Goal: Transaction & Acquisition: Purchase product/service

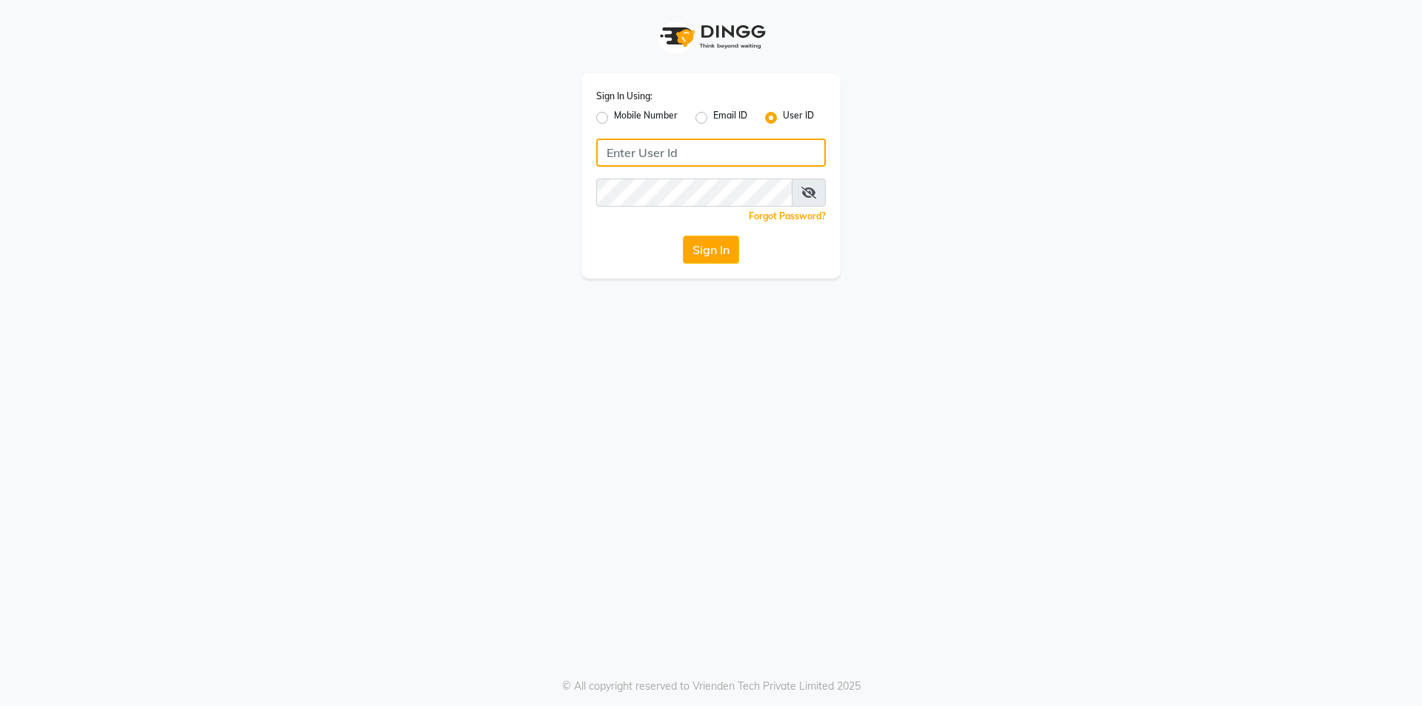
click at [705, 156] on input "Username" at bounding box center [711, 153] width 230 height 28
type input "e1808-13"
click at [711, 254] on button "Sign In" at bounding box center [711, 250] width 56 height 28
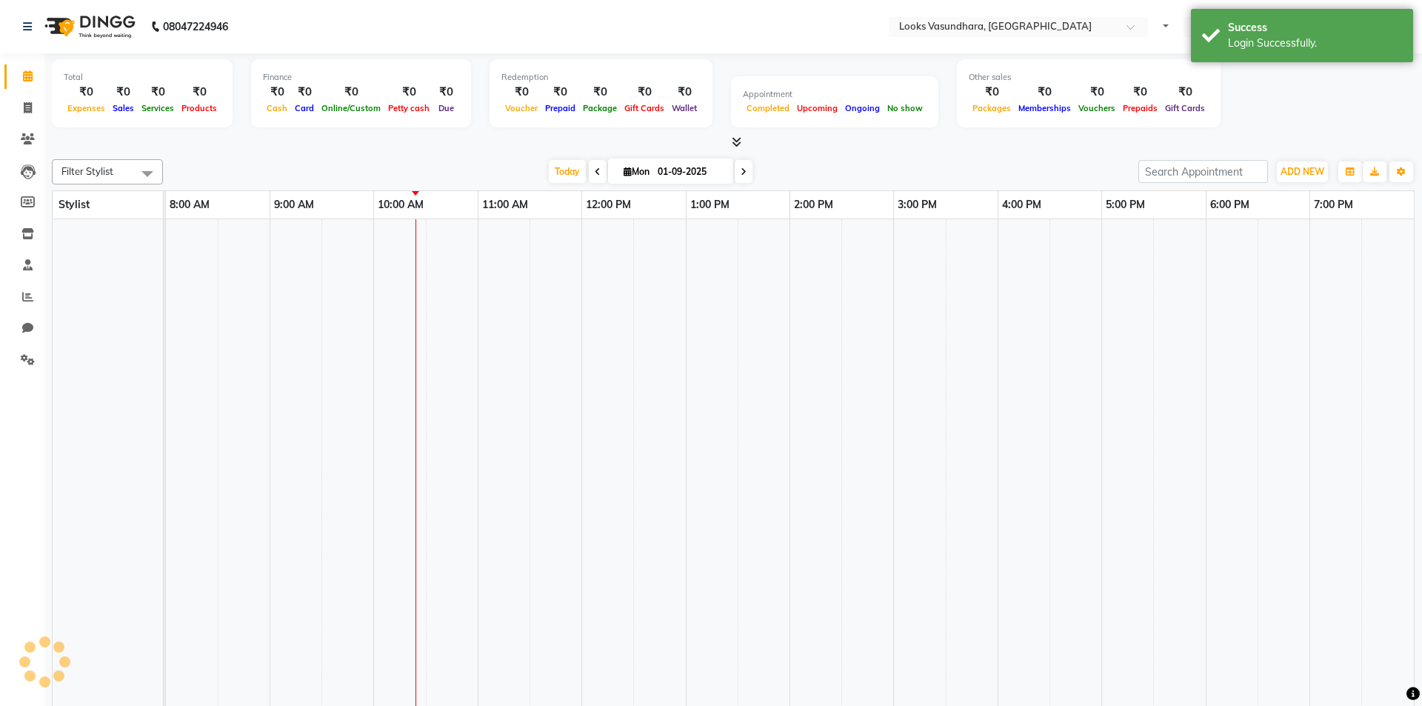
select select "en"
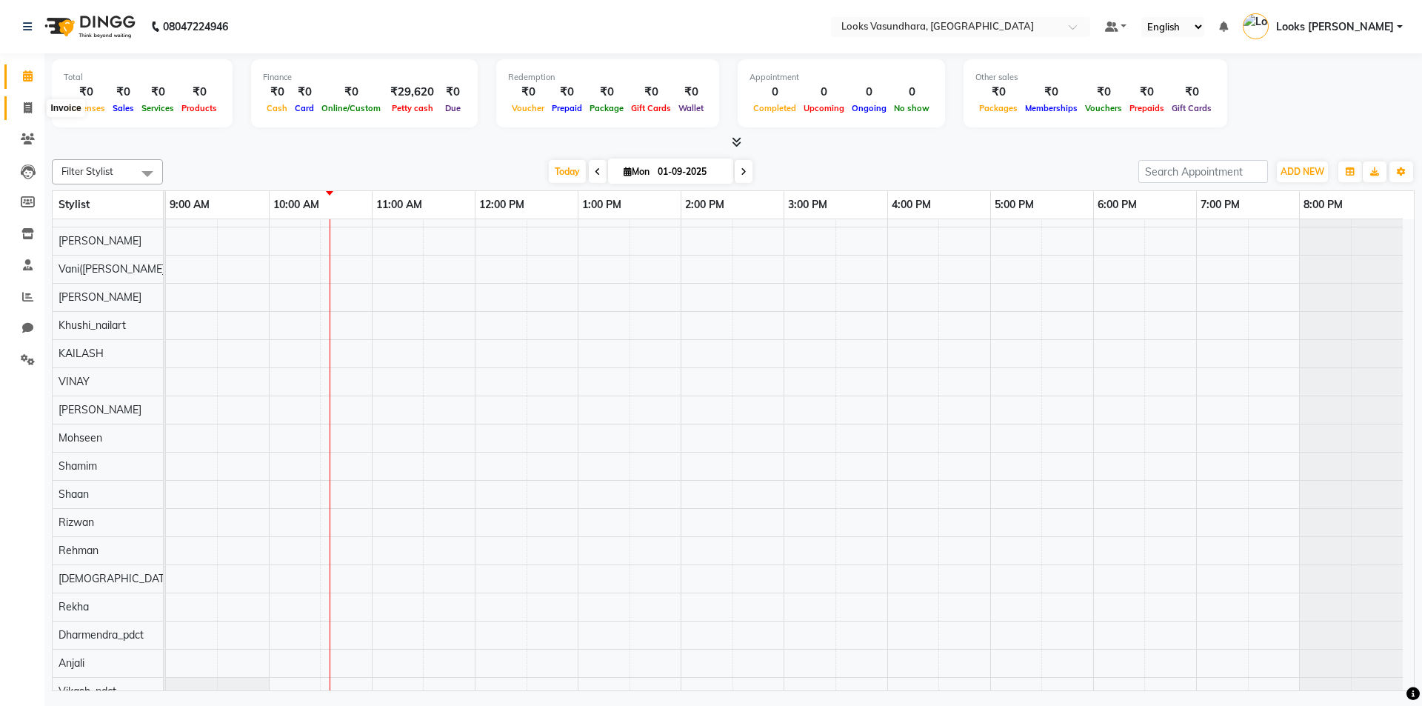
click at [30, 110] on icon at bounding box center [28, 107] width 8 height 11
select select "service"
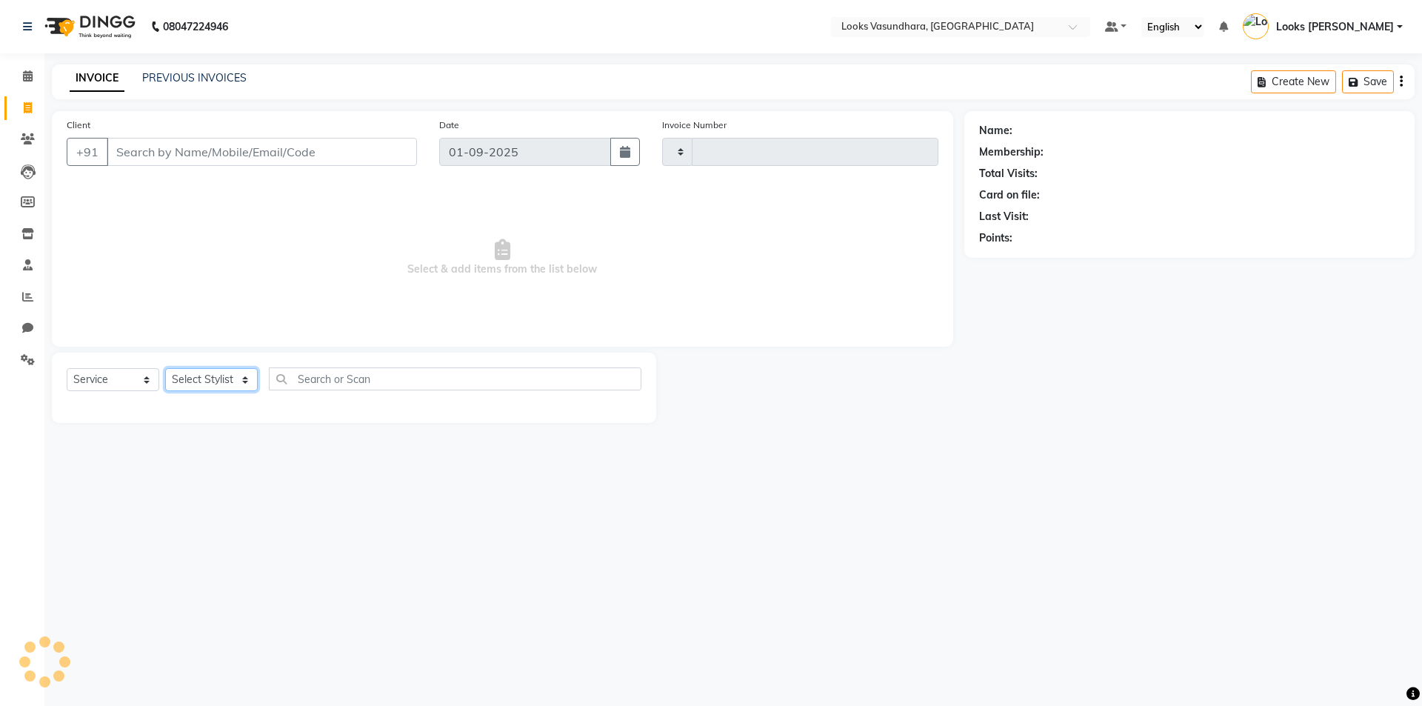
click at [221, 378] on select "Select Stylist" at bounding box center [211, 379] width 93 height 23
type input "5756"
select select "4370"
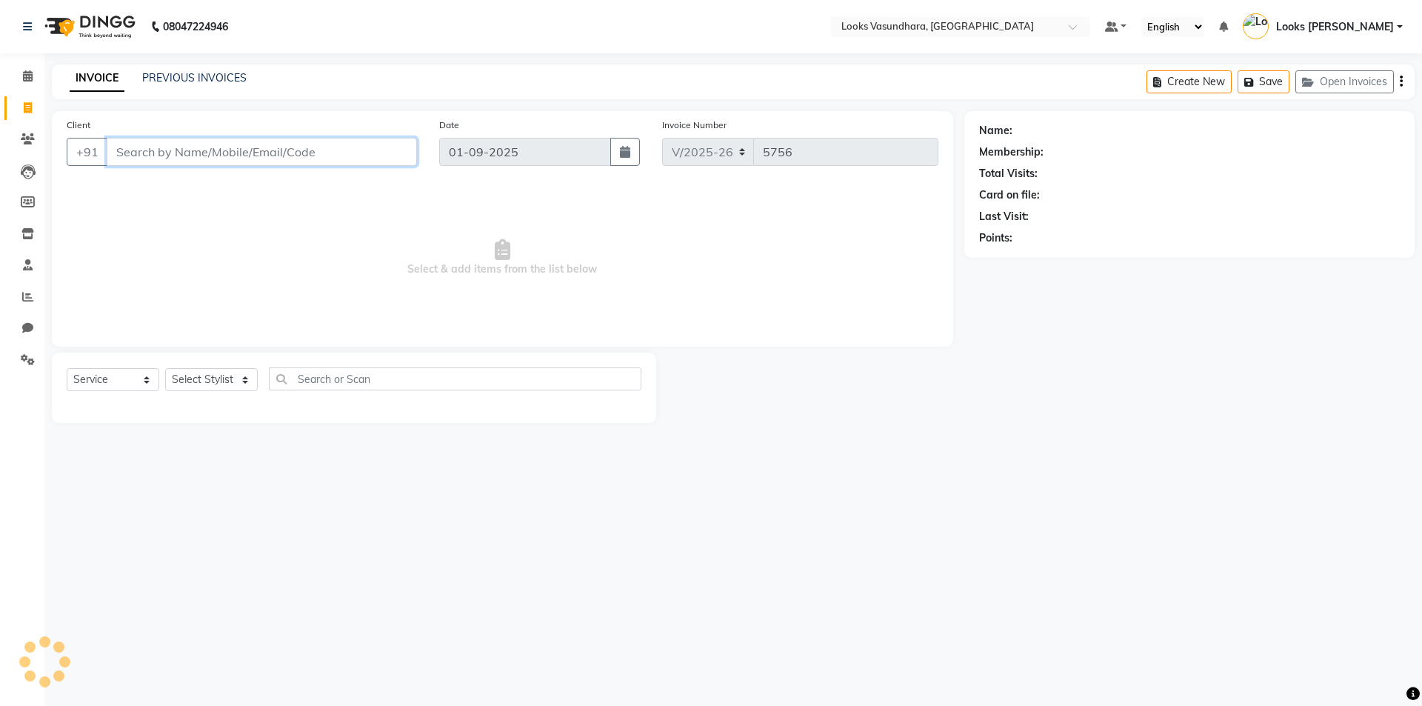
click at [254, 149] on input "Client" at bounding box center [262, 152] width 310 height 28
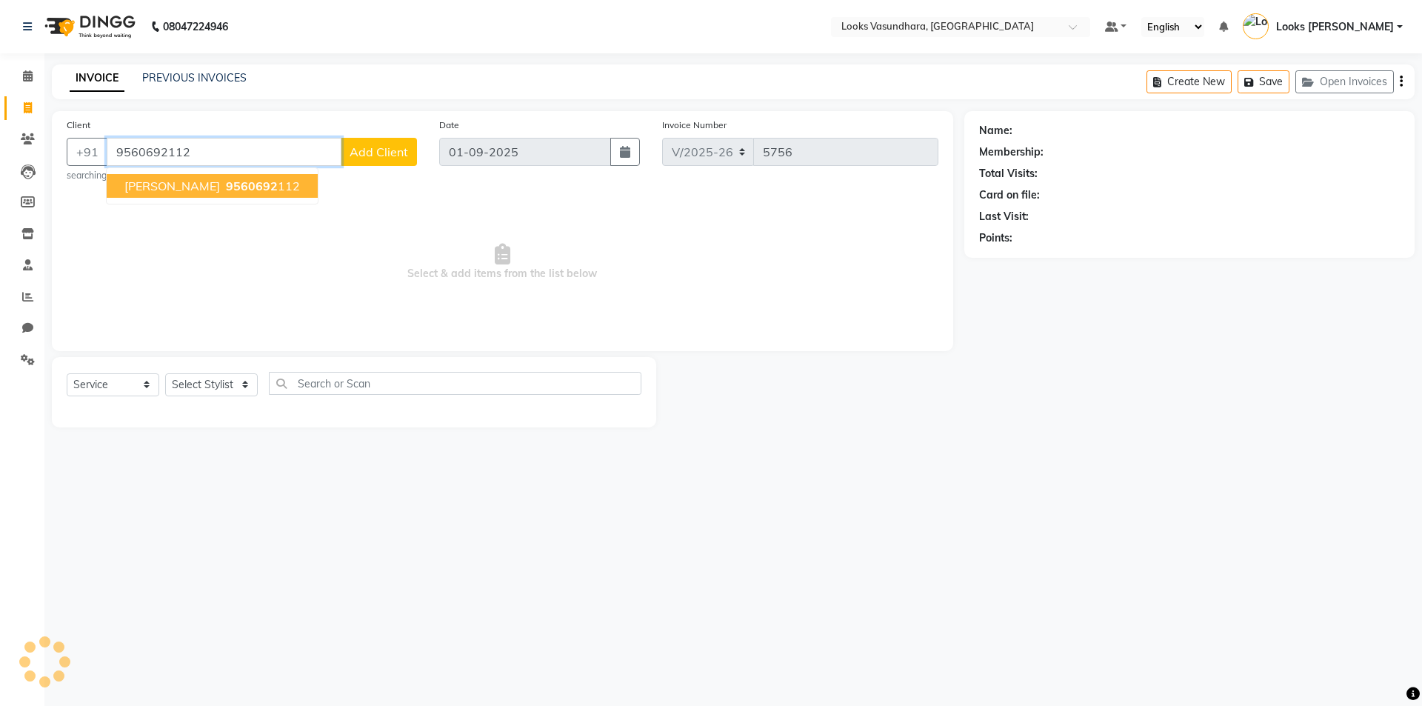
type input "9560692112"
select select "1: Object"
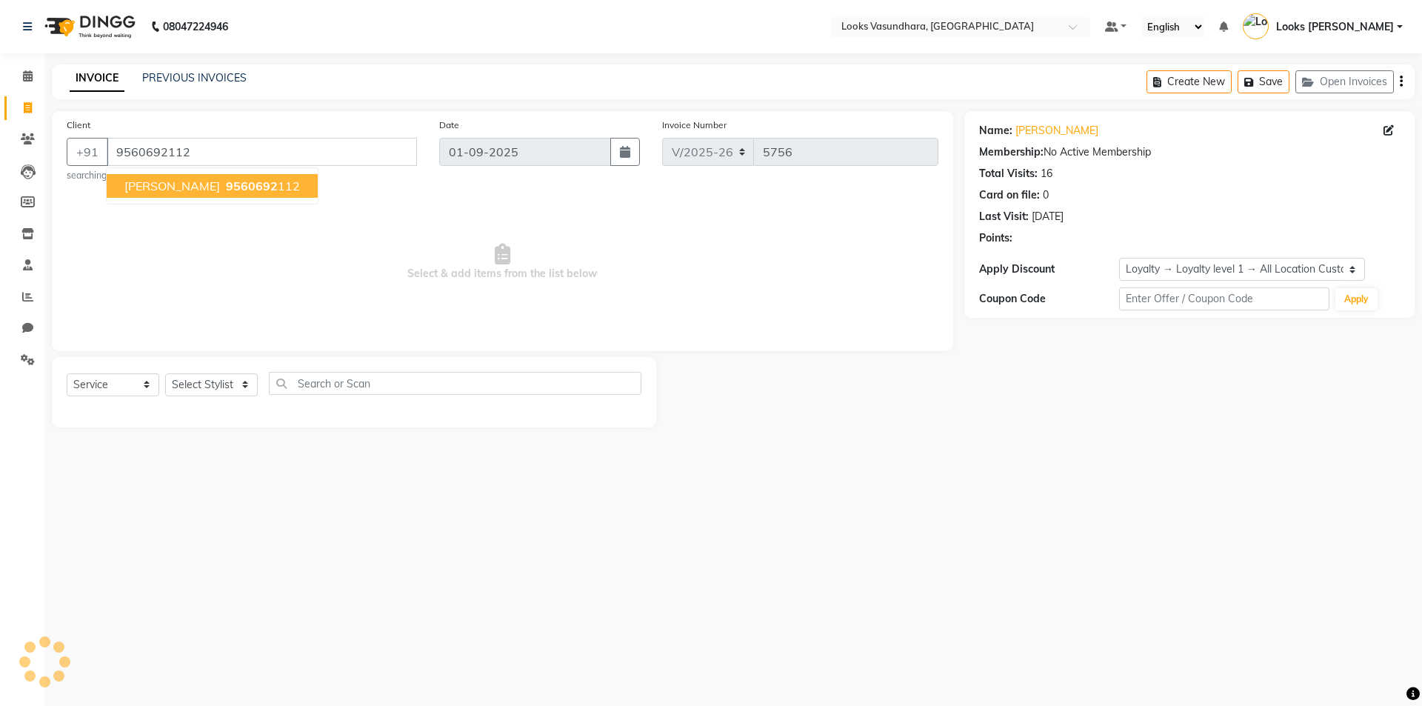
click at [283, 186] on ngb-highlight "9560692 112" at bounding box center [261, 186] width 77 height 15
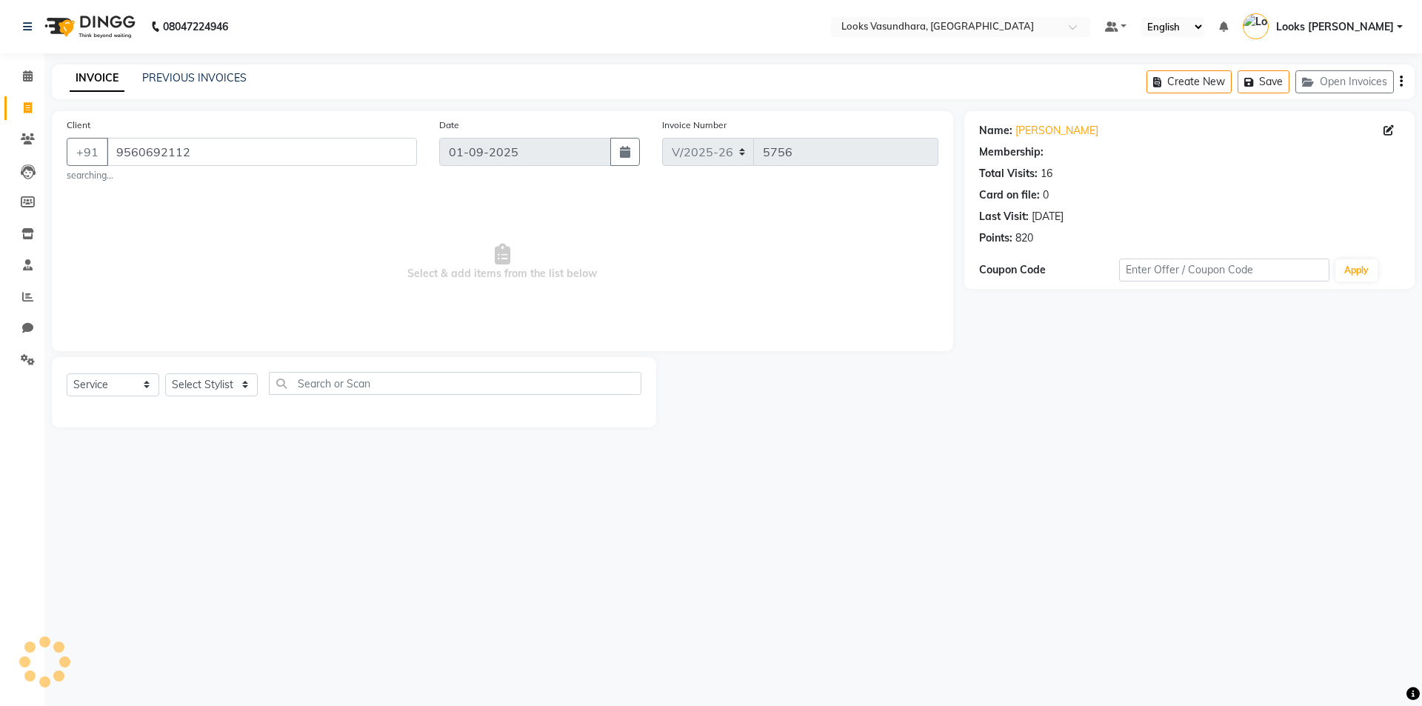
select select "1: Object"
click at [216, 396] on div "Select Service Product Membership Package Voucher Prepaid Gift Card Select Styl…" at bounding box center [354, 389] width 575 height 35
click at [236, 359] on div "Select Service Product Membership Package Voucher Prepaid Gift Card Select Styl…" at bounding box center [354, 392] width 604 height 70
click at [216, 389] on select "Select Stylist Aditya [PERSON_NAME] Anjali [PERSON_NAME] Kumar_MSTR Counter Sal…" at bounding box center [211, 384] width 93 height 23
select select "62390"
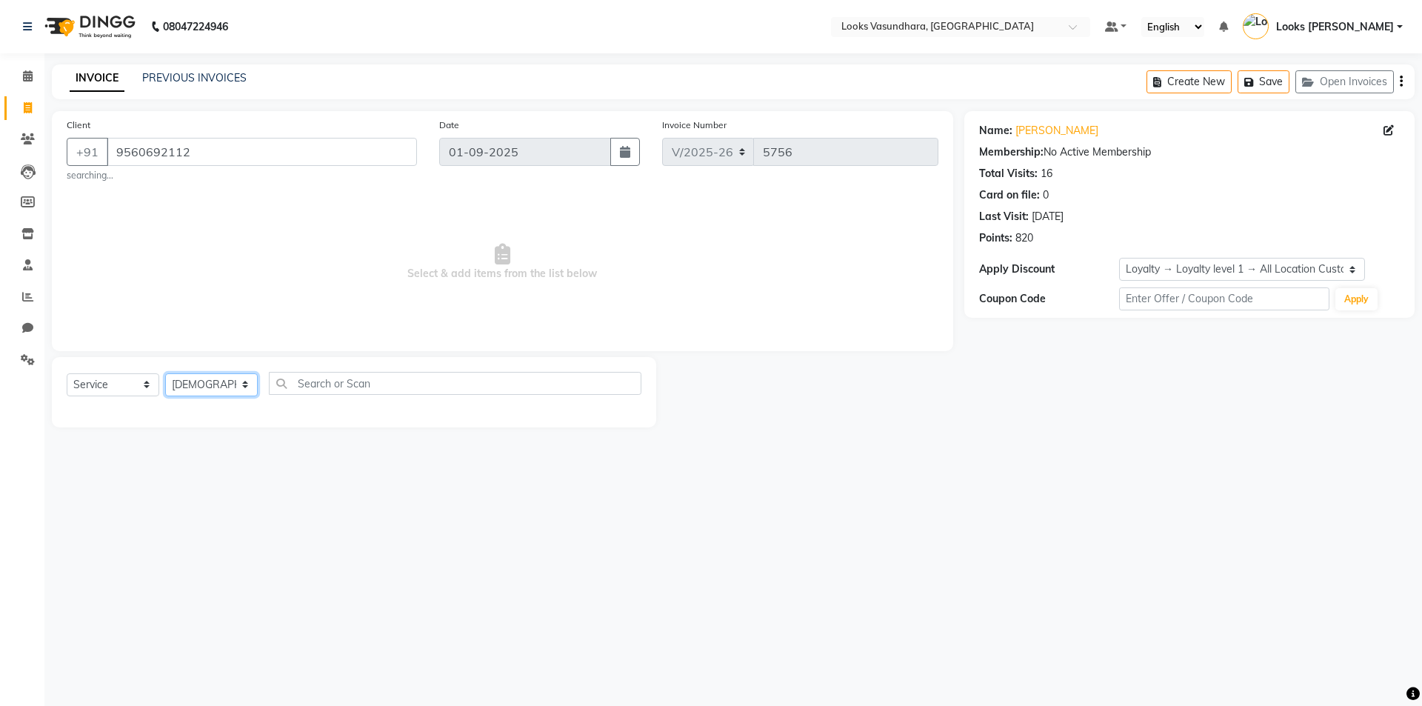
click at [165, 373] on select "Select Stylist Aditya [PERSON_NAME] Anjali [PERSON_NAME] Kumar_MSTR Counter Sal…" at bounding box center [211, 384] width 93 height 23
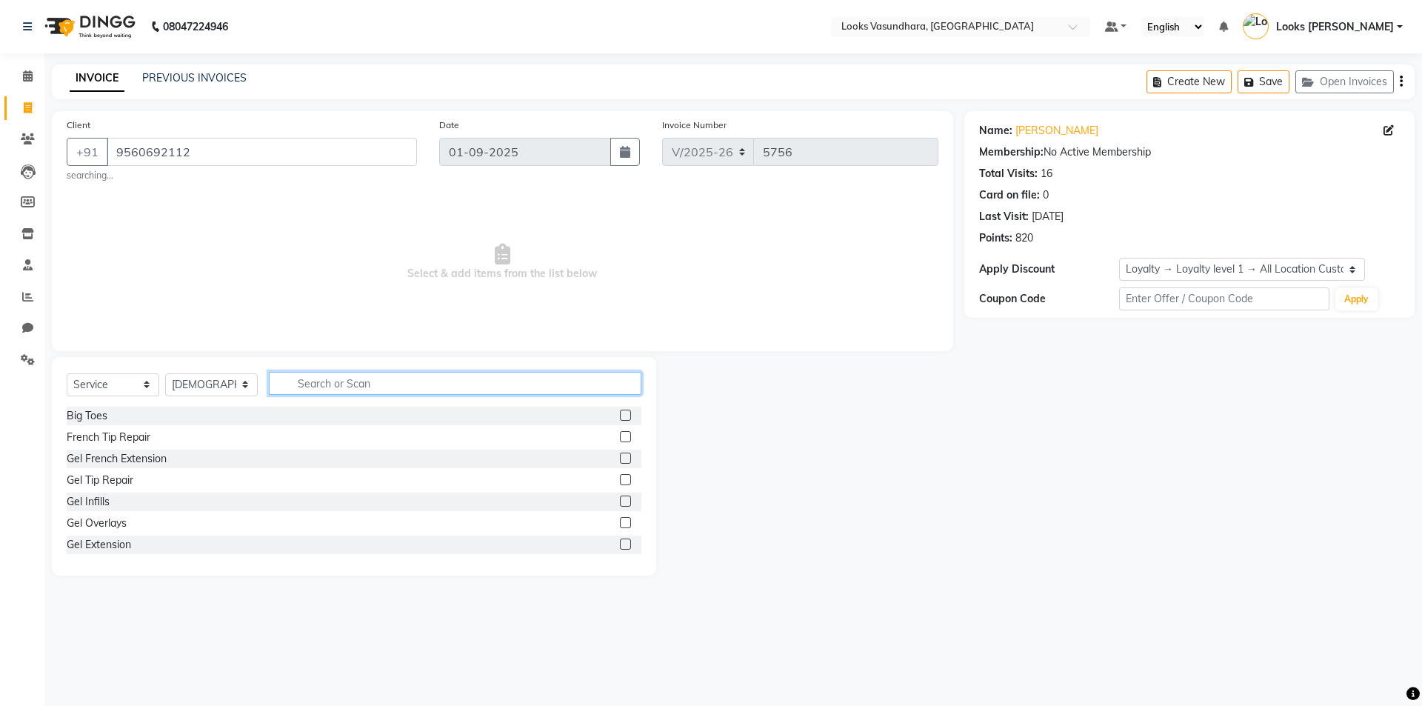
click at [315, 377] on input "text" at bounding box center [455, 383] width 373 height 23
type input "cut"
click at [620, 436] on label at bounding box center [625, 436] width 11 height 11
click at [620, 436] on input "checkbox" at bounding box center [625, 438] width 10 height 10
click at [620, 436] on label at bounding box center [625, 436] width 11 height 11
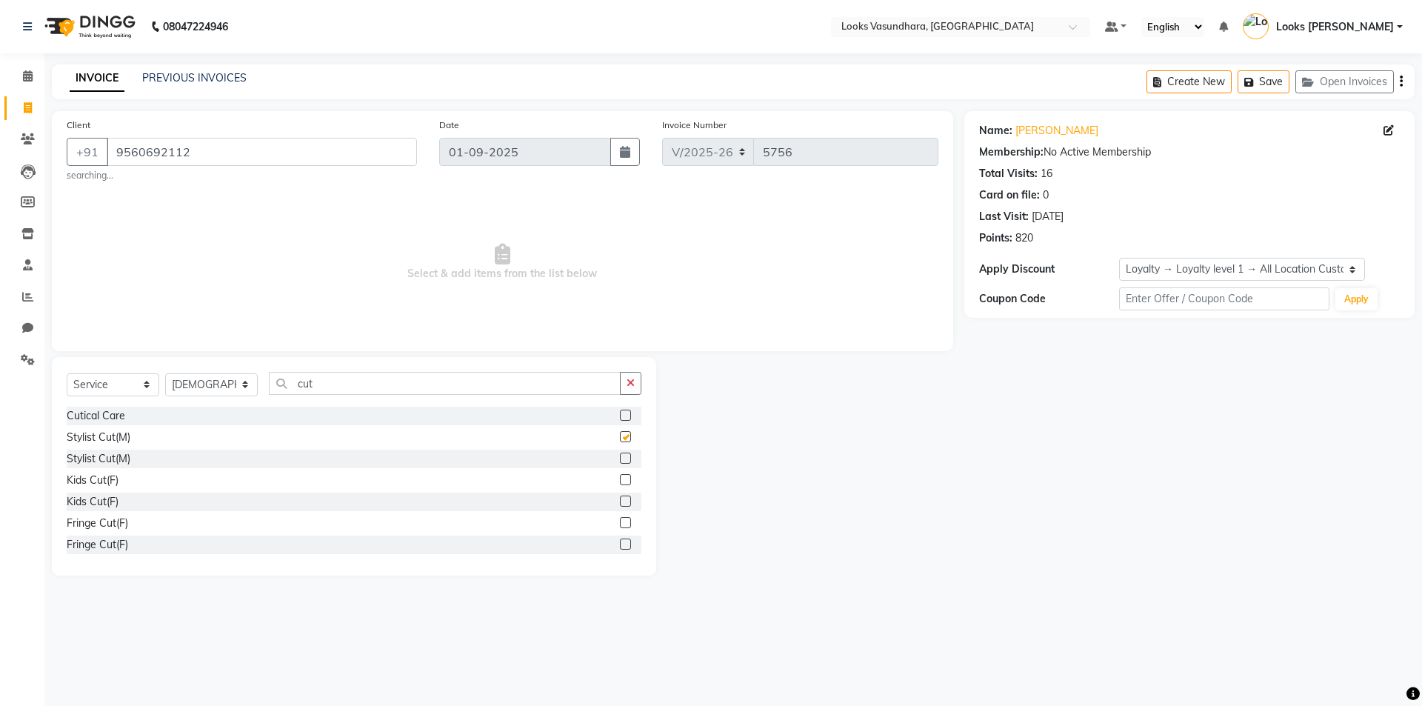
click at [620, 436] on input "checkbox" at bounding box center [625, 438] width 10 height 10
checkbox input "false"
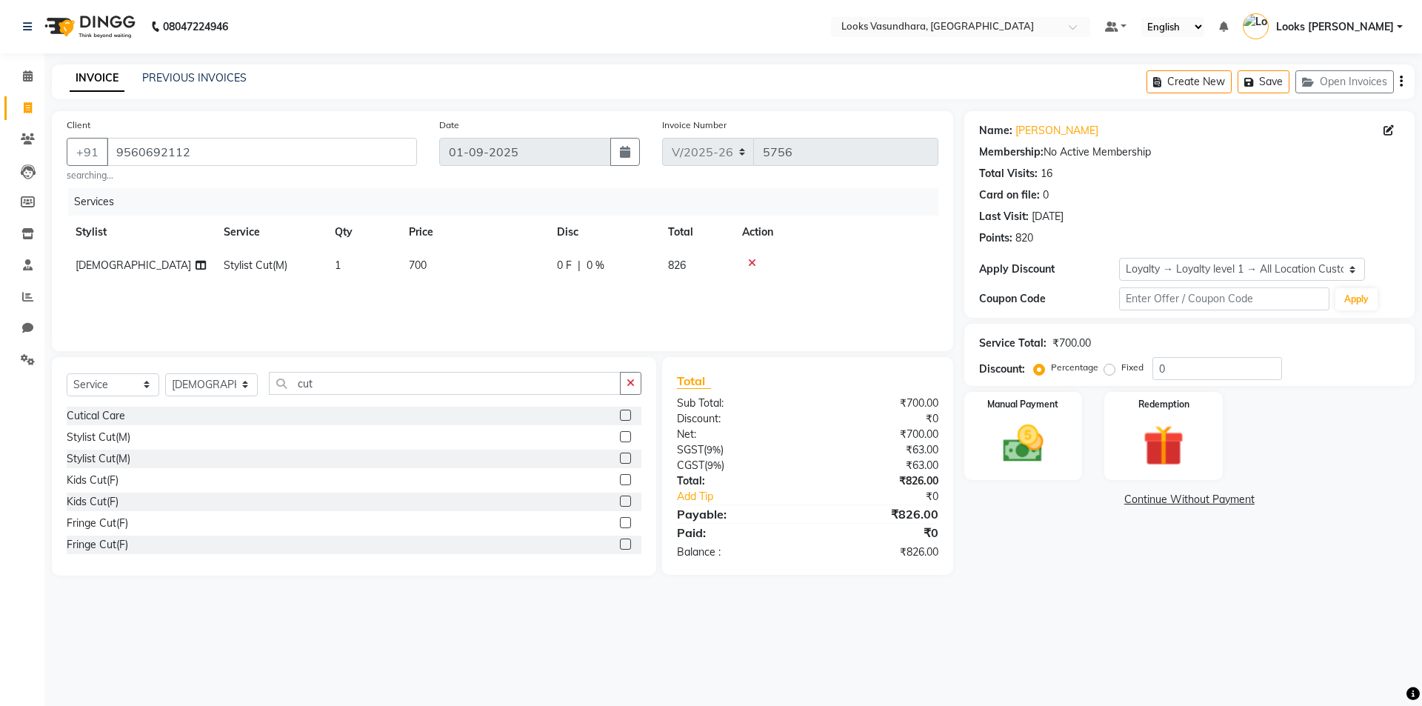
click at [463, 267] on td "700" at bounding box center [474, 265] width 148 height 33
select select "62390"
click at [512, 264] on input "700" at bounding box center [543, 269] width 130 height 23
type input "7"
type input "300"
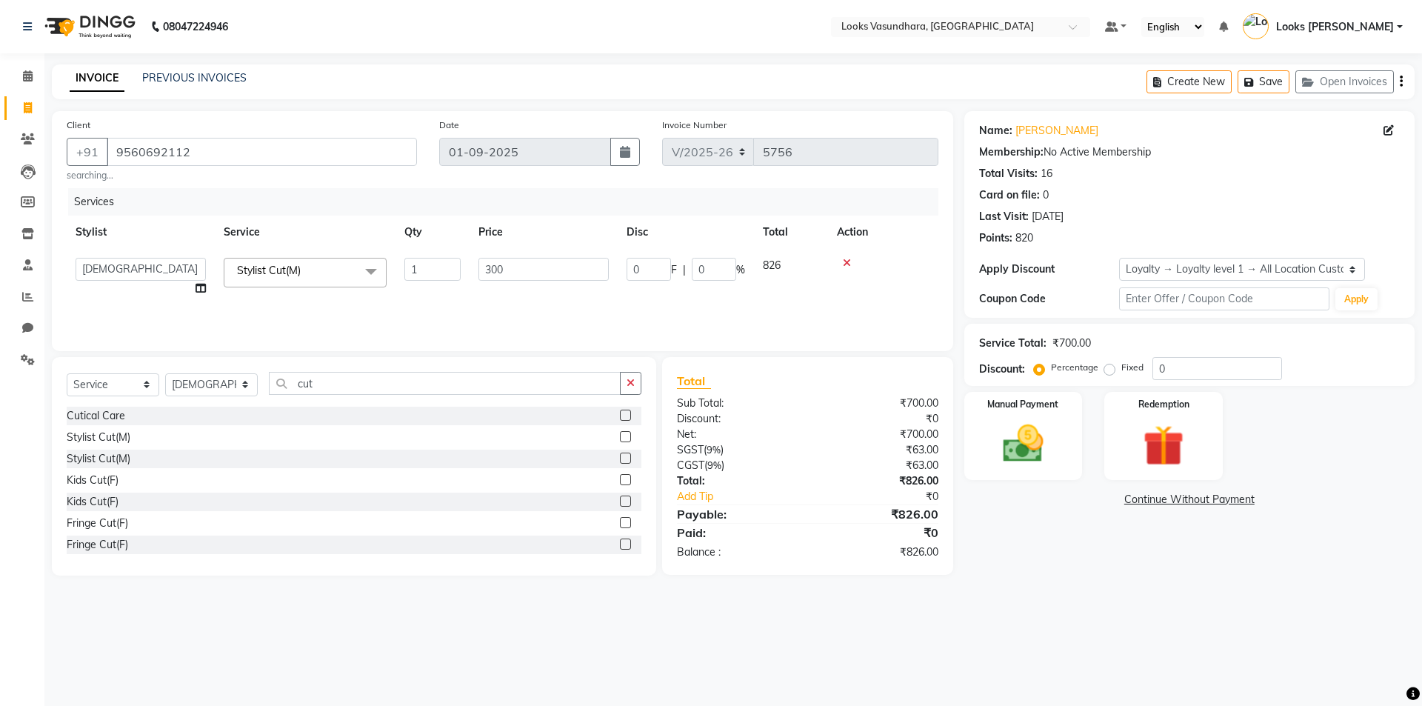
click at [527, 285] on div "Services Stylist Service Qty Price Disc Total Action Aditya Anchal Anjali Arnav…" at bounding box center [503, 262] width 872 height 148
click at [1059, 419] on div "Manual Payment" at bounding box center [1022, 435] width 123 height 91
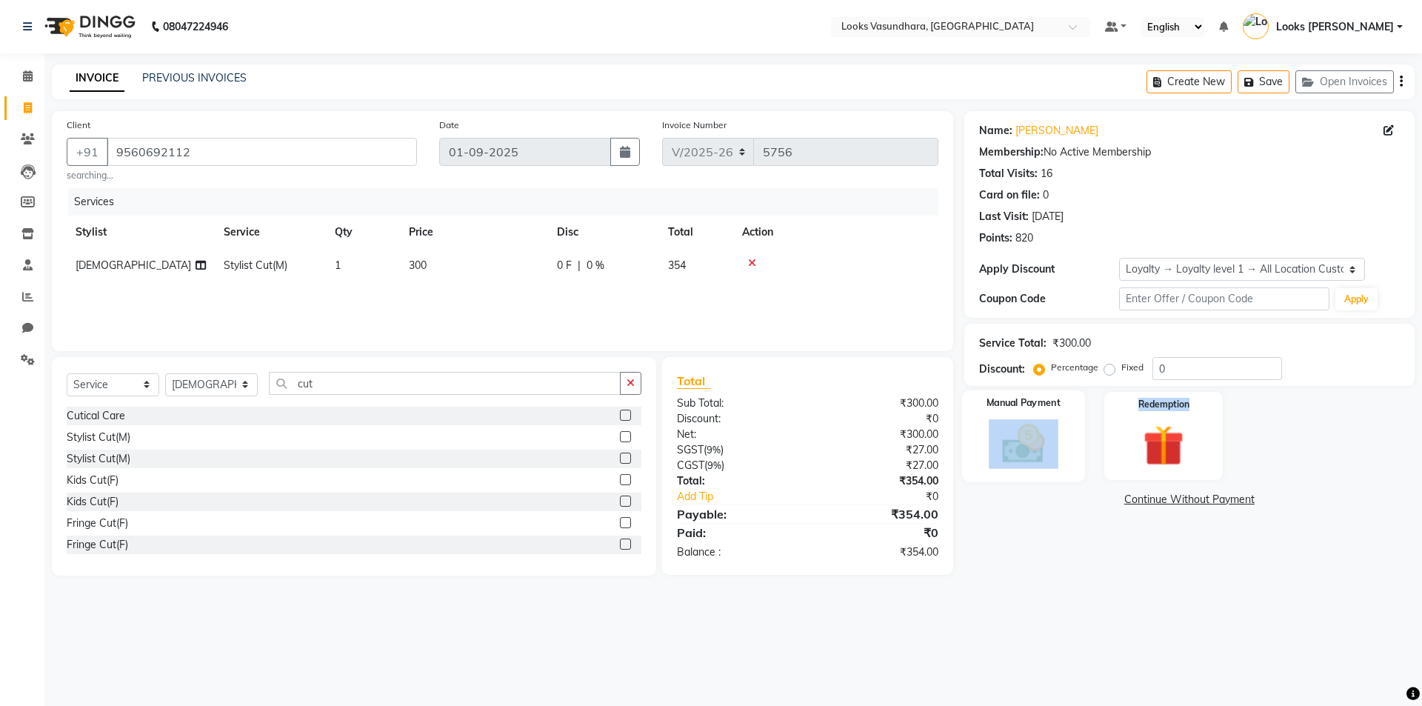
click at [1059, 419] on div "Manual Payment" at bounding box center [1022, 435] width 123 height 91
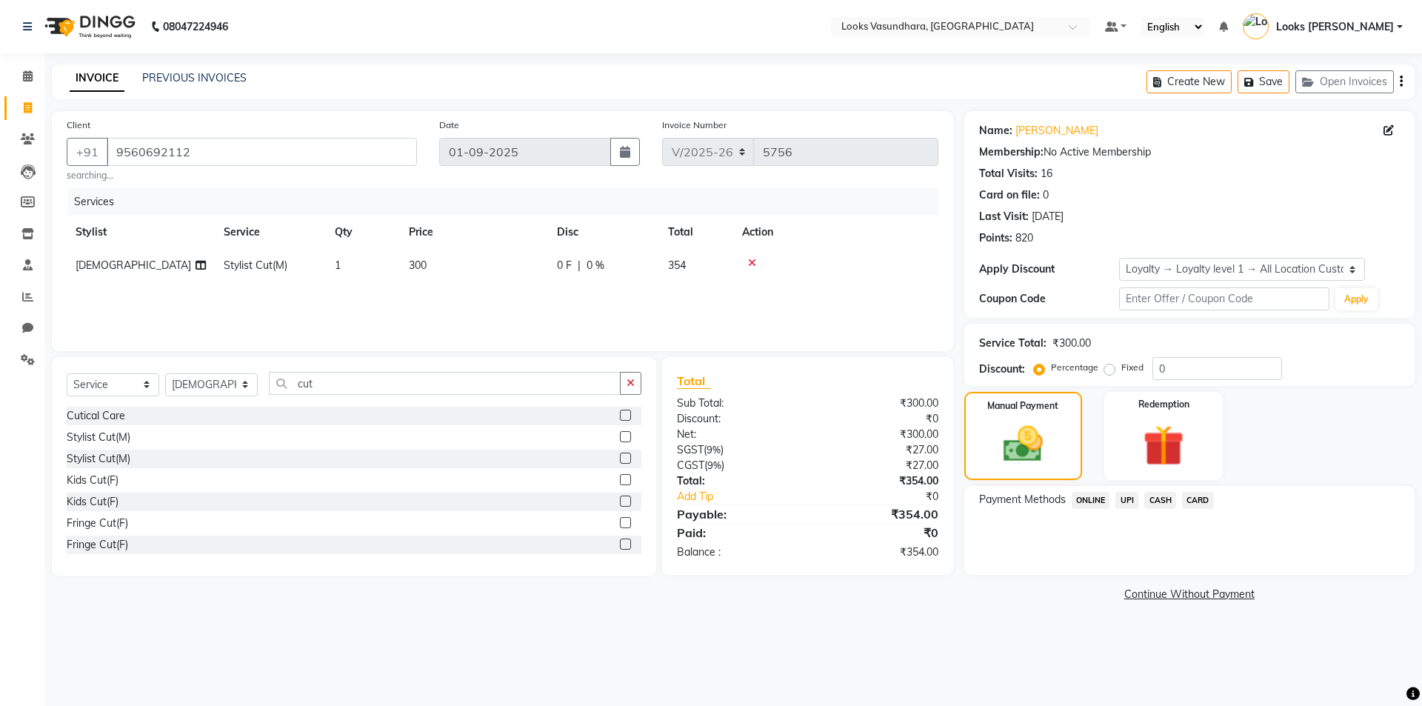
click at [1170, 500] on span "CASH" at bounding box center [1160, 500] width 32 height 17
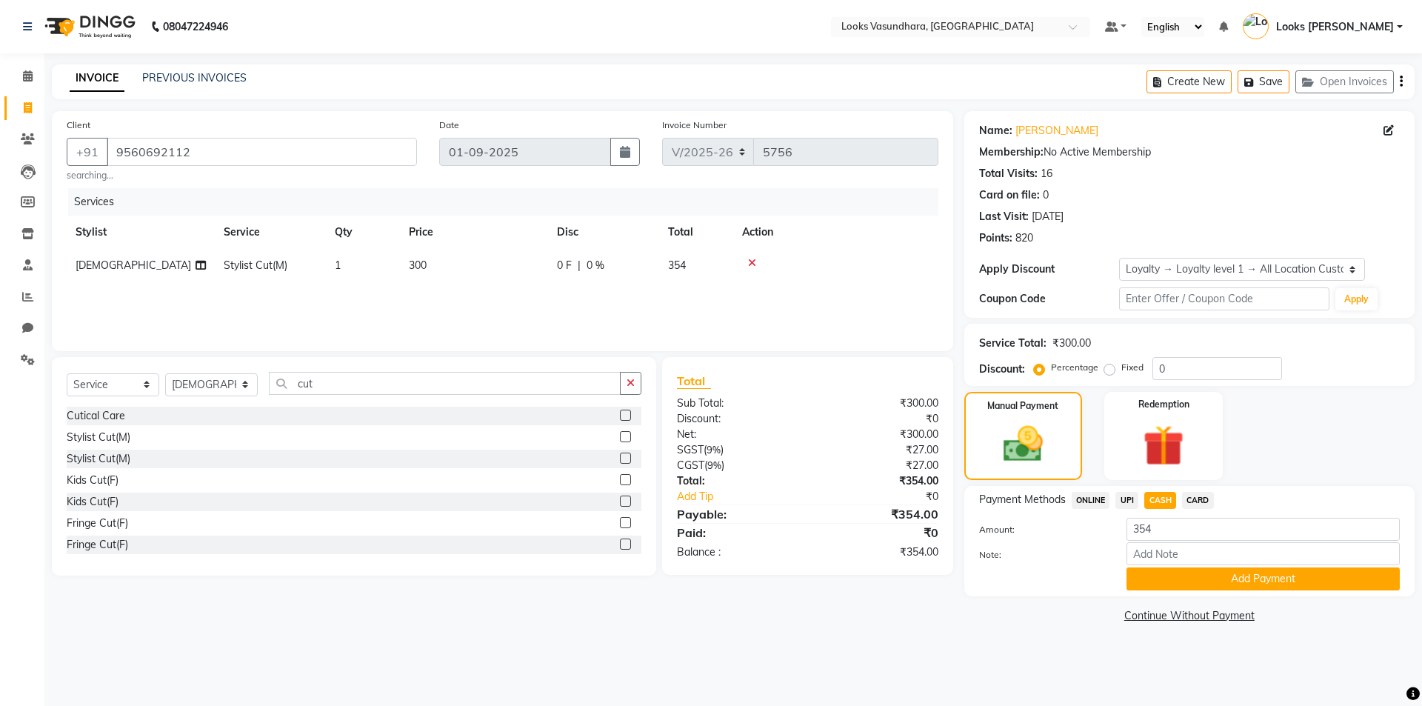
click at [1126, 495] on span "UPI" at bounding box center [1126, 500] width 23 height 17
click at [1198, 583] on button "Add Payment" at bounding box center [1263, 578] width 273 height 23
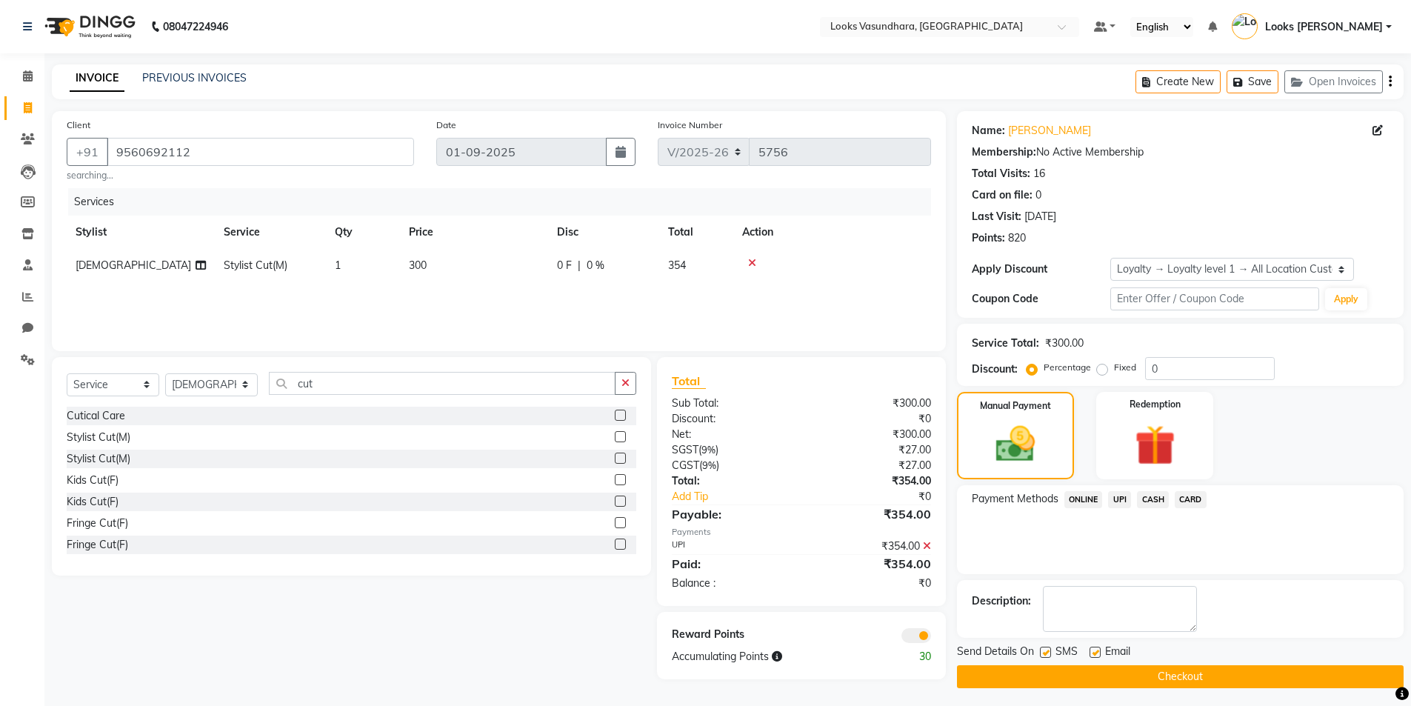
click at [1094, 650] on label at bounding box center [1095, 652] width 11 height 11
click at [1094, 650] on input "checkbox" at bounding box center [1095, 653] width 10 height 10
checkbox input "false"
click at [1096, 678] on button "Checkout" at bounding box center [1180, 676] width 447 height 23
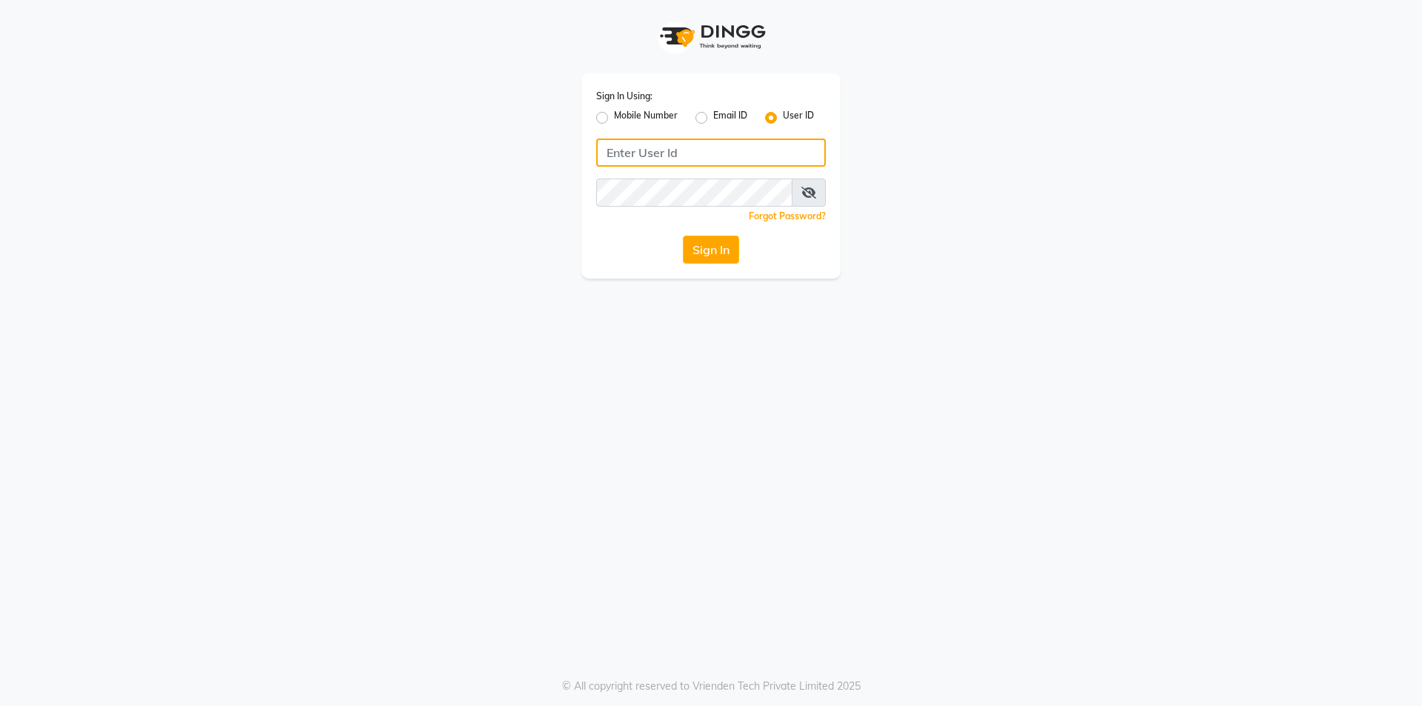
click at [609, 153] on input "Username" at bounding box center [711, 153] width 230 height 28
type input "e1808-13"
click at [711, 251] on button "Sign In" at bounding box center [711, 250] width 56 height 28
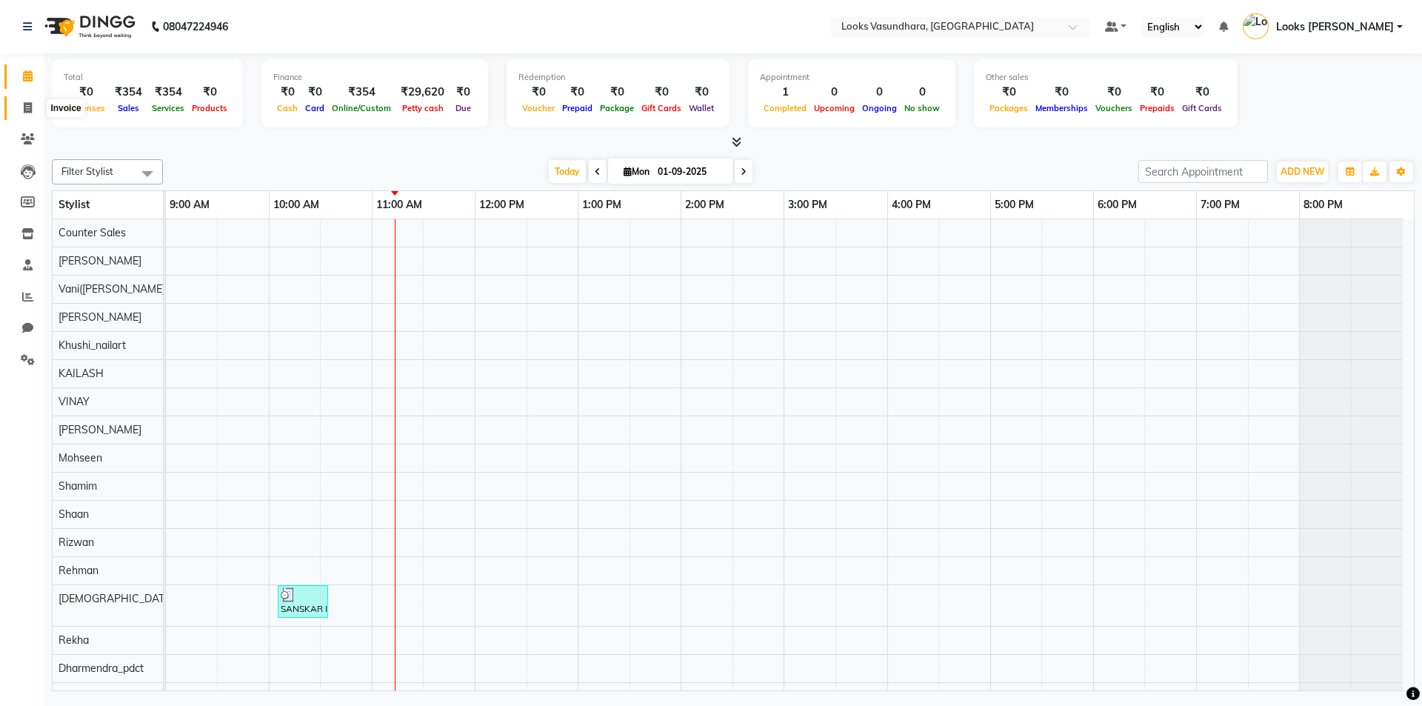
click at [18, 107] on span at bounding box center [28, 108] width 26 height 17
select select "4370"
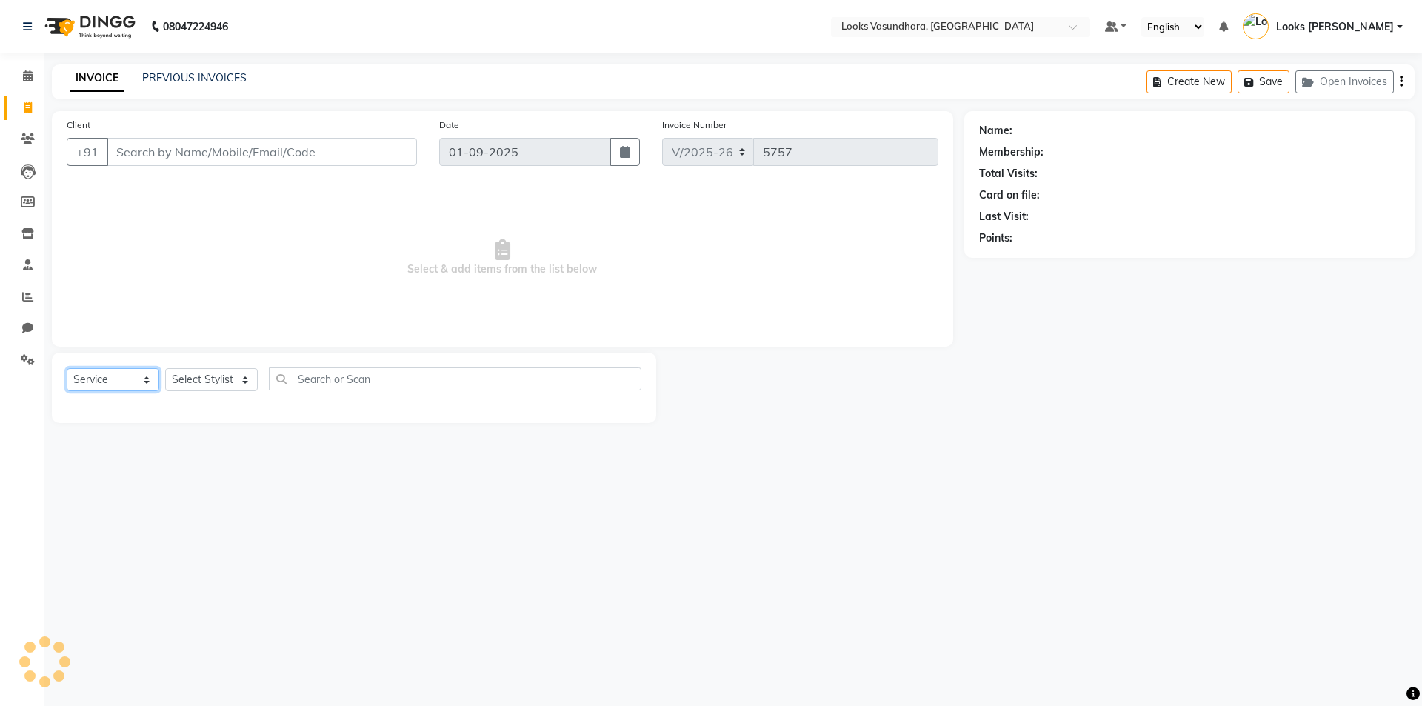
click at [86, 389] on select "Select Service Product Membership Package Voucher Prepaid Gift Card" at bounding box center [113, 379] width 93 height 23
select select "product"
click at [67, 368] on select "Select Service Product Membership Package Voucher Prepaid Gift Card" at bounding box center [113, 379] width 93 height 23
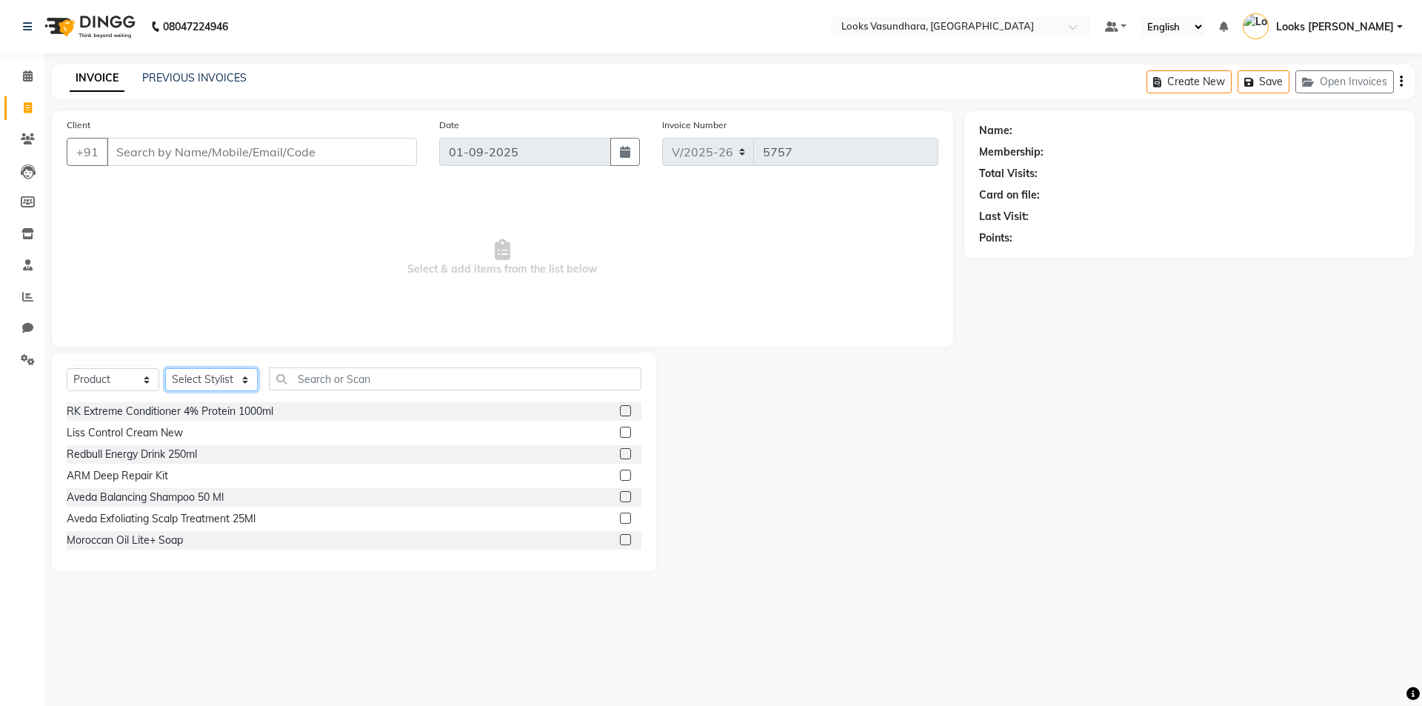
click at [196, 378] on select "Select Stylist Aditya [PERSON_NAME] Anjali [PERSON_NAME] Kumar_MSTR Counter Sal…" at bounding box center [211, 379] width 93 height 23
select select "35769"
click at [165, 368] on select "Select Stylist Aditya [PERSON_NAME] Anjali [PERSON_NAME] Kumar_MSTR Counter Sal…" at bounding box center [211, 379] width 93 height 23
click at [353, 378] on input "text" at bounding box center [455, 378] width 373 height 23
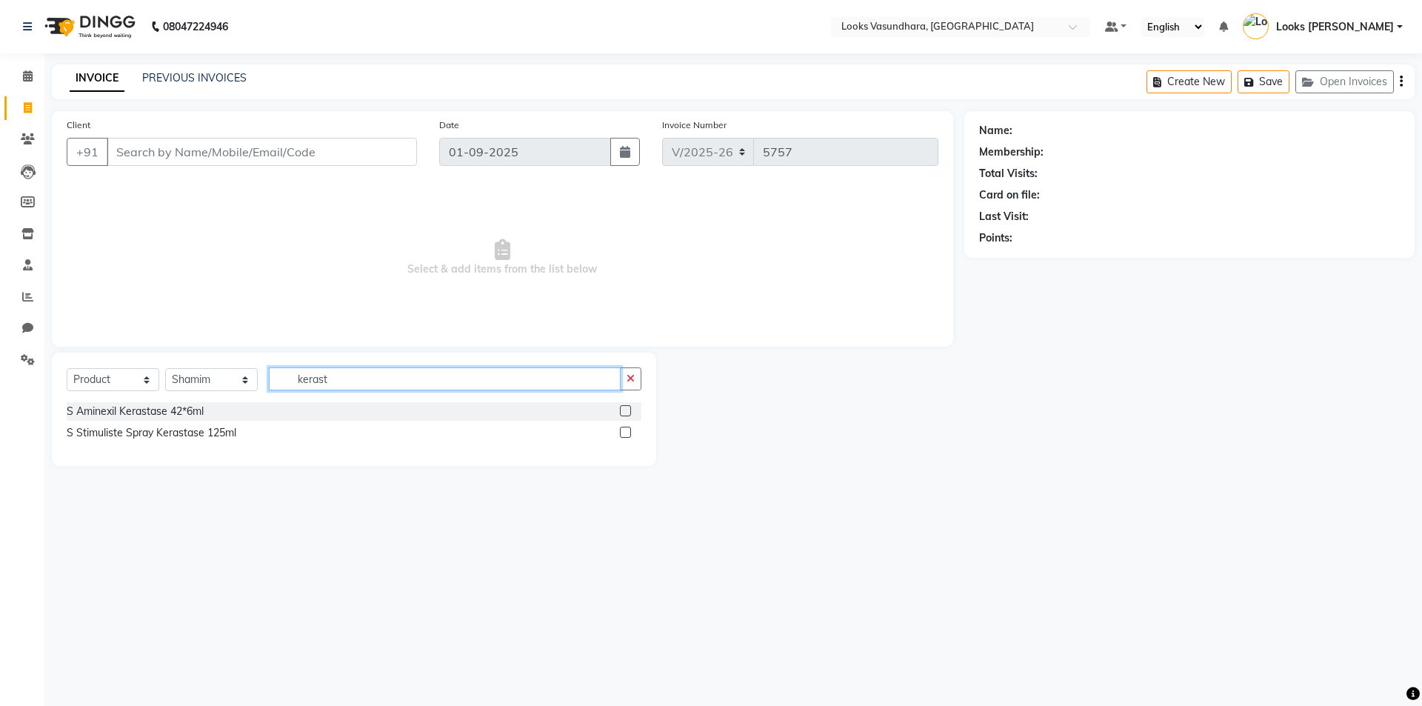
type input "kerast"
click at [623, 434] on label at bounding box center [625, 432] width 11 height 11
click at [623, 434] on input "checkbox" at bounding box center [625, 433] width 10 height 10
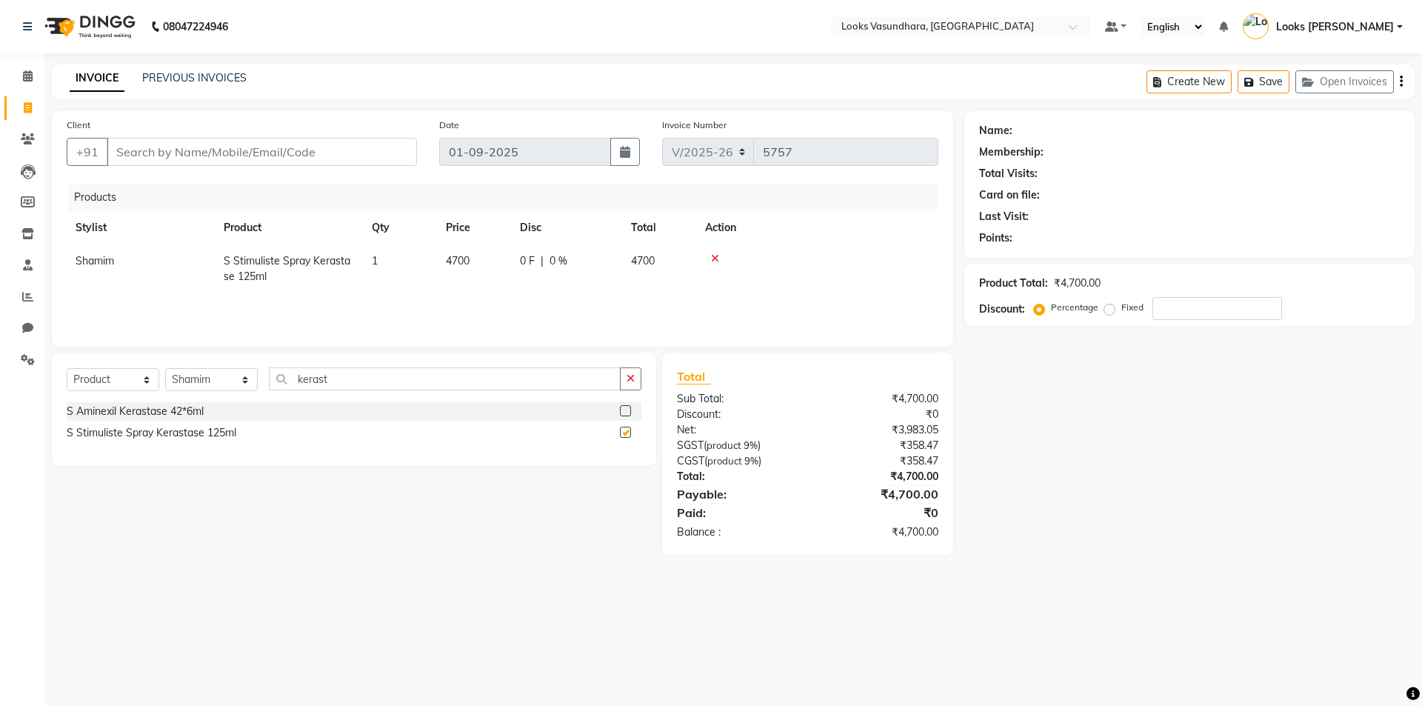
checkbox input "false"
click at [484, 255] on td "4700" at bounding box center [474, 268] width 74 height 49
select select "35769"
click at [498, 263] on input "4700" at bounding box center [474, 264] width 56 height 23
type input "4"
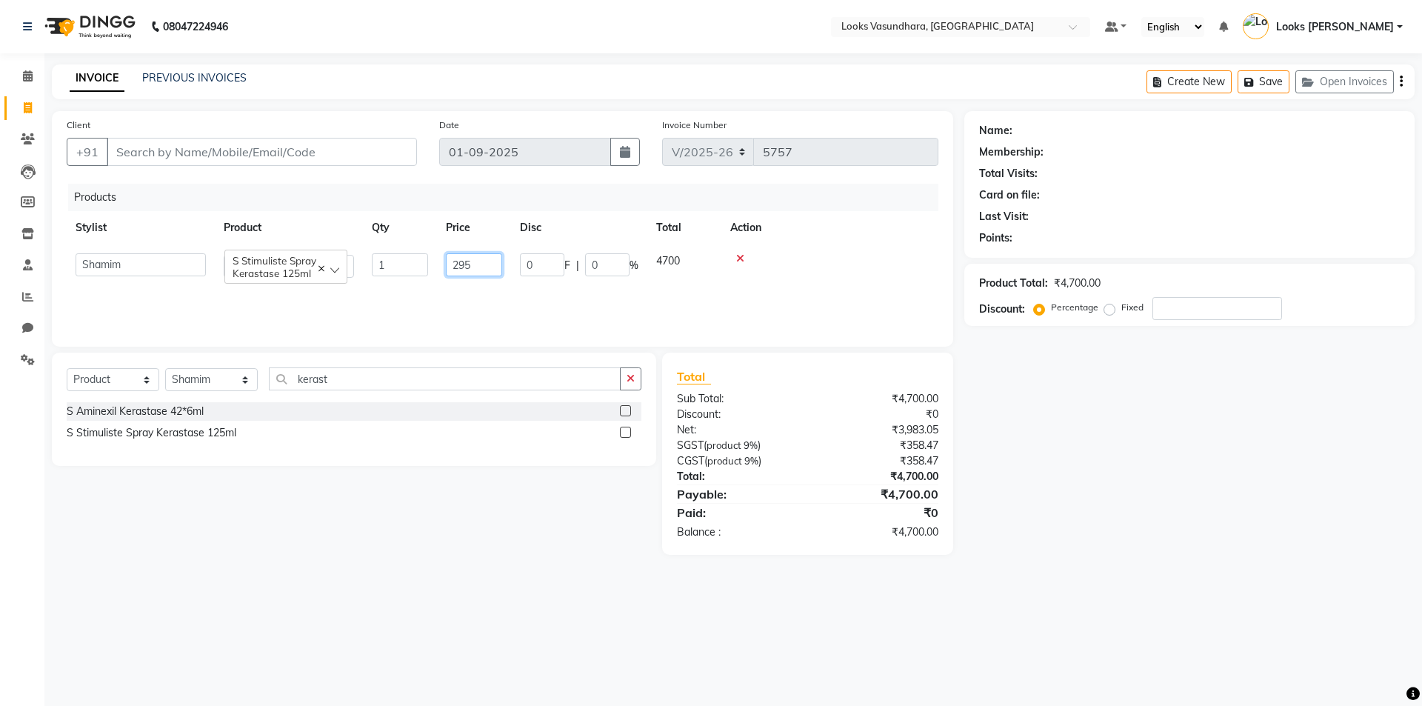
type input "2950"
click at [381, 152] on input "Client" at bounding box center [262, 152] width 310 height 28
type input "8"
type input "0"
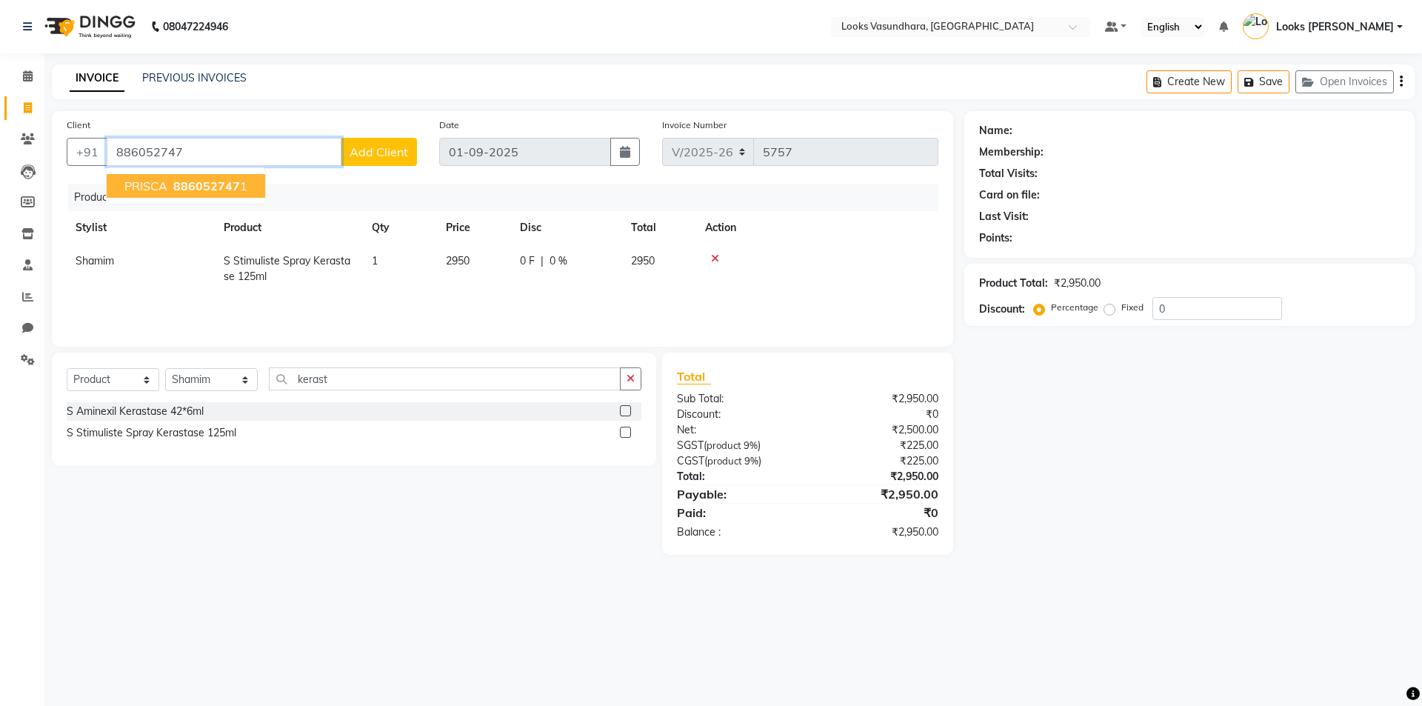
click at [203, 184] on span "886052747" at bounding box center [206, 186] width 67 height 15
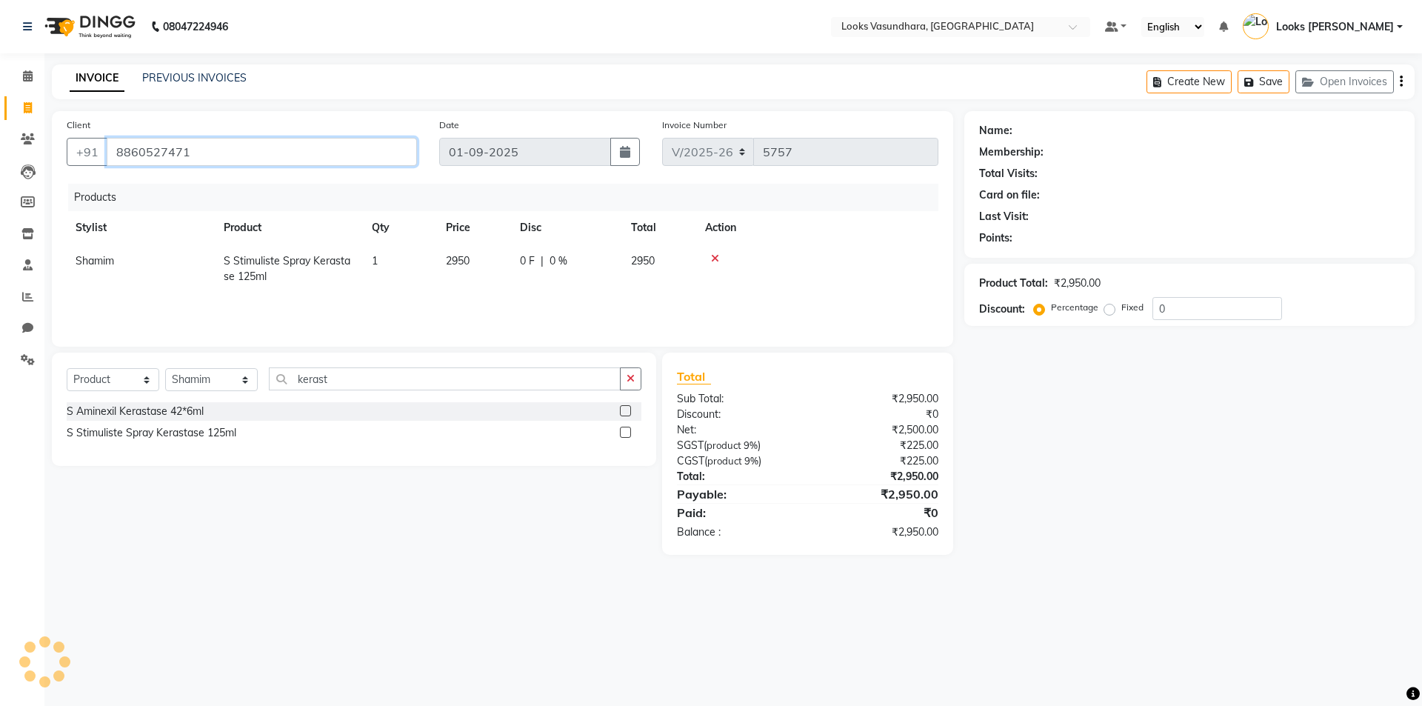
type input "8860527471"
select select "1: Object"
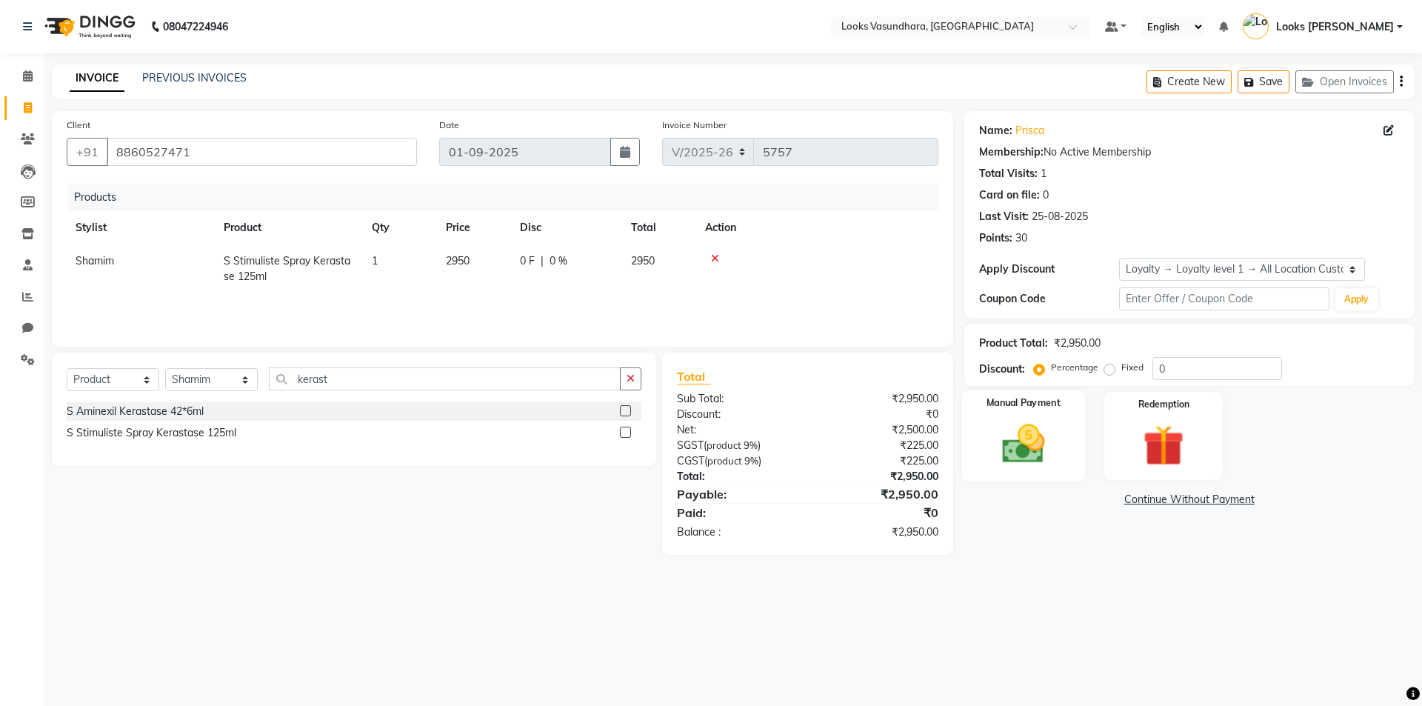
click at [1064, 462] on div "Manual Payment" at bounding box center [1022, 435] width 123 height 91
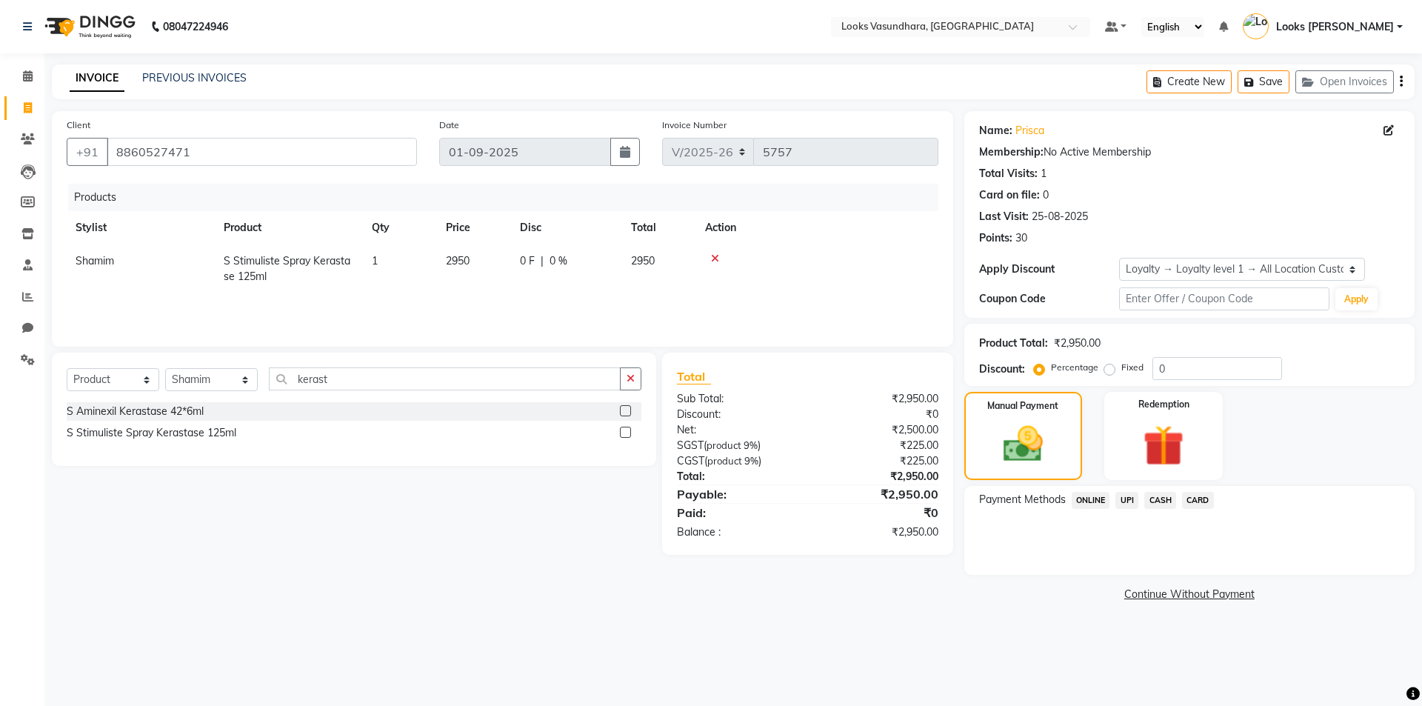
click at [1130, 497] on span "UPI" at bounding box center [1126, 500] width 23 height 17
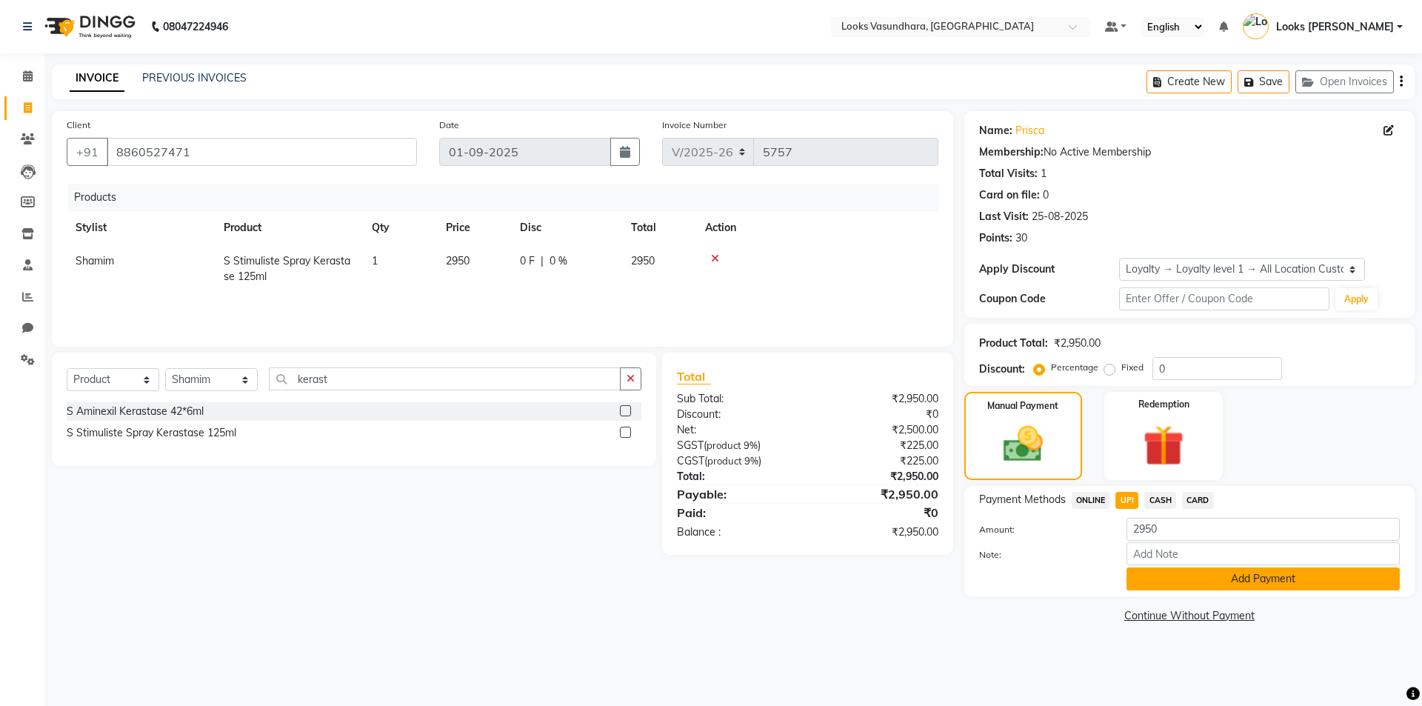
click at [1201, 578] on button "Add Payment" at bounding box center [1263, 578] width 273 height 23
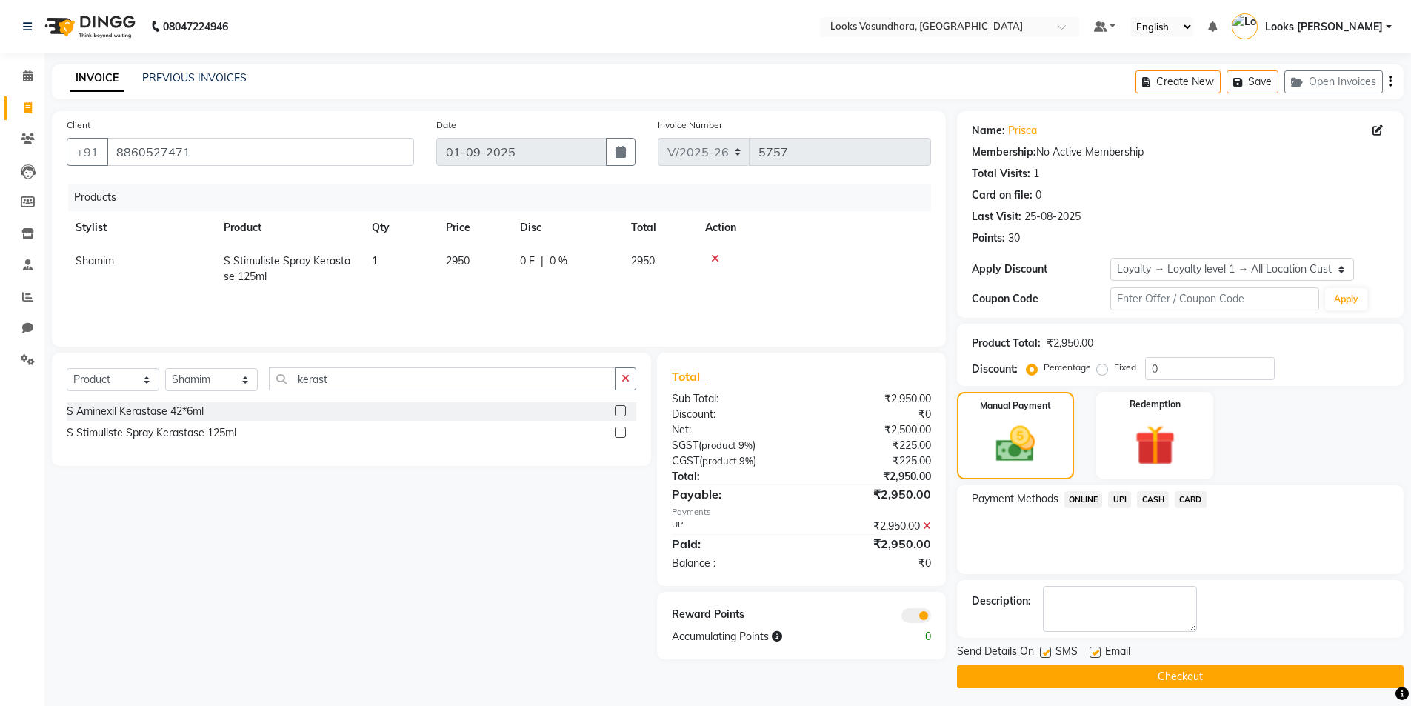
click at [1058, 675] on button "Checkout" at bounding box center [1180, 676] width 447 height 23
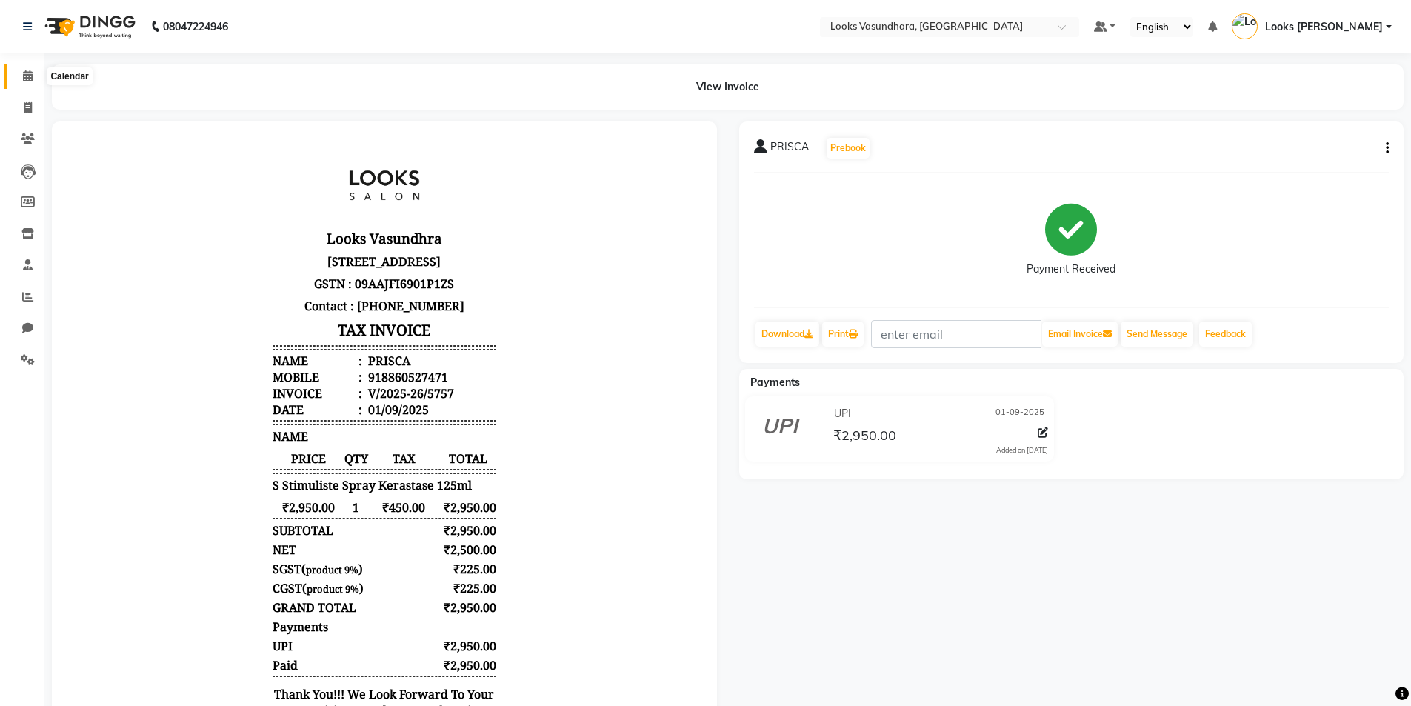
click at [24, 73] on icon at bounding box center [28, 75] width 10 height 11
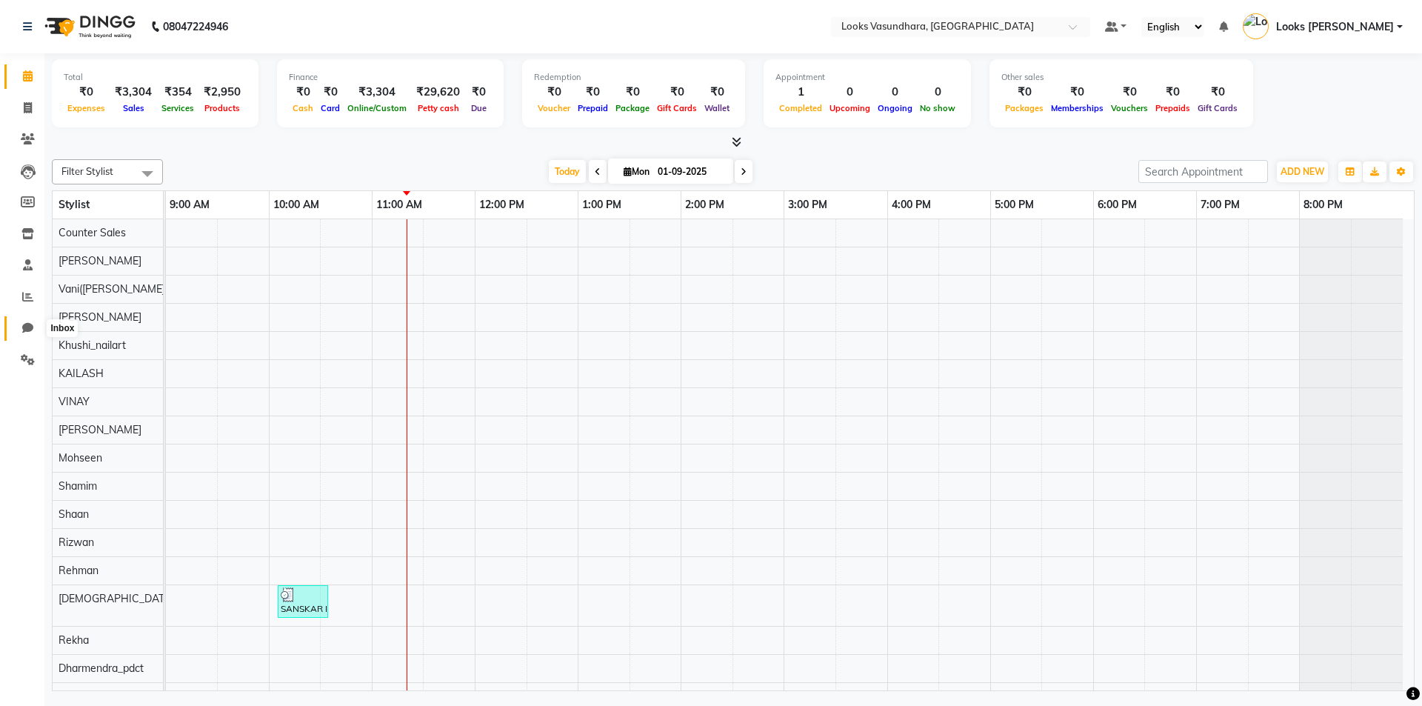
click at [34, 322] on span at bounding box center [28, 328] width 26 height 17
select select "100"
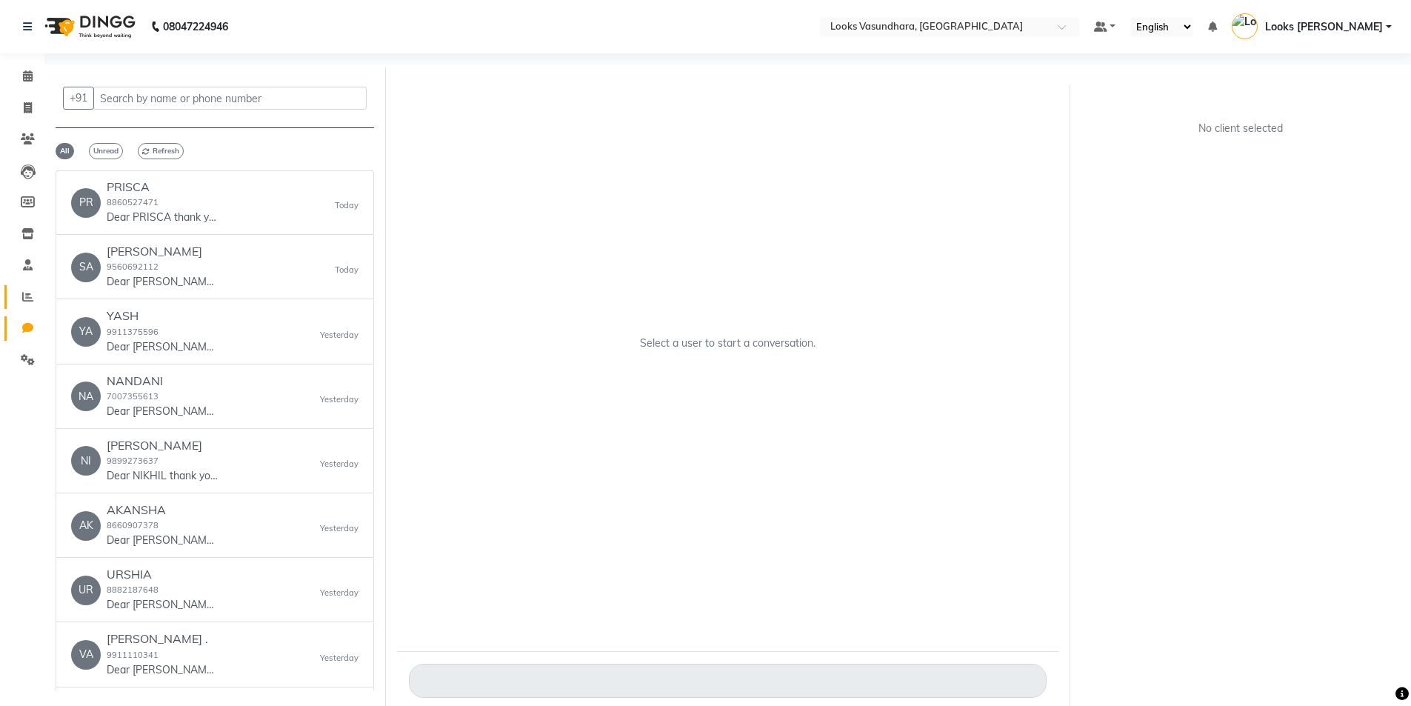
click at [28, 305] on link "Reports" at bounding box center [22, 297] width 36 height 24
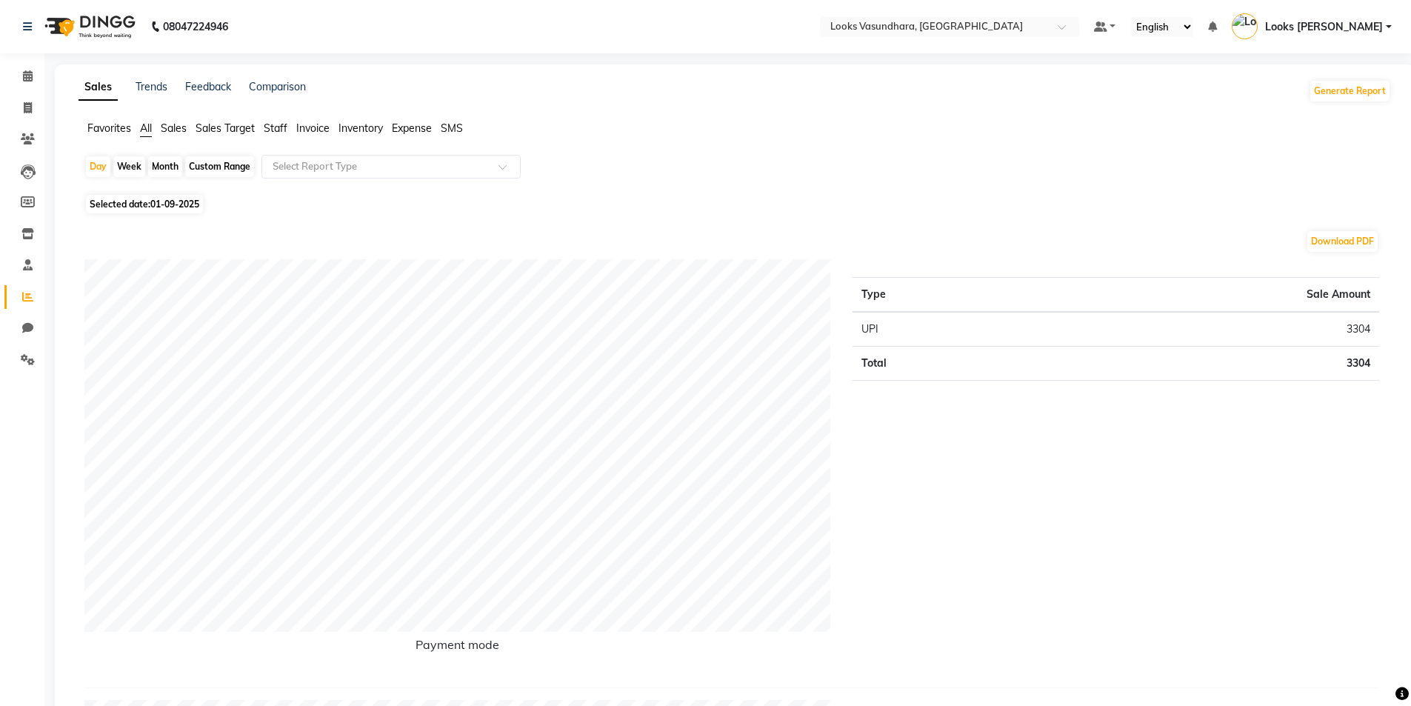
click at [156, 202] on span "01-09-2025" at bounding box center [174, 203] width 49 height 11
select select "9"
select select "2025"
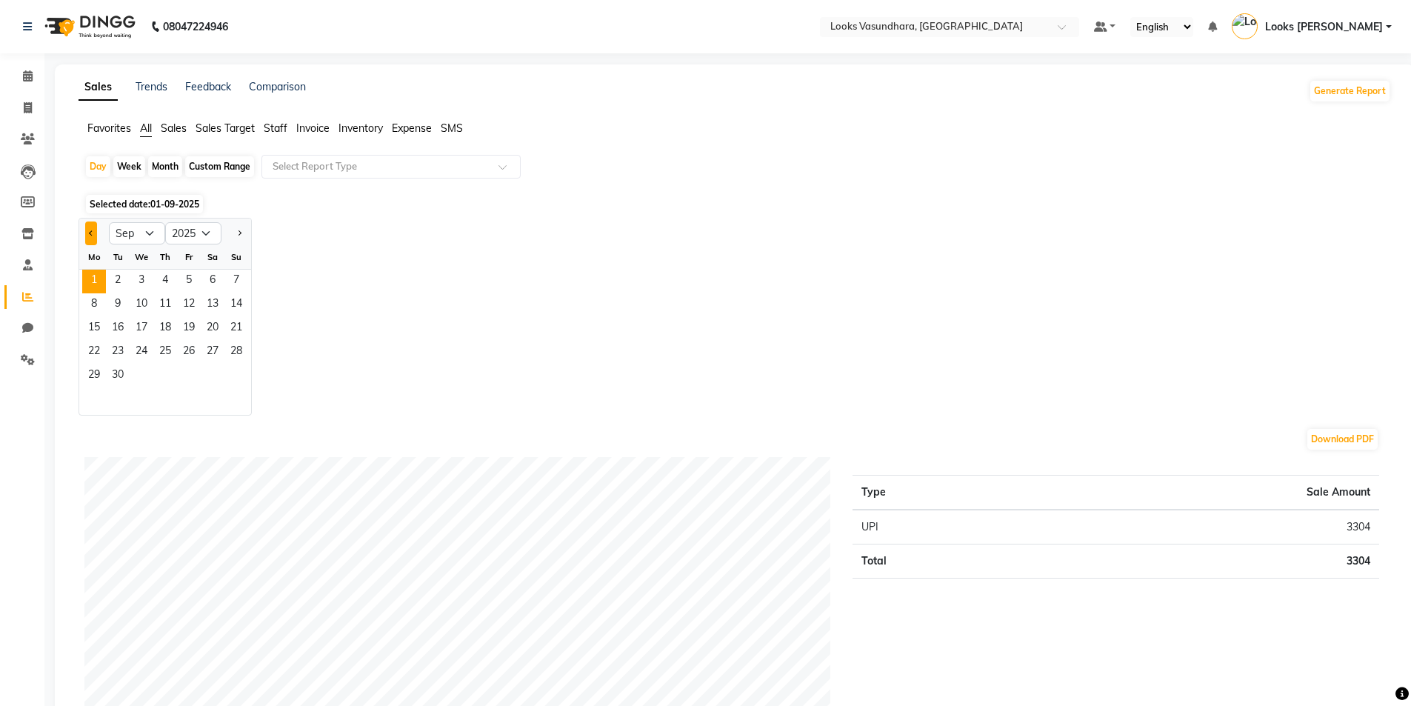
click at [94, 238] on button "Previous month" at bounding box center [91, 233] width 12 height 24
select select "8"
click at [245, 376] on span "31" at bounding box center [236, 376] width 24 height 24
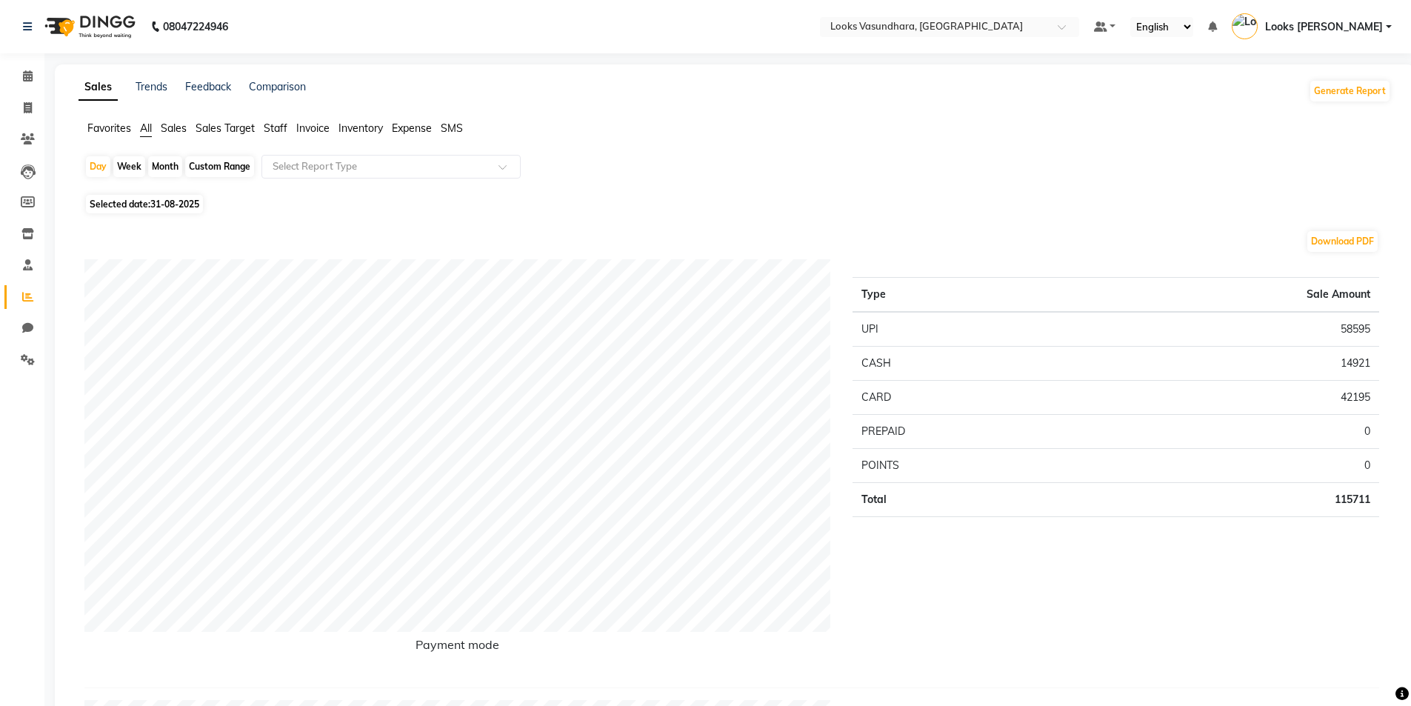
click at [273, 125] on span "Staff" at bounding box center [276, 127] width 24 height 13
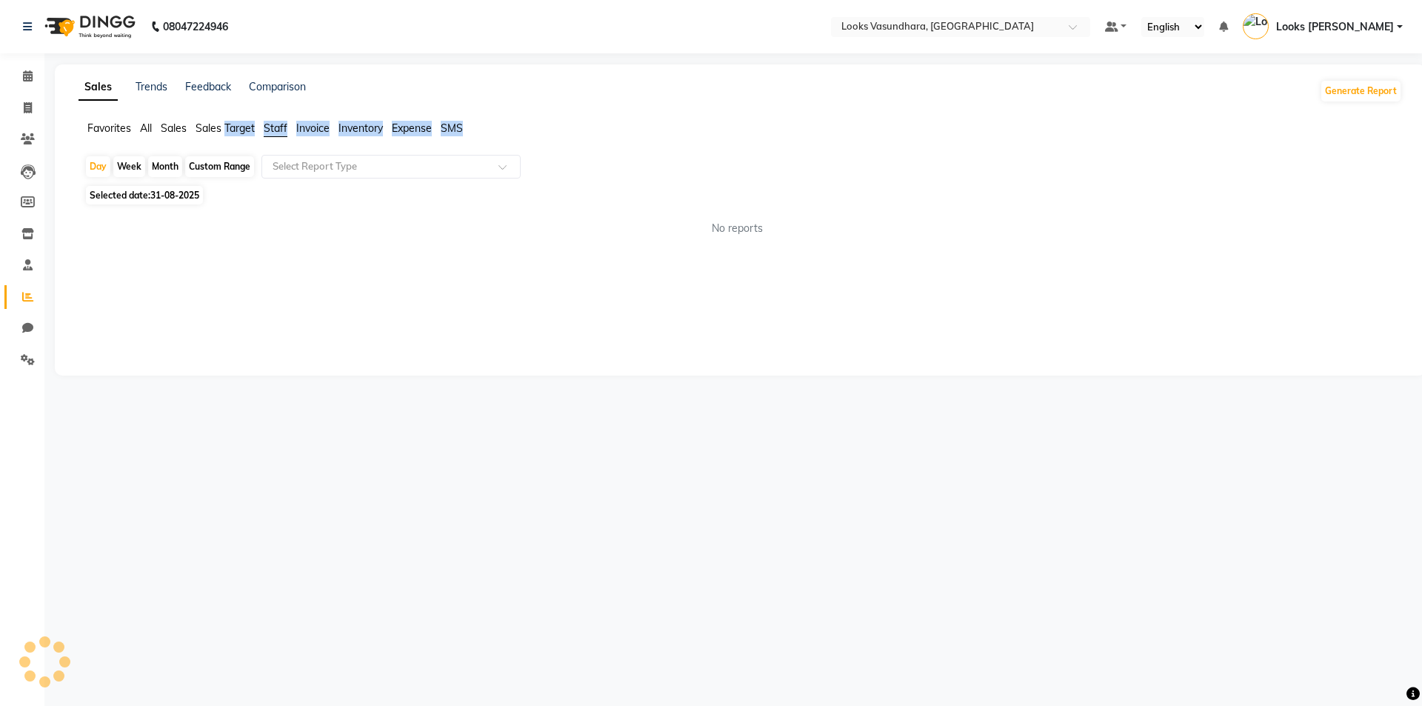
click at [273, 125] on span "Staff" at bounding box center [276, 127] width 24 height 13
click at [270, 129] on span "Staff" at bounding box center [276, 127] width 24 height 13
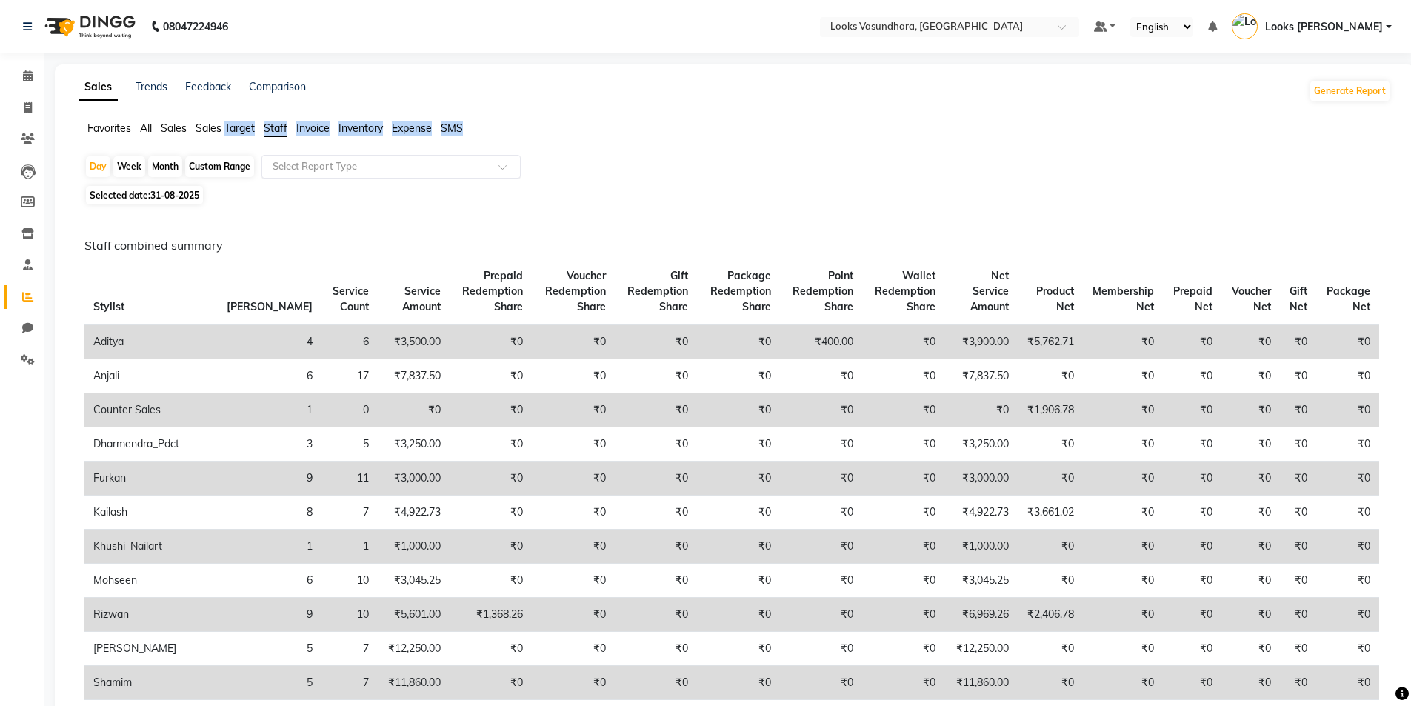
click at [297, 170] on input "text" at bounding box center [376, 166] width 213 height 15
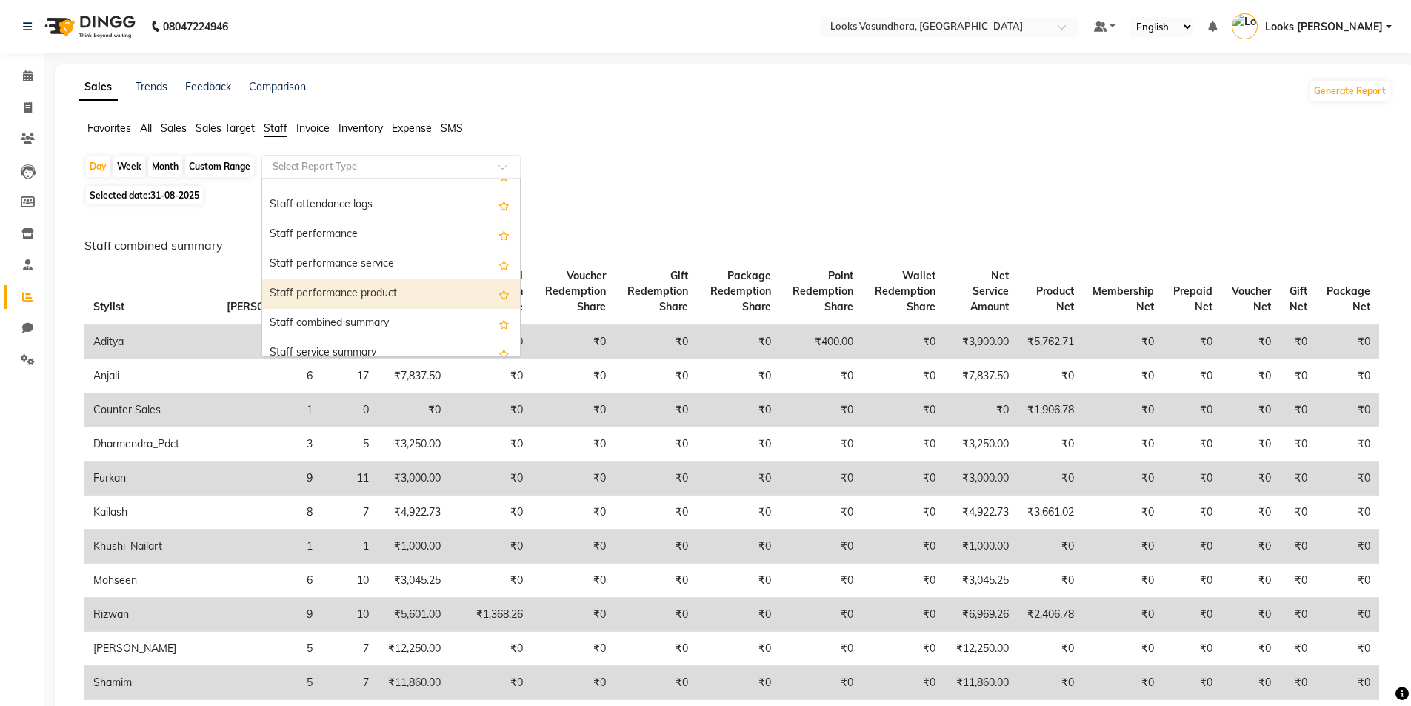
scroll to position [222, 0]
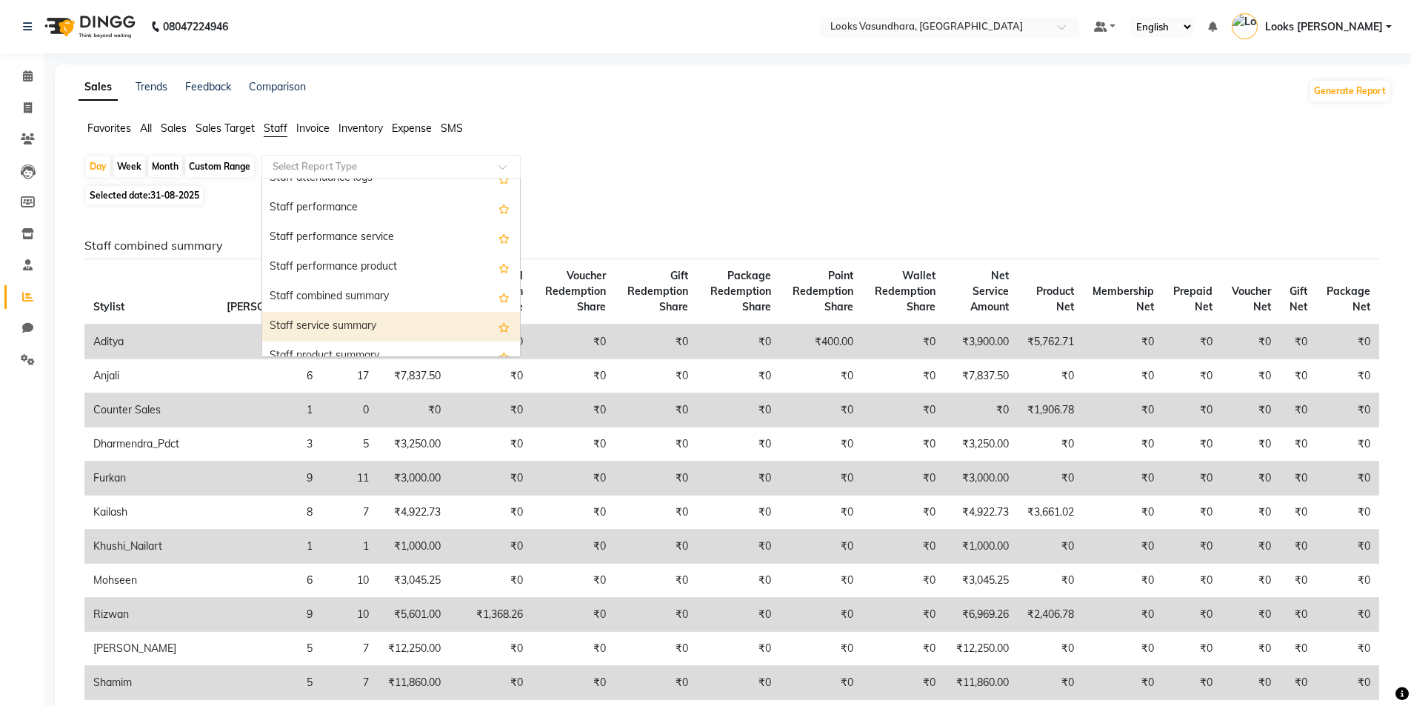
click at [313, 321] on div "Staff service summary" at bounding box center [391, 327] width 258 height 30
select select "full_report"
select select "pdf"
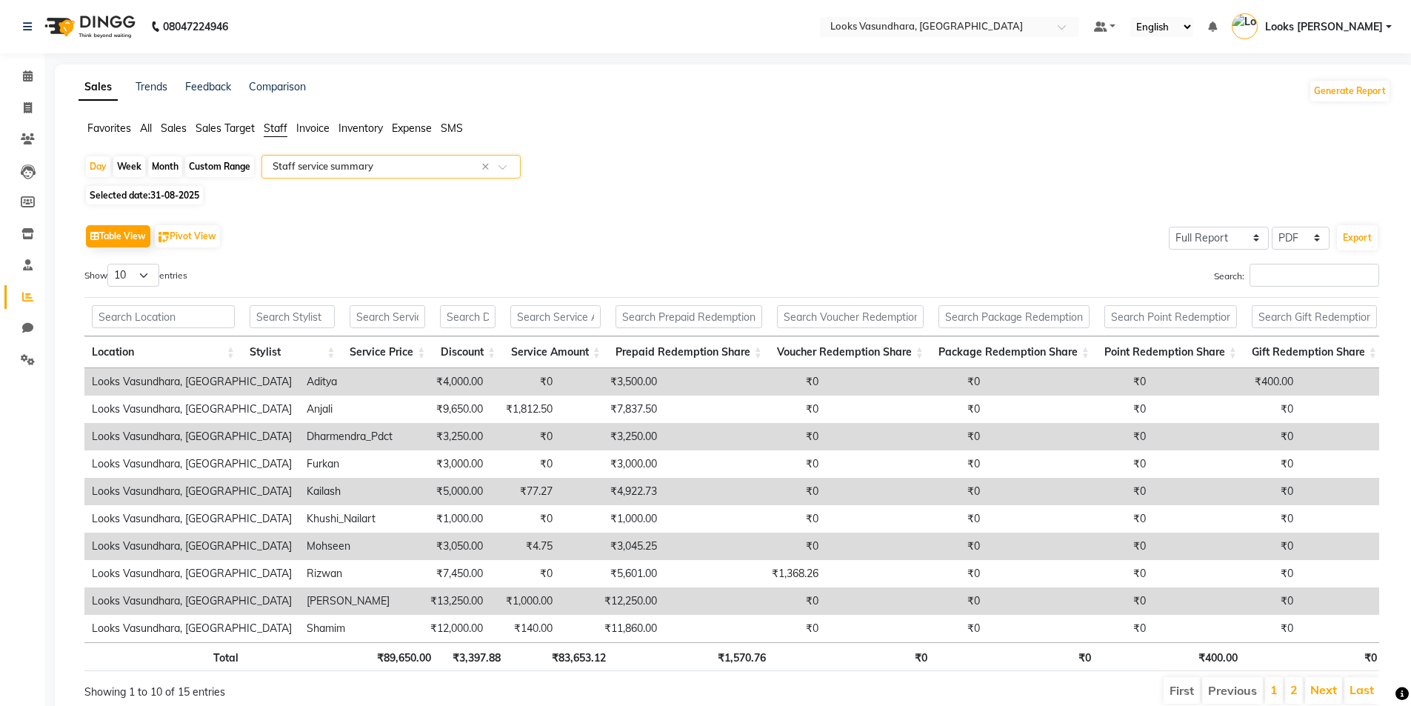
click at [179, 200] on span "31-08-2025" at bounding box center [174, 195] width 49 height 11
select select "8"
select select "2025"
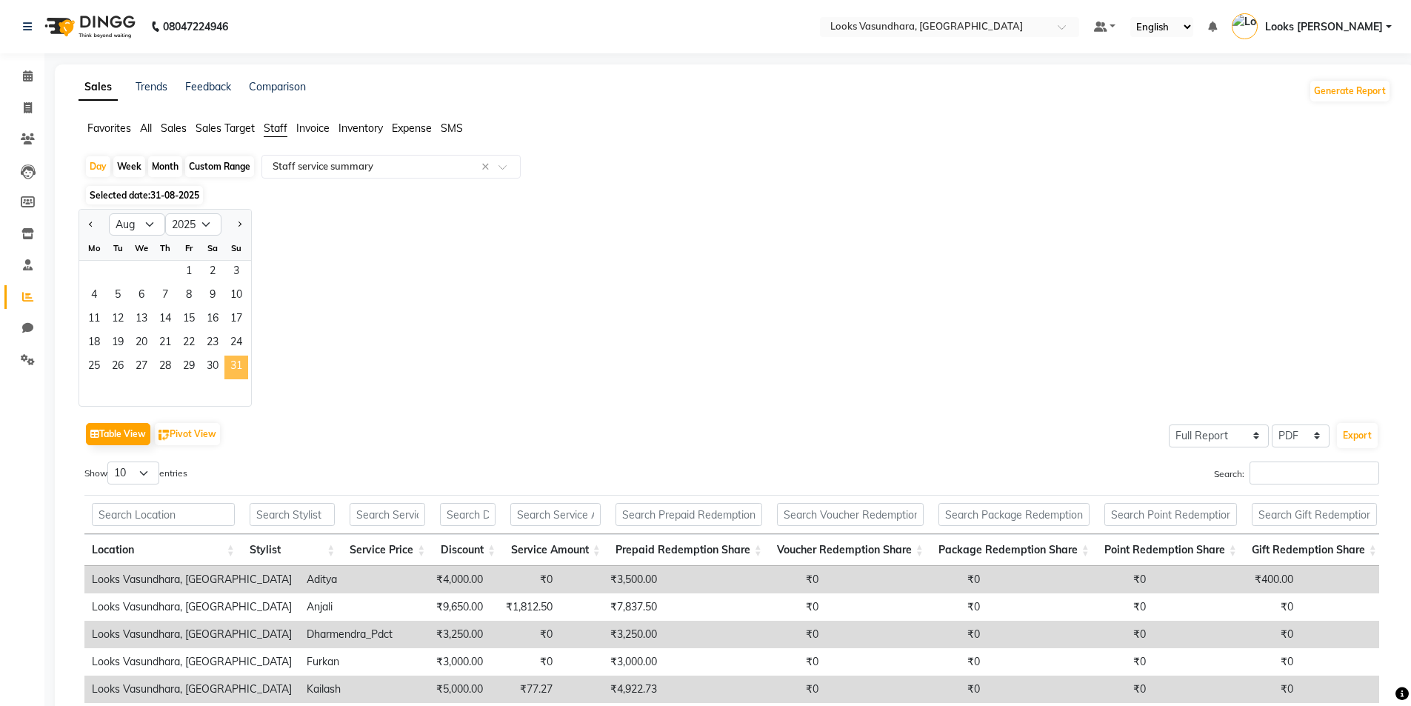
click at [241, 358] on span "31" at bounding box center [236, 368] width 24 height 24
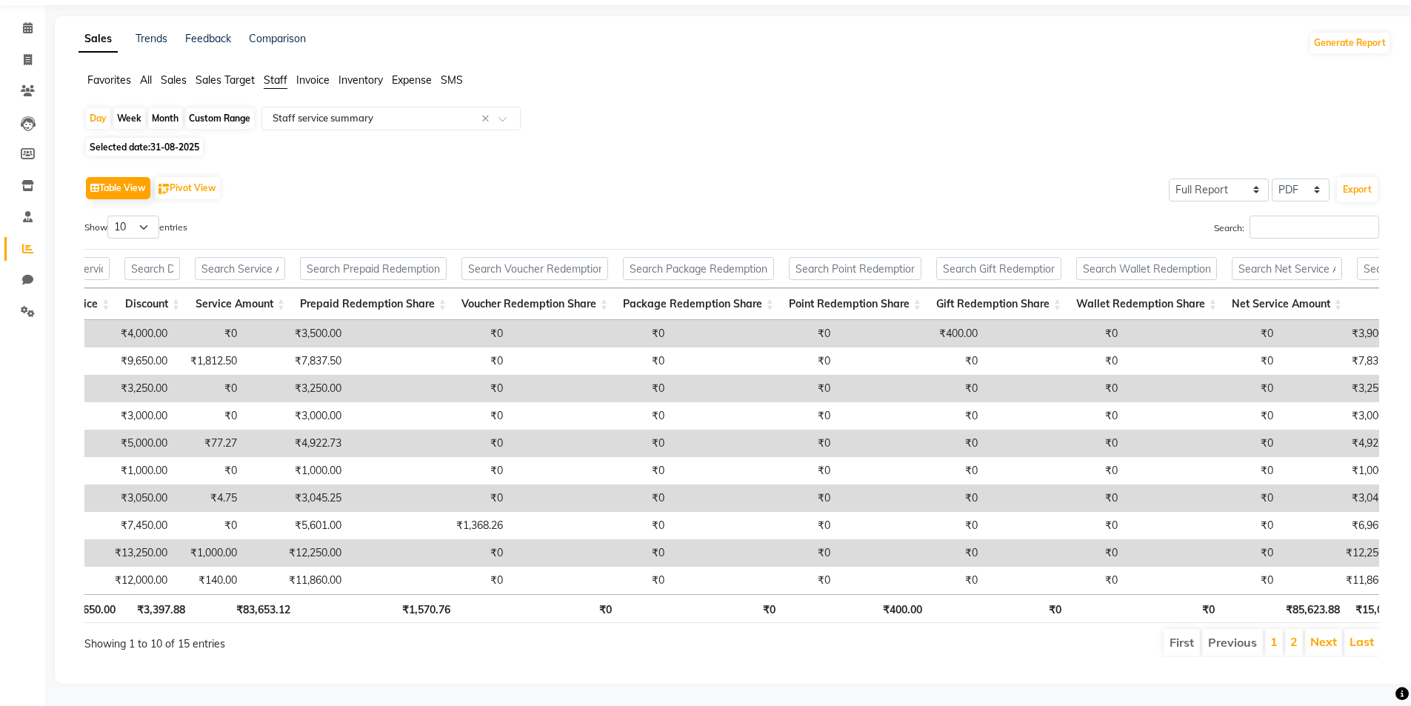
scroll to position [0, 268]
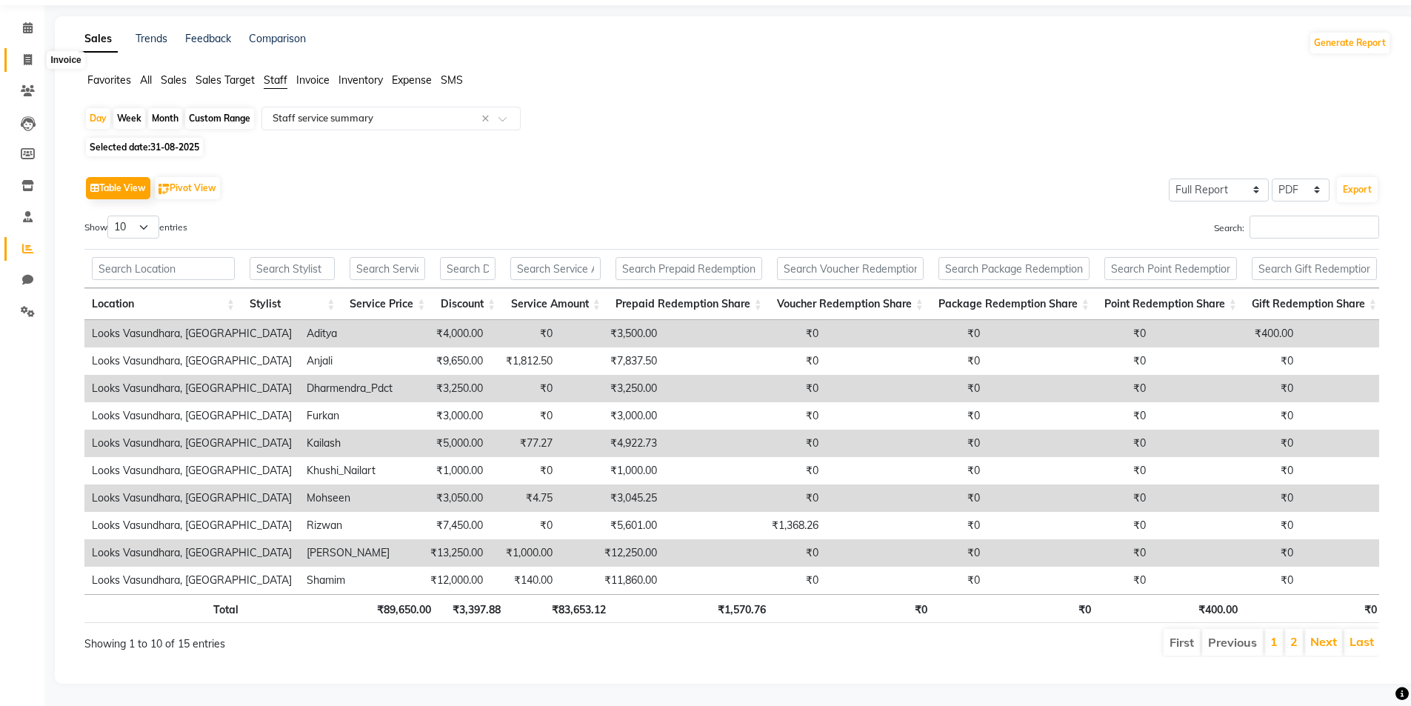
click at [24, 52] on span at bounding box center [28, 60] width 26 height 17
select select "4370"
select select "service"
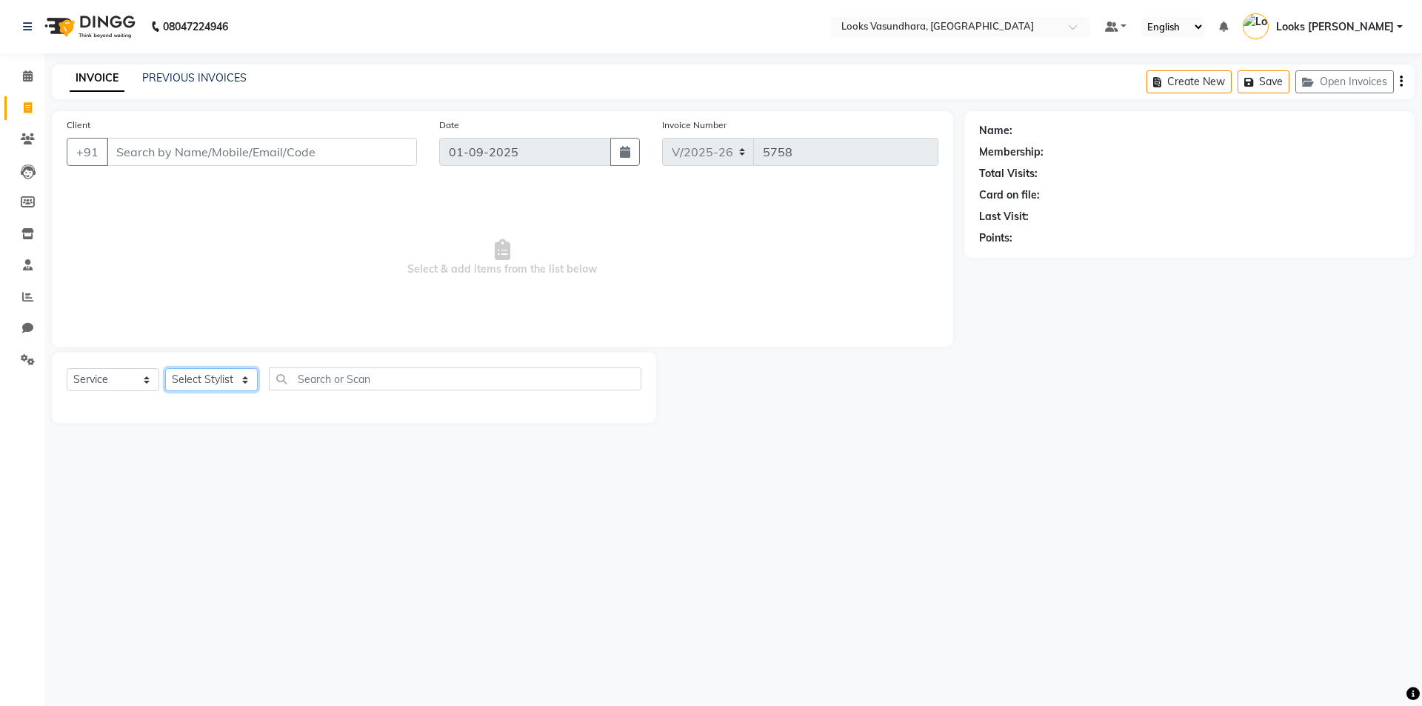
click at [191, 381] on select "Select Stylist Aditya [PERSON_NAME] Anjali [PERSON_NAME] Kumar_MSTR Counter Sal…" at bounding box center [211, 379] width 93 height 23
click at [247, 163] on input "Client" at bounding box center [262, 152] width 310 height 28
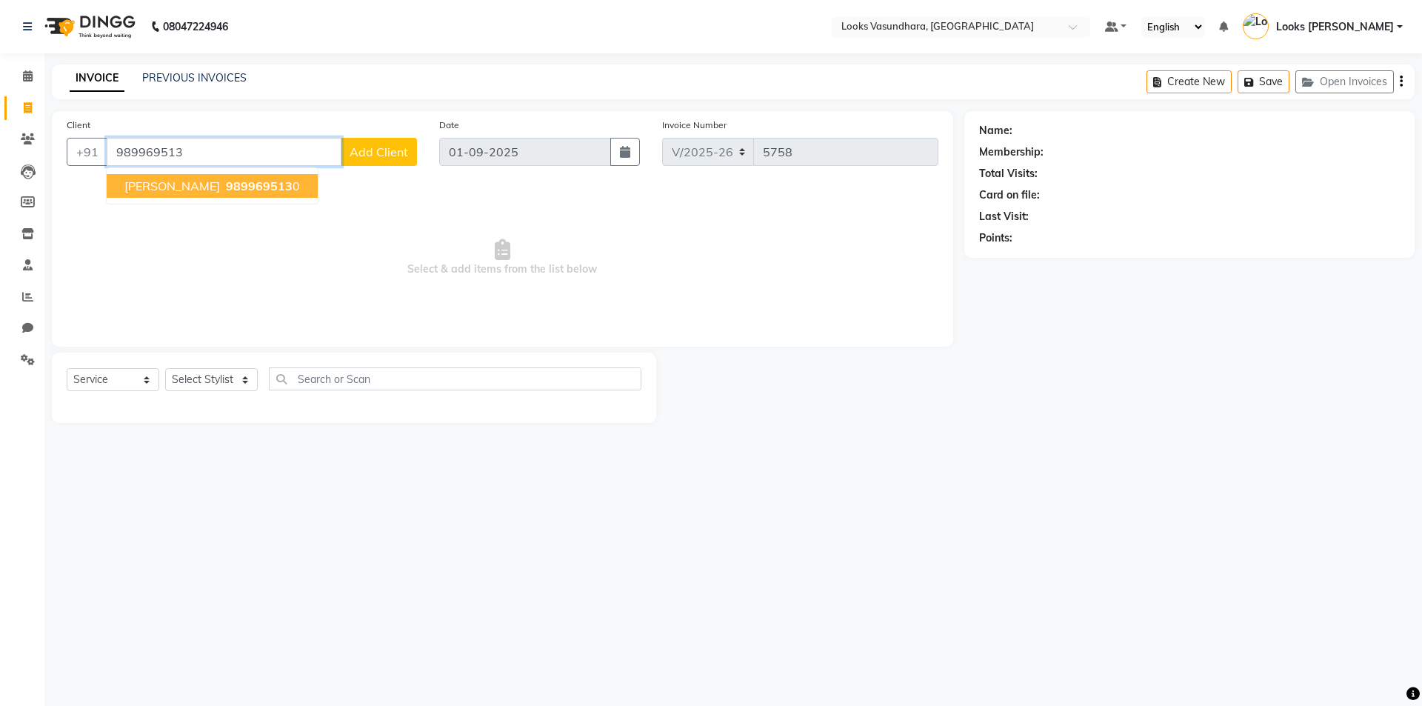
click at [270, 193] on ngb-highlight "989969513 0" at bounding box center [261, 186] width 77 height 15
type input "9899695130"
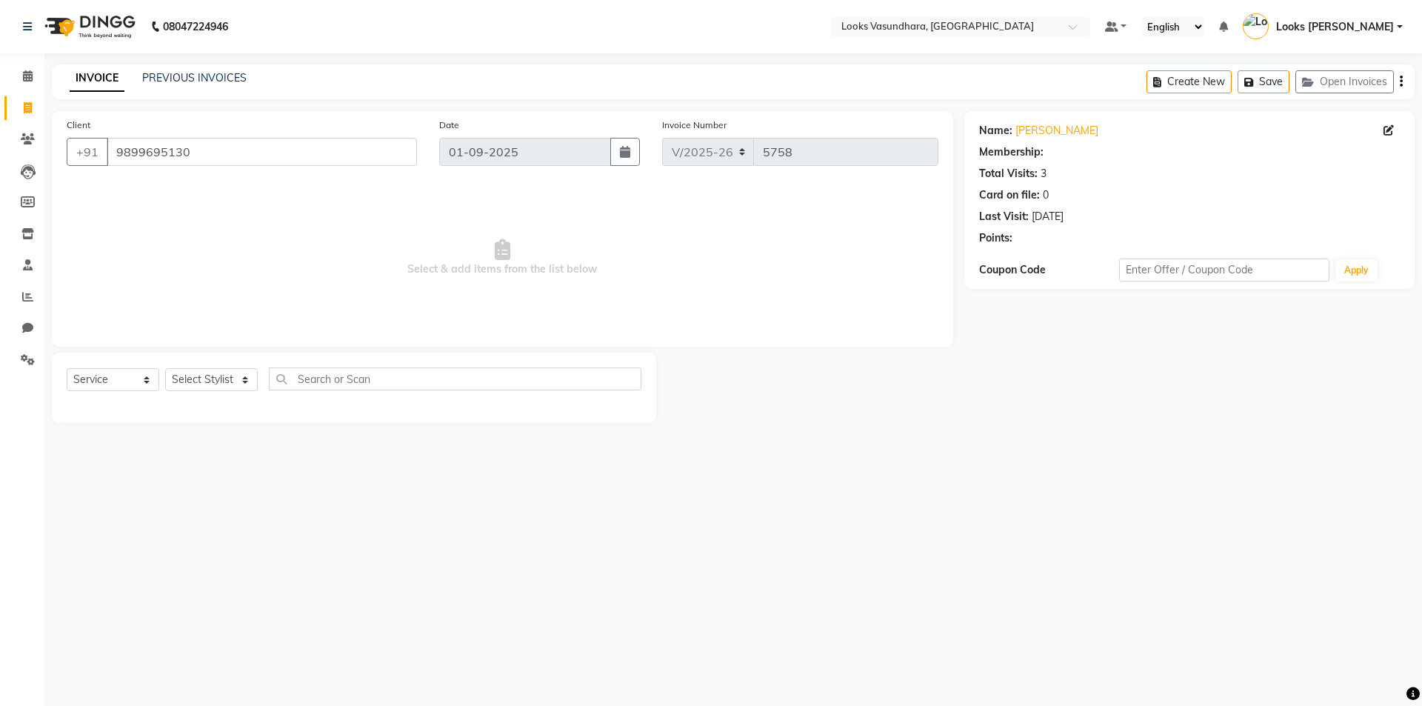
select select "1: Object"
click at [220, 381] on select "Select Stylist Aditya [PERSON_NAME] Anjali [PERSON_NAME] Kumar_MSTR Counter Sal…" at bounding box center [211, 379] width 93 height 23
select select "85722"
click at [165, 368] on select "Select Stylist Aditya [PERSON_NAME] Anjali [PERSON_NAME] Kumar_MSTR Counter Sal…" at bounding box center [211, 379] width 93 height 23
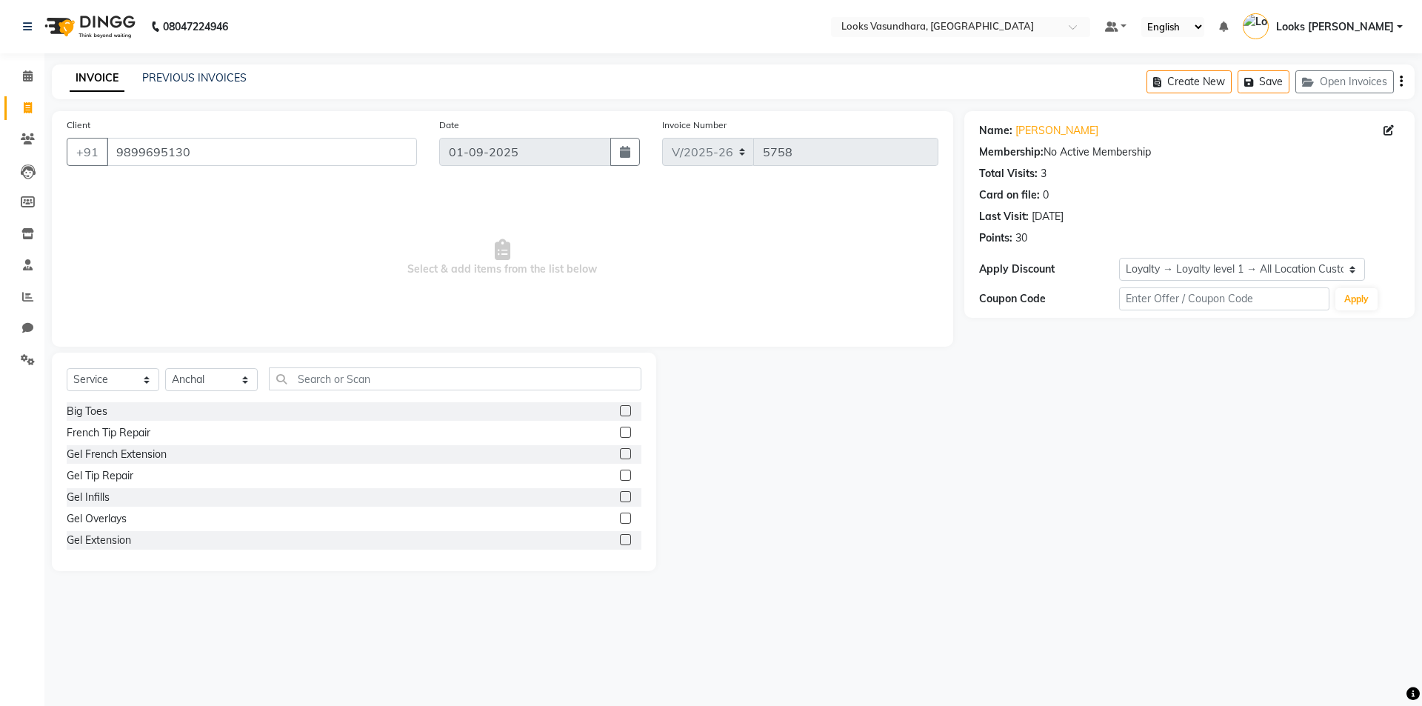
click at [319, 366] on div "Select Service Product Membership Package Voucher Prepaid Gift Card Select Styl…" at bounding box center [354, 462] width 604 height 218
click at [292, 368] on input "text" at bounding box center [455, 378] width 373 height 23
type input "ey"
click at [620, 433] on label at bounding box center [625, 432] width 11 height 11
click at [620, 433] on input "checkbox" at bounding box center [625, 433] width 10 height 10
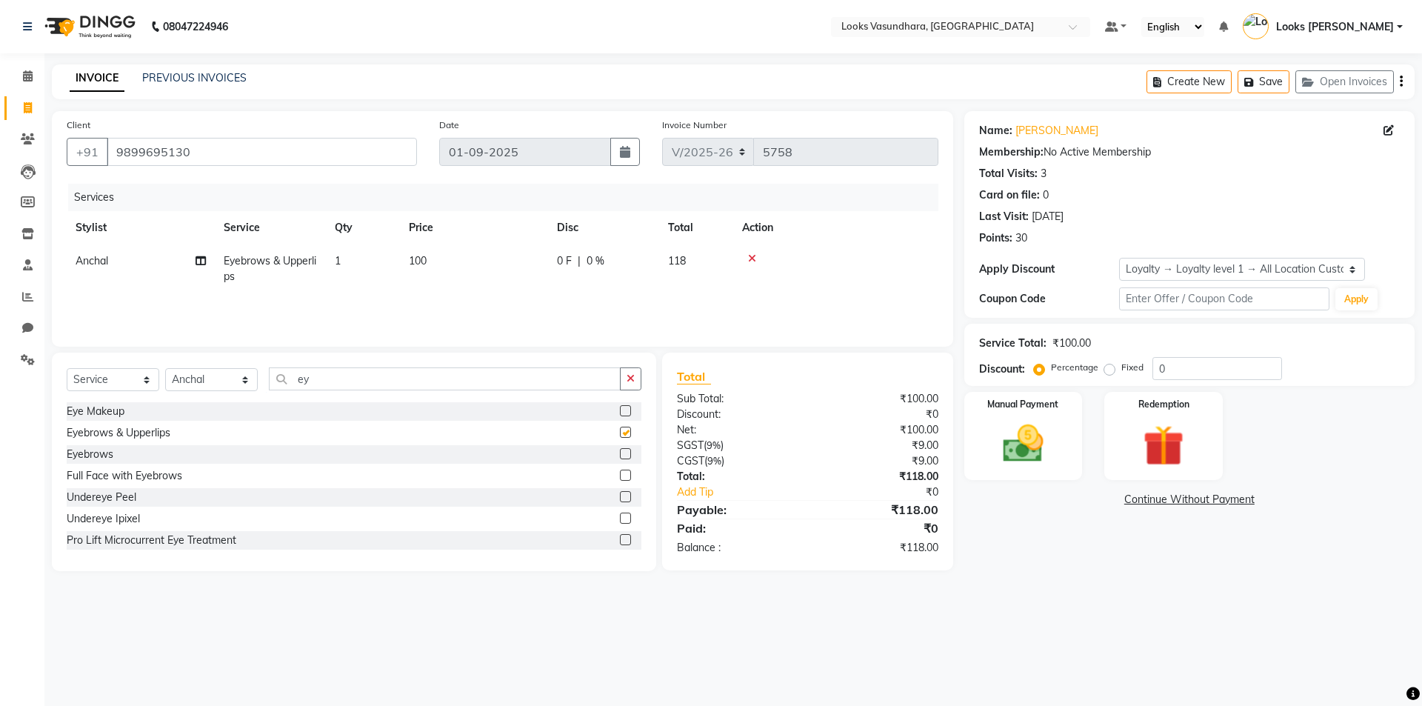
checkbox input "false"
click at [1072, 447] on div "Manual Payment" at bounding box center [1022, 435] width 123 height 91
click at [1125, 498] on span "UPI" at bounding box center [1126, 500] width 23 height 17
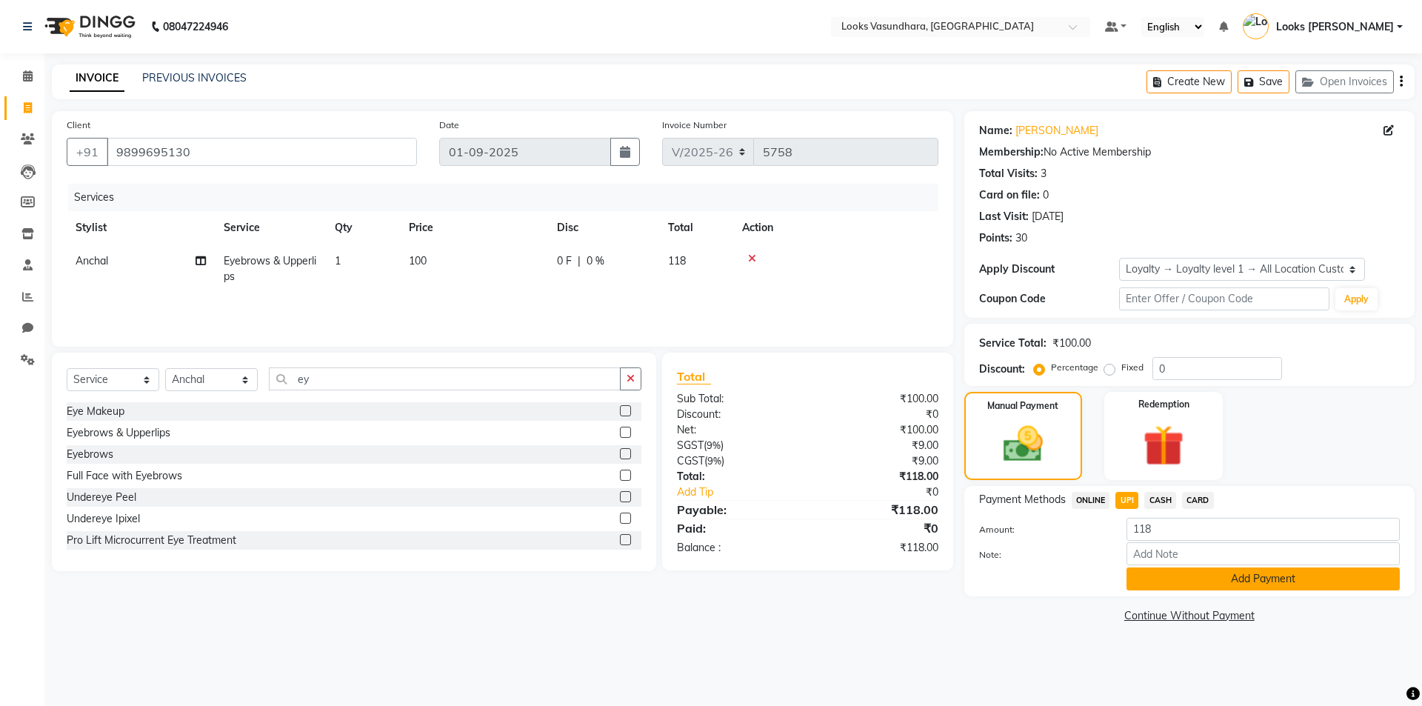
click at [1138, 573] on button "Add Payment" at bounding box center [1263, 578] width 273 height 23
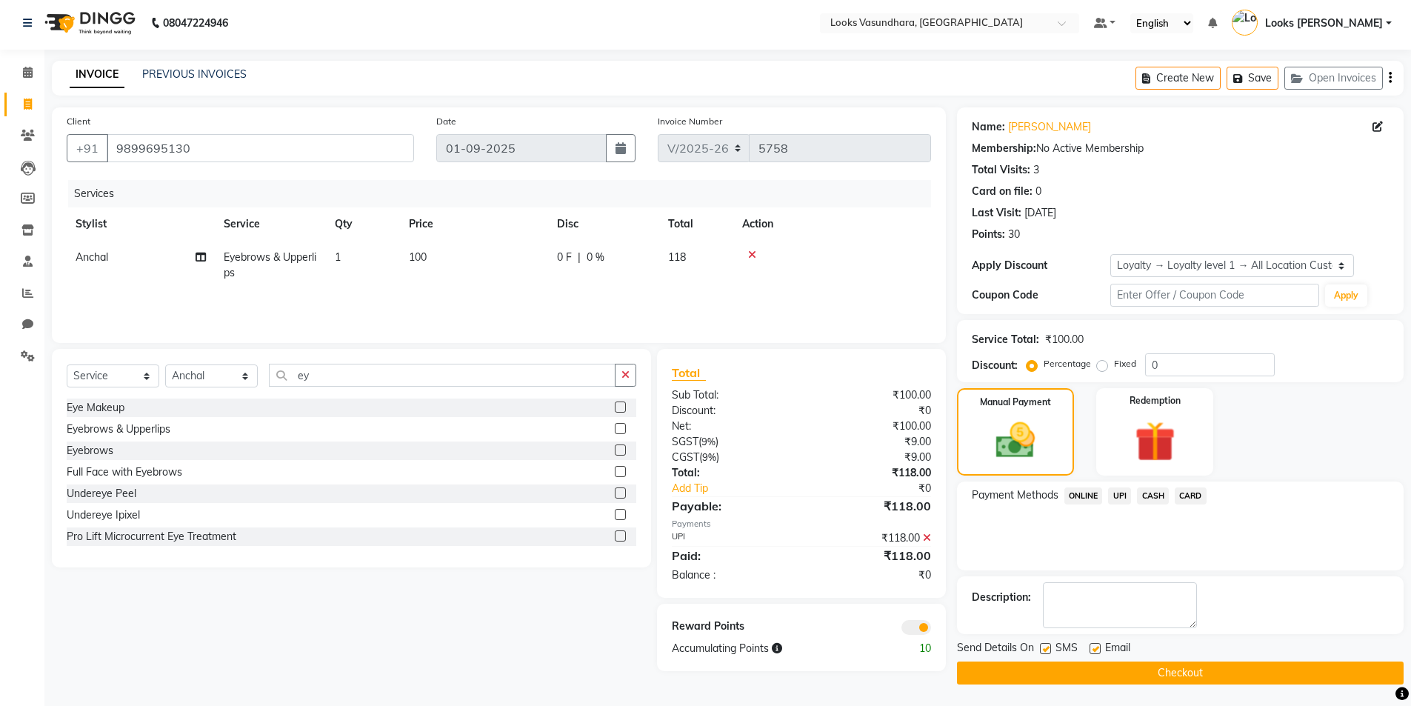
scroll to position [4, 0]
click at [1095, 647] on label at bounding box center [1095, 647] width 11 height 11
click at [1095, 647] on input "checkbox" at bounding box center [1095, 649] width 10 height 10
checkbox input "false"
click at [1043, 692] on main "INVOICE PREVIOUS INVOICES Create New Save Open Invoices Client +91 9899695130 D…" at bounding box center [727, 383] width 1367 height 646
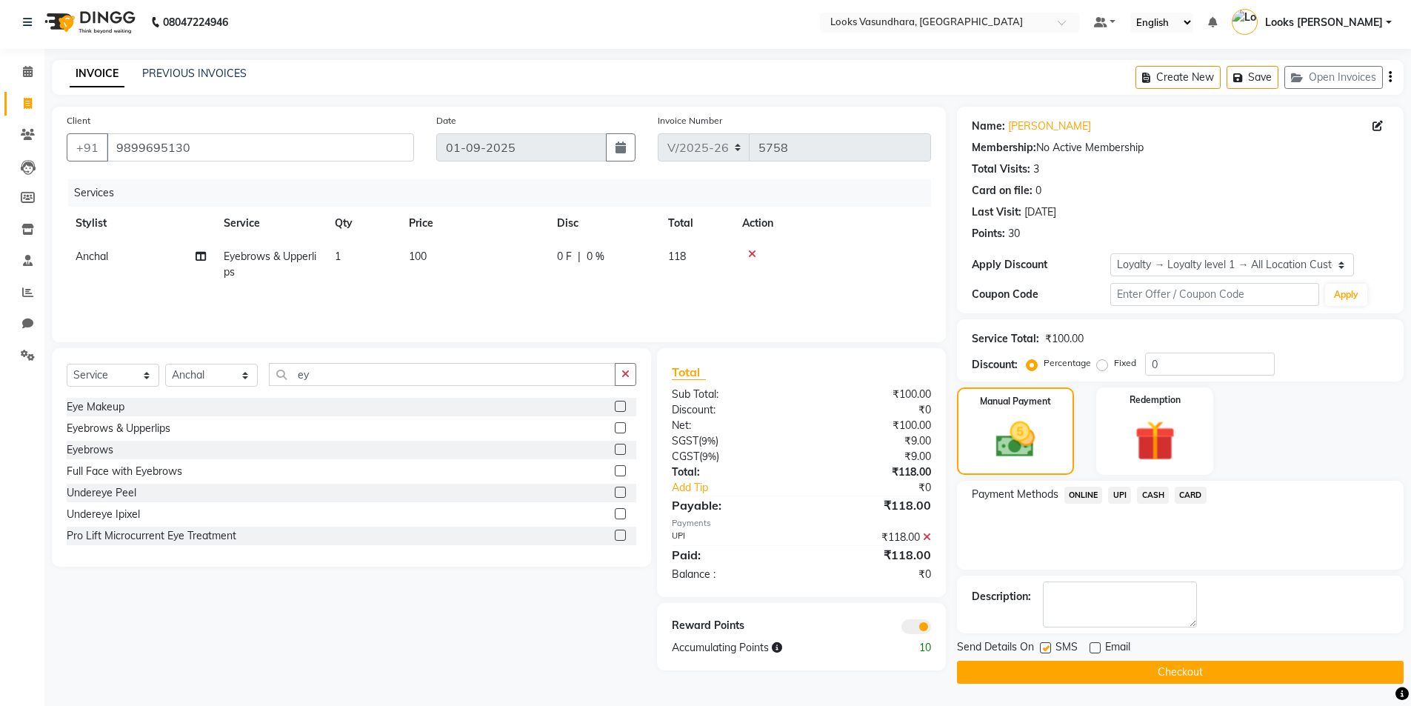
click at [1241, 673] on button "Checkout" at bounding box center [1180, 672] width 447 height 23
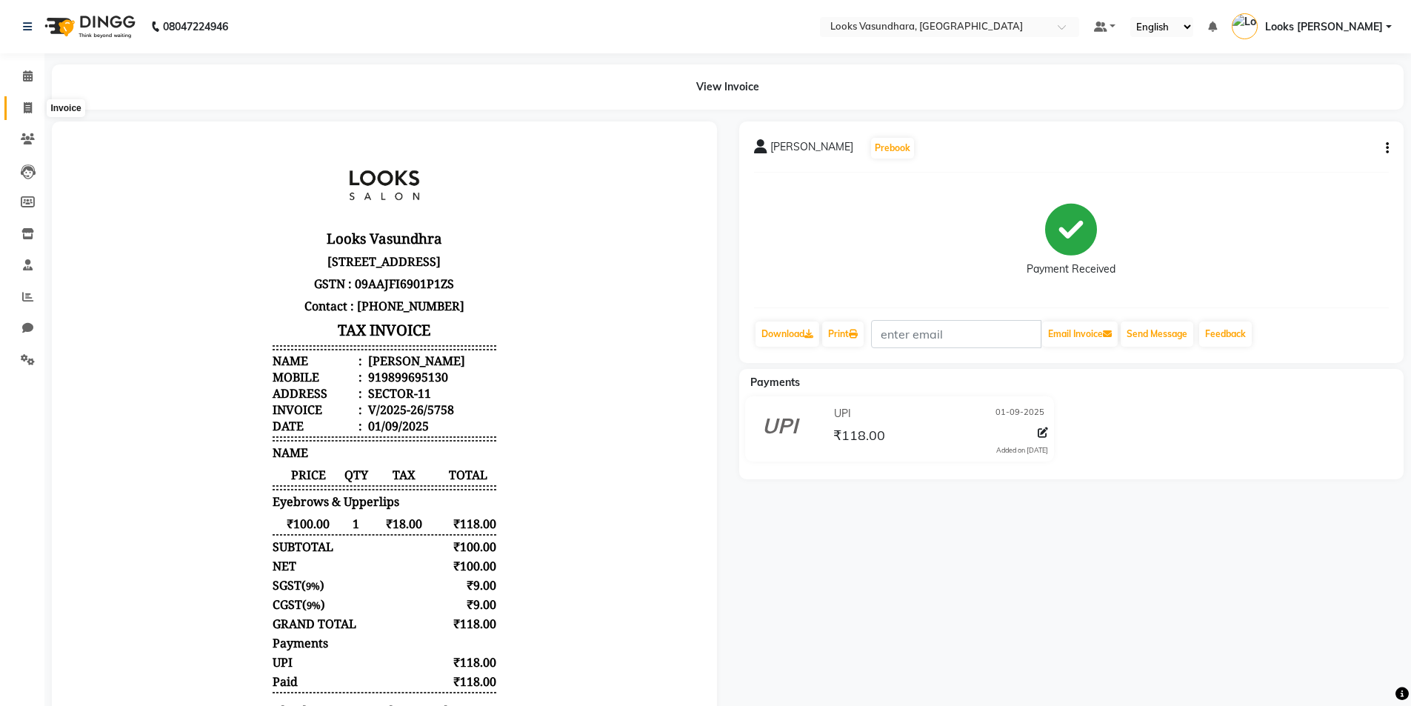
click at [25, 104] on icon at bounding box center [28, 107] width 8 height 11
select select "service"
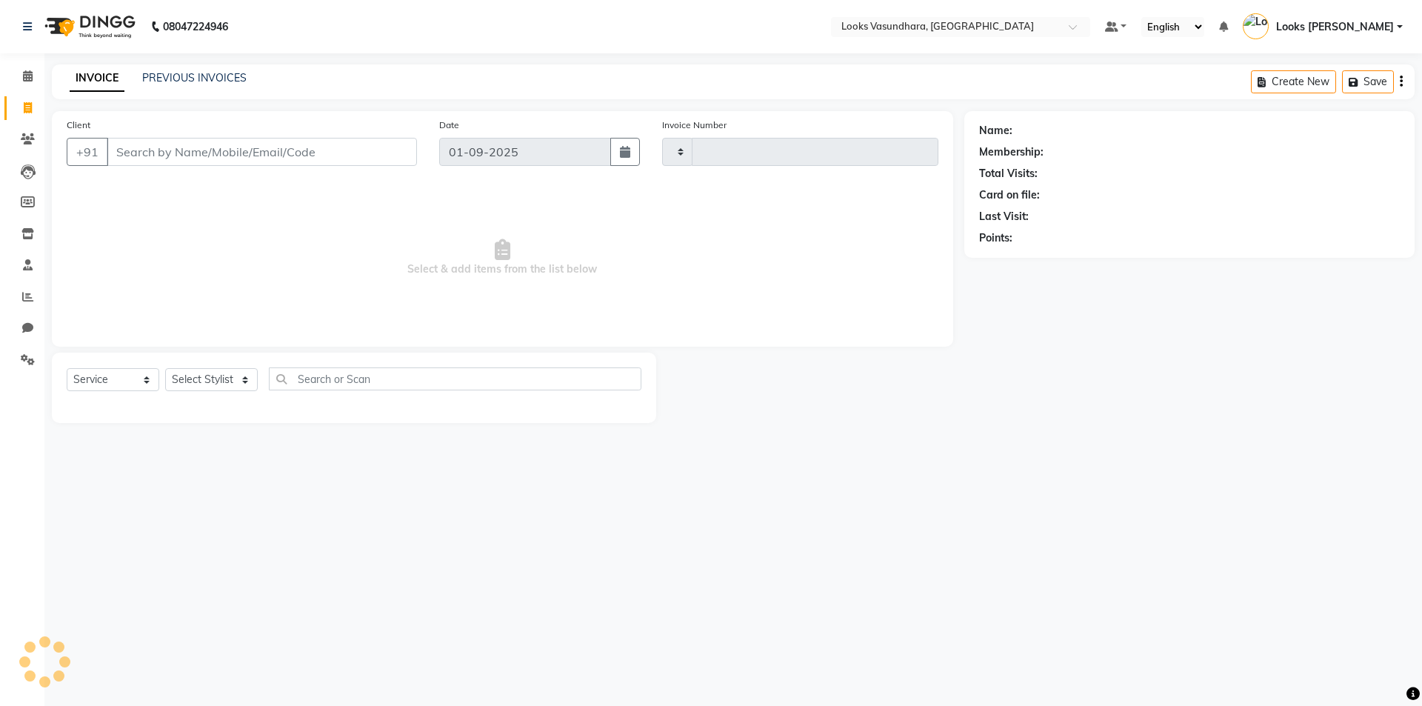
type input "5759"
select select "4370"
click at [30, 73] on icon at bounding box center [28, 75] width 10 height 11
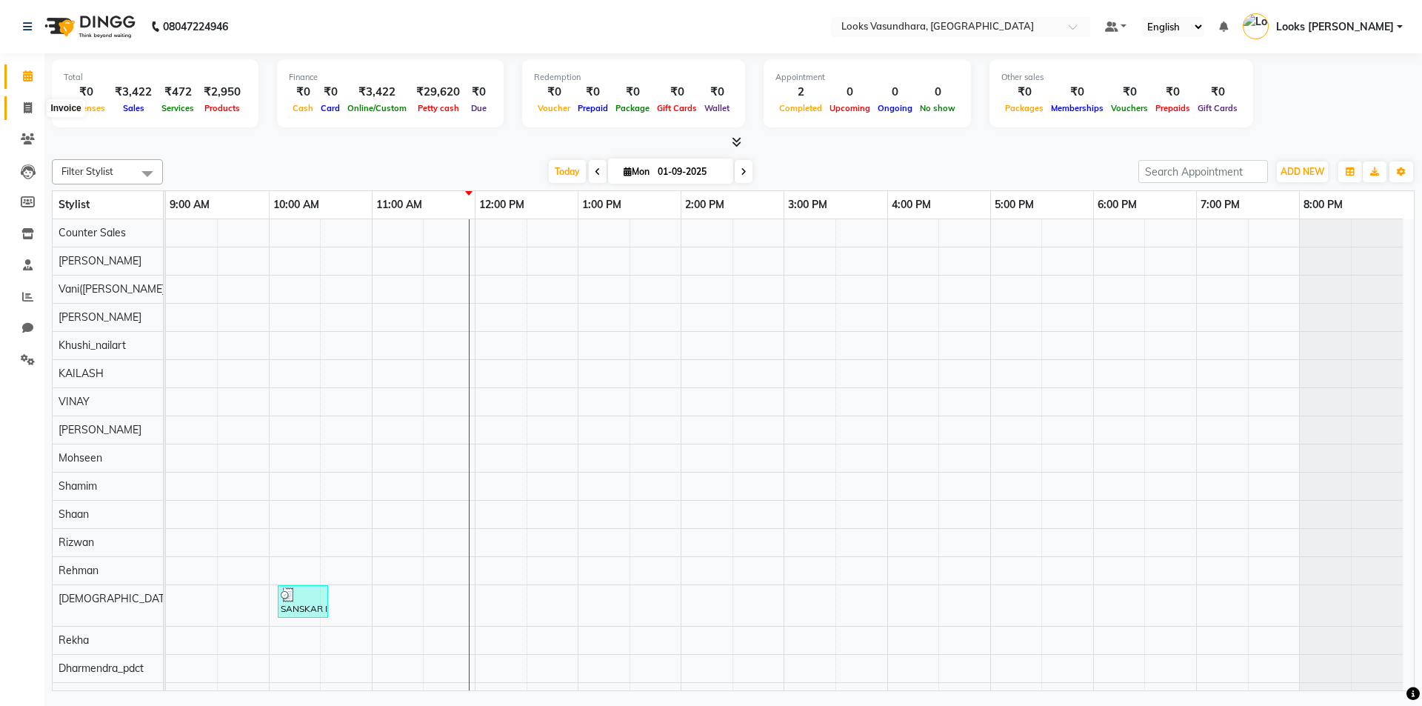
click at [33, 105] on span at bounding box center [28, 108] width 26 height 17
select select "4370"
select select "service"
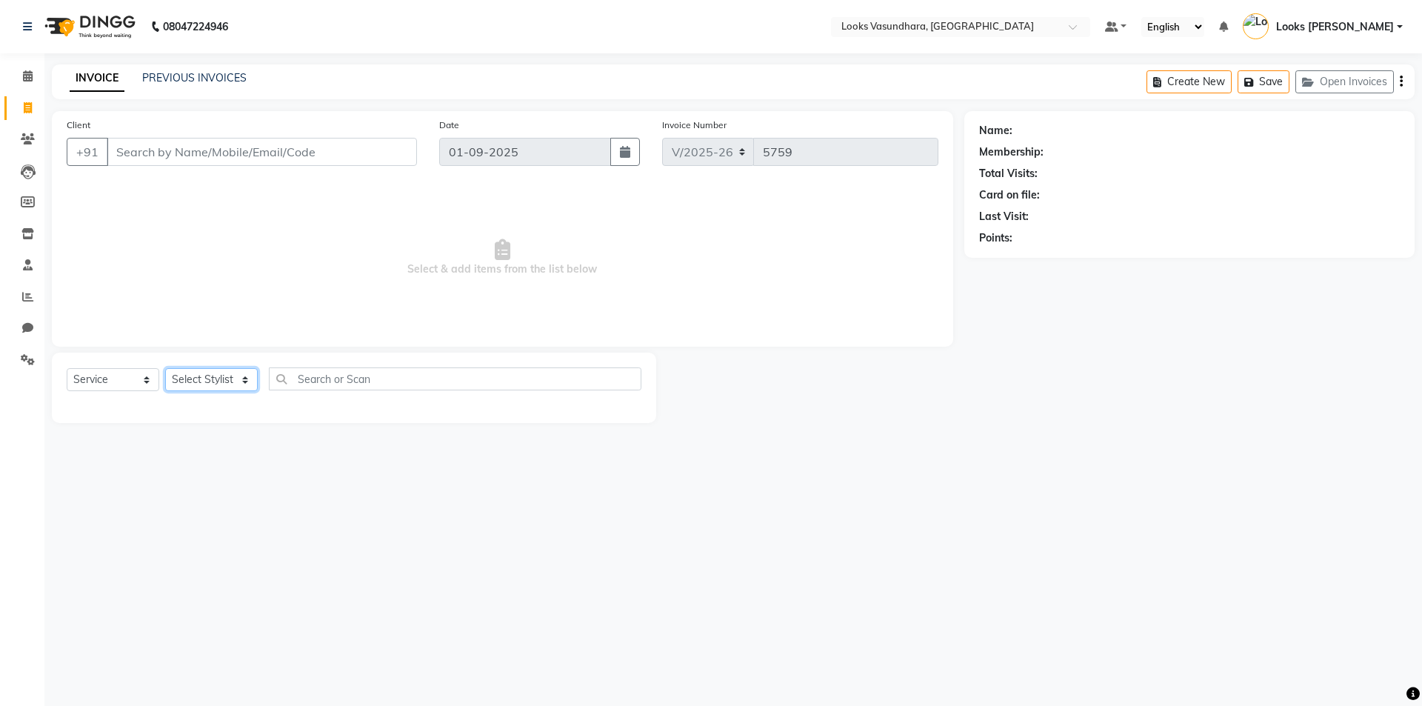
click at [192, 387] on select "Select Stylist Aditya [PERSON_NAME] Anjali [PERSON_NAME] Kumar_MSTR Counter Sal…" at bounding box center [211, 379] width 93 height 23
select select "33103"
click at [165, 368] on select "Select Stylist Aditya [PERSON_NAME] Anjali [PERSON_NAME] Kumar_MSTR Counter Sal…" at bounding box center [211, 379] width 93 height 23
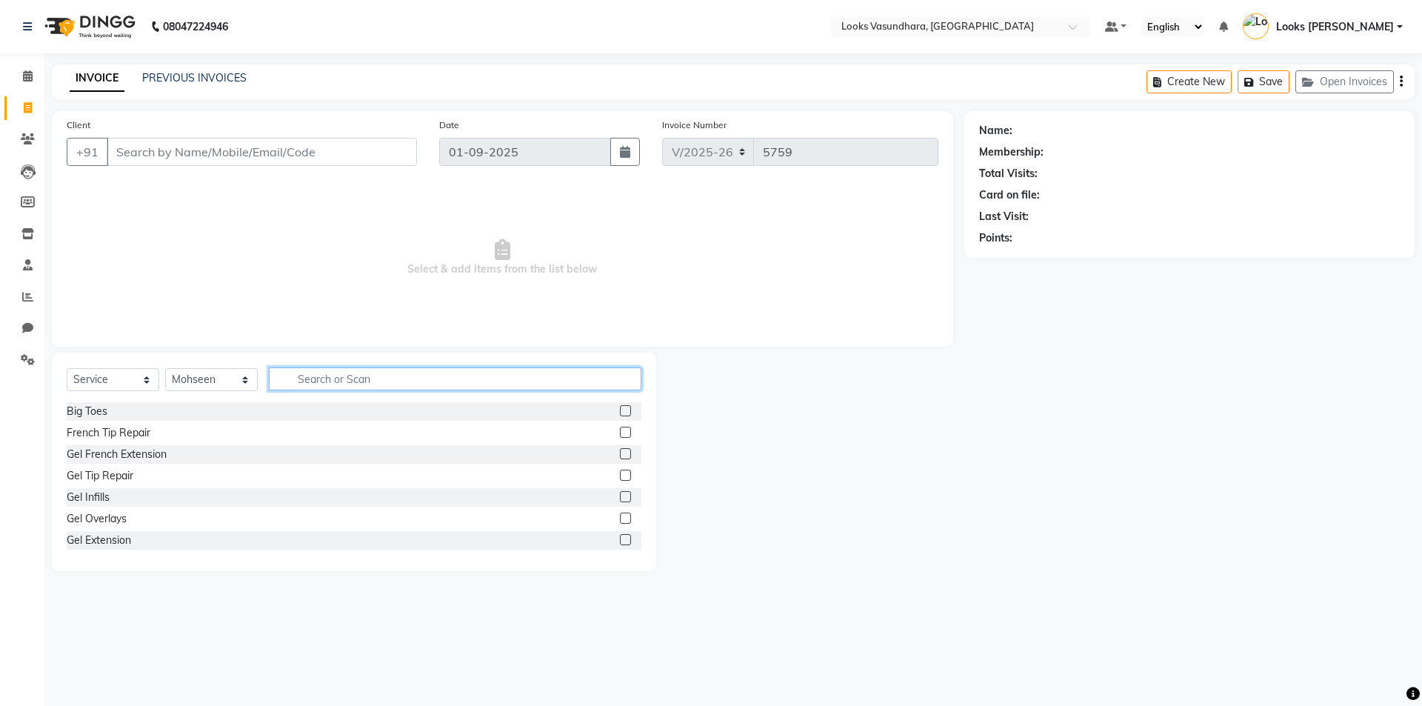
click at [320, 370] on input "text" at bounding box center [455, 378] width 373 height 23
type input "cut"
click at [620, 433] on label at bounding box center [625, 432] width 11 height 11
click at [620, 433] on input "checkbox" at bounding box center [625, 433] width 10 height 10
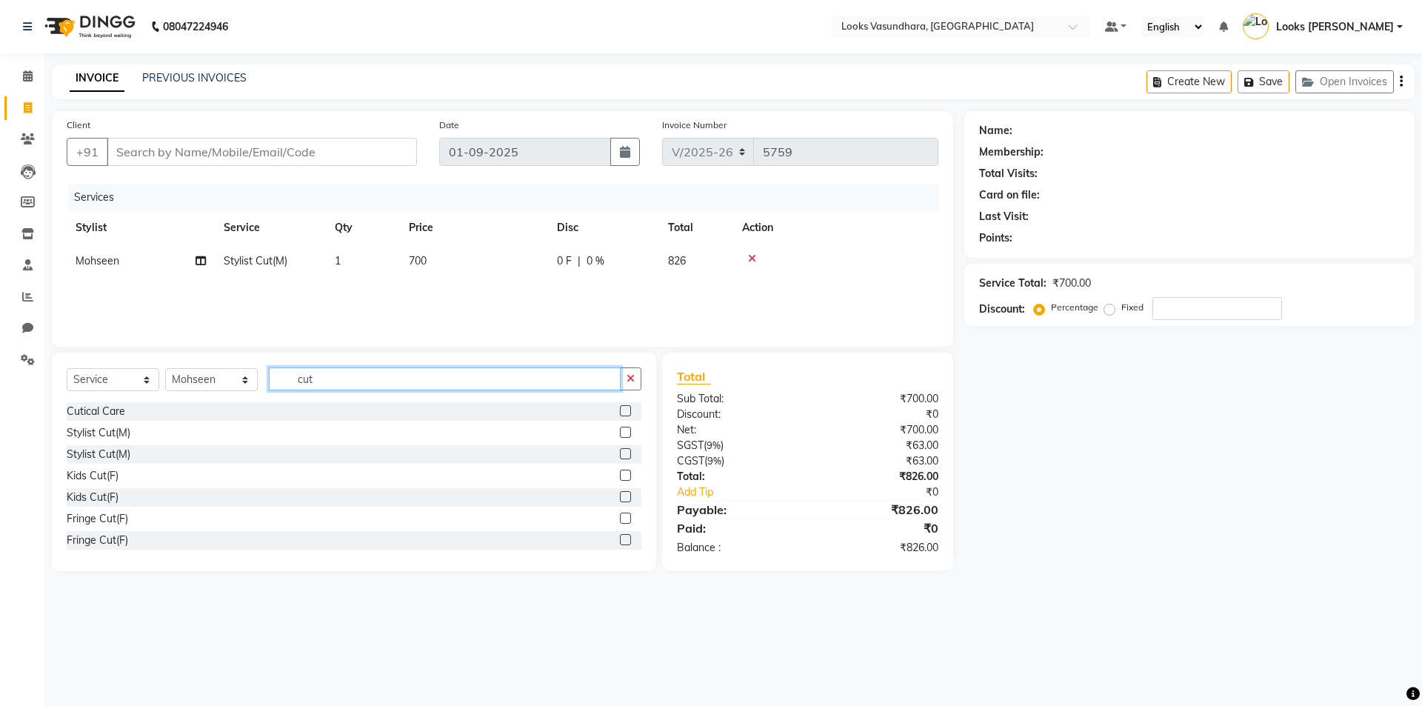
checkbox input "false"
click at [386, 375] on input "cut" at bounding box center [445, 378] width 352 height 23
type input "sha"
click at [620, 409] on label at bounding box center [625, 410] width 11 height 11
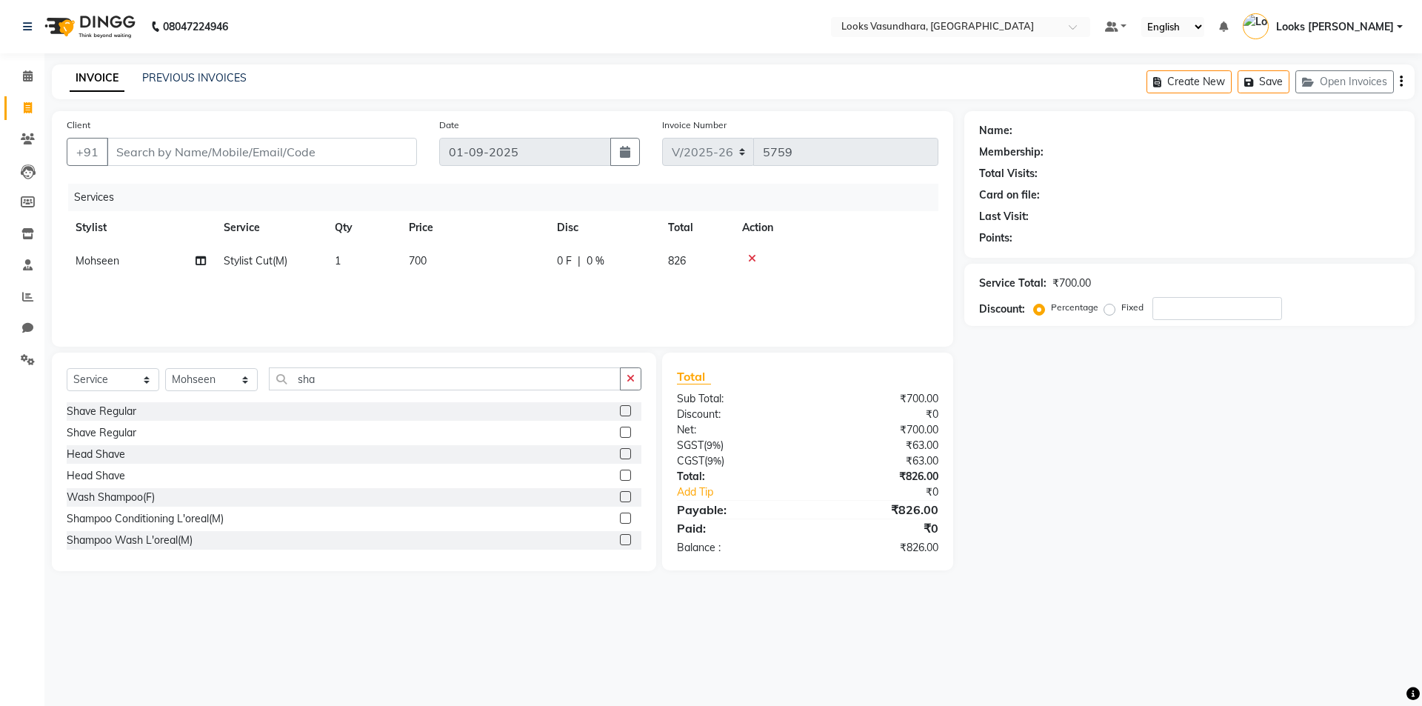
click at [620, 409] on input "checkbox" at bounding box center [625, 412] width 10 height 10
checkbox input "false"
click at [275, 153] on input "Client" at bounding box center [262, 152] width 310 height 28
type input "9"
type input "0"
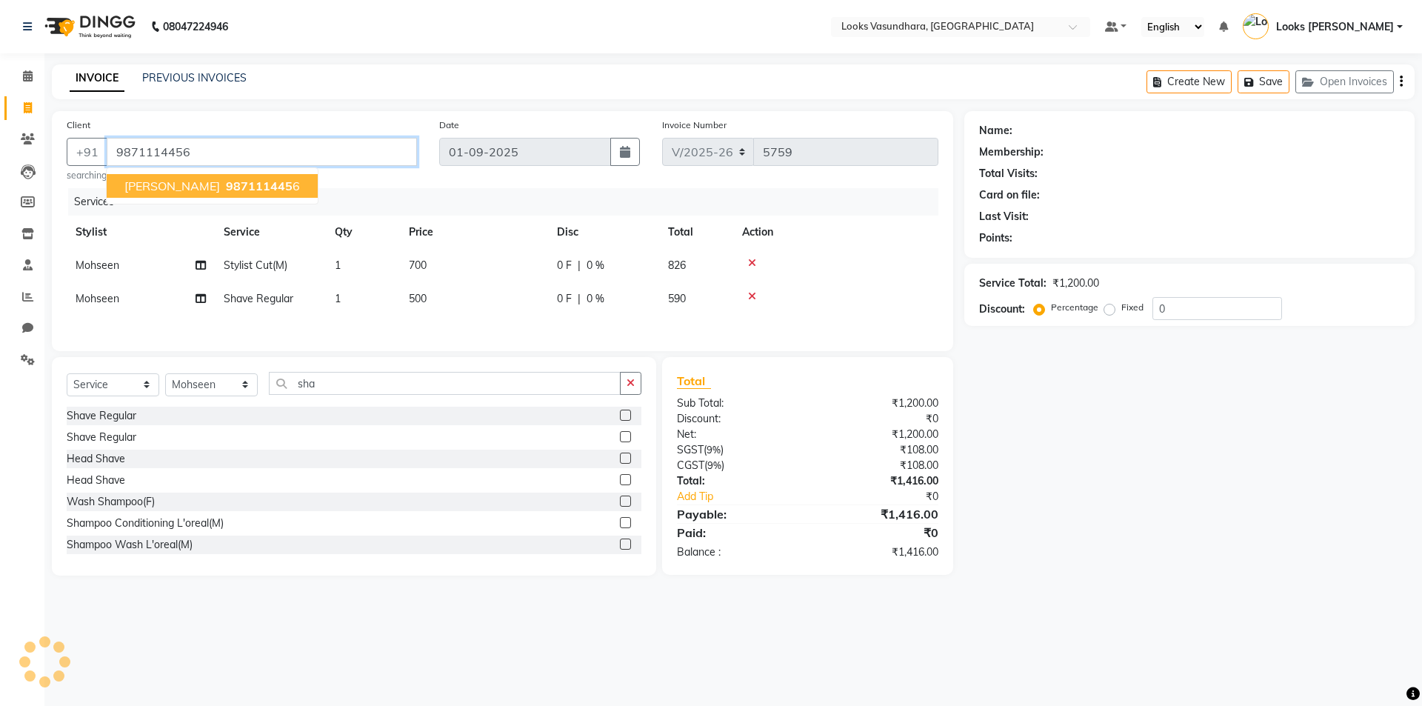
type input "9871114456"
select select "1: Object"
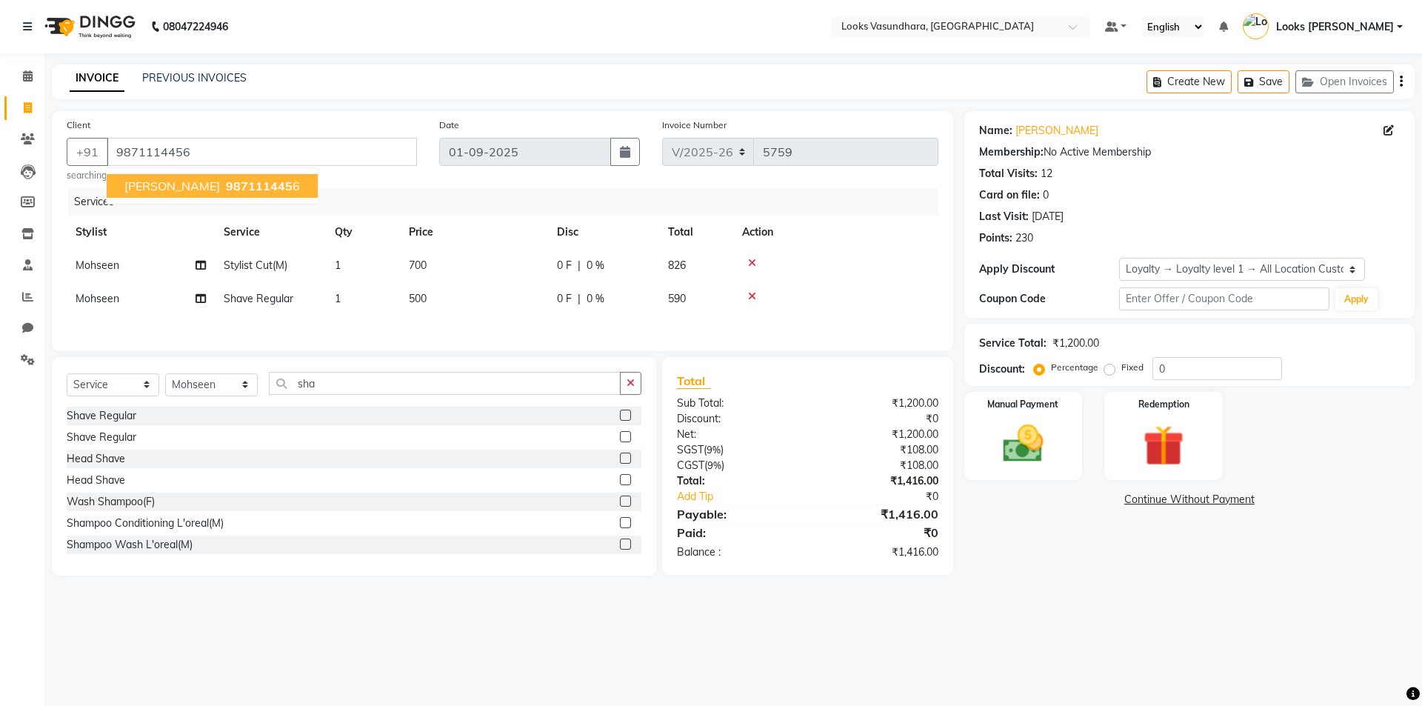
click at [410, 261] on span "700" at bounding box center [418, 264] width 18 height 13
select select "33103"
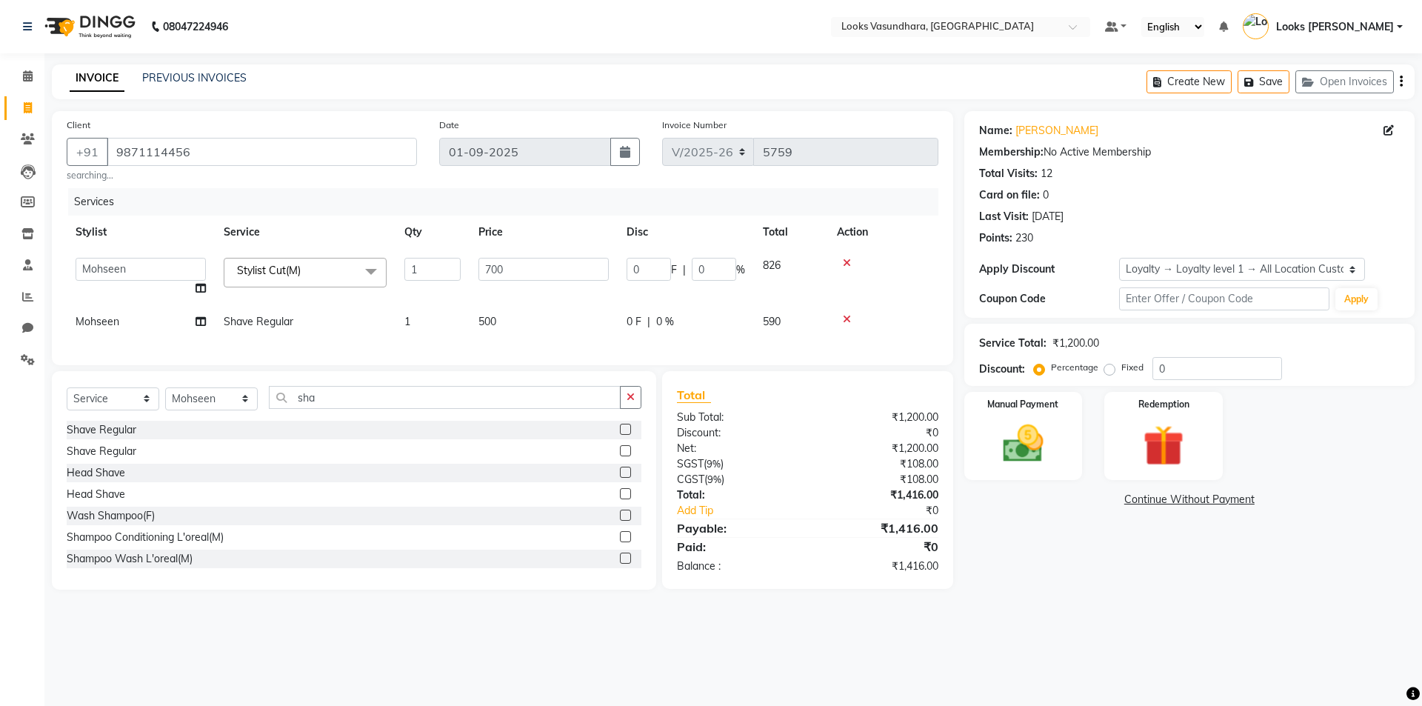
click at [564, 253] on tr "Aditya Anchal Anjali Arnav Kumar_MSTR Counter Sales Dharmendra_pdct Furkan KAIL…" at bounding box center [503, 277] width 872 height 56
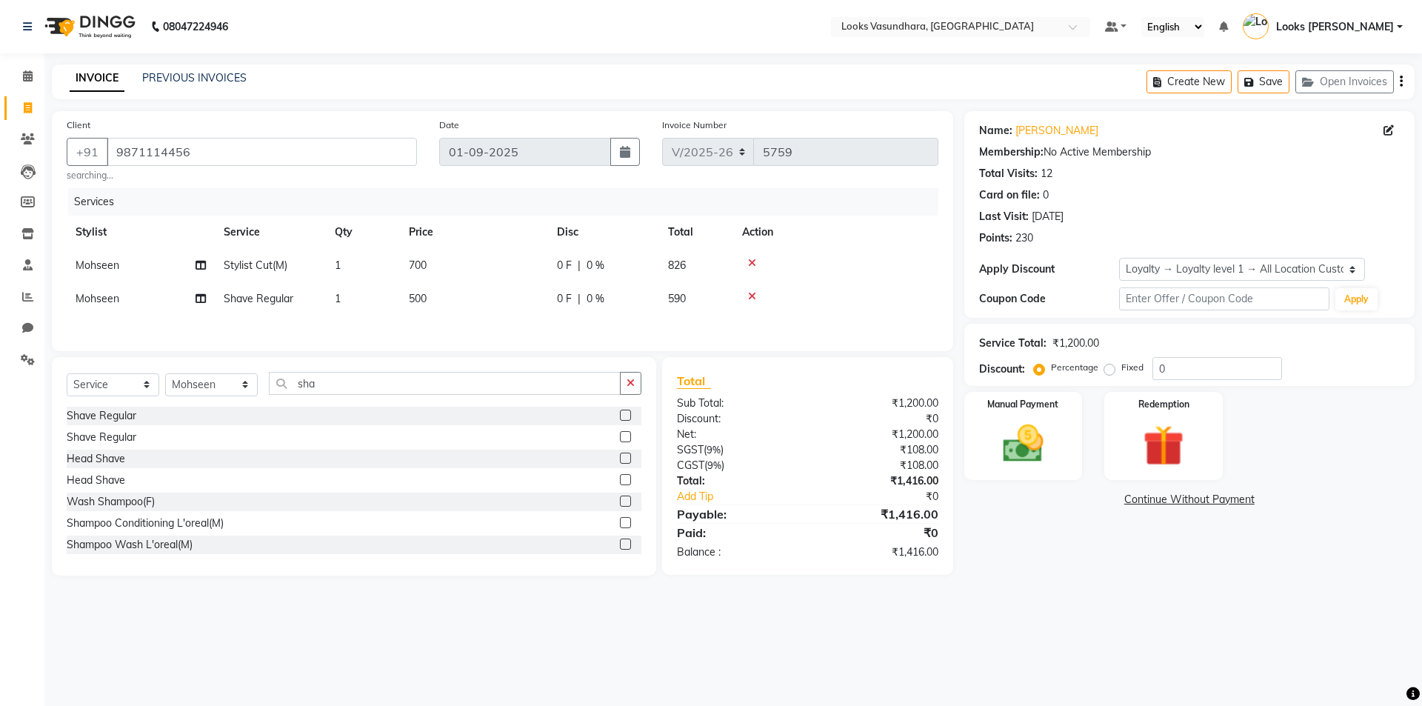
click at [507, 267] on td "700" at bounding box center [474, 265] width 148 height 33
select select "33103"
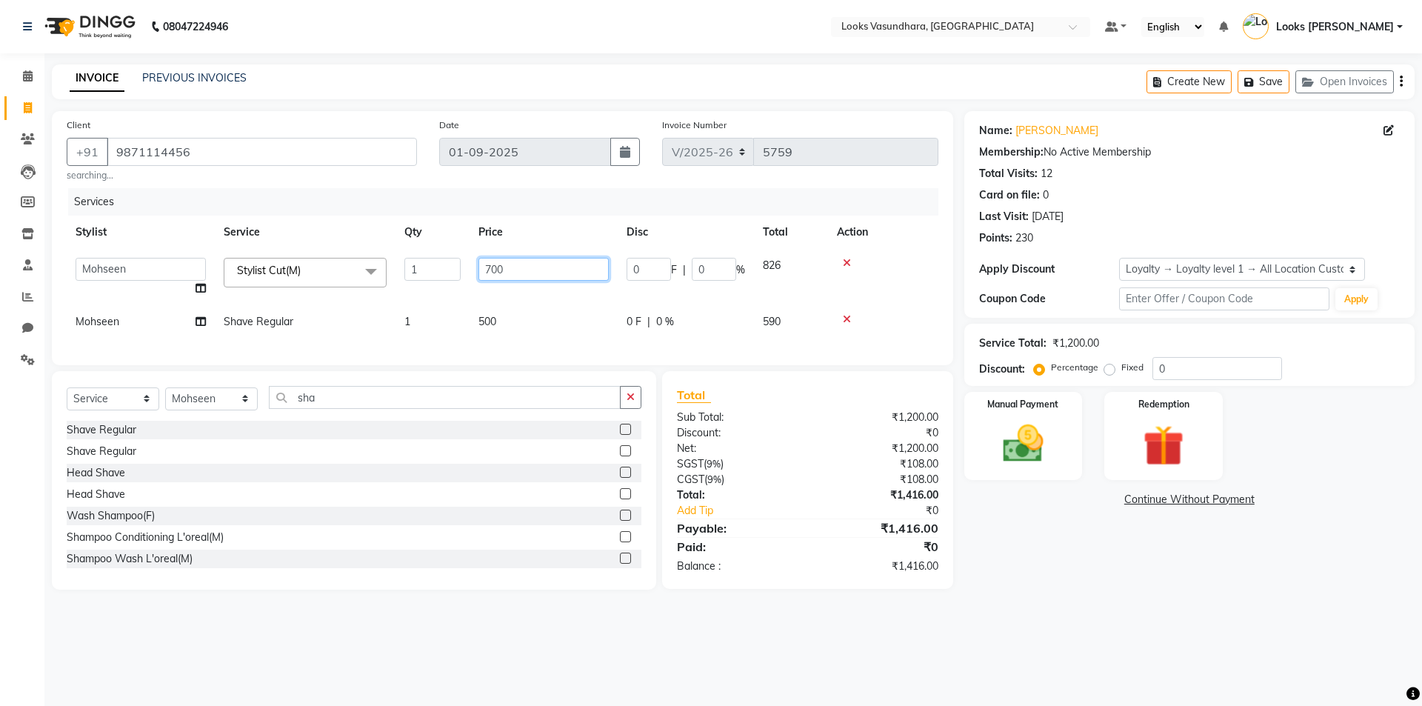
click at [533, 267] on input "700" at bounding box center [543, 269] width 130 height 23
type input "7"
type input "300"
click at [537, 323] on div "Services Stylist Service Qty Price Disc Total Action Aditya [PERSON_NAME] Anjal…" at bounding box center [503, 269] width 872 height 162
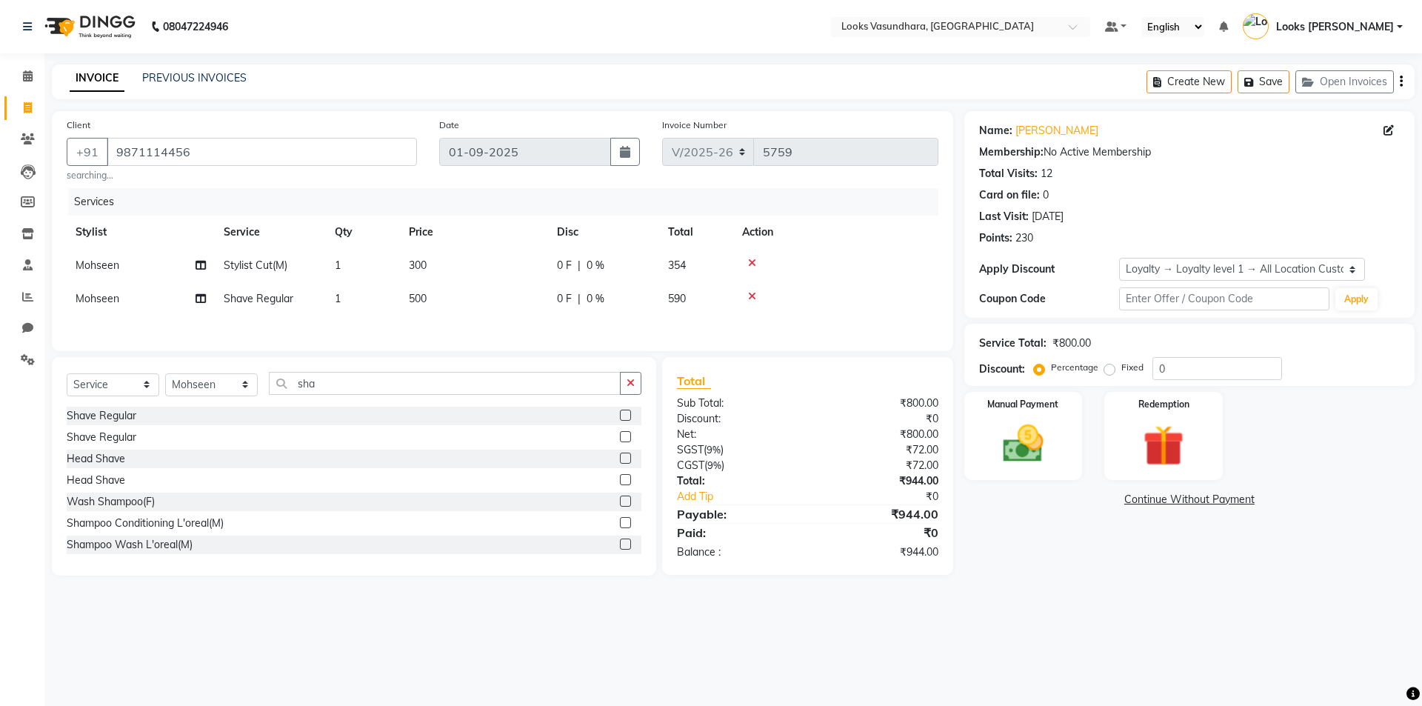
click at [496, 303] on td "500" at bounding box center [474, 298] width 148 height 33
select select "33103"
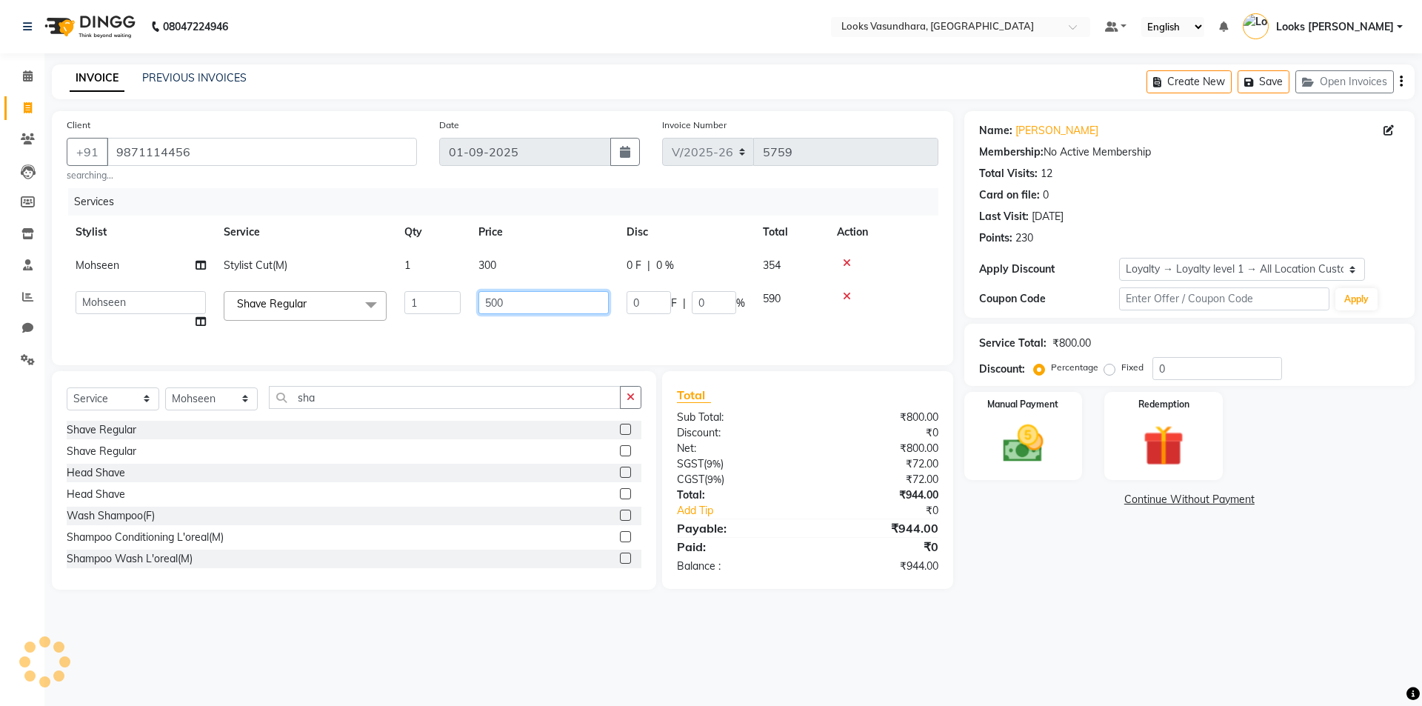
click at [541, 300] on input "500" at bounding box center [543, 302] width 130 height 23
type input "5"
type input "200"
click at [553, 338] on div "Services Stylist Service Qty Price Disc Total Action Mohseen Stylist Cut(M) 1 3…" at bounding box center [503, 269] width 872 height 162
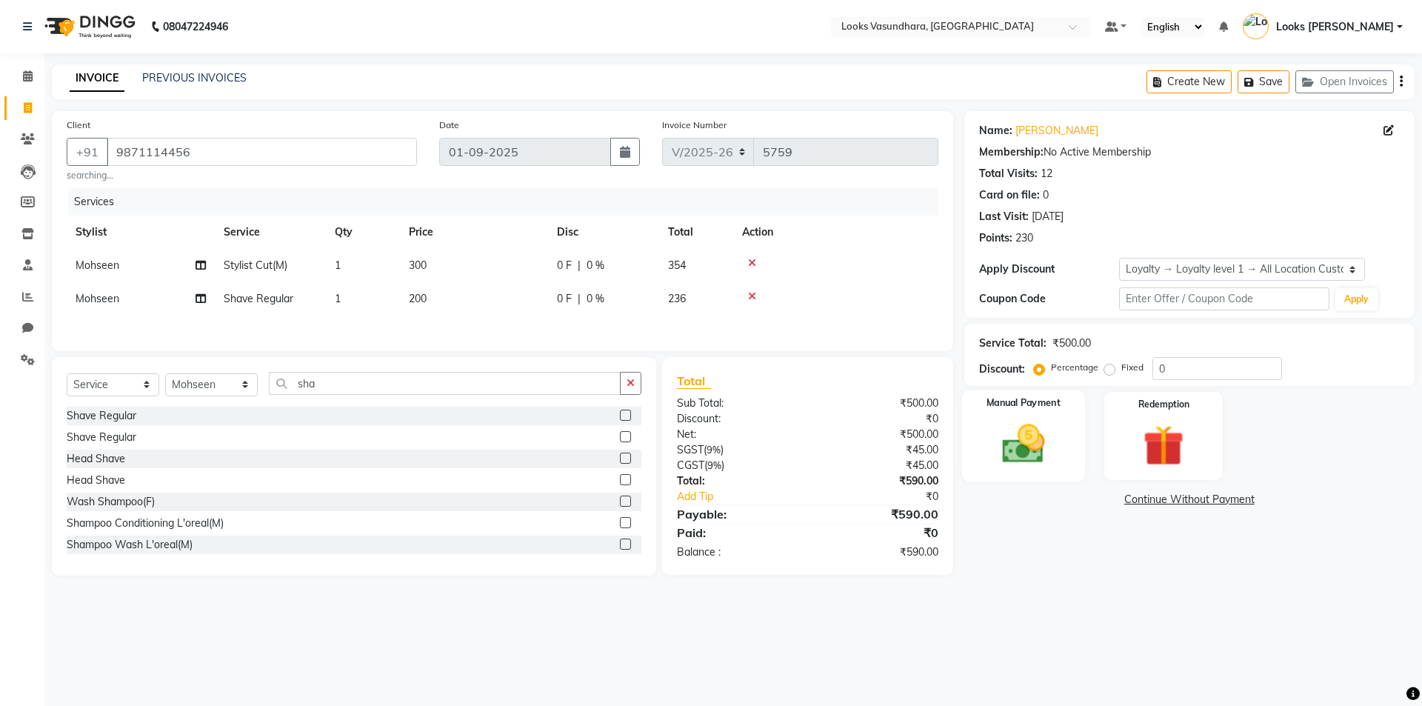
click at [1021, 429] on img at bounding box center [1023, 443] width 69 height 49
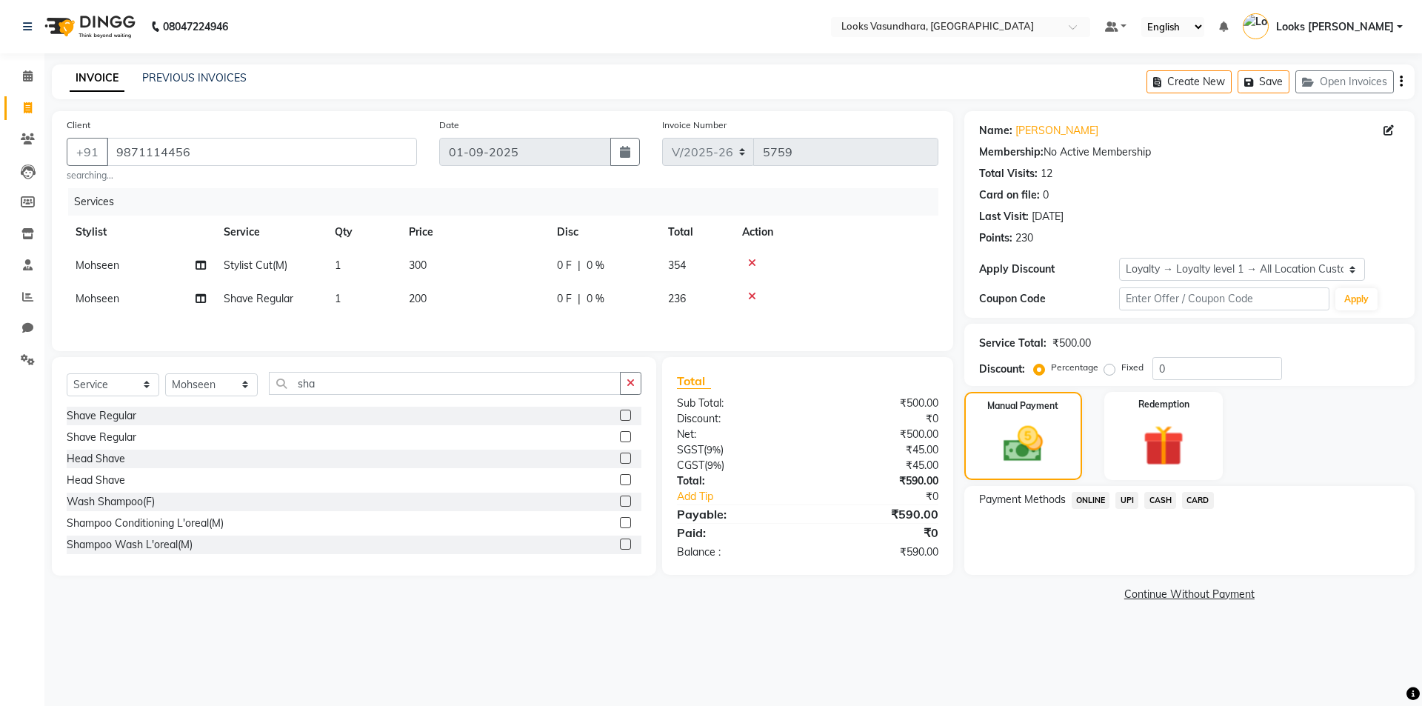
click at [1164, 494] on span "CASH" at bounding box center [1160, 500] width 32 height 17
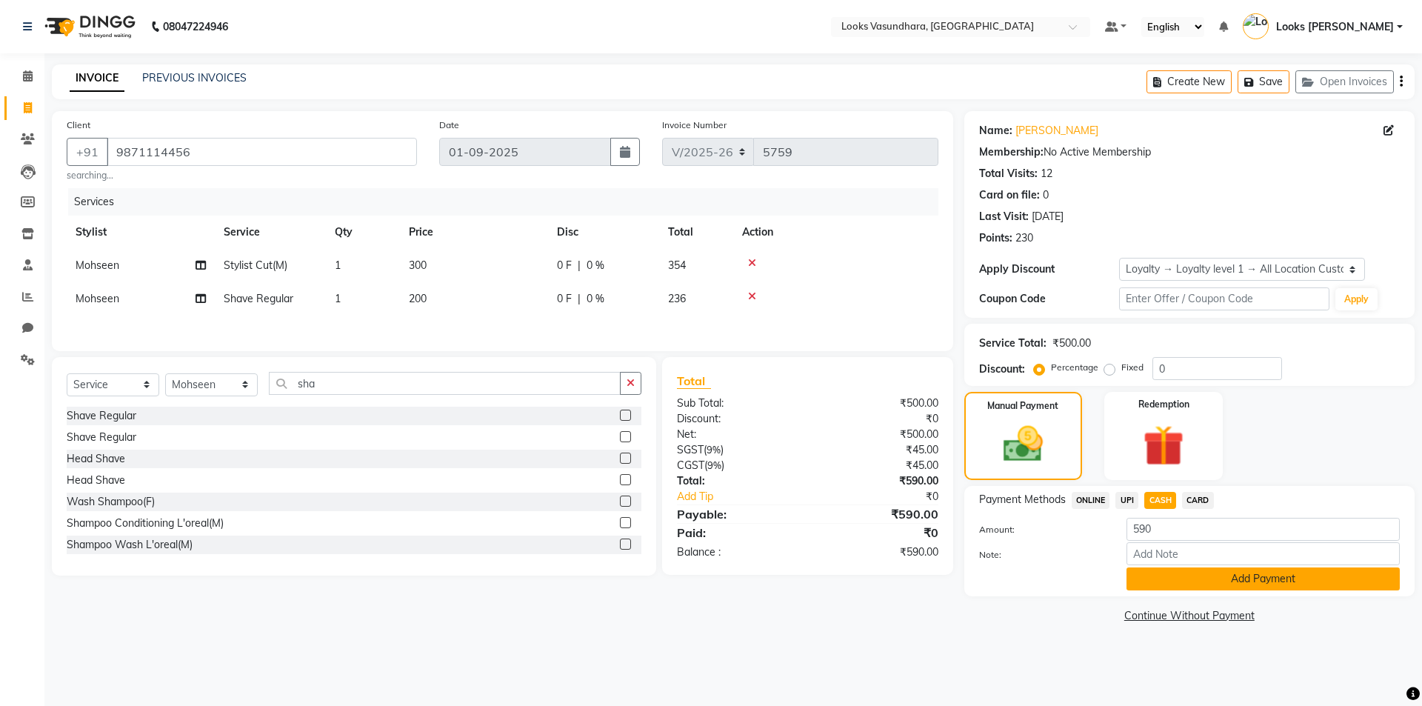
click at [1164, 578] on button "Add Payment" at bounding box center [1263, 578] width 273 height 23
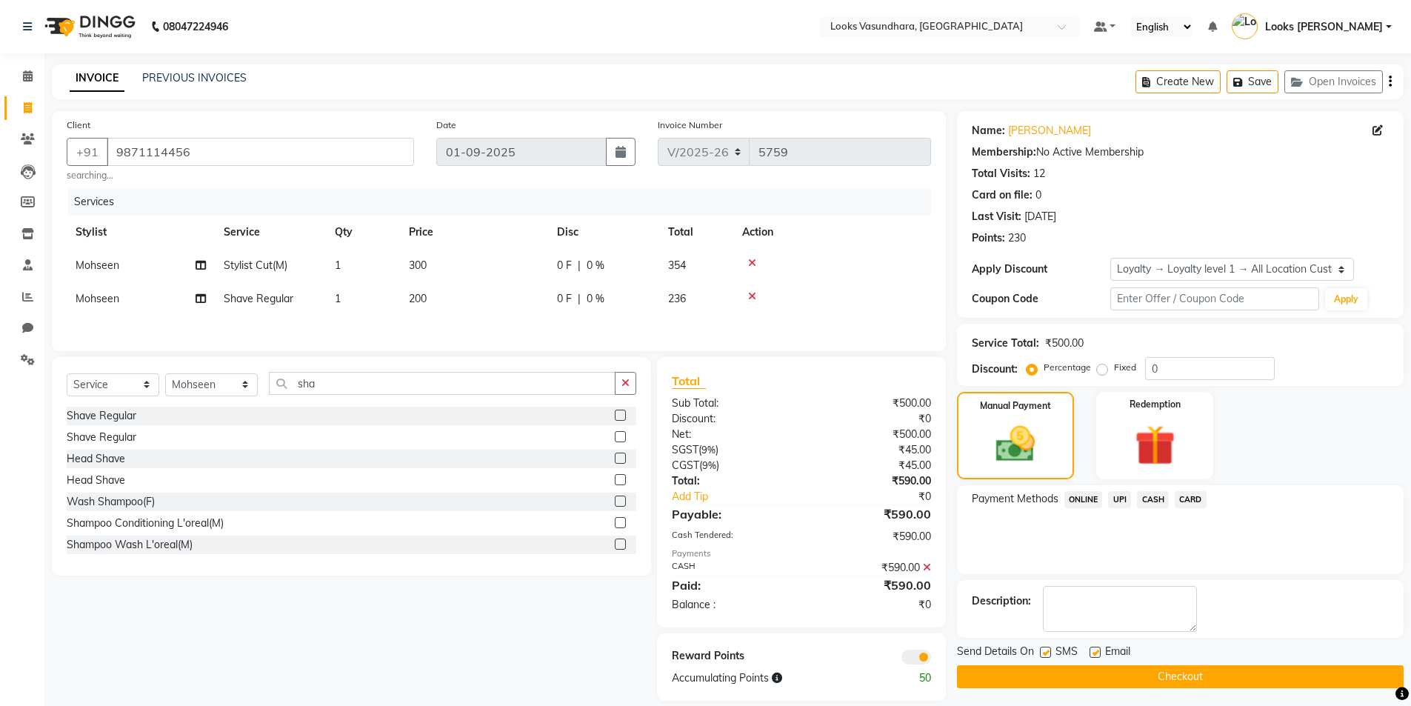
click at [1095, 654] on label at bounding box center [1095, 652] width 11 height 11
click at [1095, 654] on input "checkbox" at bounding box center [1095, 653] width 10 height 10
checkbox input "false"
click at [1100, 687] on button "Checkout" at bounding box center [1180, 676] width 447 height 23
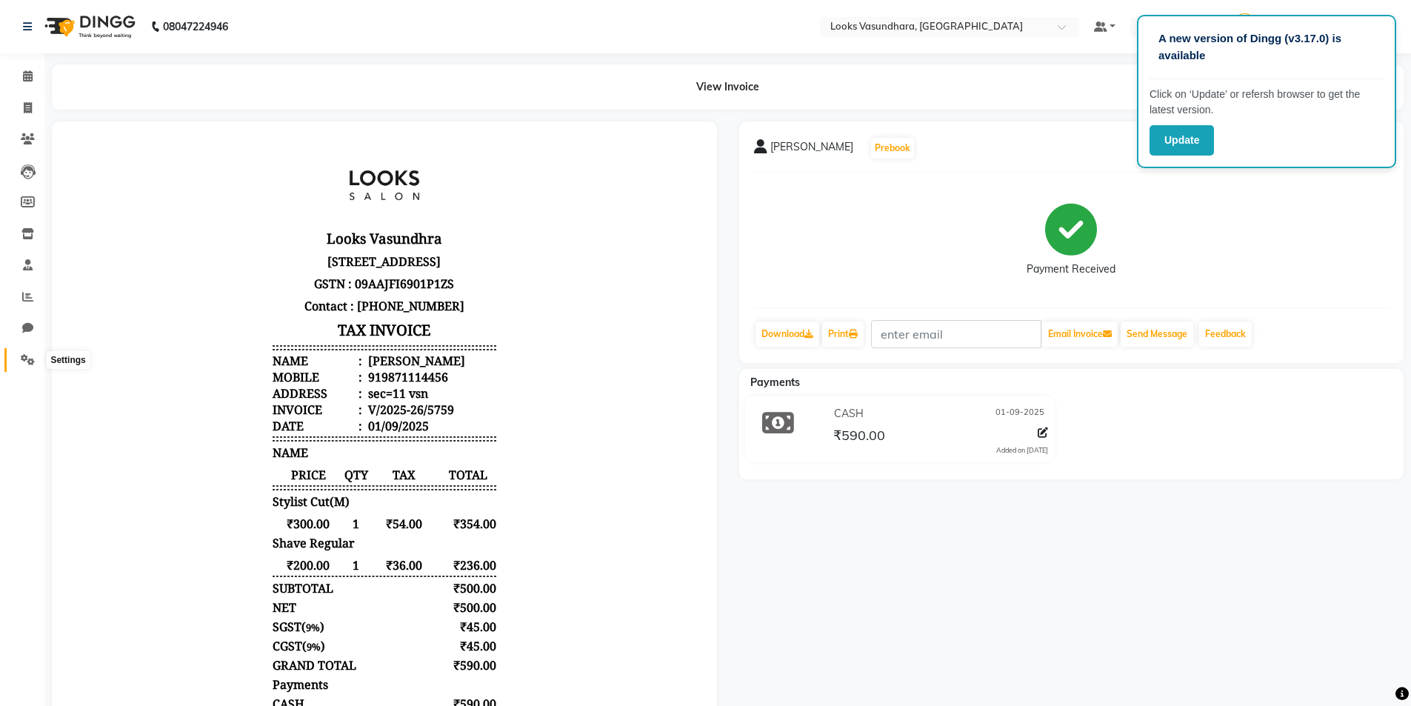
click at [21, 358] on icon at bounding box center [28, 359] width 14 height 11
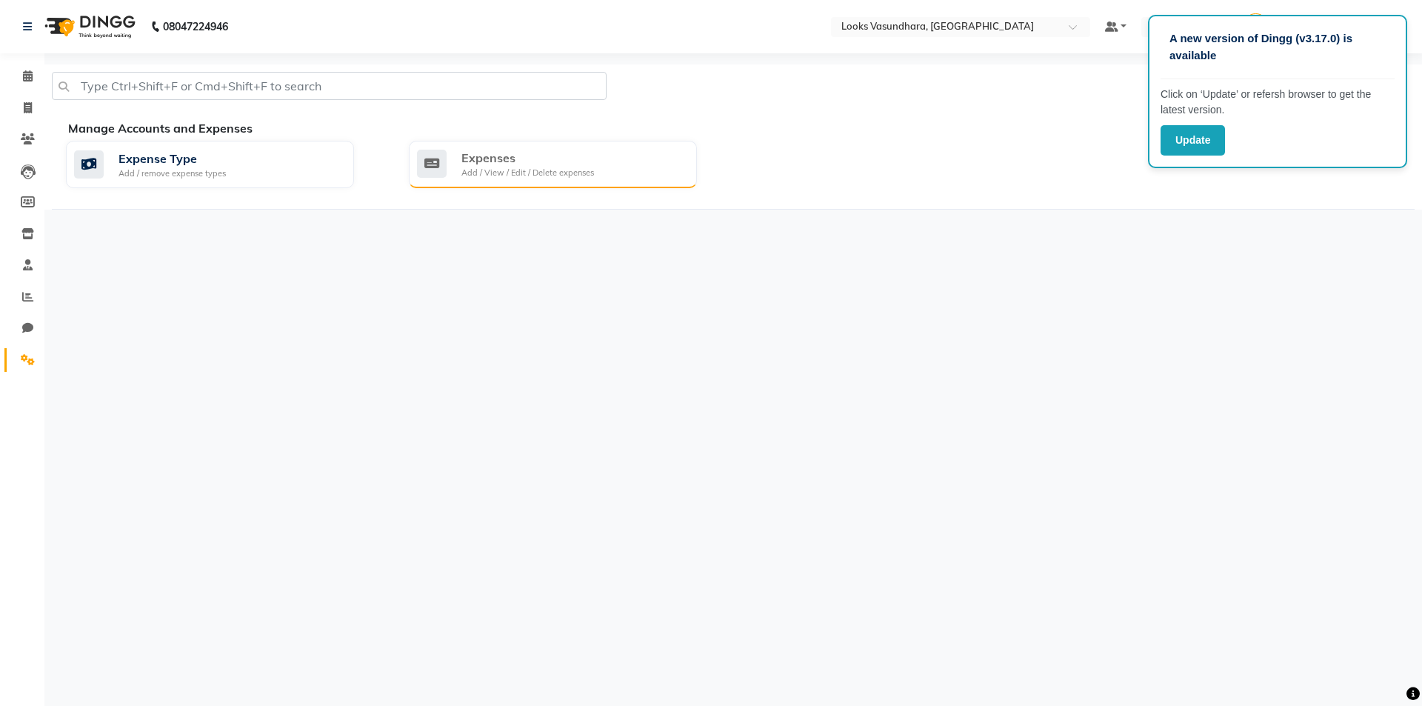
click at [560, 161] on div "Expenses" at bounding box center [527, 158] width 133 height 18
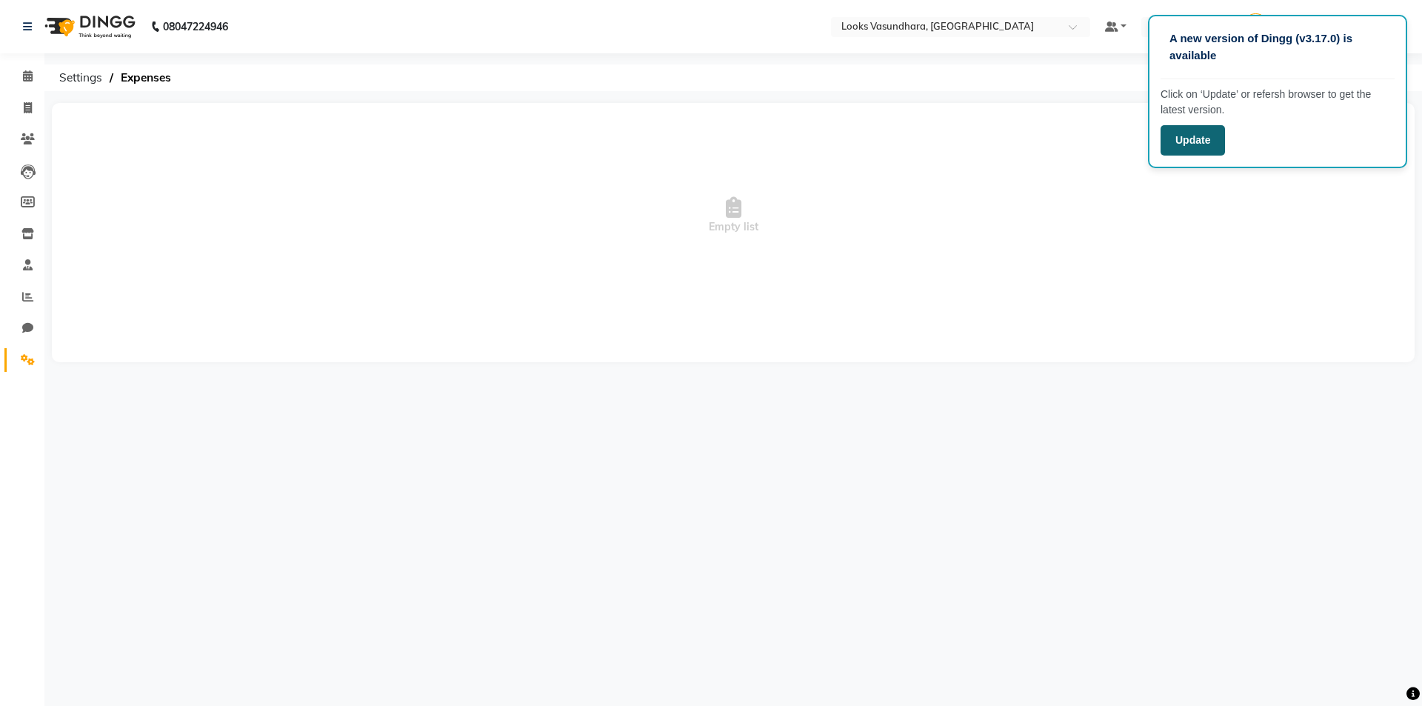
click at [1187, 141] on button "Update" at bounding box center [1193, 140] width 64 height 30
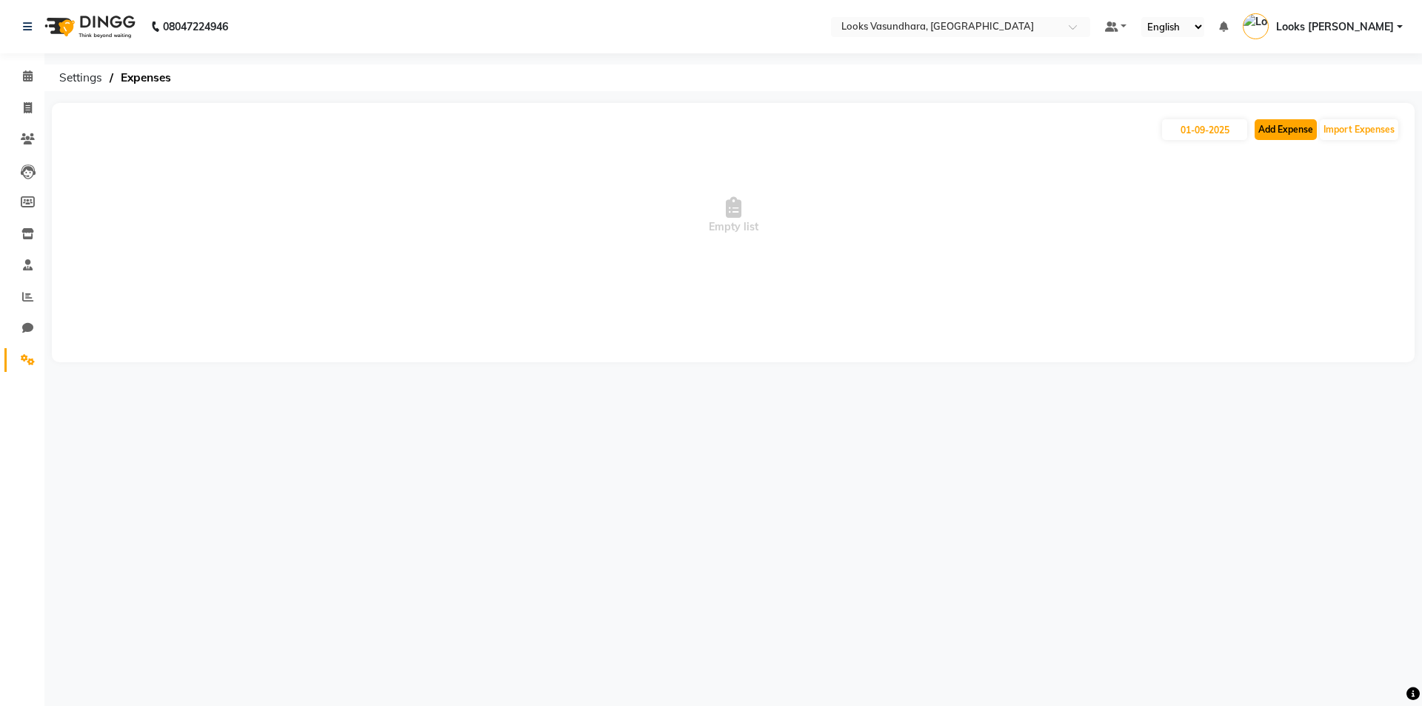
click at [1293, 127] on button "Add Expense" at bounding box center [1286, 129] width 62 height 21
select select "1"
select select "3176"
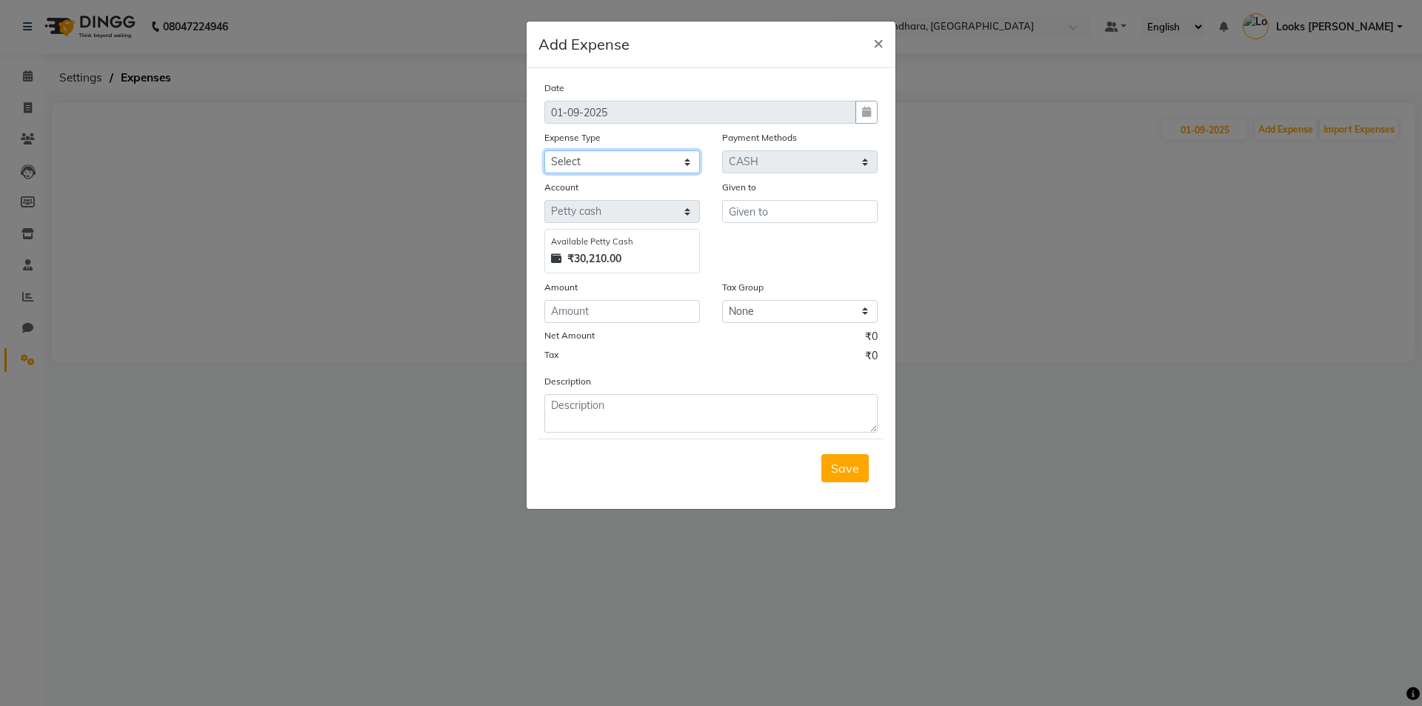
click at [645, 172] on select "Select Bank Deposit Blinkit Cash Handover Client ordered food Client Refund Agn…" at bounding box center [622, 161] width 156 height 23
select select "24169"
click at [544, 150] on select "Select Bank Deposit Blinkit Cash Handover Client ordered food Client Refund Agn…" at bounding box center [622, 161] width 156 height 23
click at [615, 310] on input "number" at bounding box center [622, 311] width 156 height 23
type input "200"
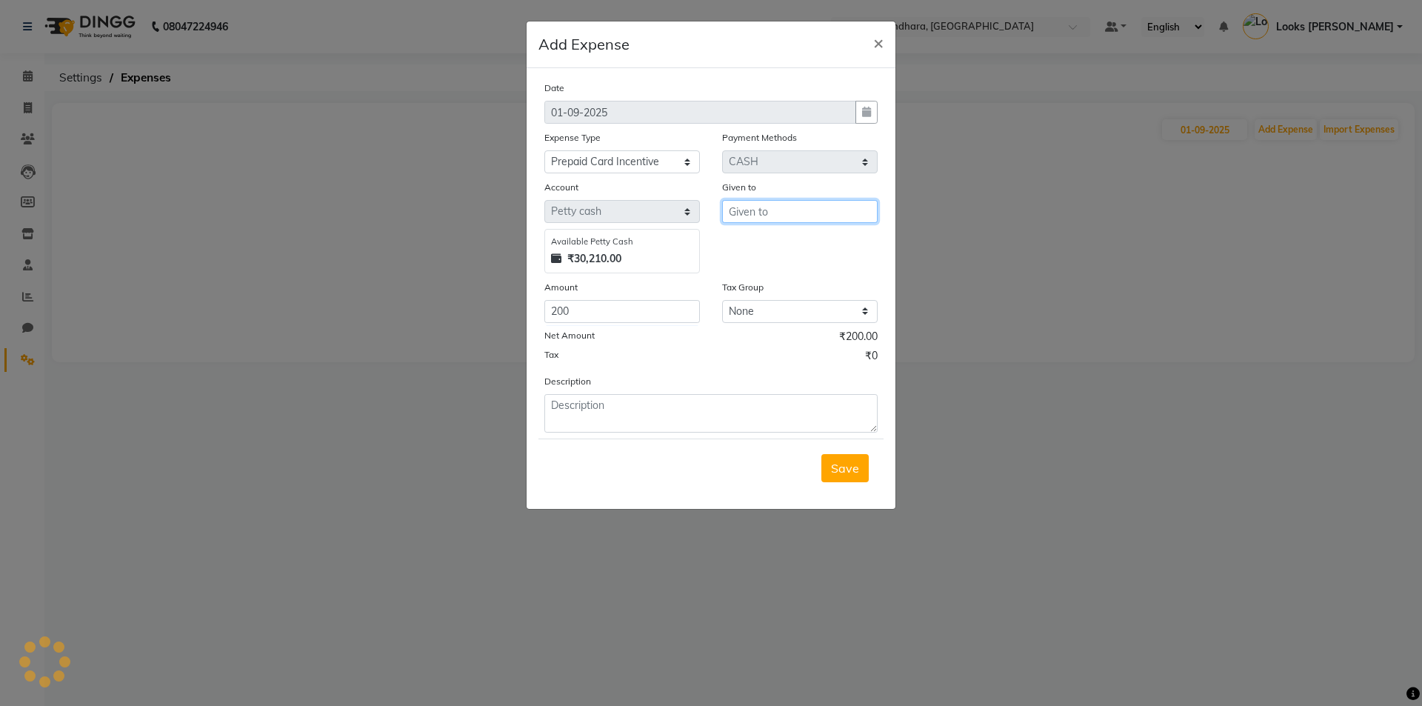
click at [787, 204] on input "text" at bounding box center [800, 211] width 156 height 23
click at [770, 258] on button "C ounter Sales" at bounding box center [791, 267] width 137 height 24
type input "Counter Sales"
click at [770, 258] on div "Given to Counter Sales" at bounding box center [800, 226] width 178 height 94
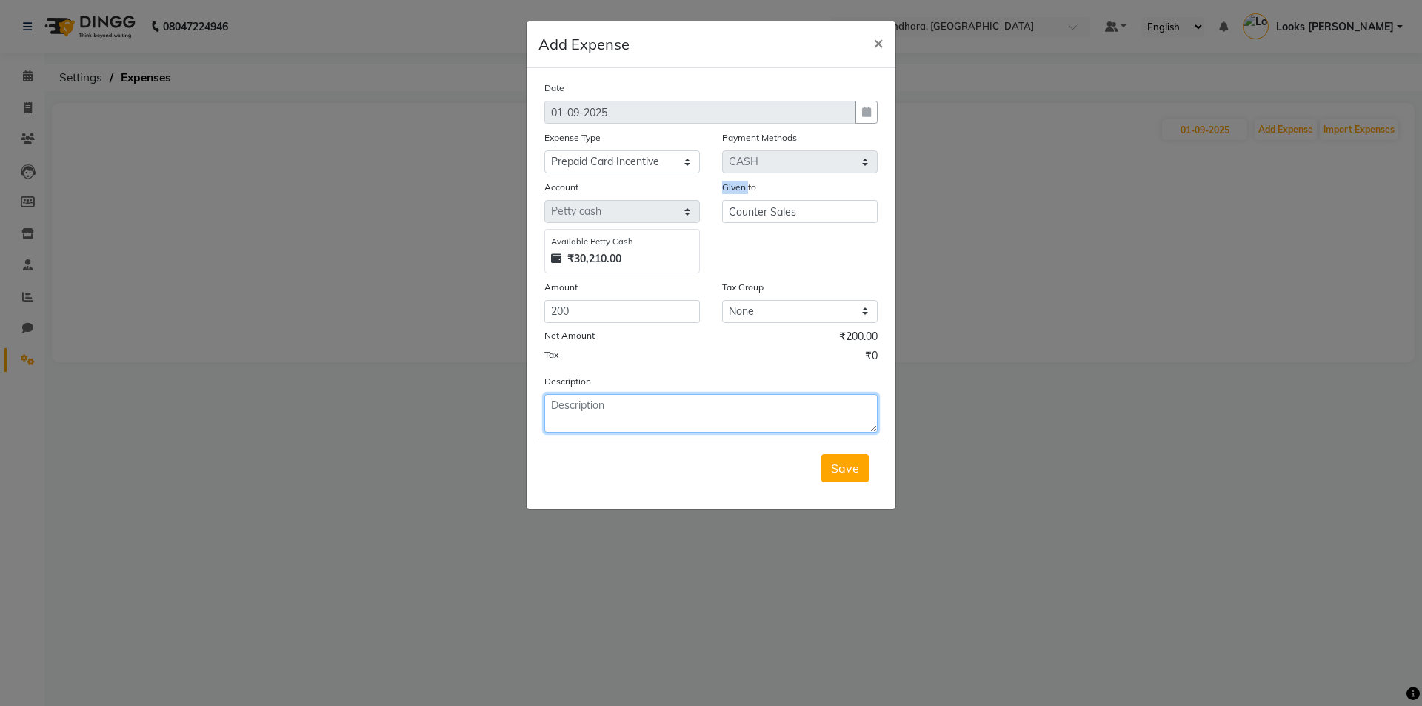
click at [607, 400] on textarea at bounding box center [710, 413] width 333 height 39
type textarea "m"
type textarea "MOHSEEN INCENTIVE PREPAID CARD"
click at [844, 461] on span "Save" at bounding box center [845, 468] width 28 height 15
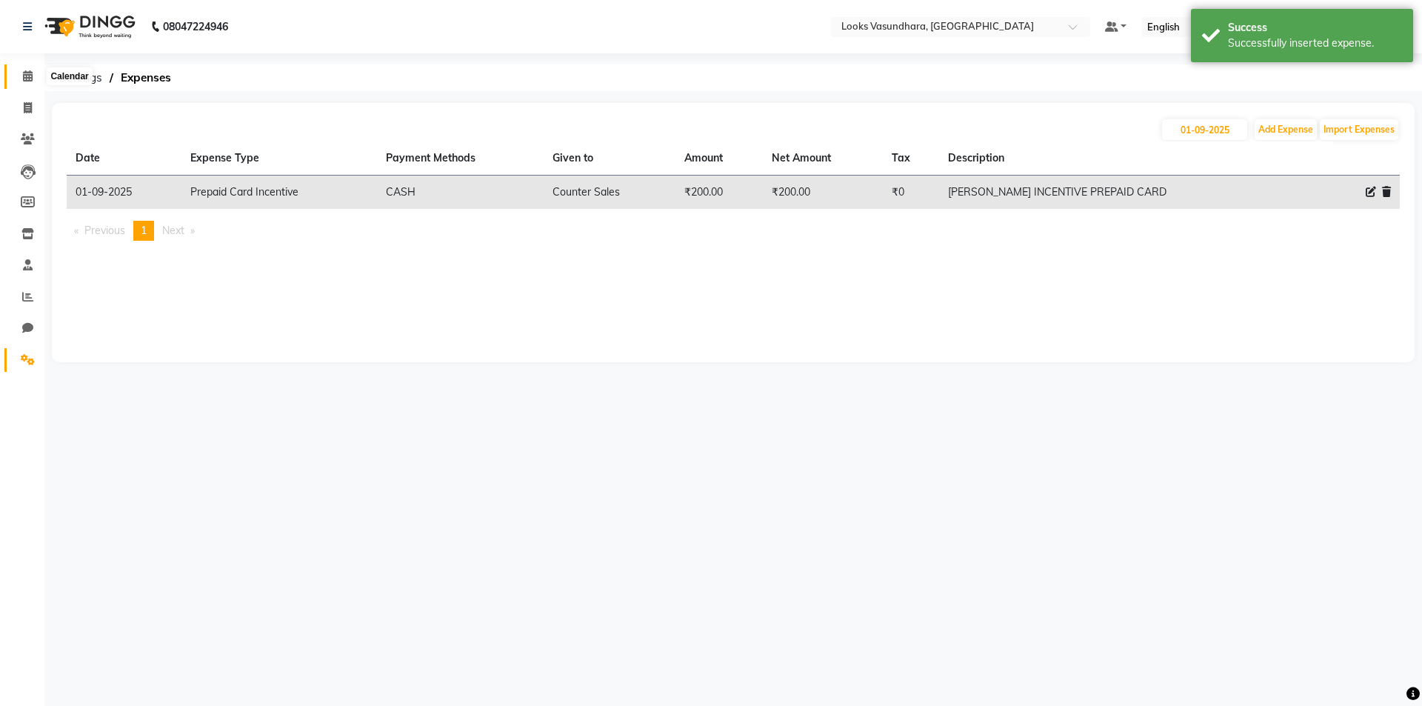
click at [24, 78] on icon at bounding box center [28, 75] width 10 height 11
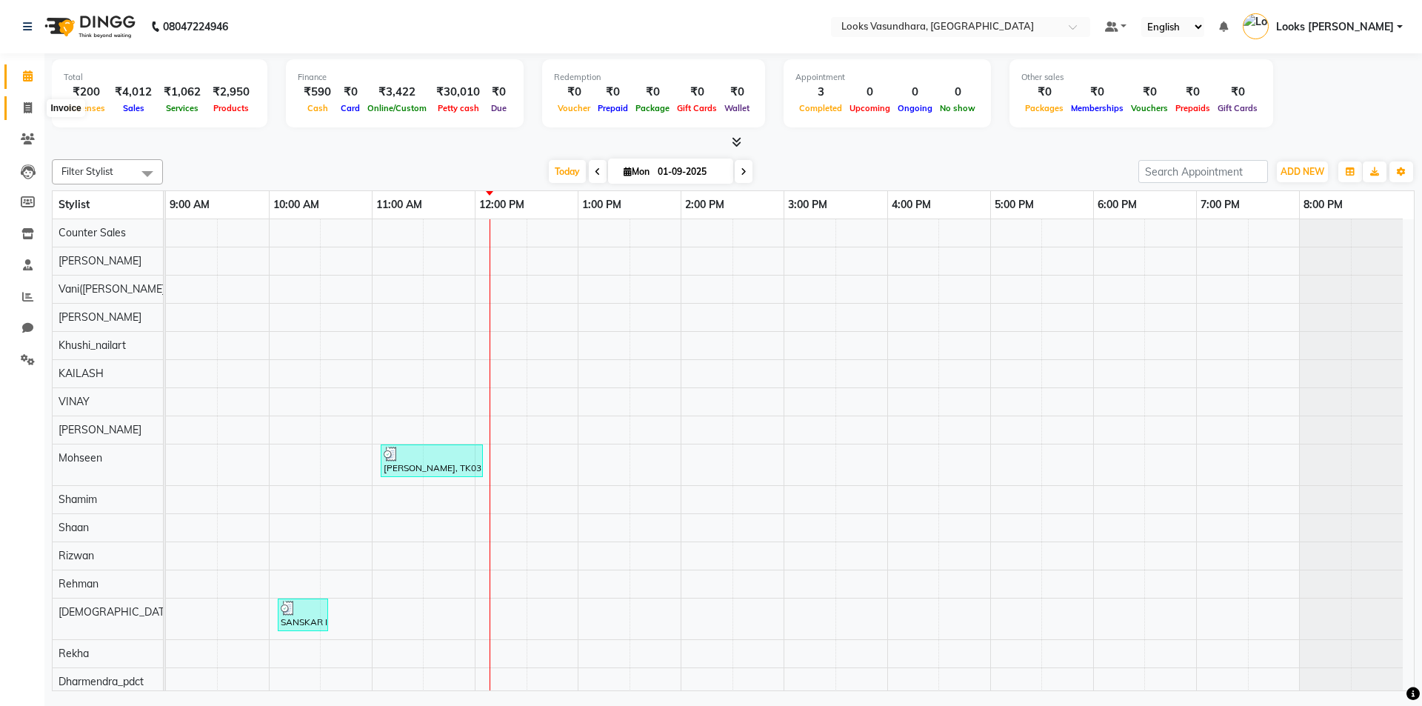
click at [39, 107] on span at bounding box center [28, 108] width 26 height 17
select select "service"
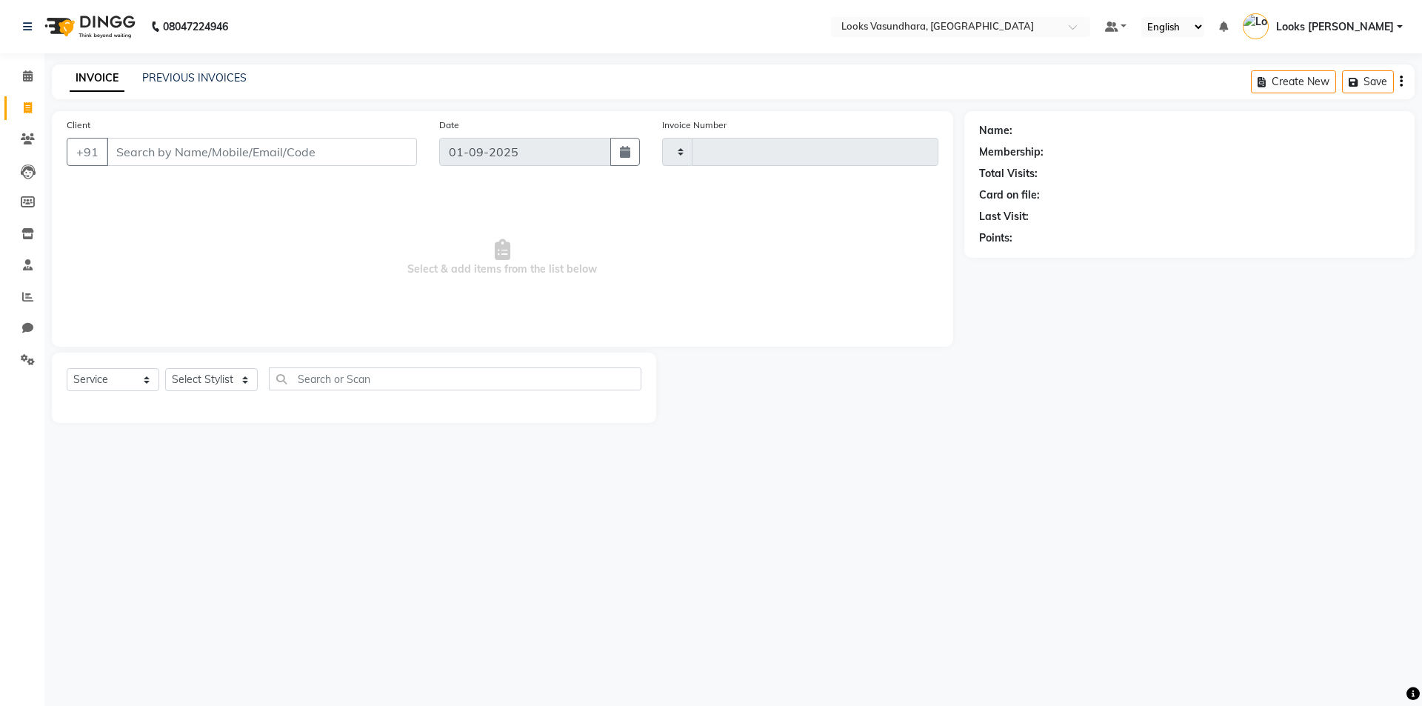
type input "5760"
select select "4370"
click at [173, 361] on div "Select Service Product Membership Package Voucher Prepaid Gift Card Select Styl…" at bounding box center [354, 388] width 604 height 70
click at [184, 373] on select "Select Stylist Aditya Anchal Anjali Arnav Kumar_MSTR Counter Sales Dharmendra_p…" at bounding box center [211, 379] width 93 height 23
select select "70565"
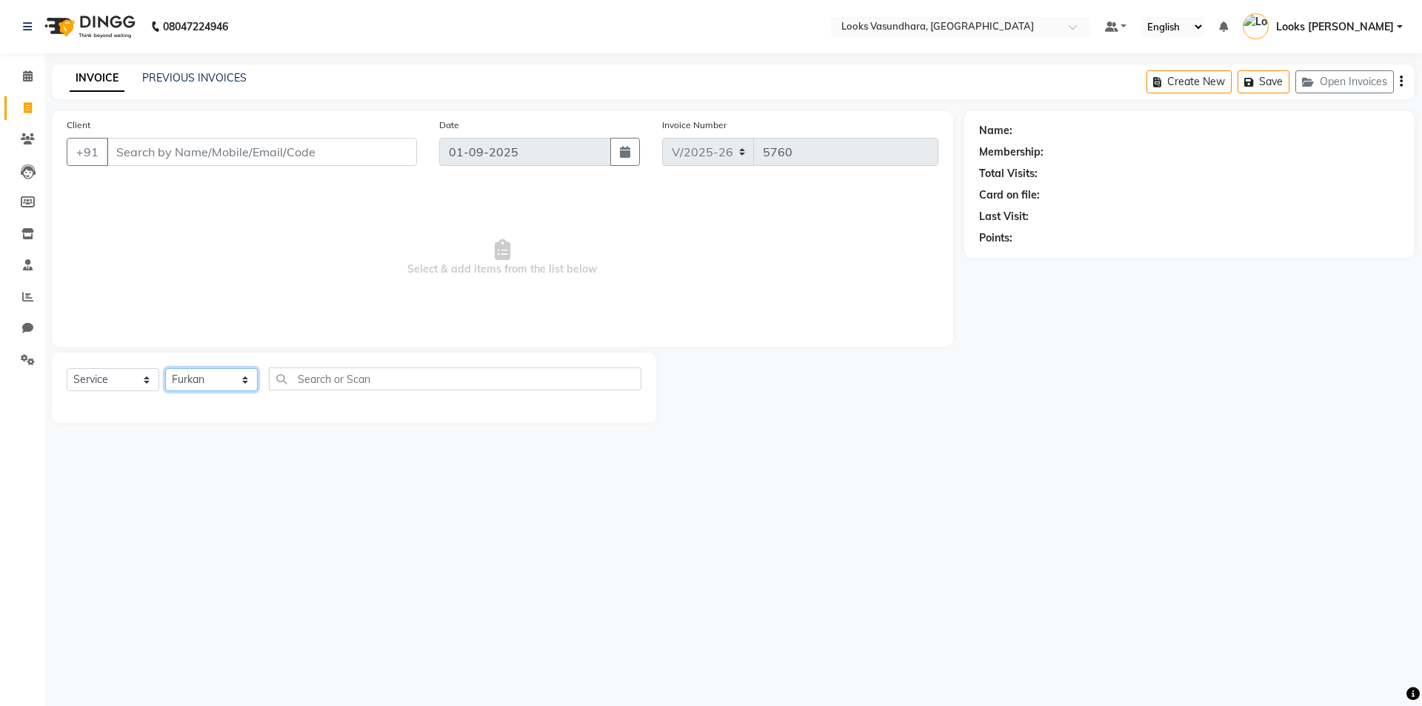
click at [165, 368] on select "Select Stylist Aditya [PERSON_NAME] Anjali [PERSON_NAME] Kumar_MSTR Counter Sal…" at bounding box center [211, 379] width 93 height 23
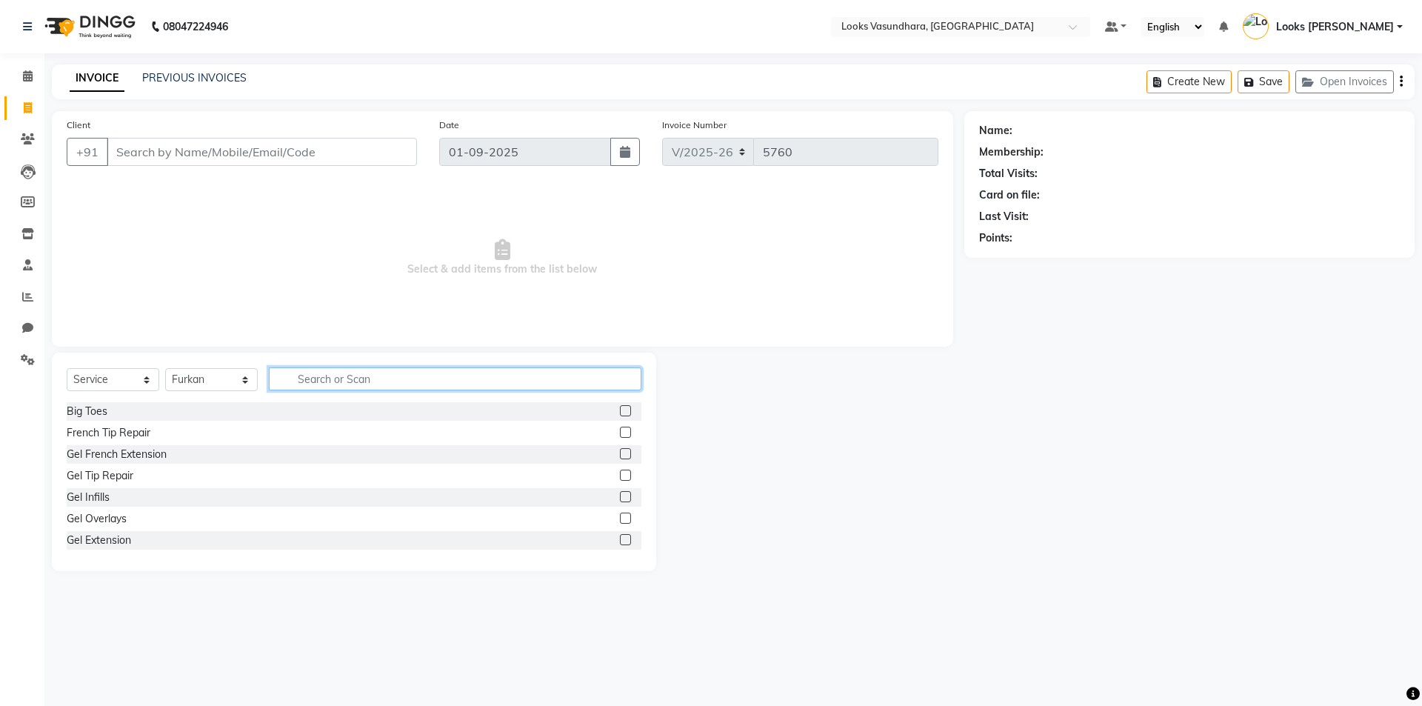
click at [324, 374] on input "text" at bounding box center [455, 378] width 373 height 23
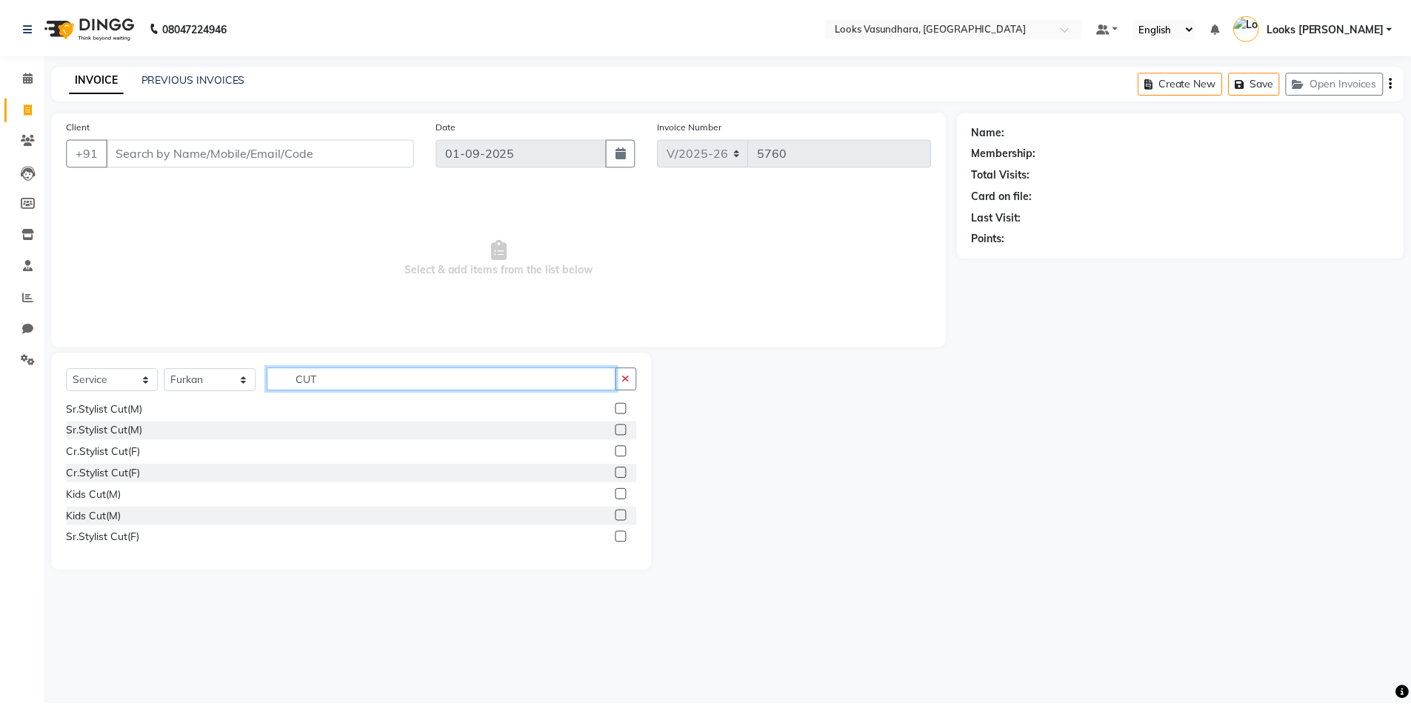
scroll to position [222, 0]
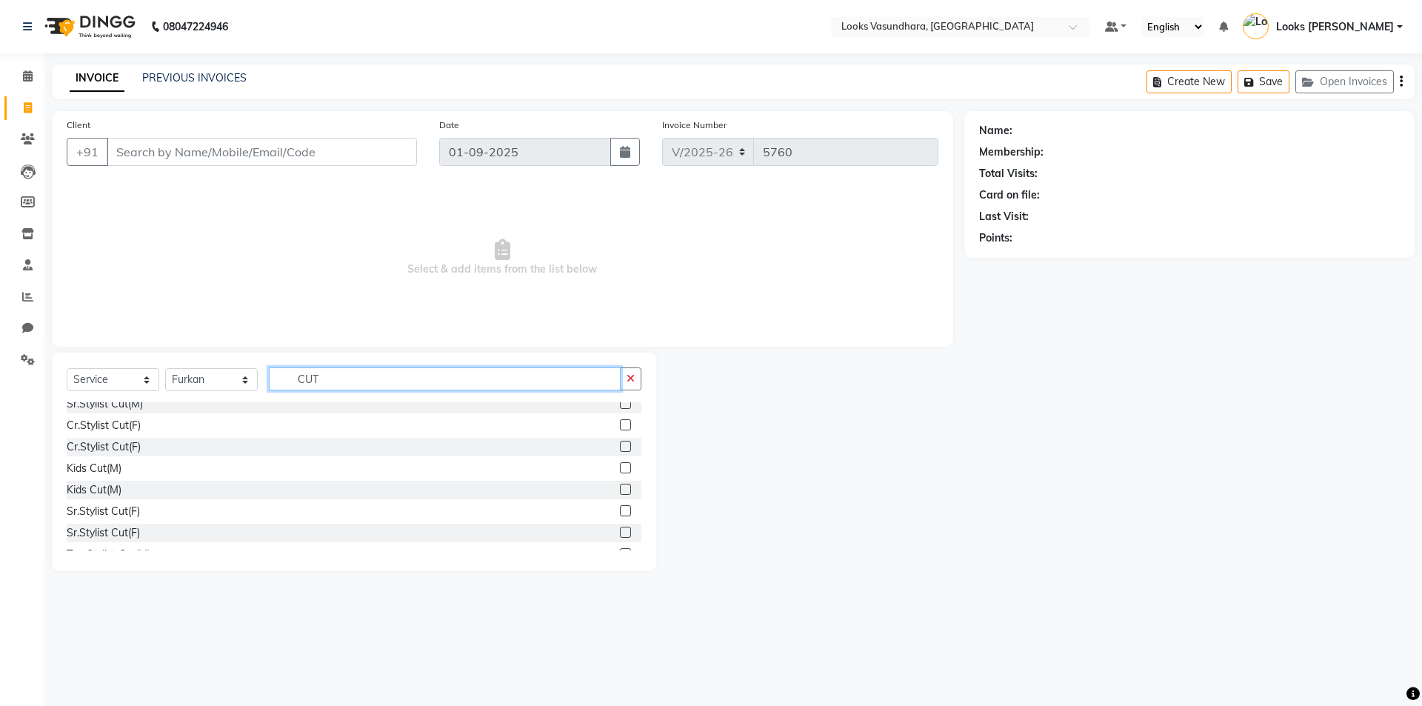
type input "CUT"
click at [620, 468] on label at bounding box center [625, 467] width 11 height 11
click at [620, 468] on input "checkbox" at bounding box center [625, 469] width 10 height 10
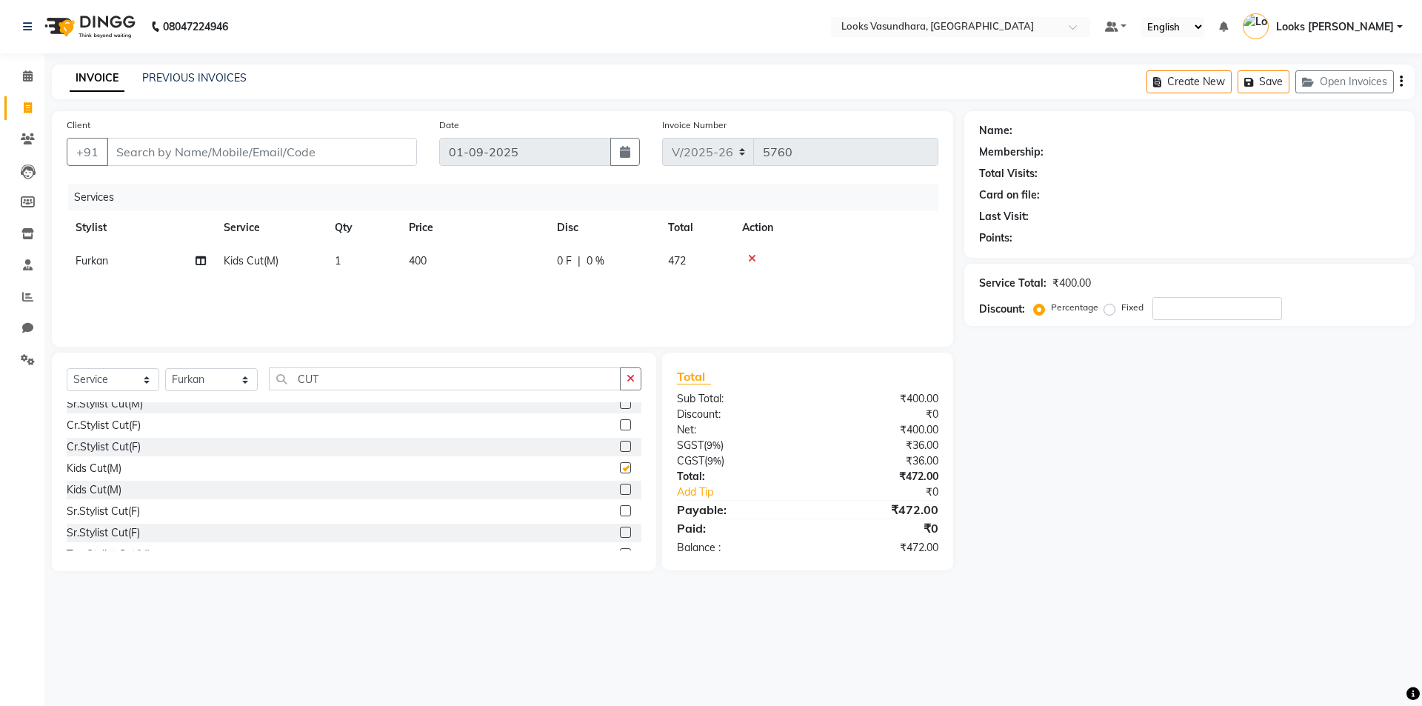
checkbox input "false"
click at [456, 271] on td "400" at bounding box center [474, 260] width 148 height 33
select select "70565"
click at [541, 268] on input "400" at bounding box center [543, 264] width 130 height 23
type input "4"
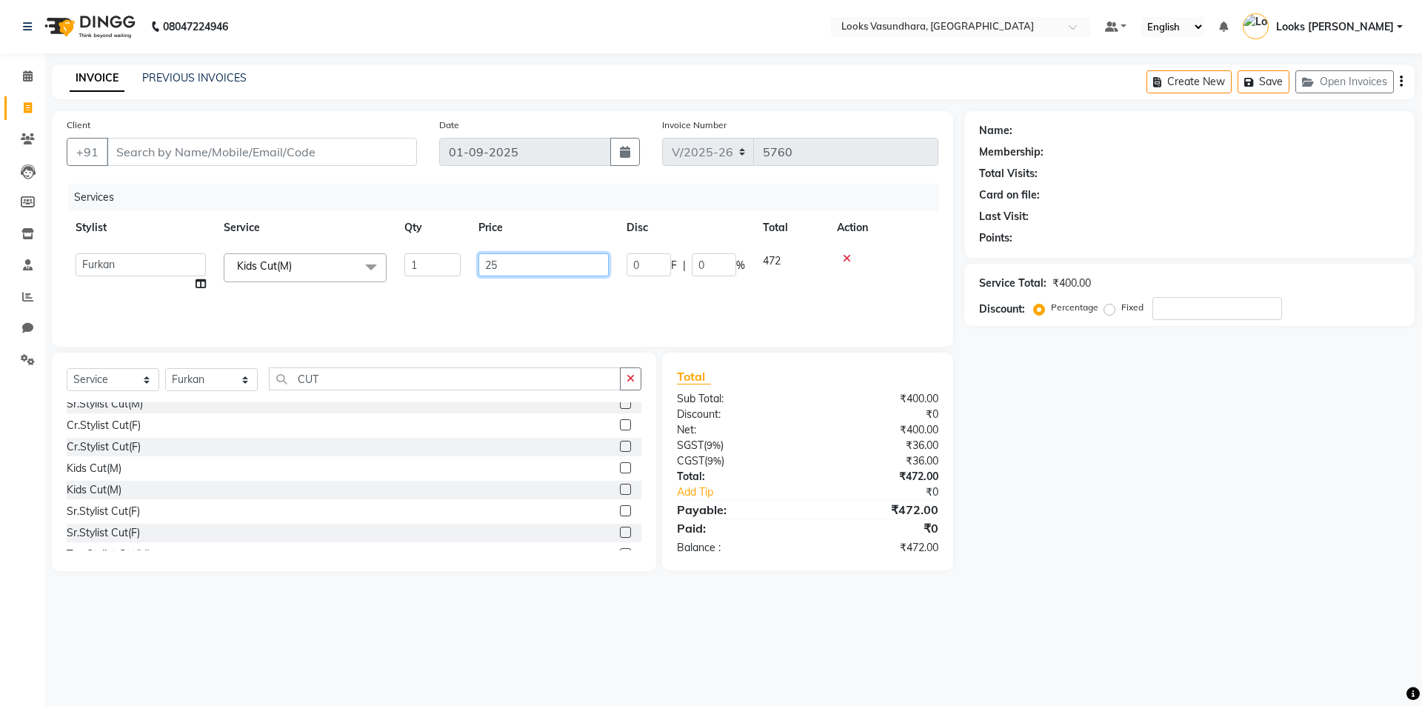
type input "250"
click at [306, 146] on input "Client" at bounding box center [262, 152] width 310 height 28
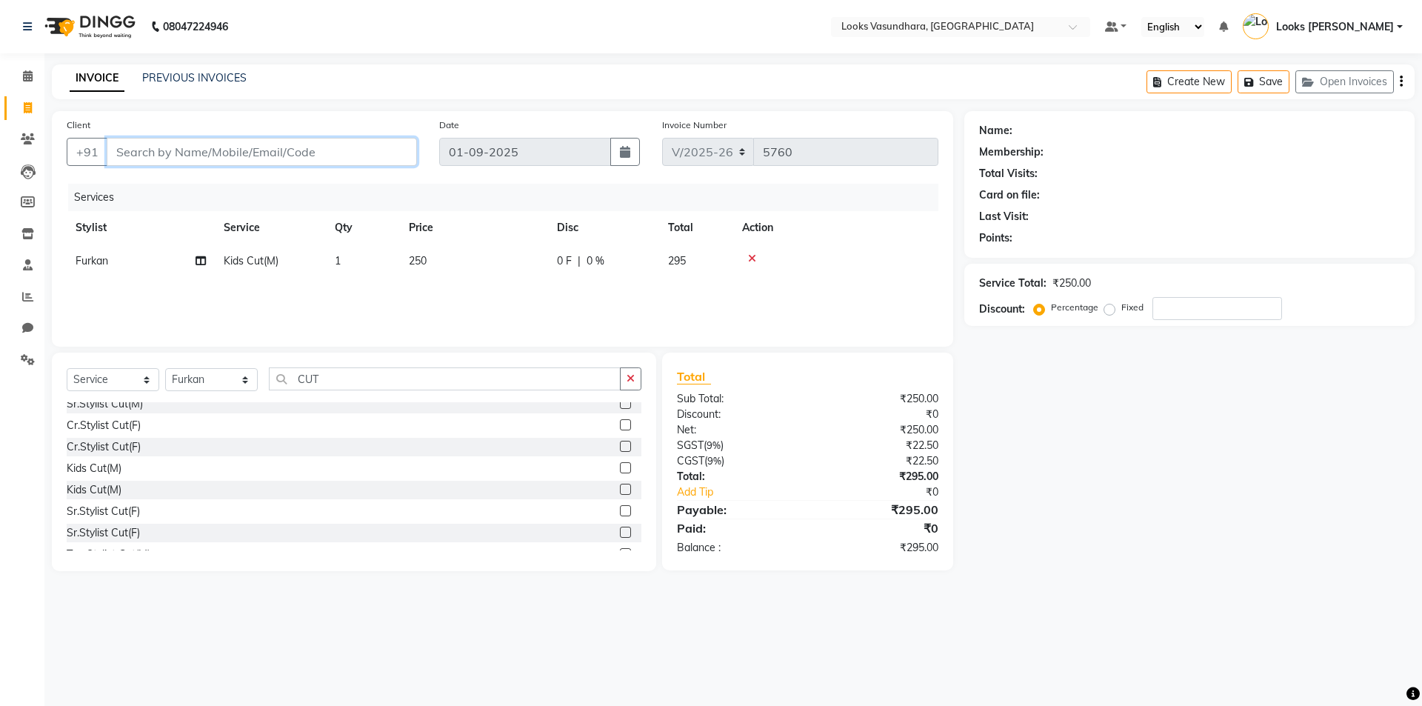
type input "9"
type input "0"
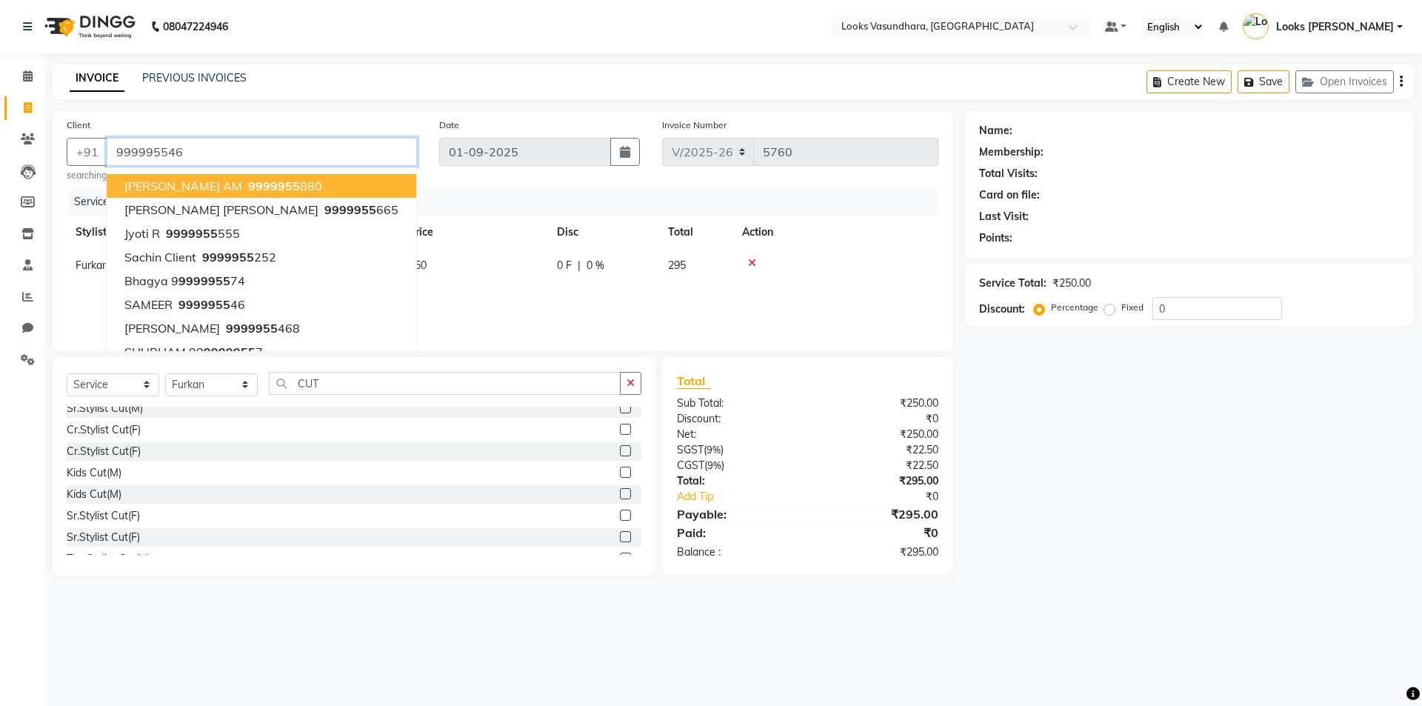
type input "999995546"
select select "1: Object"
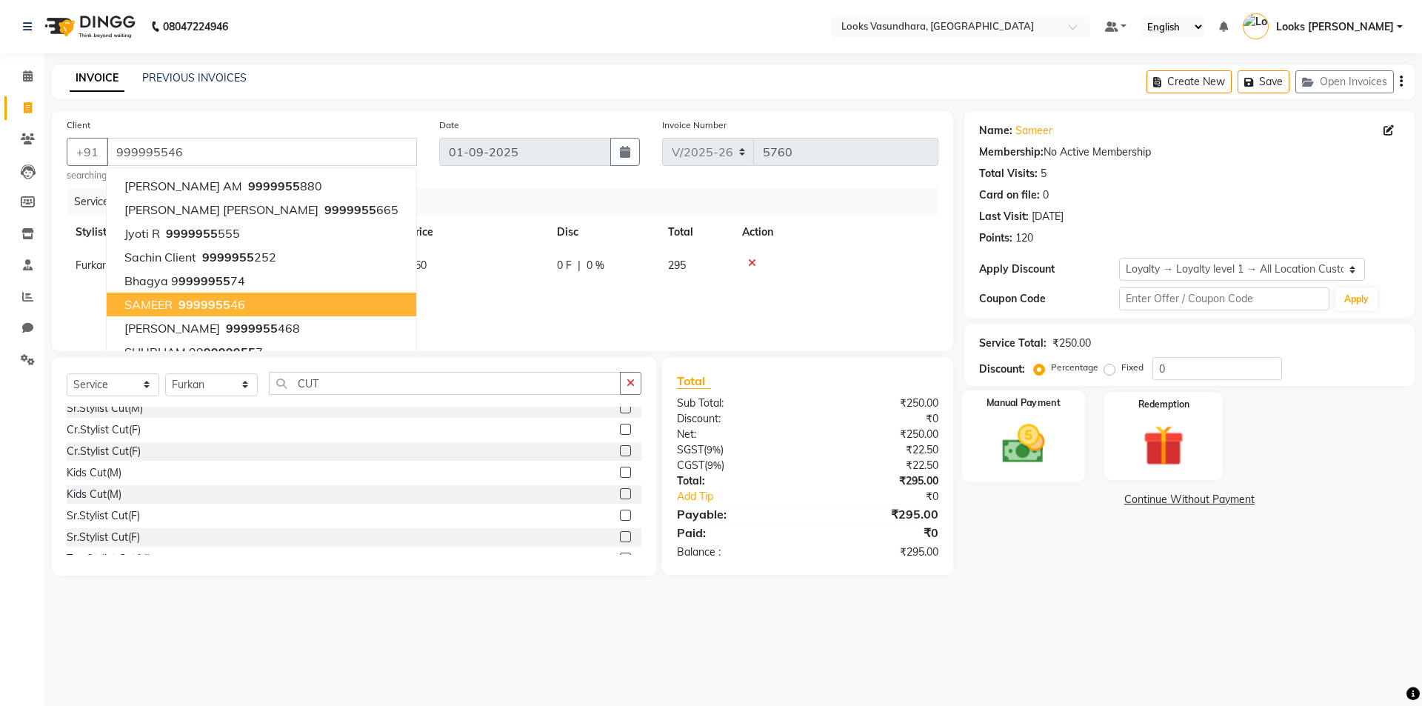
click at [1042, 448] on img at bounding box center [1023, 443] width 69 height 49
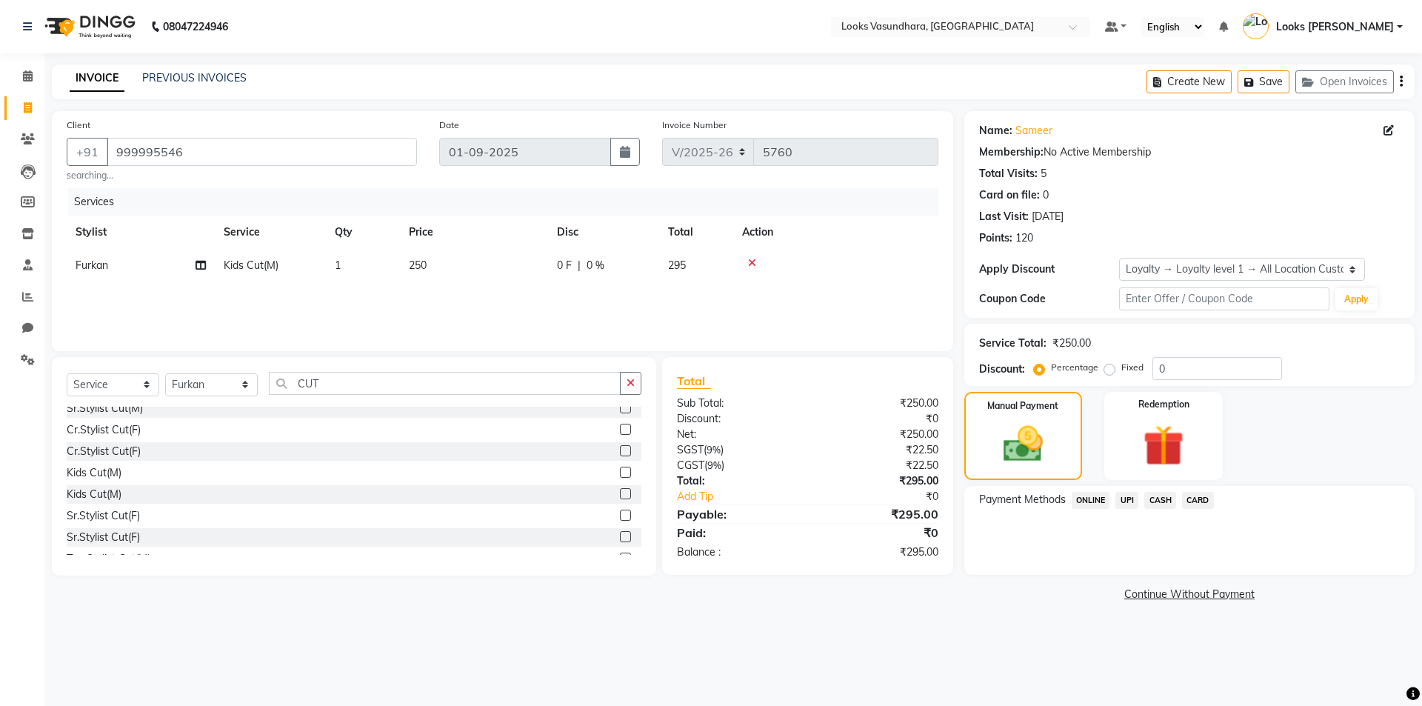
click at [1206, 501] on span "CARD" at bounding box center [1198, 500] width 32 height 17
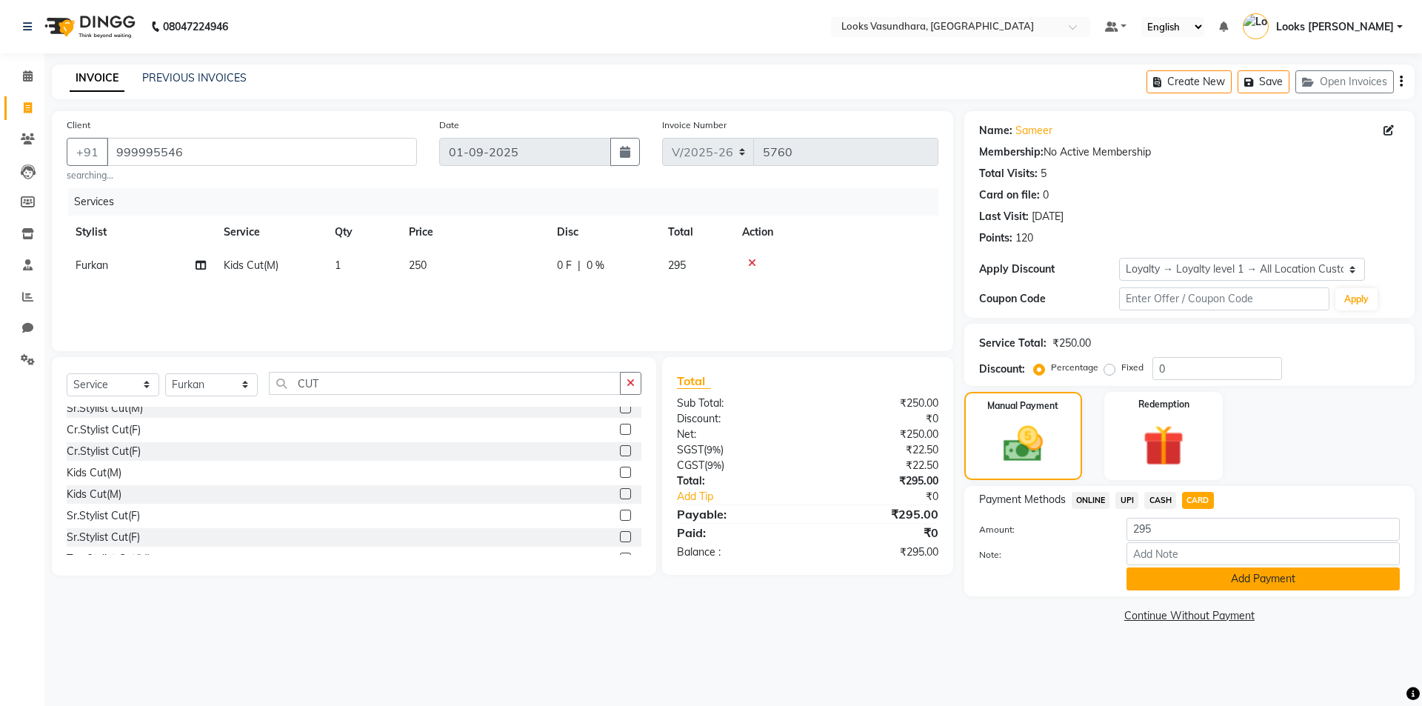
click at [1251, 589] on button "Add Payment" at bounding box center [1263, 578] width 273 height 23
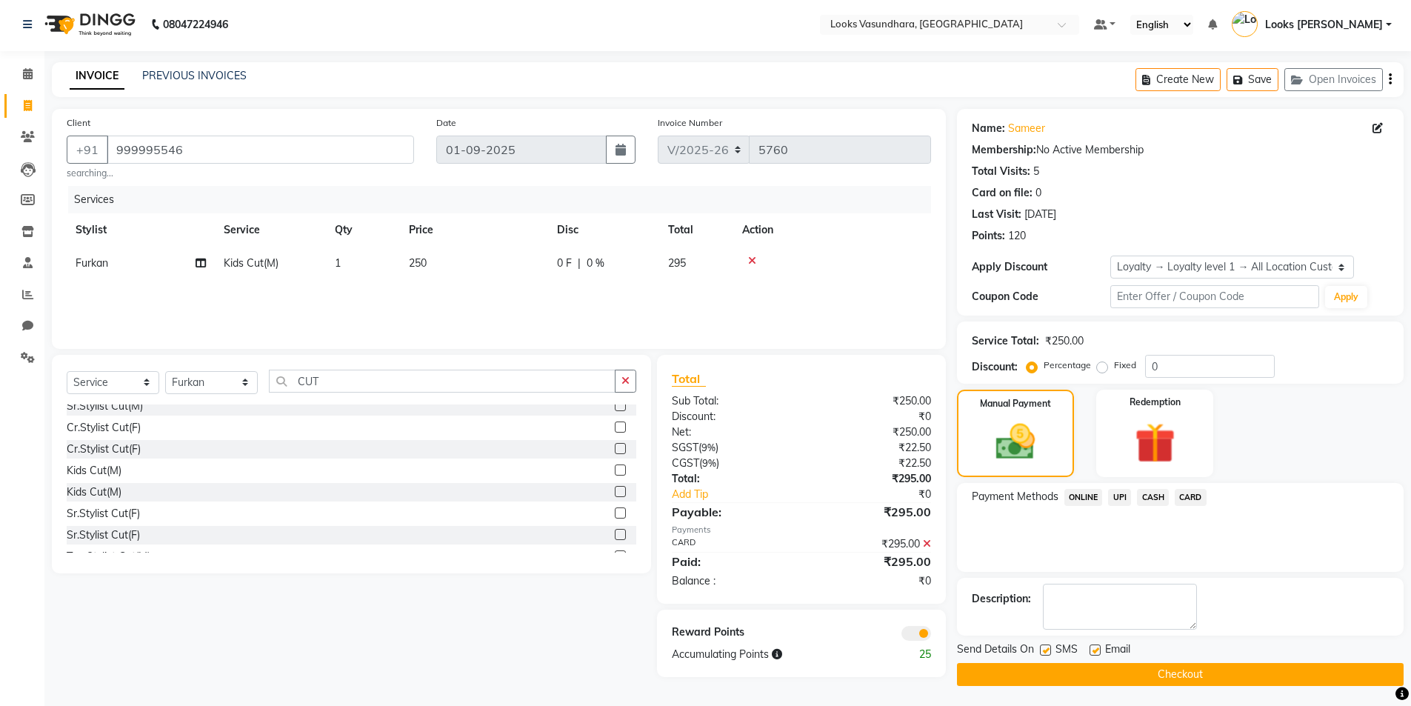
scroll to position [4, 0]
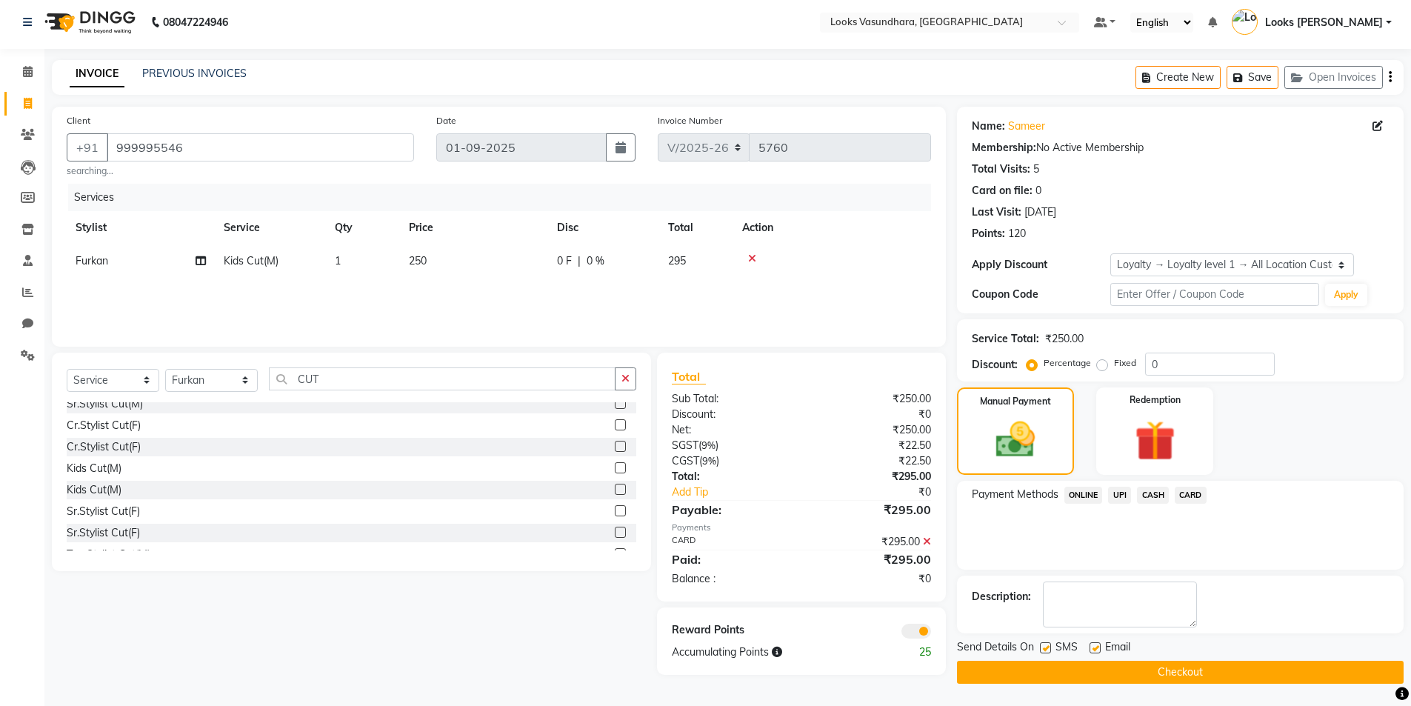
click at [1092, 643] on label at bounding box center [1095, 647] width 11 height 11
click at [1092, 644] on input "checkbox" at bounding box center [1095, 649] width 10 height 10
click at [1092, 643] on label at bounding box center [1095, 647] width 11 height 11
click at [1092, 644] on input "checkbox" at bounding box center [1095, 649] width 10 height 10
checkbox input "true"
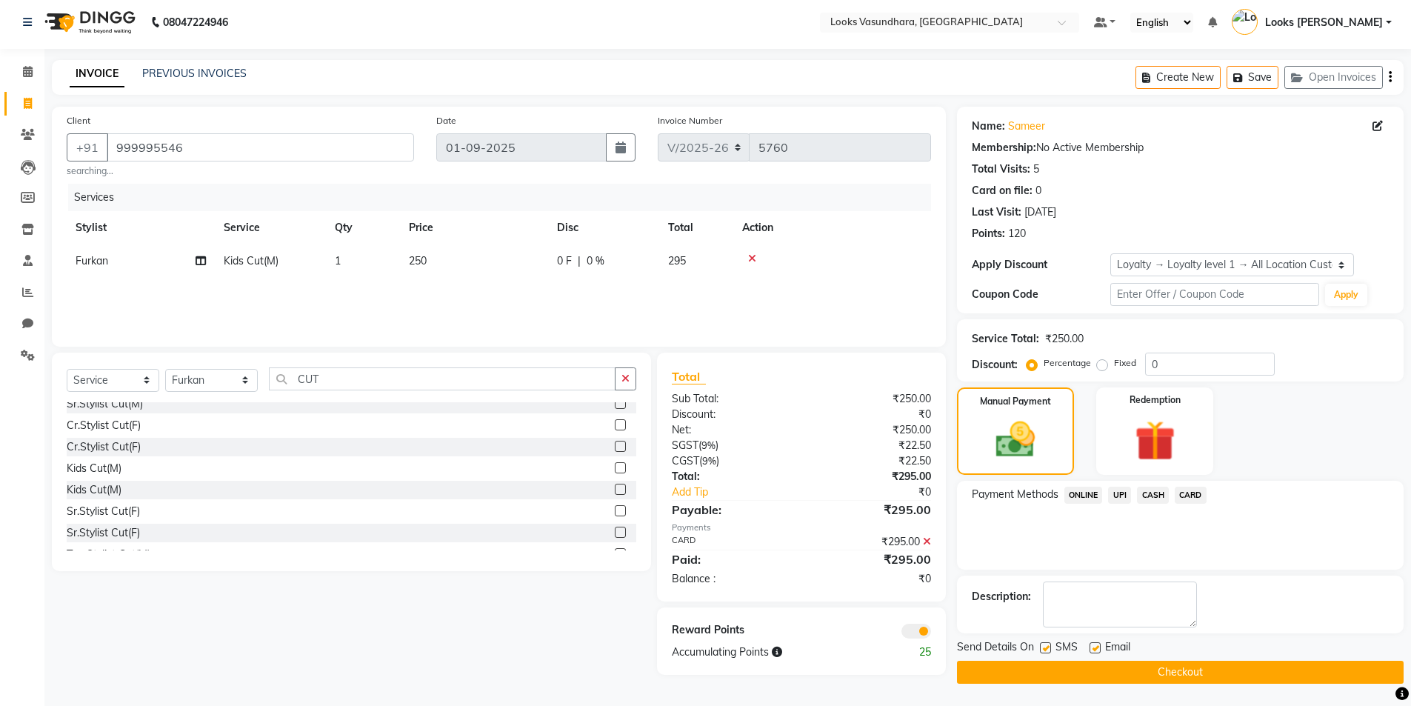
click at [1099, 669] on button "Checkout" at bounding box center [1180, 672] width 447 height 23
click at [1099, 669] on div "Checkout" at bounding box center [1180, 672] width 447 height 23
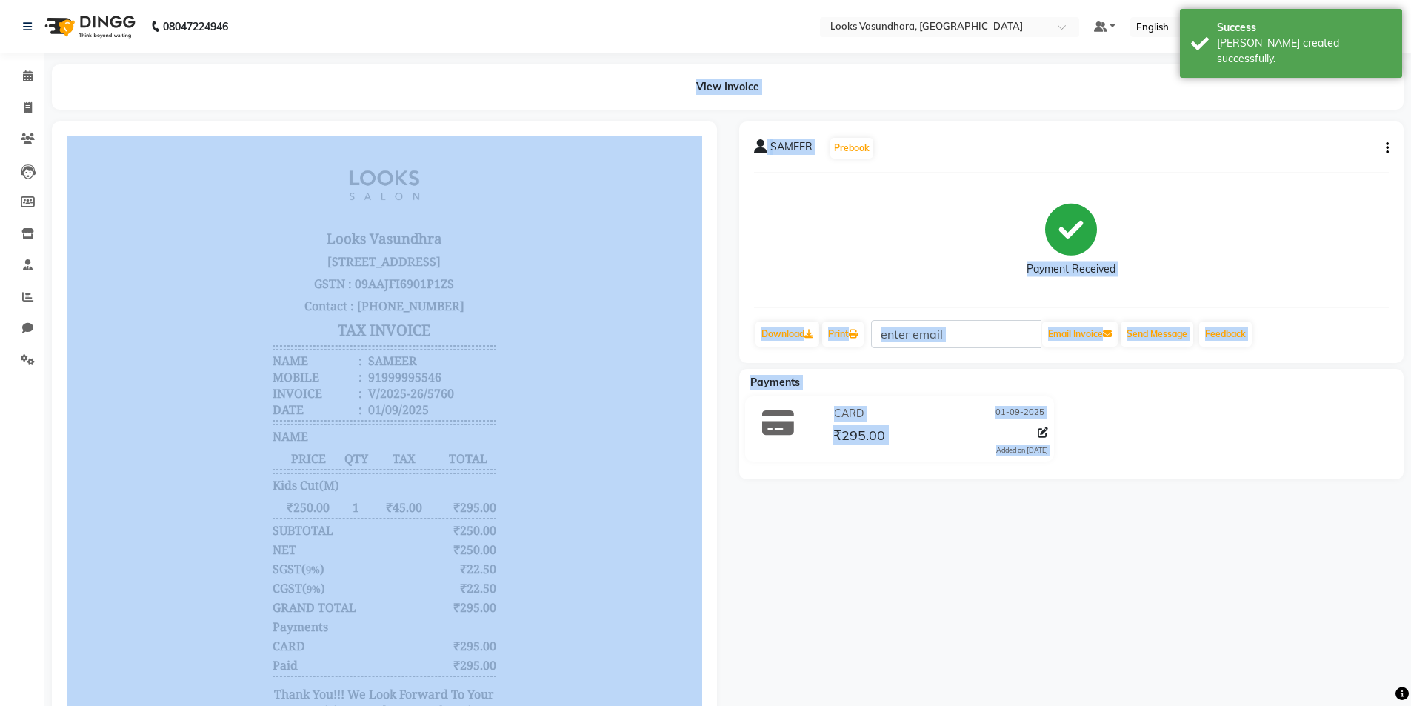
click at [1038, 581] on div "SAMEER Prebook Payment Received Download Print Email Invoice Send Message Feedb…" at bounding box center [1071, 458] width 687 height 674
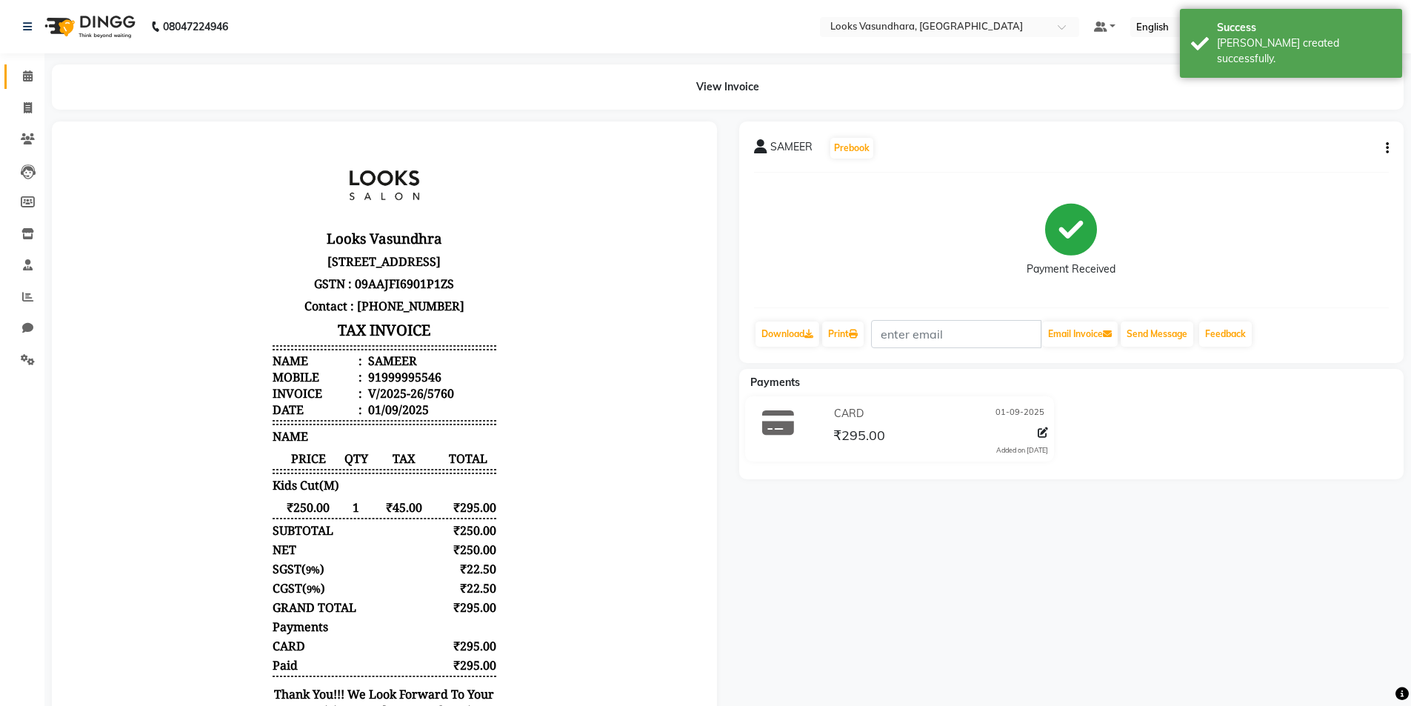
click at [29, 77] on icon at bounding box center [28, 75] width 10 height 11
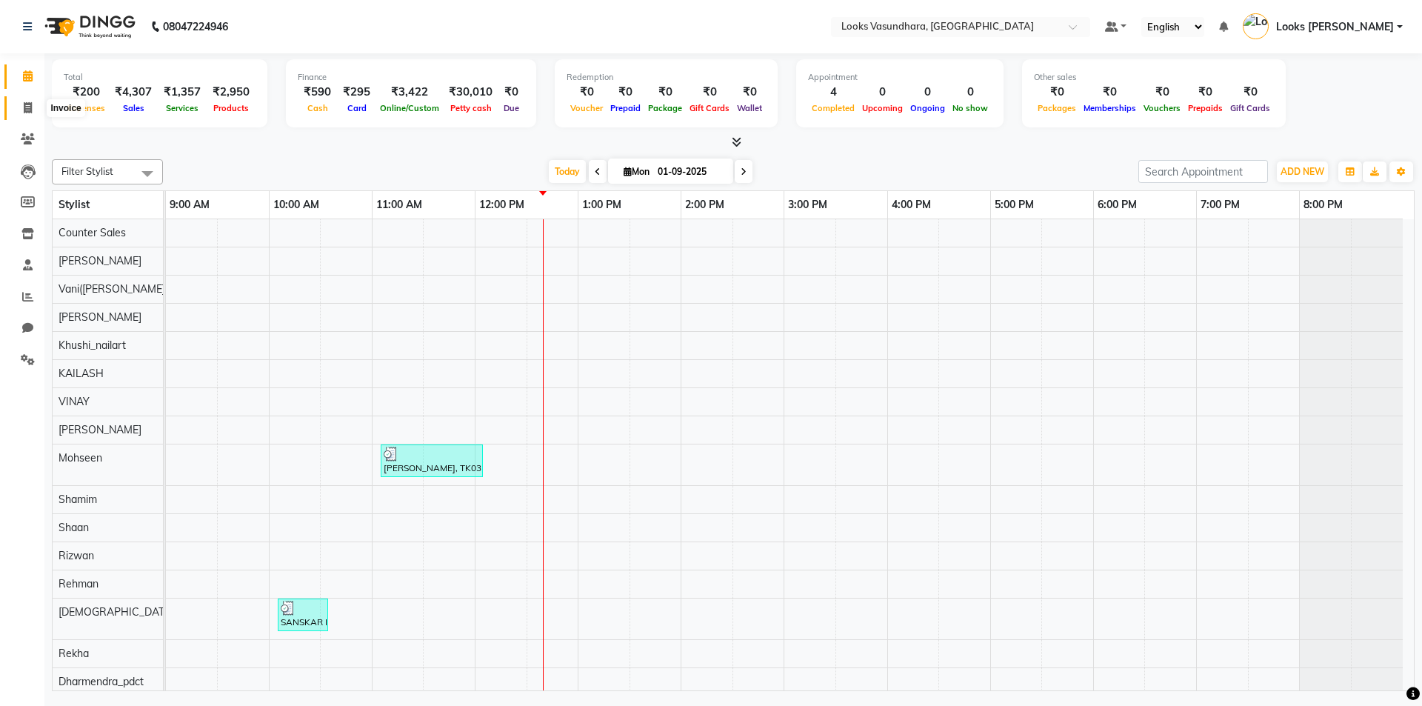
click at [29, 109] on icon at bounding box center [28, 107] width 8 height 11
select select "4370"
select select "service"
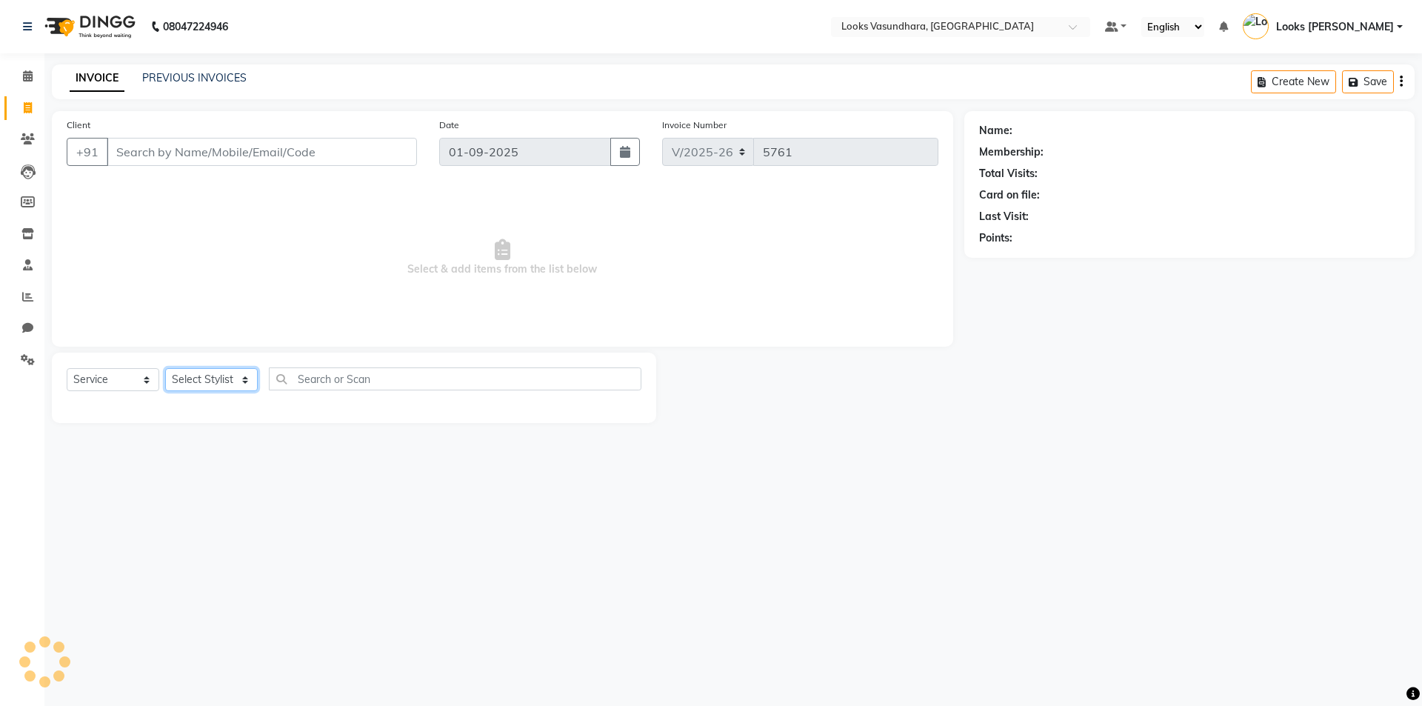
click at [204, 377] on select "Select Stylist" at bounding box center [211, 379] width 93 height 23
select select "85722"
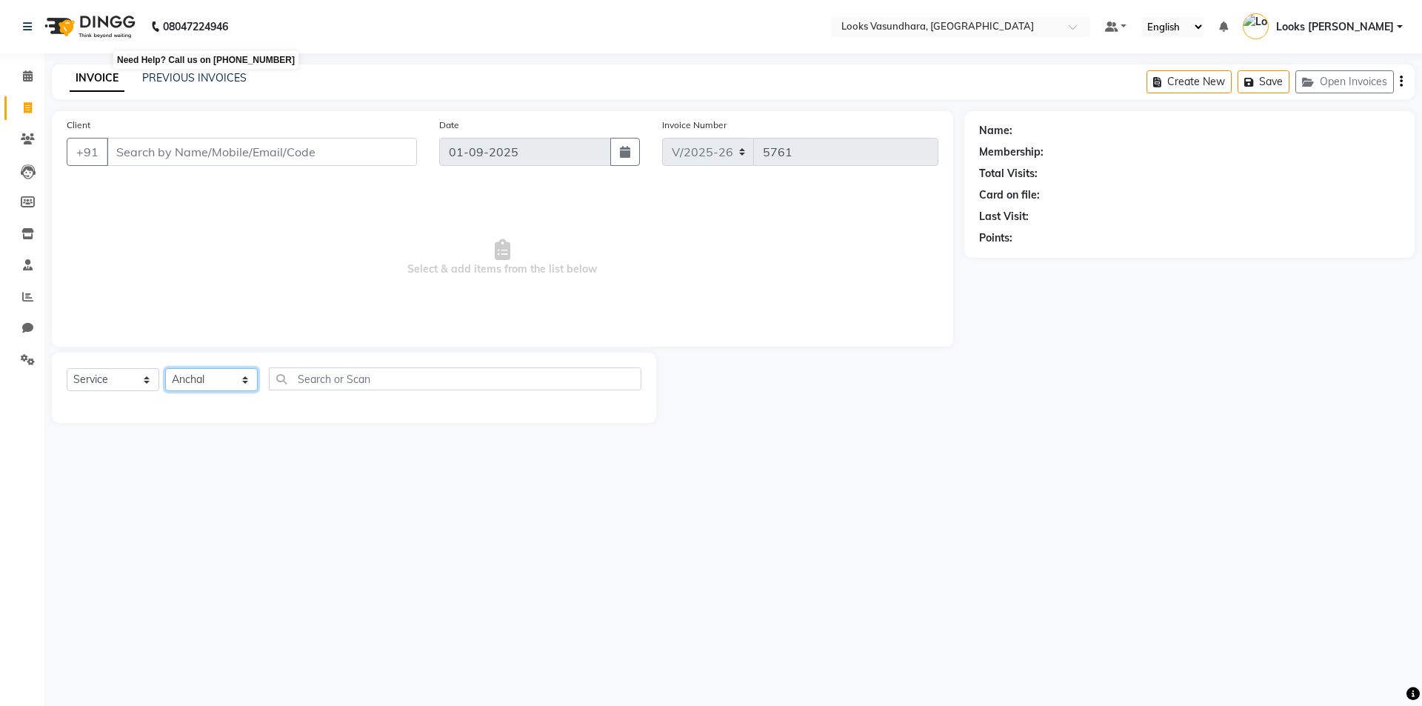
click at [165, 368] on select "Select Stylist Aditya [PERSON_NAME] Anjali [PERSON_NAME] Kumar_MSTR Counter Sal…" at bounding box center [211, 379] width 93 height 23
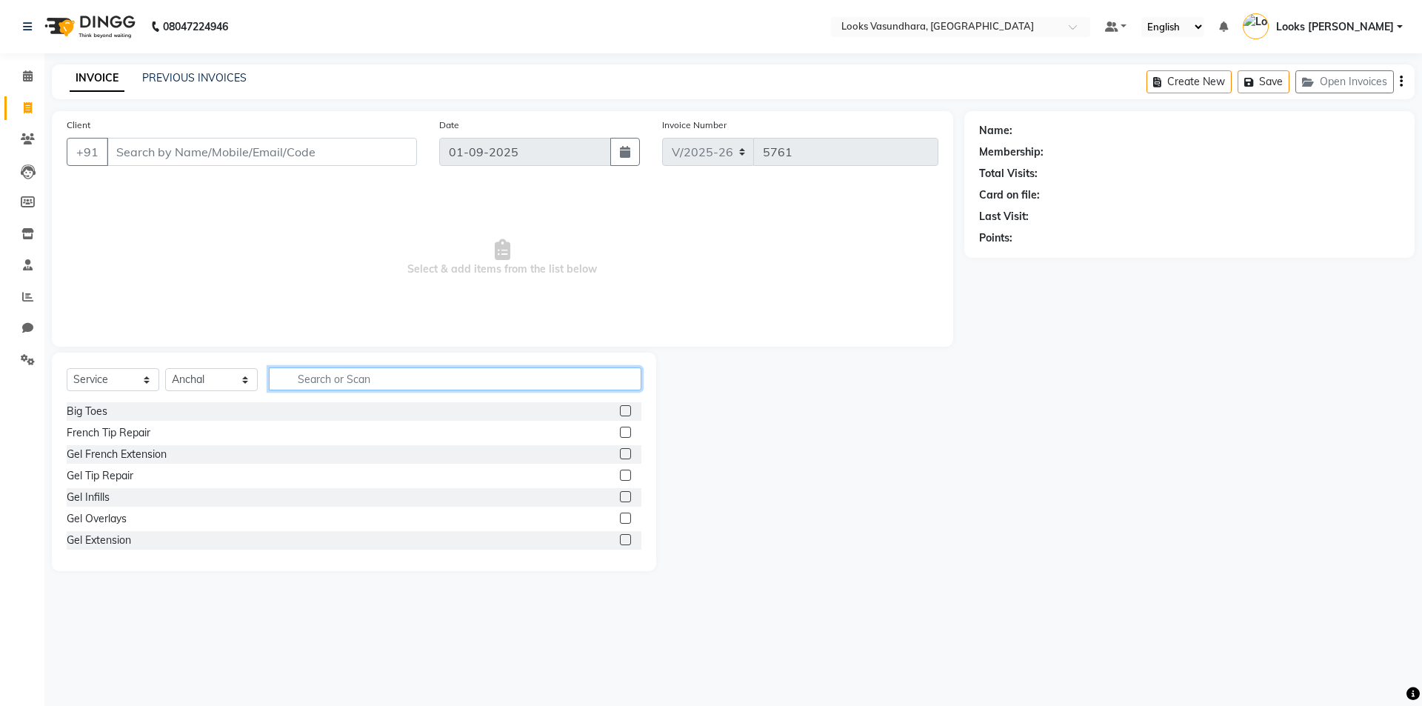
click at [302, 379] on input "text" at bounding box center [455, 378] width 373 height 23
type input "ARM"
click at [620, 452] on label at bounding box center [625, 453] width 11 height 11
click at [620, 452] on input "checkbox" at bounding box center [625, 455] width 10 height 10
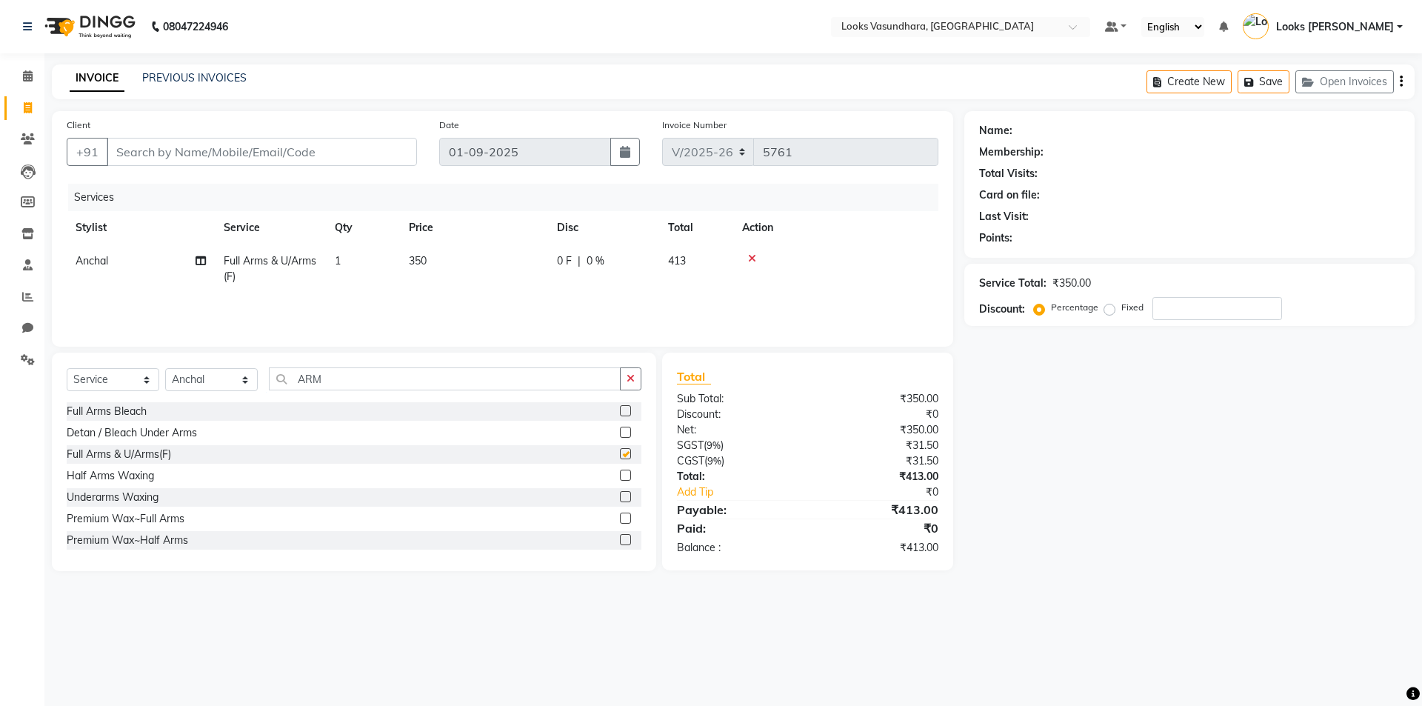
checkbox input "false"
click at [361, 383] on input "ARM" at bounding box center [445, 378] width 352 height 23
type input "A"
type input "LEG"
click at [620, 430] on label at bounding box center [625, 432] width 11 height 11
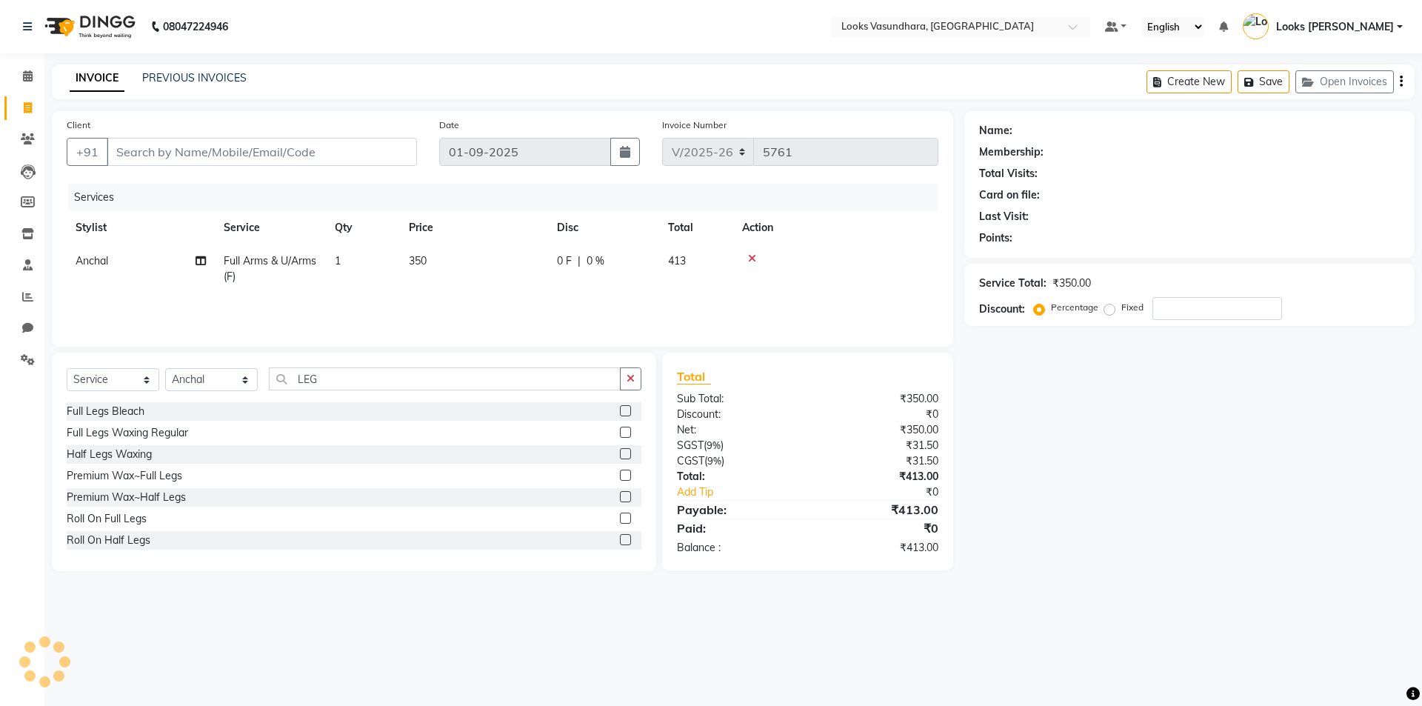
click at [620, 430] on input "checkbox" at bounding box center [625, 433] width 10 height 10
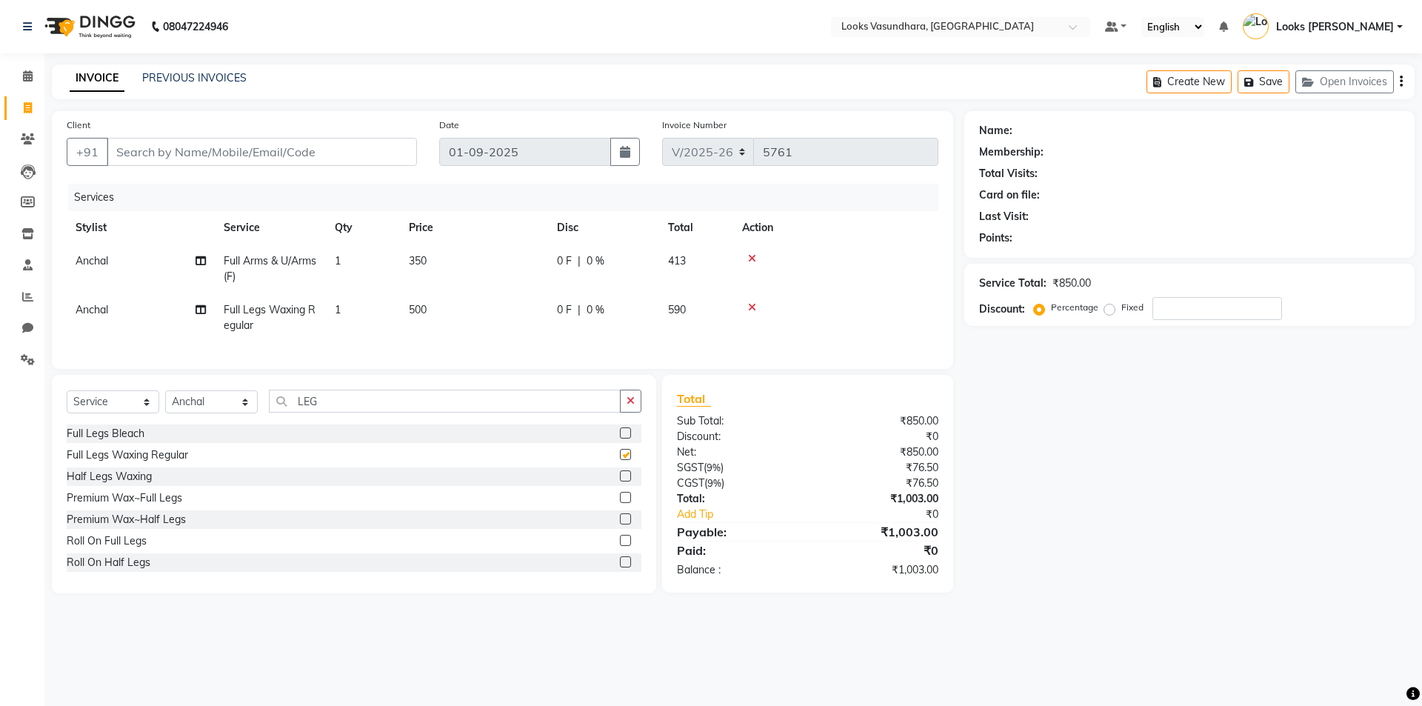
checkbox input "false"
click at [467, 271] on td "350" at bounding box center [474, 268] width 148 height 49
select select "85722"
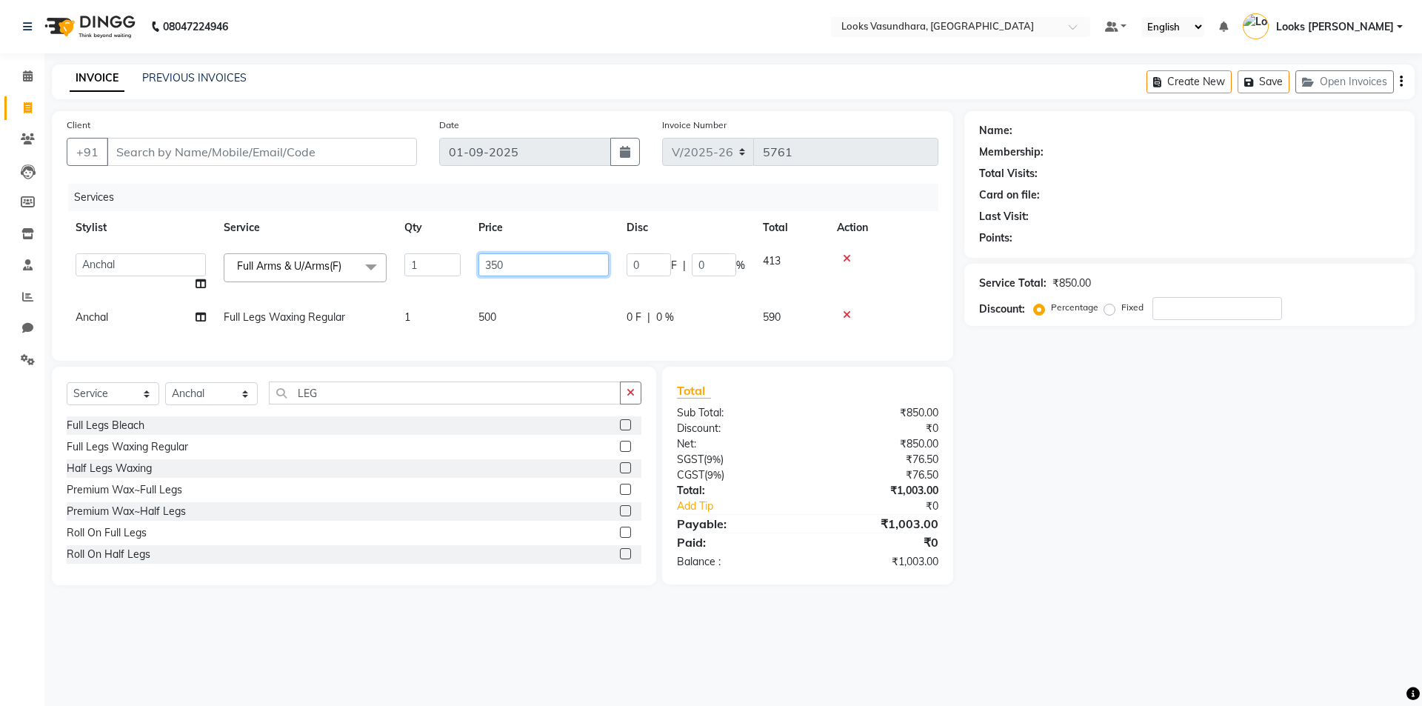
click at [528, 265] on input "350" at bounding box center [543, 264] width 130 height 23
type input "3"
type input "800"
click at [518, 310] on td "500" at bounding box center [544, 317] width 148 height 33
select select "85722"
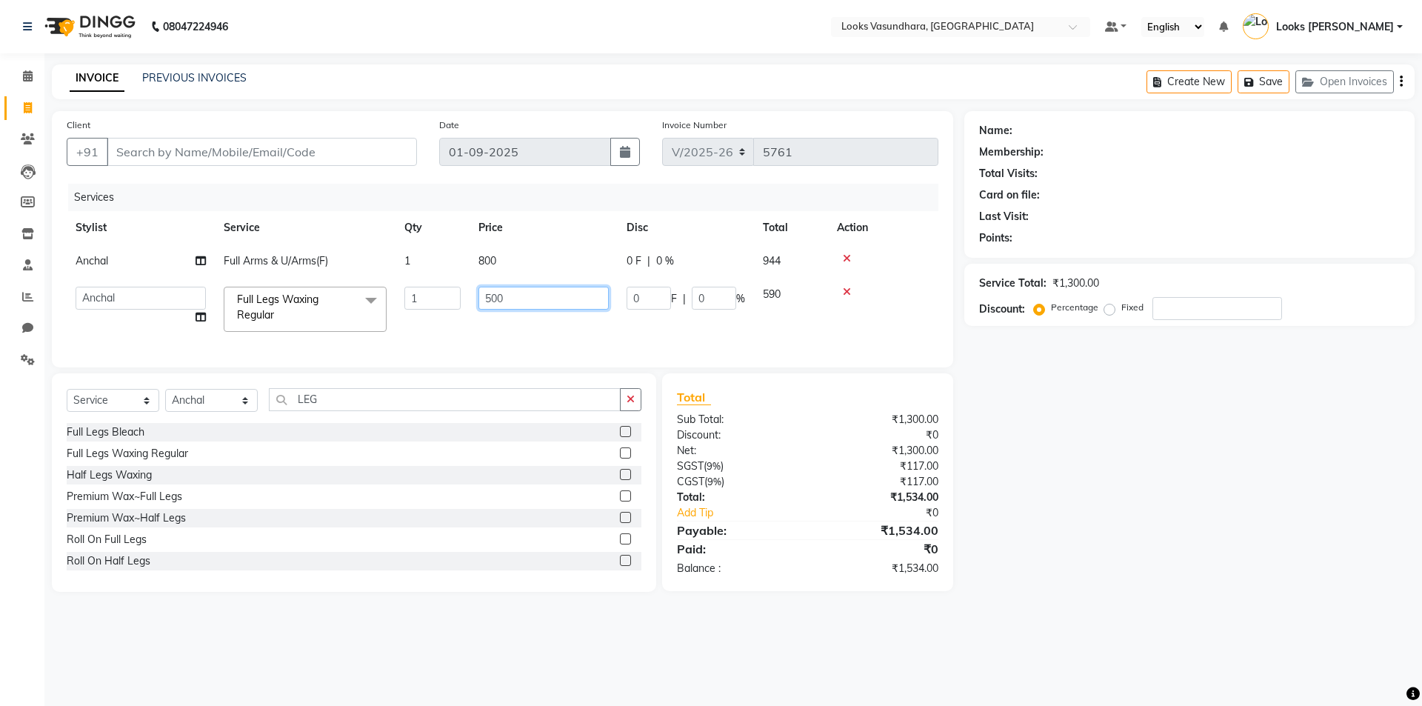
click at [517, 304] on input "500" at bounding box center [543, 298] width 130 height 23
type input "5"
type input "900"
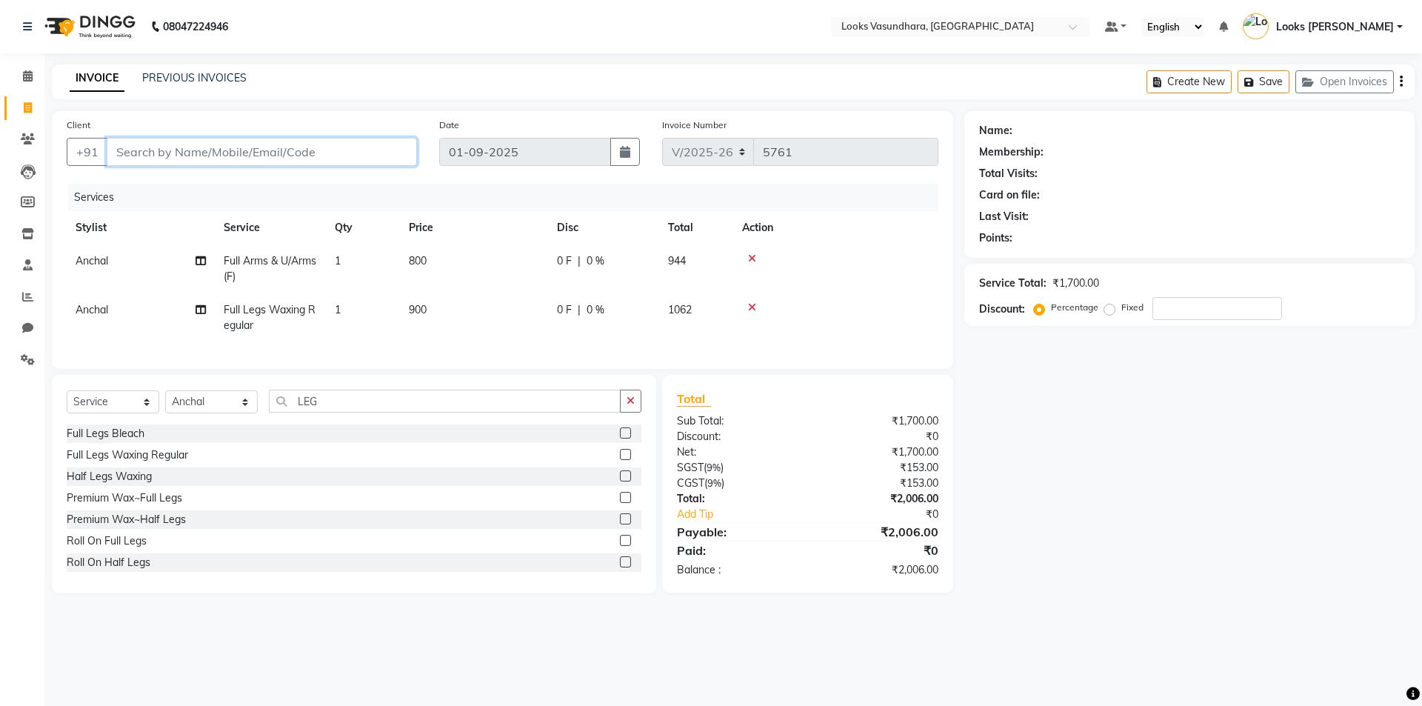
click at [194, 150] on input "Client" at bounding box center [262, 152] width 310 height 28
type input "9"
type input "0"
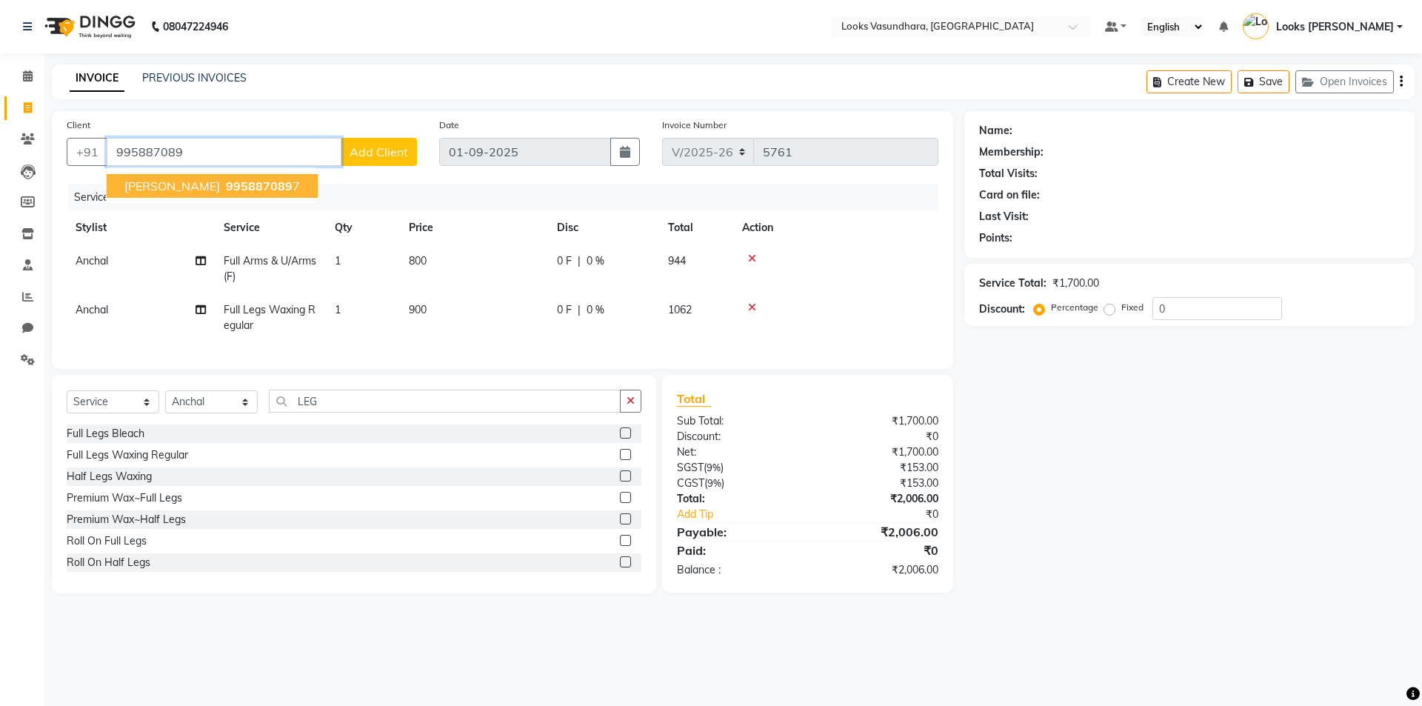
drag, startPoint x: 256, startPoint y: 182, endPoint x: 265, endPoint y: 176, distance: 11.3
click at [256, 181] on span "995887089" at bounding box center [259, 186] width 67 height 15
type input "9958870897"
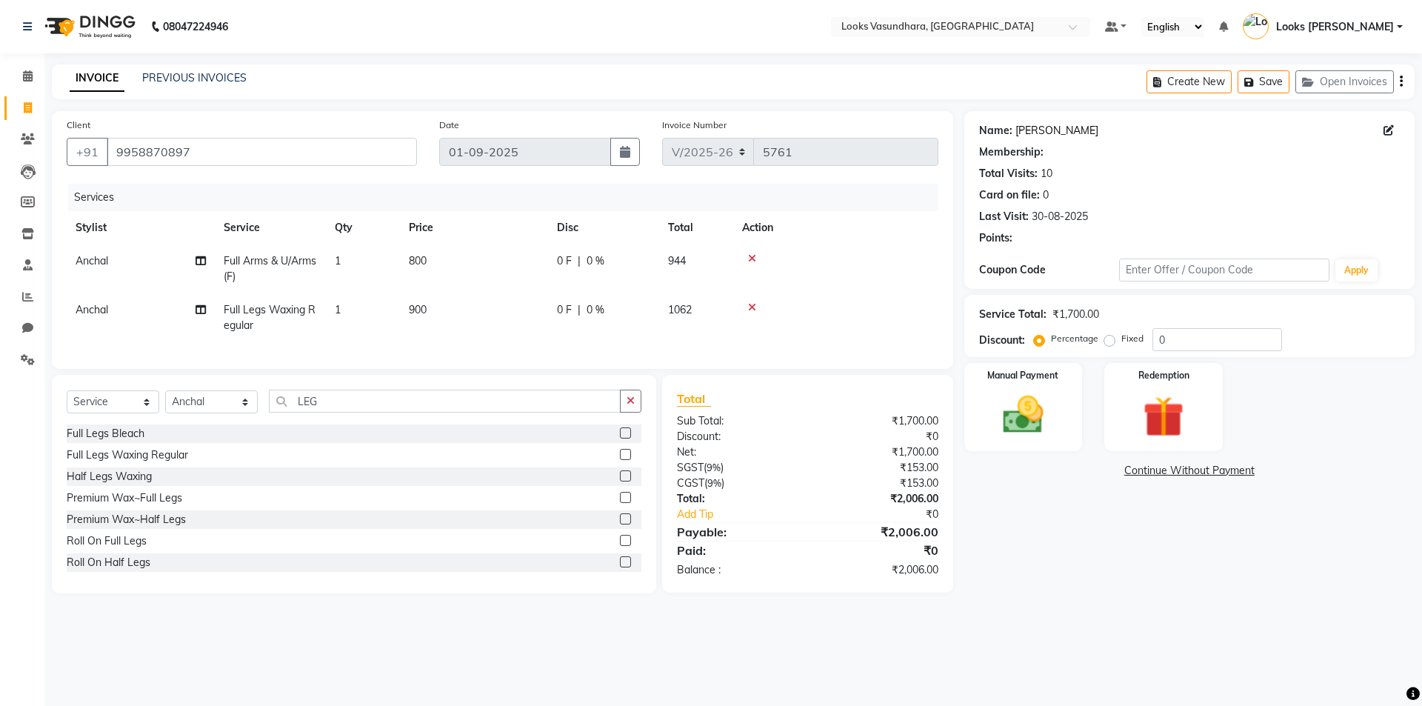
select select "1: Object"
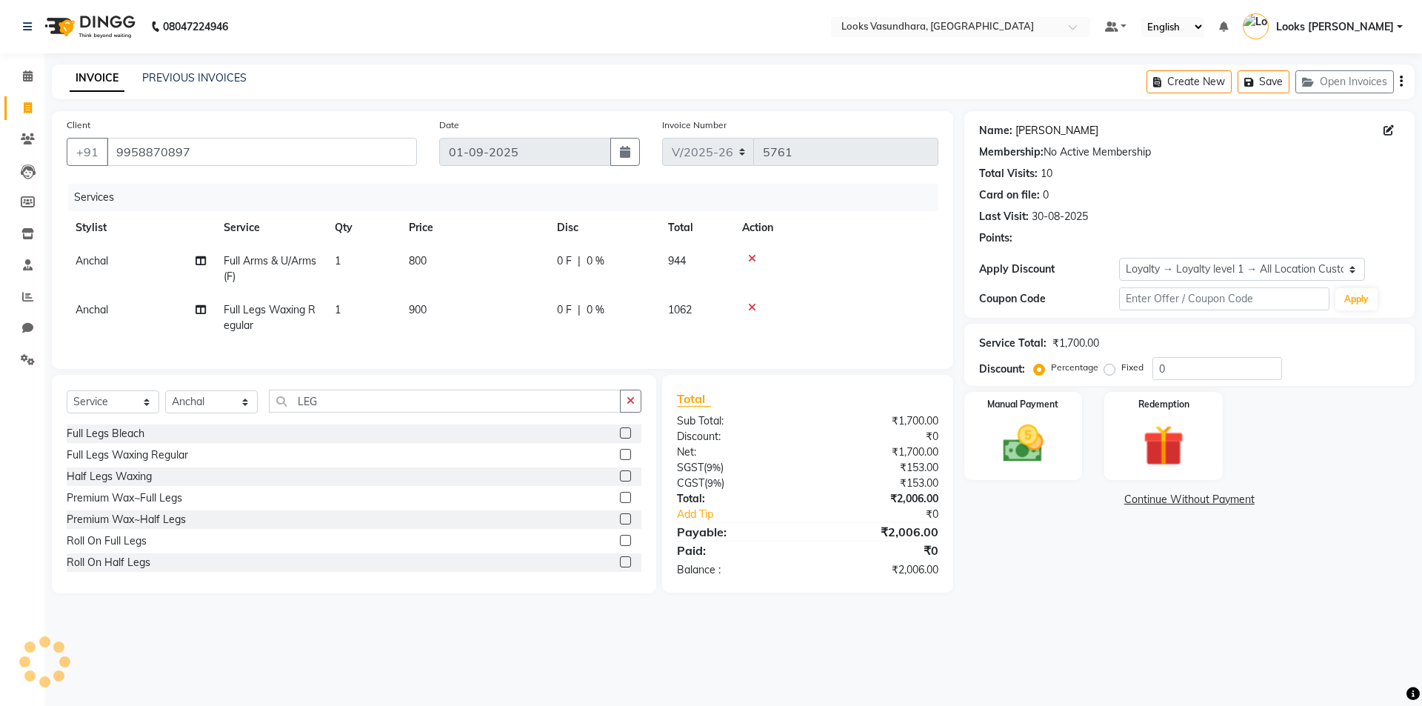
click at [1078, 124] on link "Soumya Singhal" at bounding box center [1056, 131] width 83 height 16
click at [753, 310] on icon at bounding box center [752, 307] width 8 height 10
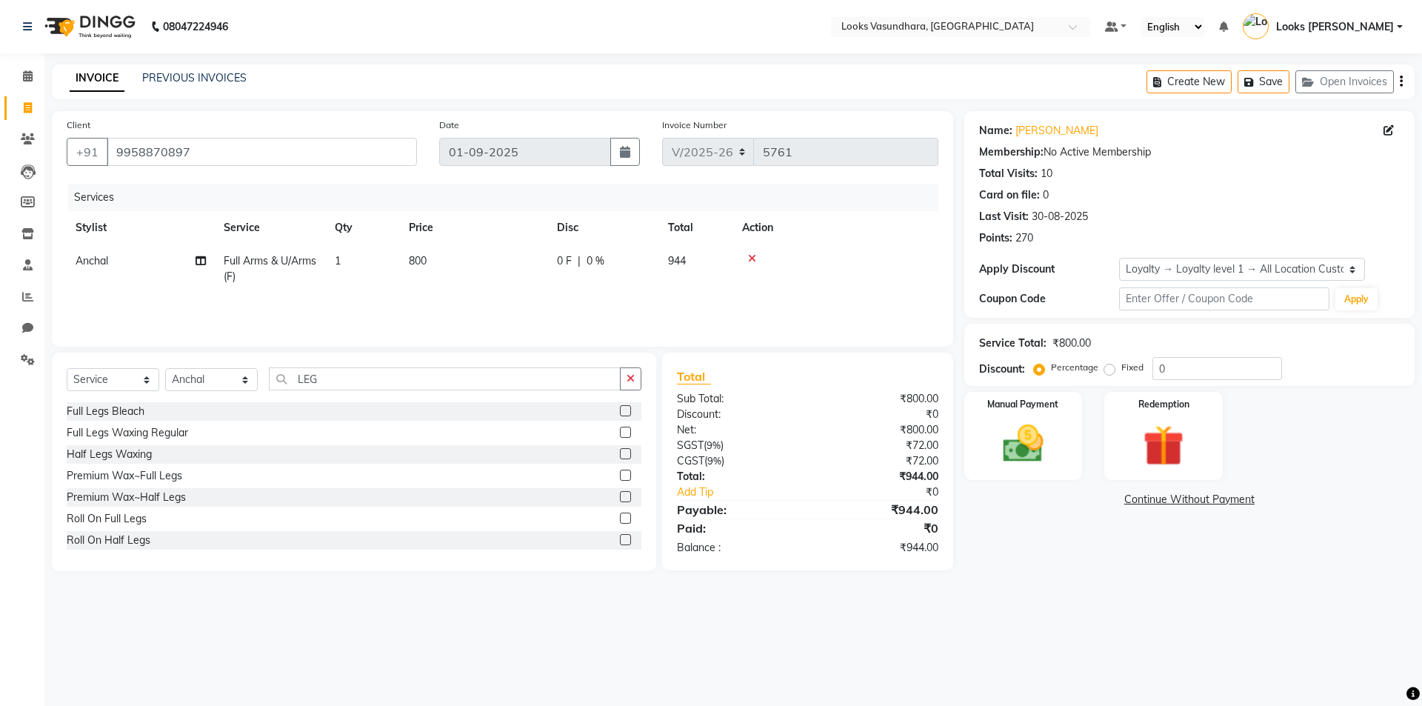
click at [465, 260] on td "800" at bounding box center [474, 268] width 148 height 49
click at [400, 260] on td "1" at bounding box center [363, 268] width 74 height 49
select select "85722"
click at [550, 250] on td "800" at bounding box center [544, 272] width 148 height 56
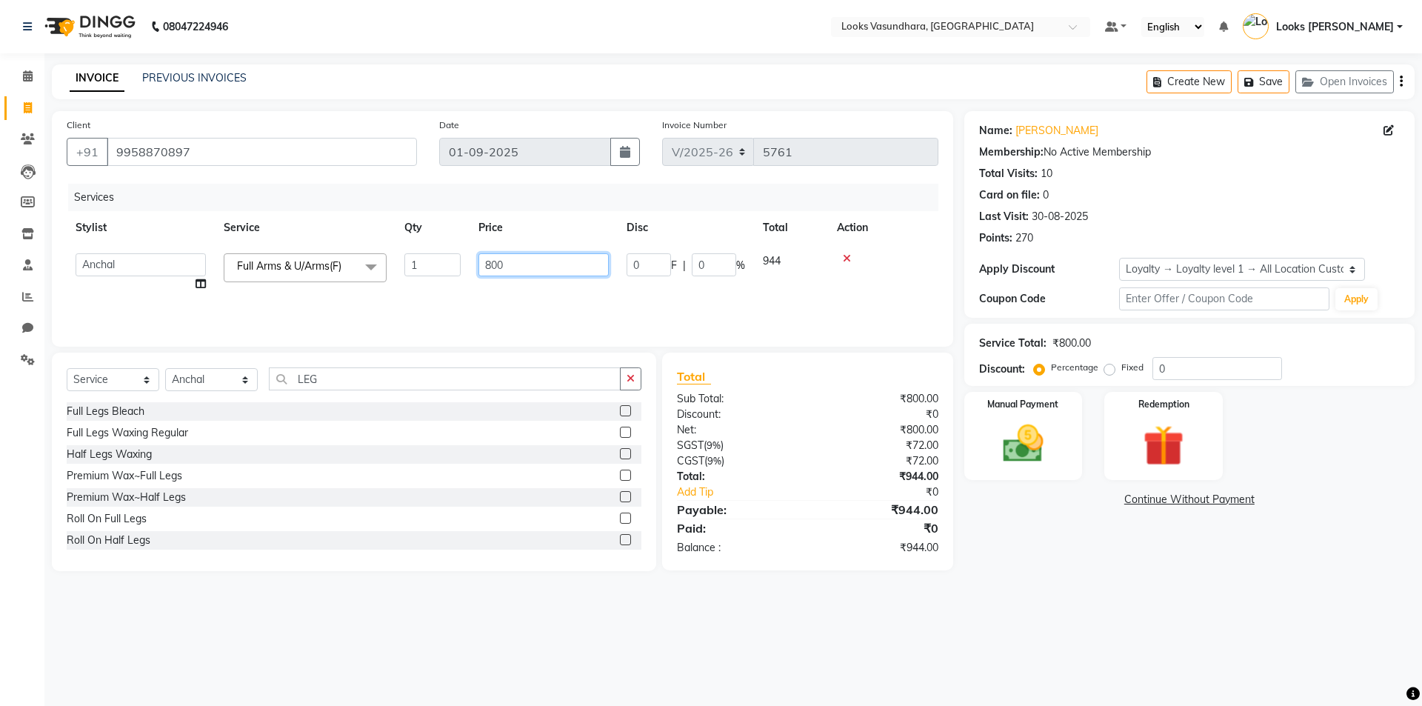
click at [552, 258] on input "800" at bounding box center [543, 264] width 130 height 23
type input "8"
type input "1500"
click at [627, 285] on td "0 F | 0 %" at bounding box center [686, 272] width 136 height 56
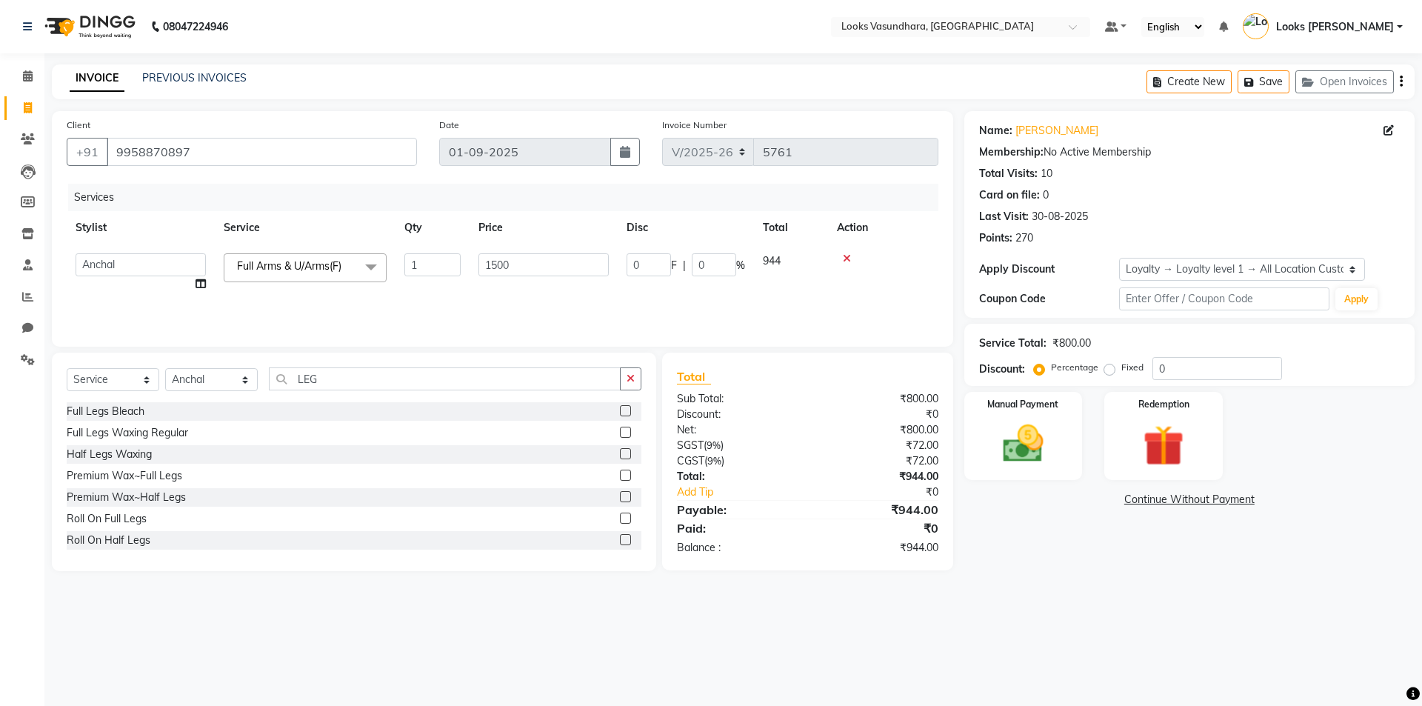
click at [627, 285] on td "0 F | 0 %" at bounding box center [686, 272] width 136 height 56
select select "85722"
click at [998, 447] on img at bounding box center [1023, 443] width 69 height 49
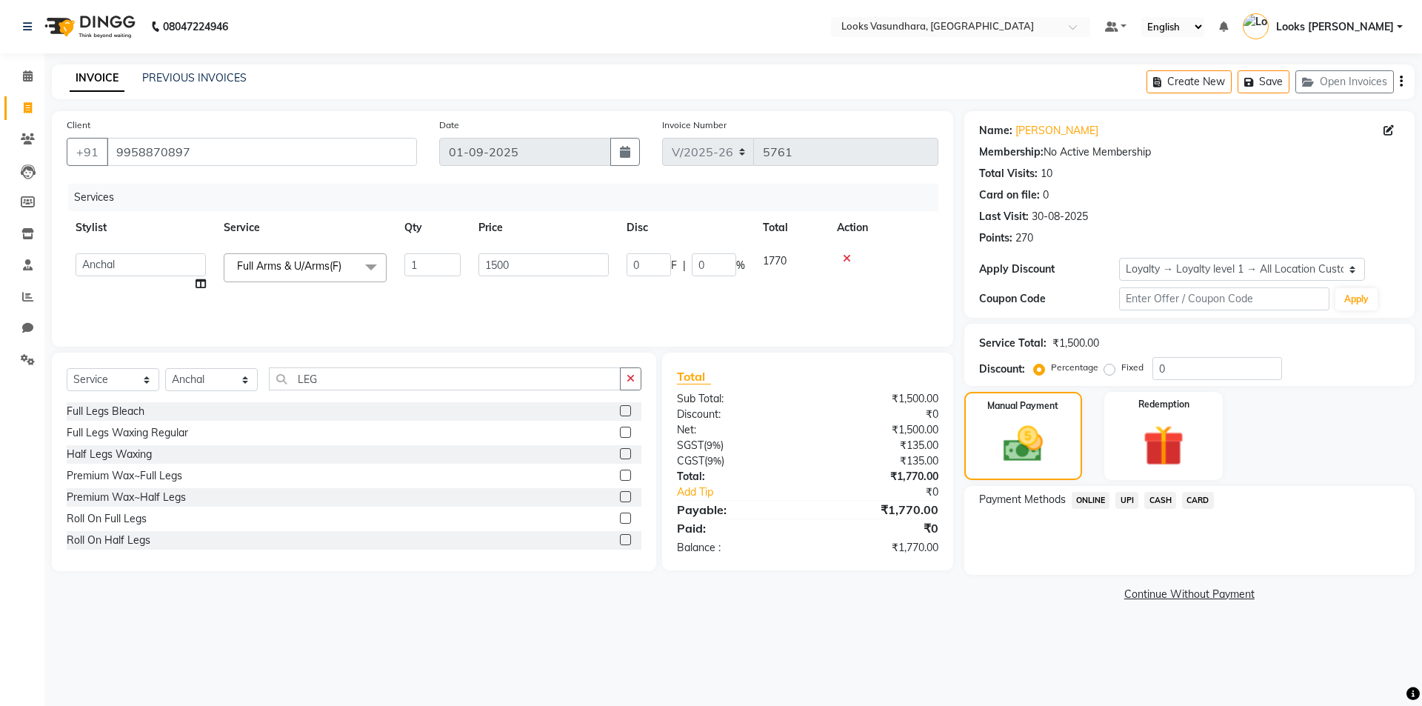
click at [1156, 500] on span "CASH" at bounding box center [1160, 500] width 32 height 17
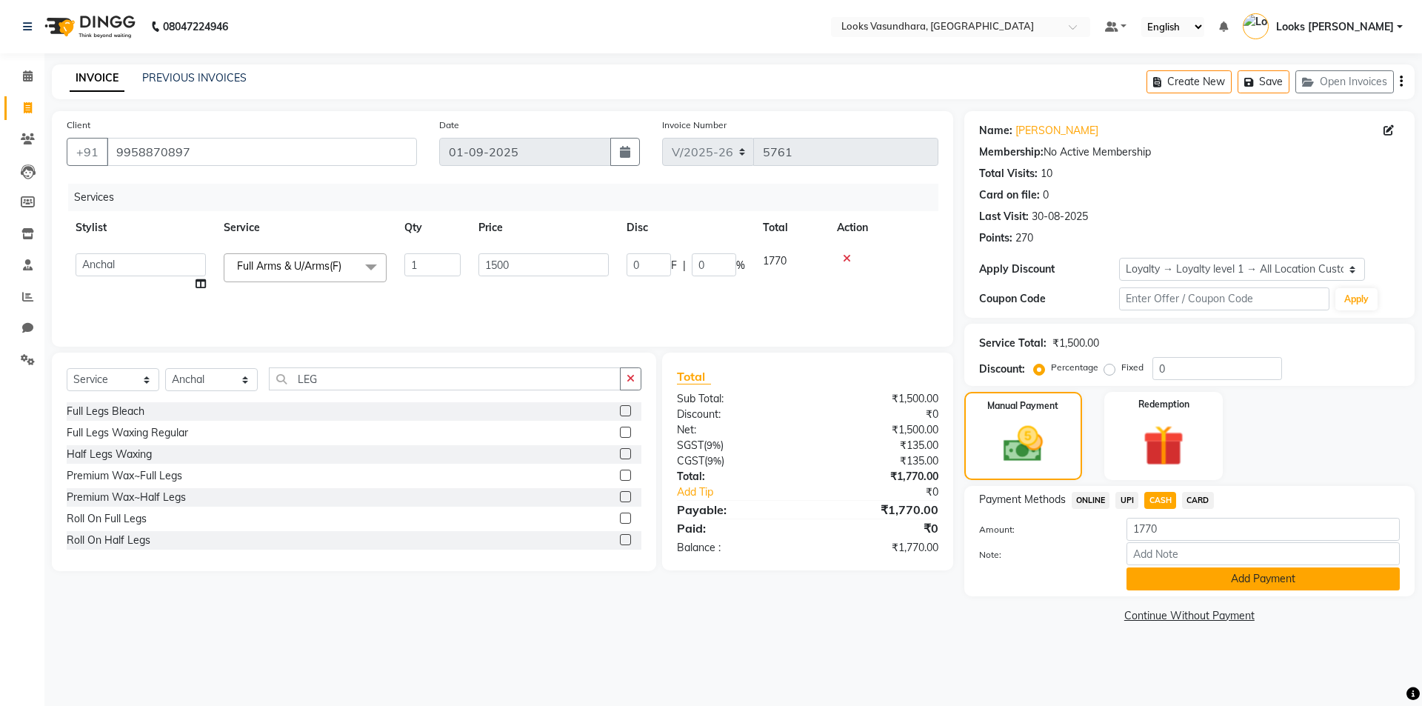
click at [1297, 582] on button "Add Payment" at bounding box center [1263, 578] width 273 height 23
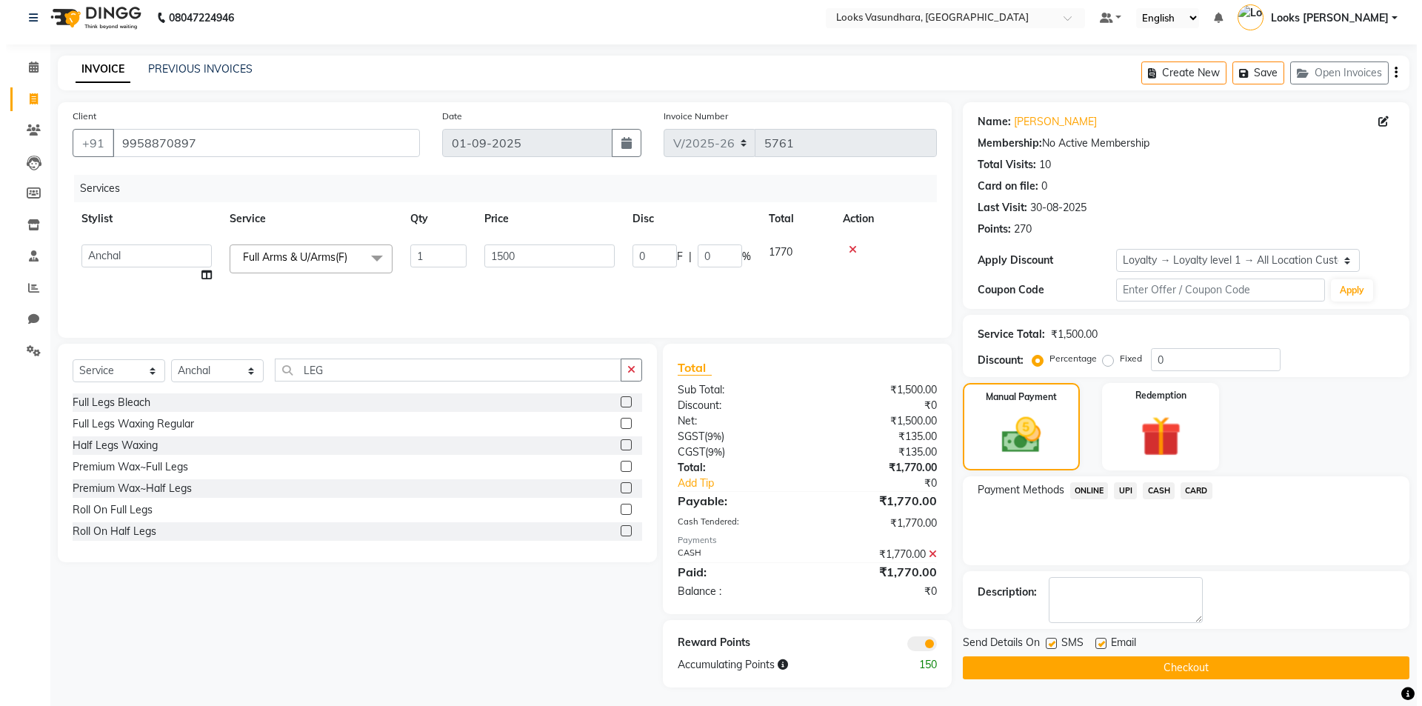
scroll to position [13, 0]
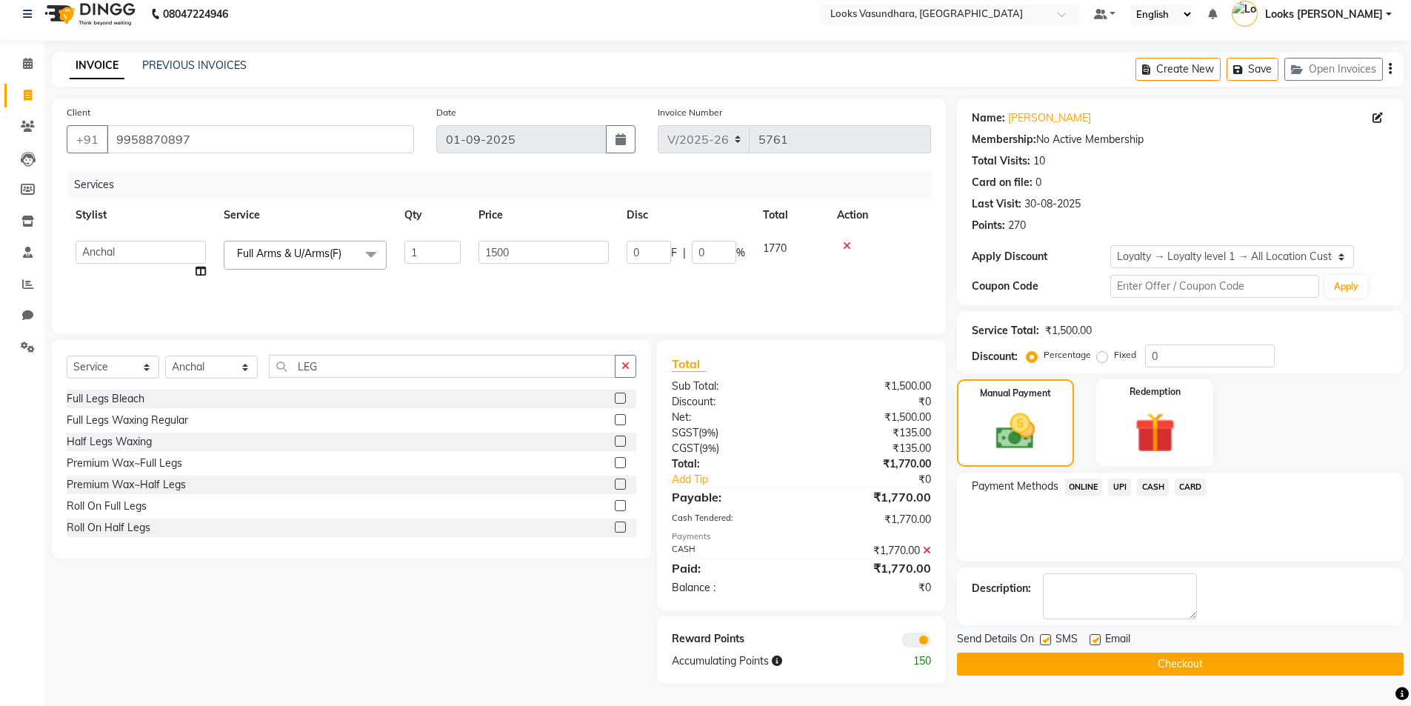
click at [913, 638] on span at bounding box center [916, 640] width 30 height 15
click at [931, 642] on input "checkbox" at bounding box center [931, 642] width 0 height 0
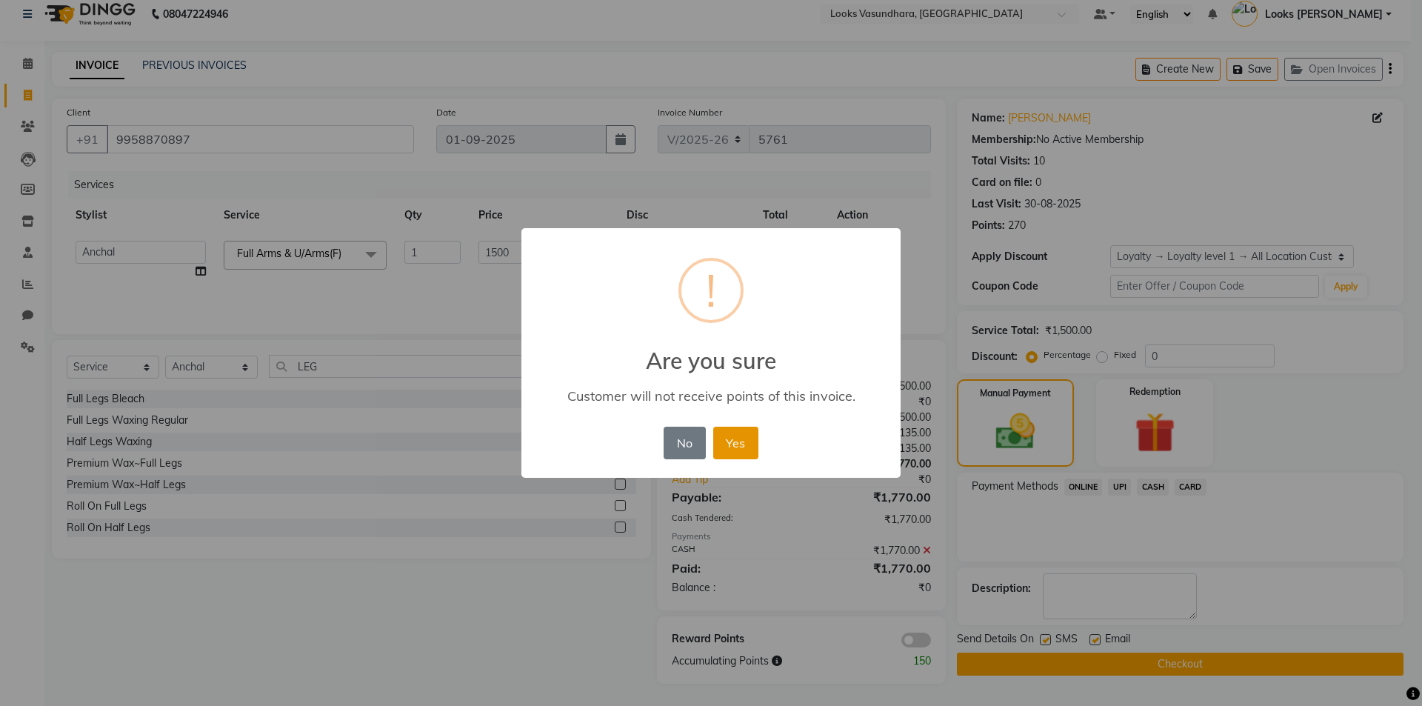
click at [750, 434] on button "Yes" at bounding box center [735, 443] width 45 height 33
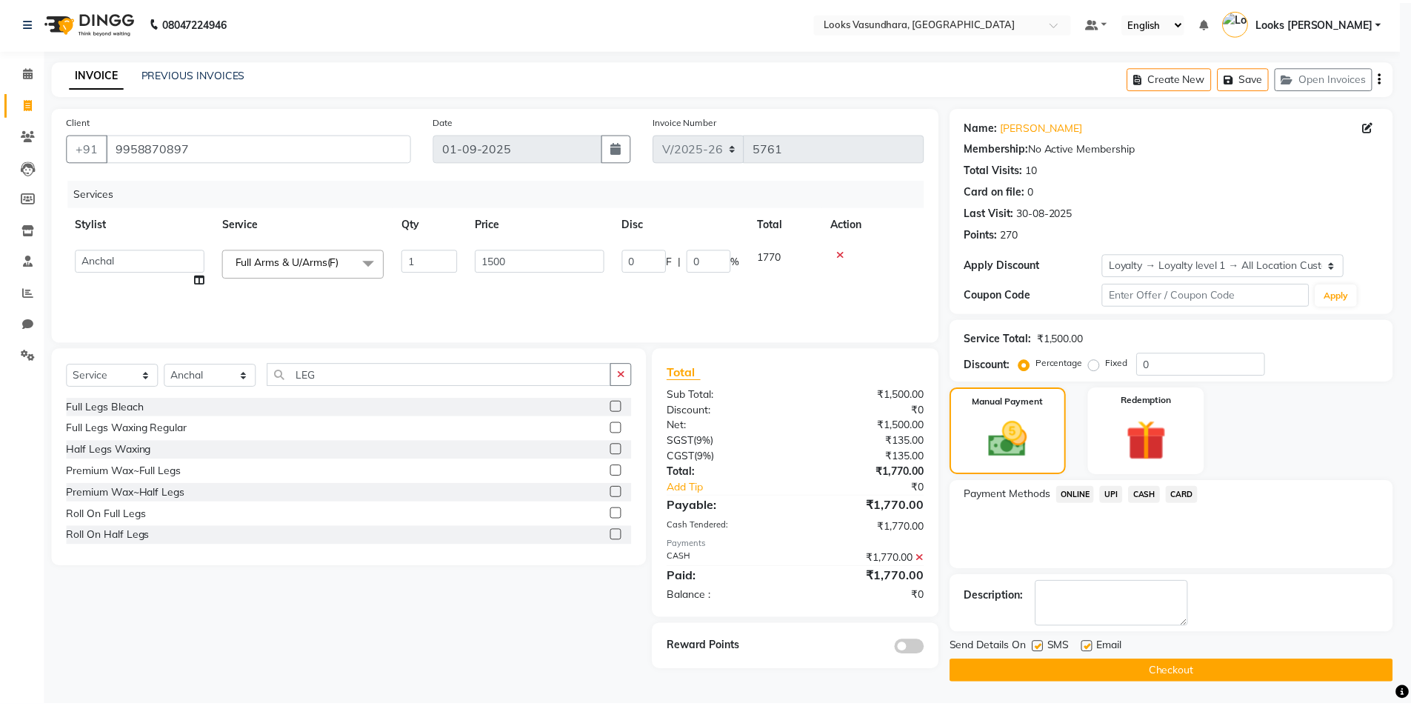
scroll to position [4, 0]
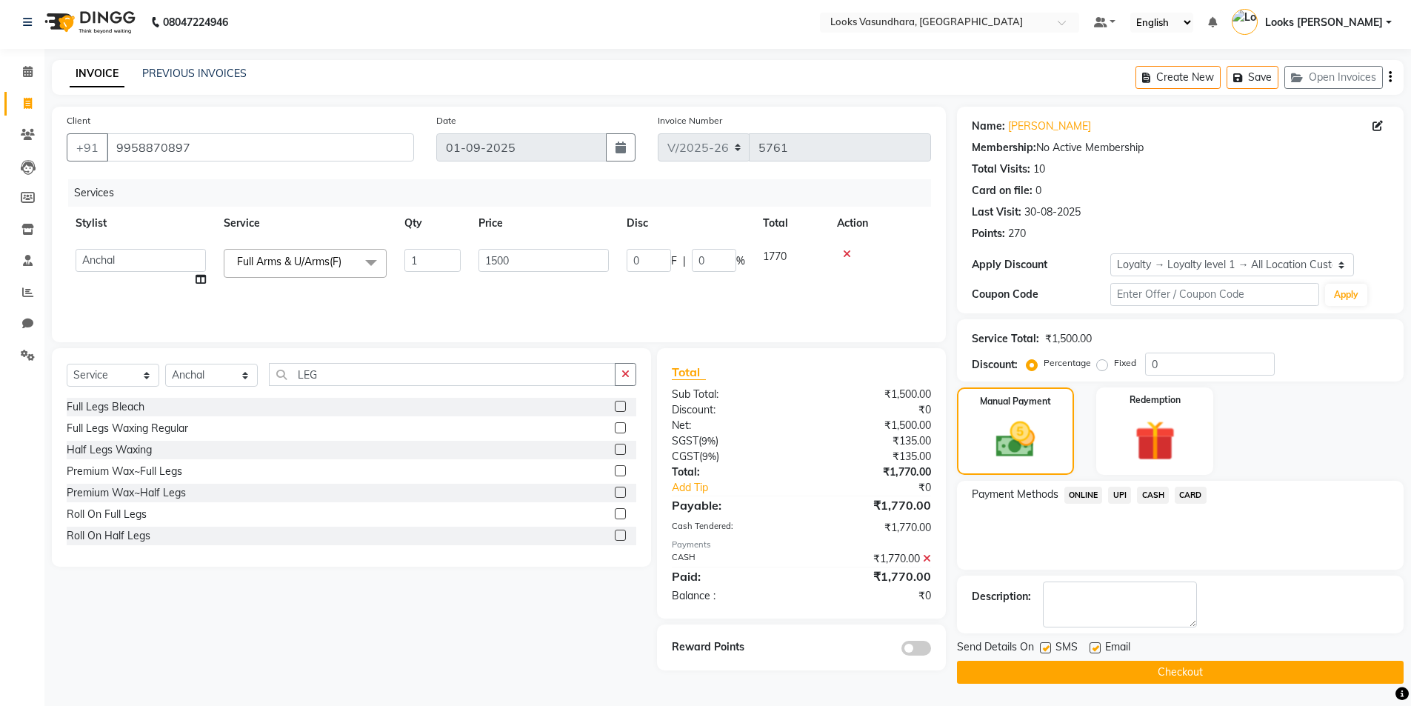
click at [1095, 645] on label at bounding box center [1095, 647] width 11 height 11
click at [1095, 645] on input "checkbox" at bounding box center [1095, 649] width 10 height 10
checkbox input "false"
click at [1090, 666] on button "Checkout" at bounding box center [1180, 672] width 447 height 23
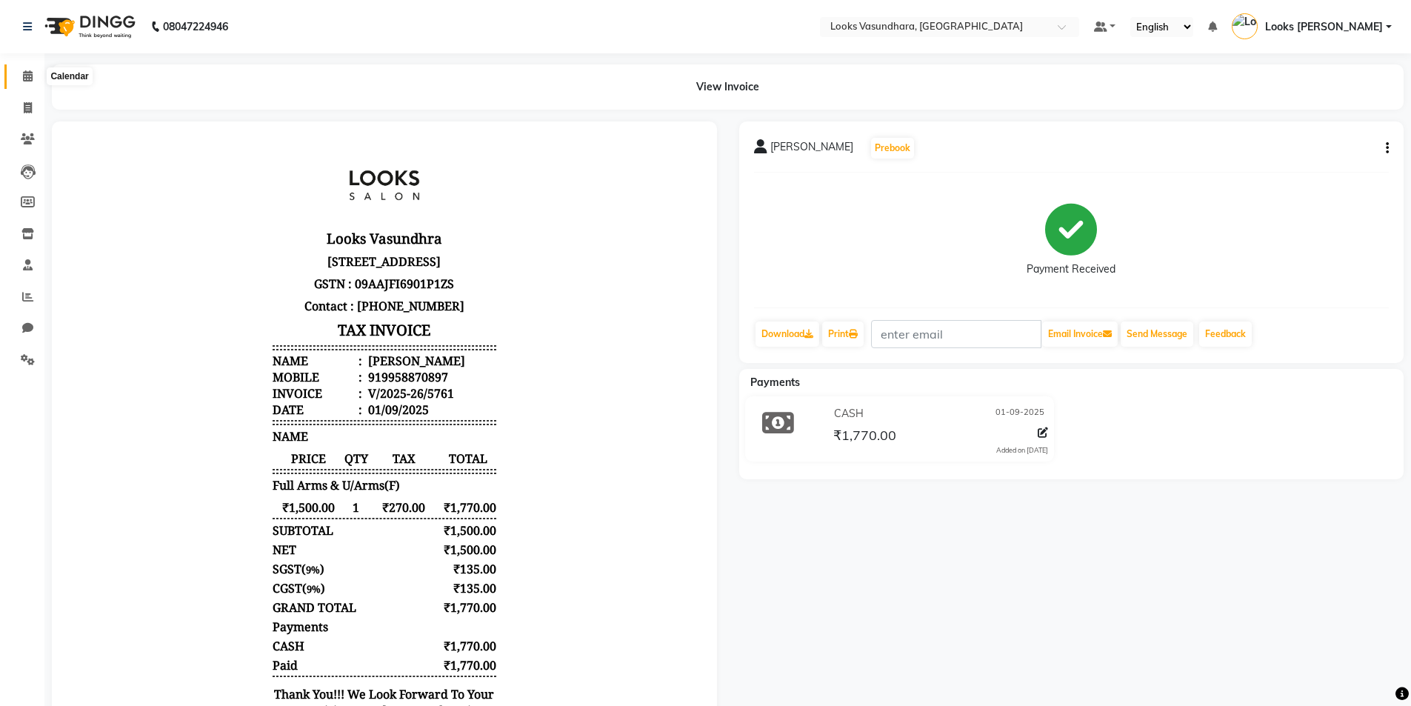
click at [25, 76] on icon at bounding box center [28, 75] width 10 height 11
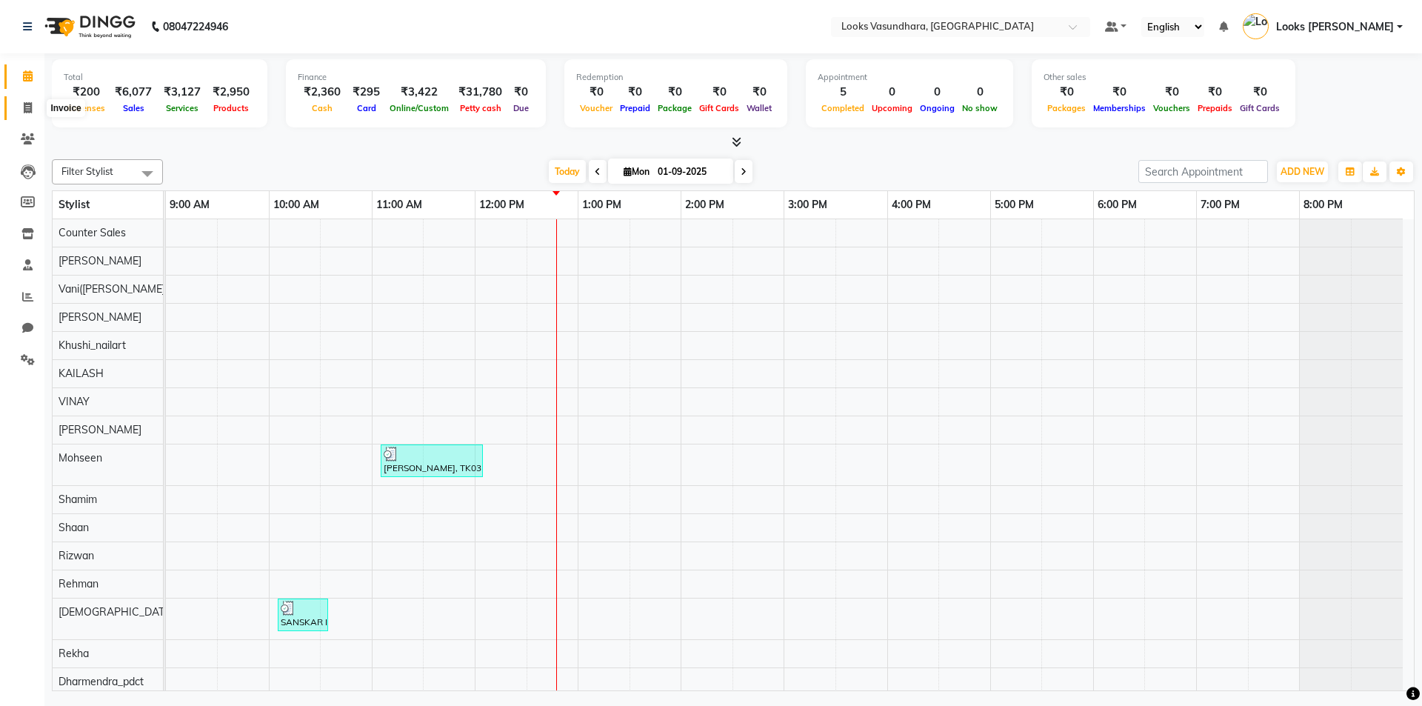
click at [29, 102] on icon at bounding box center [28, 107] width 8 height 11
select select "service"
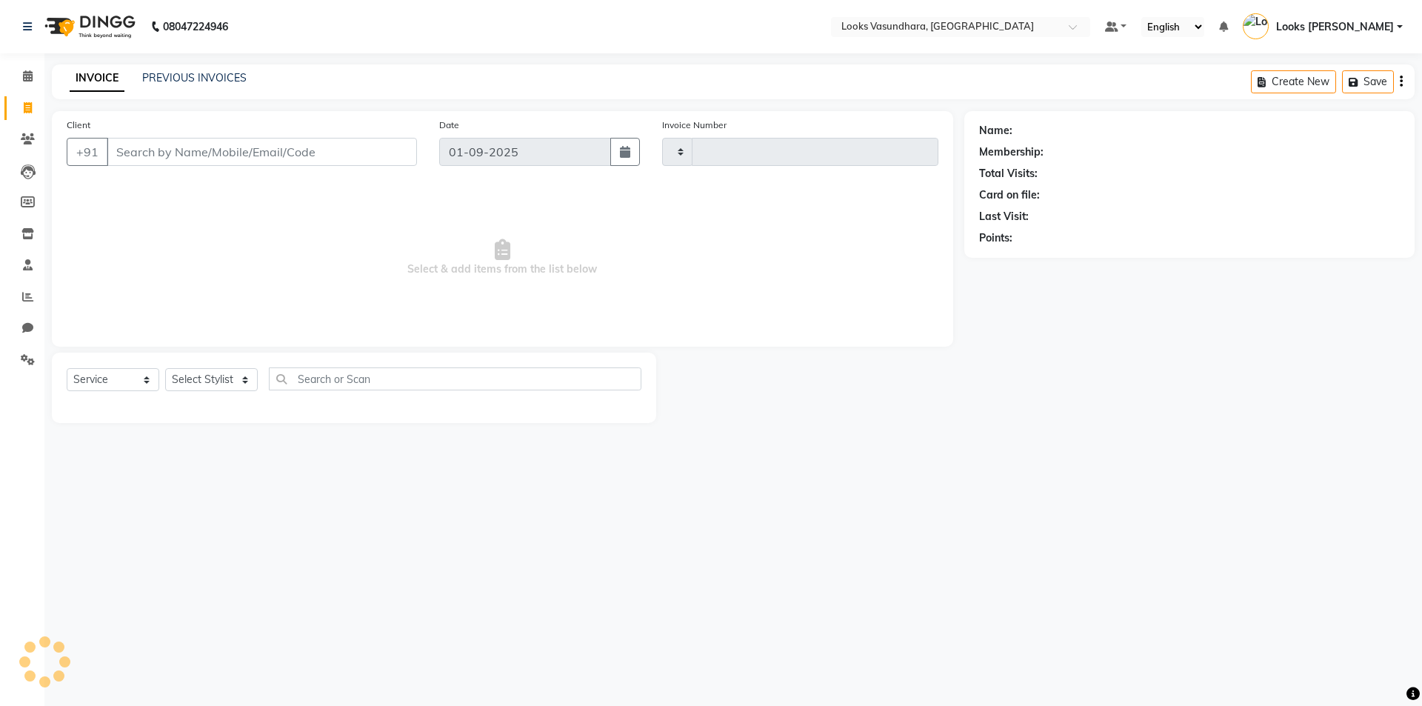
type input "5762"
select select "4370"
click at [199, 393] on div "Select Service Product Membership Package Voucher Prepaid Gift Card Select Styl…" at bounding box center [354, 384] width 575 height 35
click at [374, 236] on span "Select & add items from the list below" at bounding box center [503, 258] width 872 height 148
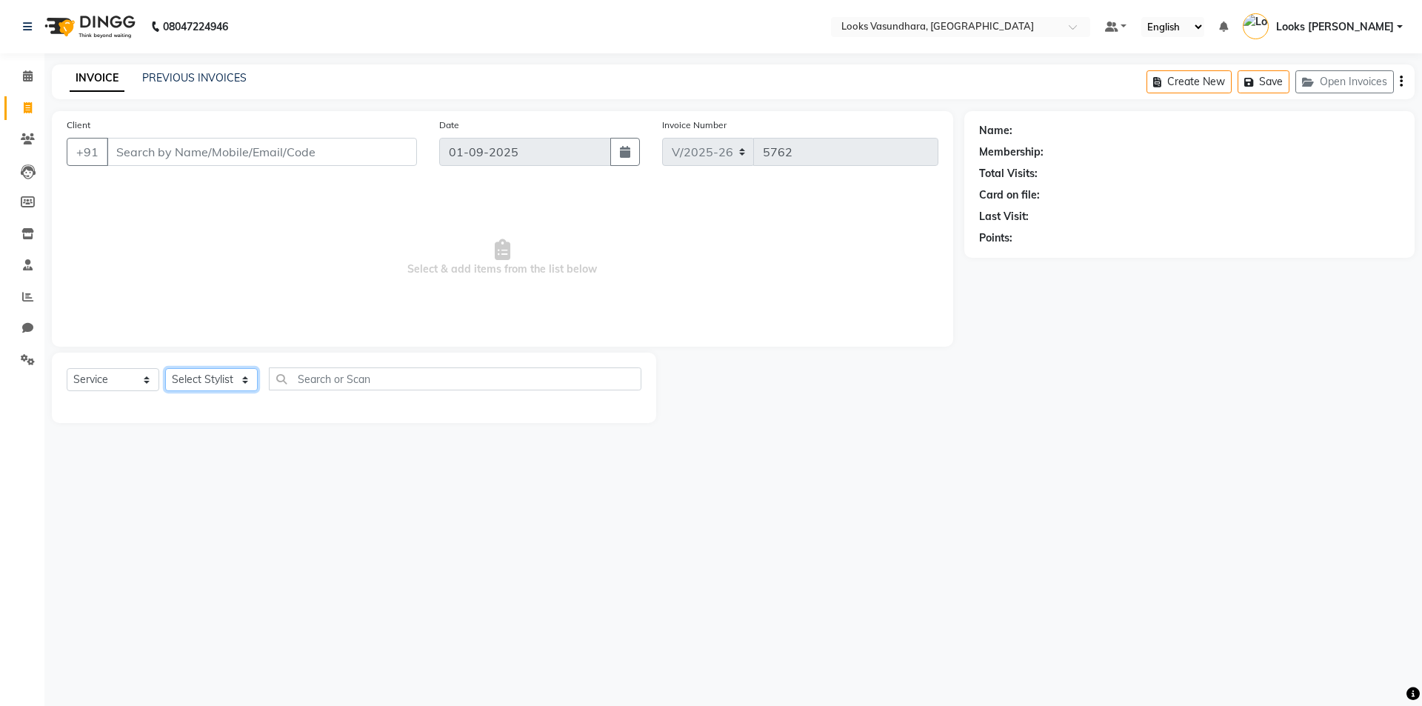
click at [218, 383] on select "Select Stylist Aditya [PERSON_NAME] Anjali [PERSON_NAME] Kumar_MSTR Counter Sal…" at bounding box center [211, 379] width 93 height 23
select select "33103"
click at [165, 368] on select "Select Stylist Aditya [PERSON_NAME] Anjali [PERSON_NAME] Kumar_MSTR Counter Sal…" at bounding box center [211, 379] width 93 height 23
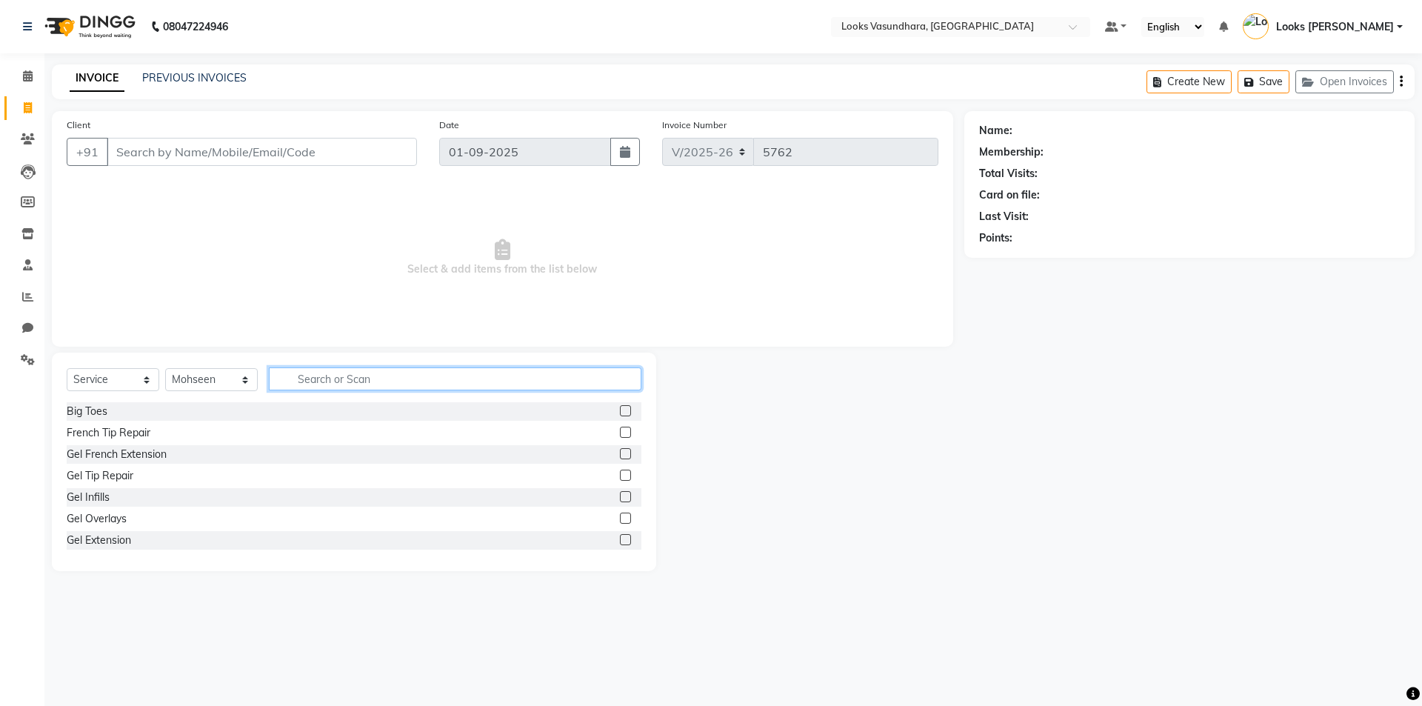
click at [304, 386] on input "text" at bounding box center [455, 378] width 373 height 23
type input "CUT"
click at [620, 428] on label at bounding box center [625, 432] width 11 height 11
click at [620, 428] on input "checkbox" at bounding box center [625, 433] width 10 height 10
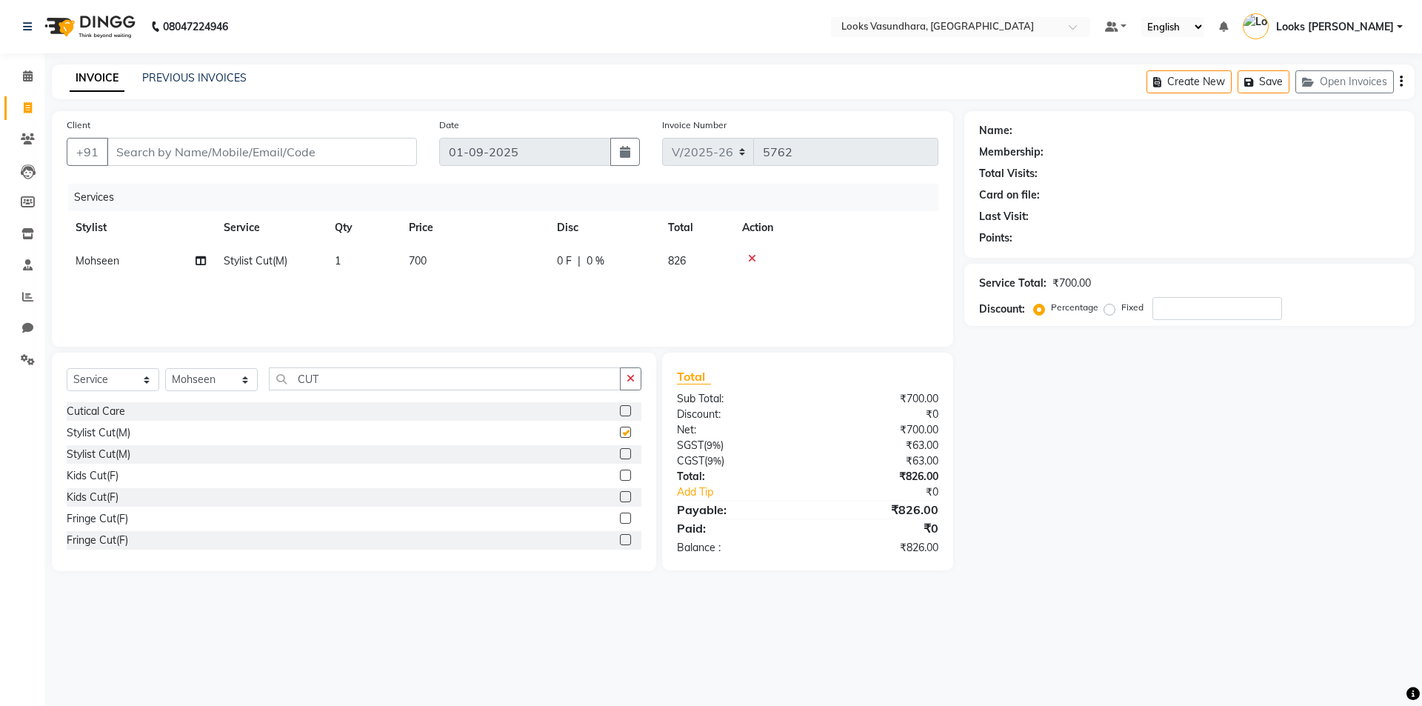
checkbox input "false"
click at [204, 376] on select "Select Stylist Aditya Anchal Anjali Arnav Kumar_MSTR Counter Sales Dharmendra_p…" at bounding box center [211, 379] width 93 height 23
select select "28622"
click at [165, 368] on select "Select Stylist Aditya Anchal Anjali Arnav Kumar_MSTR Counter Sales Dharmendra_p…" at bounding box center [211, 379] width 93 height 23
click at [361, 382] on input "CUT" at bounding box center [445, 378] width 352 height 23
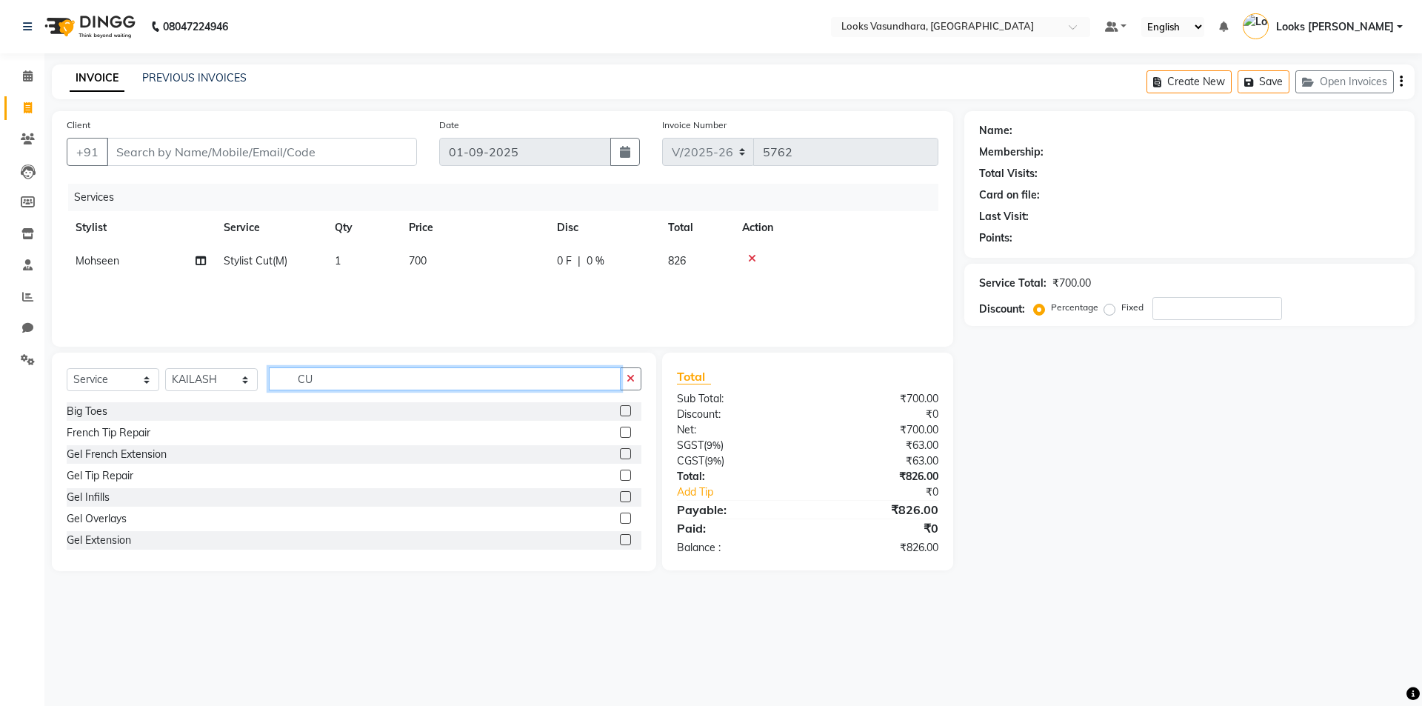
type input "C"
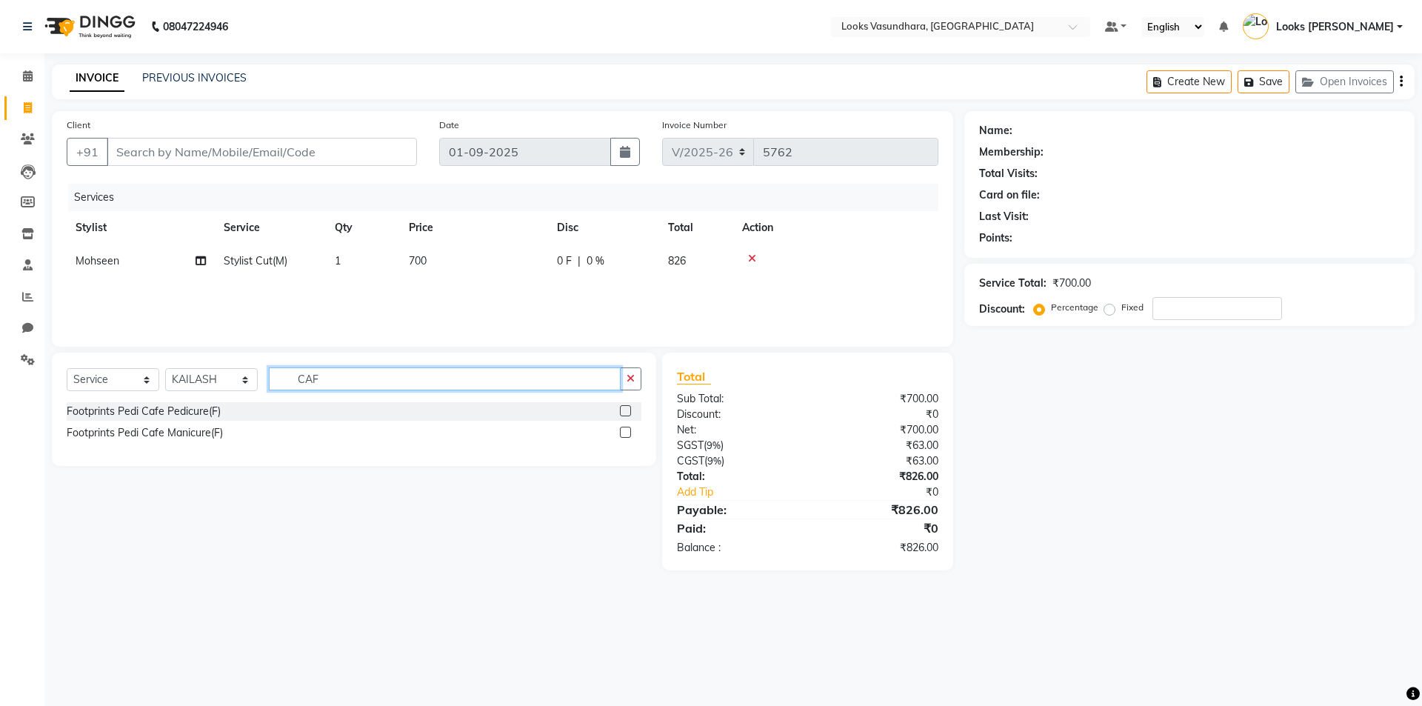
type input "CAF"
click at [627, 405] on label at bounding box center [625, 410] width 11 height 11
click at [627, 407] on input "checkbox" at bounding box center [625, 412] width 10 height 10
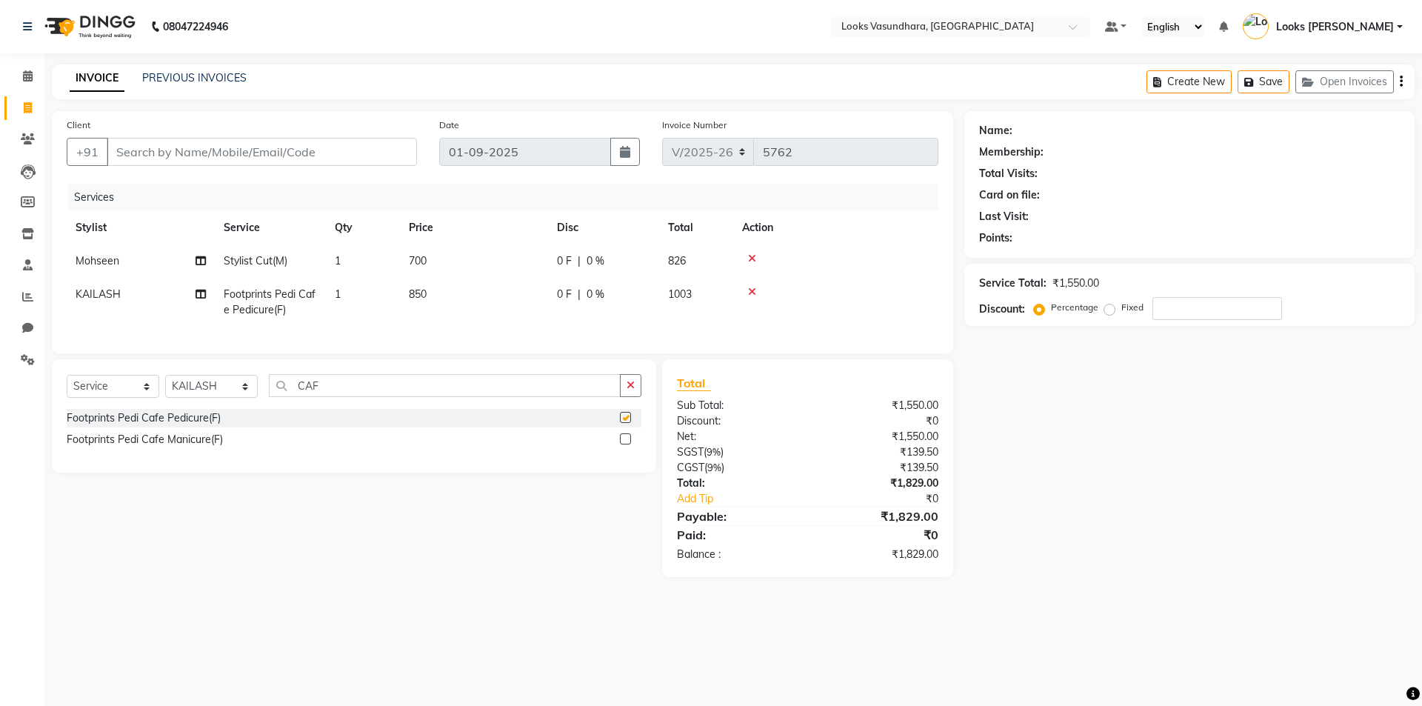
checkbox input "false"
click at [451, 267] on td "700" at bounding box center [474, 260] width 148 height 33
select select "33103"
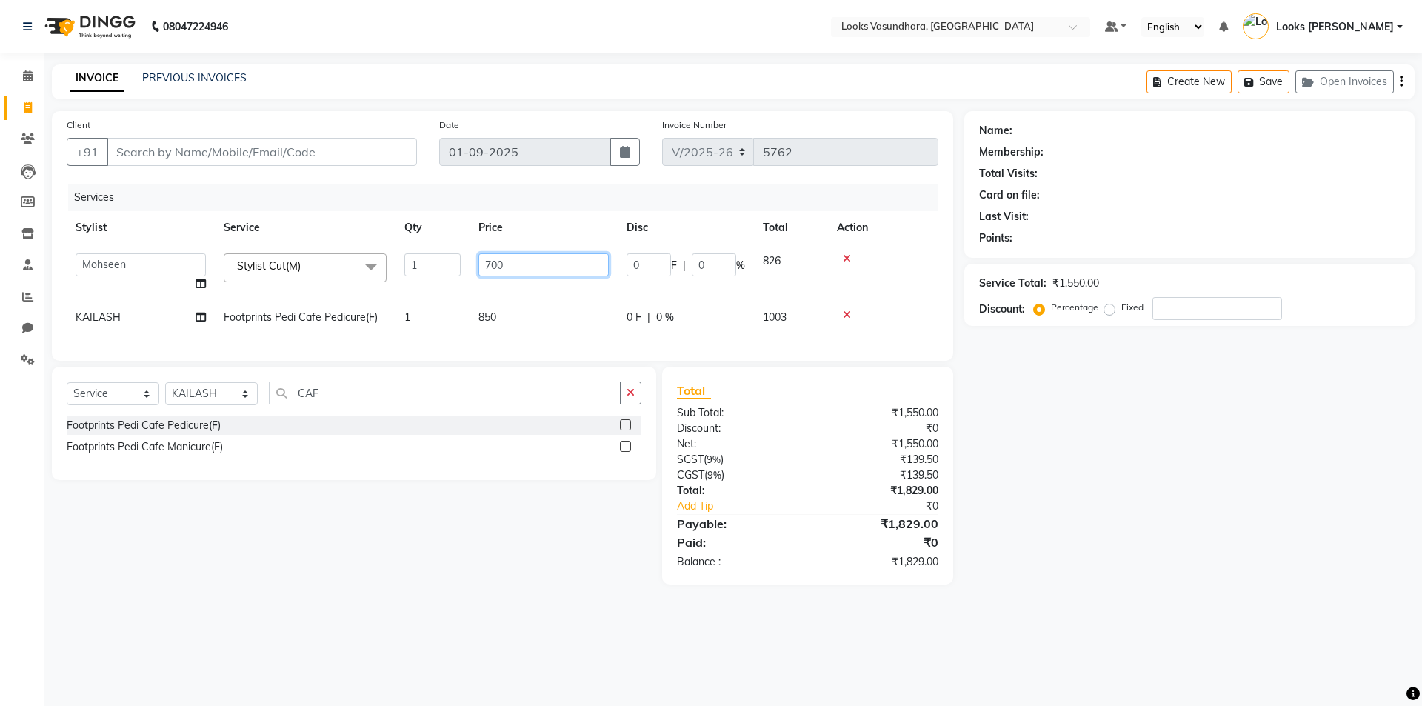
click at [539, 261] on input "700" at bounding box center [543, 264] width 130 height 23
type input "7"
type input "300"
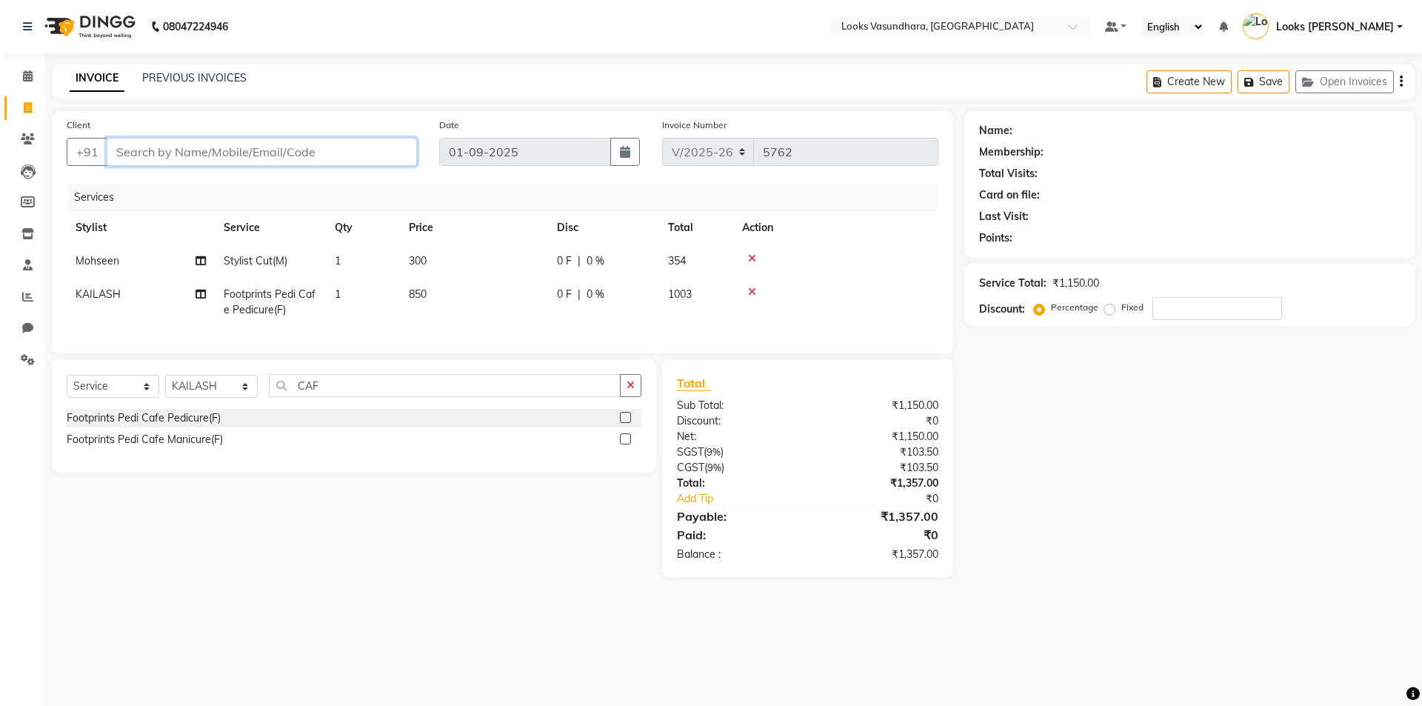
click at [251, 147] on input "Client" at bounding box center [262, 152] width 310 height 28
type input "9"
type input "0"
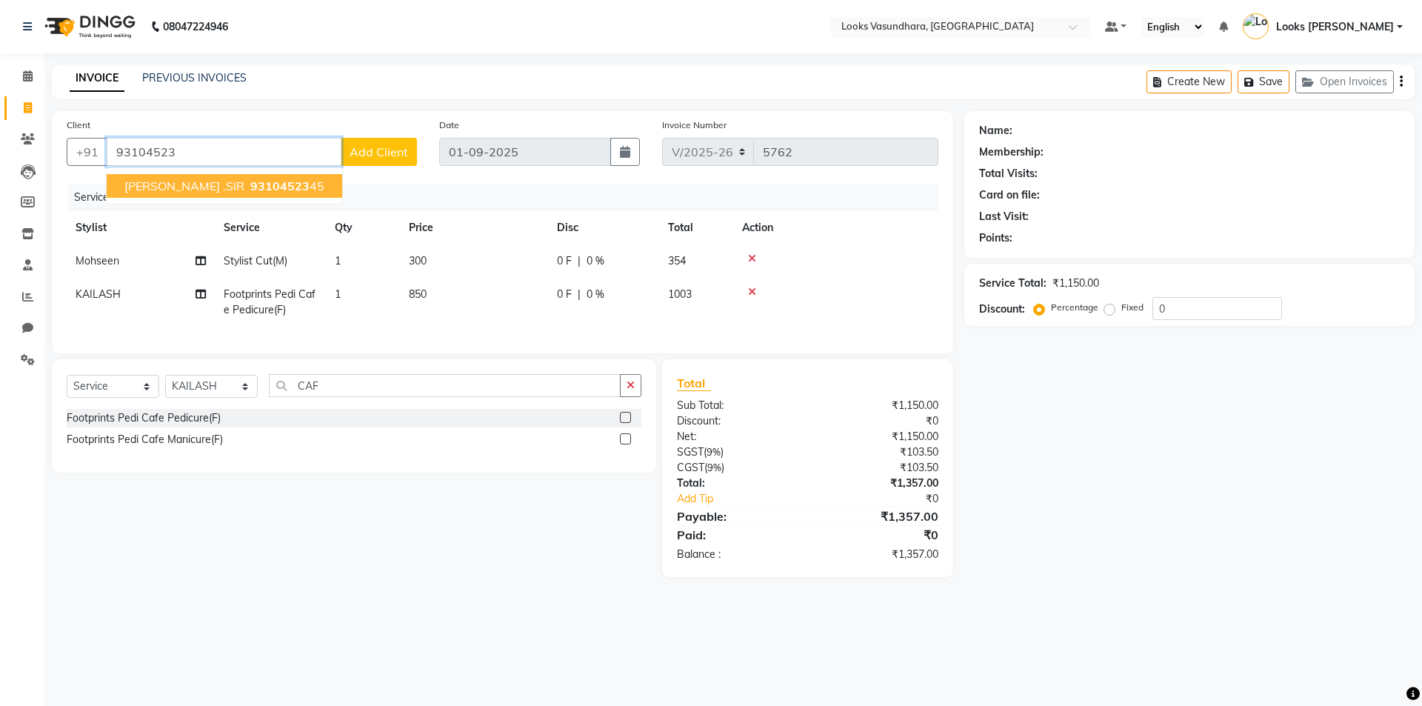
click at [252, 189] on span "93104523" at bounding box center [279, 186] width 59 height 15
type input "9310452345"
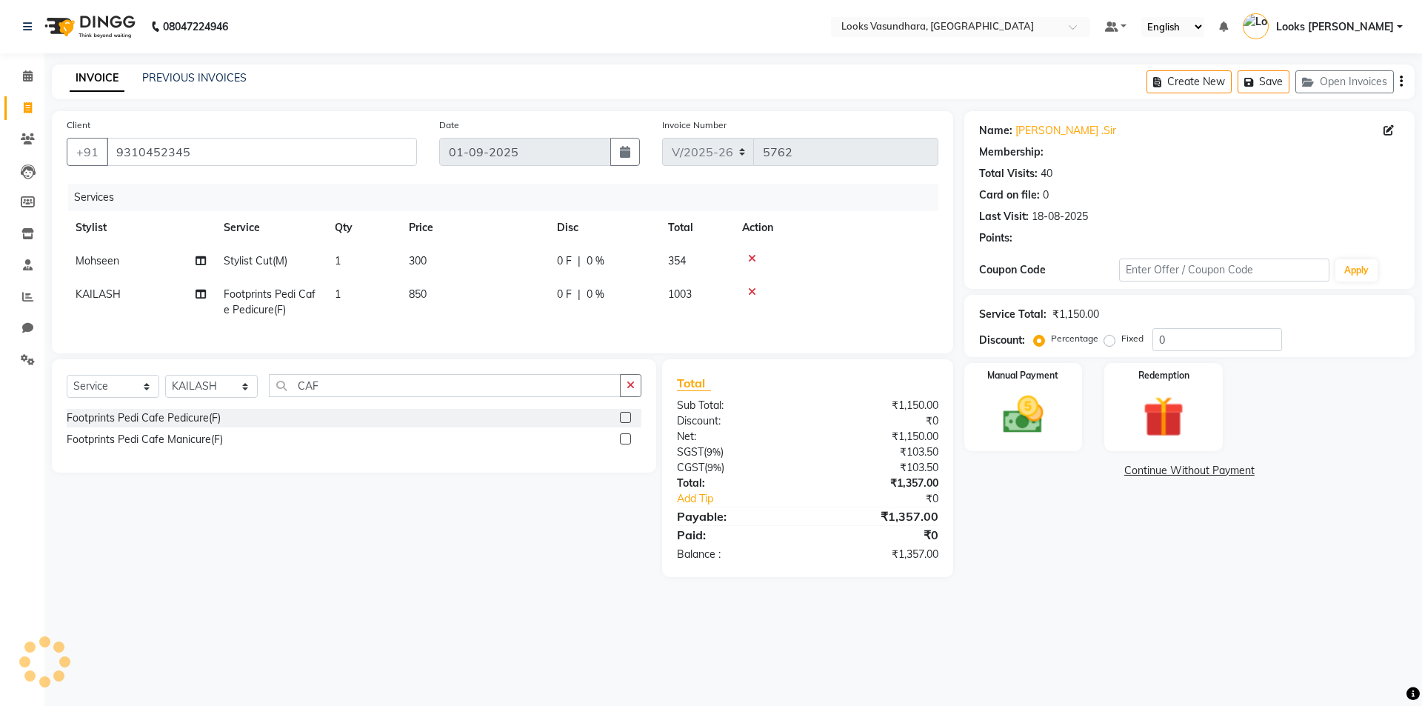
select select "1: Object"
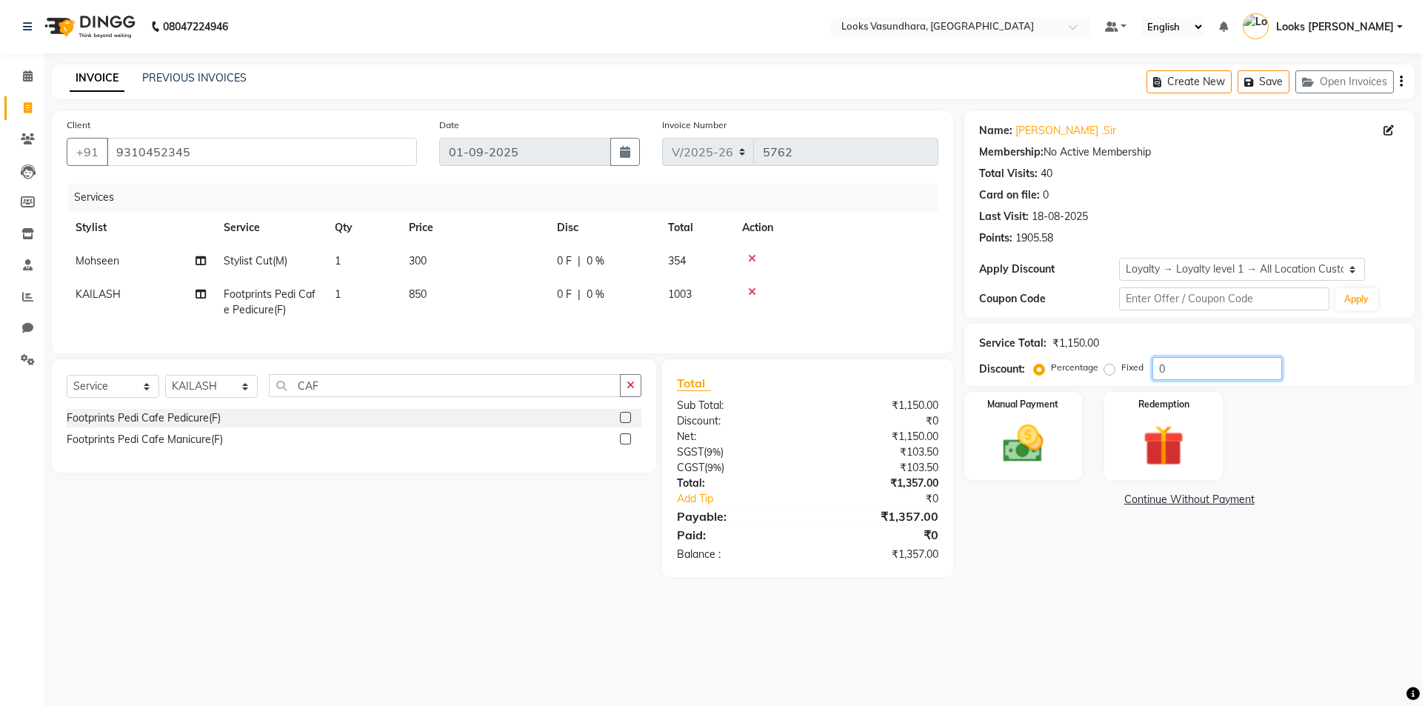
click at [1196, 369] on input "0" at bounding box center [1217, 368] width 130 height 23
type input "20"
click at [1076, 452] on div "Manual Payment" at bounding box center [1022, 435] width 123 height 91
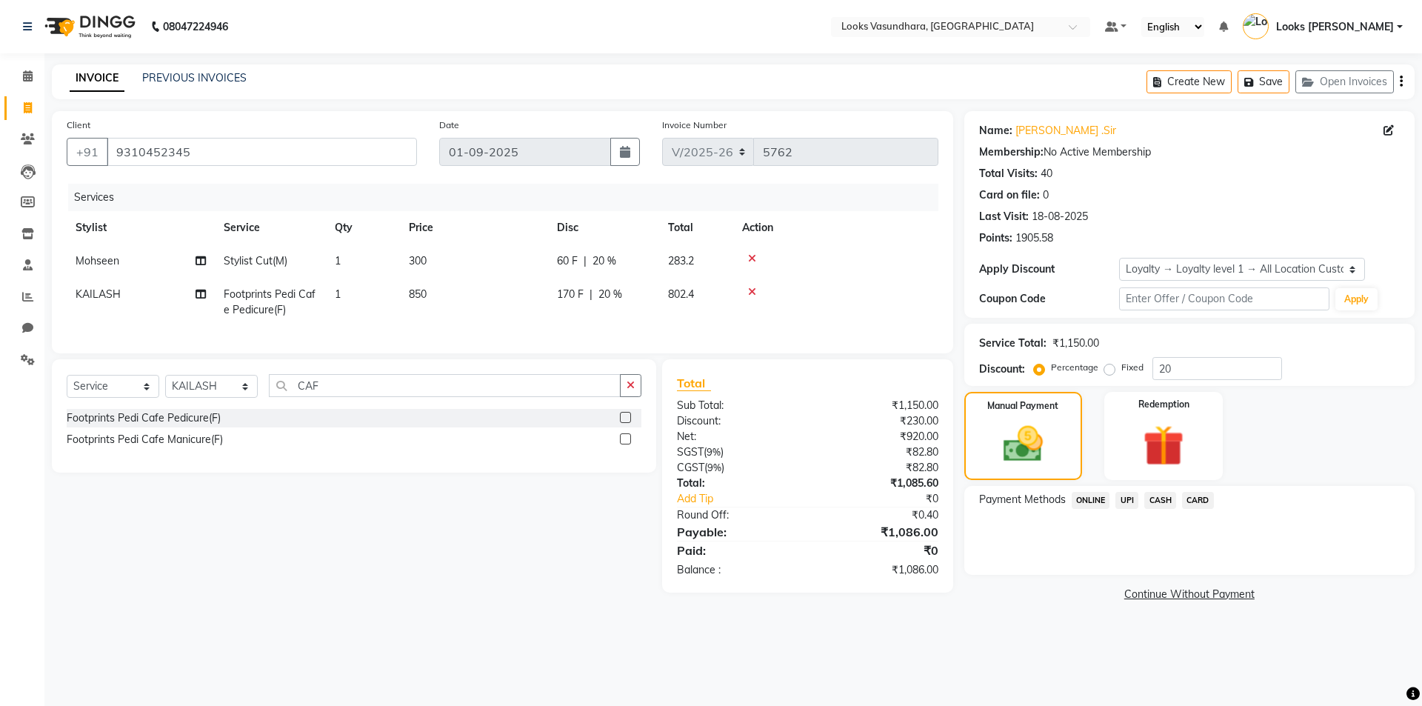
click at [1159, 501] on span "CASH" at bounding box center [1160, 500] width 32 height 17
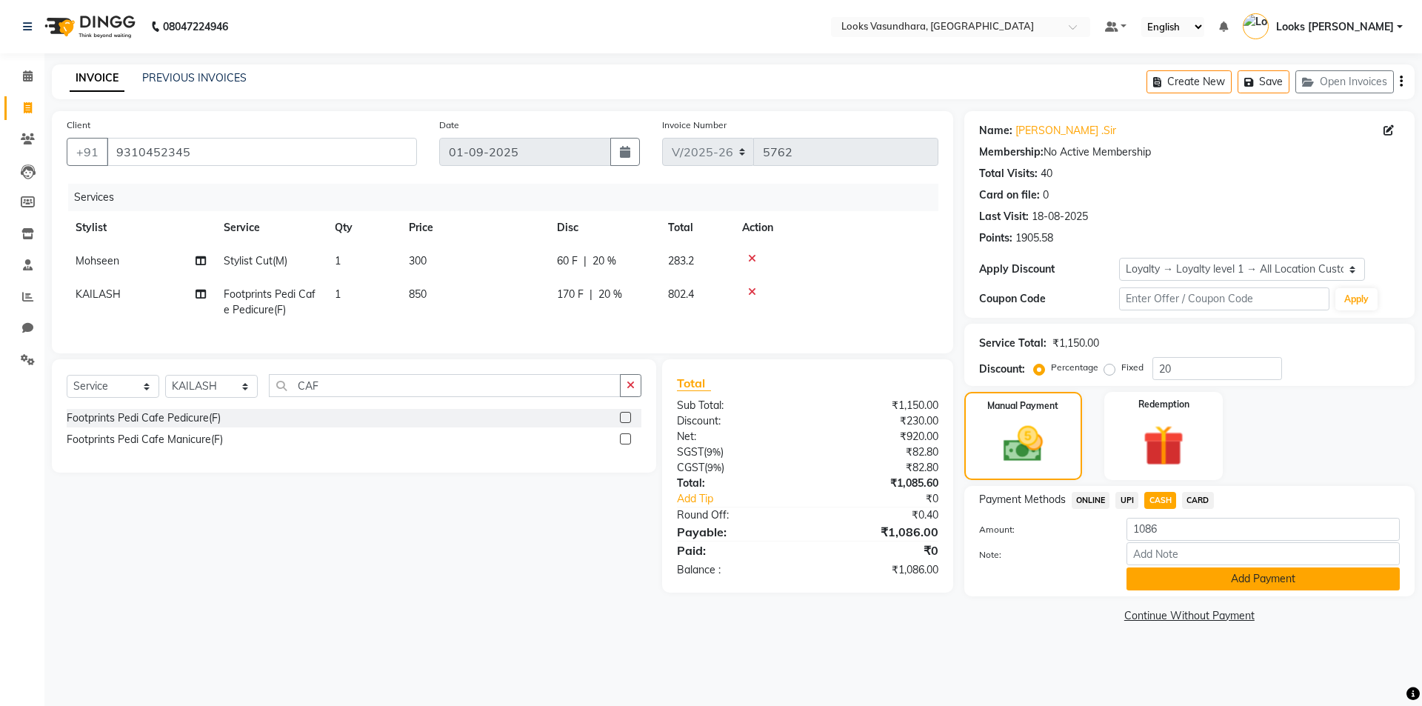
click at [1181, 570] on button "Add Payment" at bounding box center [1263, 578] width 273 height 23
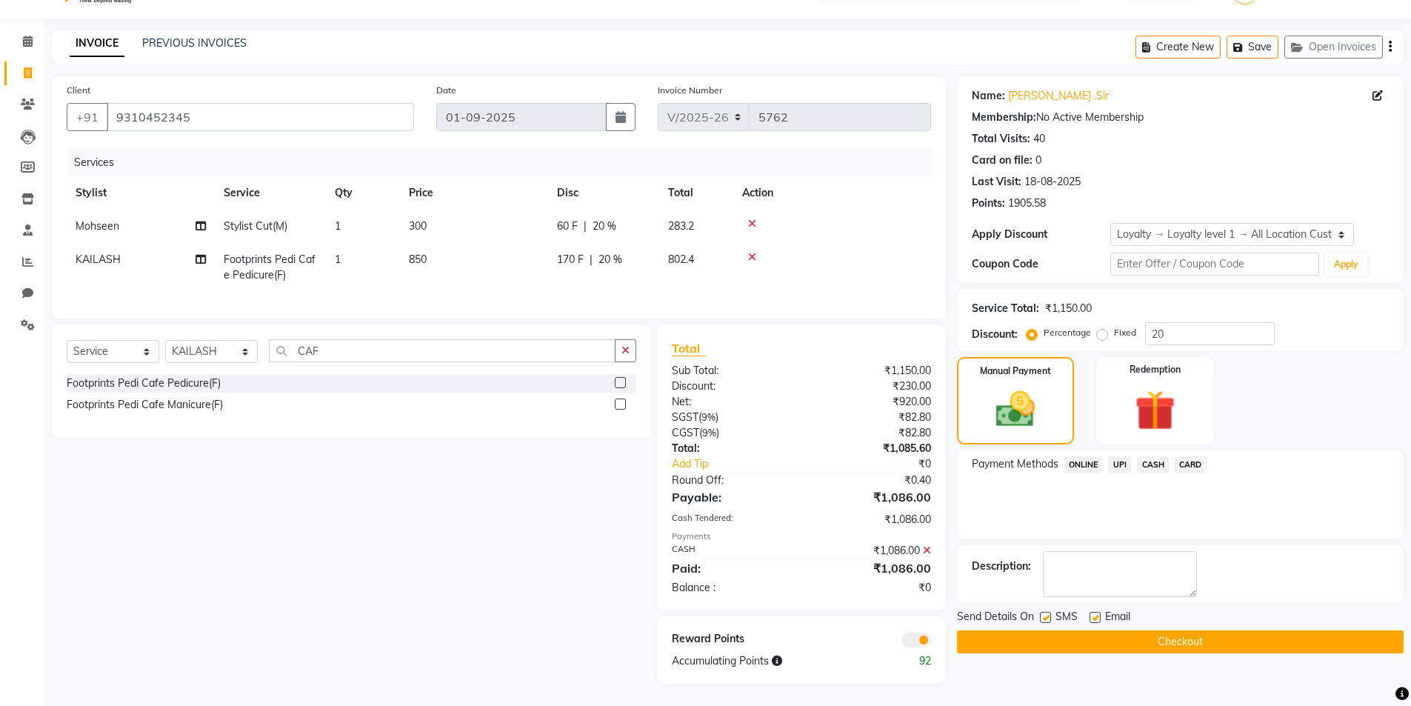
scroll to position [46, 0]
click at [1094, 612] on label at bounding box center [1095, 617] width 11 height 11
click at [1094, 613] on input "checkbox" at bounding box center [1095, 618] width 10 height 10
checkbox input "false"
click at [1099, 630] on button "Checkout" at bounding box center [1180, 641] width 447 height 23
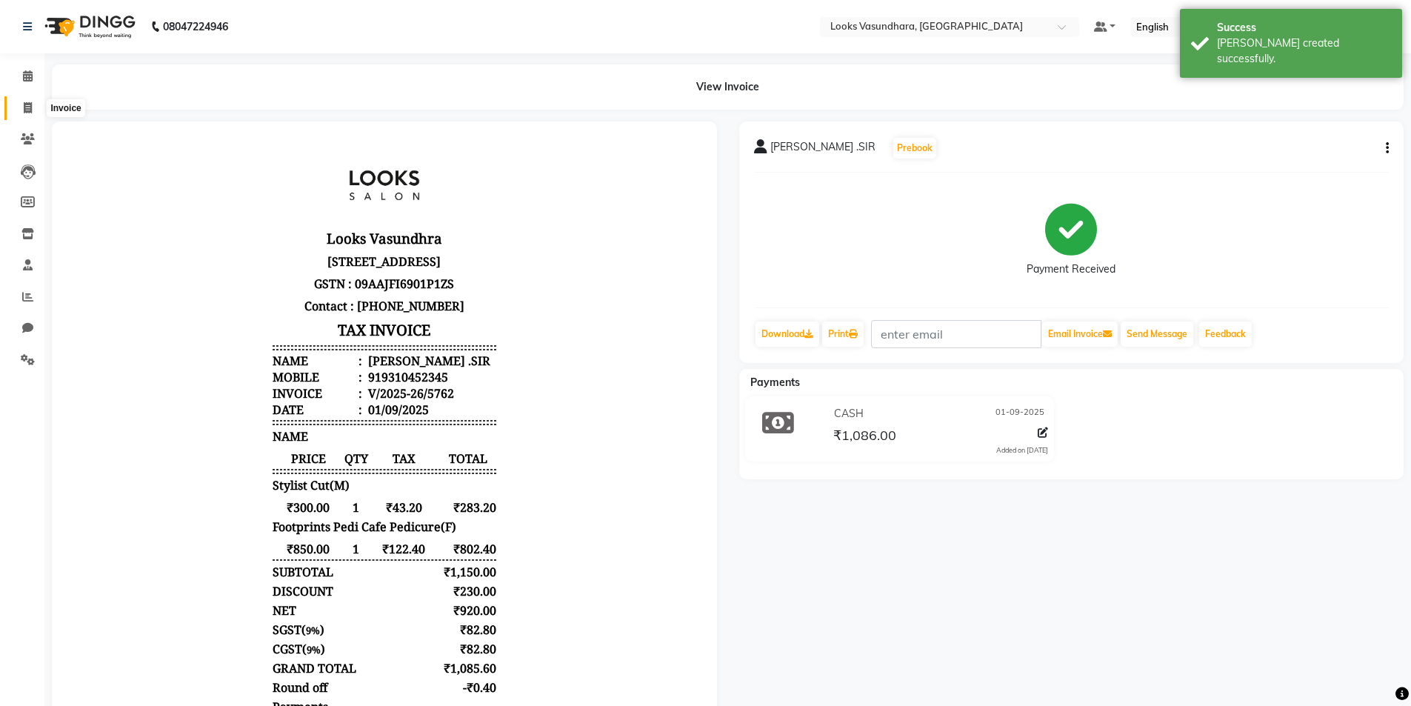
click at [20, 109] on span at bounding box center [28, 108] width 26 height 17
select select "4370"
select select "service"
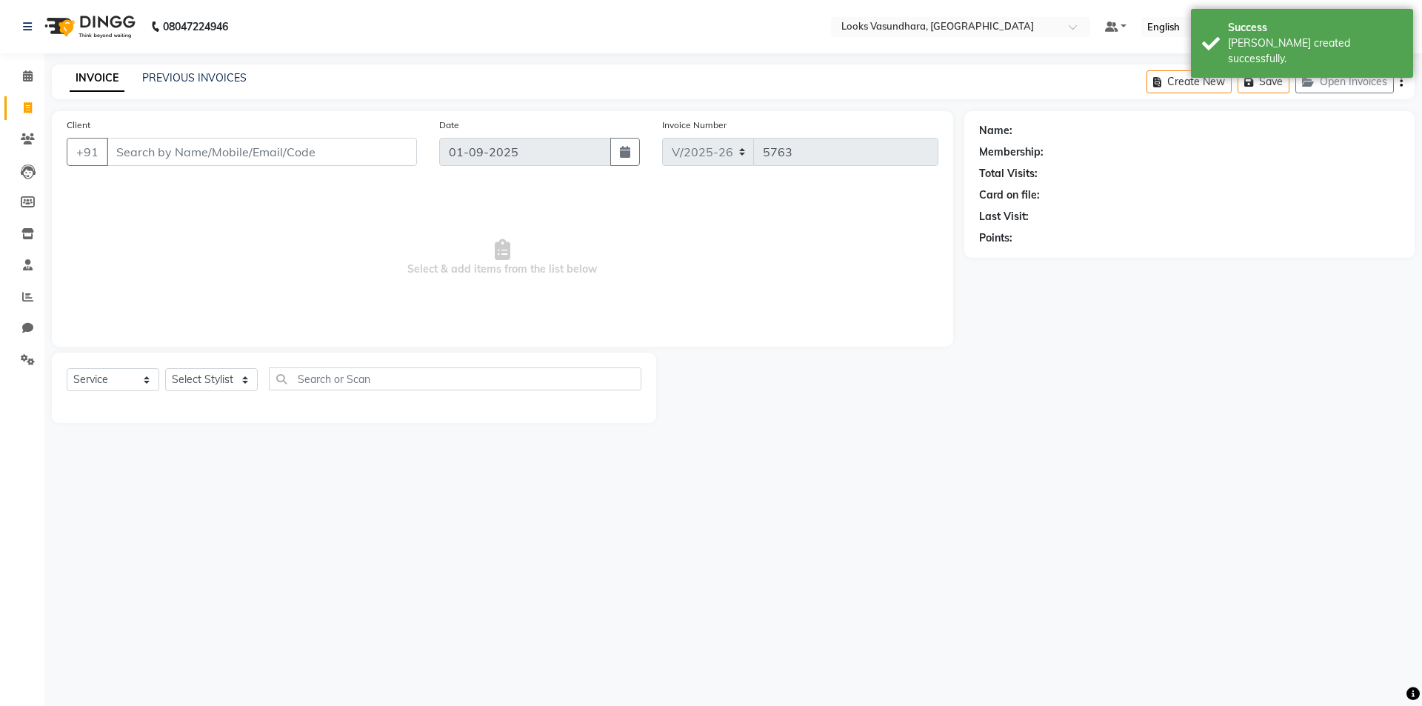
click at [184, 154] on input "Client" at bounding box center [262, 152] width 310 height 28
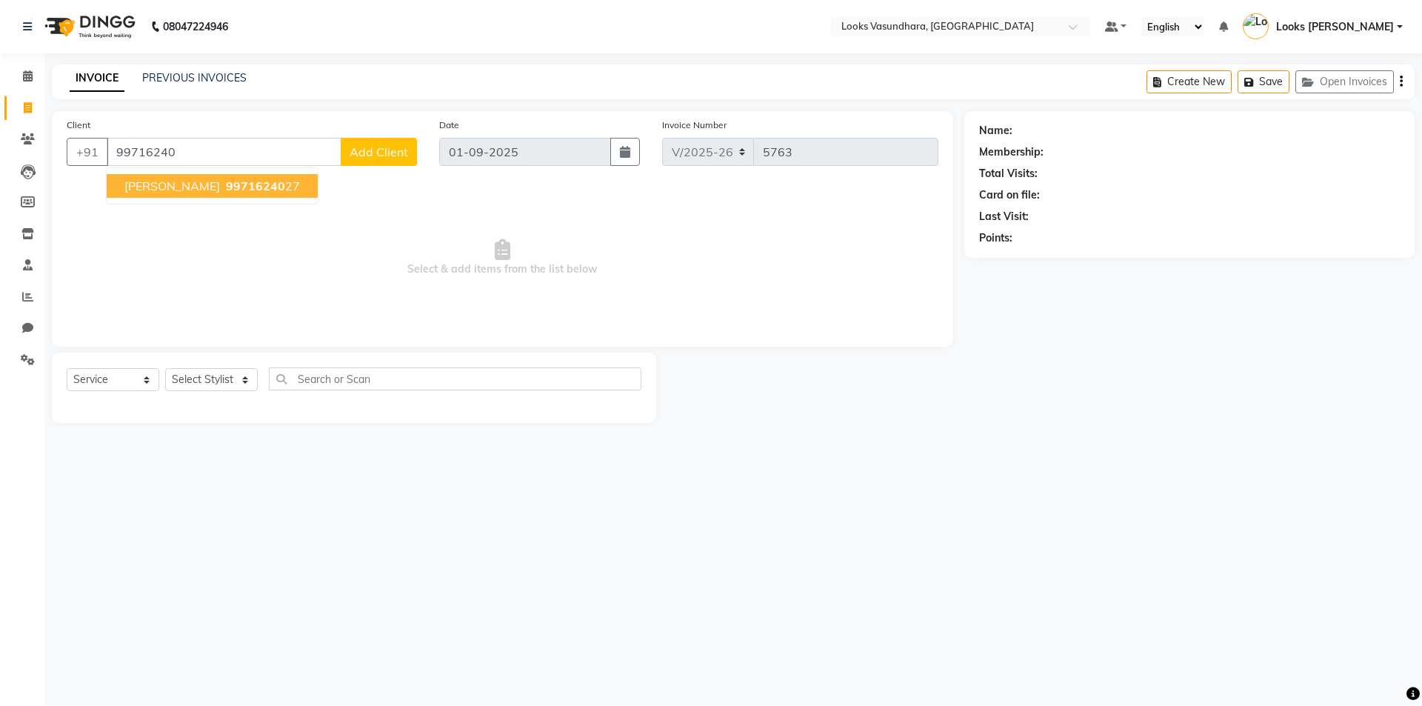
click at [293, 186] on ngb-highlight "99716240 27" at bounding box center [261, 186] width 77 height 15
type input "9971624027"
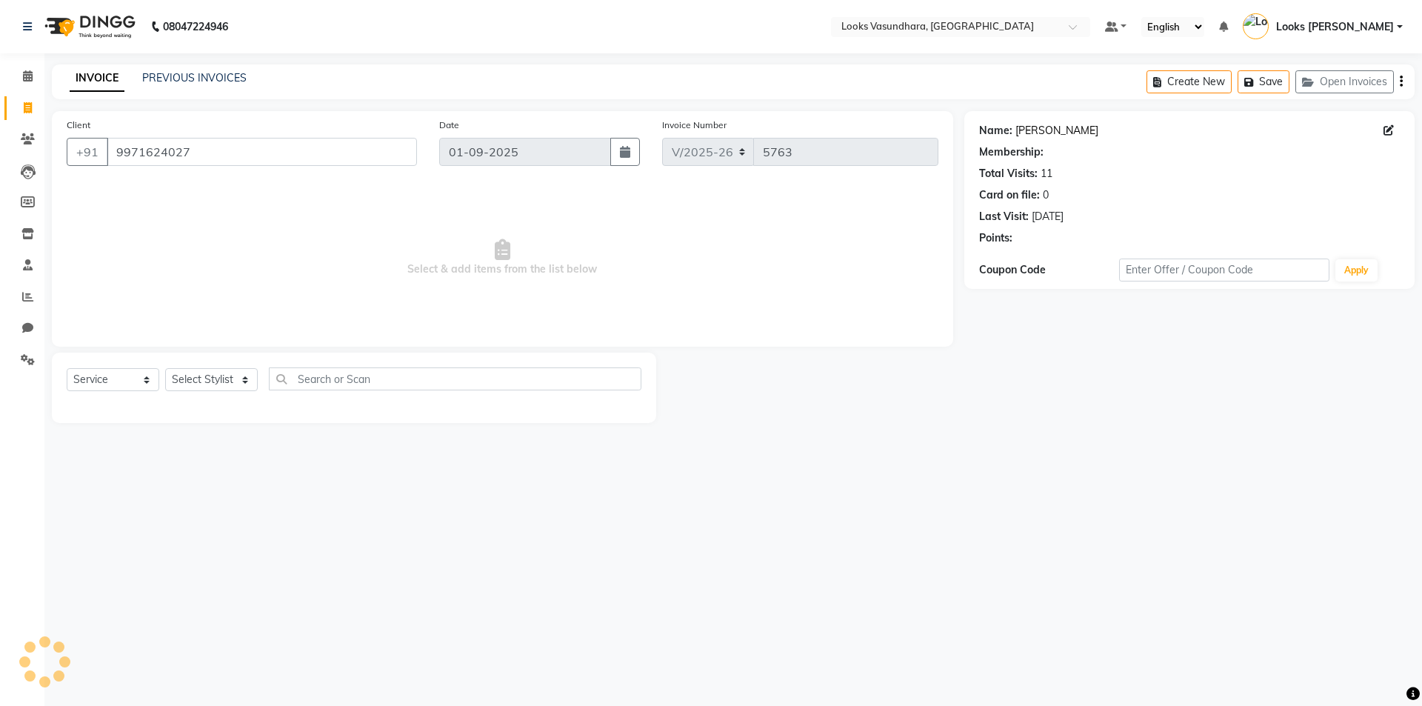
select select "1: Object"
click at [1075, 130] on link "Abhishek Kumar" at bounding box center [1056, 131] width 83 height 16
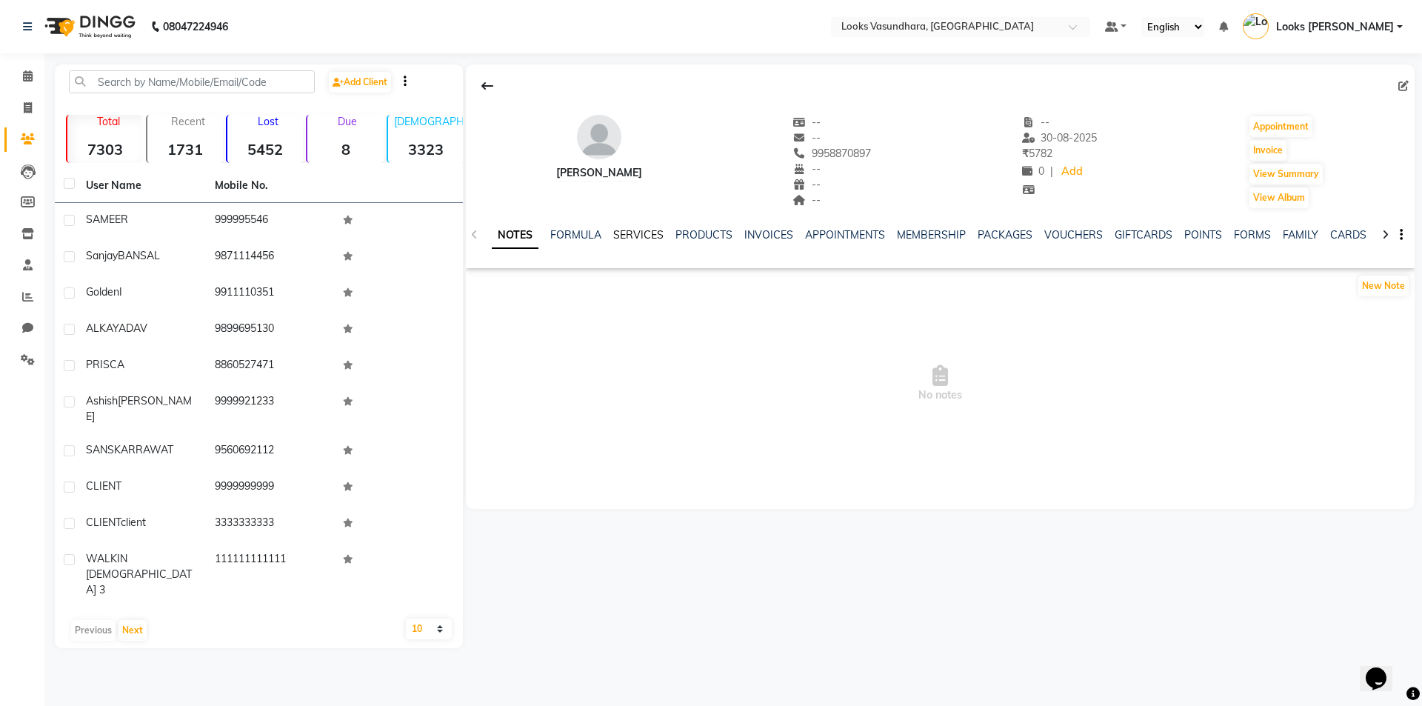
click at [646, 241] on link "SERVICES" at bounding box center [638, 234] width 50 height 13
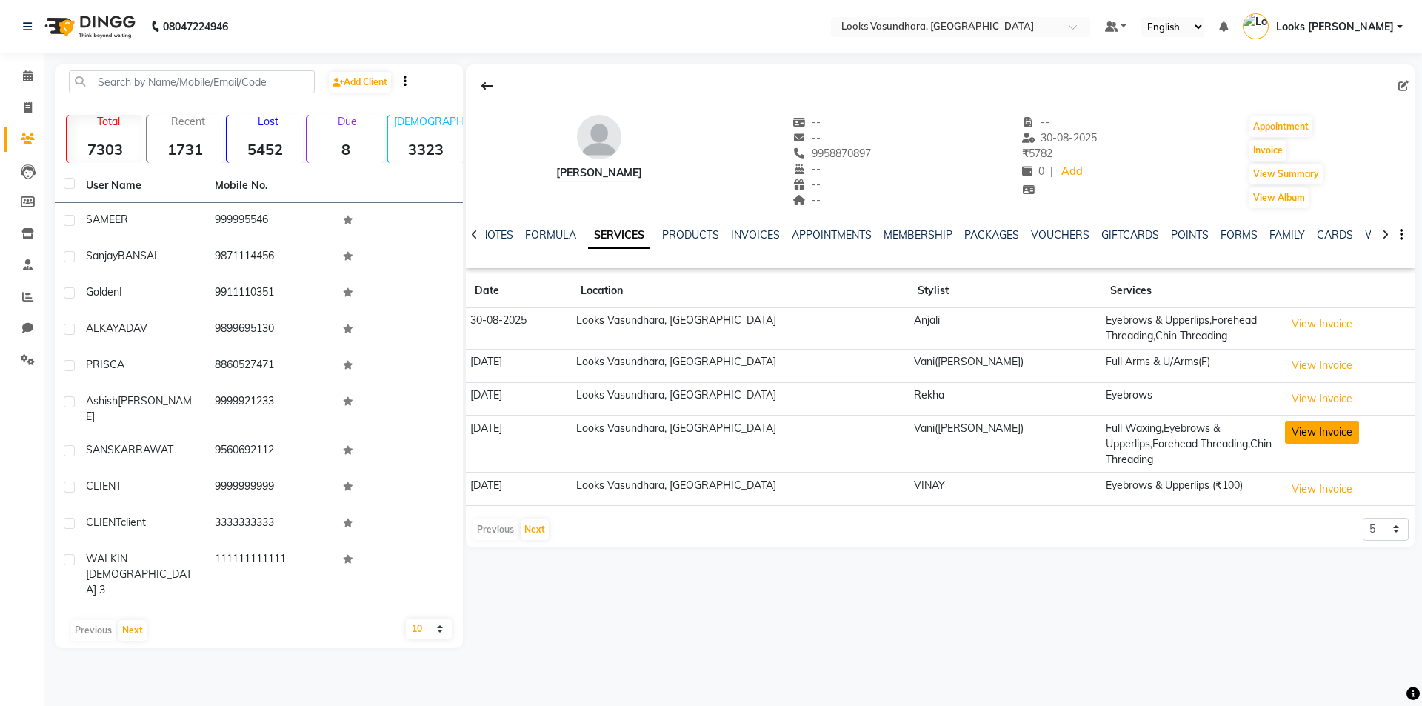
click at [1333, 430] on button "View Invoice" at bounding box center [1322, 432] width 74 height 23
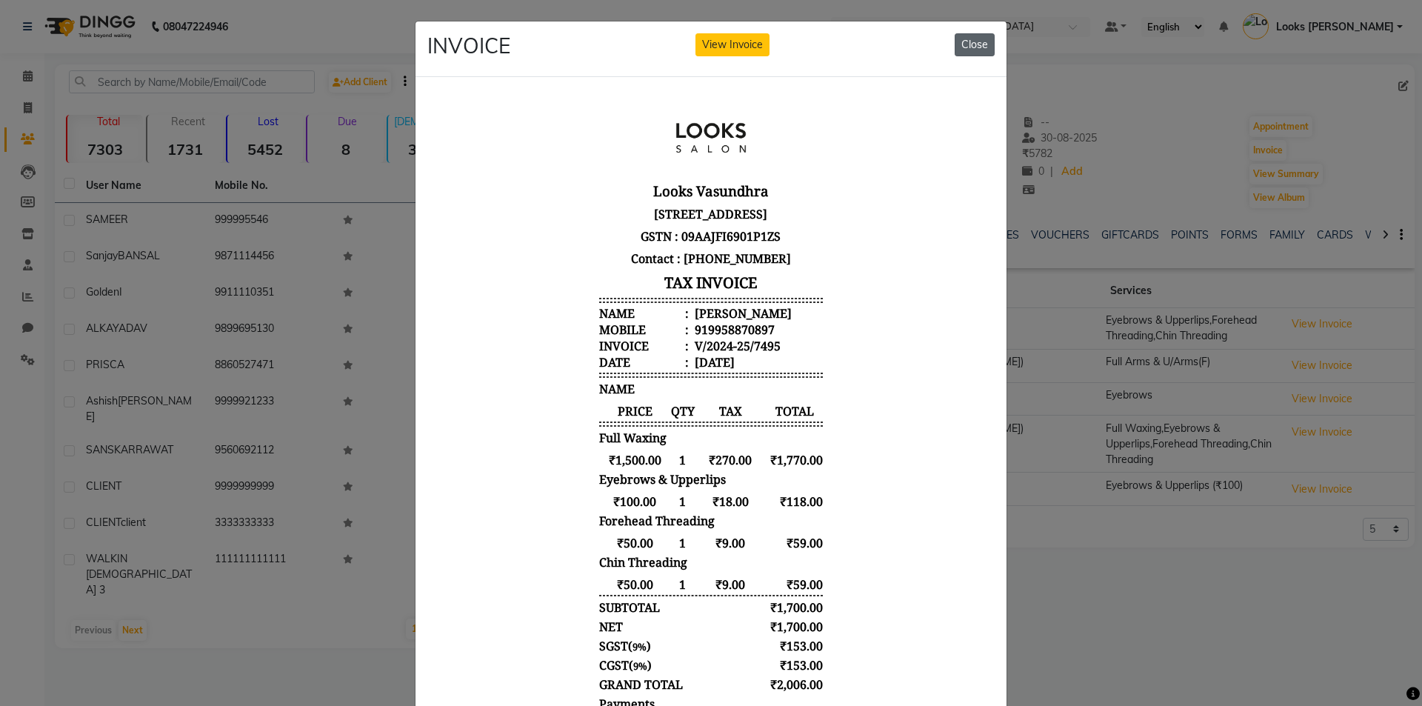
click at [979, 48] on button "Close" at bounding box center [975, 44] width 40 height 23
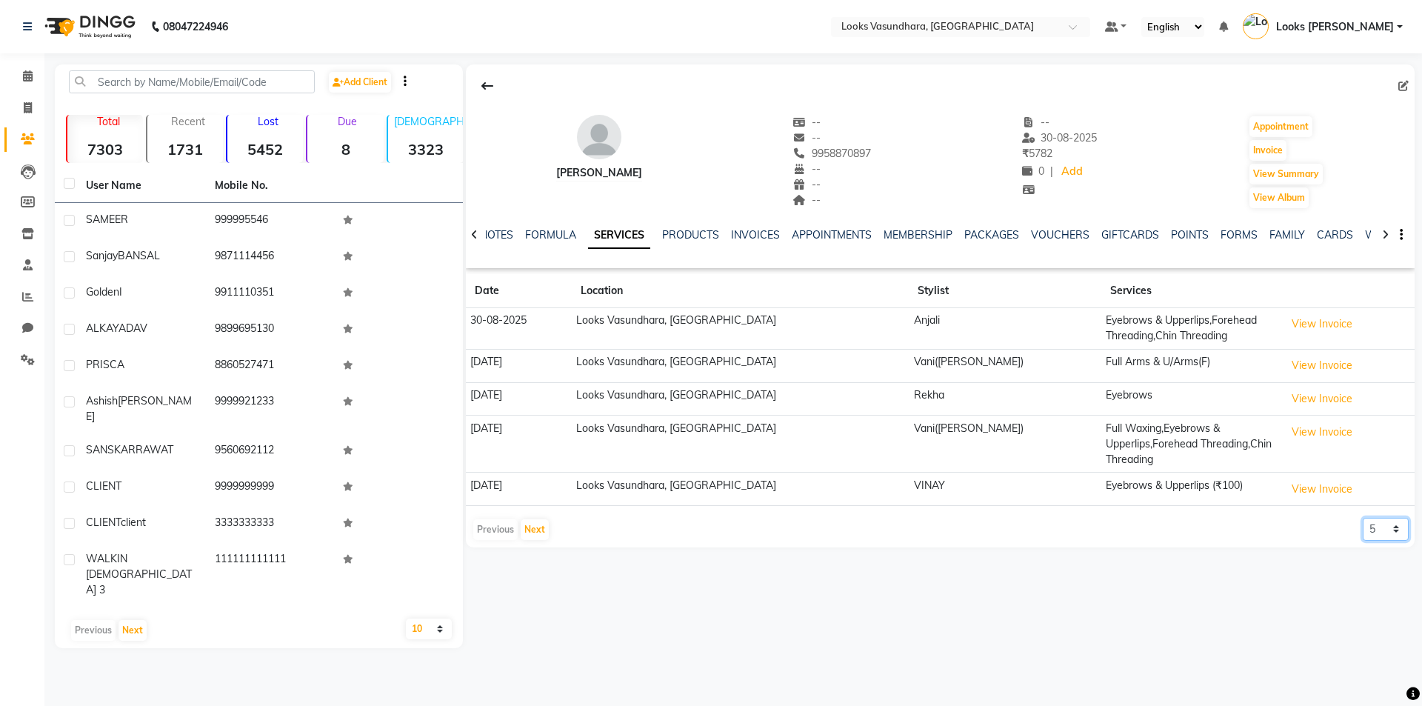
click at [1381, 530] on select "5 10 50 100 500" at bounding box center [1386, 529] width 46 height 23
select select "10"
click at [1363, 518] on select "5 10 50 100 500" at bounding box center [1386, 529] width 46 height 23
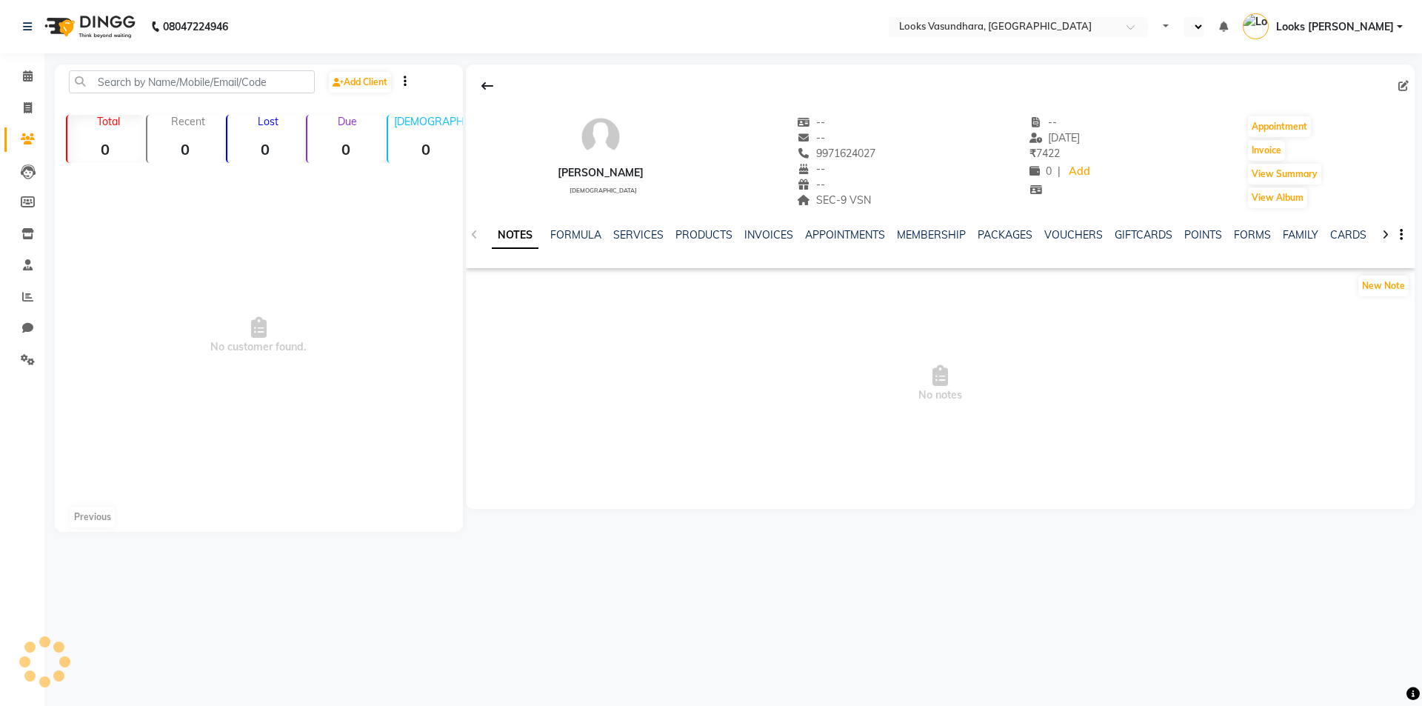
select select "en"
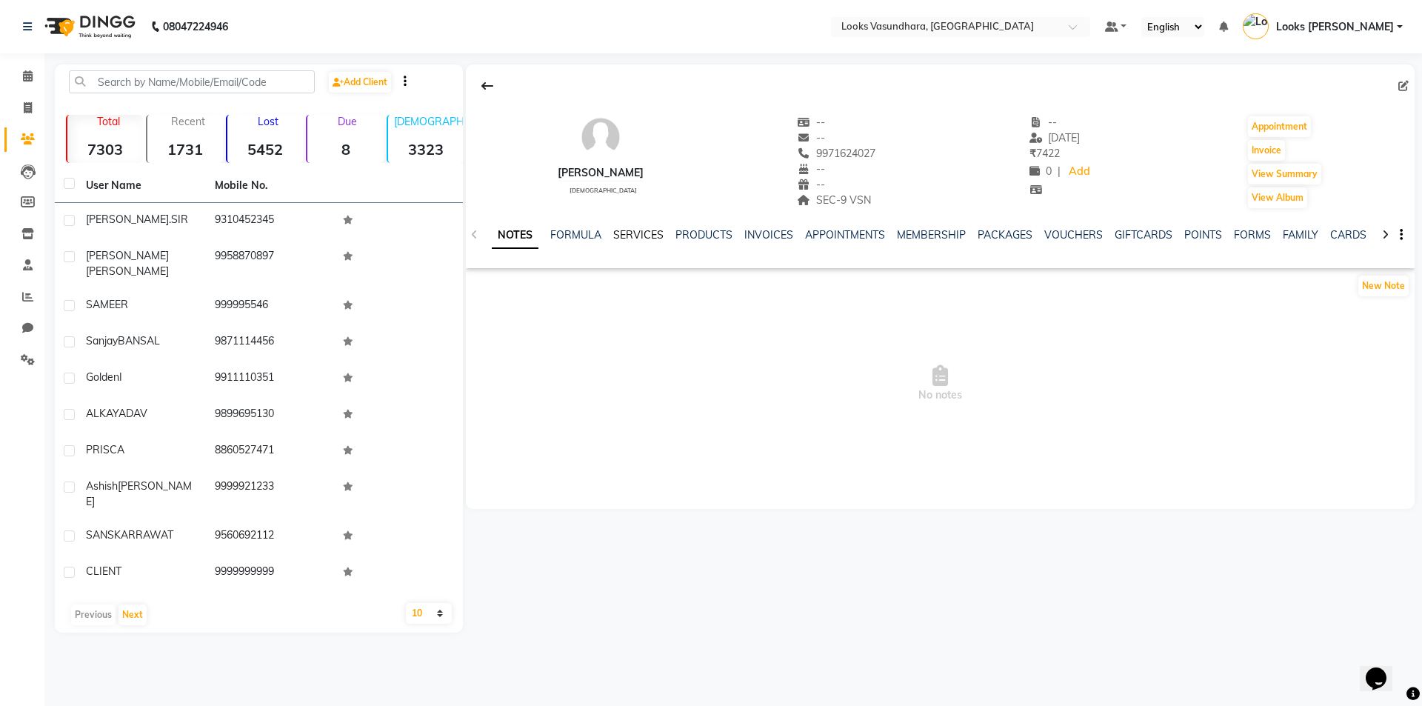
click at [623, 233] on link "SERVICES" at bounding box center [638, 234] width 50 height 13
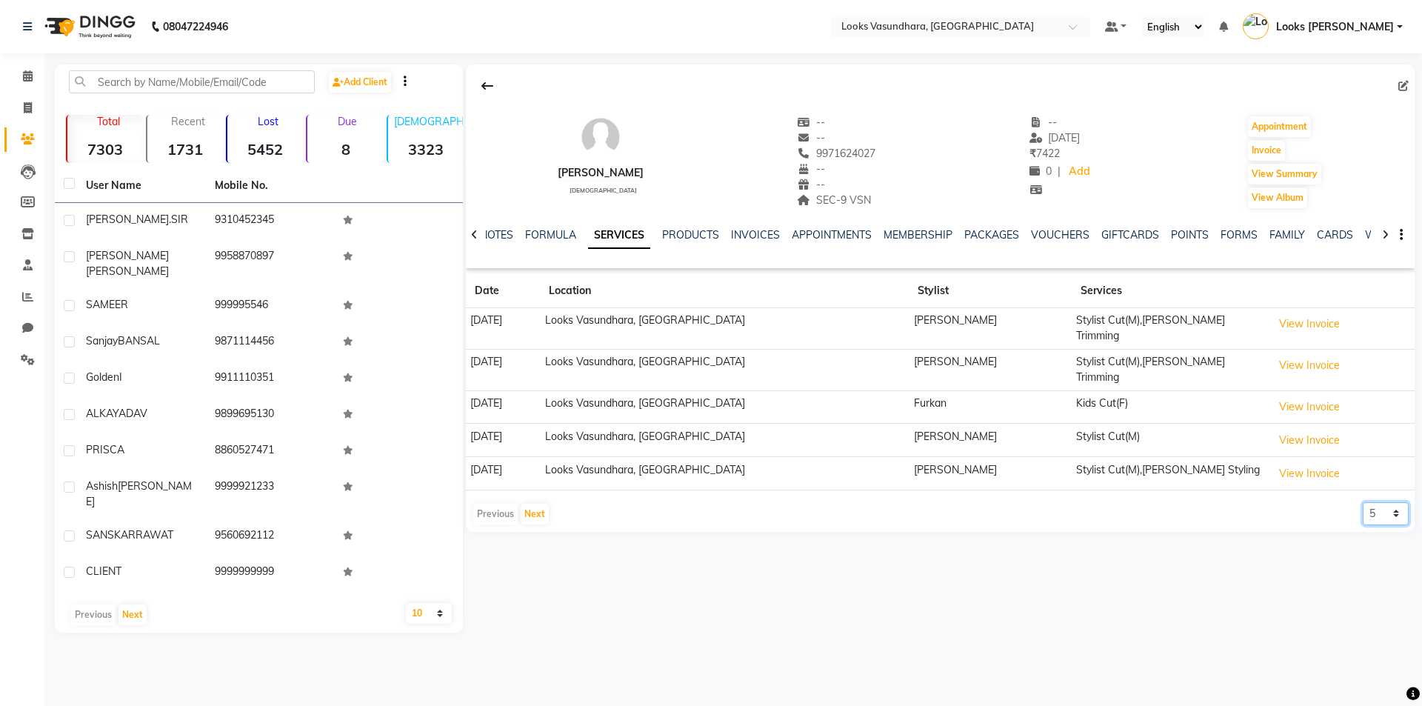
drag, startPoint x: 1363, startPoint y: 496, endPoint x: 1335, endPoint y: 496, distance: 27.4
click at [1363, 502] on select "5 10 50 100 500" at bounding box center [1386, 513] width 46 height 23
select select "10"
click at [1363, 502] on select "5 10 50 100 500" at bounding box center [1386, 513] width 46 height 23
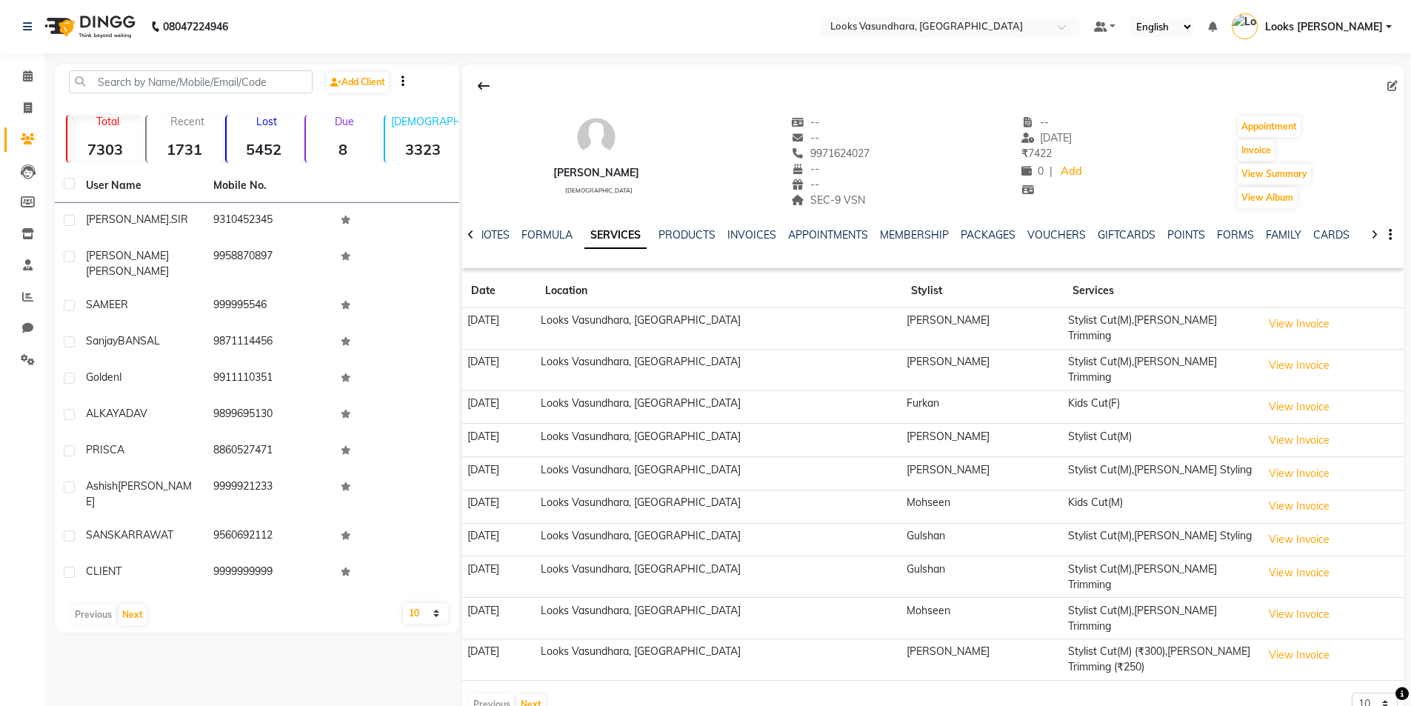
click at [25, 95] on li "Invoice" at bounding box center [22, 109] width 44 height 32
click at [22, 110] on span at bounding box center [28, 108] width 26 height 17
select select "service"
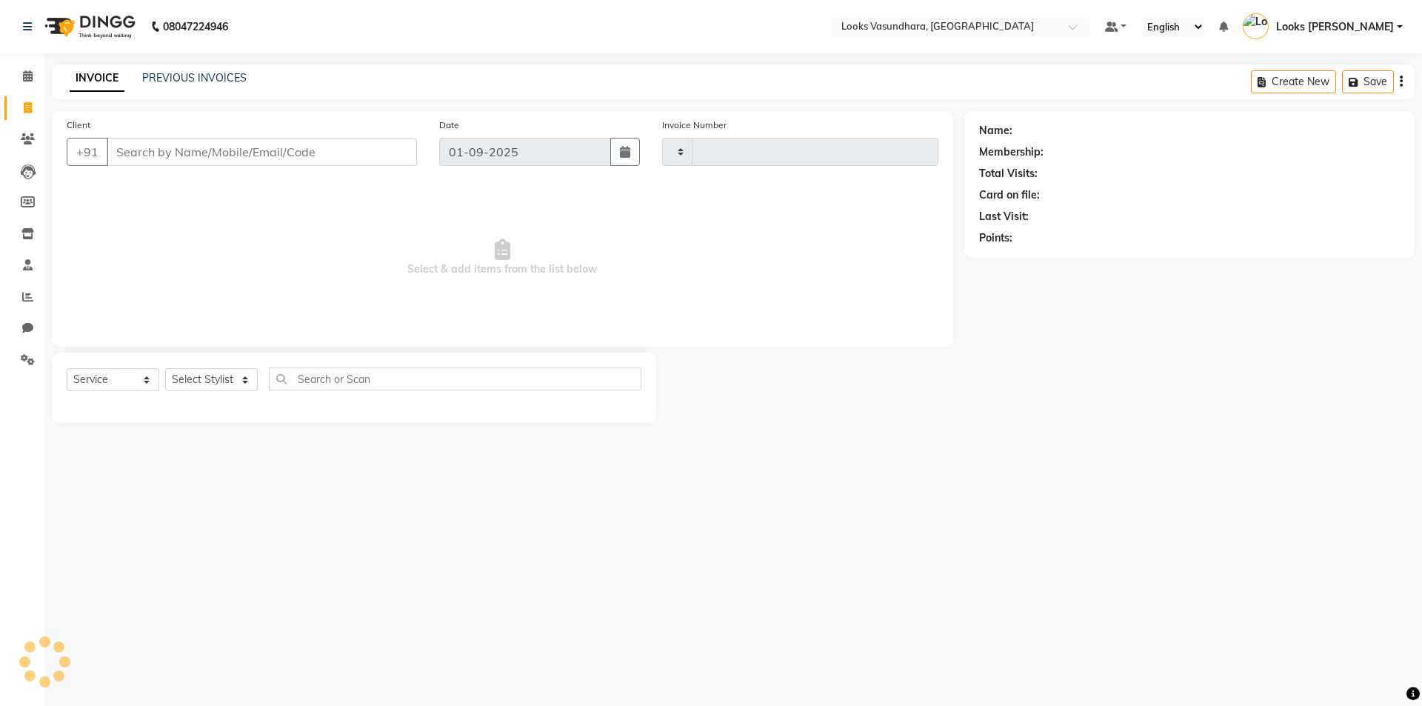
type input "5763"
select select "4370"
click at [197, 384] on select "Select Stylist" at bounding box center [211, 379] width 93 height 23
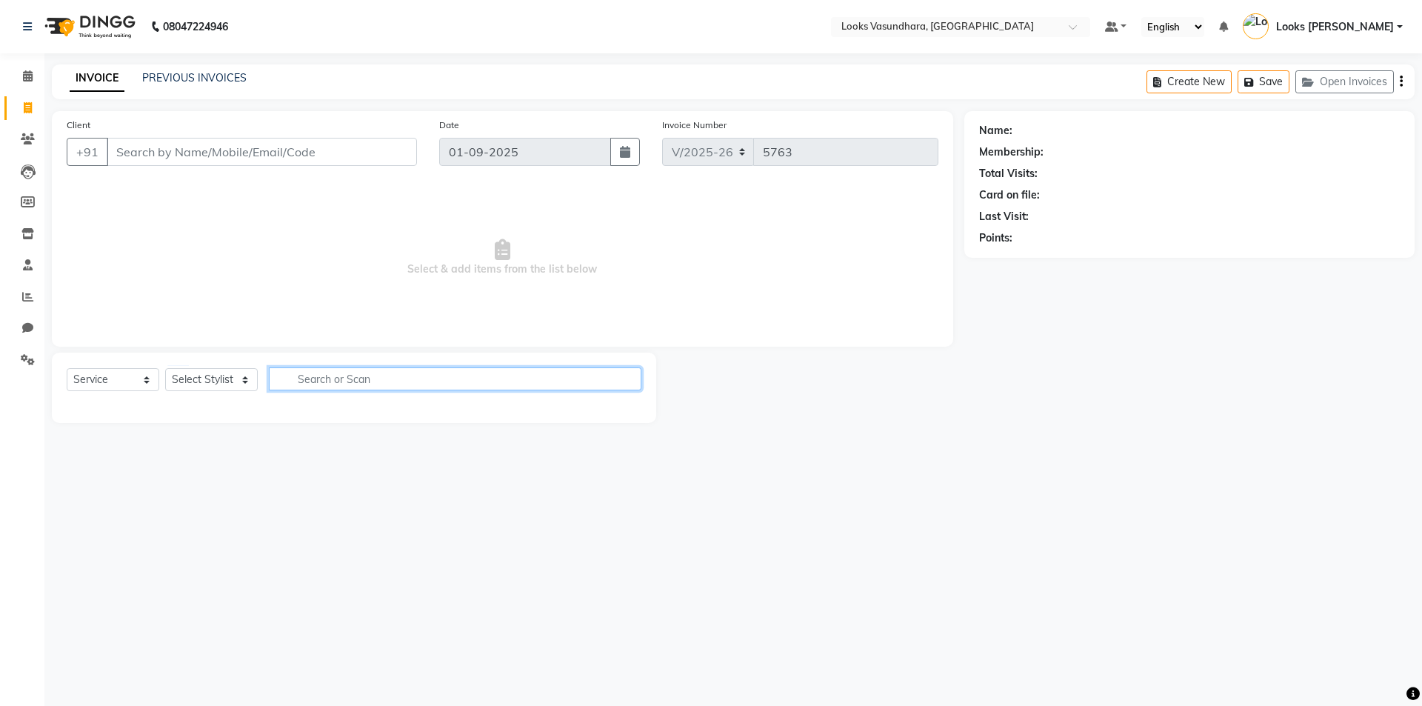
click at [330, 381] on input "text" at bounding box center [455, 378] width 373 height 23
click at [211, 386] on select "Select Stylist Aditya [PERSON_NAME] Anjali [PERSON_NAME] Kumar_MSTR Counter Sal…" at bounding box center [211, 379] width 93 height 23
select select "35769"
click at [165, 368] on select "Select Stylist Aditya [PERSON_NAME] Anjali [PERSON_NAME] Kumar_MSTR Counter Sal…" at bounding box center [211, 379] width 93 height 23
click at [212, 333] on div "Client +91 Date [DATE] Invoice Number V/2025 V/[PHONE_NUMBER] Select & add item…" at bounding box center [502, 229] width 901 height 236
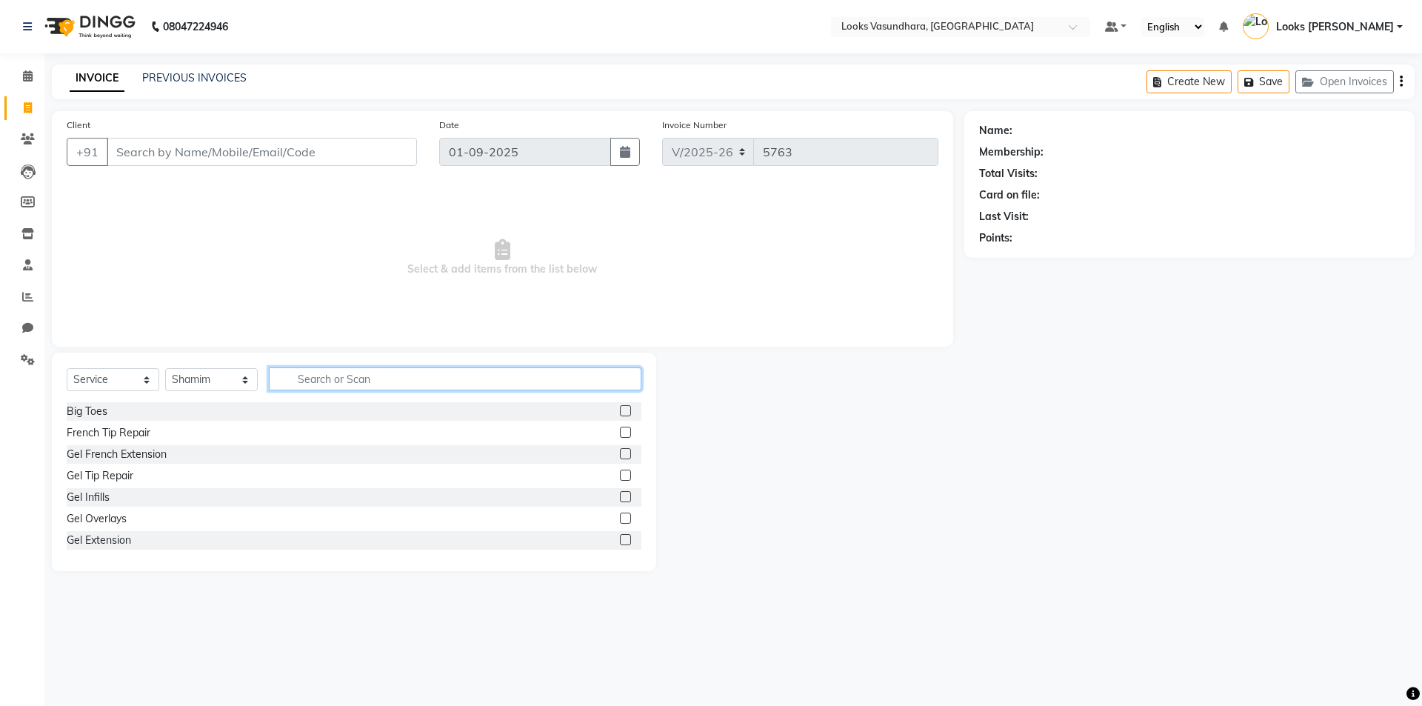
click at [330, 370] on input "text" at bounding box center [455, 378] width 373 height 23
type input "INO"
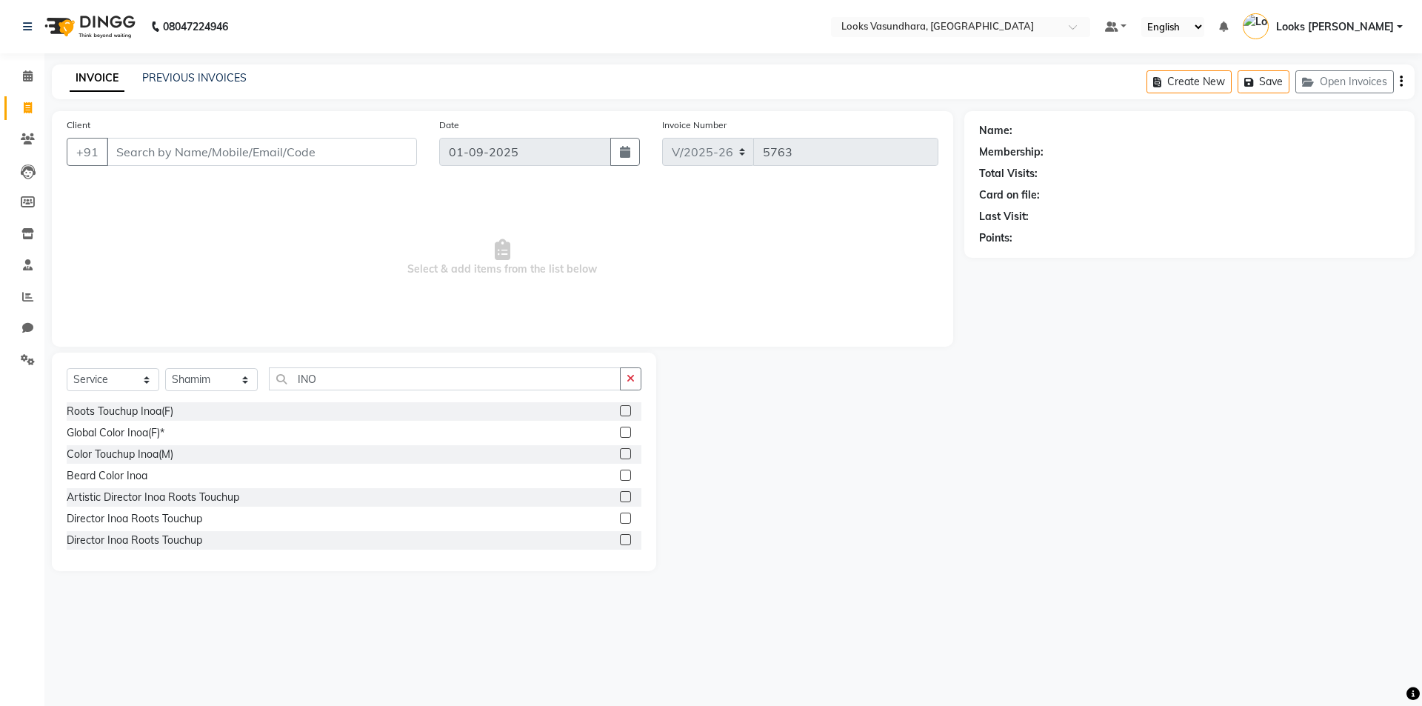
click at [620, 410] on label at bounding box center [625, 410] width 11 height 11
click at [620, 410] on input "checkbox" at bounding box center [625, 412] width 10 height 10
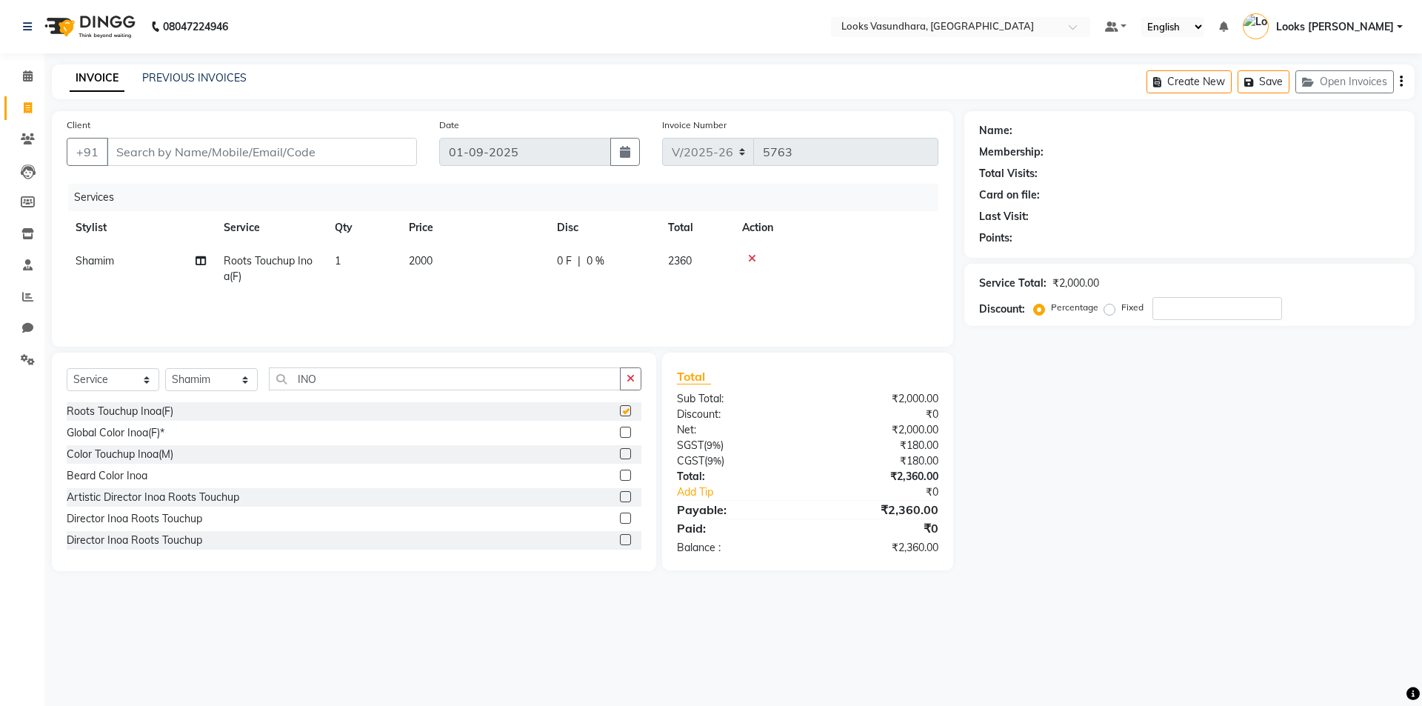
checkbox input "false"
drag, startPoint x: 204, startPoint y: 378, endPoint x: 204, endPoint y: 370, distance: 8.9
click at [204, 378] on select "Select Stylist Aditya [PERSON_NAME] Anjali [PERSON_NAME] Kumar_MSTR Counter Sal…" at bounding box center [211, 379] width 93 height 23
select select "62392"
click at [165, 368] on select "Select Stylist Aditya [PERSON_NAME] Anjali [PERSON_NAME] Kumar_MSTR Counter Sal…" at bounding box center [211, 379] width 93 height 23
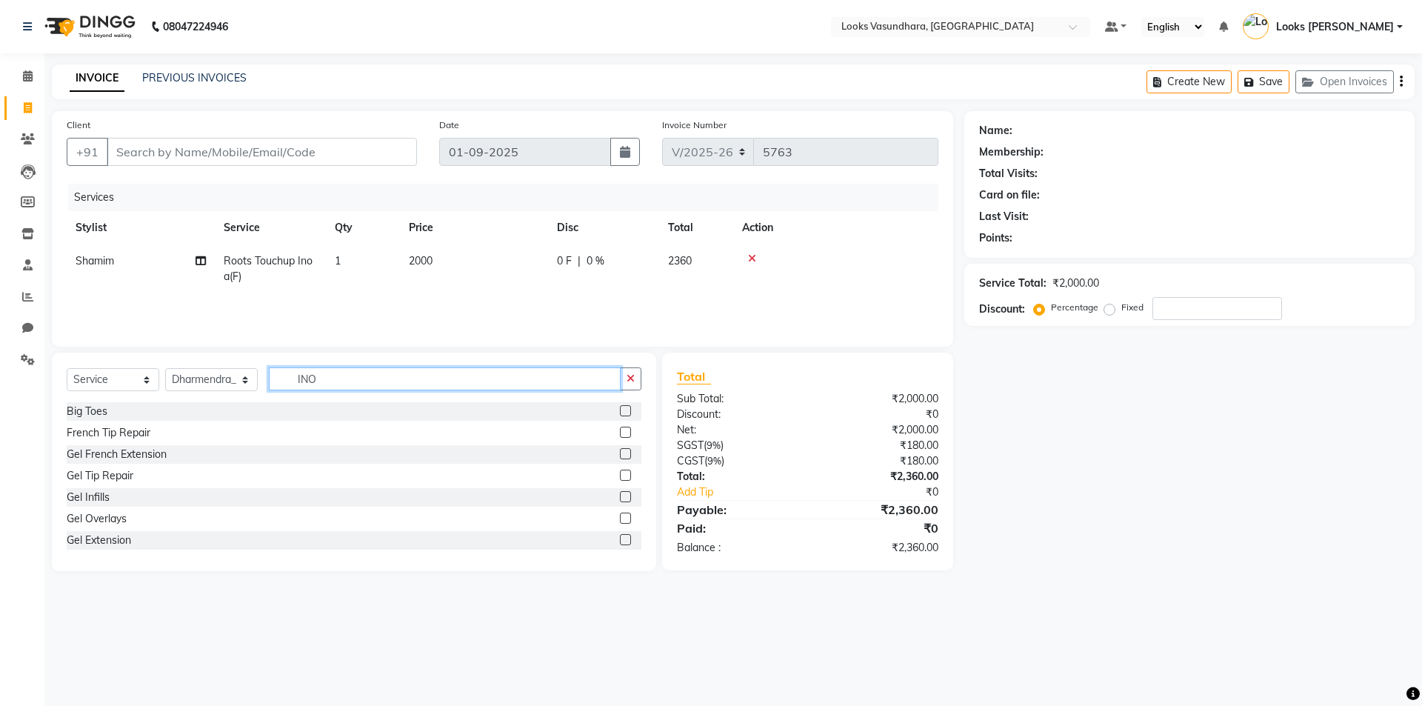
click at [350, 373] on input "INO" at bounding box center [445, 378] width 352 height 23
type input "I"
type input "FOOT"
click at [620, 495] on label at bounding box center [625, 496] width 11 height 11
click at [620, 495] on input "checkbox" at bounding box center [625, 498] width 10 height 10
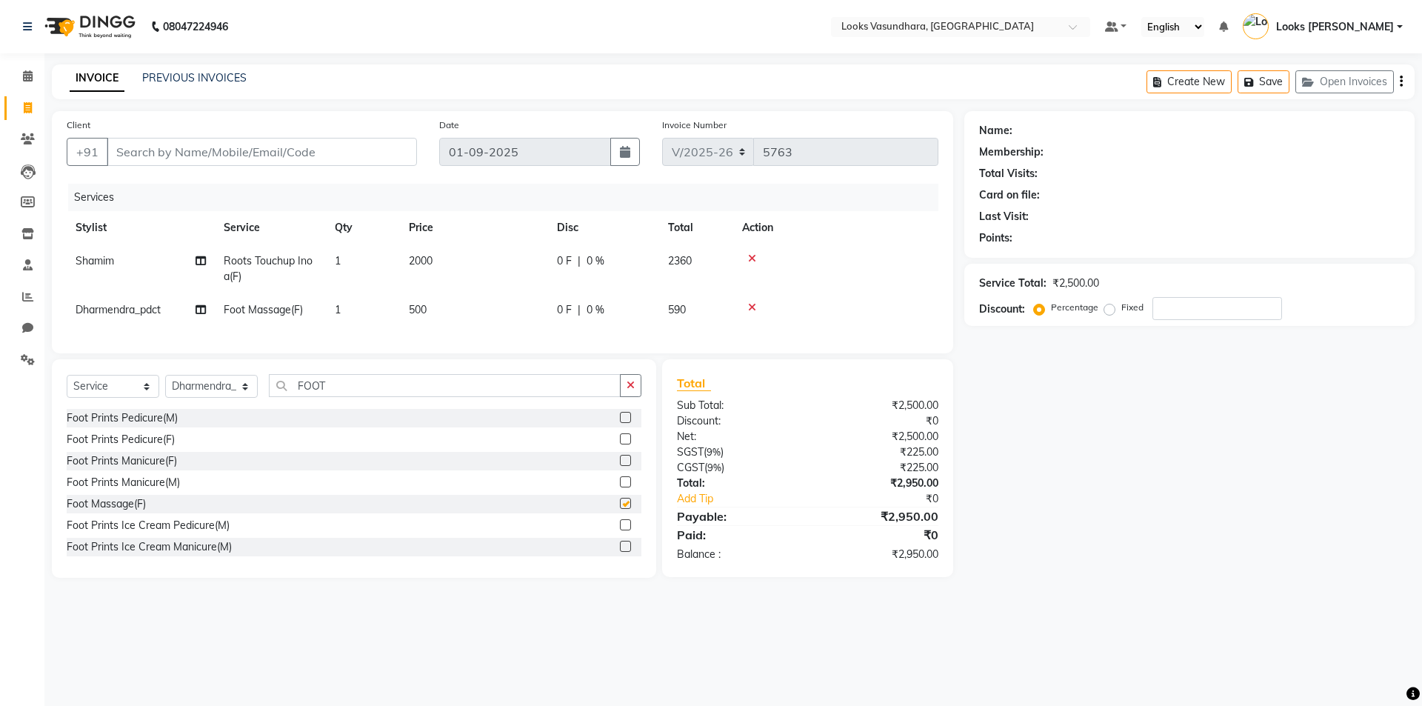
checkbox input "false"
click at [466, 256] on td "2000" at bounding box center [474, 268] width 148 height 49
select select "35769"
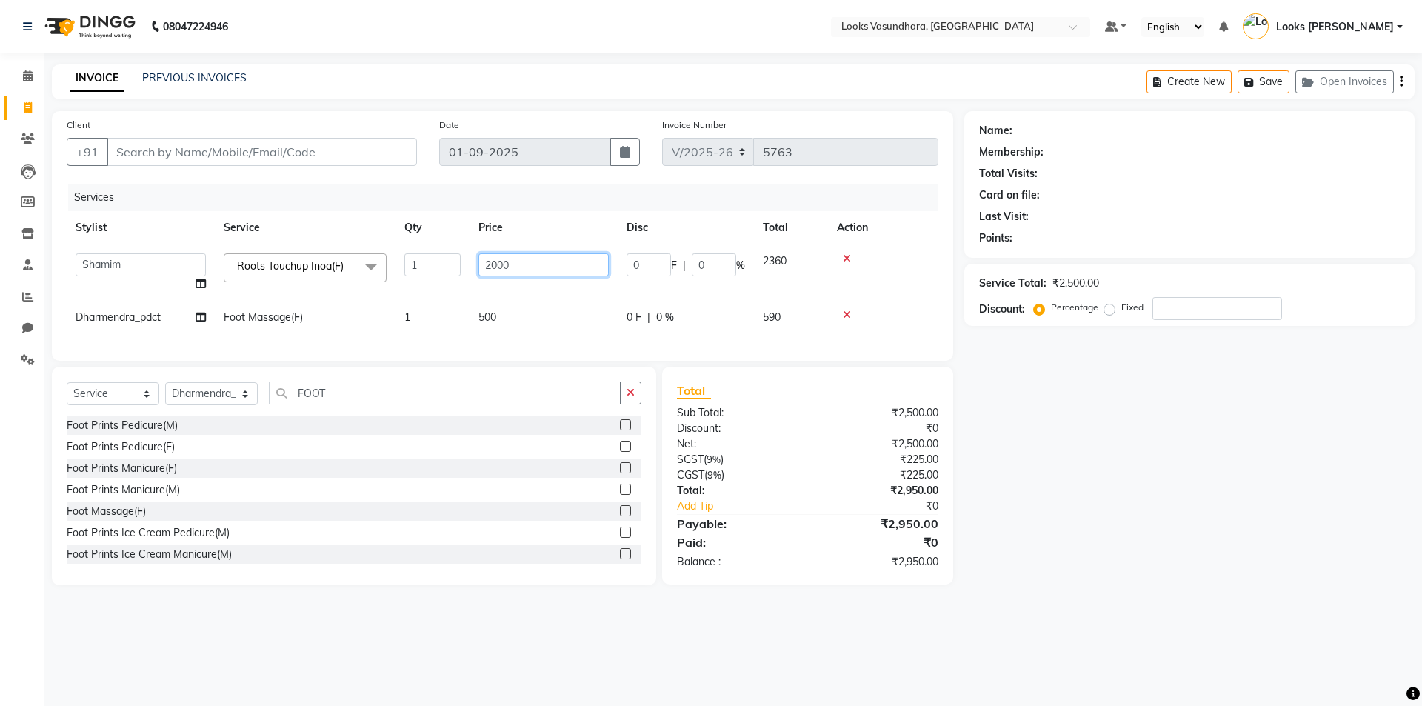
click at [581, 258] on input "2000" at bounding box center [543, 264] width 130 height 23
type input "2"
type input "1400"
click at [516, 299] on tbody "Aditya [PERSON_NAME] Anjali [PERSON_NAME] Kumar_MSTR Counter Sales Dharmendra_p…" at bounding box center [503, 289] width 872 height 90
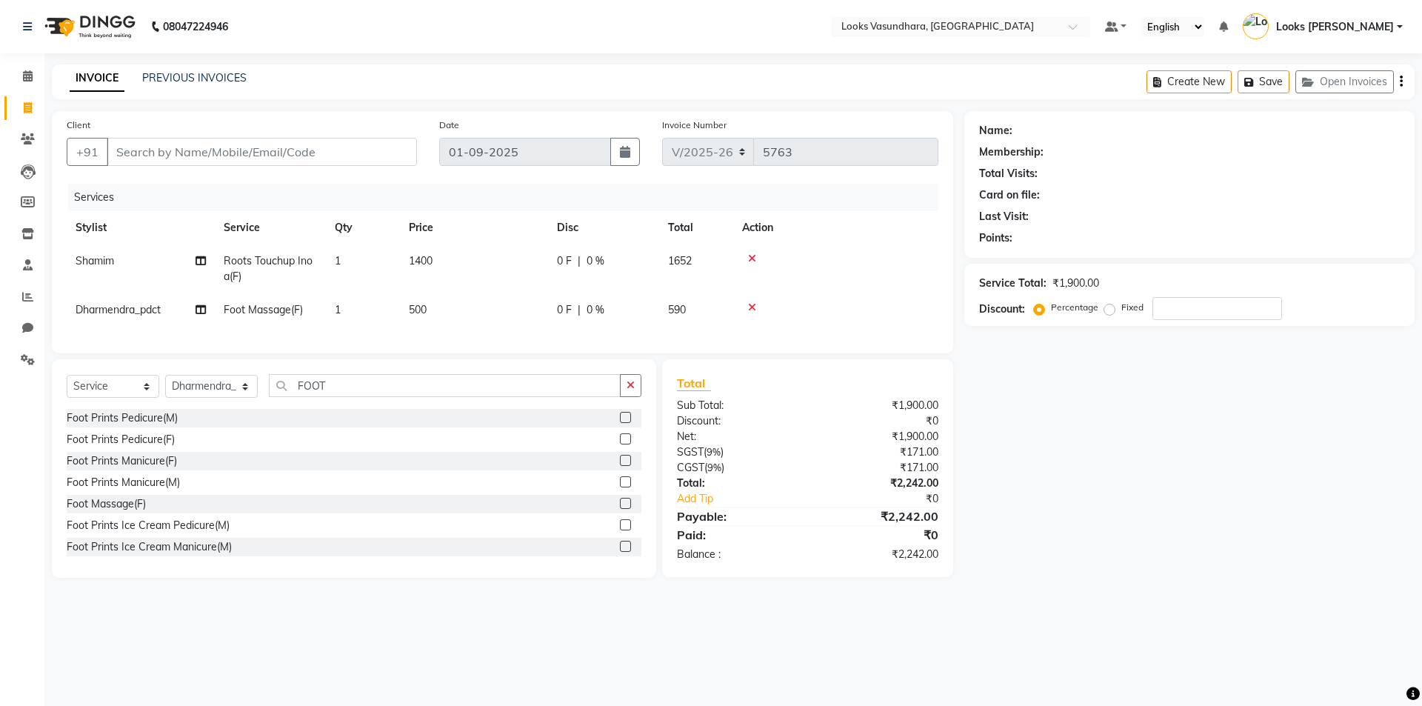
click at [429, 297] on td "500" at bounding box center [474, 309] width 148 height 33
select select "62392"
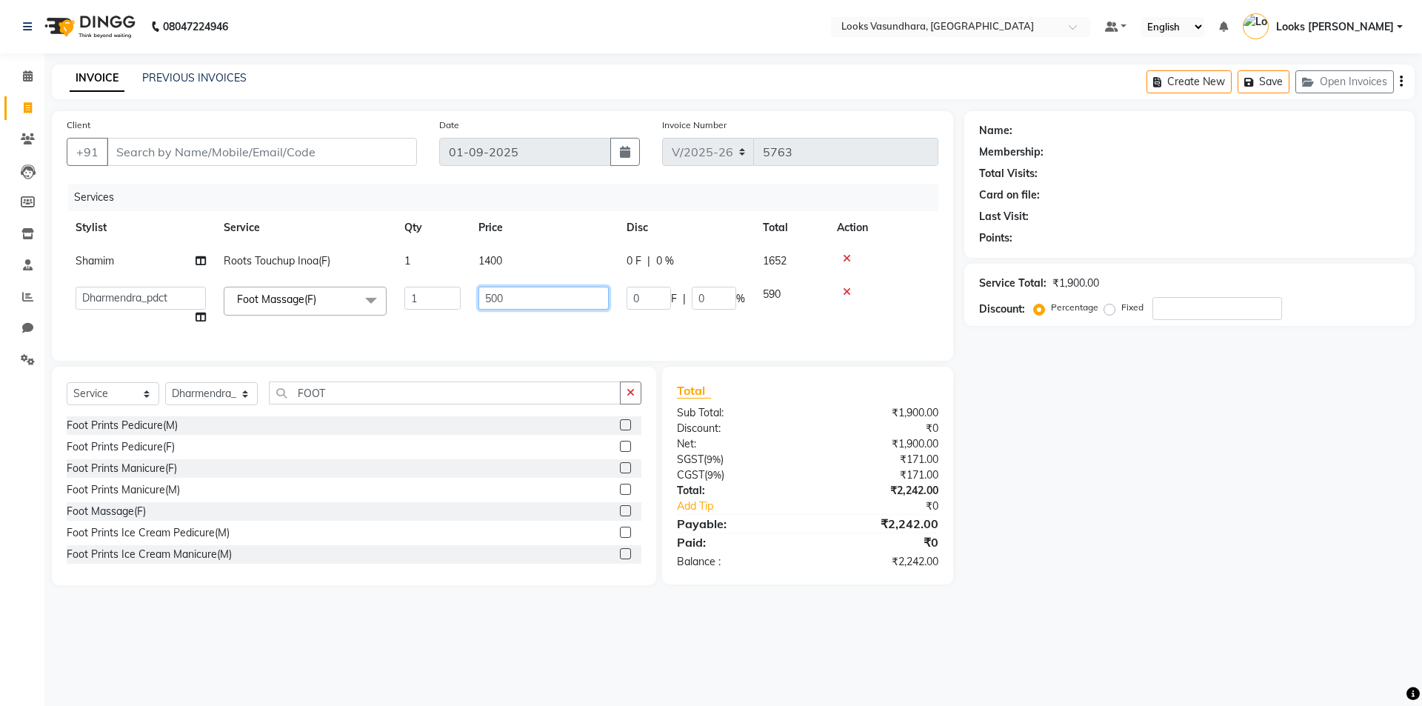
click at [497, 298] on input "500" at bounding box center [543, 298] width 130 height 23
type input "600"
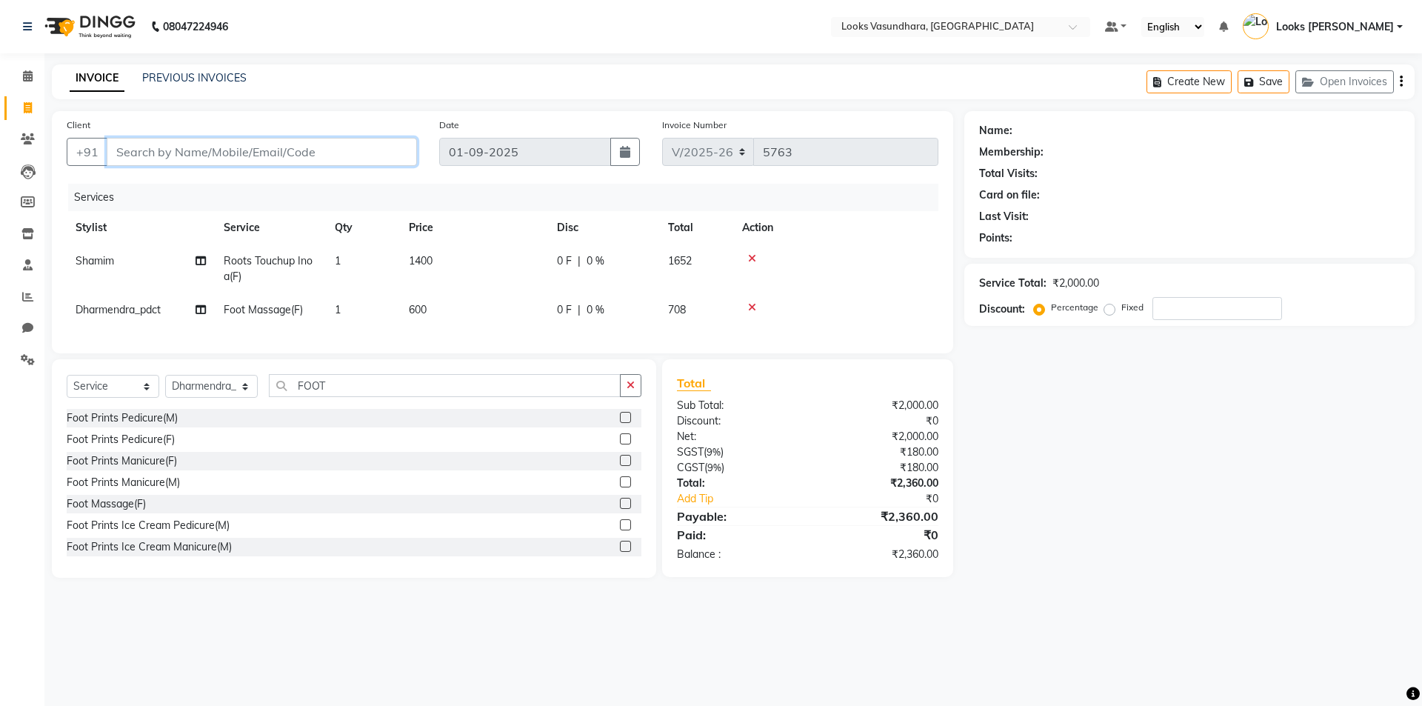
click at [367, 153] on input "Client" at bounding box center [262, 152] width 310 height 28
type input "7"
type input "0"
type input "7982716241"
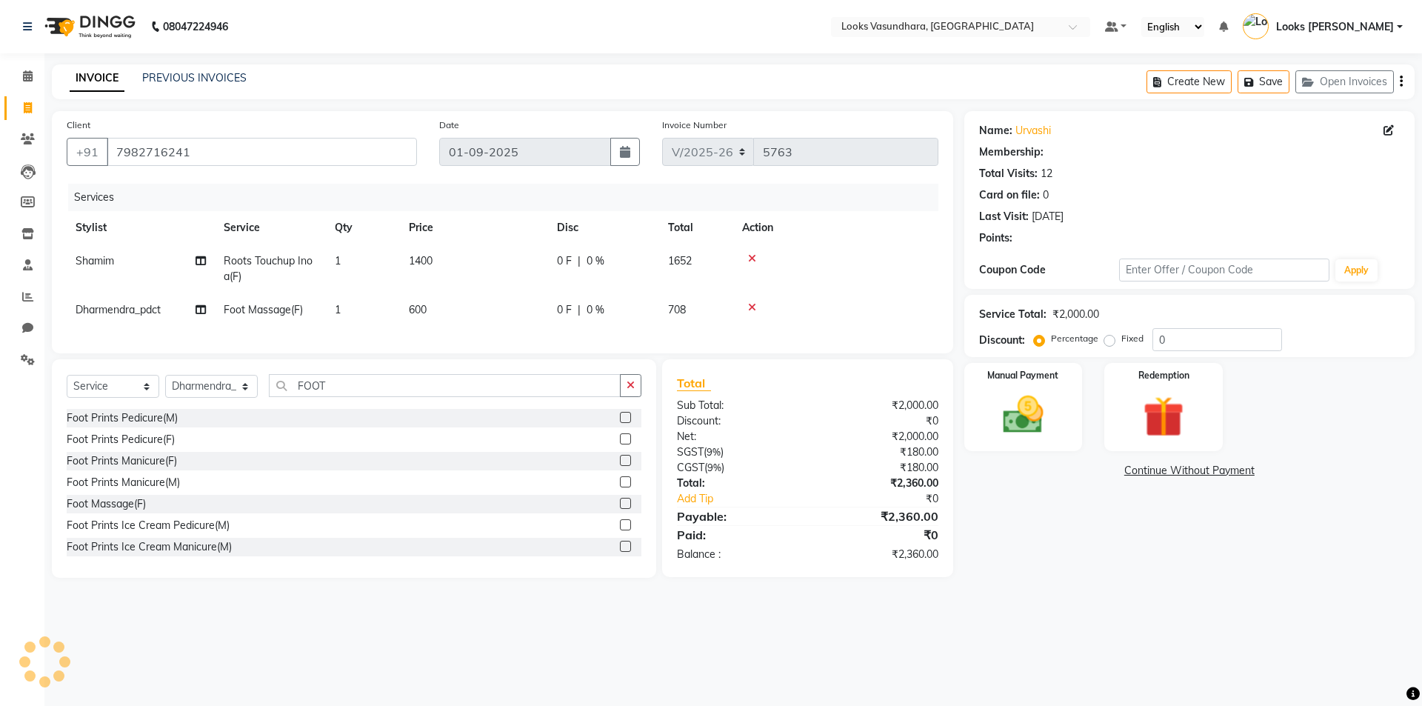
select select "1: Object"
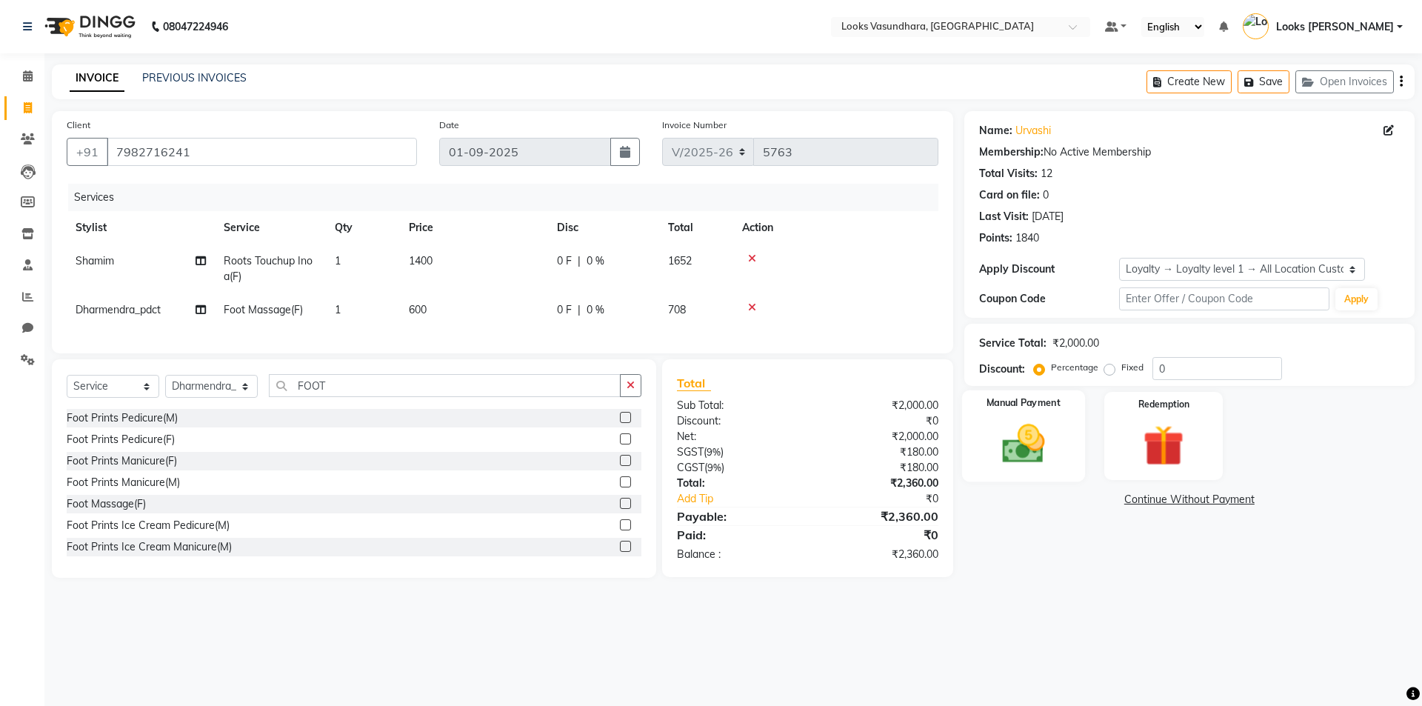
click at [1060, 460] on div "Manual Payment" at bounding box center [1022, 435] width 123 height 91
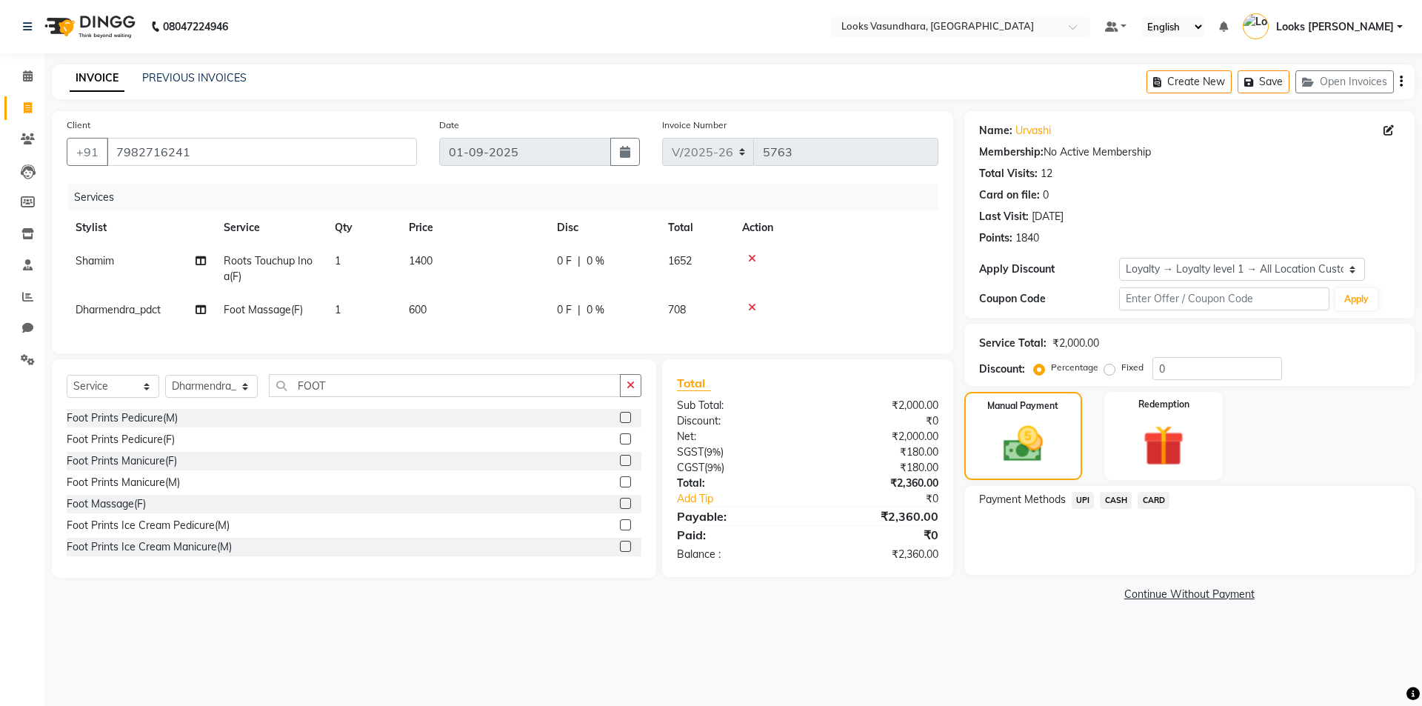
click at [1126, 496] on span "CASH" at bounding box center [1116, 500] width 32 height 17
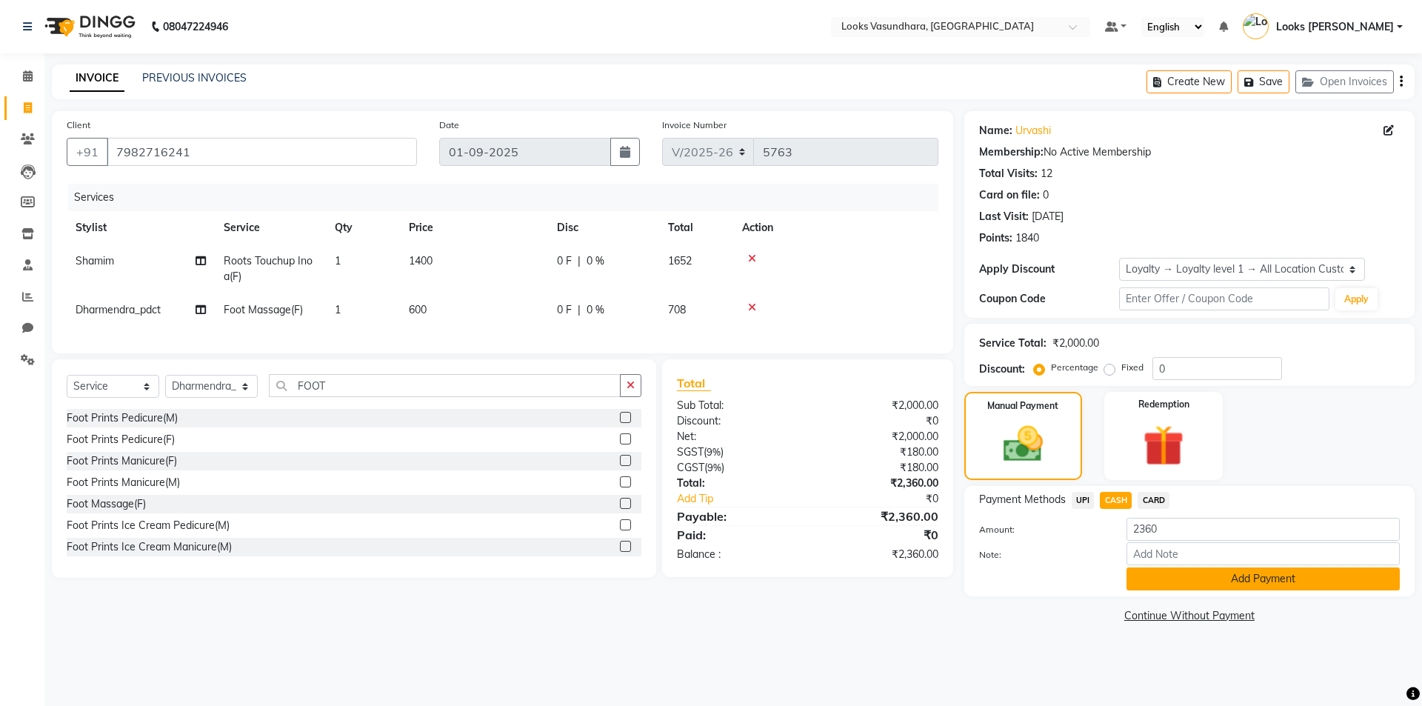
click at [1216, 586] on button "Add Payment" at bounding box center [1263, 578] width 273 height 23
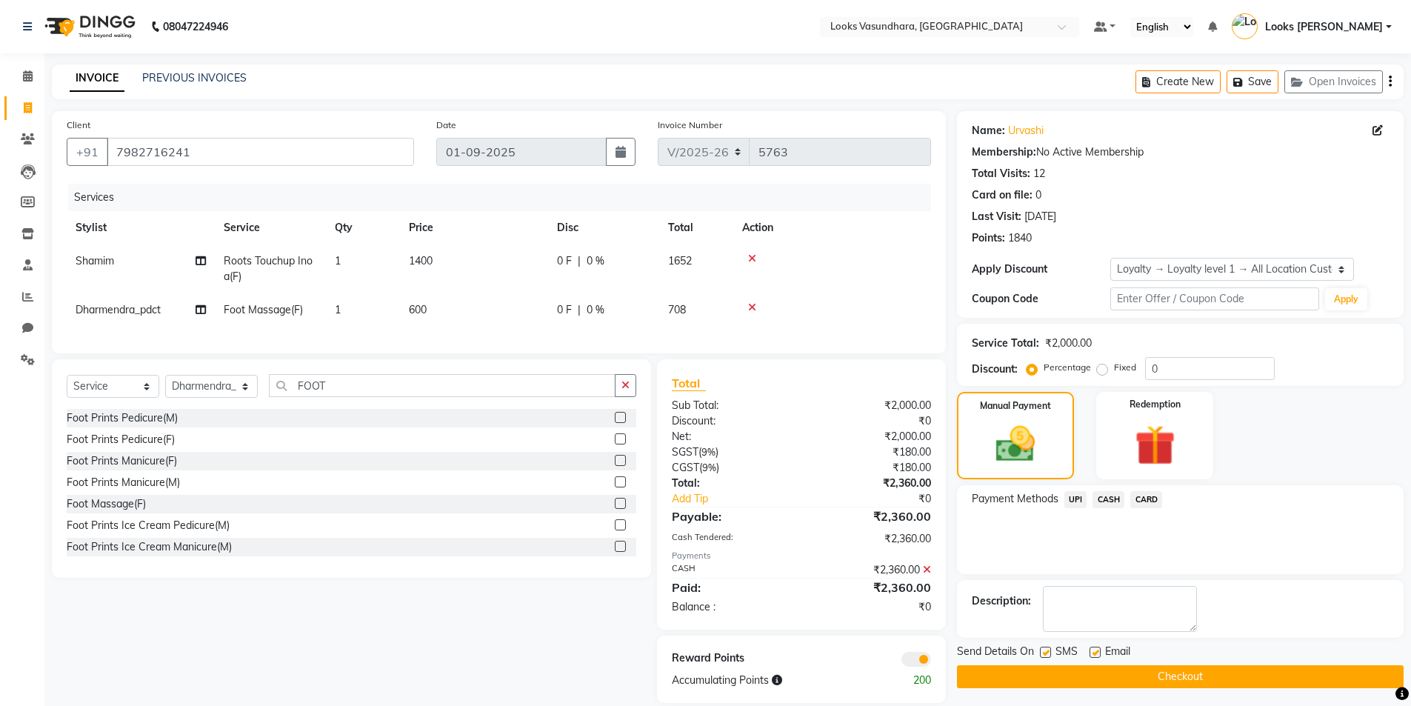
click at [1098, 649] on label at bounding box center [1095, 652] width 11 height 11
click at [1098, 649] on input "checkbox" at bounding box center [1095, 653] width 10 height 10
checkbox input "false"
click at [1102, 673] on button "Checkout" at bounding box center [1180, 676] width 447 height 23
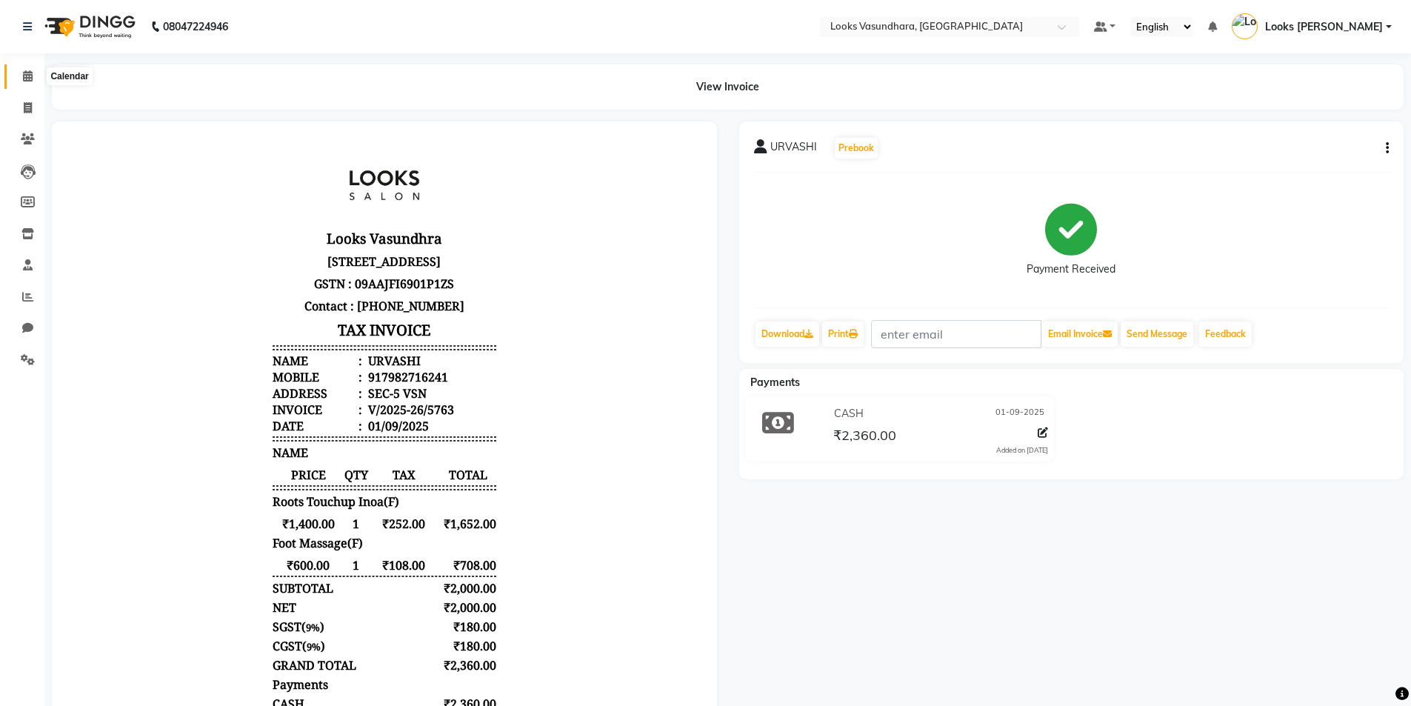
click at [23, 79] on icon at bounding box center [28, 75] width 10 height 11
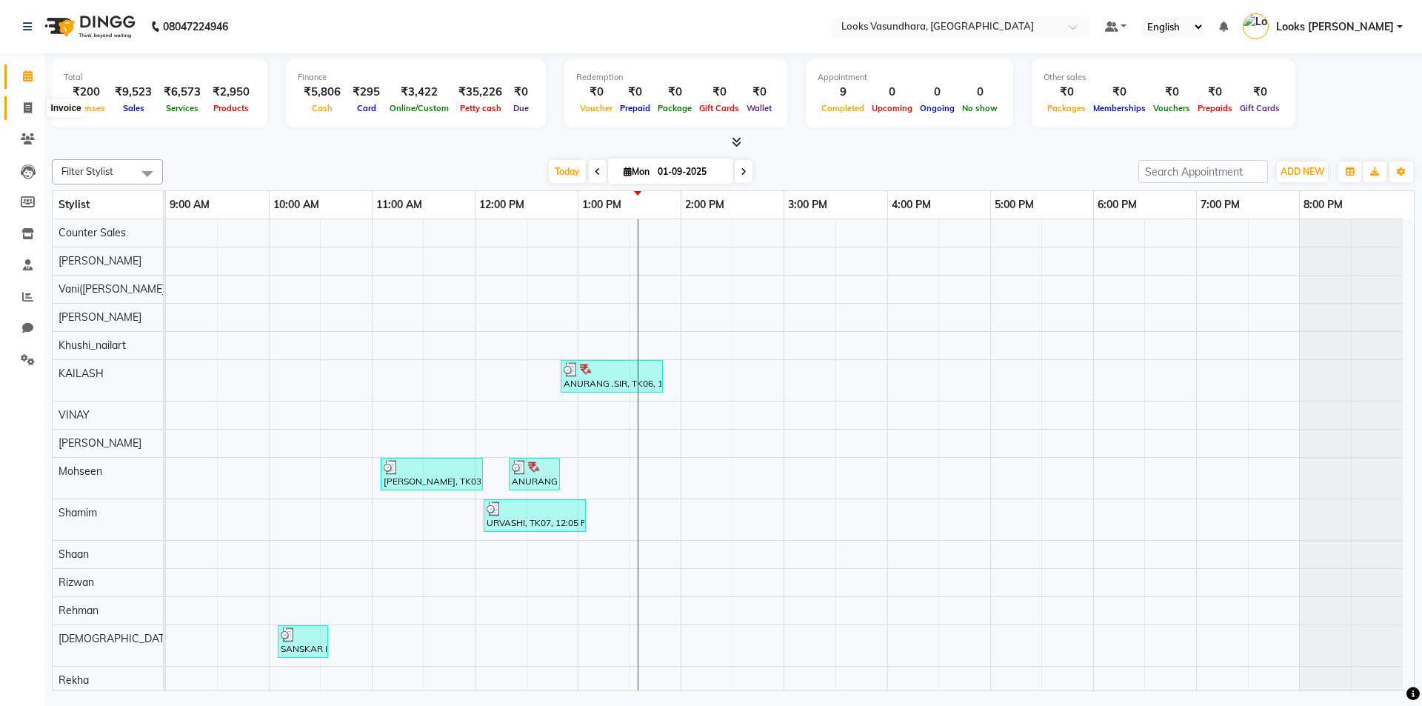
click at [24, 110] on icon at bounding box center [28, 107] width 8 height 11
select select "4370"
select select "service"
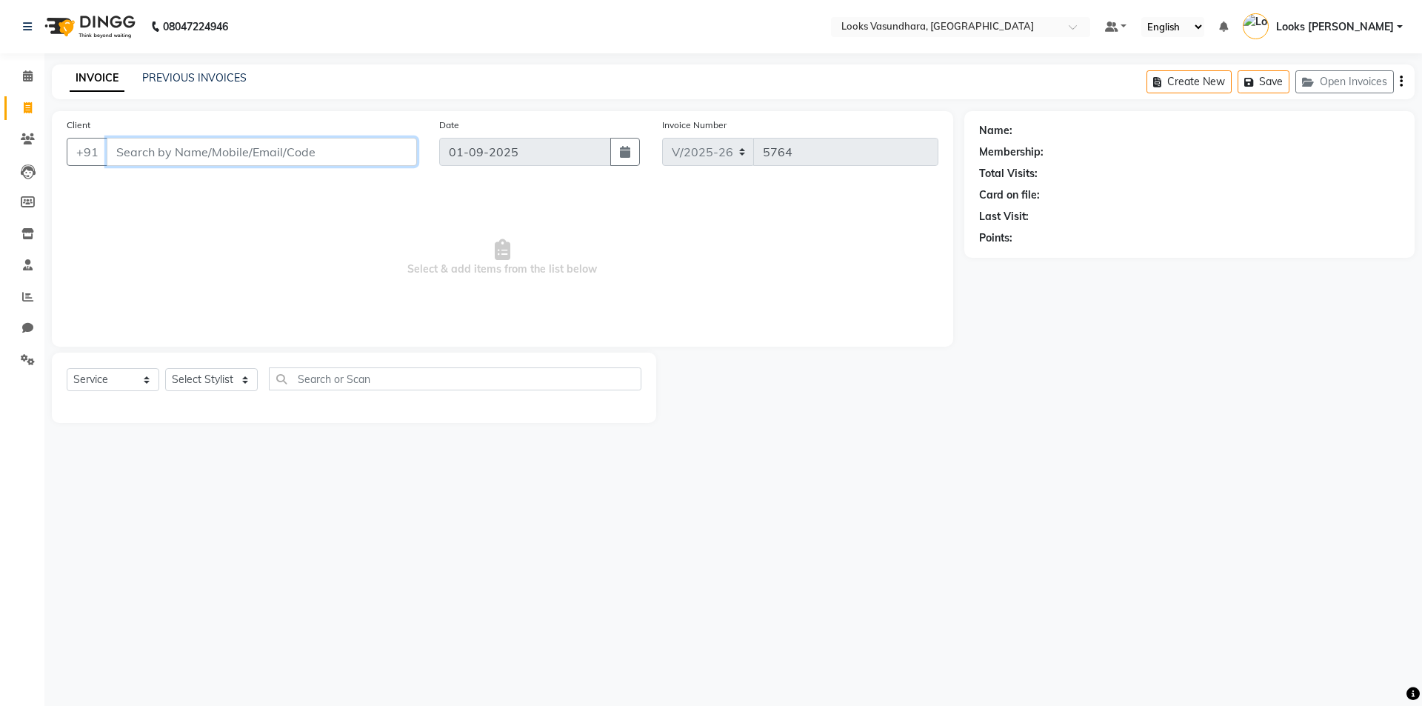
click at [216, 158] on input "Client" at bounding box center [262, 152] width 310 height 28
type input "9650244294"
click at [367, 147] on span "Add Client" at bounding box center [379, 151] width 59 height 15
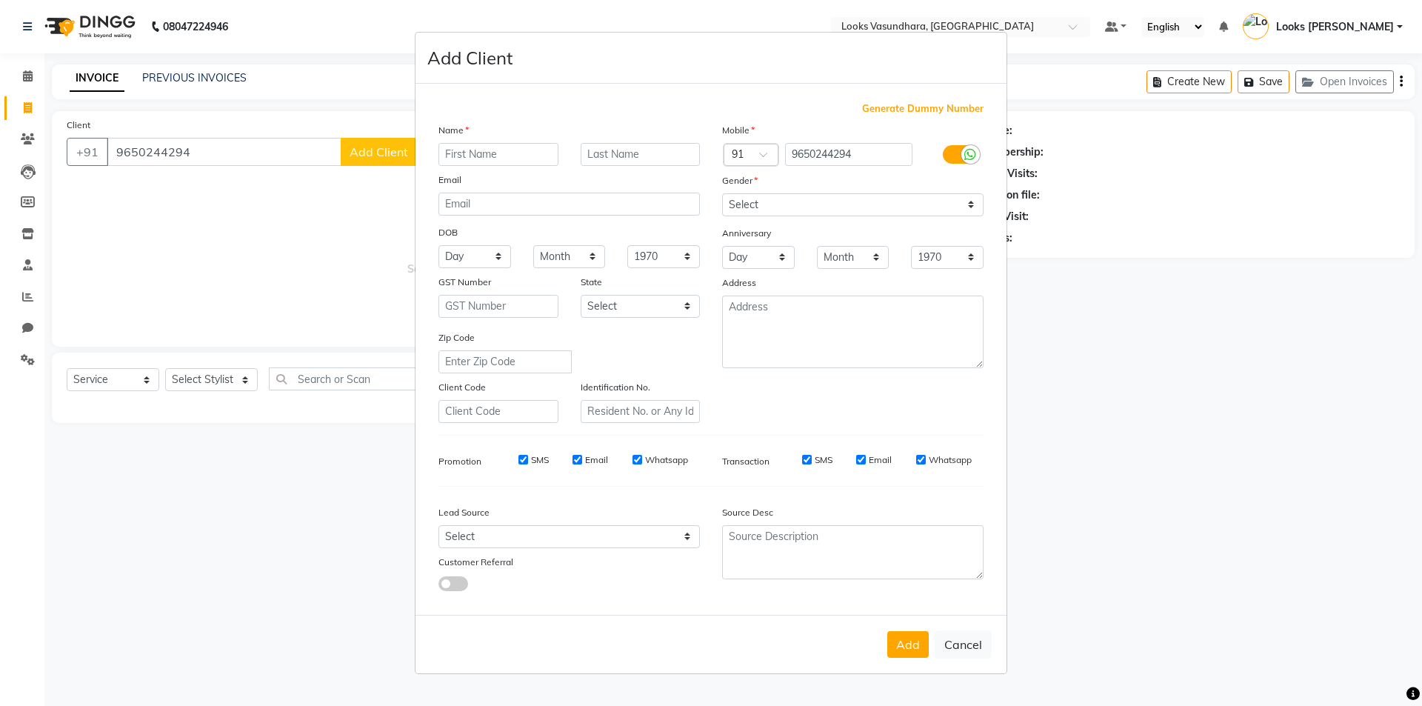
click at [515, 150] on input "text" at bounding box center [498, 154] width 120 height 23
type input "[PERSON_NAME]"
click at [977, 653] on button "Cancel" at bounding box center [963, 644] width 57 height 28
select select
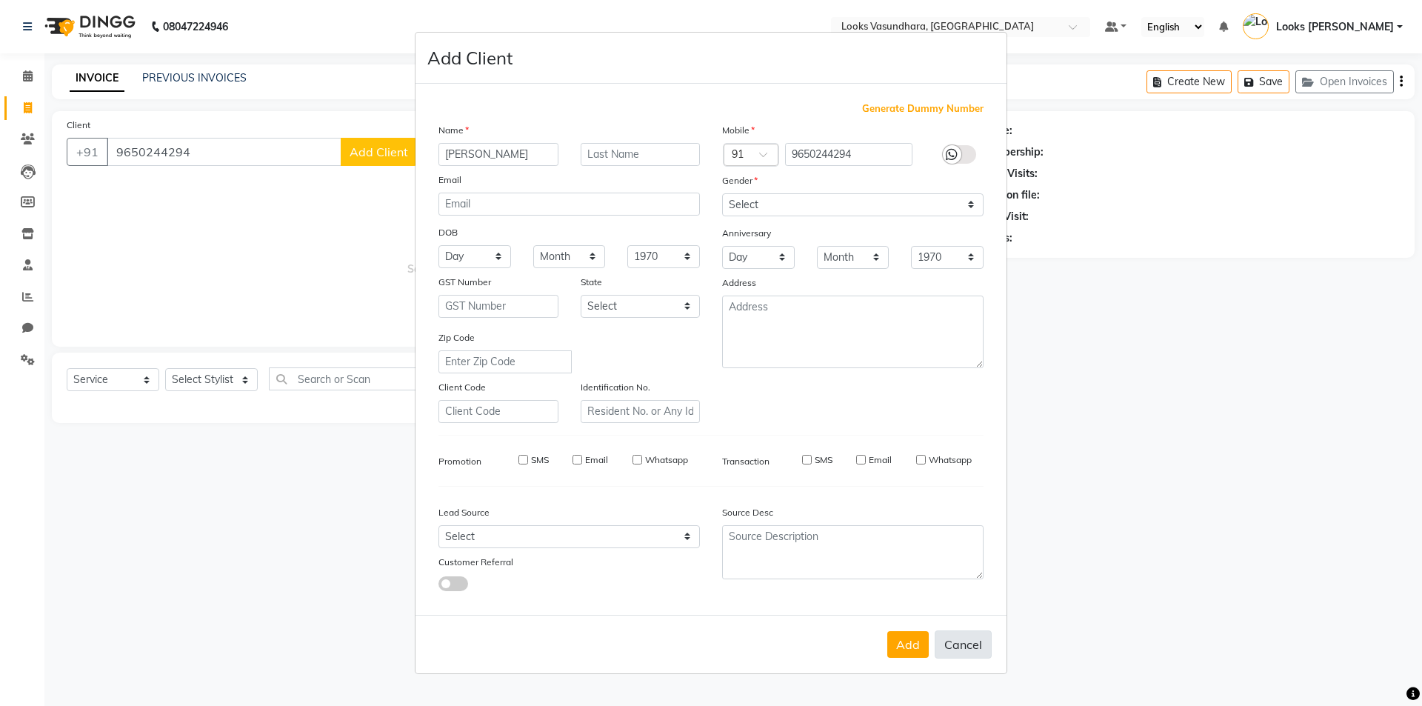
select select
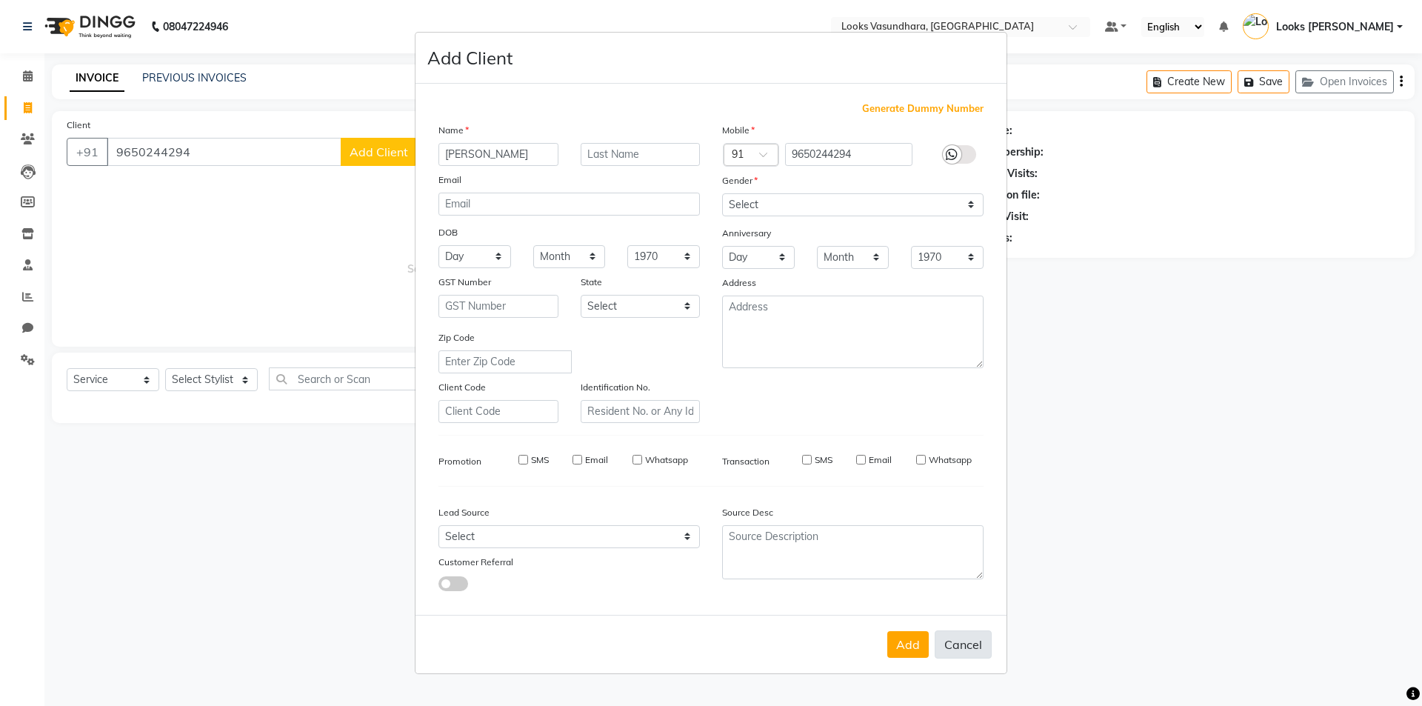
select select
checkbox input "false"
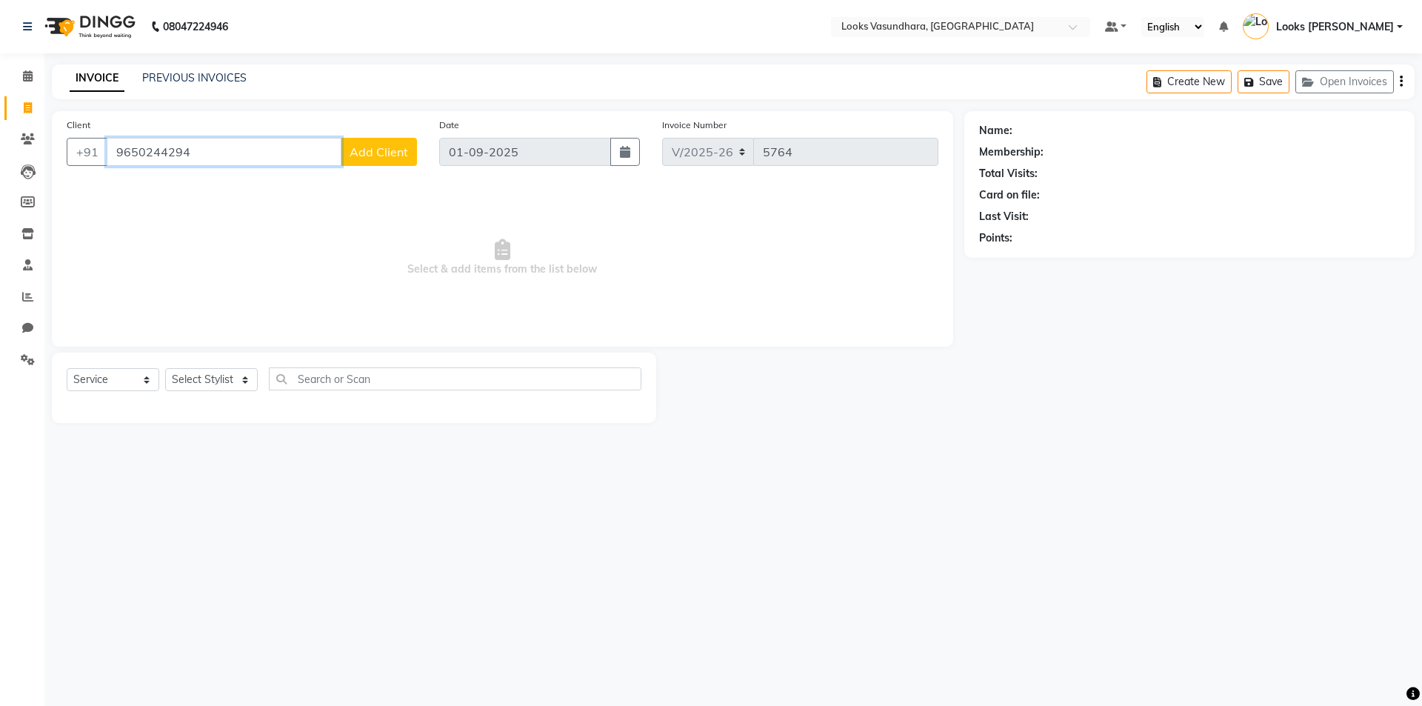
click at [244, 150] on input "9650244294" at bounding box center [224, 152] width 235 height 28
type input "9"
click at [223, 181] on ngb-highlight "9582333 185" at bounding box center [208, 186] width 77 height 15
type input "9582333185"
select select "1: Object"
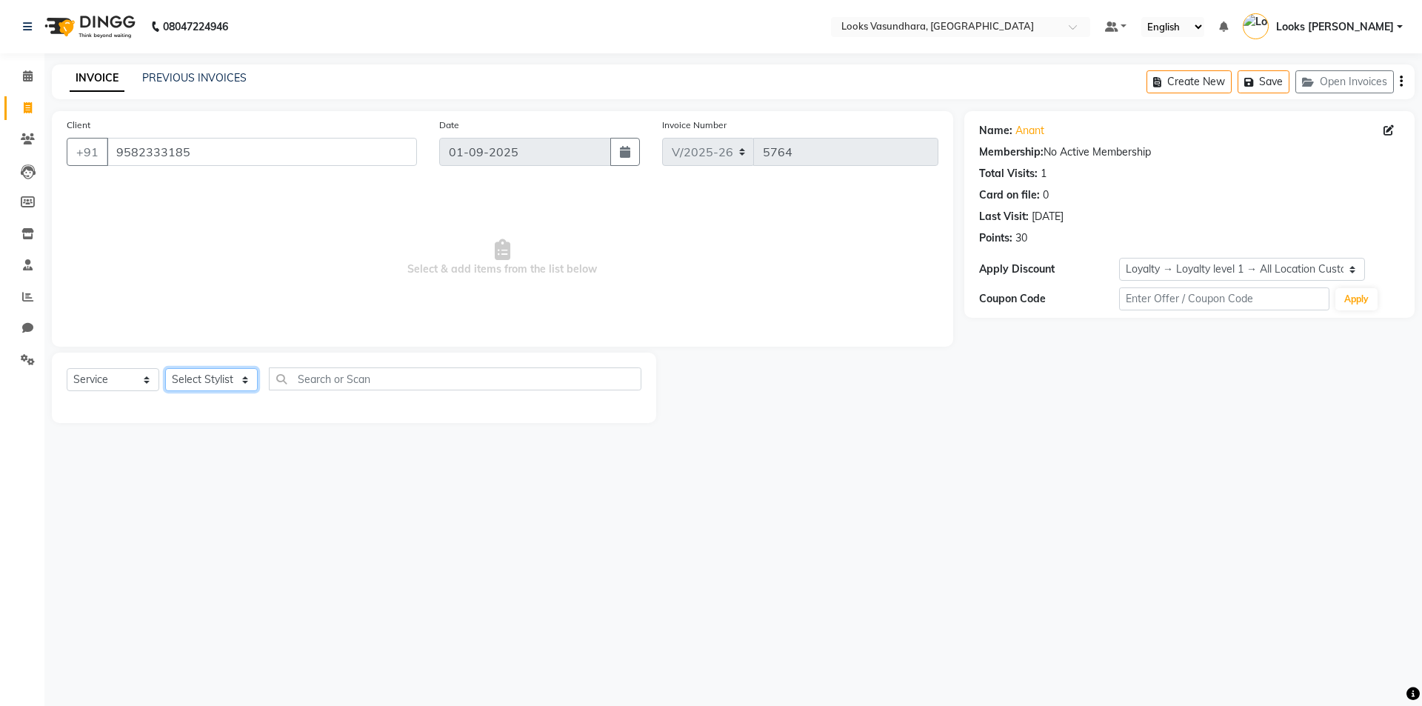
drag, startPoint x: 179, startPoint y: 379, endPoint x: 191, endPoint y: 371, distance: 14.4
click at [179, 379] on select "Select Stylist Aditya Anchal Anjali Arnav Kumar_MSTR Counter Sales Dharmendra_p…" at bounding box center [211, 379] width 93 height 23
select select "62388"
click at [165, 368] on select "Select Stylist Aditya Anchal Anjali Arnav Kumar_MSTR Counter Sales Dharmendra_p…" at bounding box center [211, 379] width 93 height 23
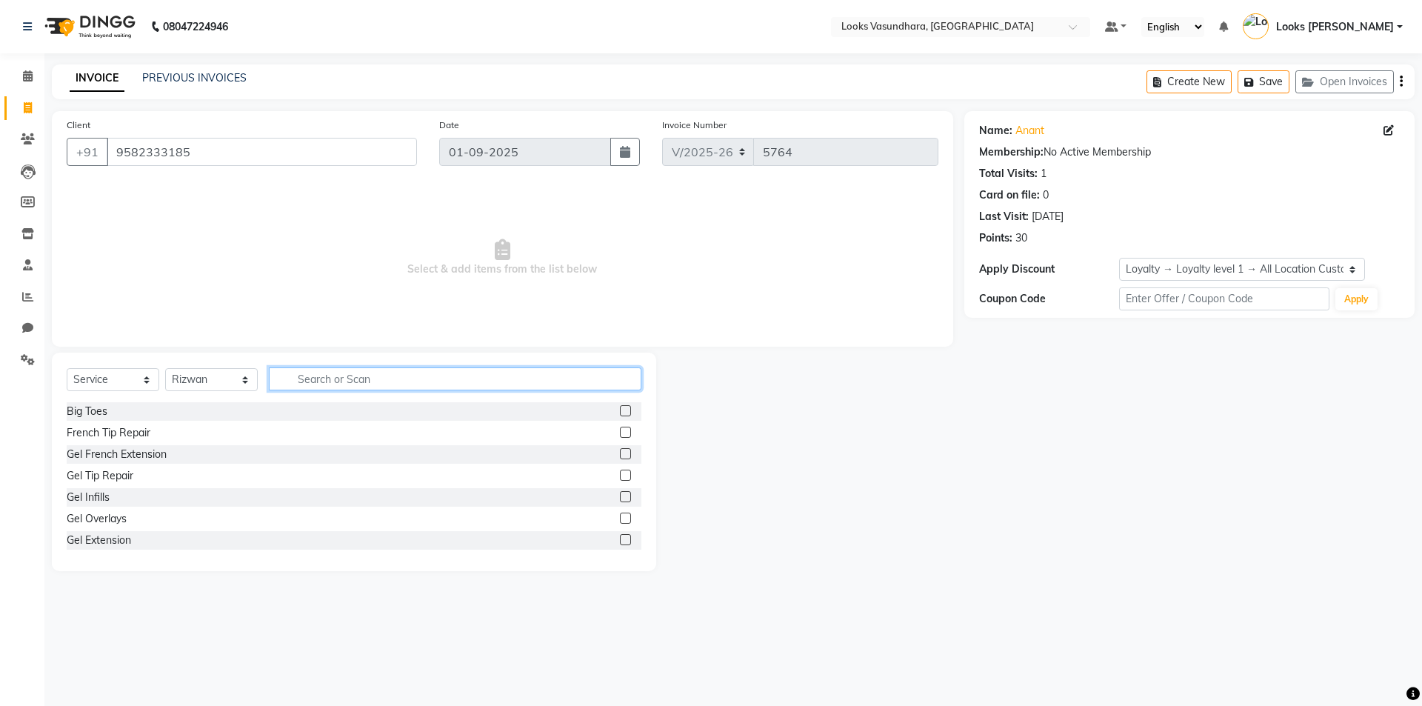
click at [320, 376] on input "text" at bounding box center [455, 378] width 373 height 23
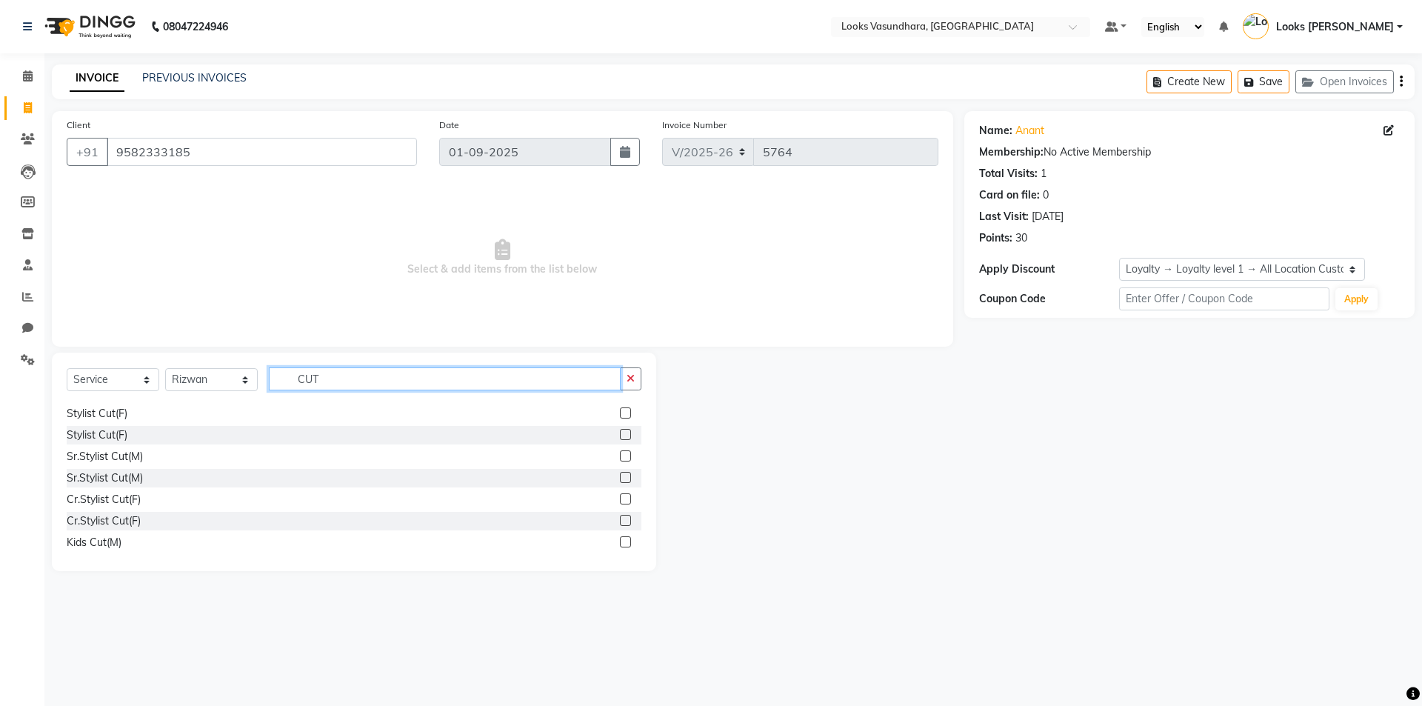
type input "CUT"
click at [620, 439] on label at bounding box center [625, 434] width 11 height 11
click at [620, 439] on input "checkbox" at bounding box center [625, 435] width 10 height 10
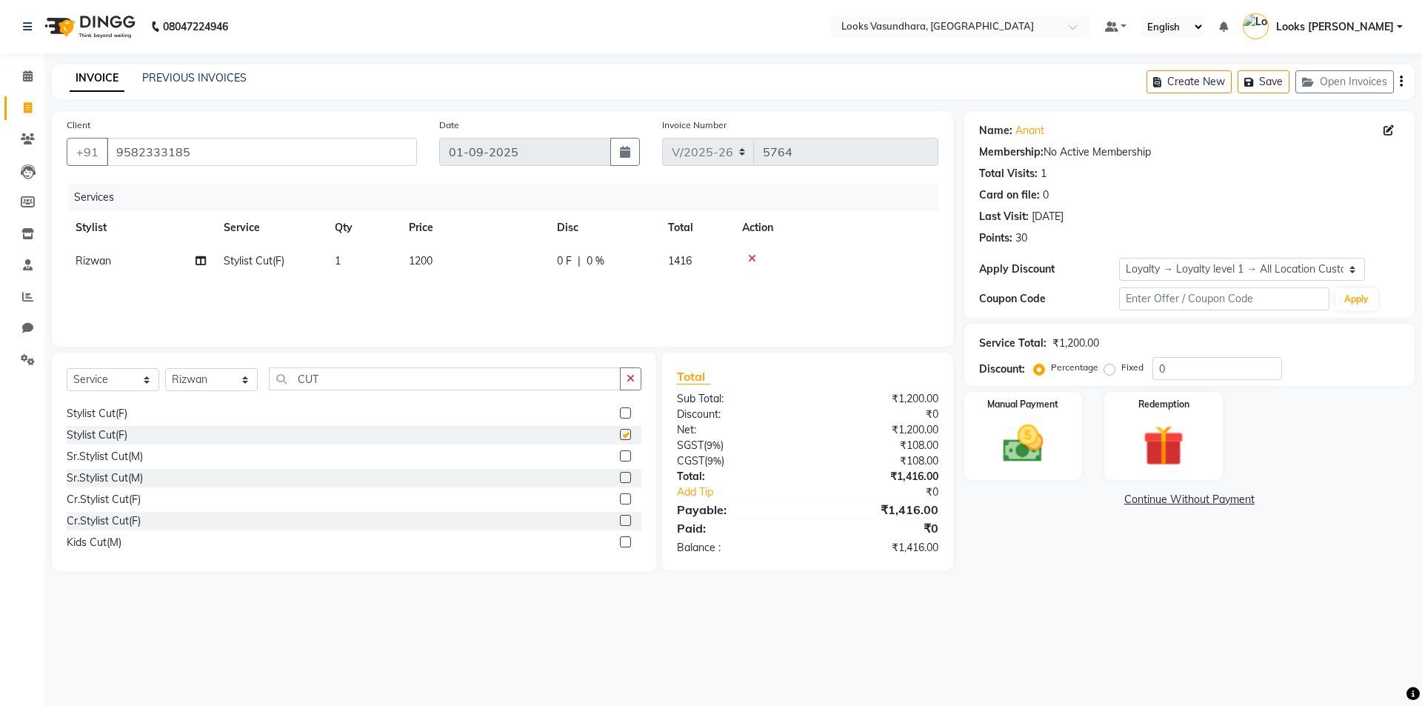
checkbox input "false"
drag, startPoint x: 451, startPoint y: 255, endPoint x: 471, endPoint y: 253, distance: 20.1
click at [451, 254] on td "1200" at bounding box center [474, 260] width 148 height 33
select select "62388"
click at [541, 266] on input "1200" at bounding box center [543, 264] width 130 height 23
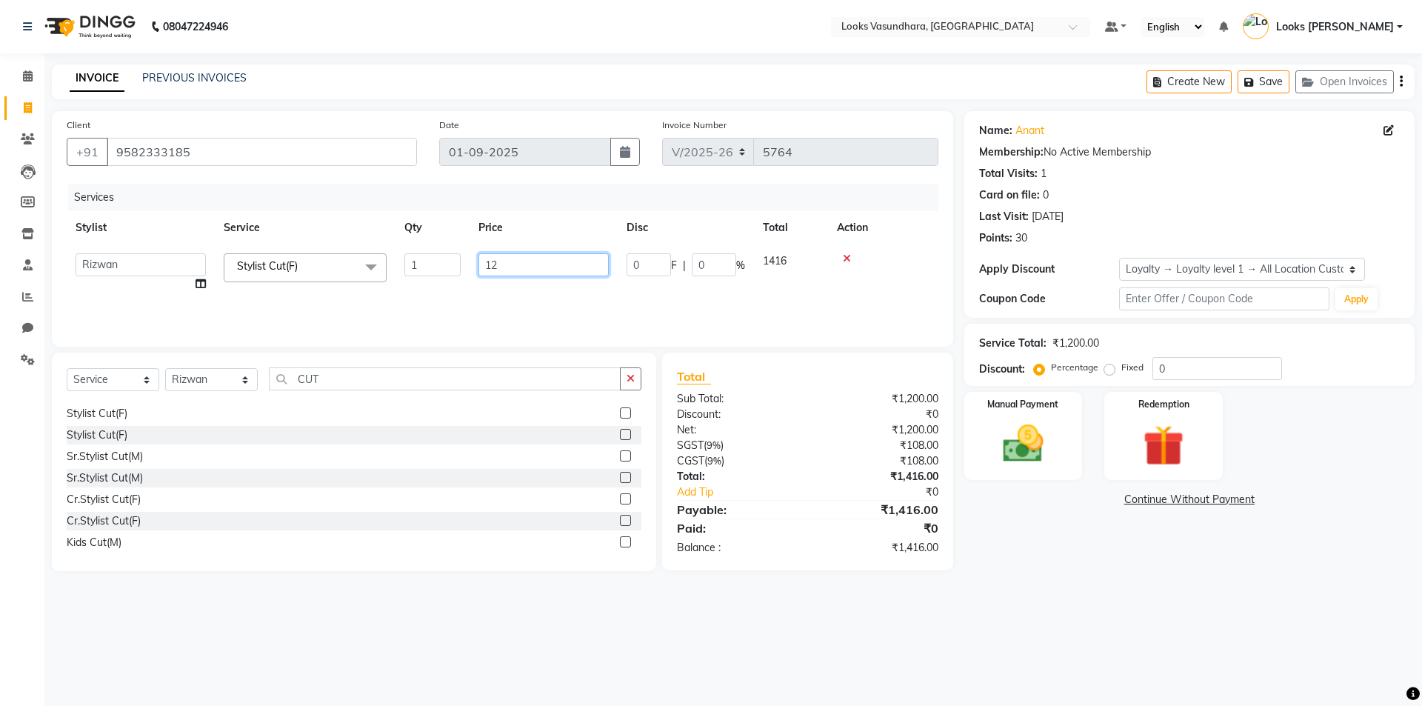
type input "1"
type input "600"
click at [556, 301] on div "Services Stylist Service Qty Price Disc Total Action Aditya Anchal Anjali Arnav…" at bounding box center [503, 258] width 872 height 148
click at [1047, 429] on img at bounding box center [1023, 443] width 69 height 49
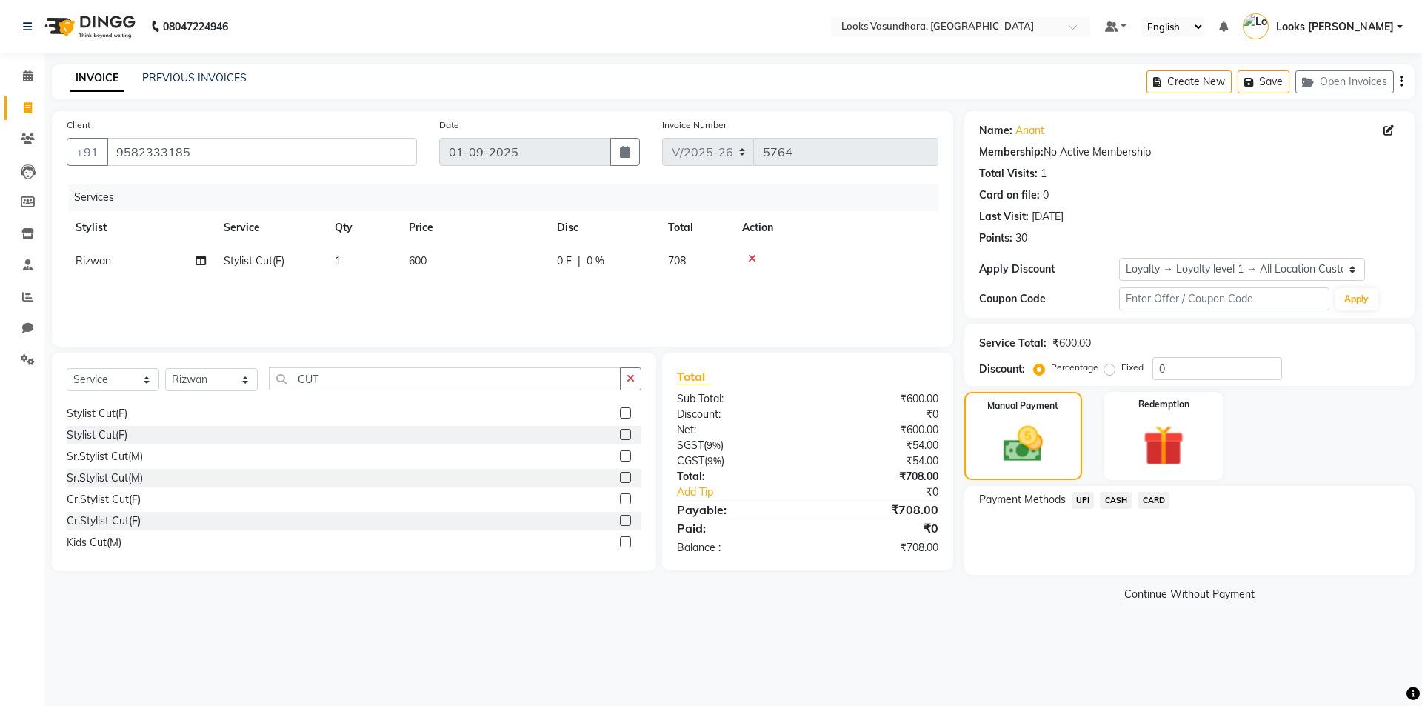
click at [1079, 501] on span "UPI" at bounding box center [1083, 500] width 23 height 17
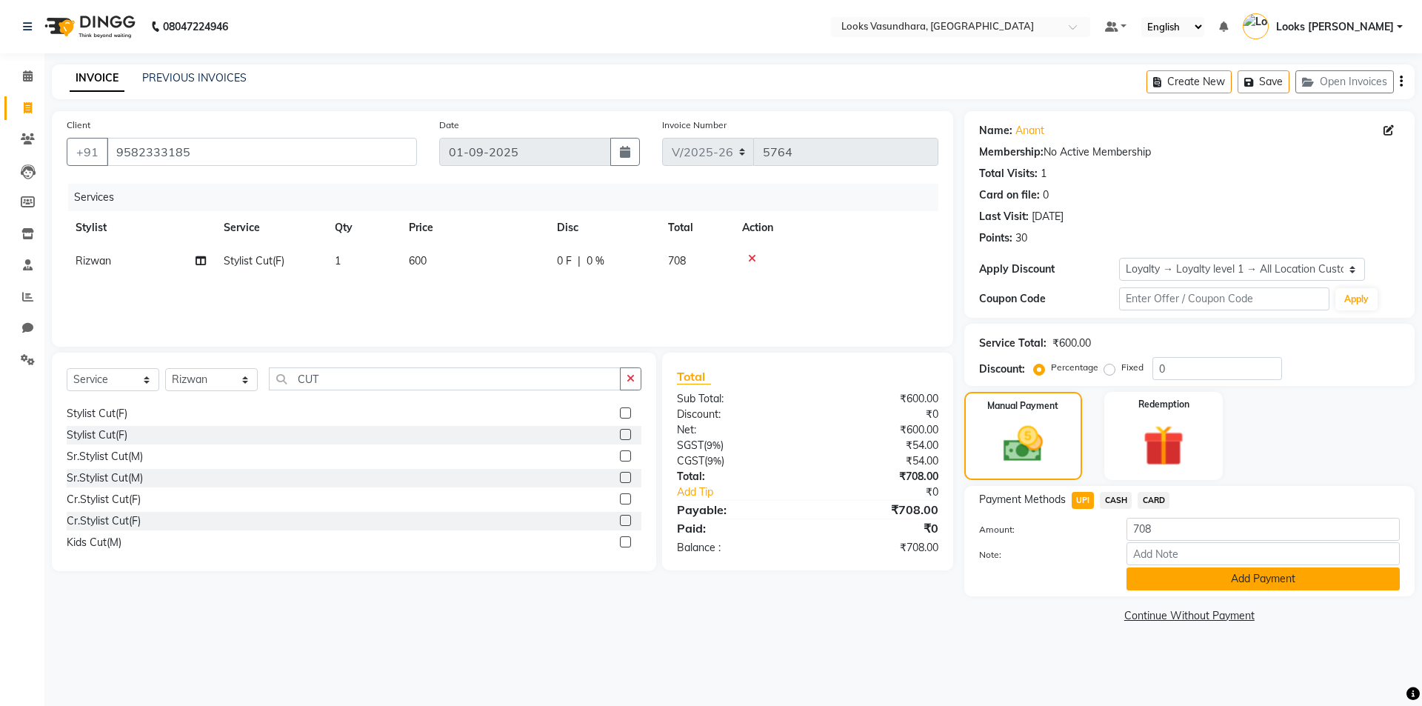
click at [1186, 574] on button "Add Payment" at bounding box center [1263, 578] width 273 height 23
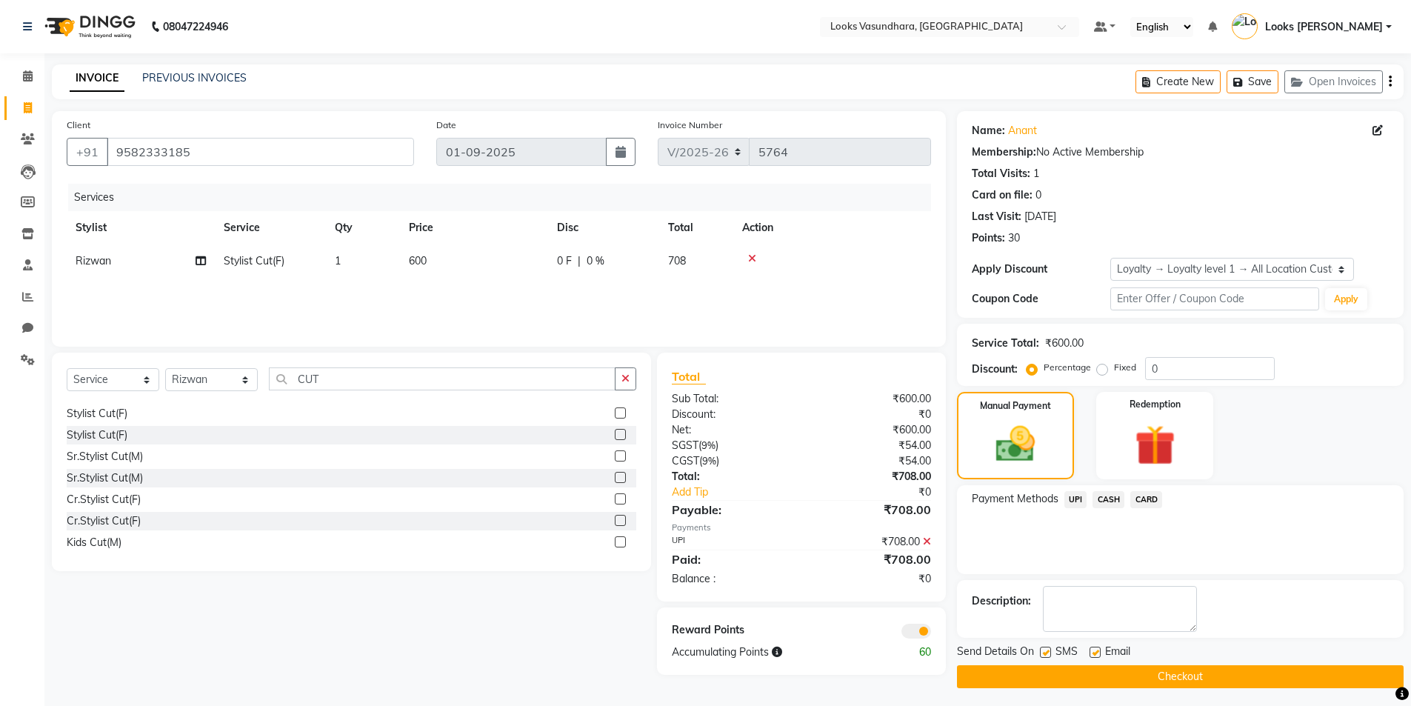
click at [1096, 647] on label at bounding box center [1095, 652] width 11 height 11
click at [1096, 648] on input "checkbox" at bounding box center [1095, 653] width 10 height 10
checkbox input "false"
click at [1092, 673] on button "Checkout" at bounding box center [1180, 676] width 447 height 23
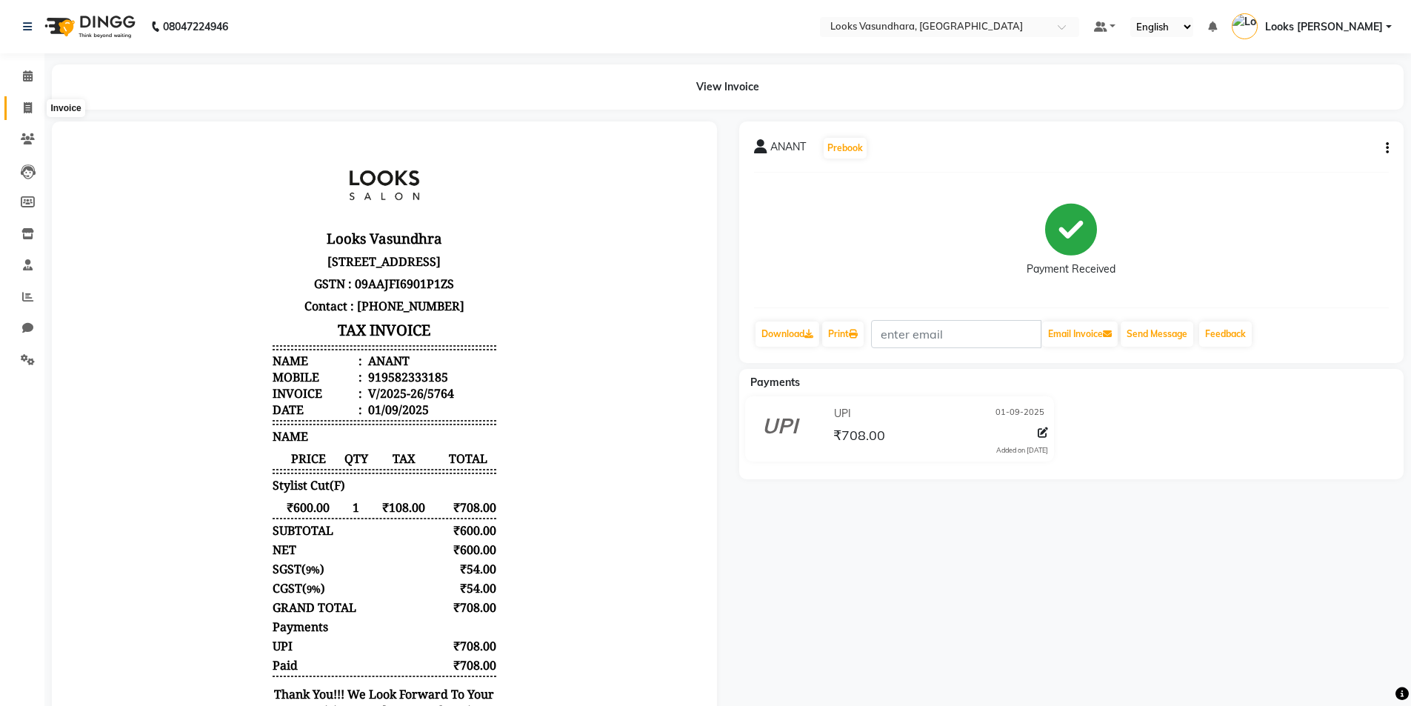
click at [33, 101] on span at bounding box center [28, 108] width 26 height 17
select select "service"
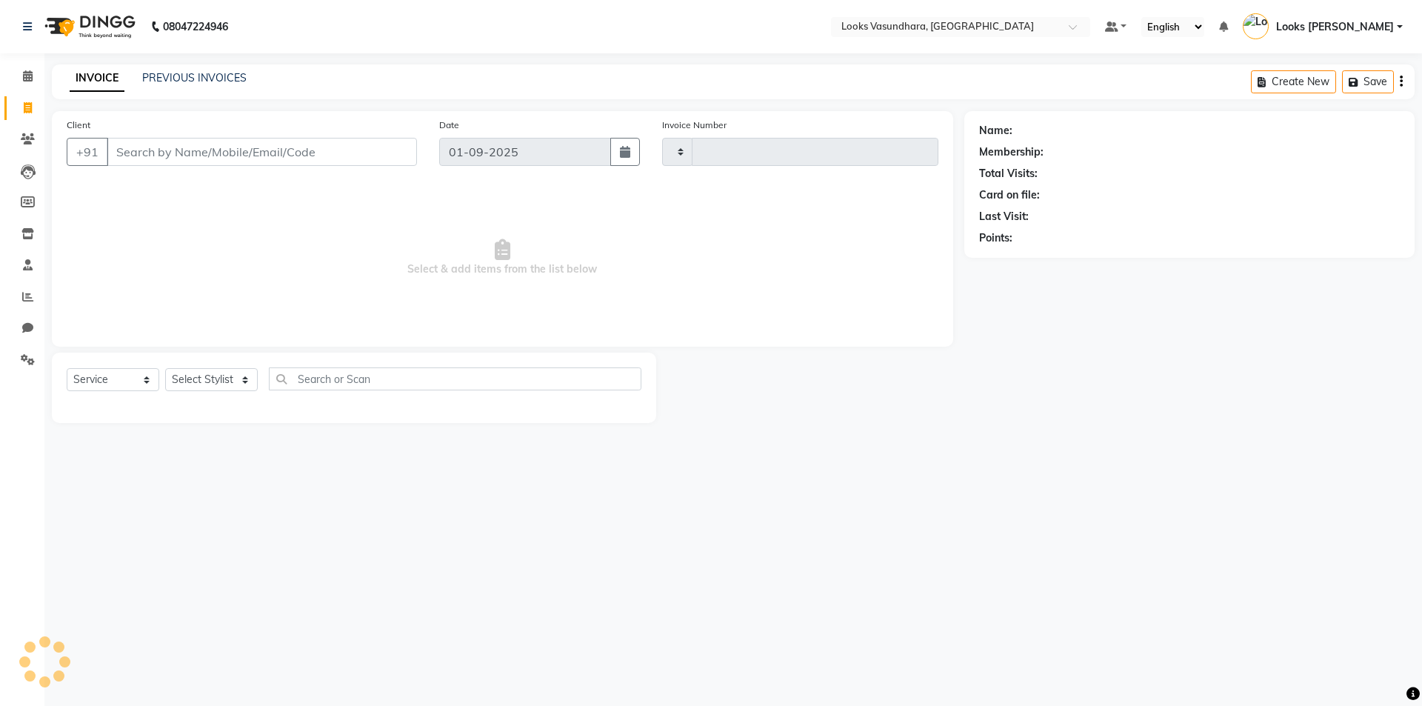
type input "5765"
select select "4370"
click at [210, 374] on select "Select Stylist" at bounding box center [211, 379] width 93 height 23
select select "70565"
click at [165, 368] on select "Select Stylist Aditya [PERSON_NAME] Anjali [PERSON_NAME] Kumar_MSTR Counter Sal…" at bounding box center [211, 379] width 93 height 23
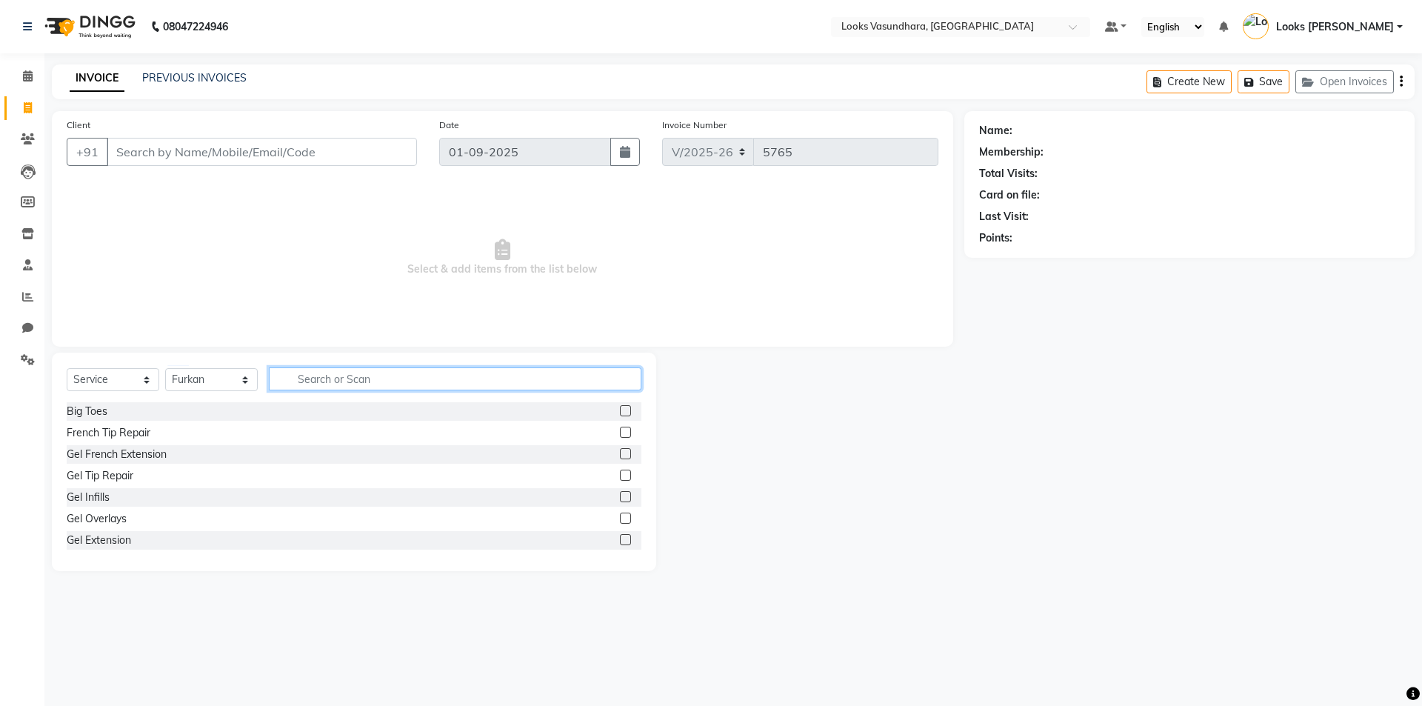
click at [318, 371] on input "text" at bounding box center [455, 378] width 373 height 23
type input "CUT"
click at [620, 430] on label at bounding box center [625, 432] width 11 height 11
click at [620, 430] on input "checkbox" at bounding box center [625, 433] width 10 height 10
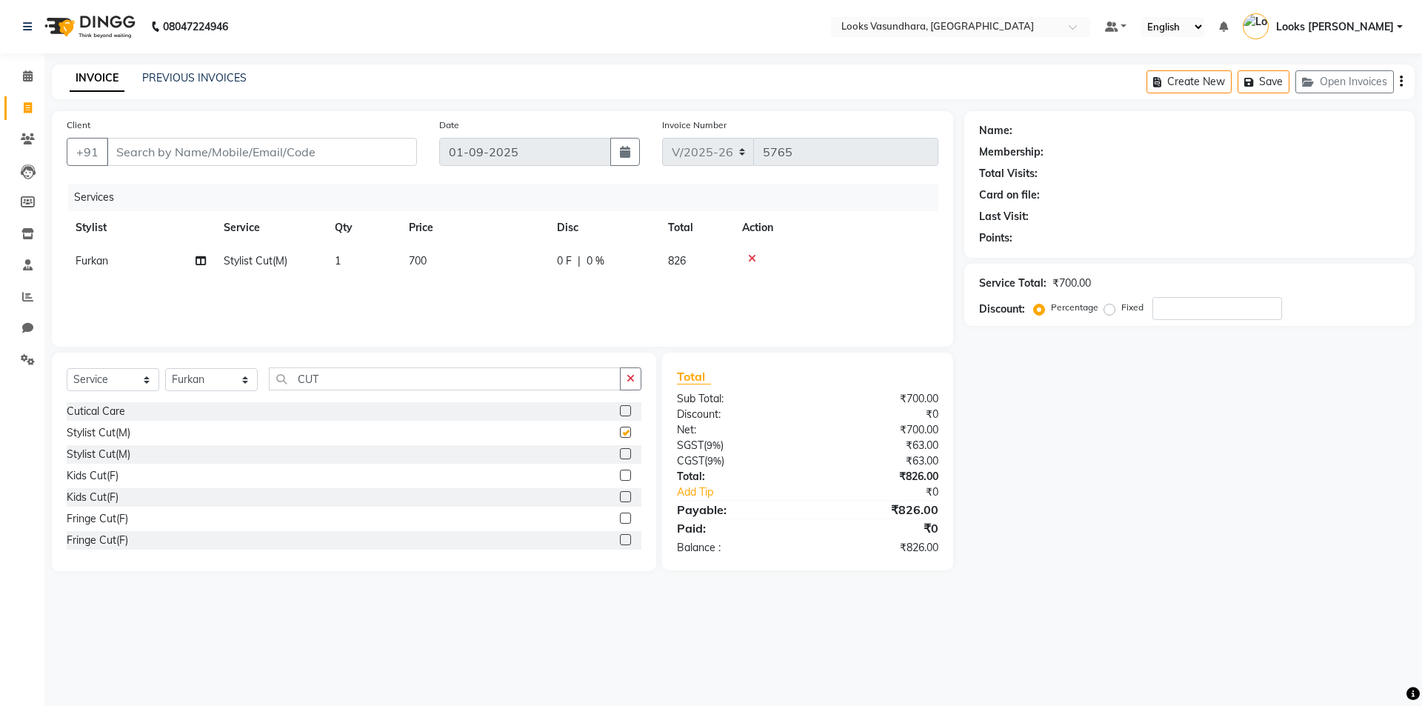
checkbox input "false"
click at [349, 383] on input "CUT" at bounding box center [445, 378] width 352 height 23
type input "BE"
click at [621, 453] on div at bounding box center [630, 454] width 21 height 19
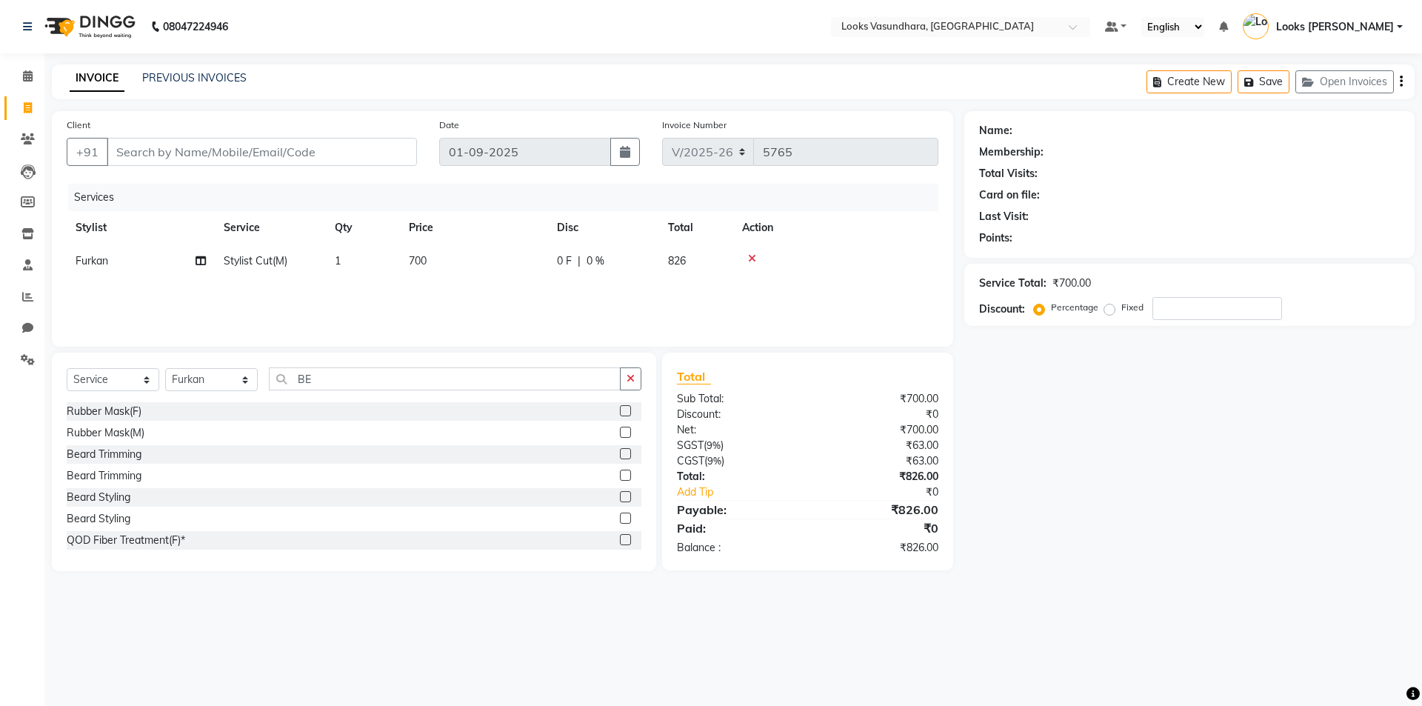
click at [620, 456] on label at bounding box center [625, 453] width 11 height 11
click at [620, 456] on input "checkbox" at bounding box center [625, 455] width 10 height 10
click at [484, 268] on td "700" at bounding box center [474, 260] width 148 height 33
checkbox input "false"
select select "70565"
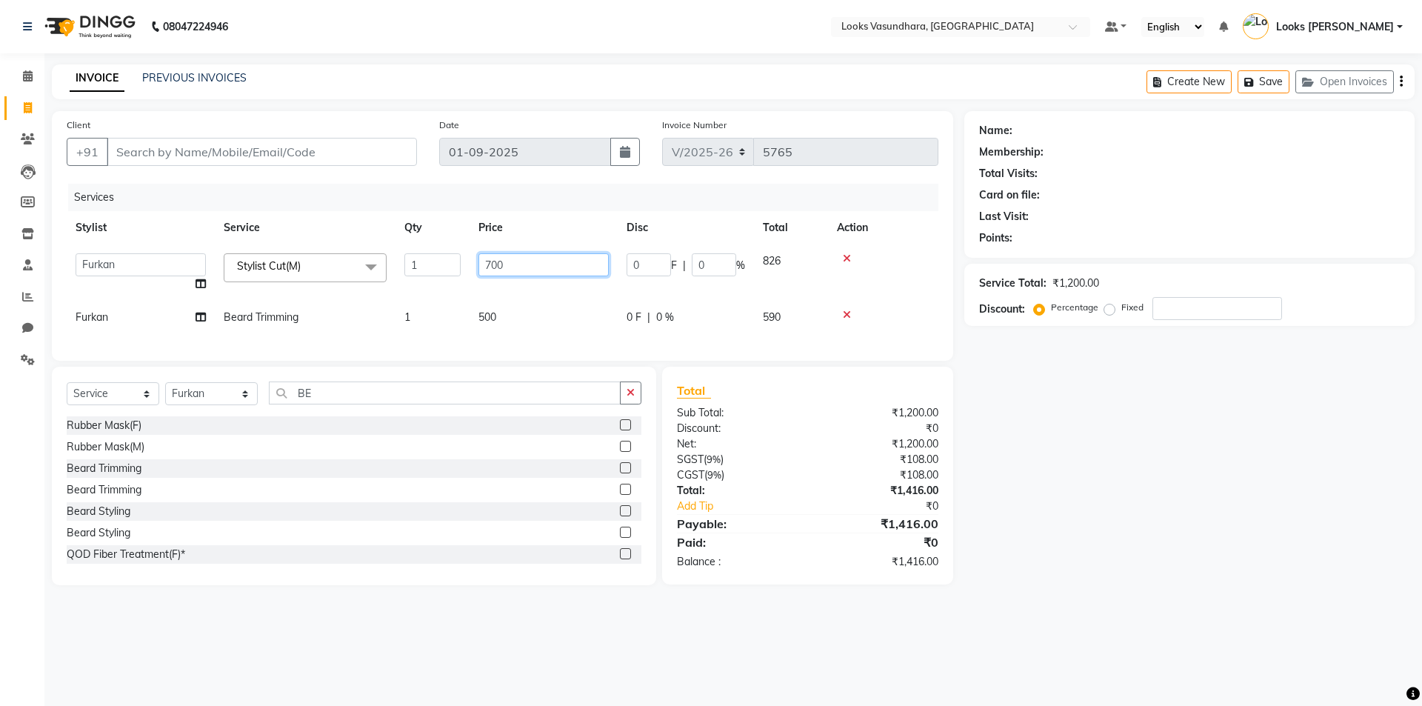
click at [530, 268] on input "700" at bounding box center [543, 264] width 130 height 23
type input "7"
type input "300"
click at [507, 312] on div "Services Stylist Service Qty Price Disc Total Action Aditya Anchal Anjali Arnav…" at bounding box center [503, 265] width 872 height 162
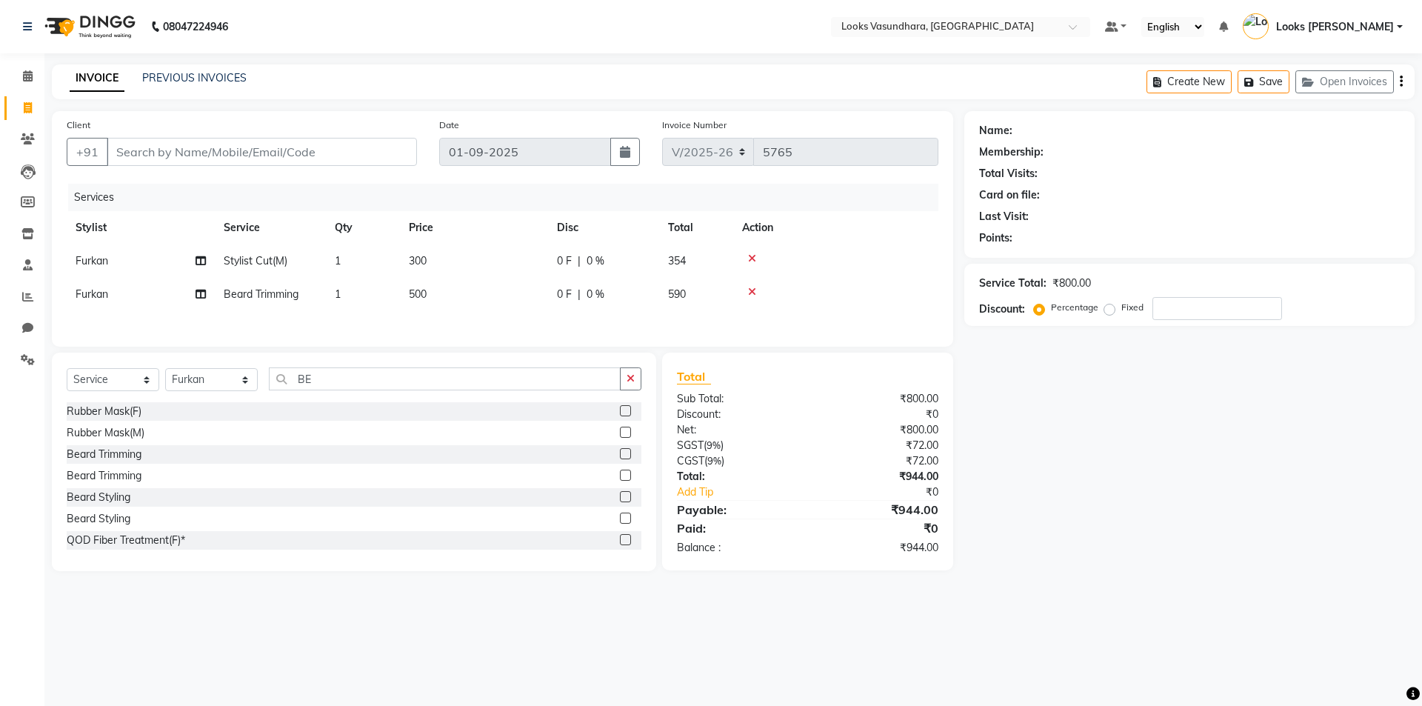
click at [516, 298] on td "500" at bounding box center [474, 294] width 148 height 33
select select "70565"
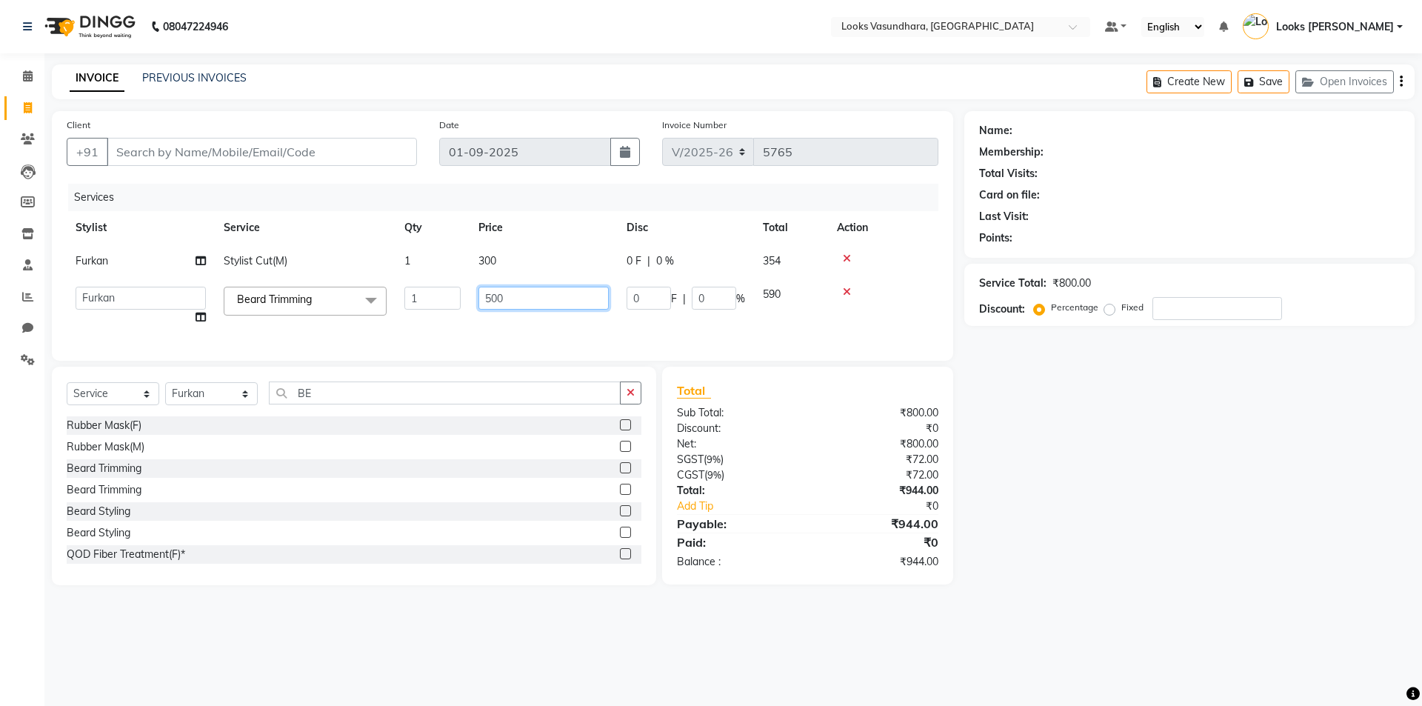
click at [531, 287] on input "500" at bounding box center [543, 298] width 130 height 23
type input "5"
type input "250"
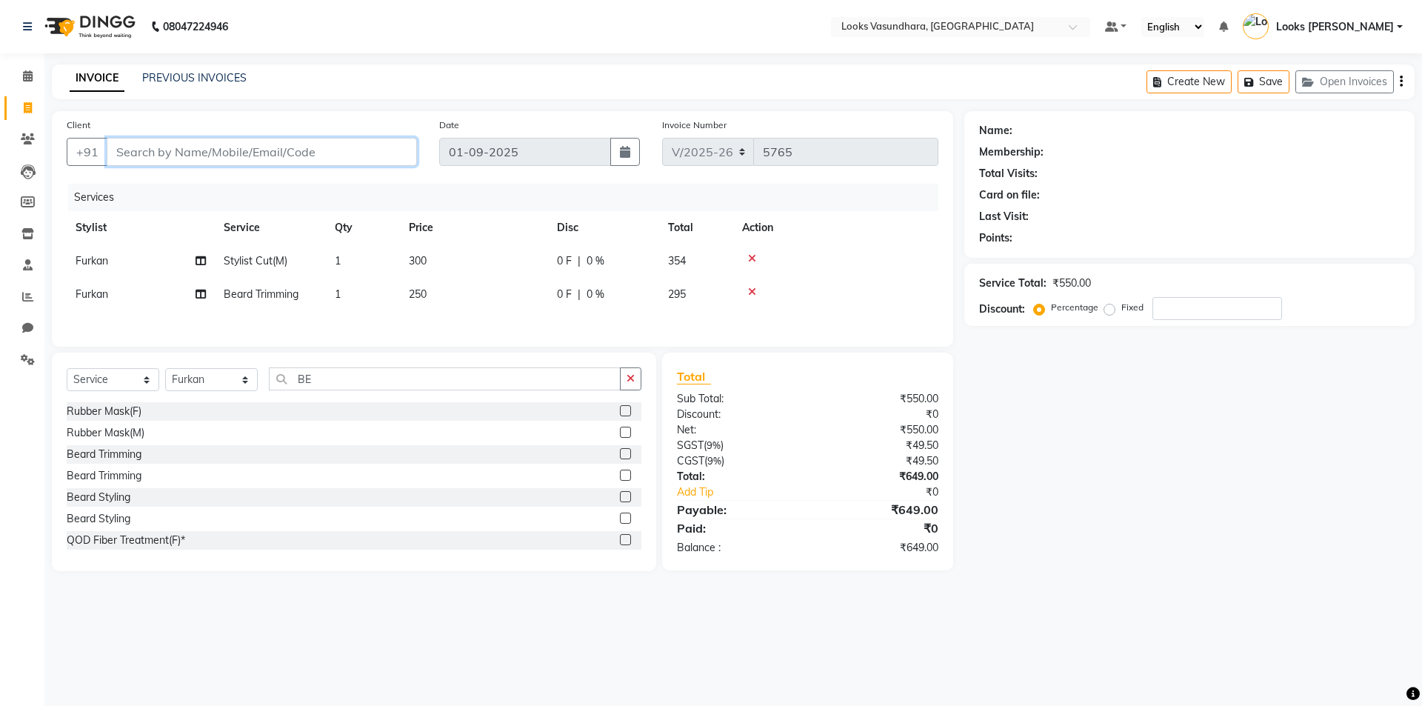
click at [378, 145] on input "Client" at bounding box center [262, 152] width 310 height 28
type input "9"
type input "0"
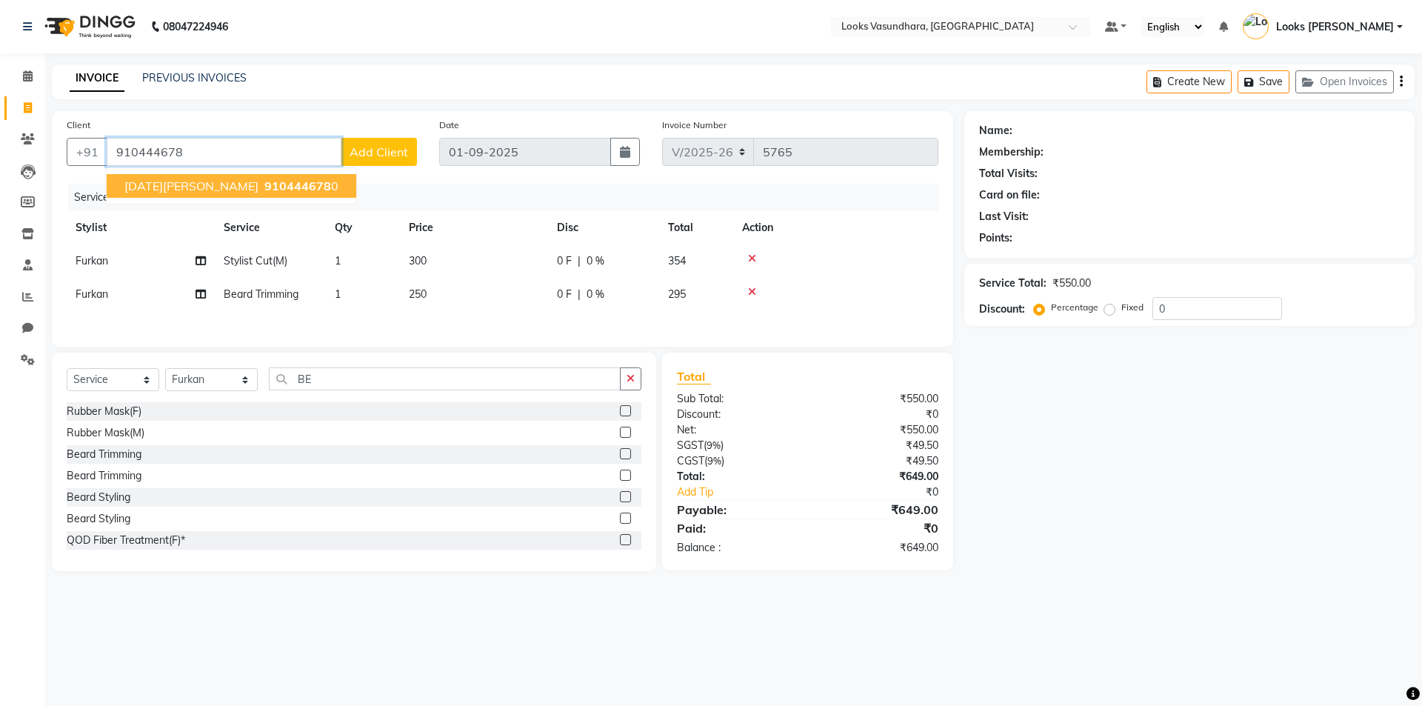
click at [264, 186] on span "910444678" at bounding box center [297, 186] width 67 height 15
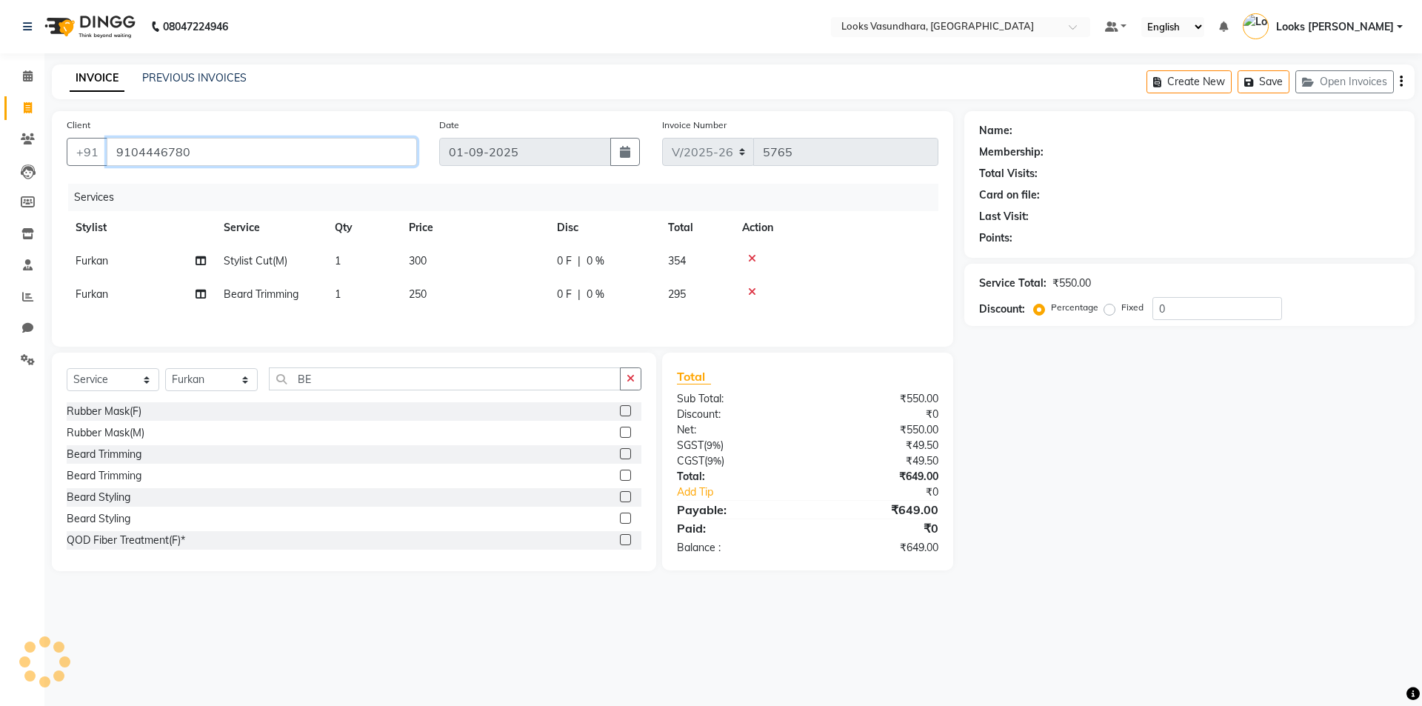
type input "9104446780"
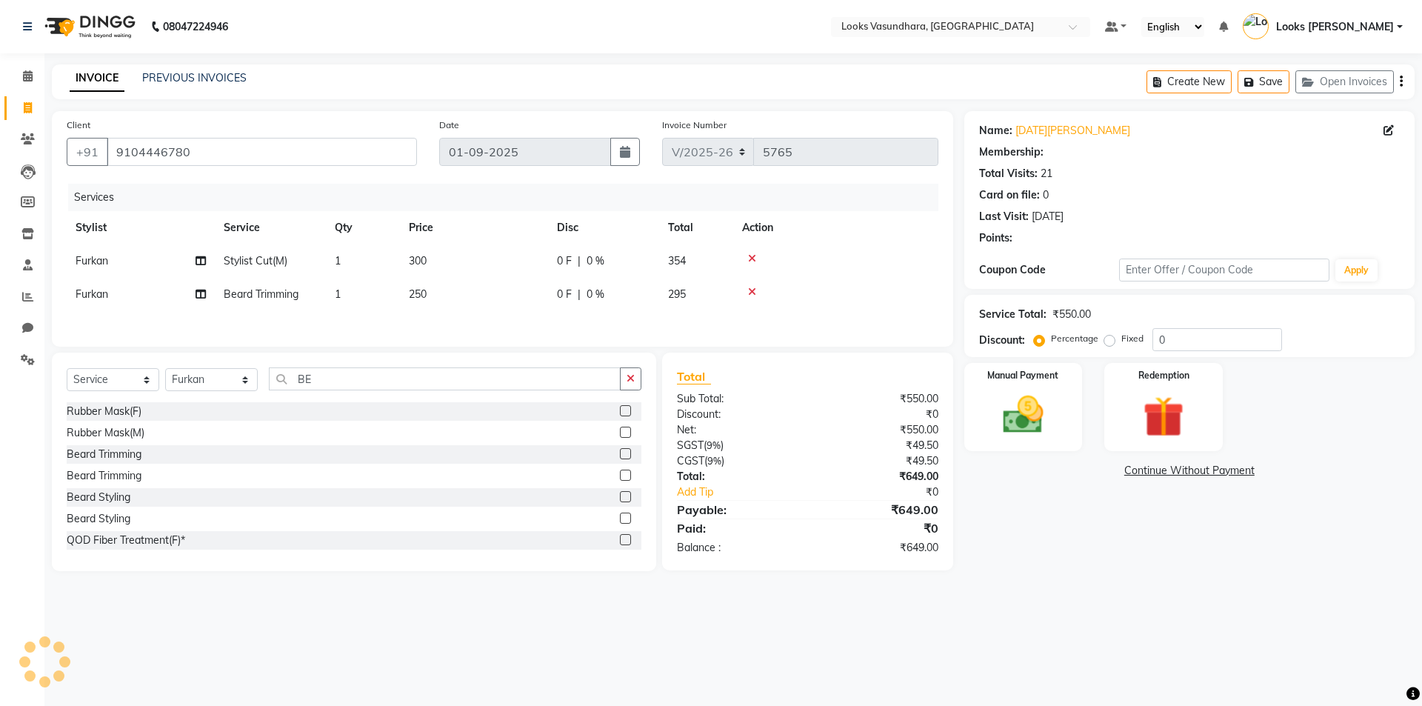
select select "1: Object"
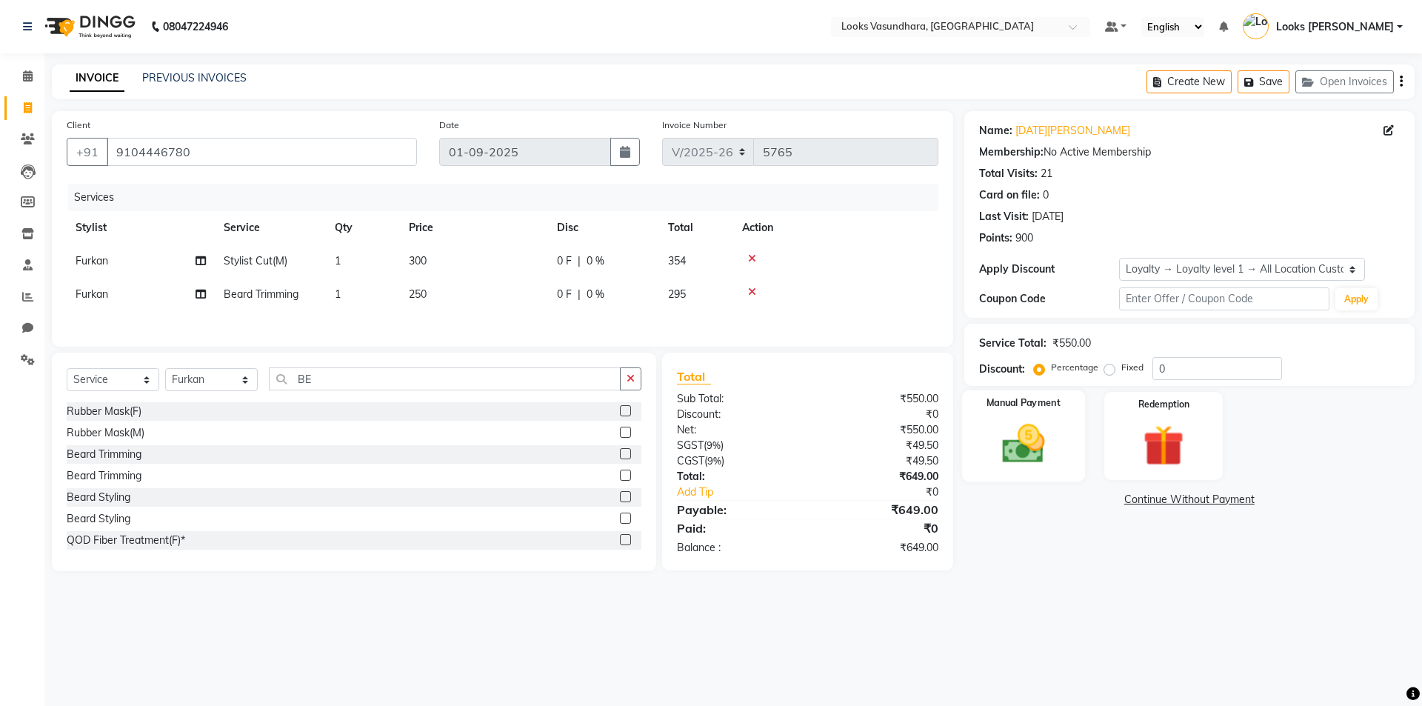
click at [1041, 447] on img at bounding box center [1023, 443] width 69 height 49
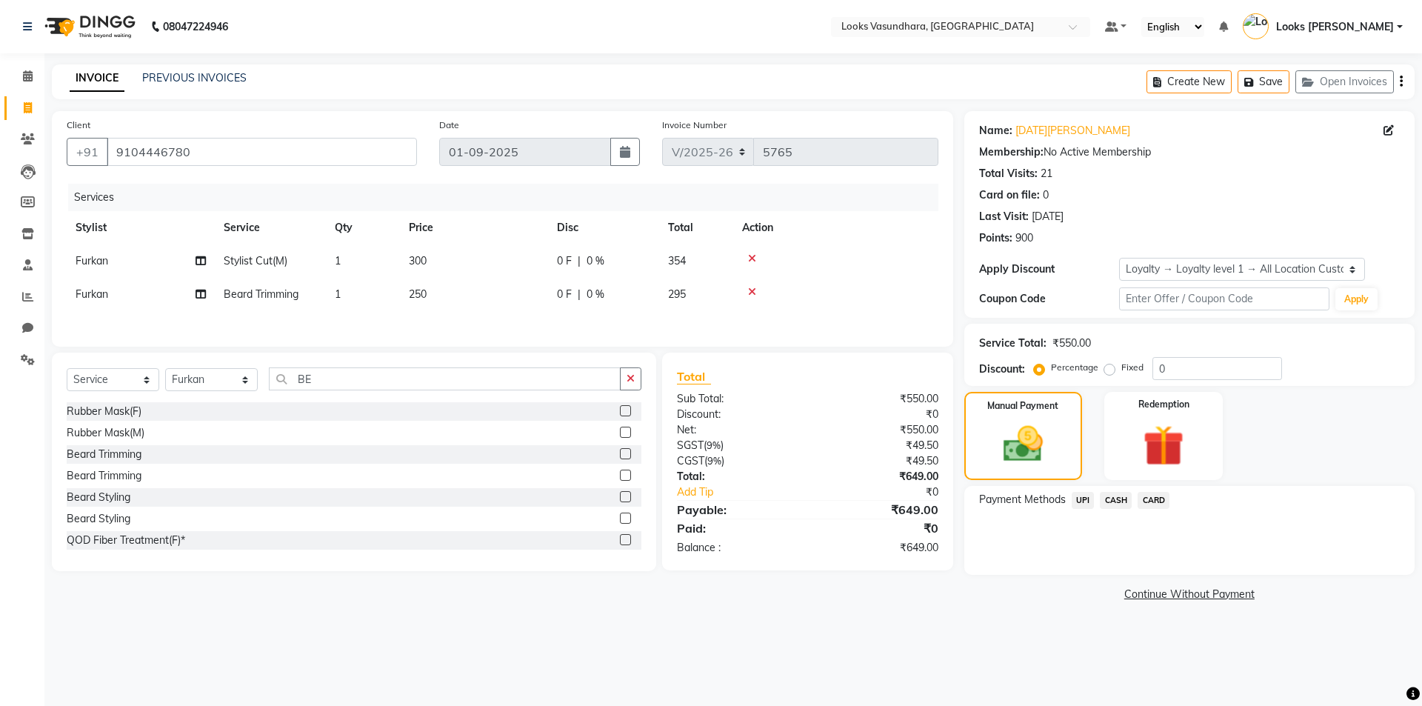
click at [1087, 501] on span "UPI" at bounding box center [1083, 500] width 23 height 17
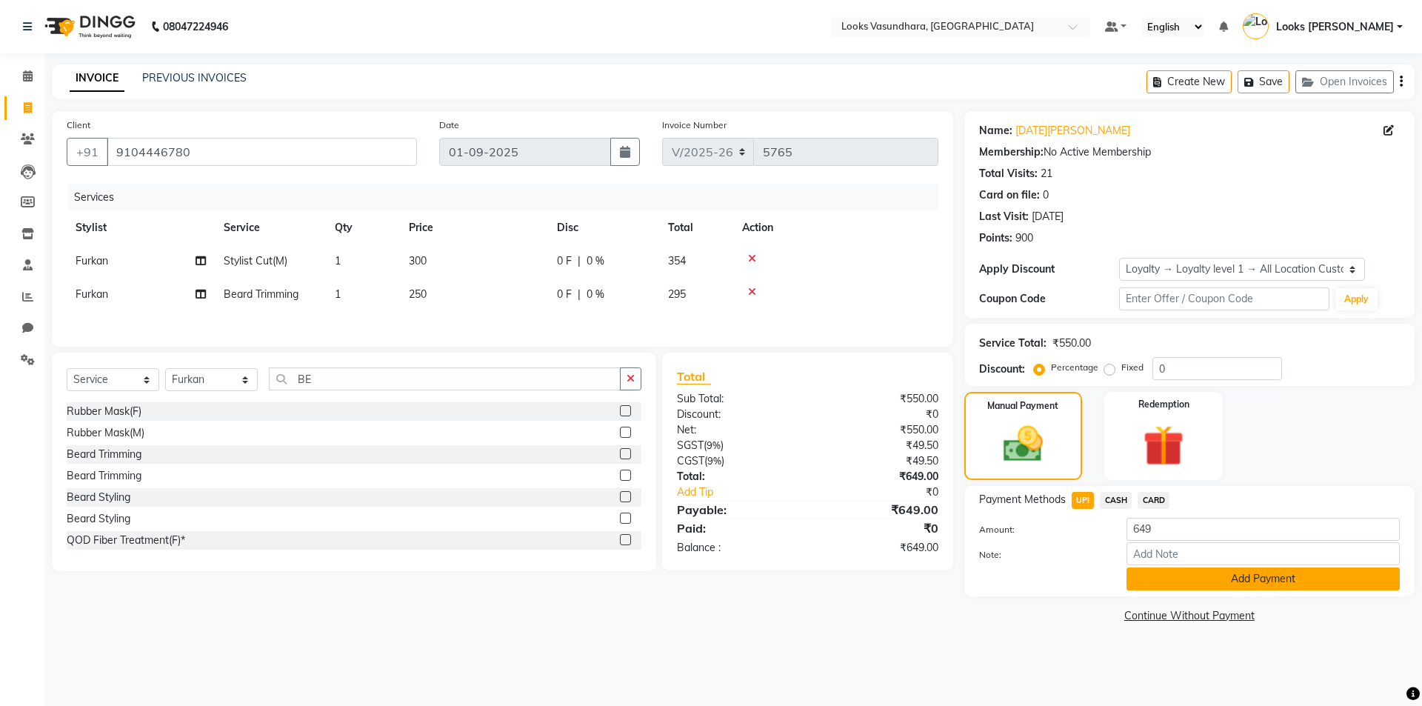
click at [1165, 579] on button "Add Payment" at bounding box center [1263, 578] width 273 height 23
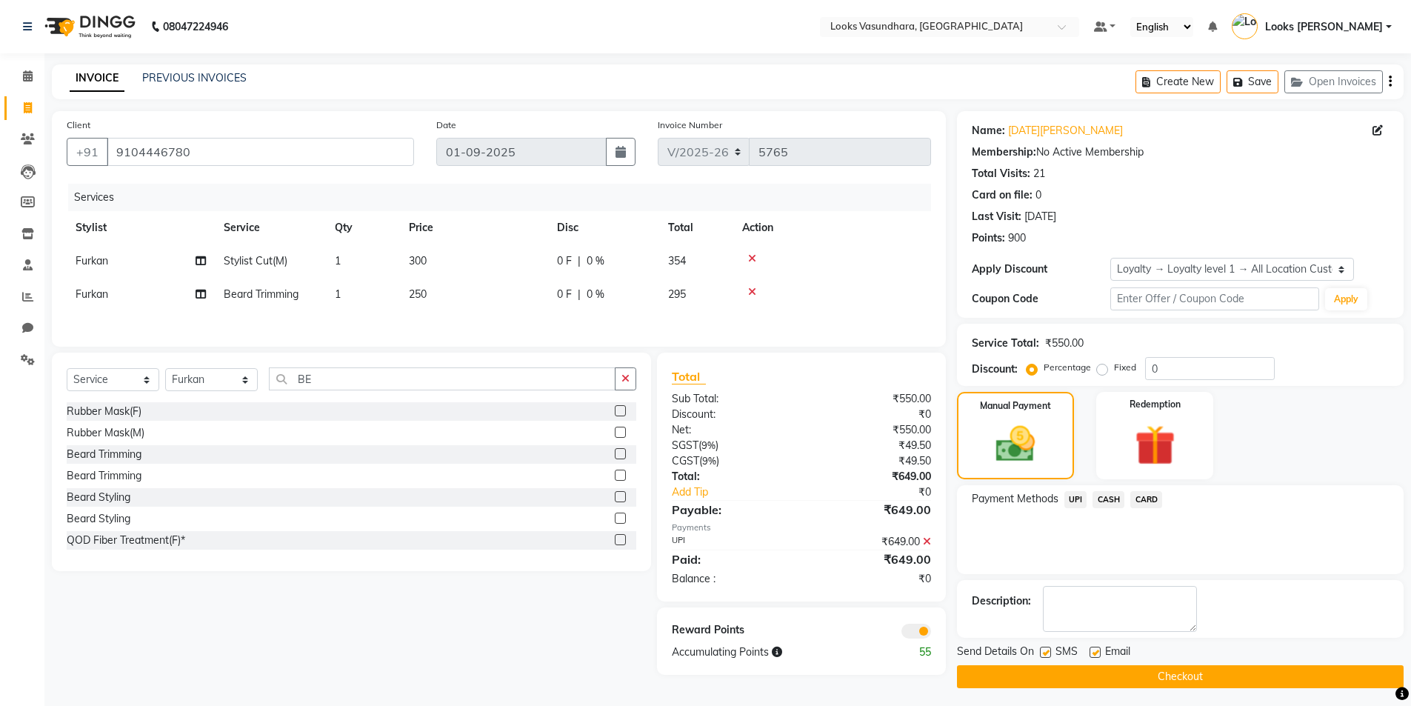
click at [1097, 653] on label at bounding box center [1095, 652] width 11 height 11
click at [1097, 653] on input "checkbox" at bounding box center [1095, 653] width 10 height 10
checkbox input "false"
click at [1165, 681] on button "Checkout" at bounding box center [1180, 676] width 447 height 23
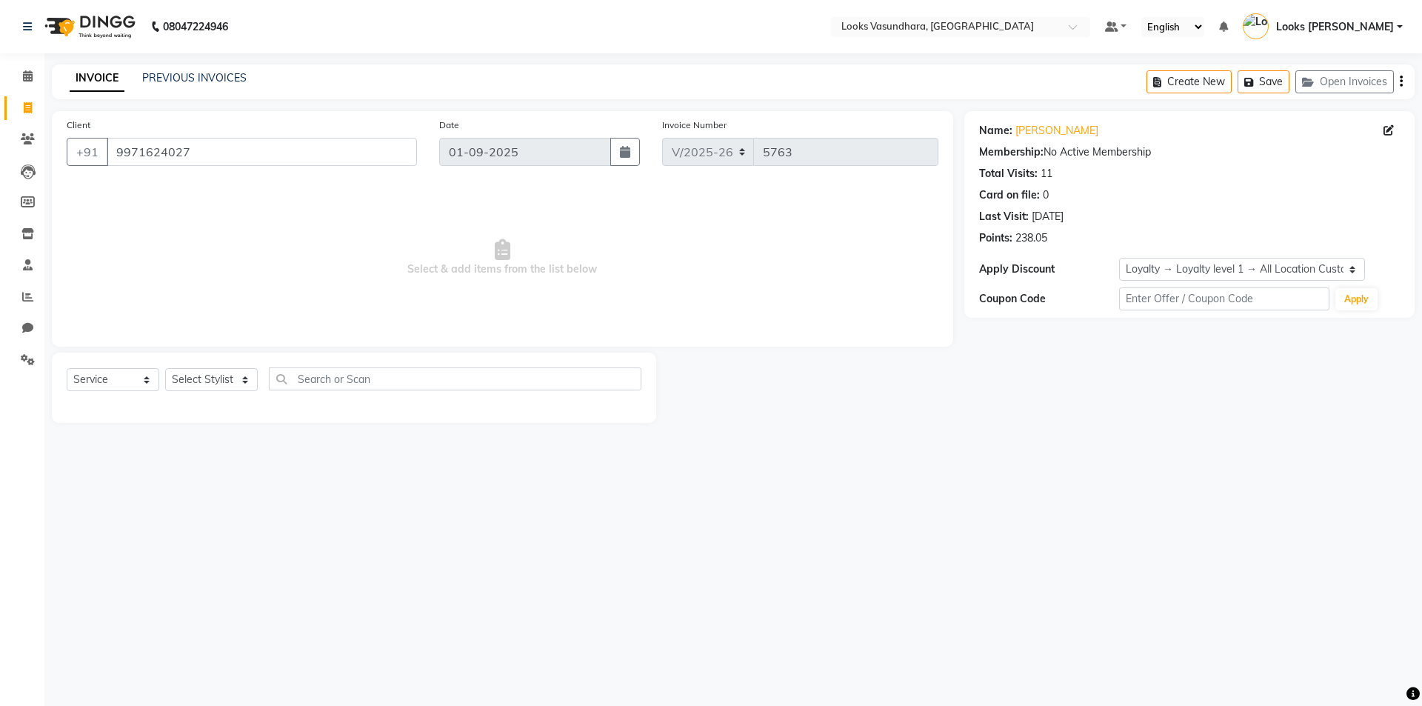
select select "4370"
select select "service"
select select "1: Object"
drag, startPoint x: 288, startPoint y: 155, endPoint x: 267, endPoint y: 156, distance: 21.5
click at [284, 154] on input "9971624027" at bounding box center [262, 152] width 310 height 28
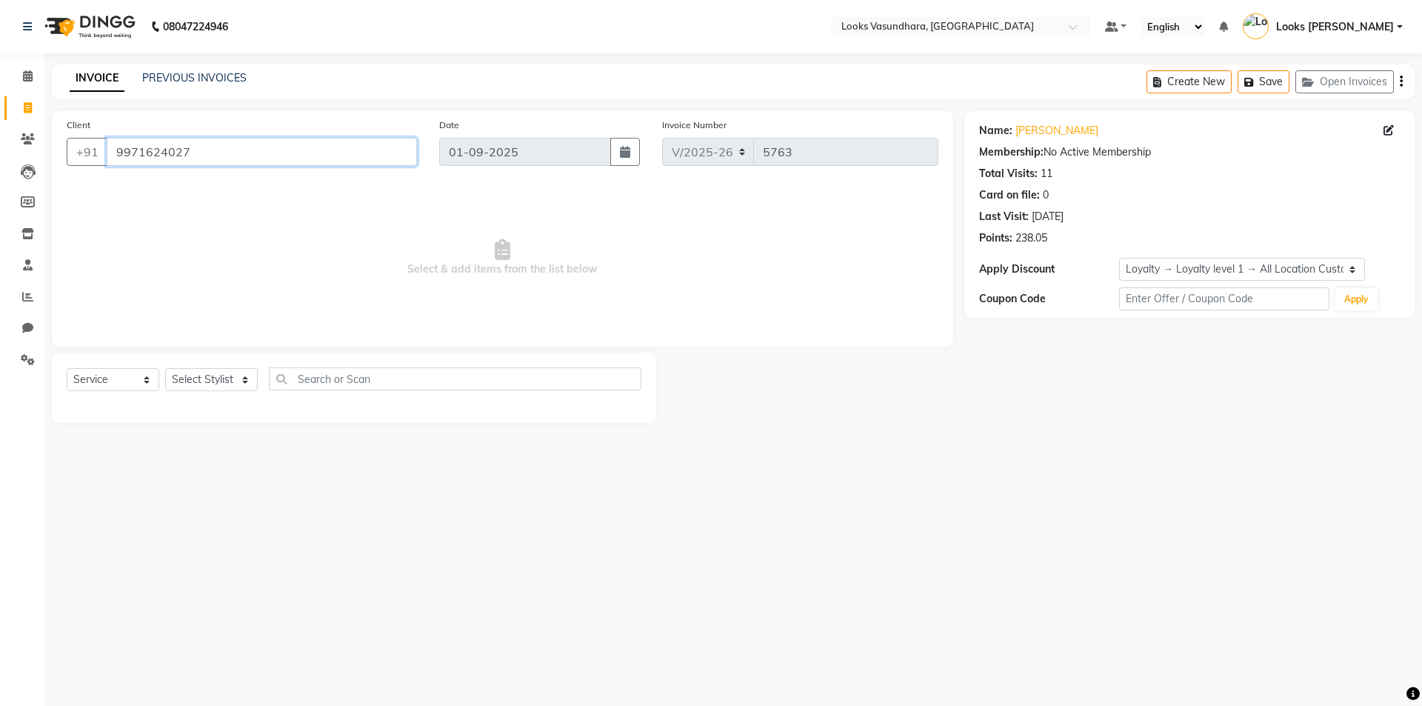
drag, startPoint x: 267, startPoint y: 156, endPoint x: 0, endPoint y: 179, distance: 267.6
click at [0, 179] on app-home "08047224946 Select Location × Looks Vasundhara, Ghaziabad Default Panel My Pane…" at bounding box center [711, 222] width 1422 height 445
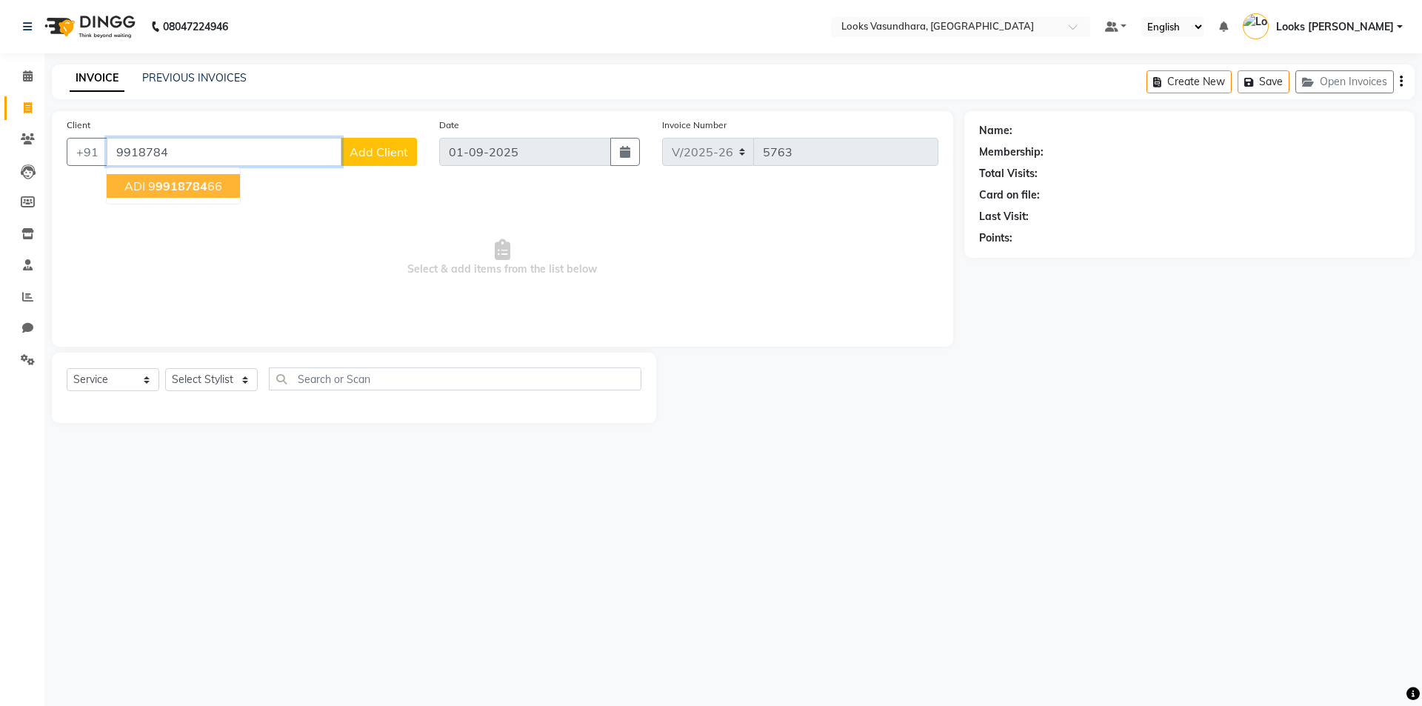
click at [204, 190] on span "9918784" at bounding box center [182, 186] width 52 height 15
type input "9991878466"
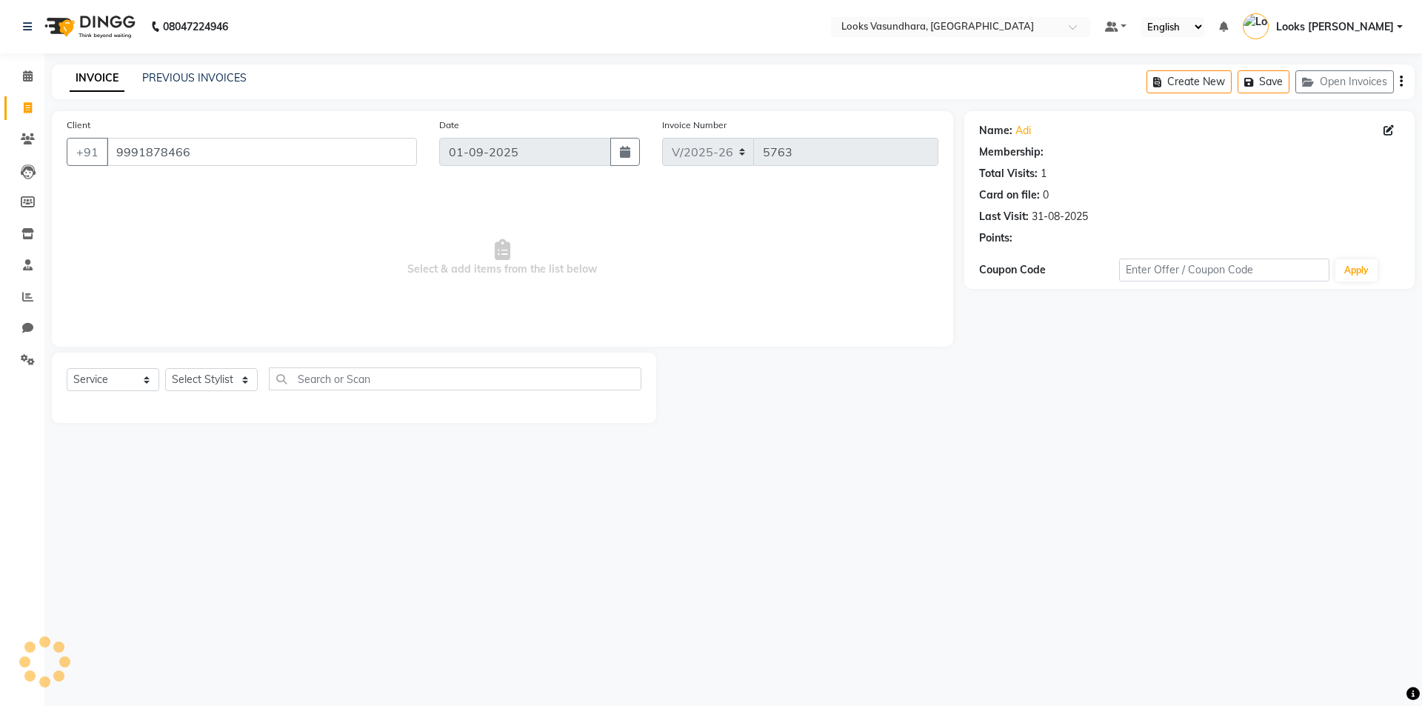
select select "1: Object"
click at [1025, 126] on link "Adi" at bounding box center [1023, 131] width 16 height 16
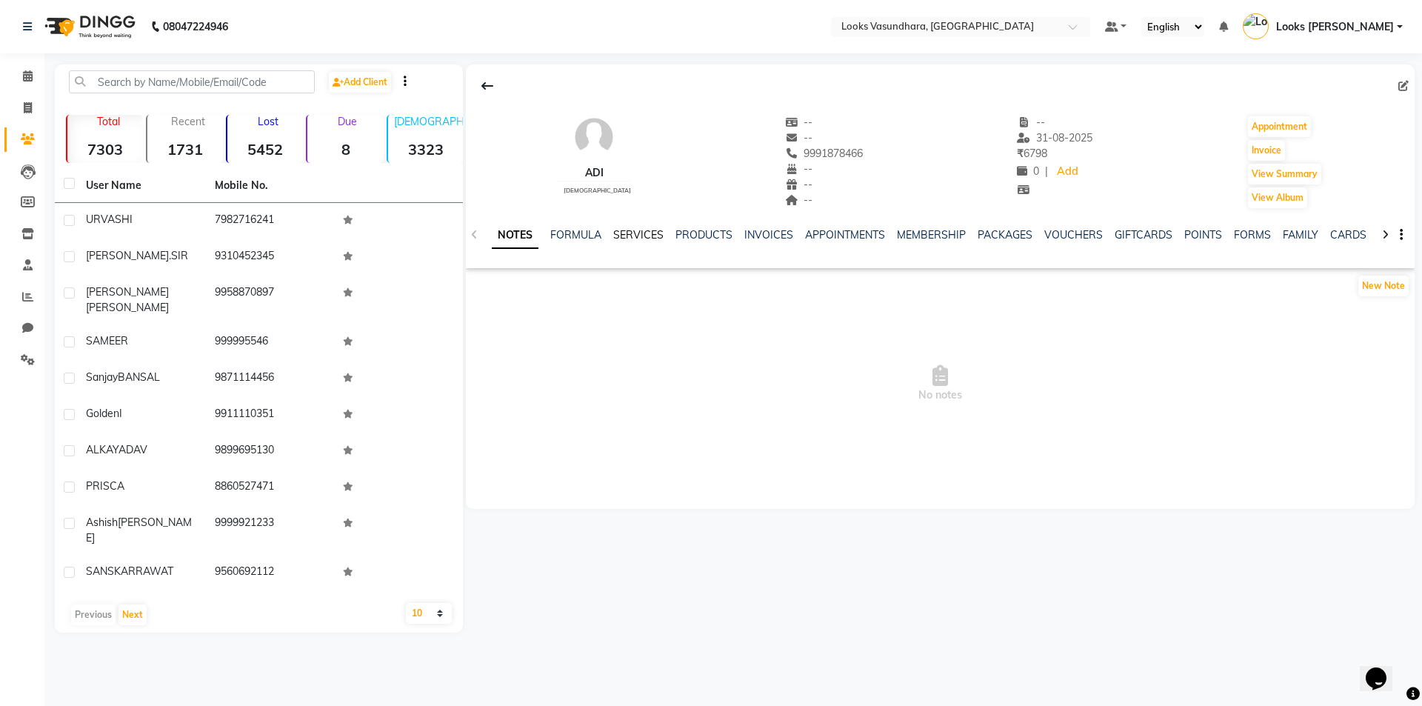
drag, startPoint x: 628, startPoint y: 230, endPoint x: 738, endPoint y: 244, distance: 110.5
click at [629, 230] on link "SERVICES" at bounding box center [638, 234] width 50 height 13
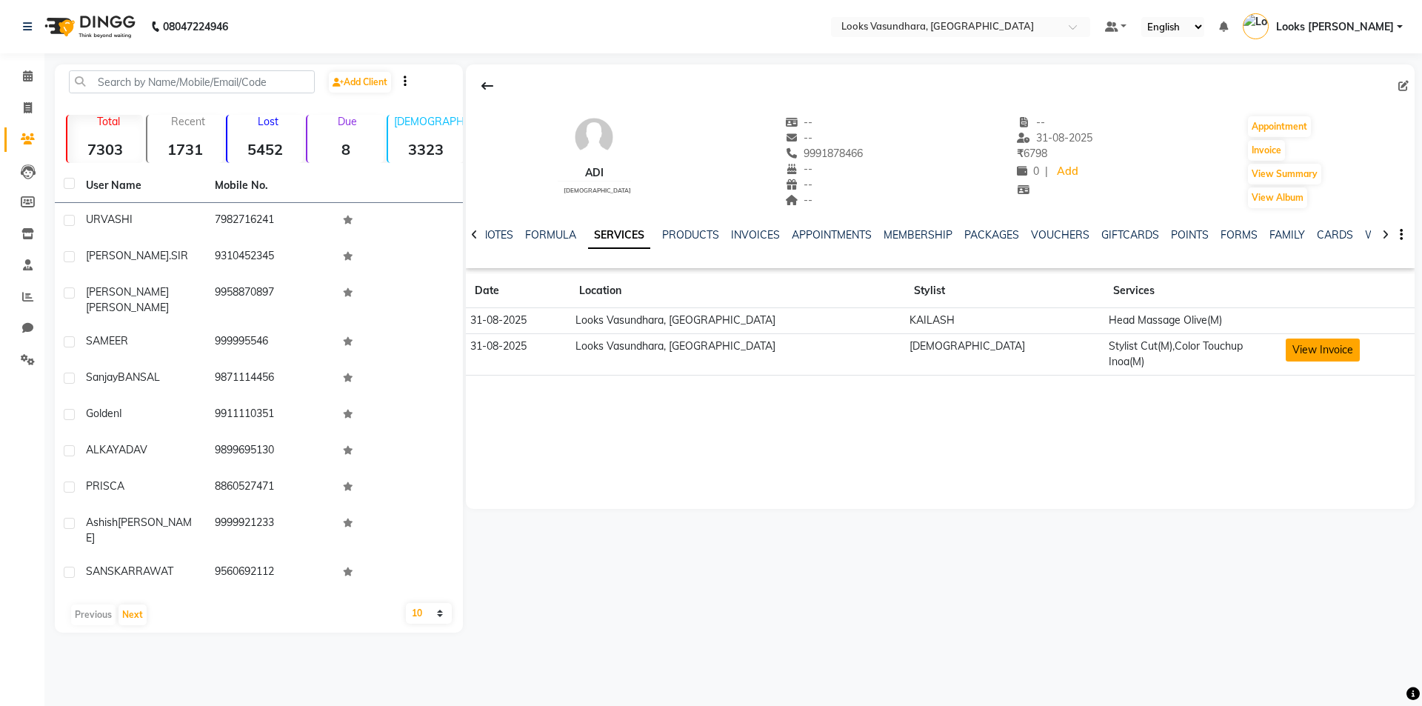
click at [1302, 354] on button "View Invoice" at bounding box center [1323, 349] width 74 height 23
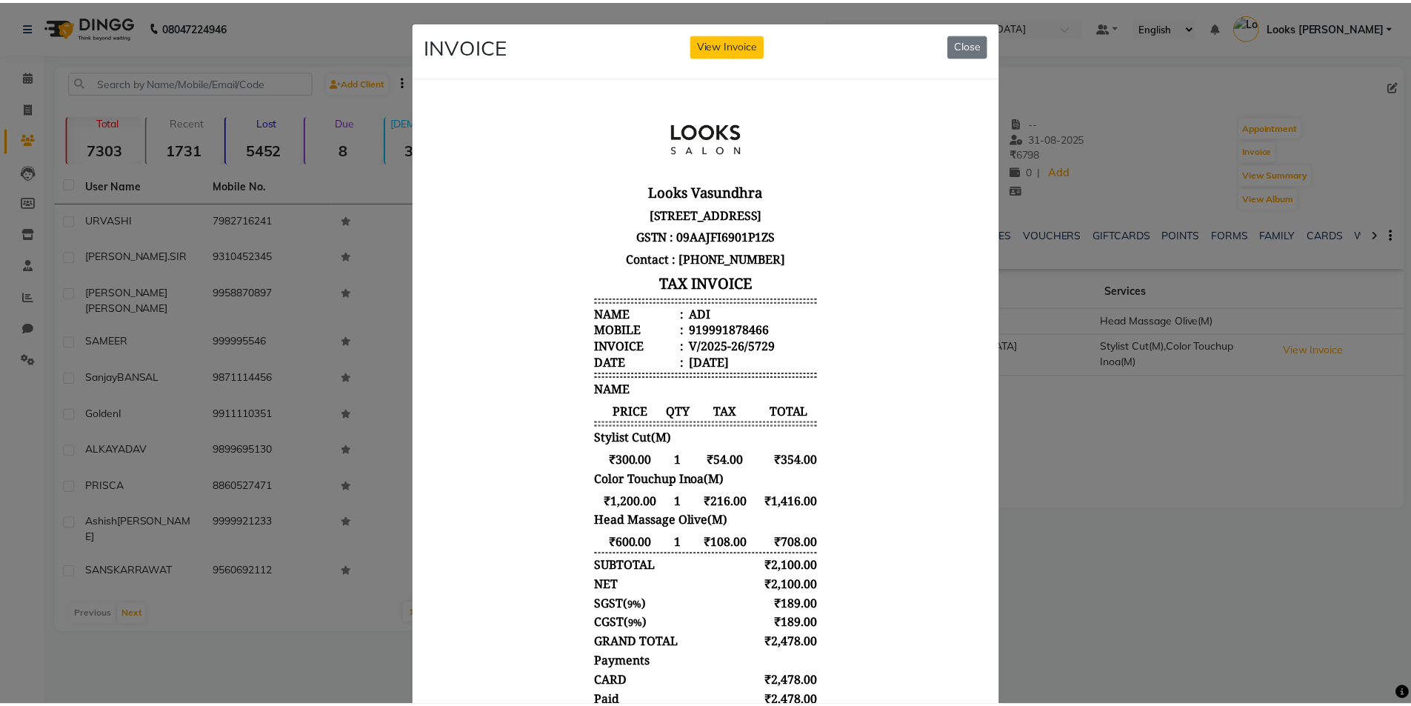
scroll to position [155, 0]
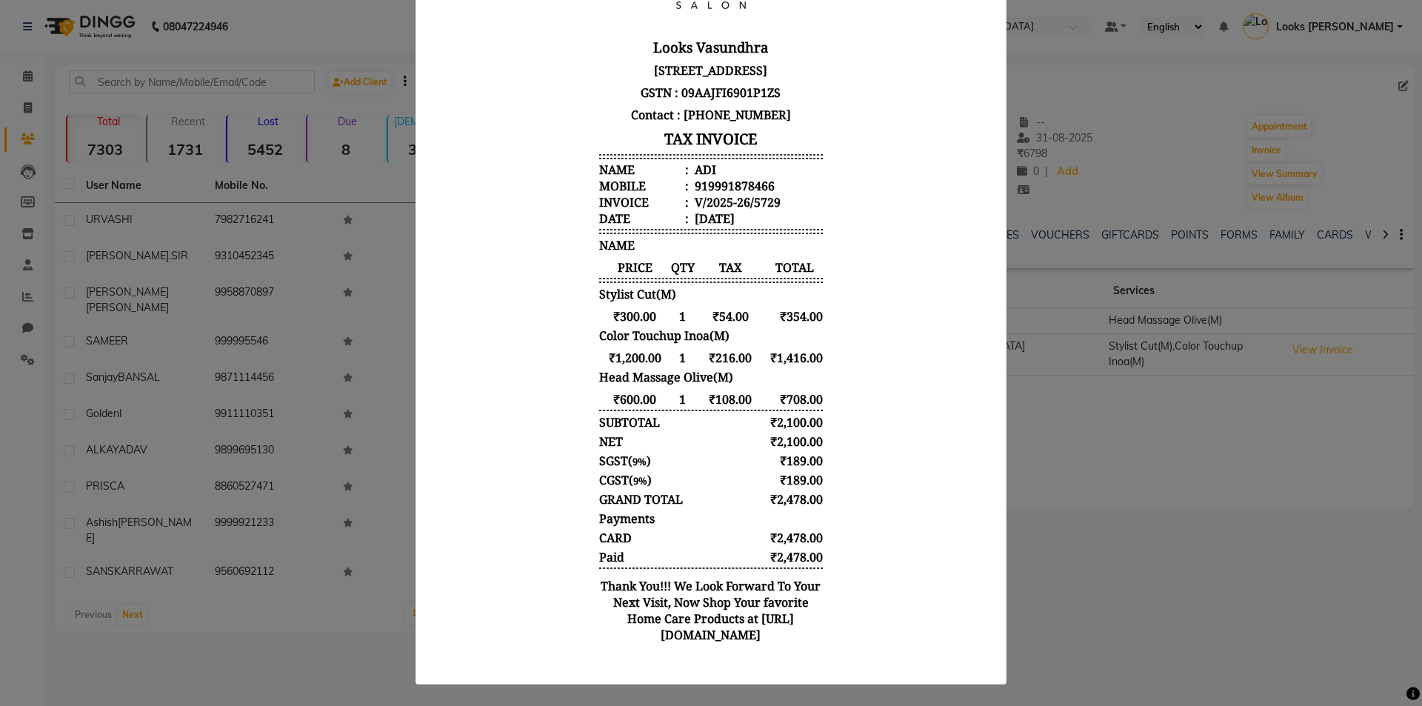
click at [1164, 595] on ngb-modal-window "INVOICE View Invoice Close" at bounding box center [711, 353] width 1422 height 706
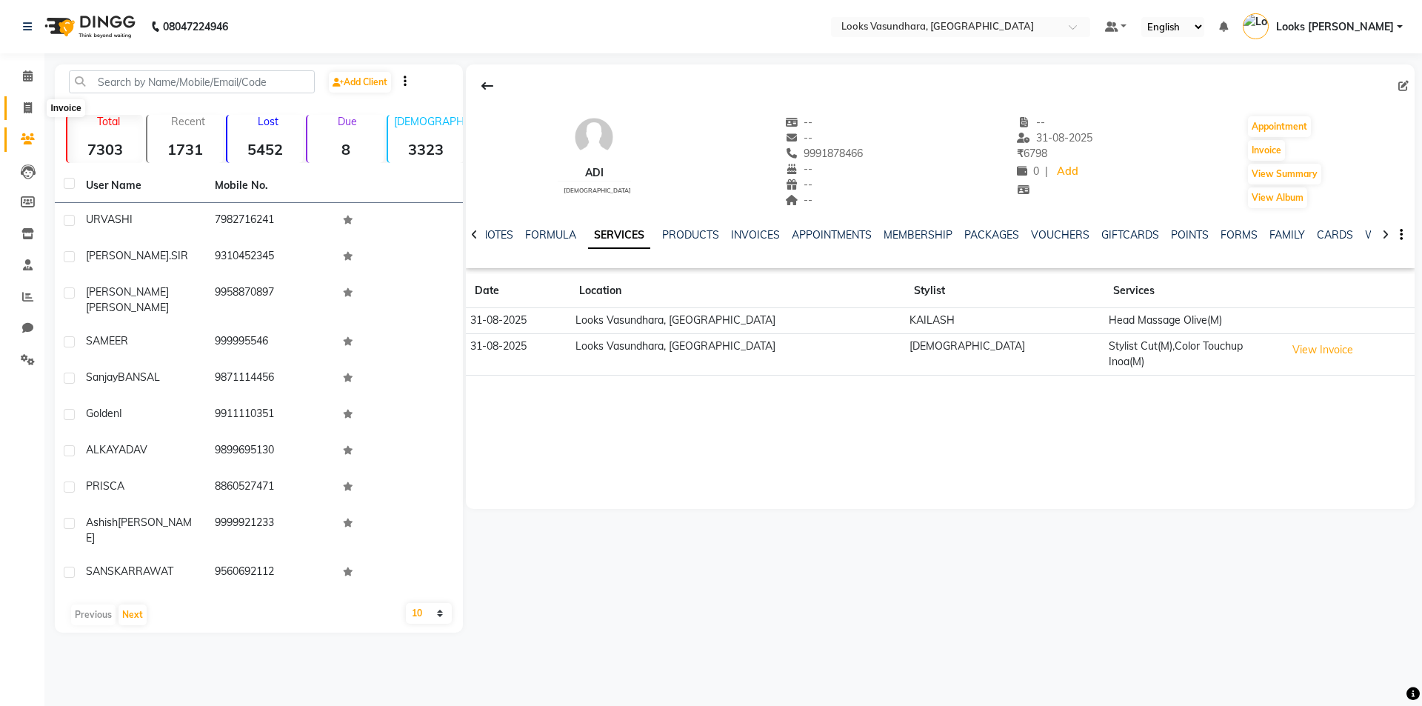
click at [21, 112] on span at bounding box center [28, 108] width 26 height 17
select select "service"
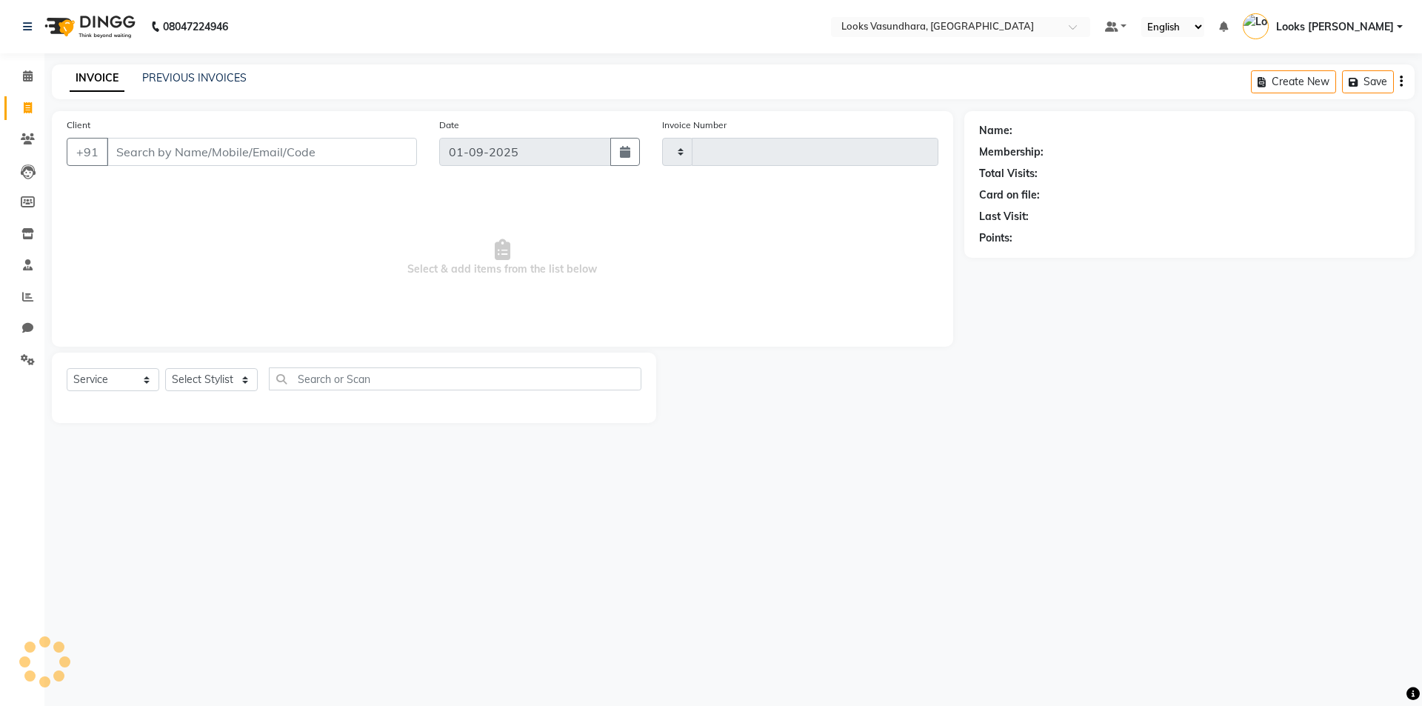
type input "5764"
select select "4370"
click at [164, 152] on input "Client" at bounding box center [262, 152] width 310 height 28
drag, startPoint x: 318, startPoint y: 130, endPoint x: 320, endPoint y: 147, distance: 17.2
click at [318, 130] on div "Client +91" at bounding box center [242, 147] width 373 height 61
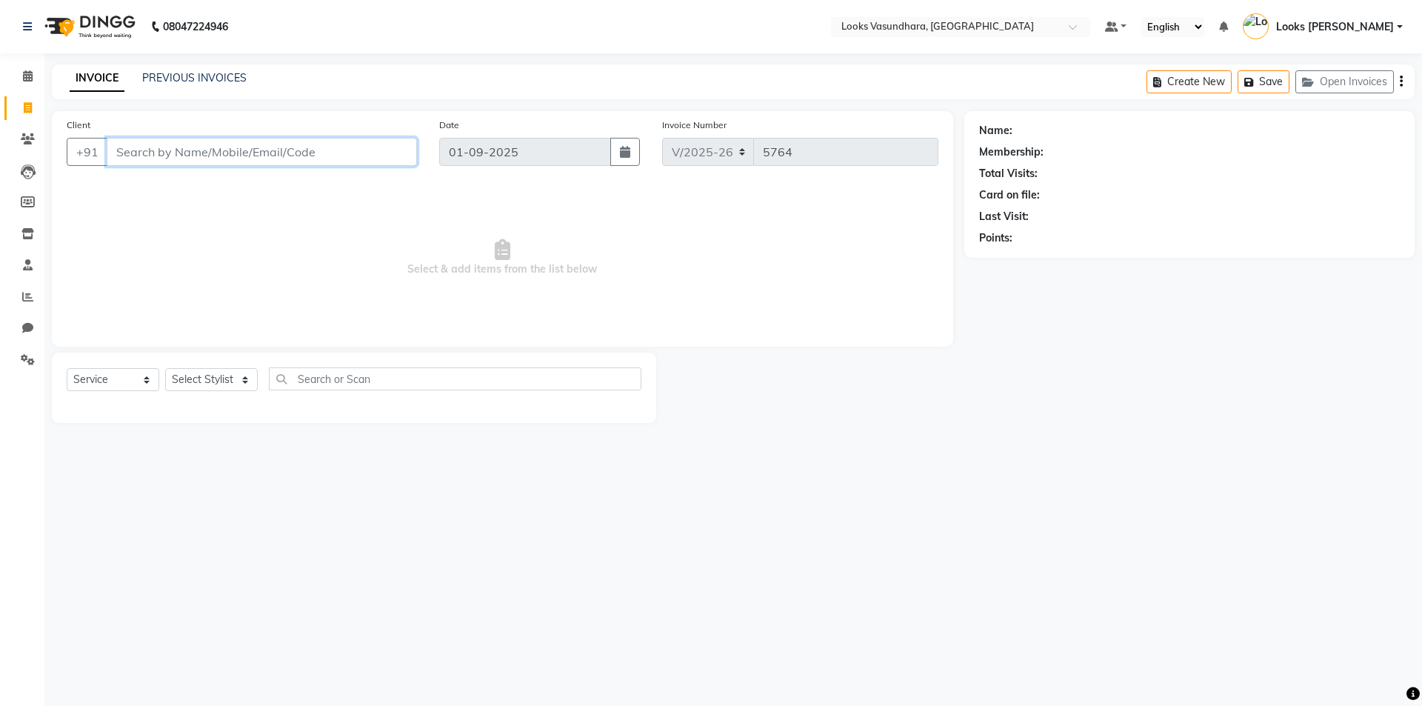
click at [321, 151] on input "Client" at bounding box center [262, 152] width 310 height 28
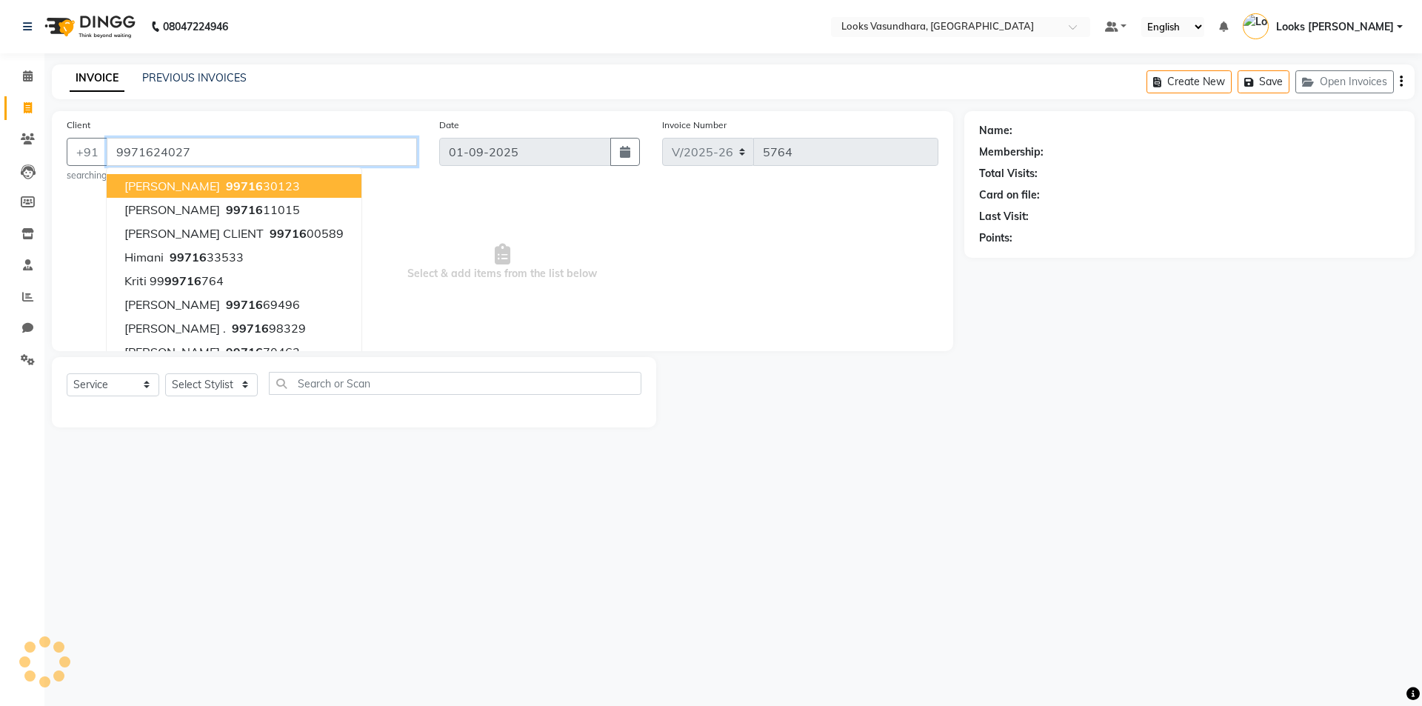
type input "9971624027"
select select "1: Object"
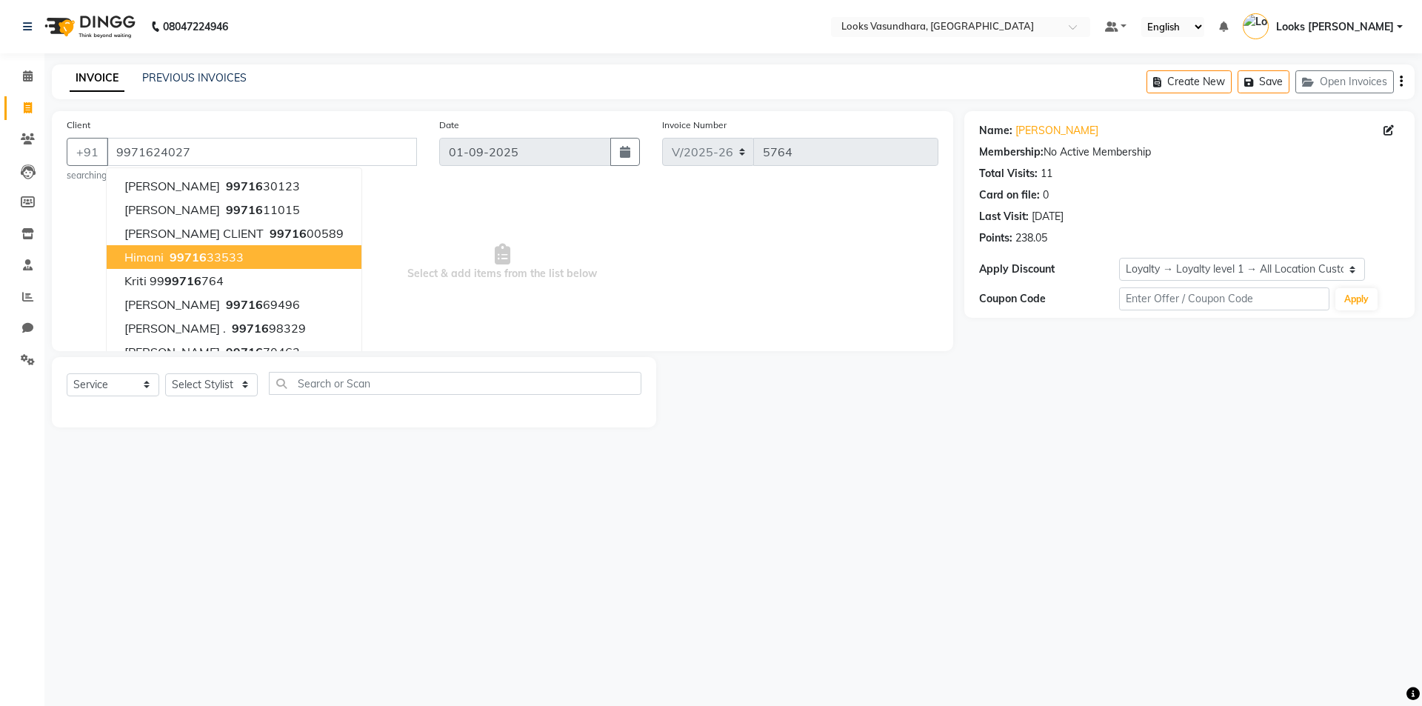
click at [801, 248] on span "Select & add items from the list below" at bounding box center [503, 262] width 872 height 148
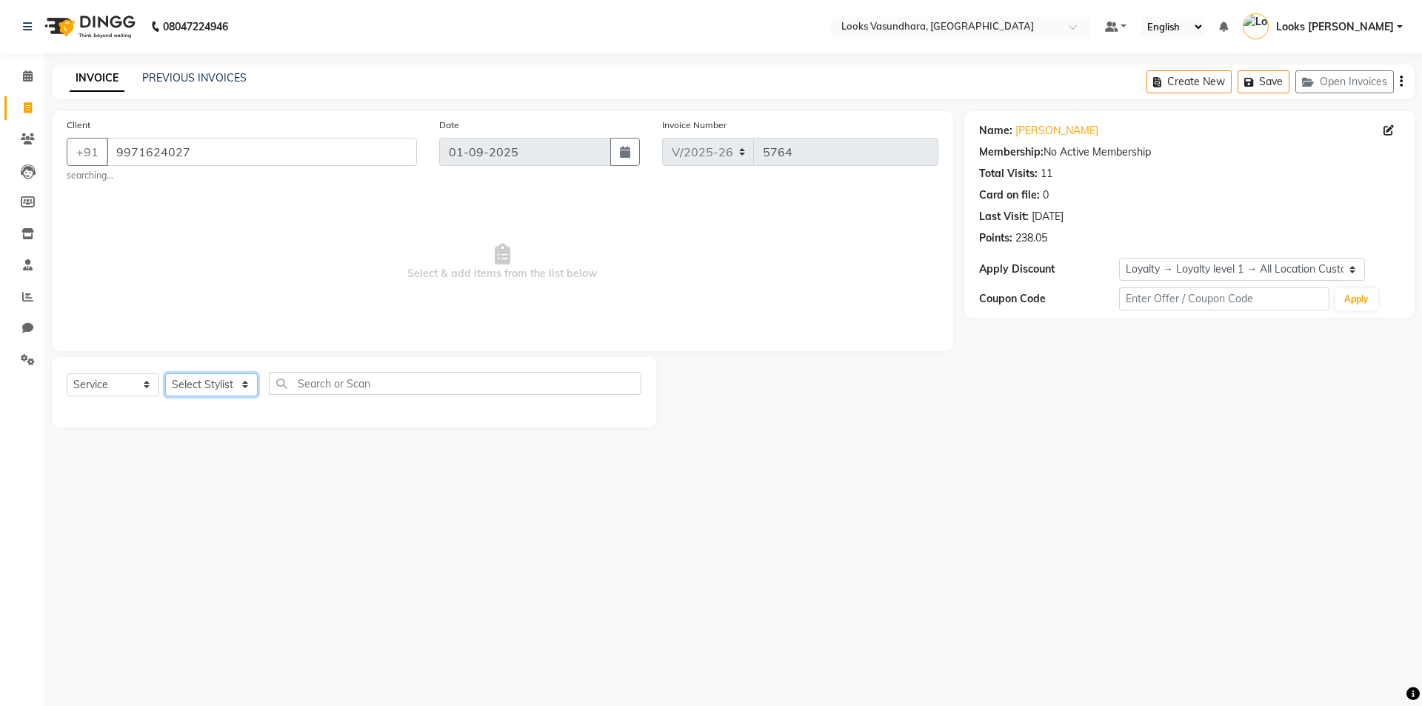
click at [224, 390] on select "Select Stylist Aditya [PERSON_NAME] Anjali [PERSON_NAME] Kumar_MSTR Counter Sal…" at bounding box center [211, 384] width 93 height 23
select select "62390"
click at [165, 373] on select "Select Stylist Aditya [PERSON_NAME] Anjali [PERSON_NAME] Kumar_MSTR Counter Sal…" at bounding box center [211, 384] width 93 height 23
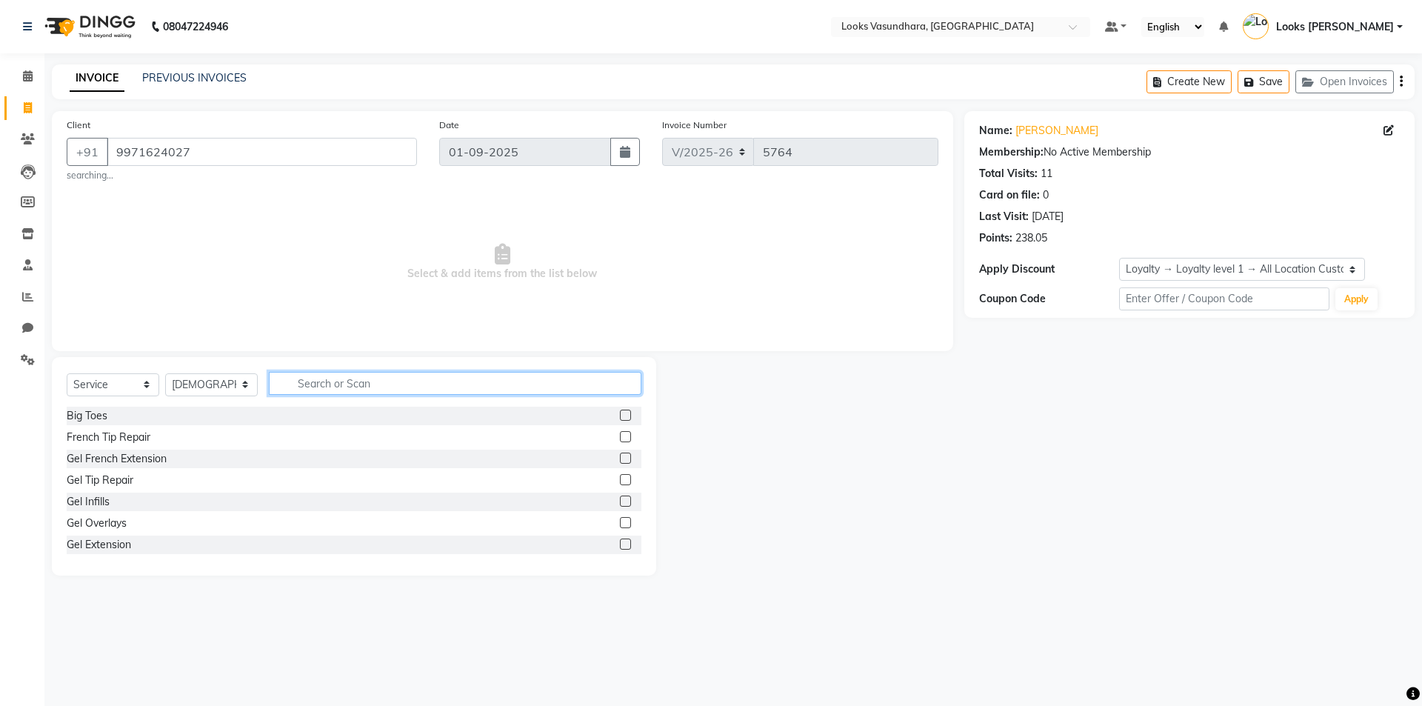
click at [296, 380] on input "text" at bounding box center [455, 383] width 373 height 23
type input "CUT"
click at [620, 442] on label at bounding box center [625, 436] width 11 height 11
click at [620, 442] on input "checkbox" at bounding box center [625, 438] width 10 height 10
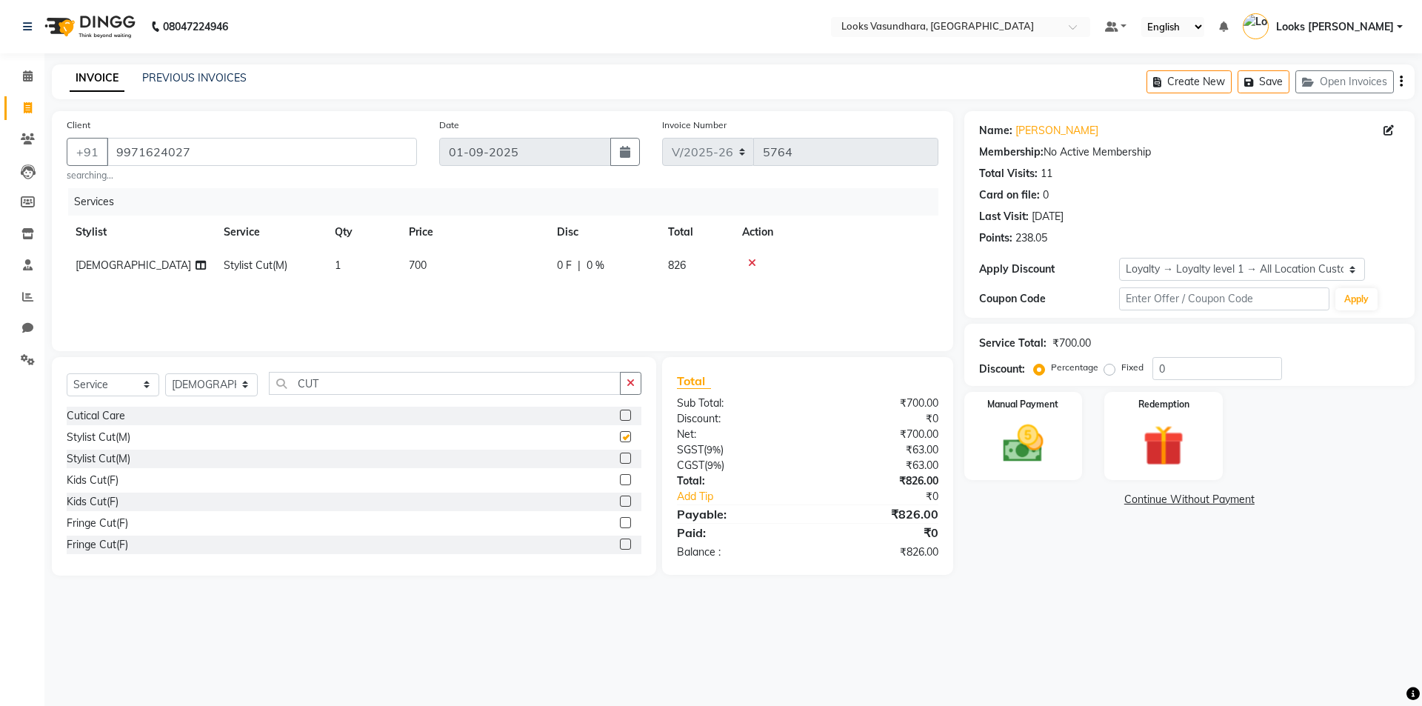
checkbox input "false"
click at [355, 387] on input "CUT" at bounding box center [445, 383] width 352 height 23
type input "C"
click at [405, 385] on input "text" at bounding box center [455, 383] width 373 height 23
type input "BE"
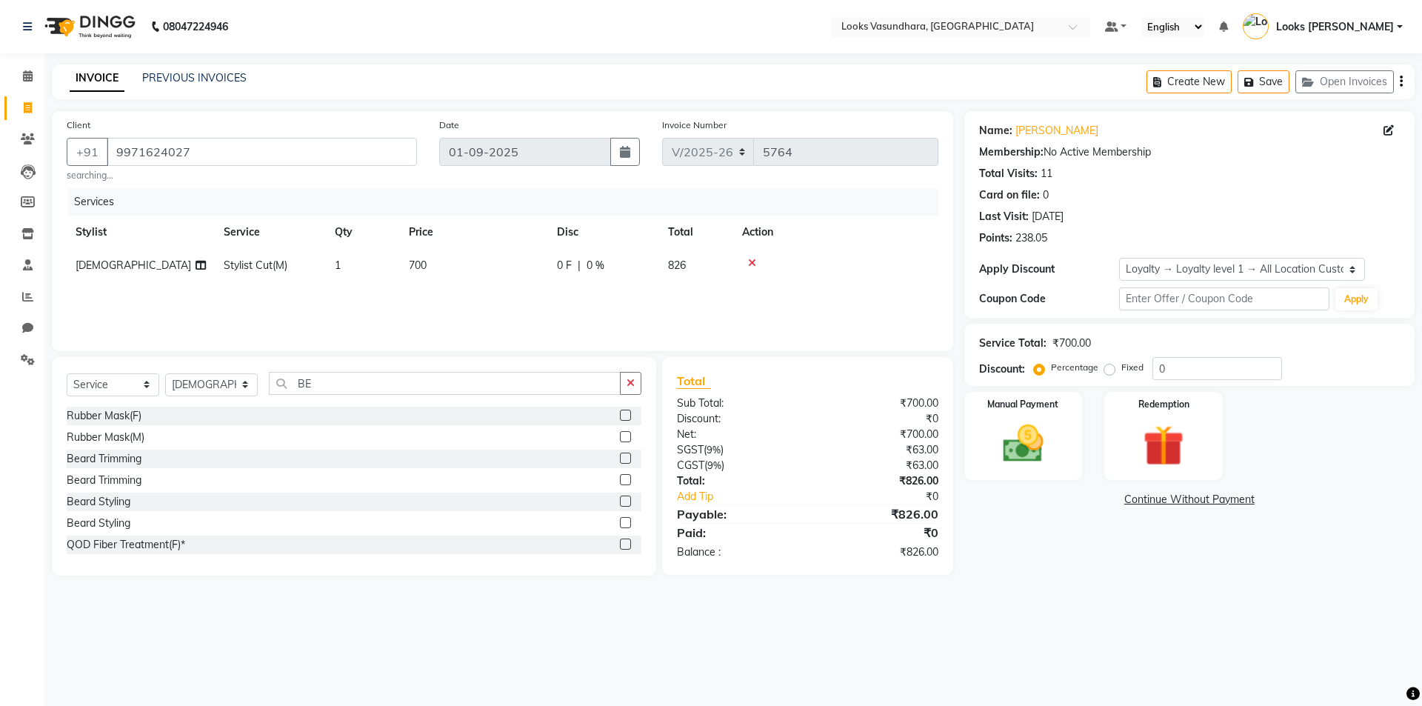
drag, startPoint x: 615, startPoint y: 458, endPoint x: 390, endPoint y: 162, distance: 371.7
click at [620, 458] on label at bounding box center [625, 458] width 11 height 11
click at [620, 458] on input "checkbox" at bounding box center [625, 459] width 10 height 10
checkbox input "false"
drag, startPoint x: 456, startPoint y: 267, endPoint x: 470, endPoint y: 266, distance: 14.1
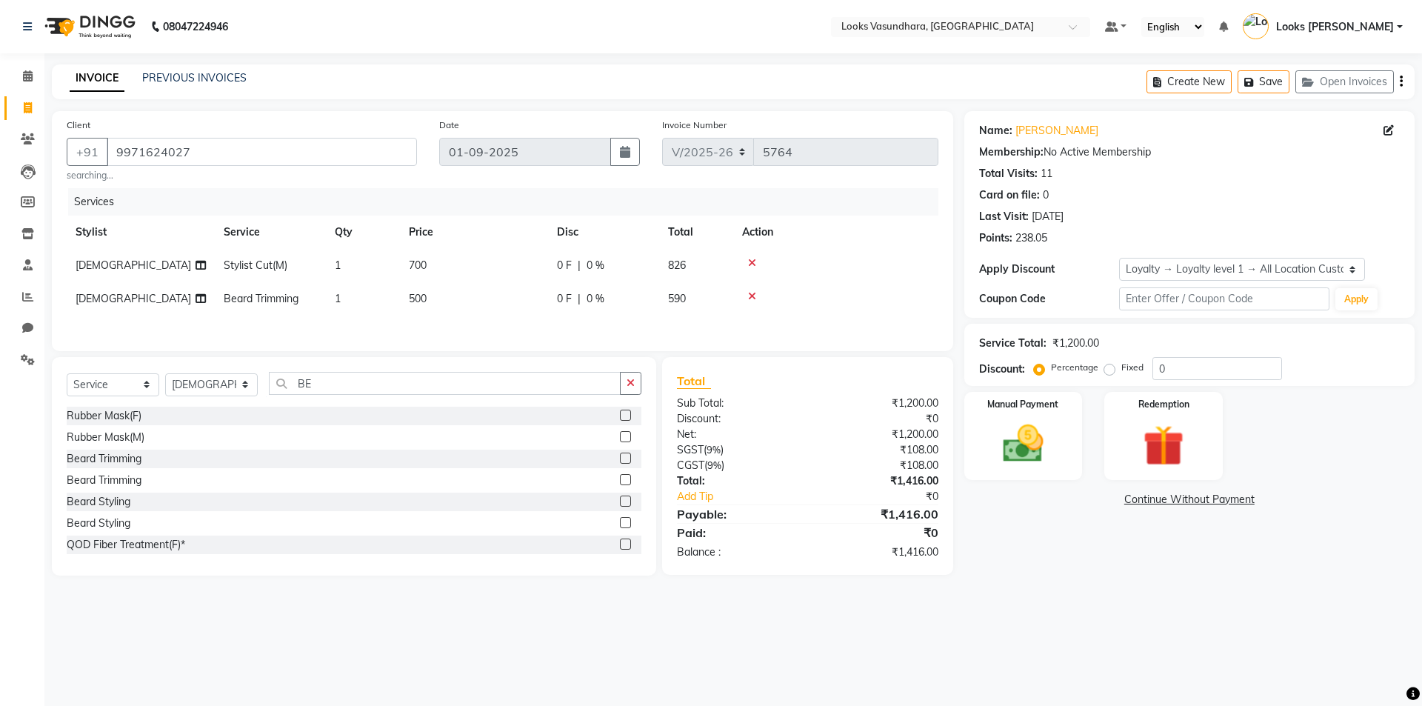
click at [456, 266] on td "700" at bounding box center [474, 265] width 148 height 33
select select "62390"
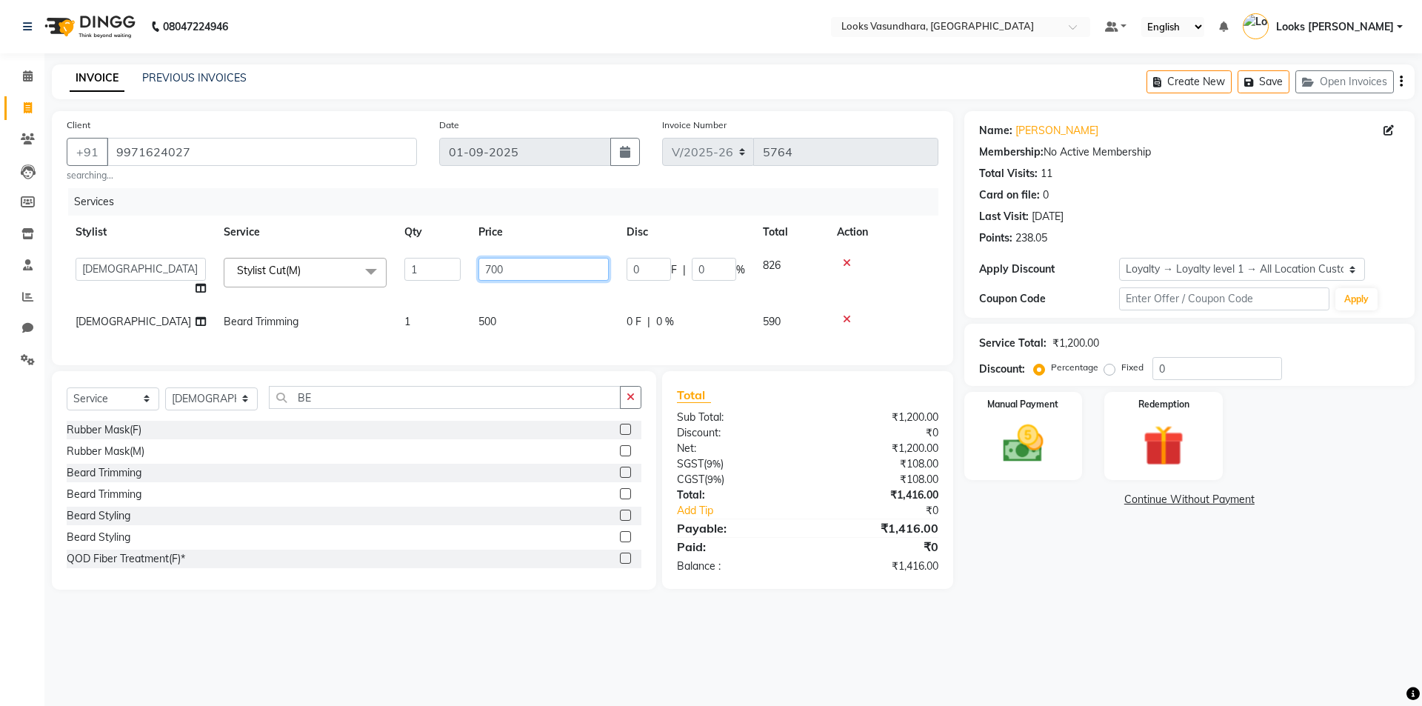
click at [544, 264] on input "700" at bounding box center [543, 269] width 130 height 23
type input "7"
type input "300"
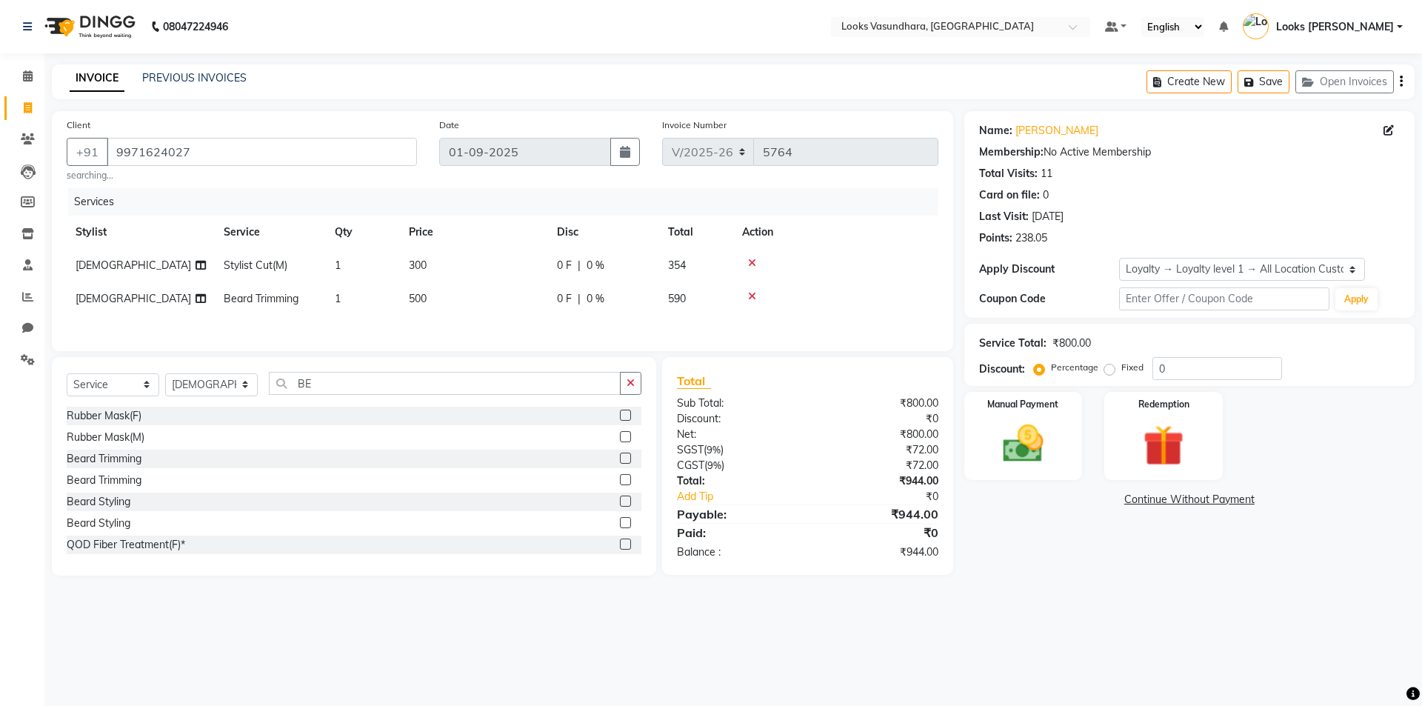
click at [530, 329] on div "Services Stylist Service Qty Price Disc Total Action Vishnu Stylist Cut(M) 1 30…" at bounding box center [503, 262] width 872 height 148
click at [494, 310] on td "500" at bounding box center [474, 298] width 148 height 33
select select "62390"
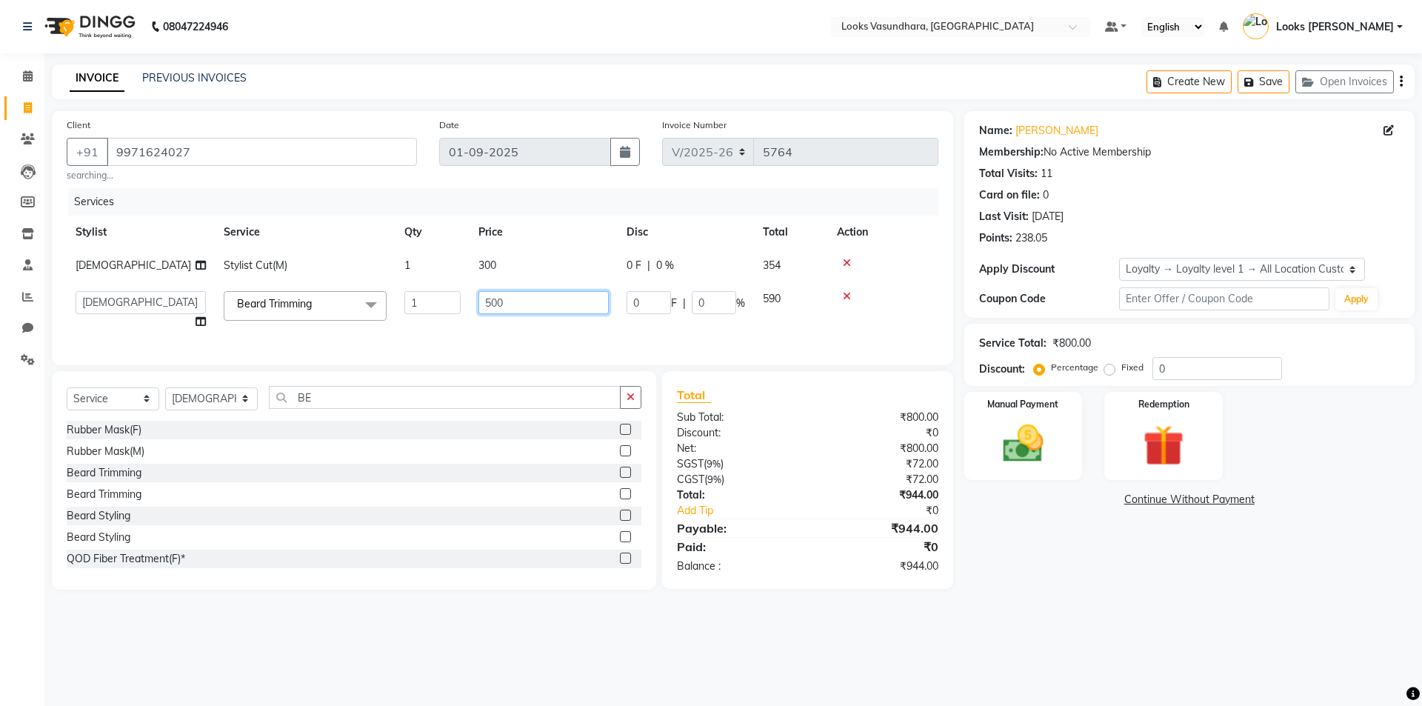
click at [513, 299] on input "500" at bounding box center [543, 302] width 130 height 23
type input "5"
type input "250"
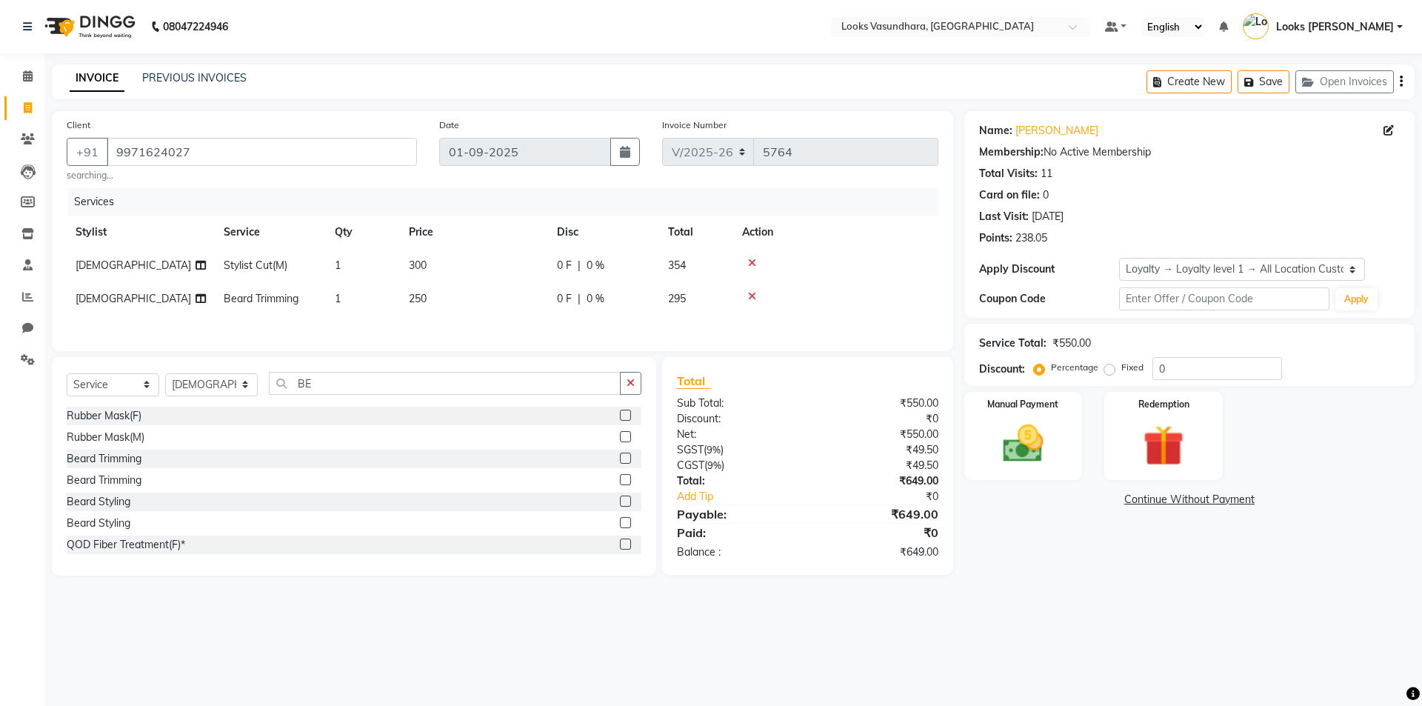
click at [482, 342] on div "Client +91 9971624027 searching... Date 01-09-2025 Invoice Number V/2025 V/2025…" at bounding box center [502, 231] width 901 height 240
click at [1032, 458] on img at bounding box center [1023, 443] width 69 height 49
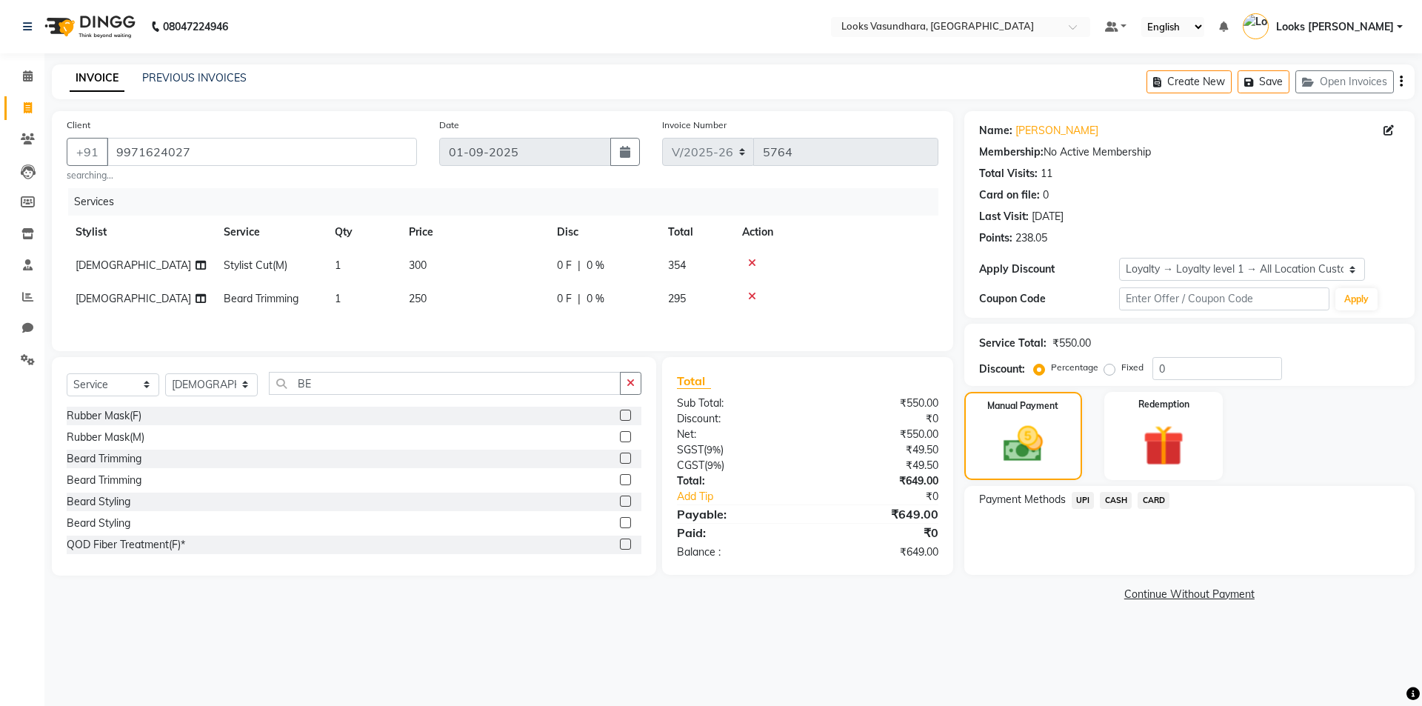
click at [1087, 501] on span "UPI" at bounding box center [1083, 500] width 23 height 17
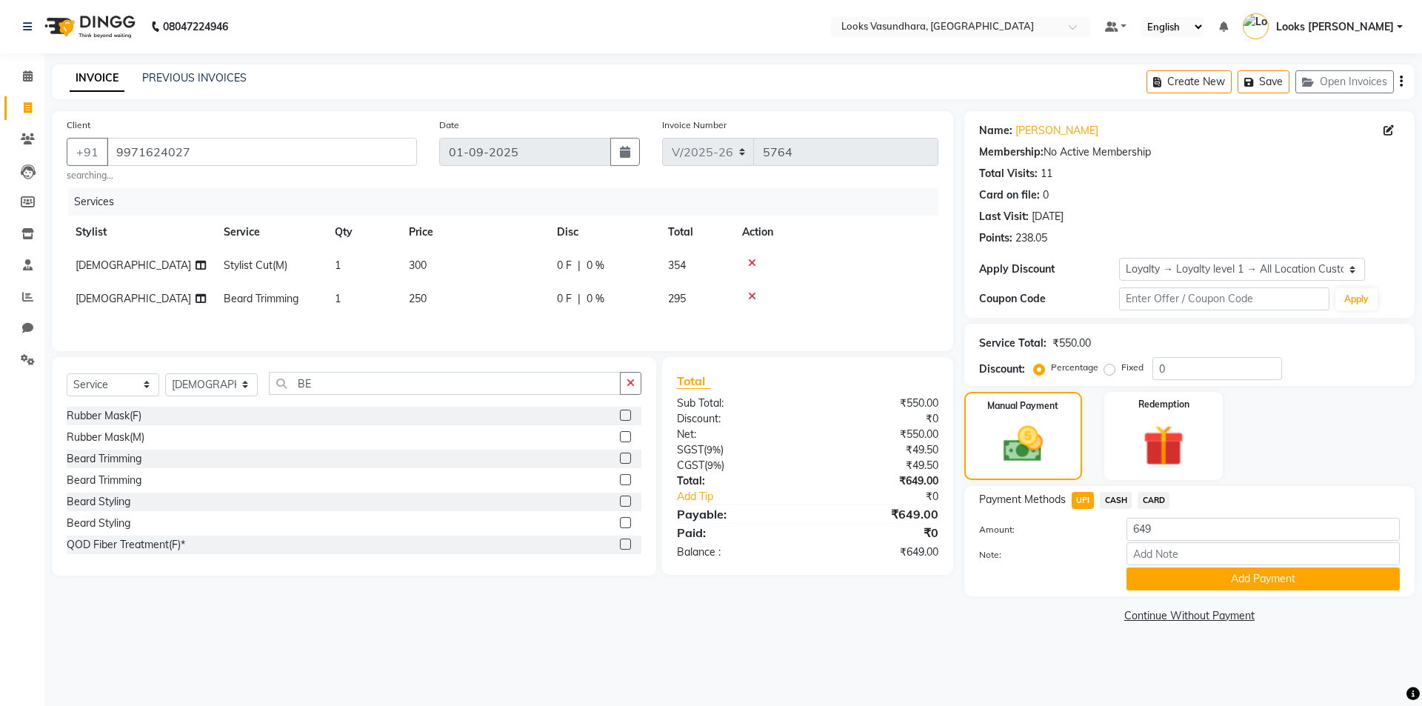
click at [1180, 596] on div "Name: Abhishek Kumar Membership: No Active Membership Total Visits: 11 Card on …" at bounding box center [1194, 369] width 461 height 516
click at [1172, 583] on button "Add Payment" at bounding box center [1263, 578] width 273 height 23
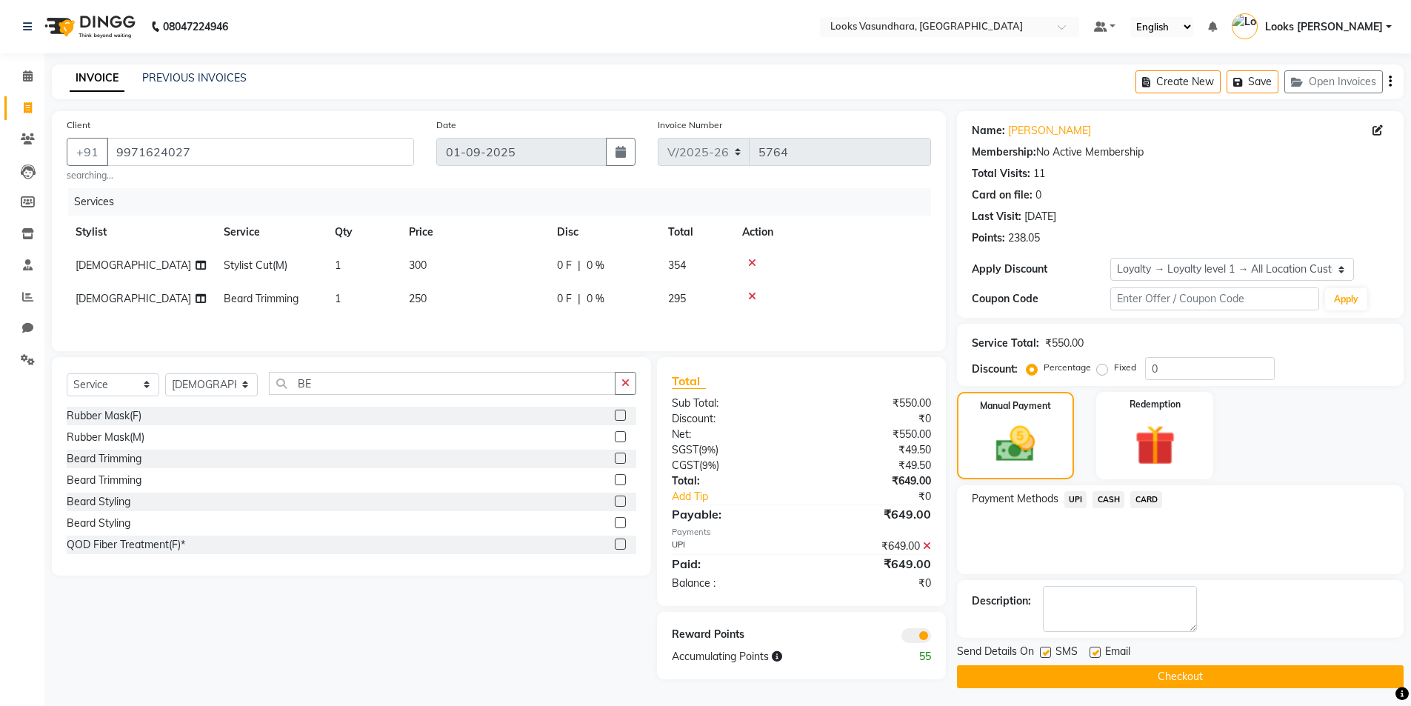
click at [1096, 652] on label at bounding box center [1095, 652] width 11 height 11
click at [1096, 652] on input "checkbox" at bounding box center [1095, 653] width 10 height 10
checkbox input "false"
click at [1103, 675] on button "Checkout" at bounding box center [1180, 676] width 447 height 23
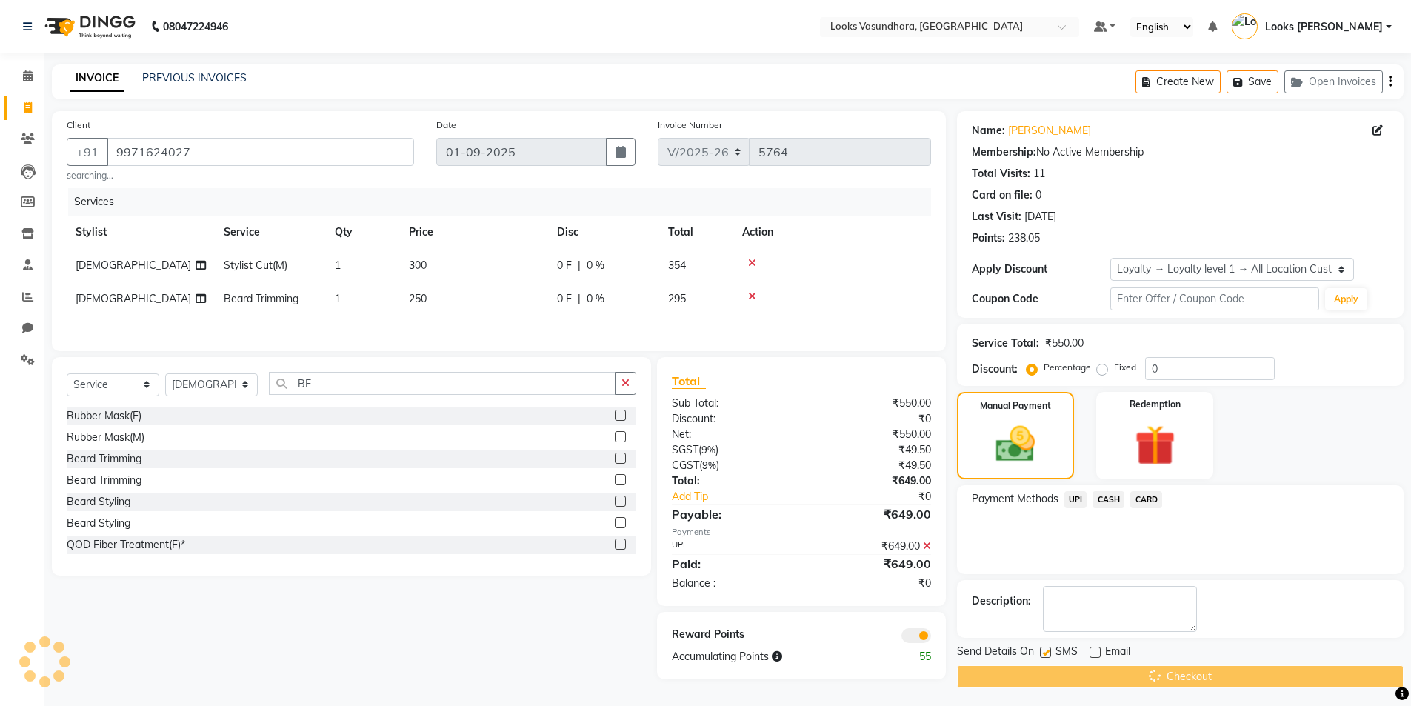
click at [1103, 675] on div "Checkout" at bounding box center [1180, 676] width 447 height 23
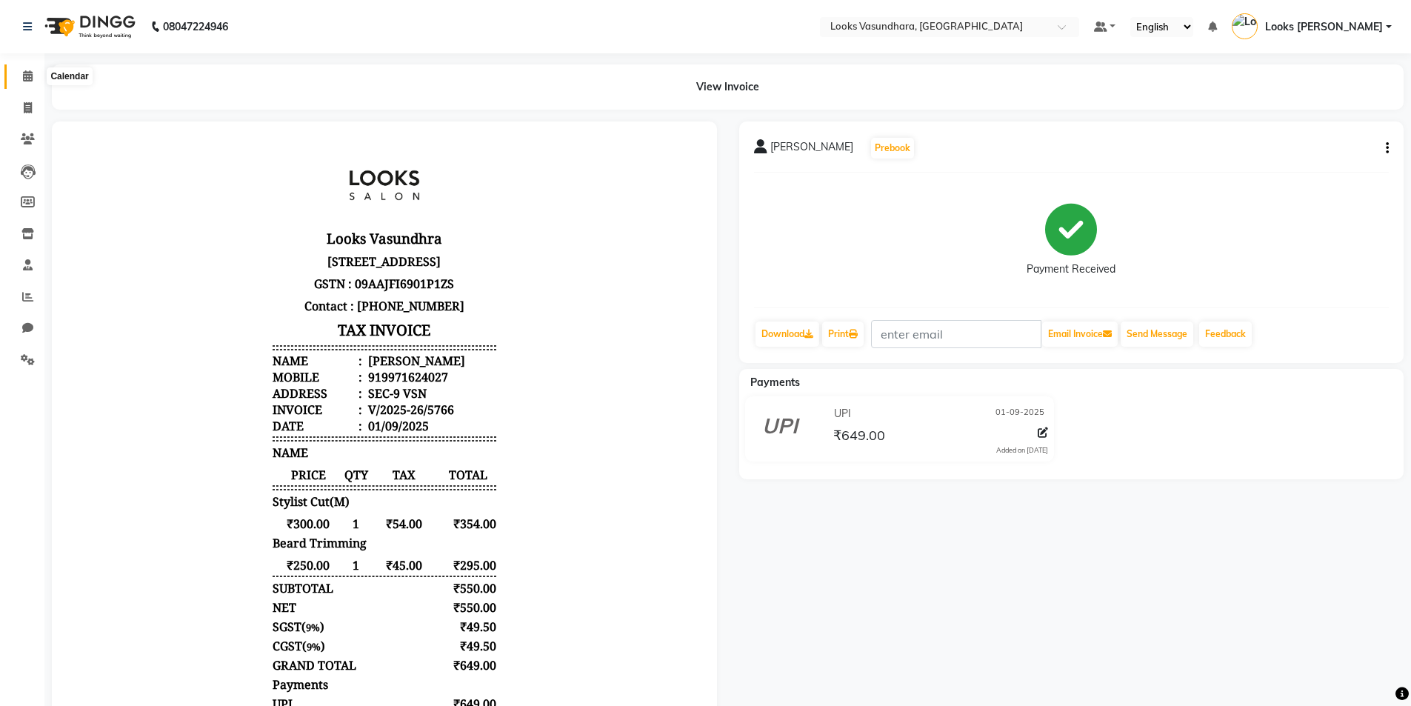
click at [28, 73] on icon at bounding box center [28, 75] width 10 height 11
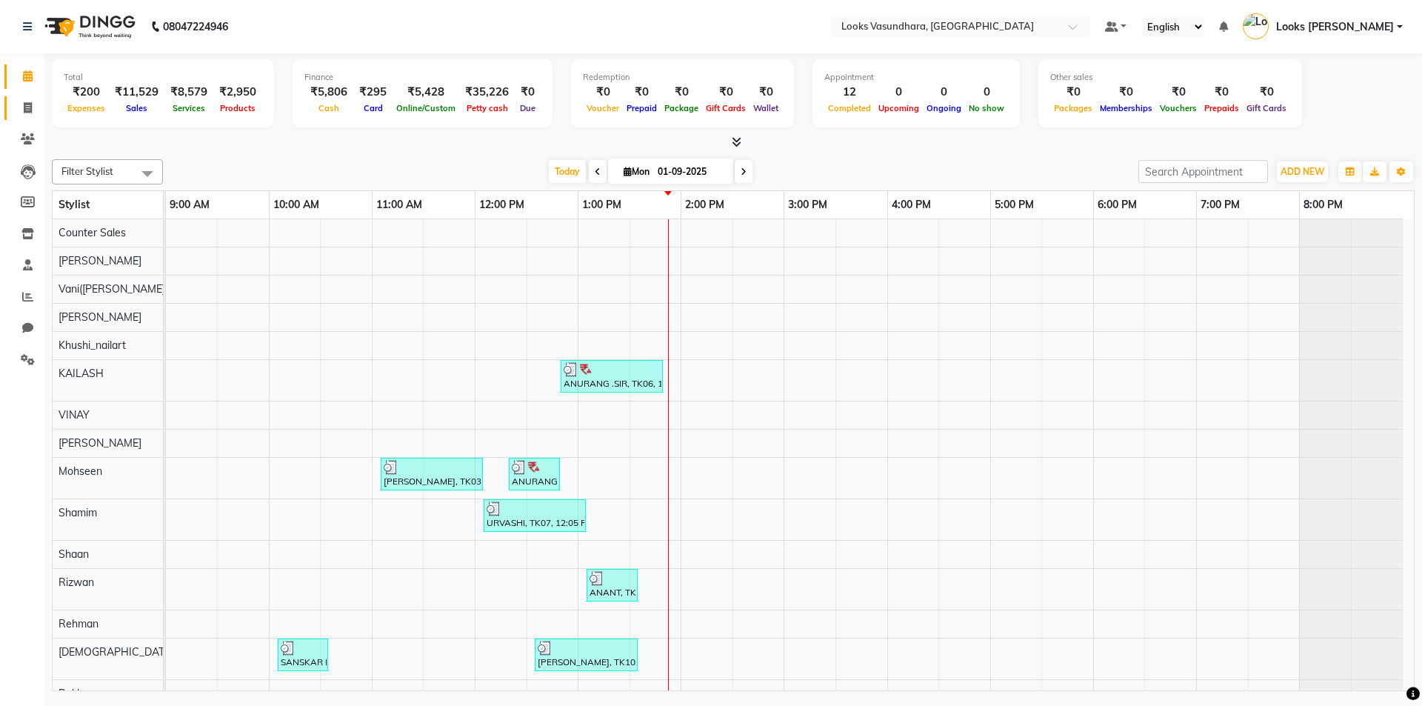
click at [12, 110] on link "Invoice" at bounding box center [22, 108] width 36 height 24
select select "4370"
select select "service"
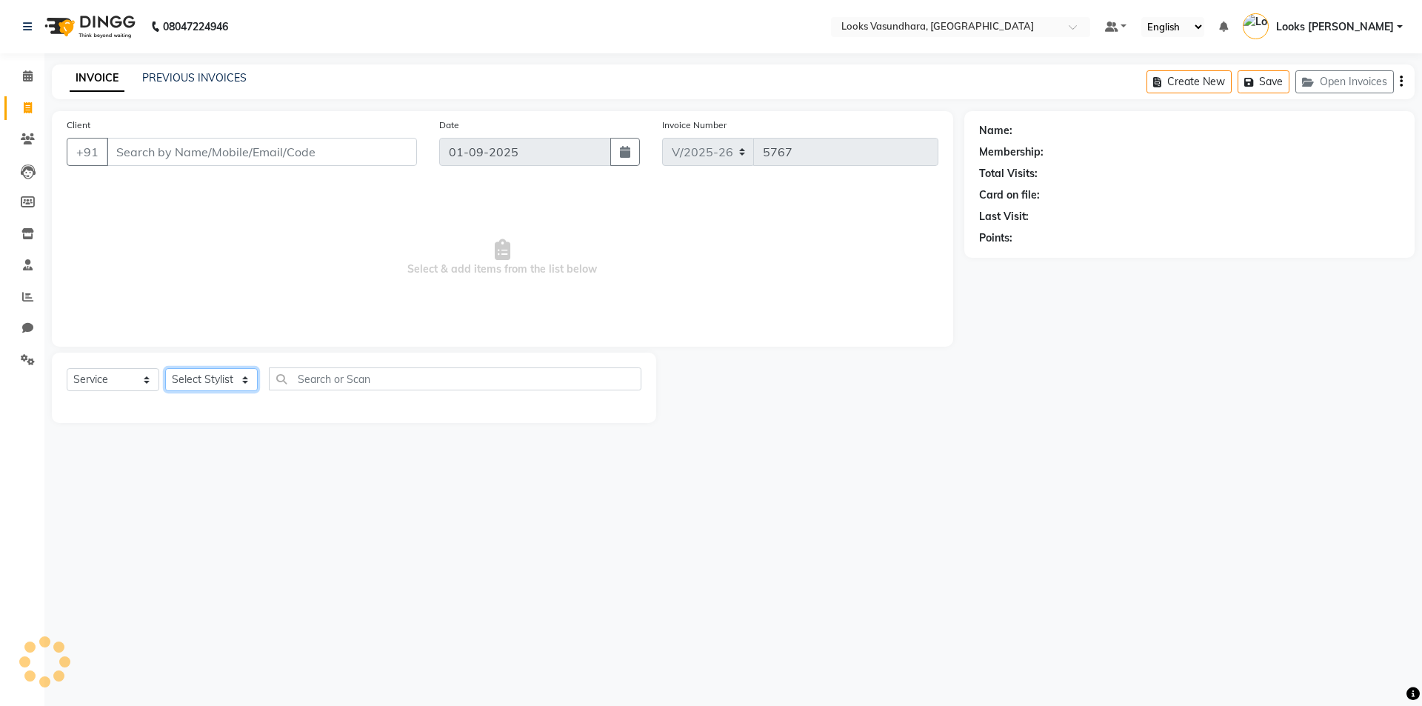
click at [198, 389] on select "Select Stylist" at bounding box center [211, 379] width 93 height 23
select select "27451"
click at [165, 368] on select "Select Stylist Aditya Anchal Anjali Arnav Kumar_MSTR Counter Sales Dharmendra_p…" at bounding box center [211, 379] width 93 height 23
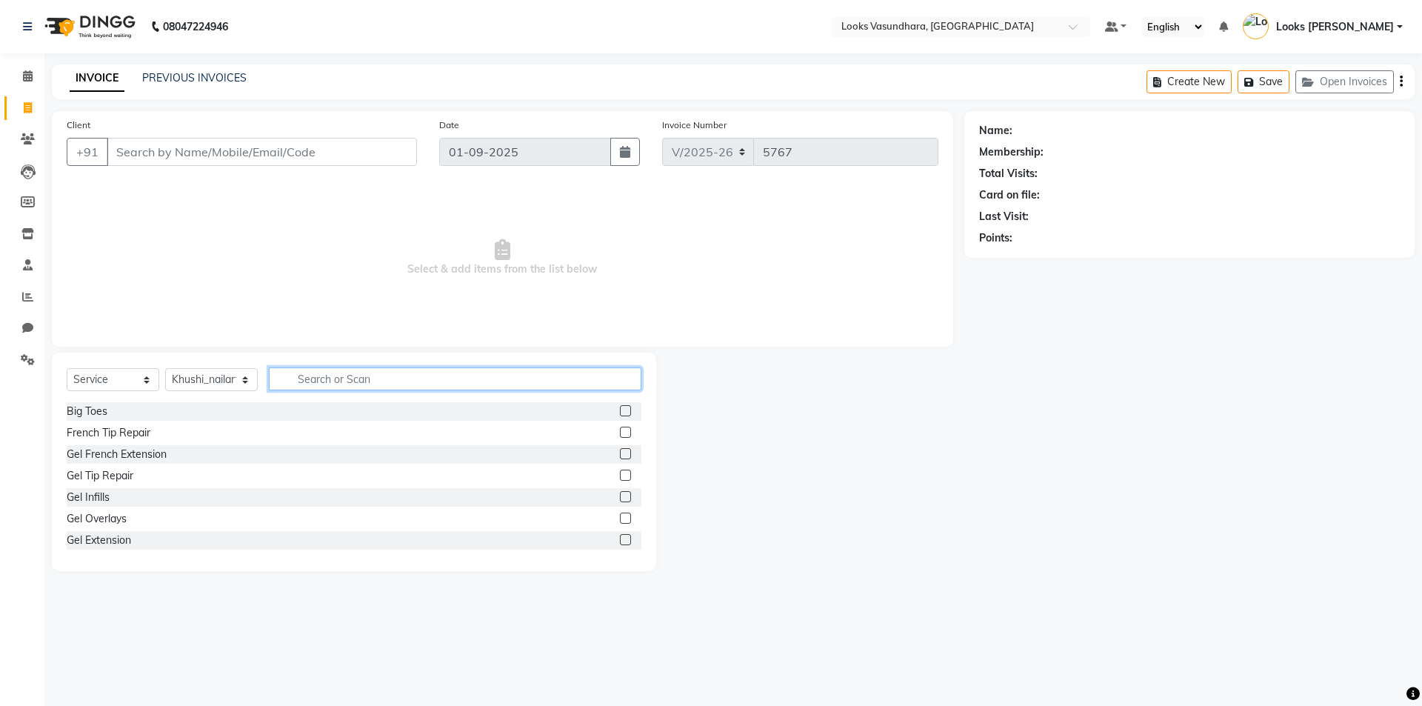
click at [335, 368] on input "text" at bounding box center [455, 378] width 373 height 23
type input "NAIL PAI"
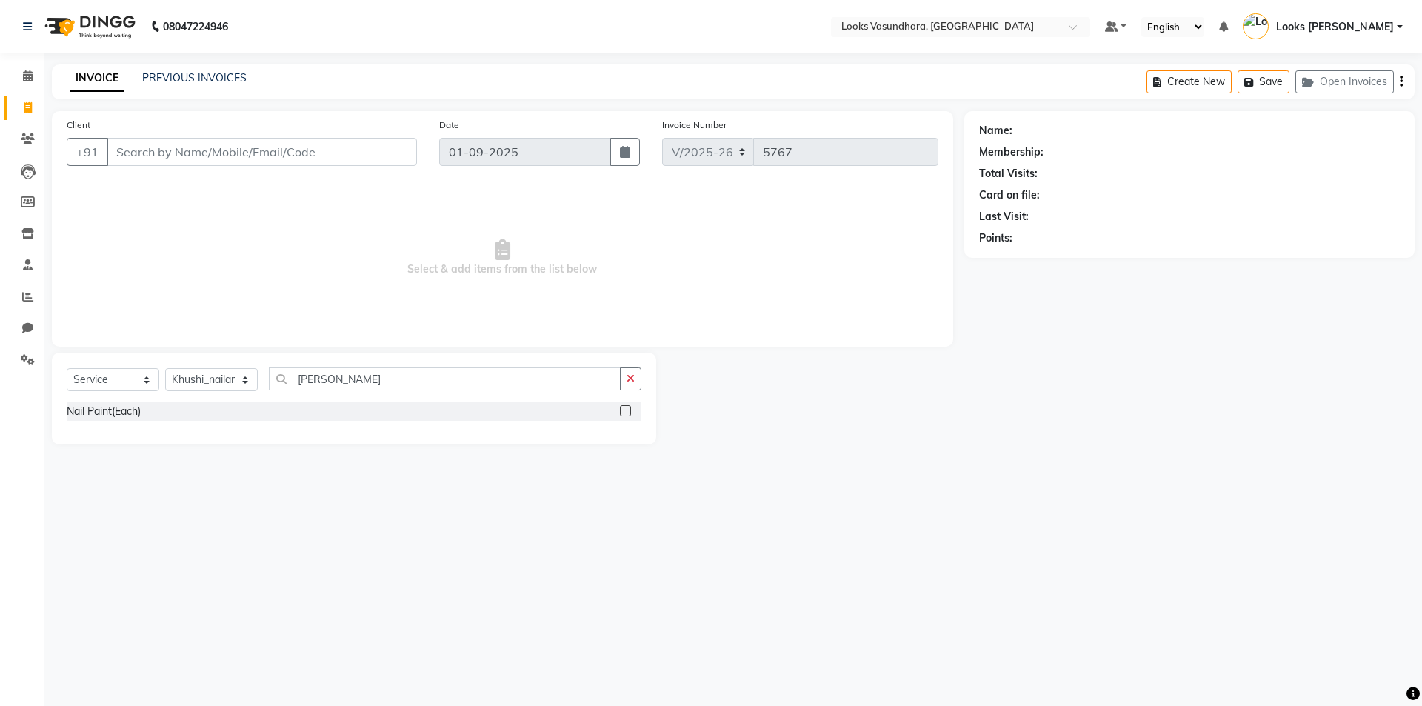
click at [628, 411] on label at bounding box center [625, 410] width 11 height 11
click at [628, 411] on input "checkbox" at bounding box center [625, 412] width 10 height 10
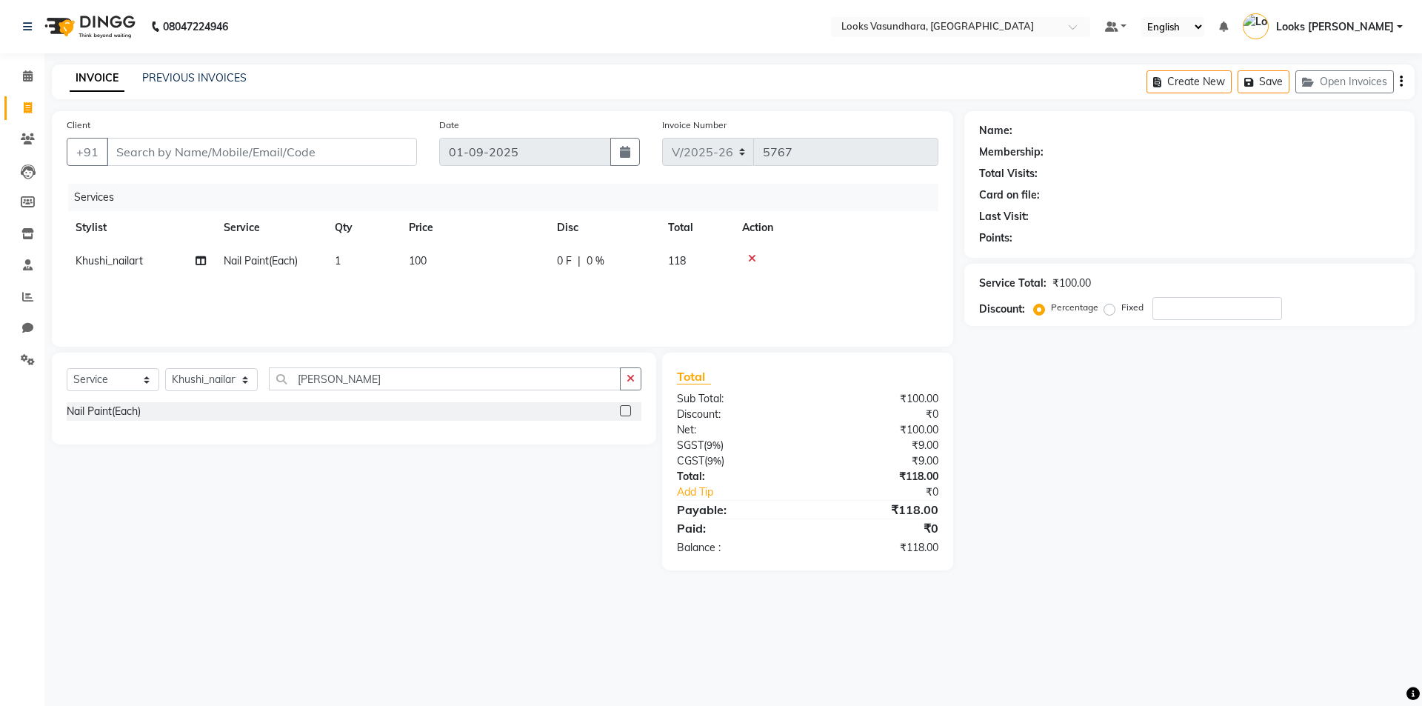
checkbox input "false"
click at [477, 258] on td "100" at bounding box center [474, 260] width 148 height 33
select select "27451"
drag, startPoint x: 477, startPoint y: 258, endPoint x: 504, endPoint y: 250, distance: 27.7
click at [504, 247] on td "100" at bounding box center [544, 272] width 148 height 56
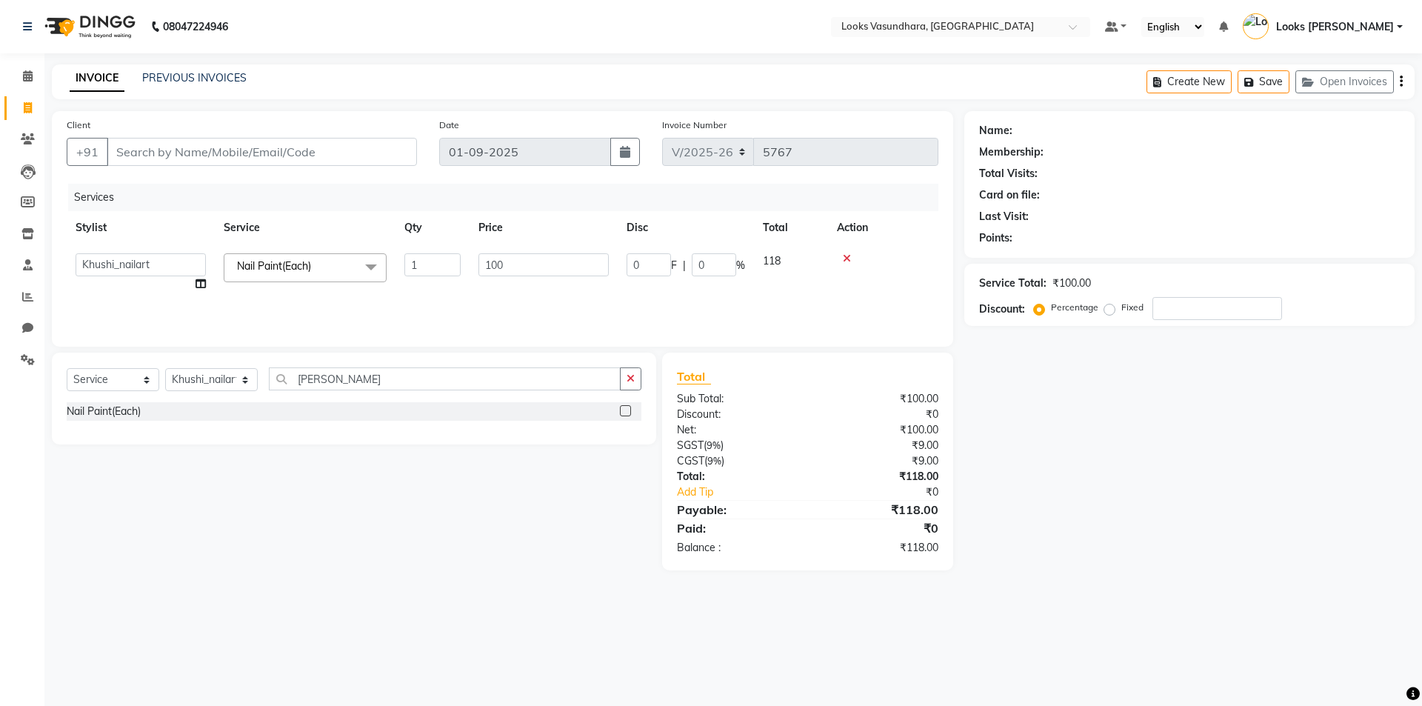
select select "27451"
click at [507, 264] on input "100" at bounding box center [543, 264] width 130 height 23
type input "1"
type input "1300"
click at [635, 304] on div "Services Stylist Service Qty Price Disc Total Action Khushi_nailart Nail Paint(…" at bounding box center [503, 258] width 872 height 148
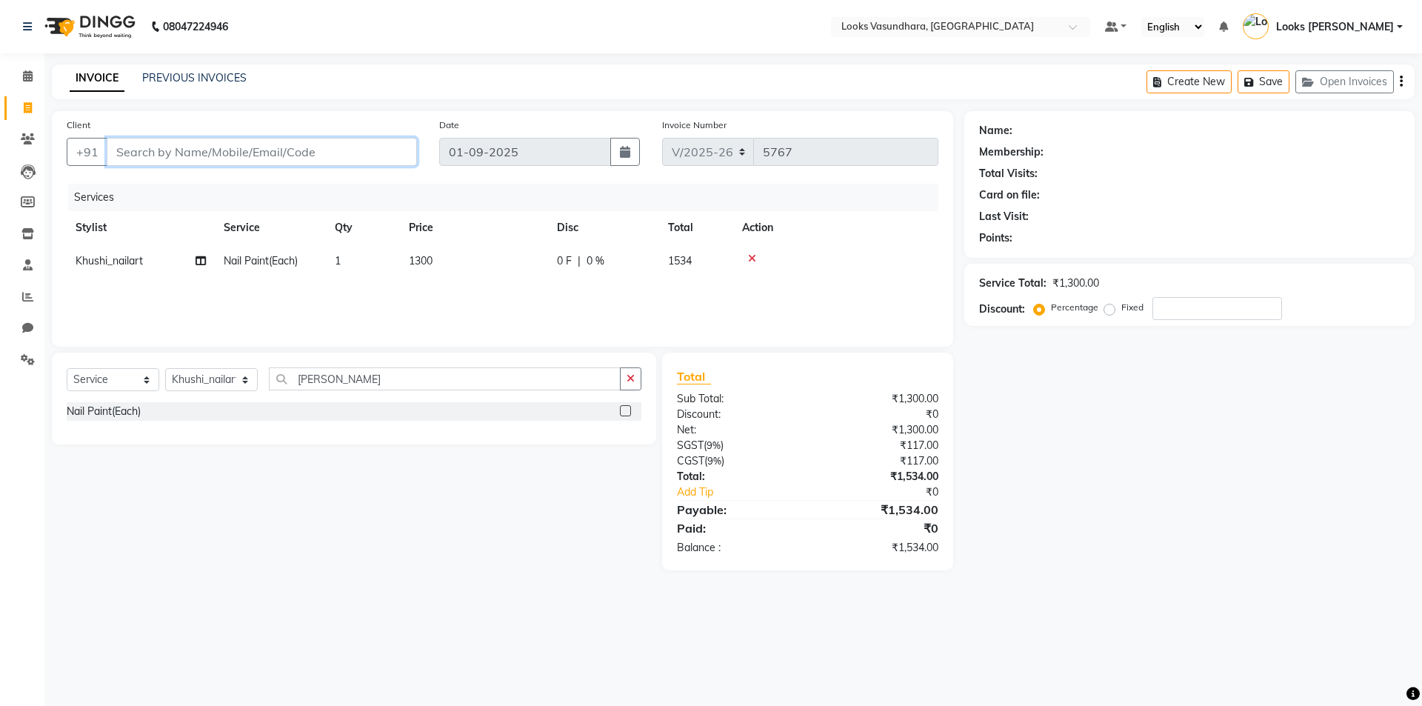
click at [344, 149] on input "Client" at bounding box center [262, 152] width 310 height 28
click at [173, 163] on input "Client" at bounding box center [262, 152] width 310 height 28
type input "9"
type input "0"
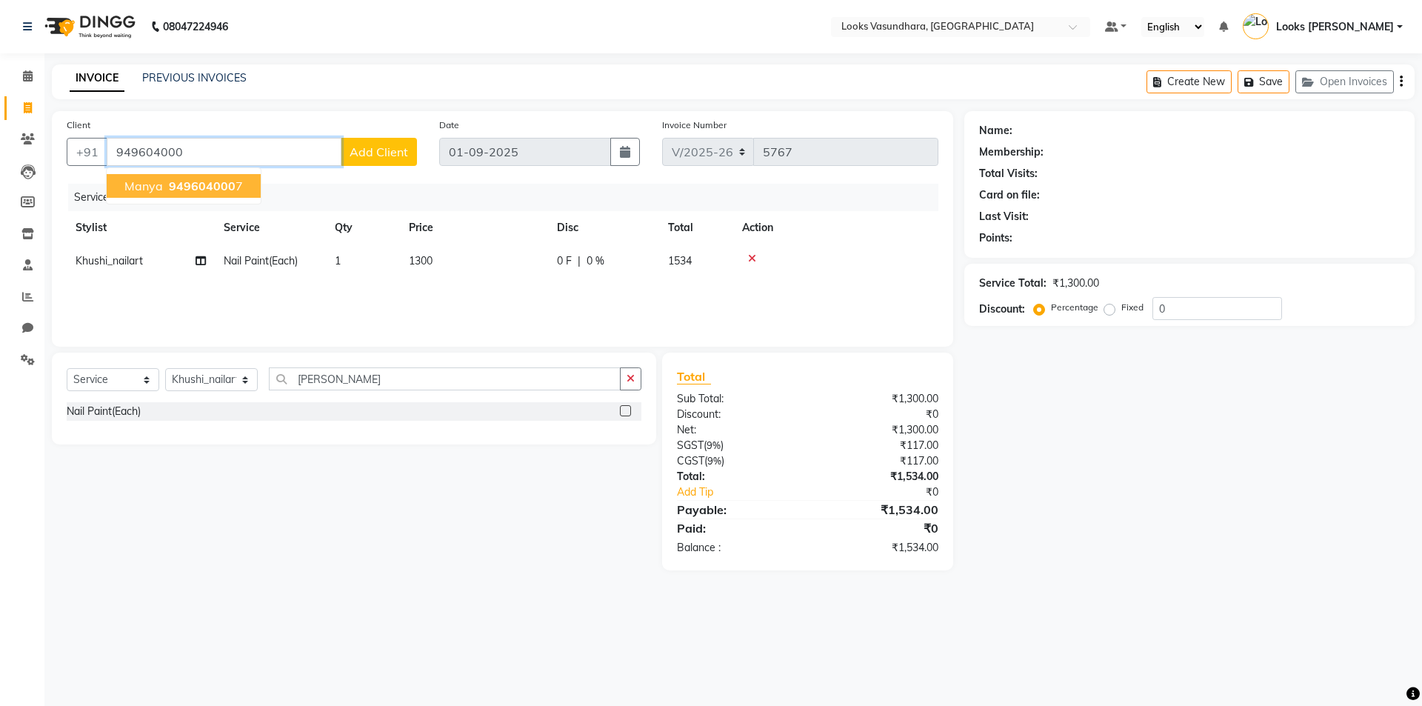
click at [196, 186] on span "949604000" at bounding box center [202, 186] width 67 height 15
type input "9496040007"
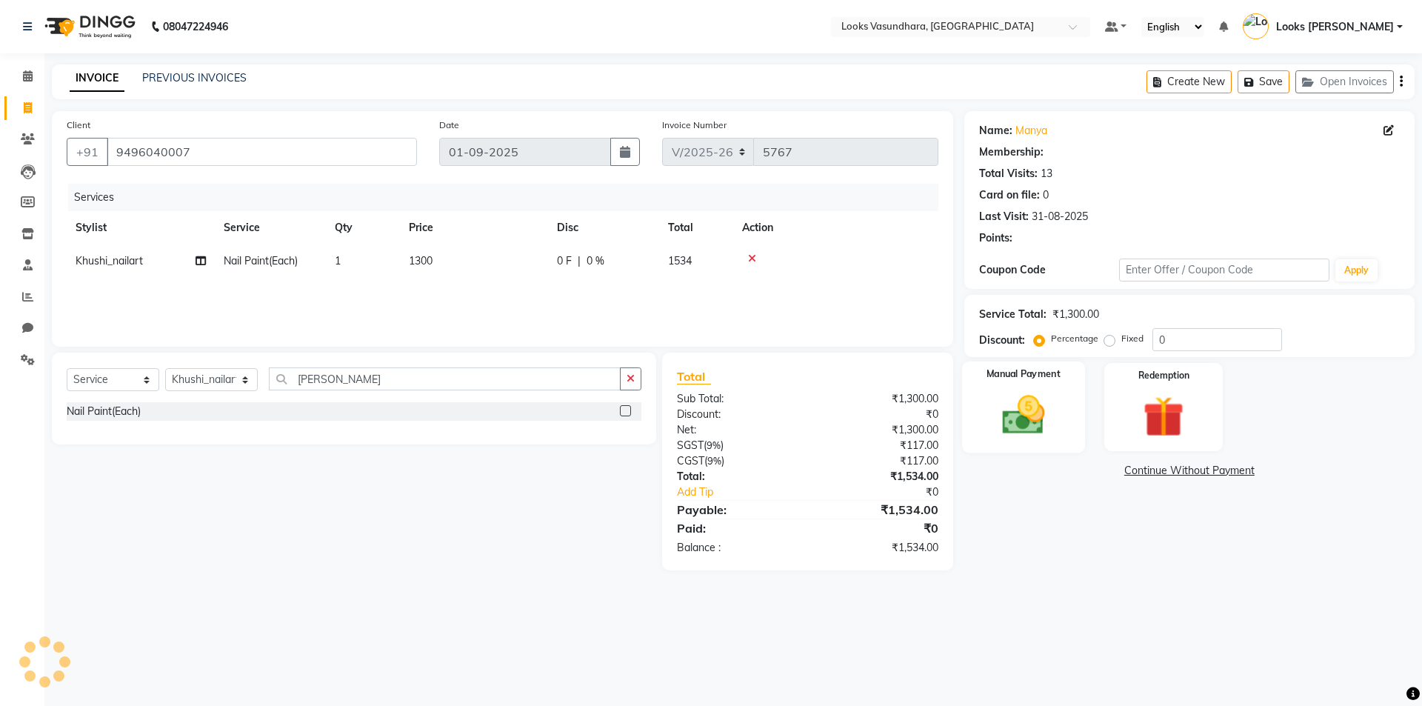
select select "1: Object"
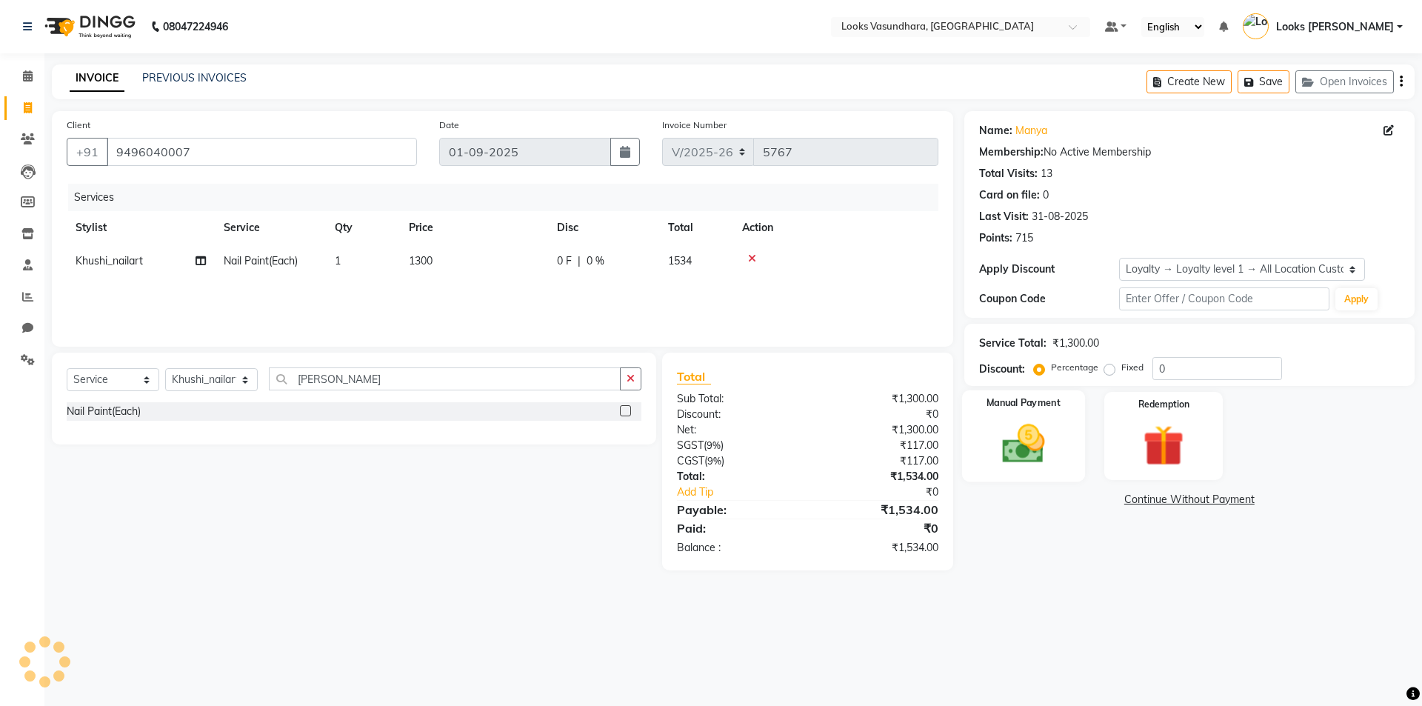
click at [1073, 406] on div "Manual Payment" at bounding box center [1022, 435] width 123 height 91
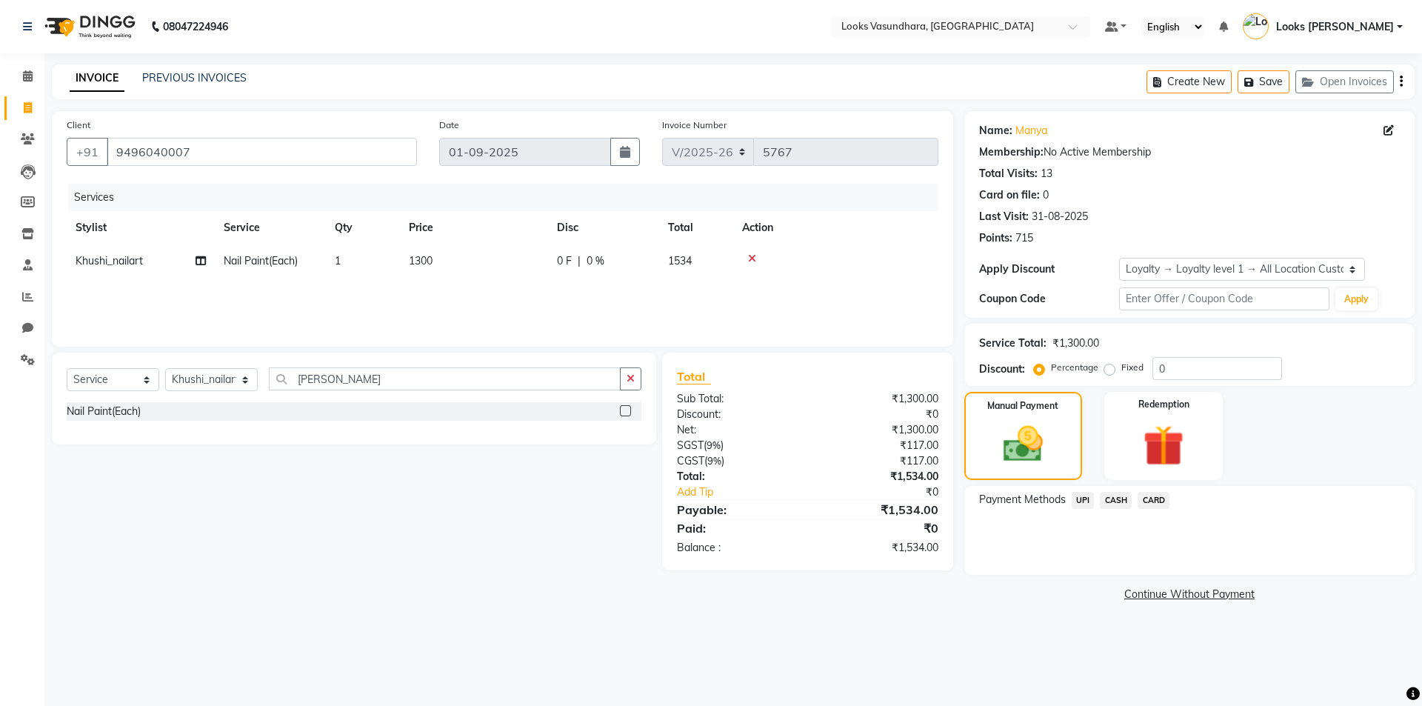
click at [1084, 496] on span "UPI" at bounding box center [1083, 500] width 23 height 17
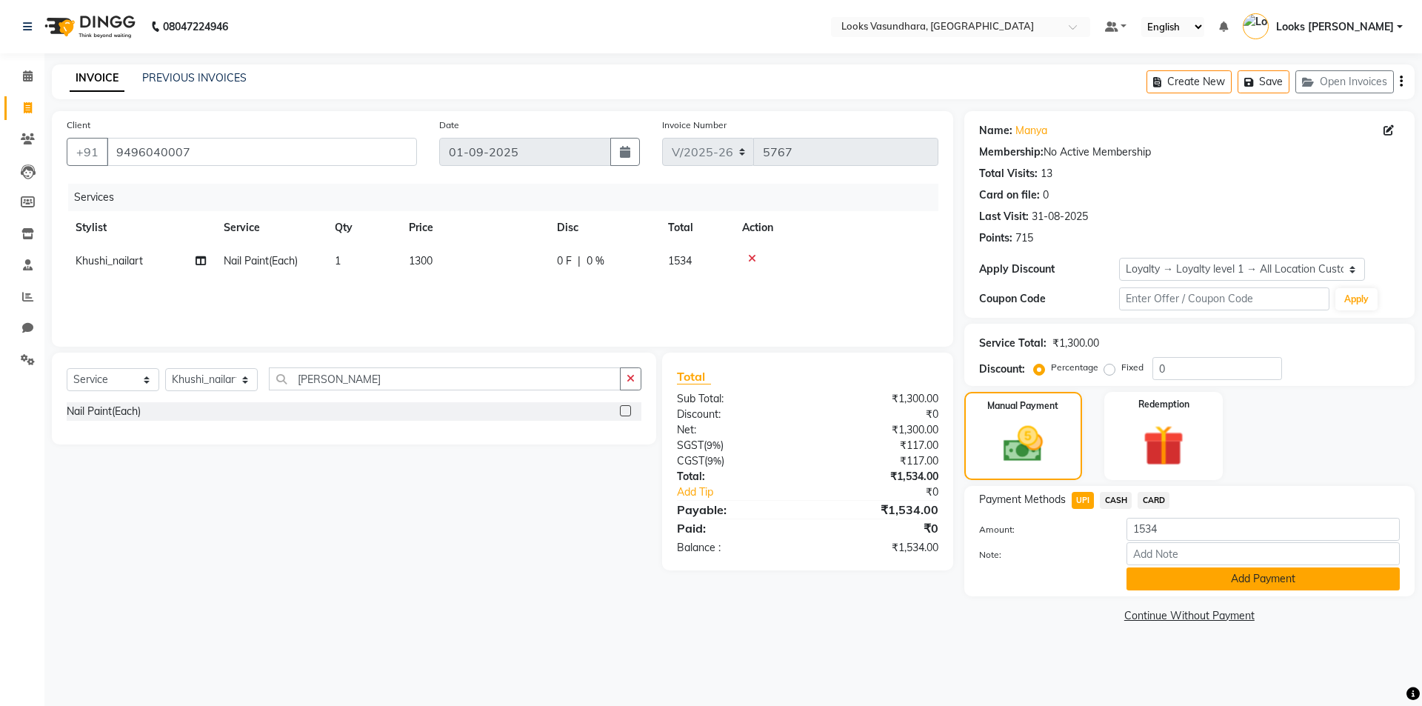
click at [1224, 587] on button "Add Payment" at bounding box center [1263, 578] width 273 height 23
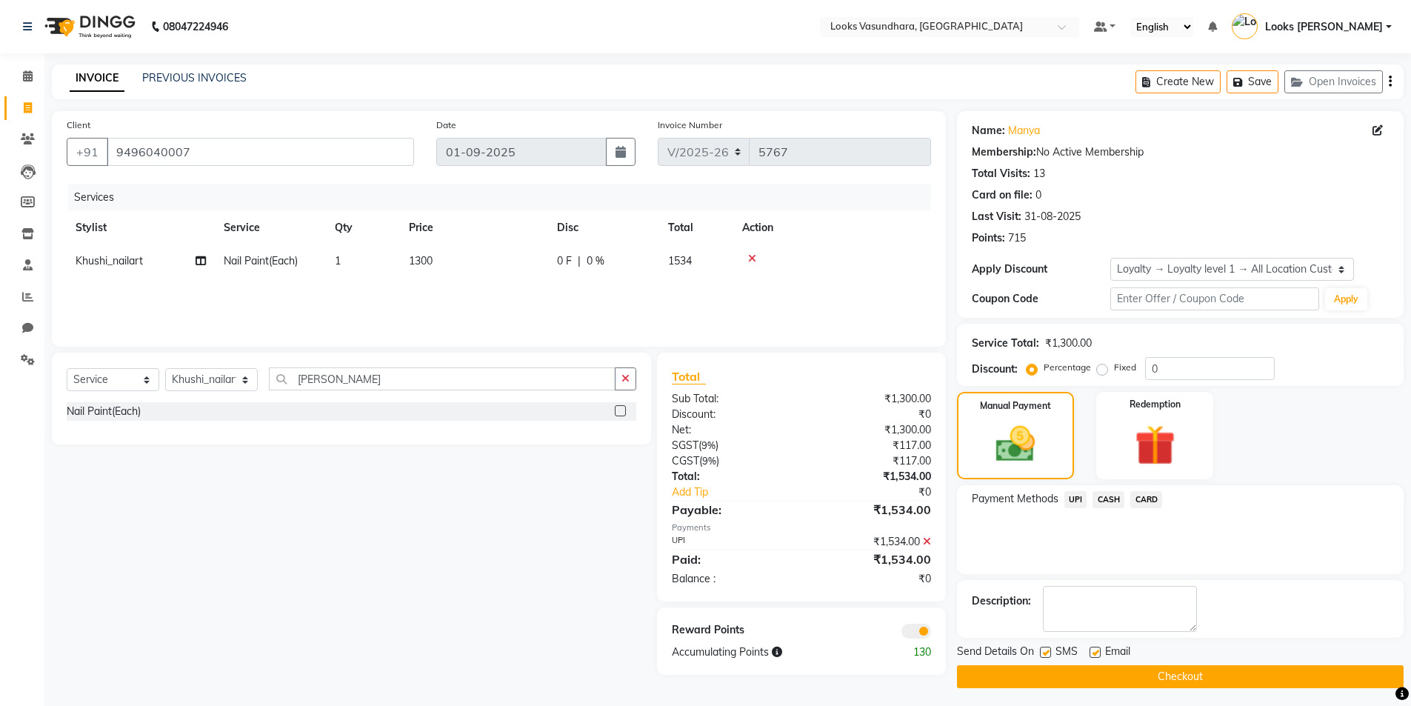
click at [1093, 657] on label at bounding box center [1095, 652] width 11 height 11
click at [1093, 657] on input "checkbox" at bounding box center [1095, 653] width 10 height 10
checkbox input "false"
click at [1091, 673] on button "Checkout" at bounding box center [1180, 676] width 447 height 23
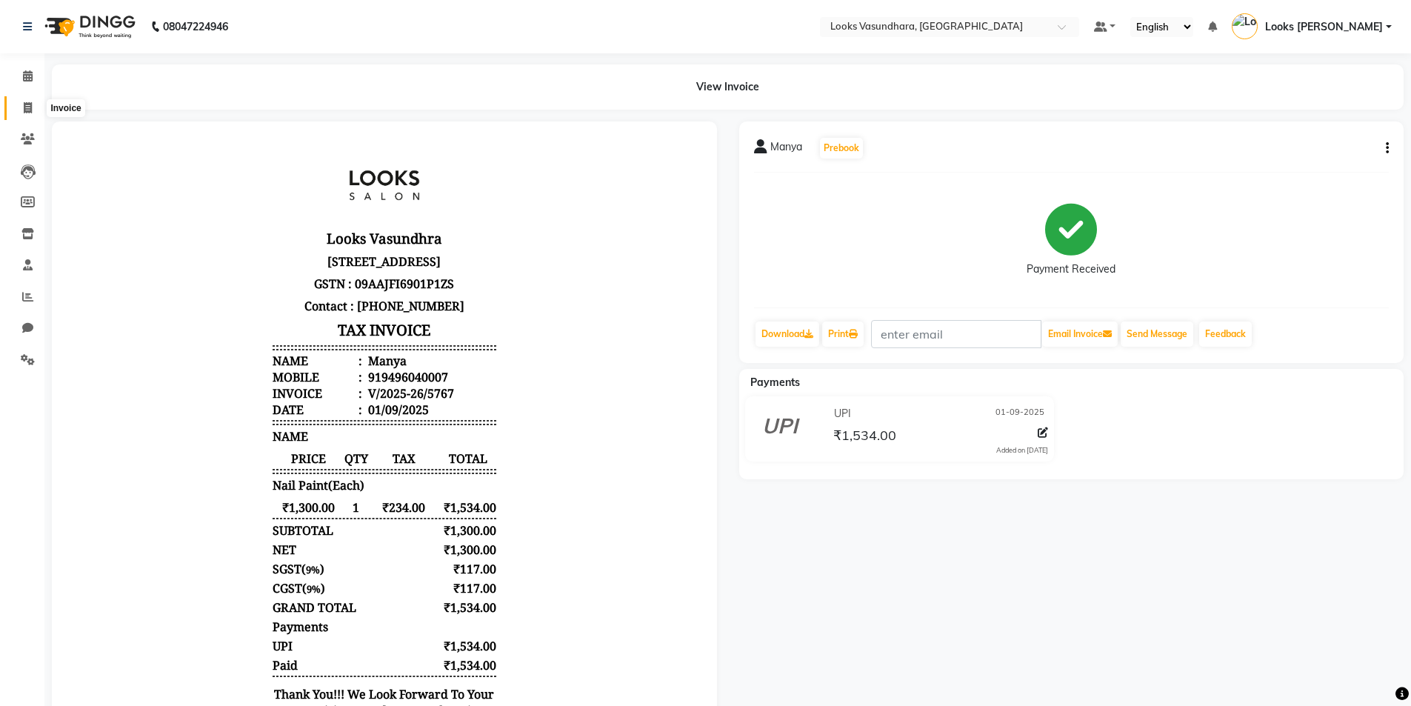
click at [19, 104] on span at bounding box center [28, 108] width 26 height 17
select select "service"
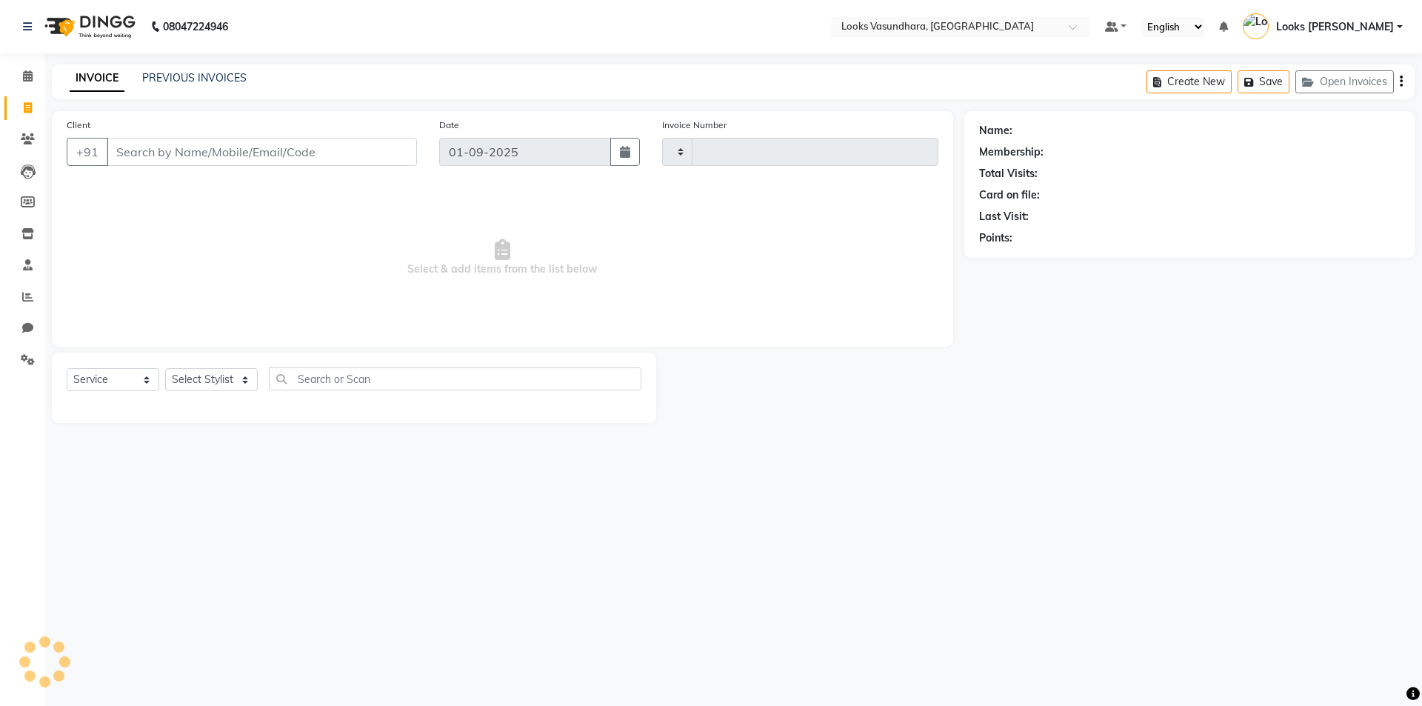
type input "5768"
select select "4370"
click at [29, 76] on icon at bounding box center [28, 75] width 10 height 11
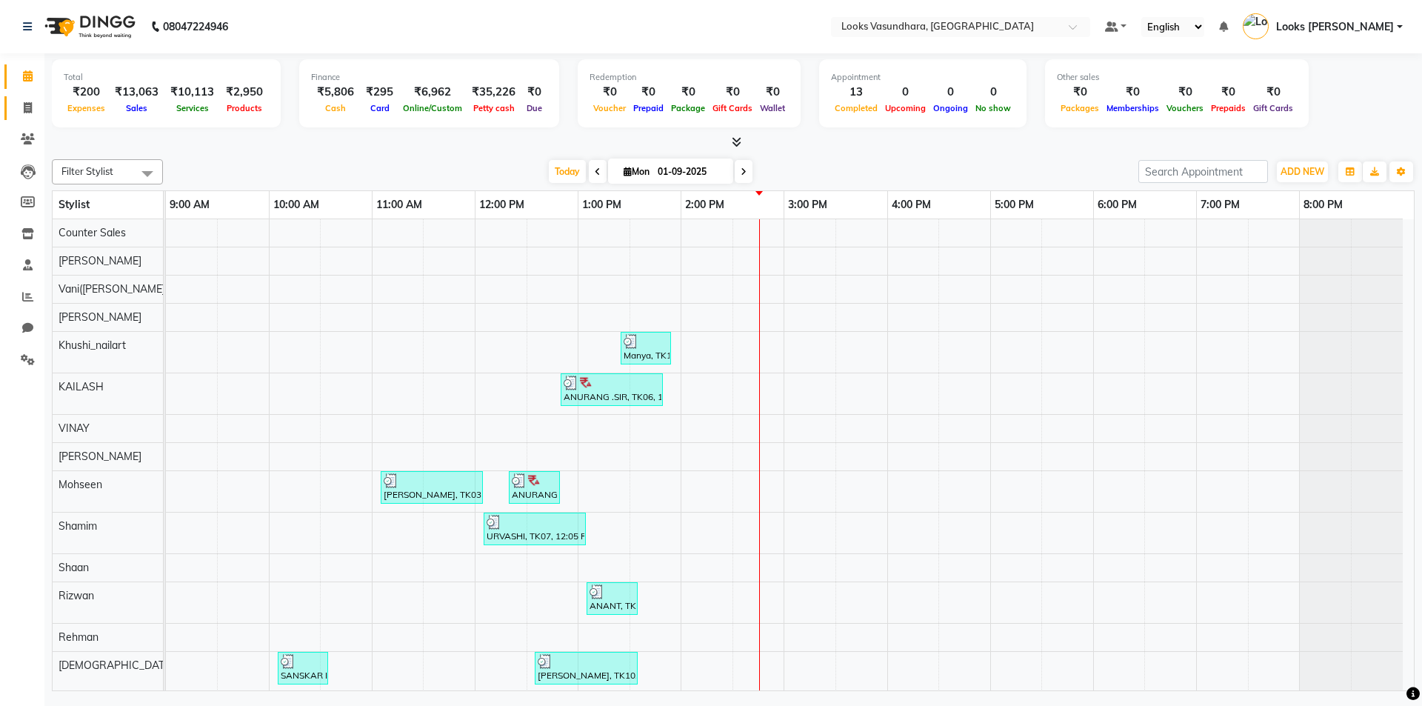
click at [23, 113] on span at bounding box center [28, 108] width 26 height 17
select select "service"
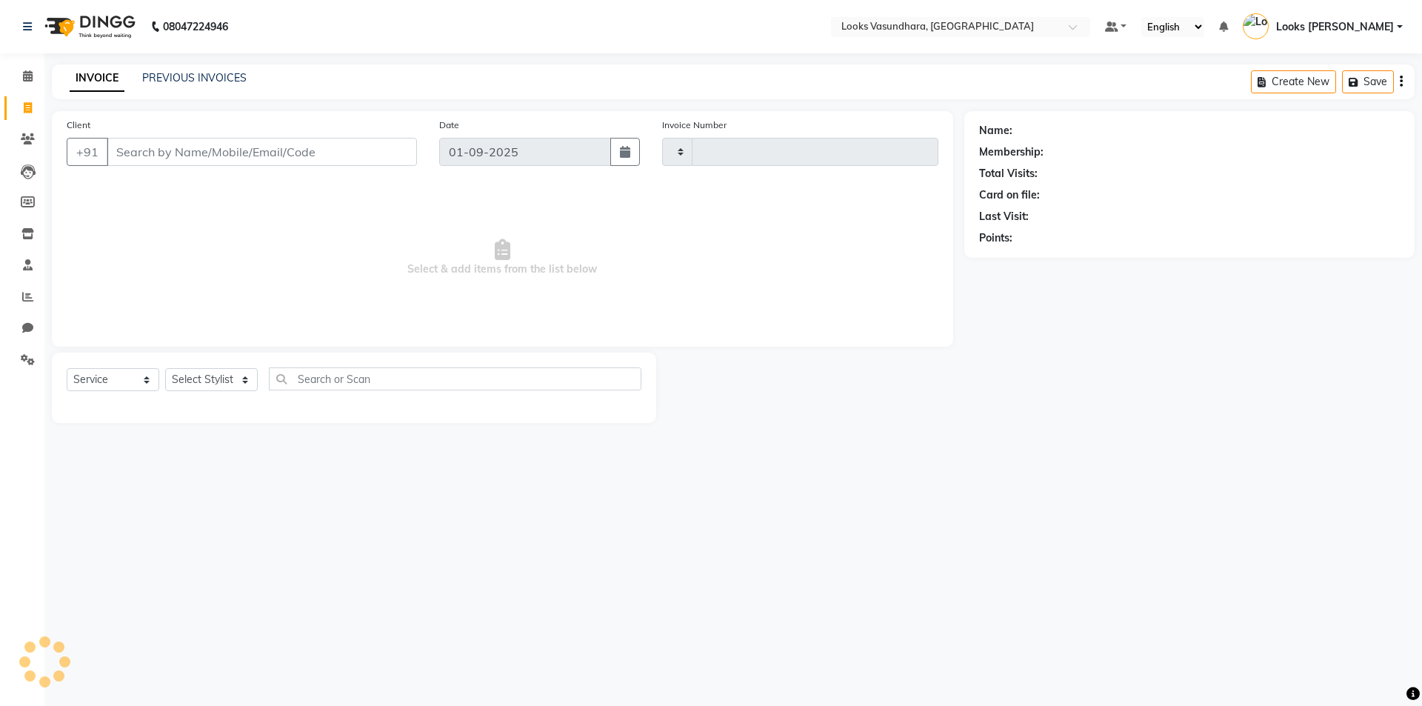
type input "5768"
select select "4370"
click at [193, 384] on select "Select Stylist" at bounding box center [211, 379] width 93 height 23
select select "33103"
click at [165, 368] on select "Select Stylist Aditya Anchal Anjali Arnav Kumar_MSTR Counter Sales Dharmendra_p…" at bounding box center [211, 379] width 93 height 23
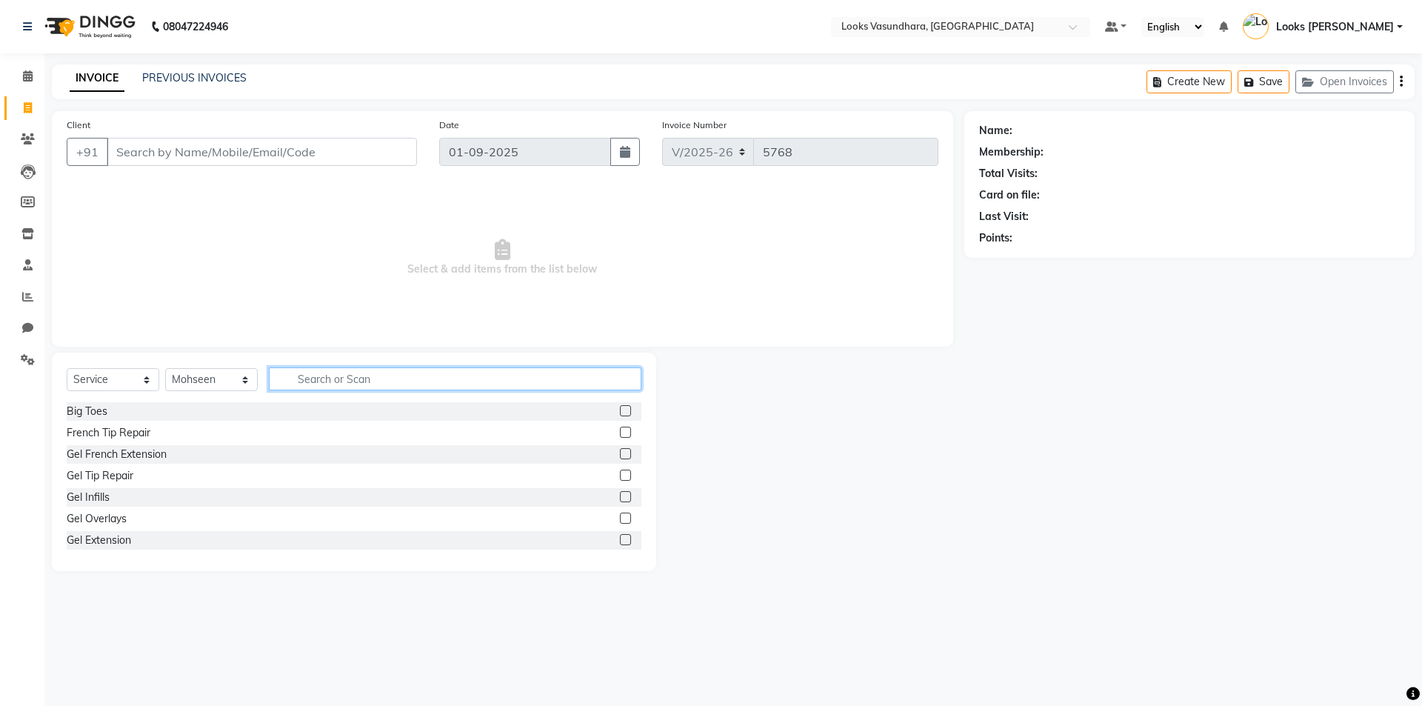
click at [314, 390] on input "text" at bounding box center [455, 378] width 373 height 23
type input "CUT"
click at [620, 432] on label at bounding box center [625, 432] width 11 height 11
click at [620, 432] on input "checkbox" at bounding box center [625, 433] width 10 height 10
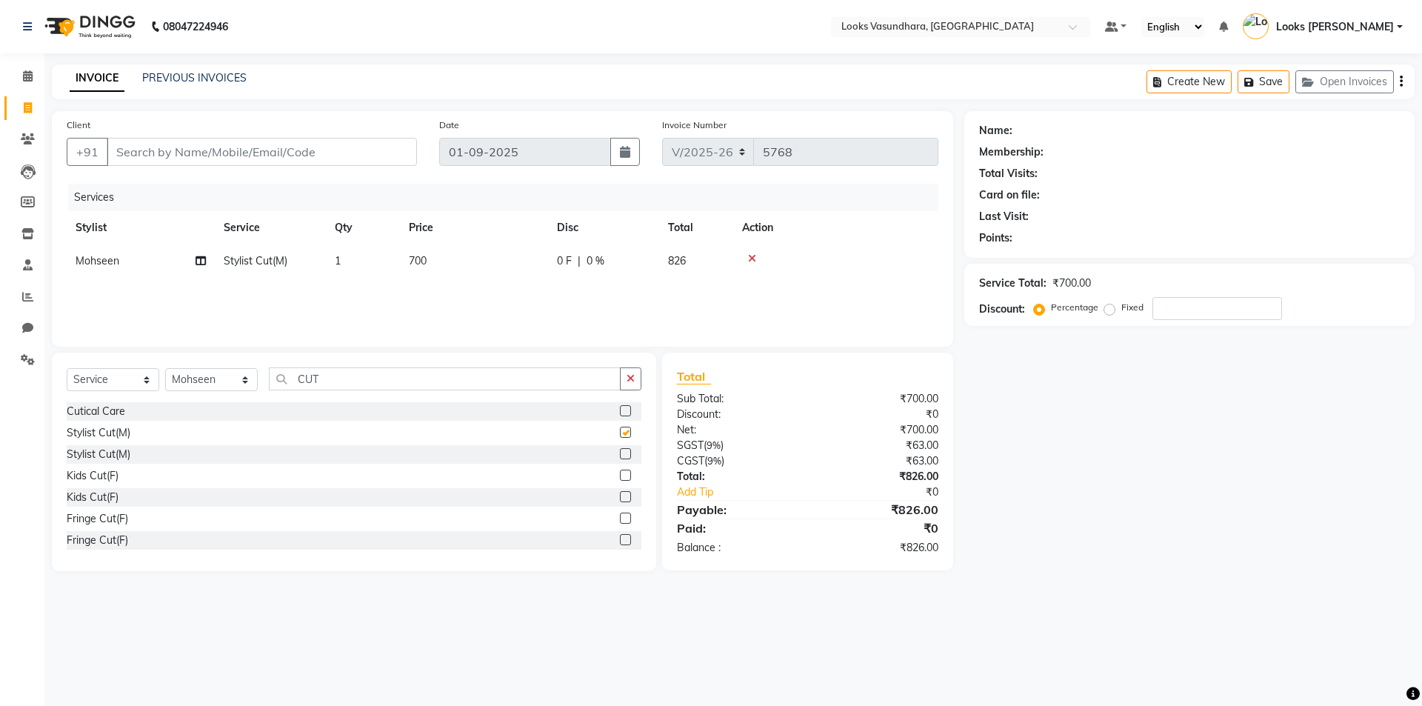
checkbox input "false"
click at [284, 378] on input "CUT" at bounding box center [445, 378] width 352 height 23
click at [373, 378] on input "CUT" at bounding box center [445, 378] width 352 height 23
type input "C"
click at [204, 386] on select "Select Stylist Aditya Anchal Anjali Arnav Kumar_MSTR Counter Sales Dharmendra_p…" at bounding box center [211, 379] width 93 height 23
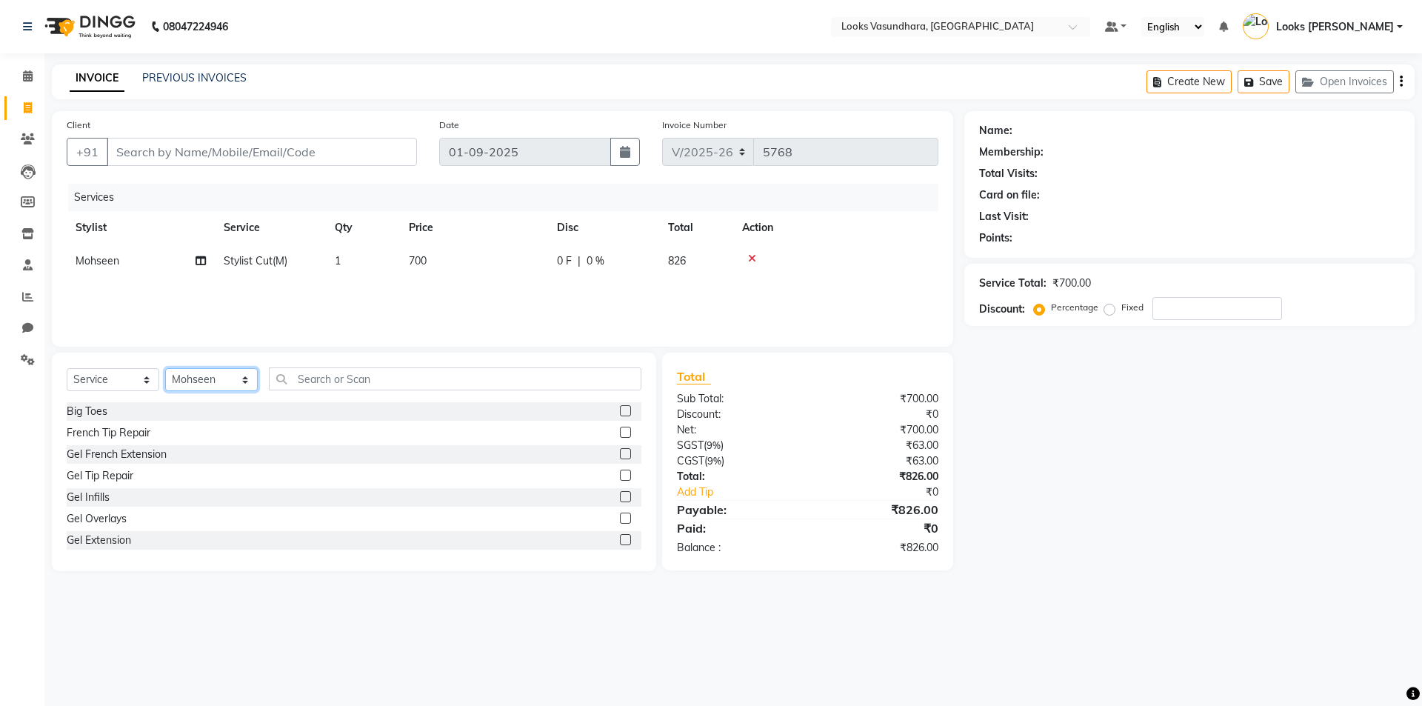
select select "70565"
click at [165, 368] on select "Select Stylist Aditya Anchal Anjali Arnav Kumar_MSTR Counter Sales Dharmendra_p…" at bounding box center [211, 379] width 93 height 23
click at [405, 381] on input "text" at bounding box center [455, 378] width 373 height 23
type input "CUT"
click at [620, 430] on label at bounding box center [625, 432] width 11 height 11
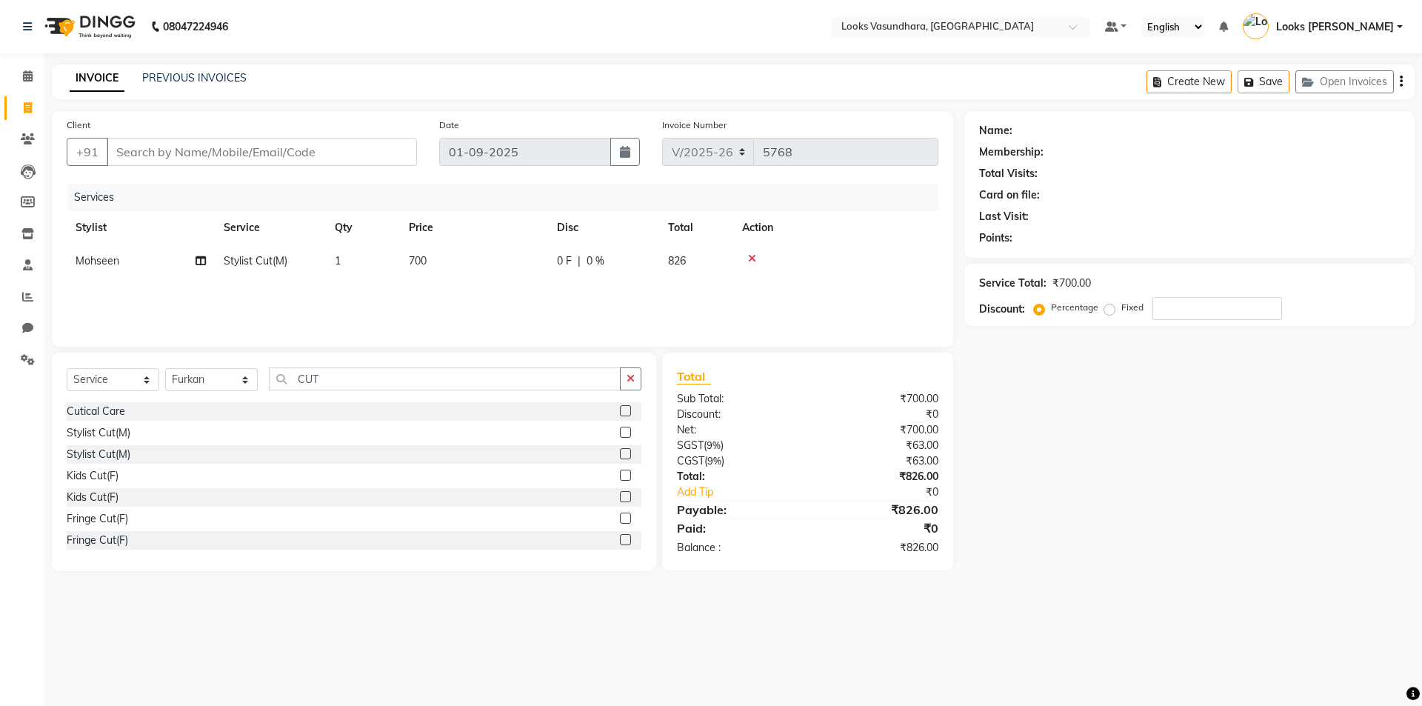
click at [620, 430] on input "checkbox" at bounding box center [625, 433] width 10 height 10
checkbox input "false"
click at [480, 257] on td "700" at bounding box center [474, 260] width 148 height 33
select select "33103"
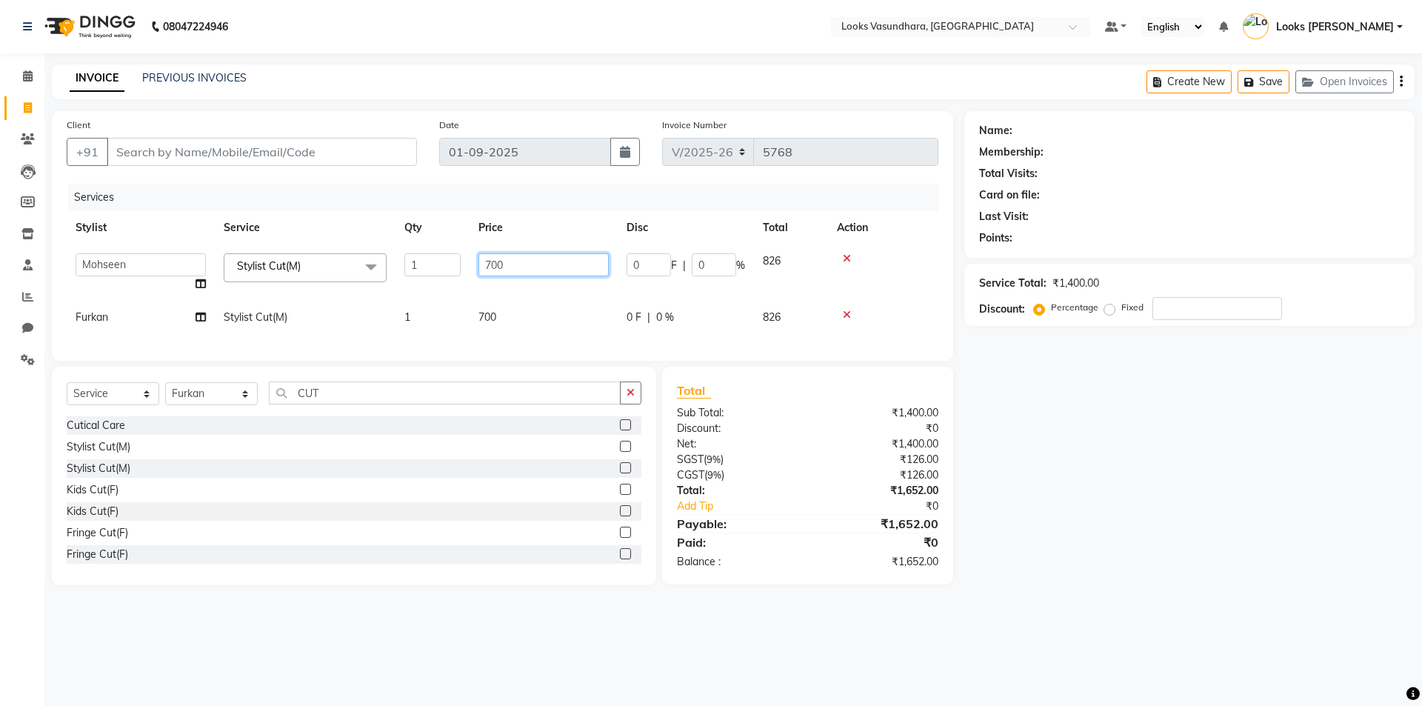
click at [545, 258] on input "700" at bounding box center [543, 264] width 130 height 23
type input "7"
type input "300"
click at [542, 310] on td "700" at bounding box center [544, 317] width 148 height 33
select select "70565"
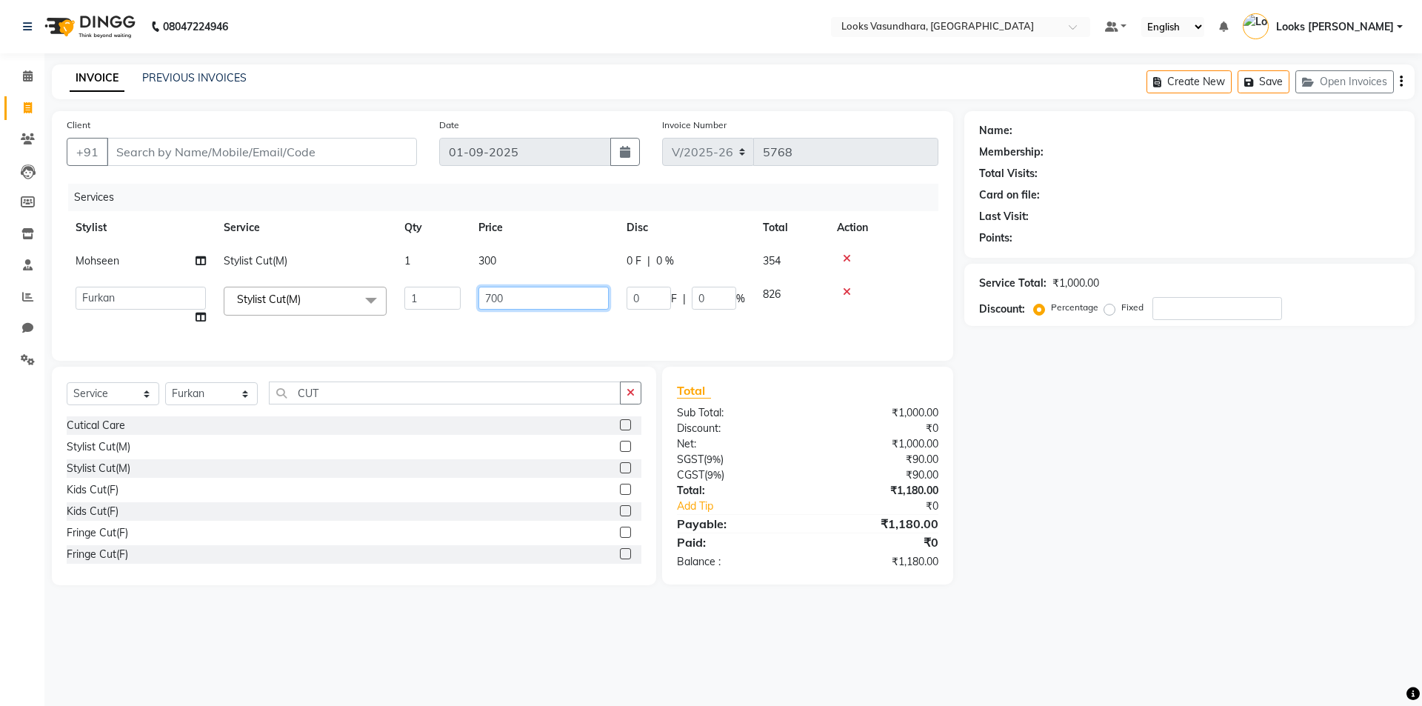
click at [547, 297] on input "700" at bounding box center [543, 298] width 130 height 23
type input "7"
type input "300"
click at [513, 324] on div "Services Stylist Service Qty Price Disc Total Action Mohseen Stylist Cut(M) 1 3…" at bounding box center [503, 265] width 872 height 162
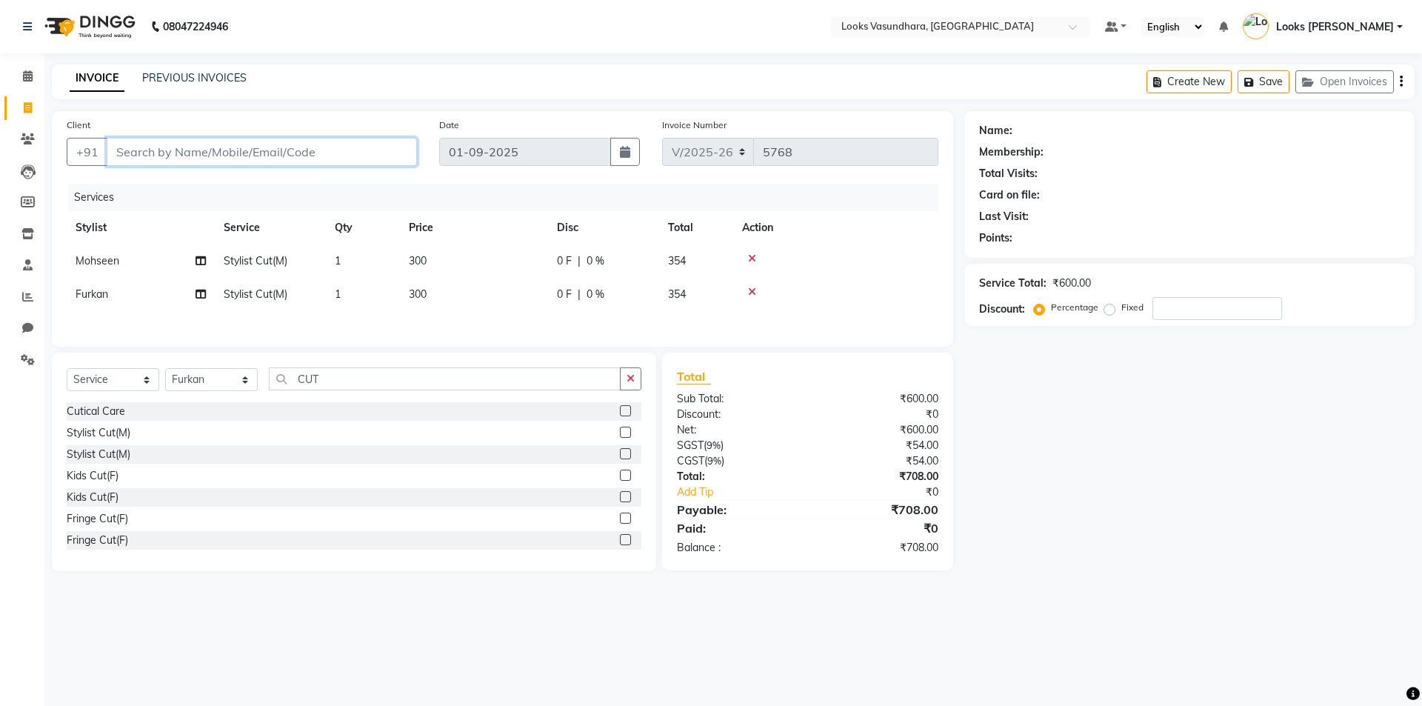
drag, startPoint x: 345, startPoint y: 147, endPoint x: 353, endPoint y: 146, distance: 7.4
click at [347, 146] on input "Client" at bounding box center [262, 152] width 310 height 28
type input "8"
type input "0"
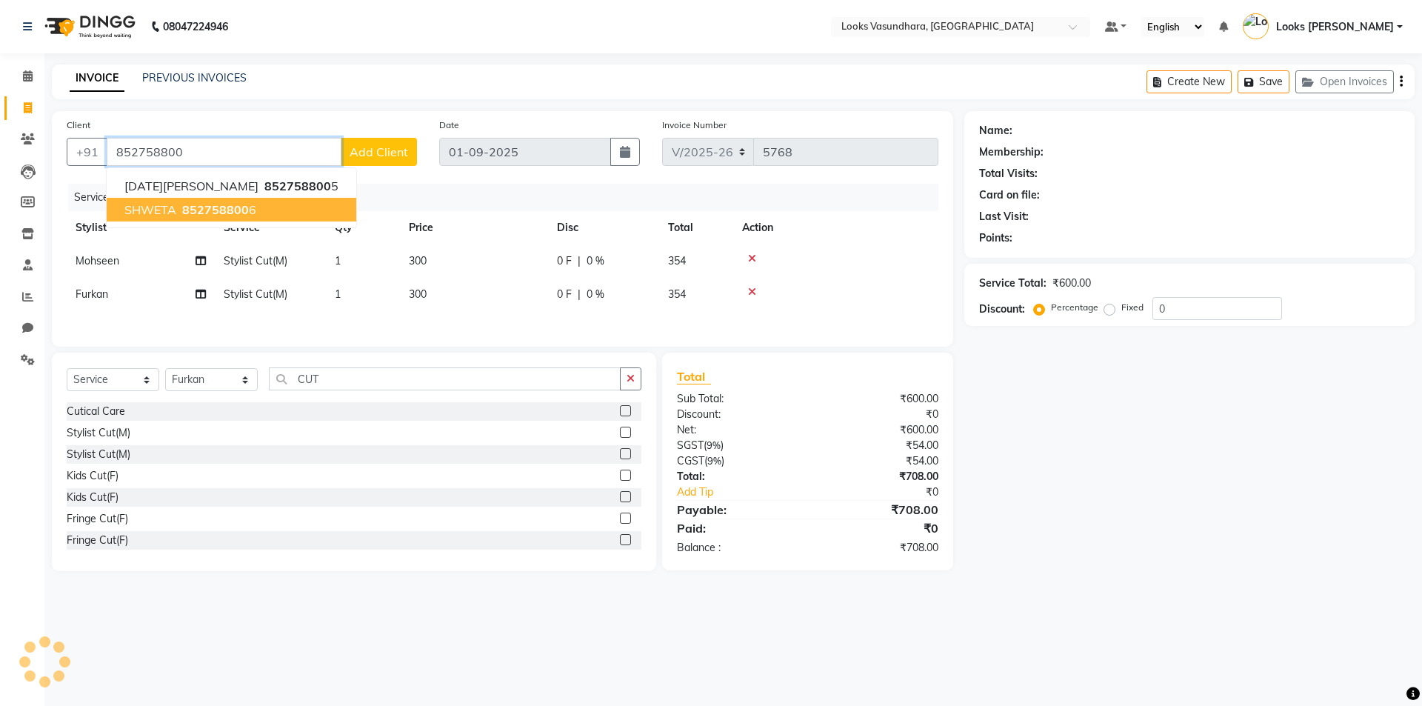
click at [222, 213] on span "852758800" at bounding box center [215, 209] width 67 height 15
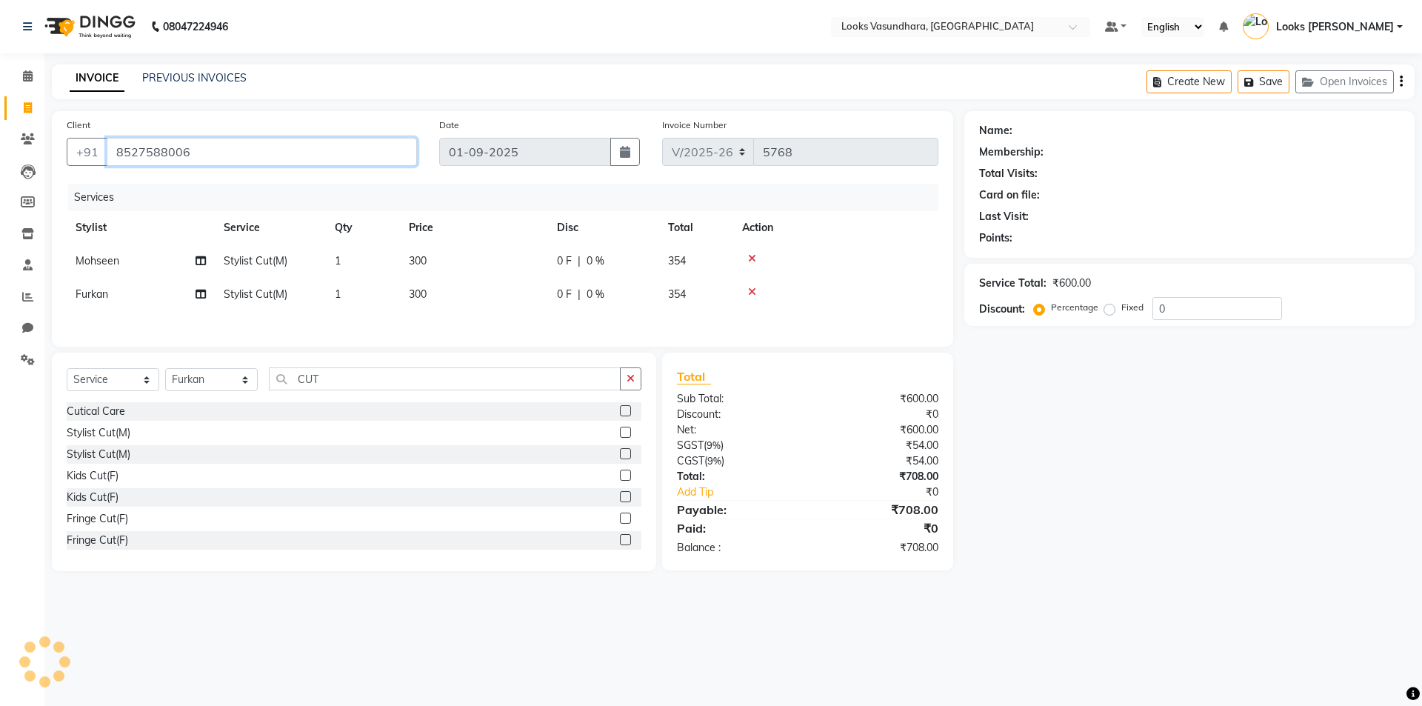
type input "8527588006"
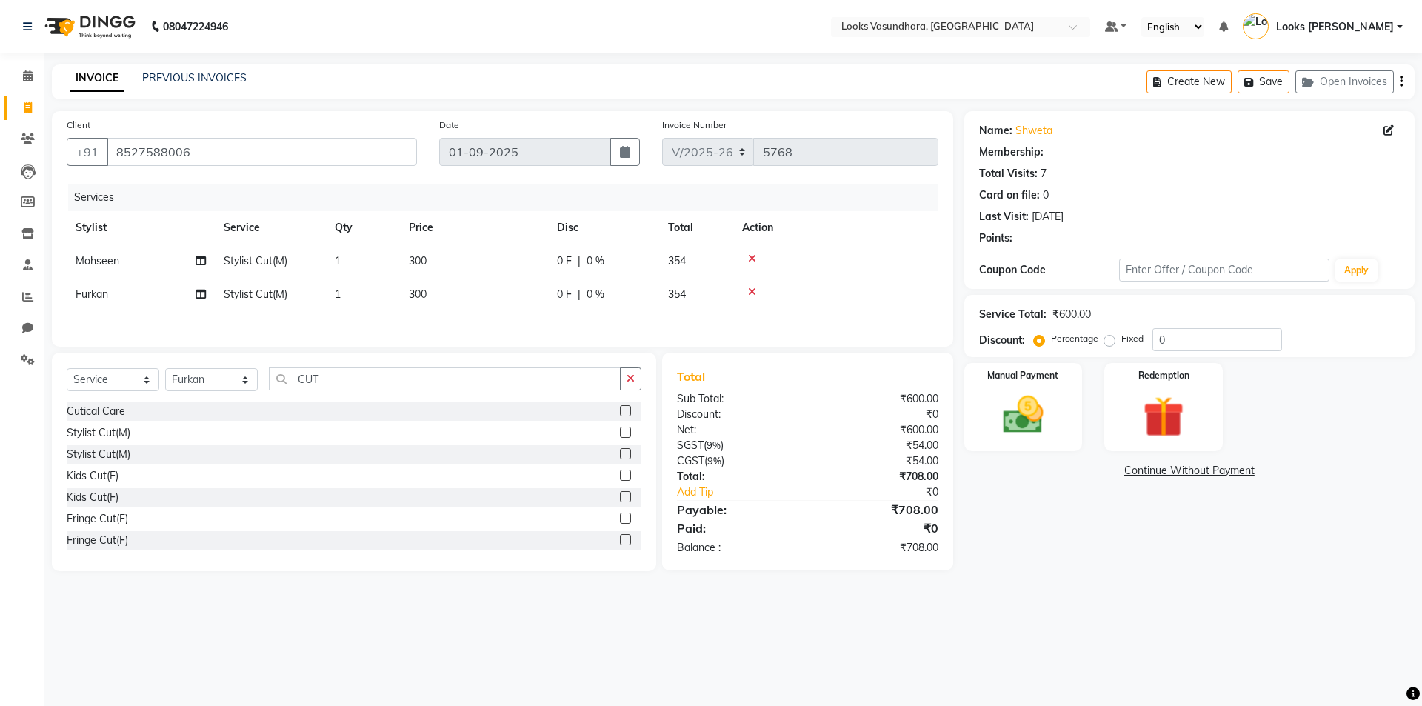
select select "1: Object"
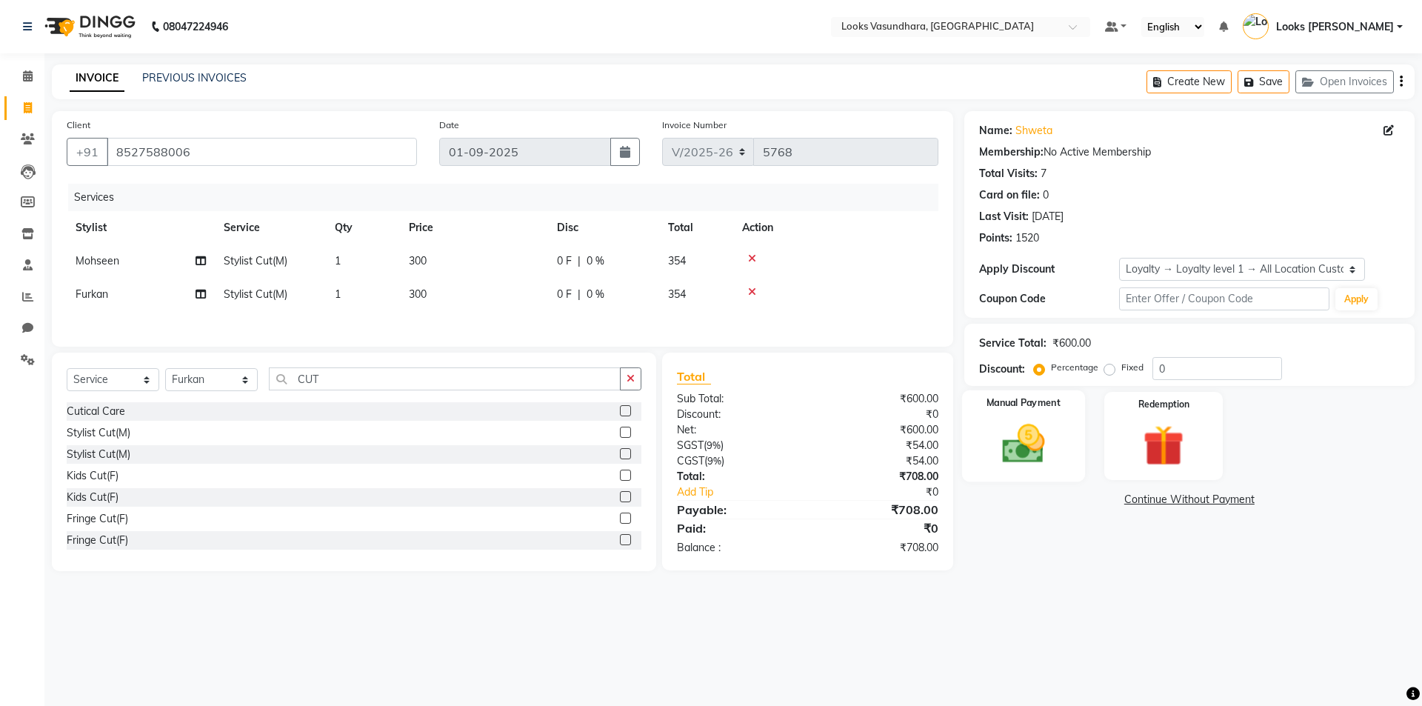
click at [1018, 418] on div "Manual Payment" at bounding box center [1022, 435] width 123 height 91
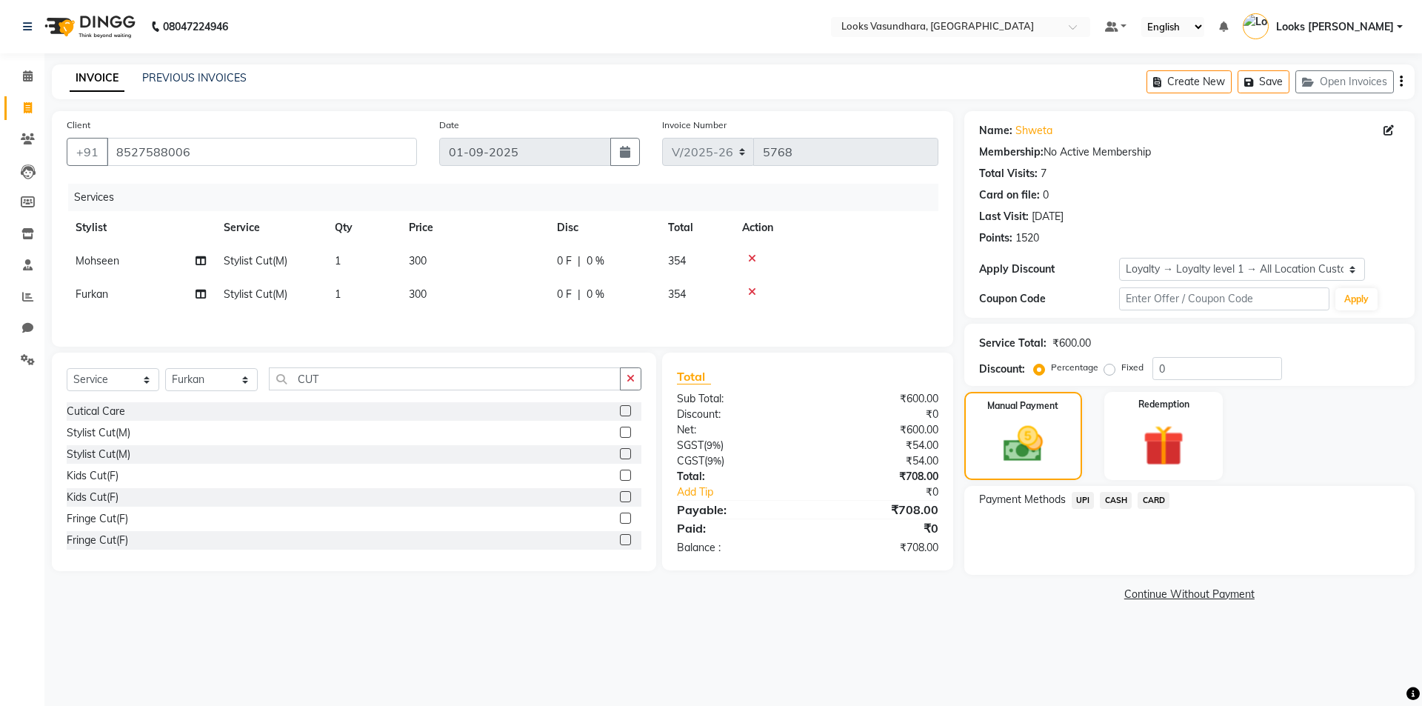
click at [1085, 492] on span "UPI" at bounding box center [1083, 500] width 23 height 17
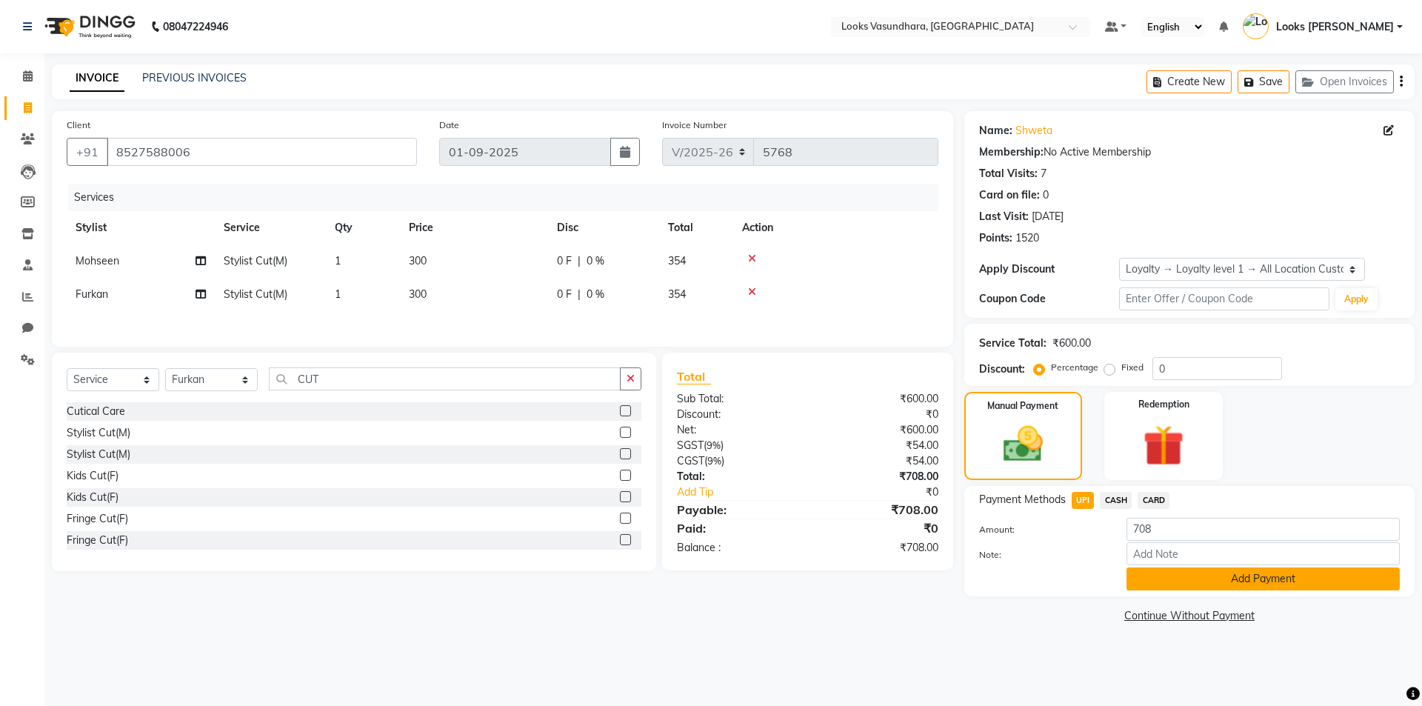
click at [1193, 578] on button "Add Payment" at bounding box center [1263, 578] width 273 height 23
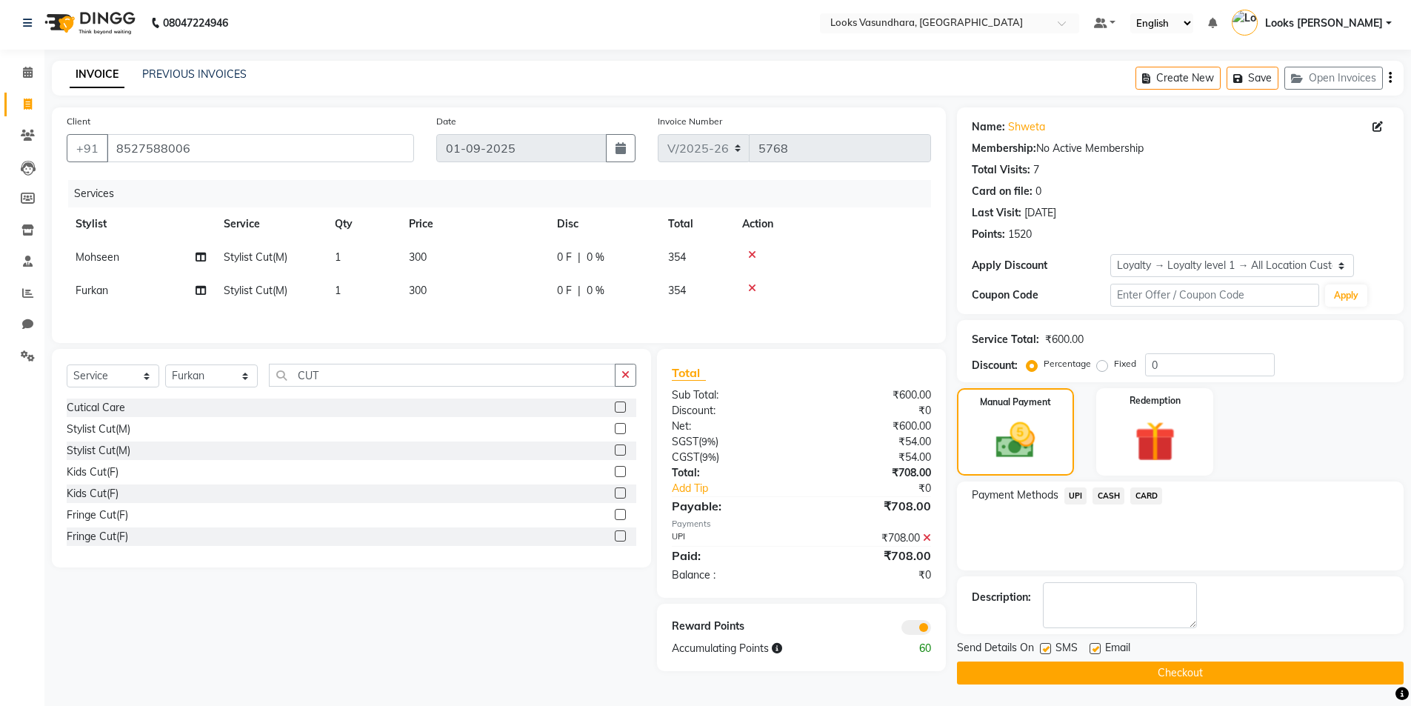
scroll to position [4, 0]
click at [1091, 649] on label at bounding box center [1095, 647] width 11 height 11
click at [1091, 649] on input "checkbox" at bounding box center [1095, 649] width 10 height 10
checkbox input "false"
click at [1089, 678] on button "Checkout" at bounding box center [1180, 672] width 447 height 23
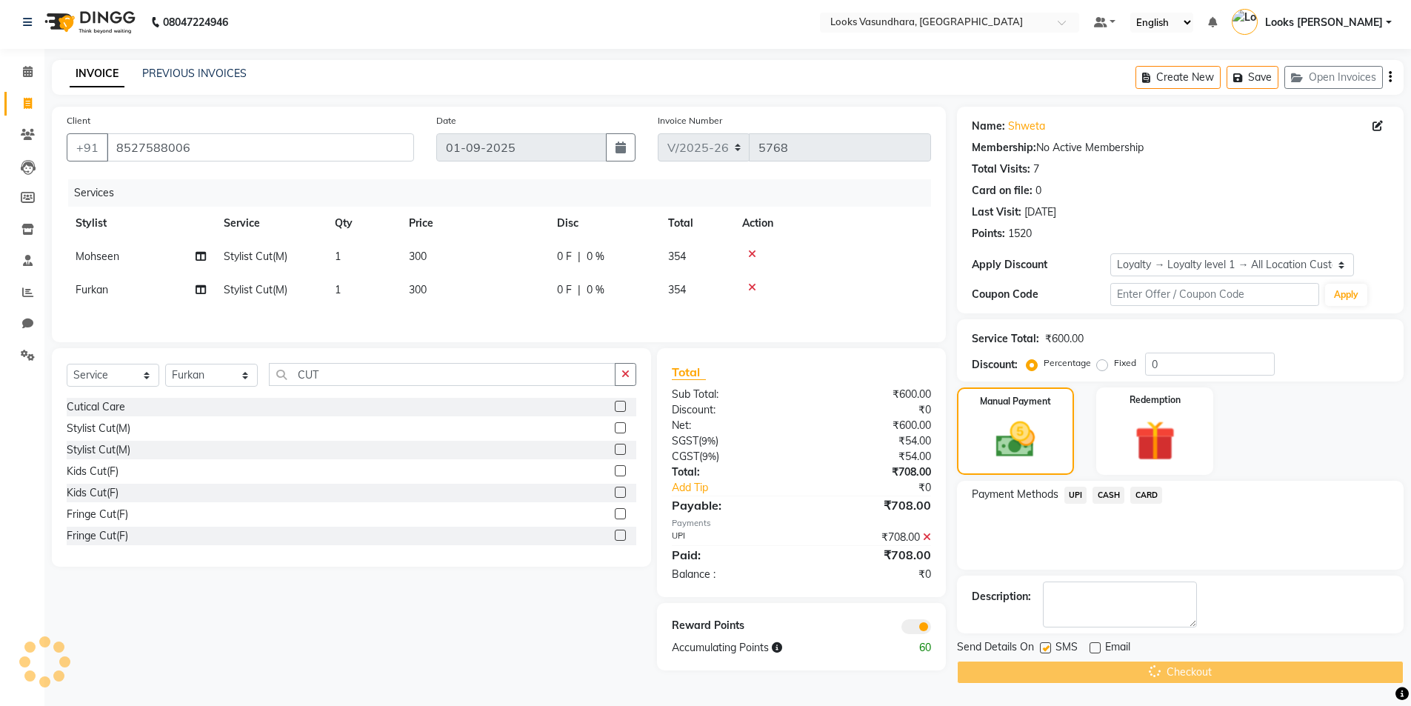
click at [1089, 678] on div "Checkout" at bounding box center [1180, 672] width 447 height 23
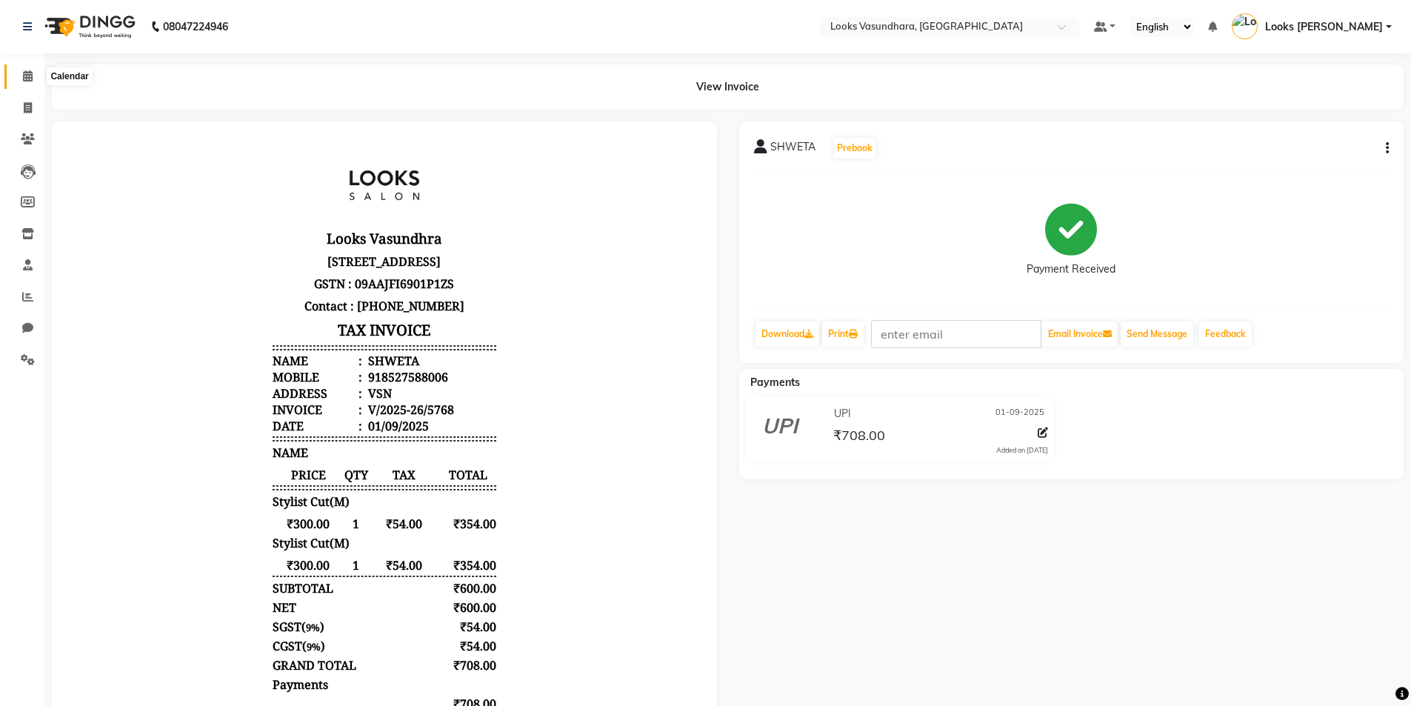
click at [19, 74] on span at bounding box center [28, 76] width 26 height 17
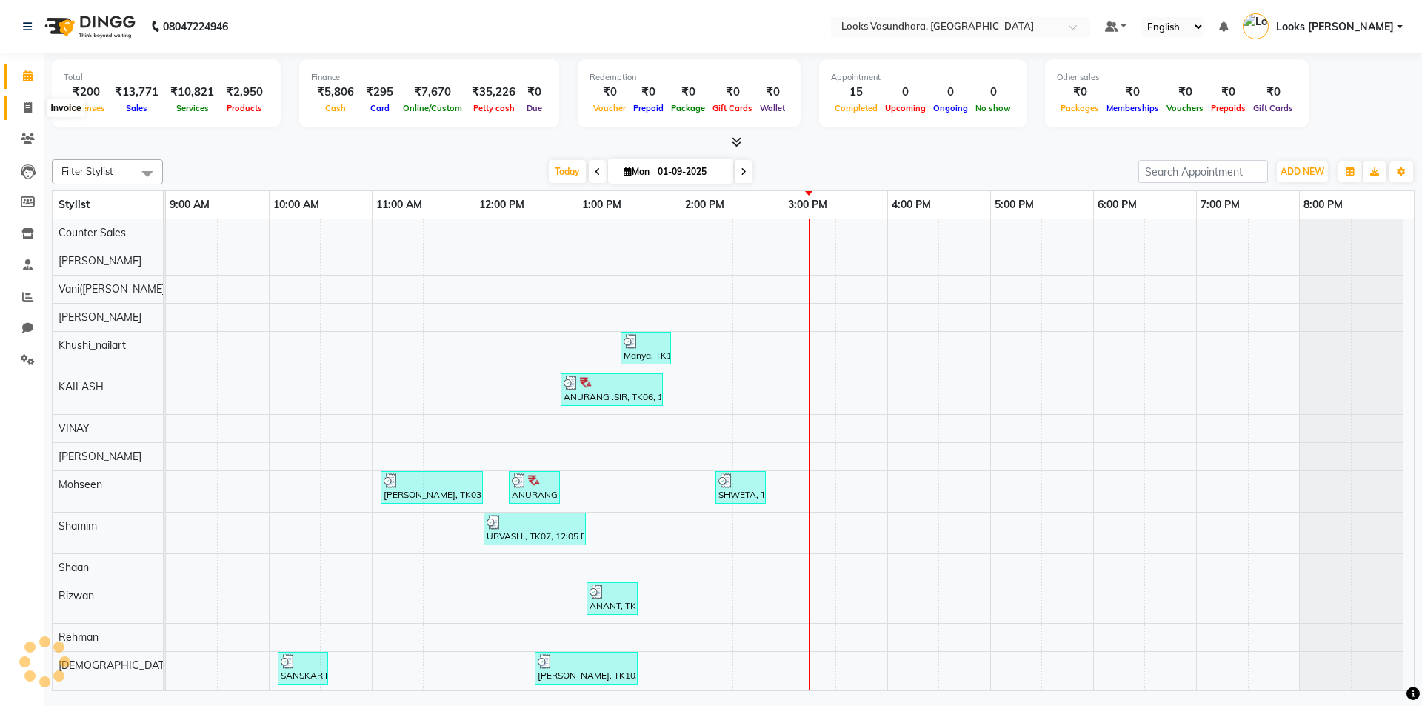
click at [21, 109] on span at bounding box center [28, 108] width 26 height 17
select select "4370"
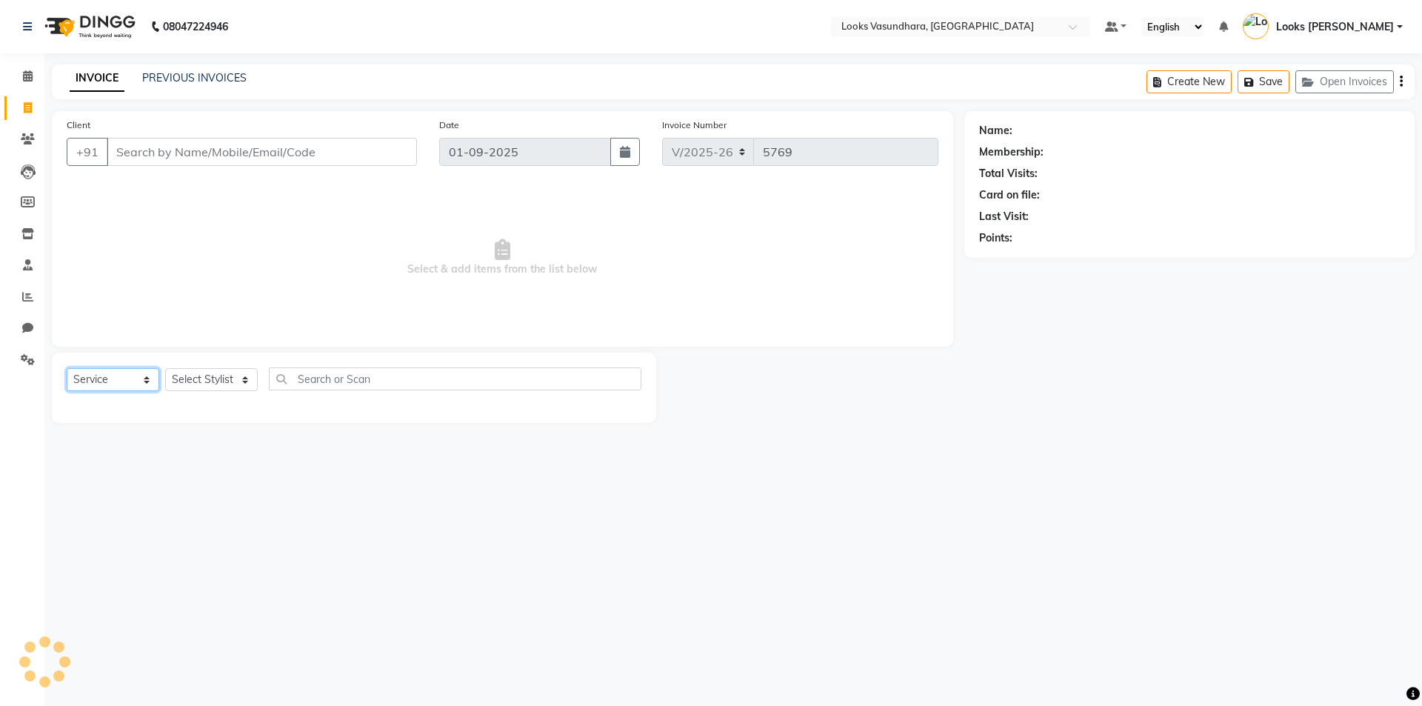
click at [116, 382] on select "Select Service Product Membership Package Voucher Prepaid Gift Card" at bounding box center [113, 379] width 93 height 23
select select "product"
click at [67, 368] on select "Select Service Product Membership Package Voucher Prepaid Gift Card" at bounding box center [113, 379] width 93 height 23
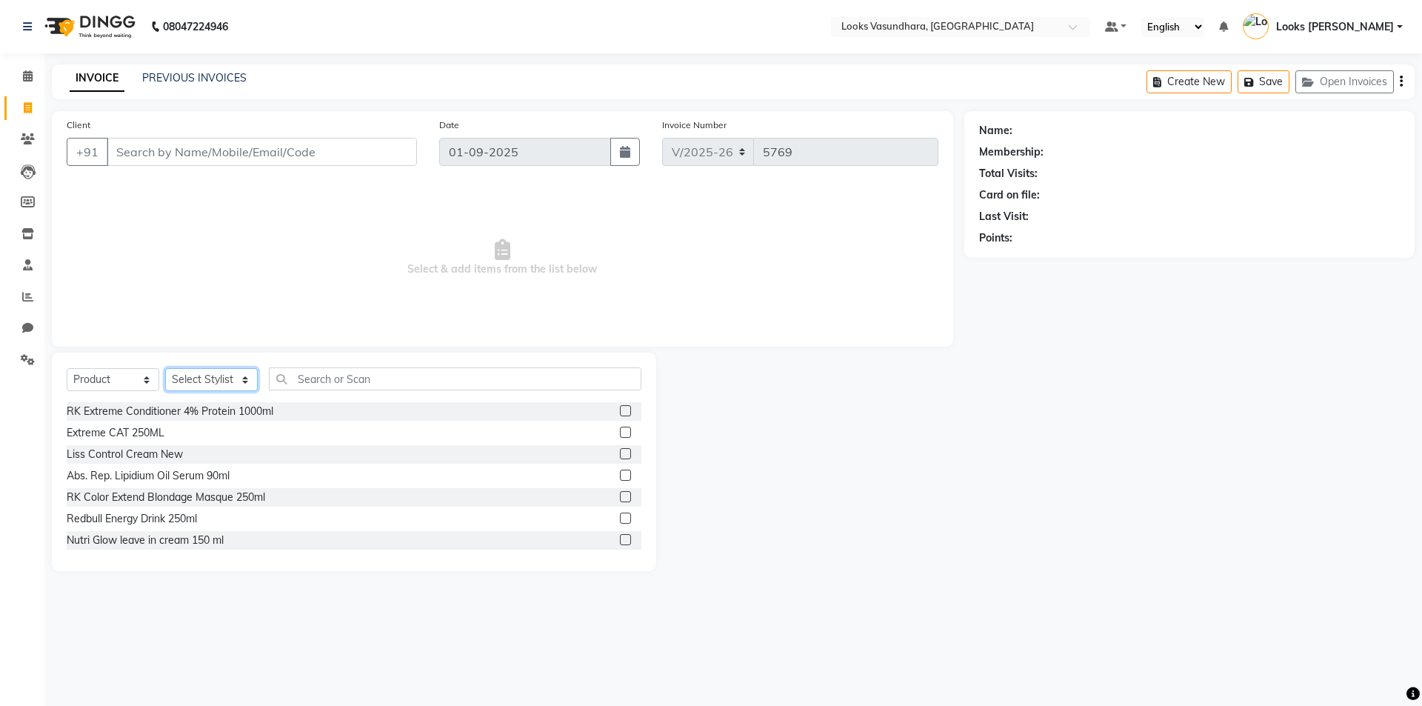
drag, startPoint x: 224, startPoint y: 381, endPoint x: 221, endPoint y: 373, distance: 7.7
click at [224, 381] on select "Select Stylist Aditya Anchal Anjali Arnav Kumar_MSTR Counter Sales Dharmendra_p…" at bounding box center [211, 379] width 93 height 23
select select "23956"
click at [165, 368] on select "Select Stylist Aditya Anchal Anjali Arnav Kumar_MSTR Counter Sales Dharmendra_p…" at bounding box center [211, 379] width 93 height 23
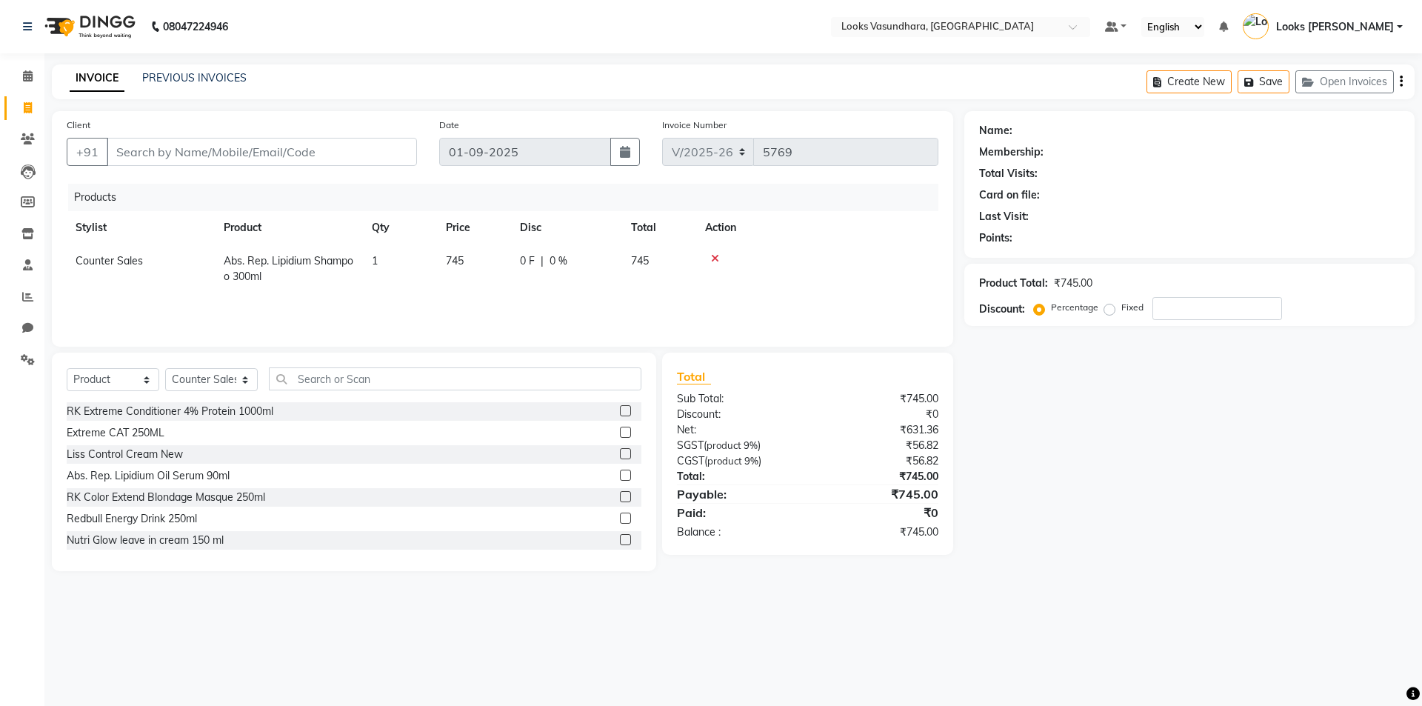
click at [450, 264] on span "745" at bounding box center [455, 260] width 18 height 13
select select "23956"
click at [459, 266] on input "745" at bounding box center [474, 264] width 56 height 23
type input "845"
click at [343, 161] on input "Client" at bounding box center [262, 152] width 310 height 28
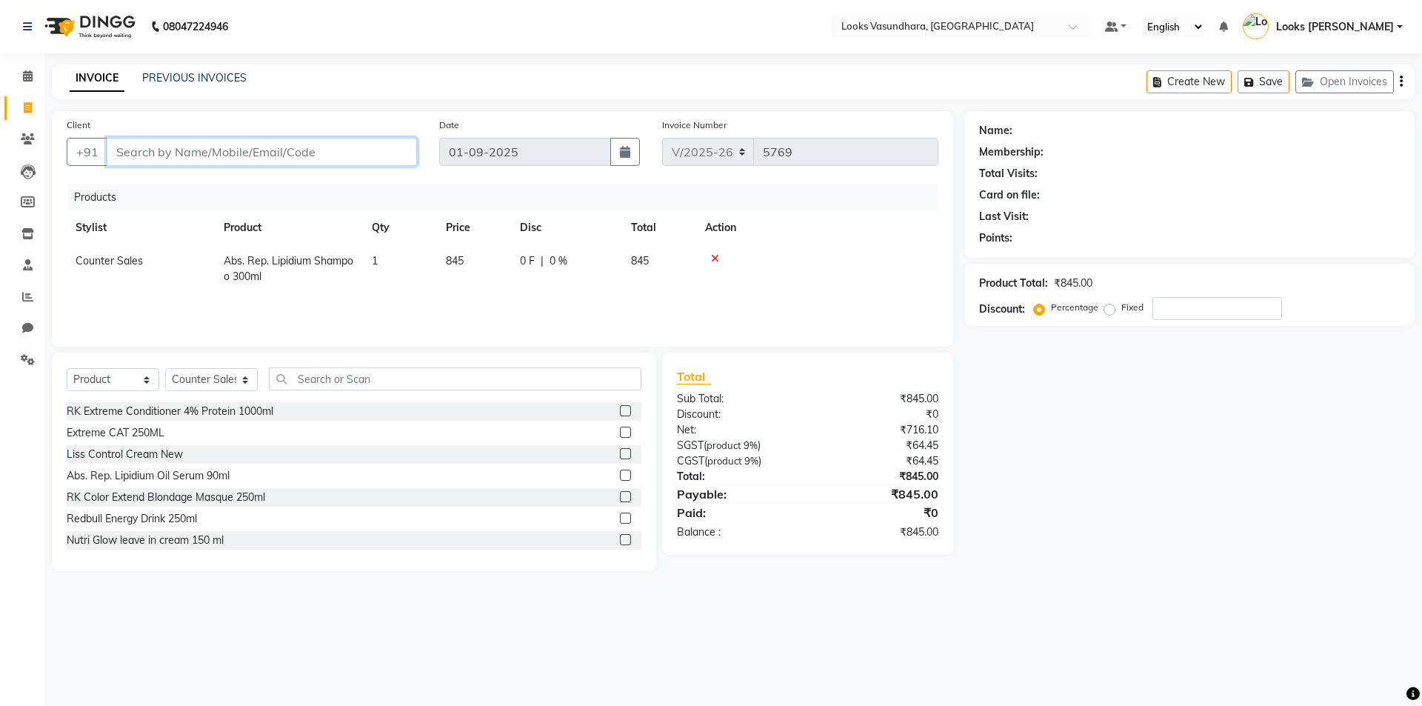
type input "9"
type input "0"
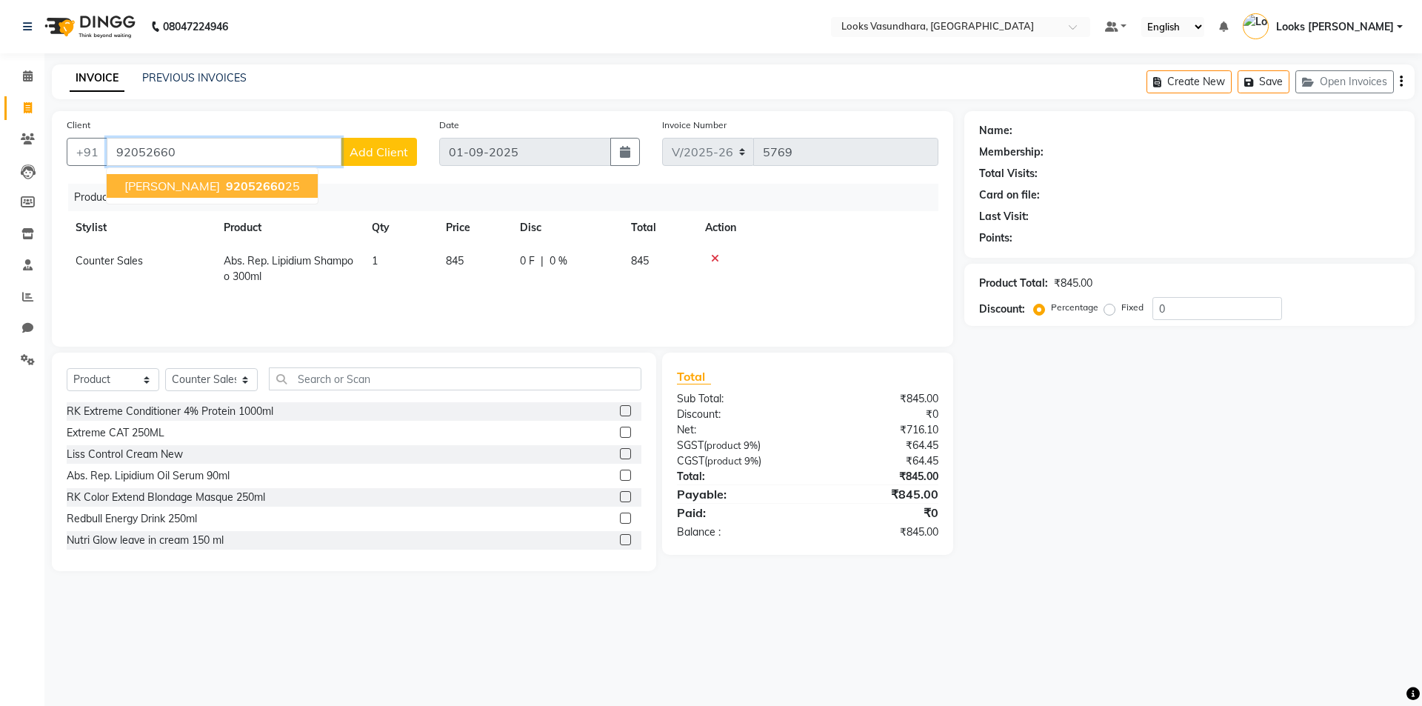
click at [228, 184] on span "92052660" at bounding box center [255, 186] width 59 height 15
type input "9205266025"
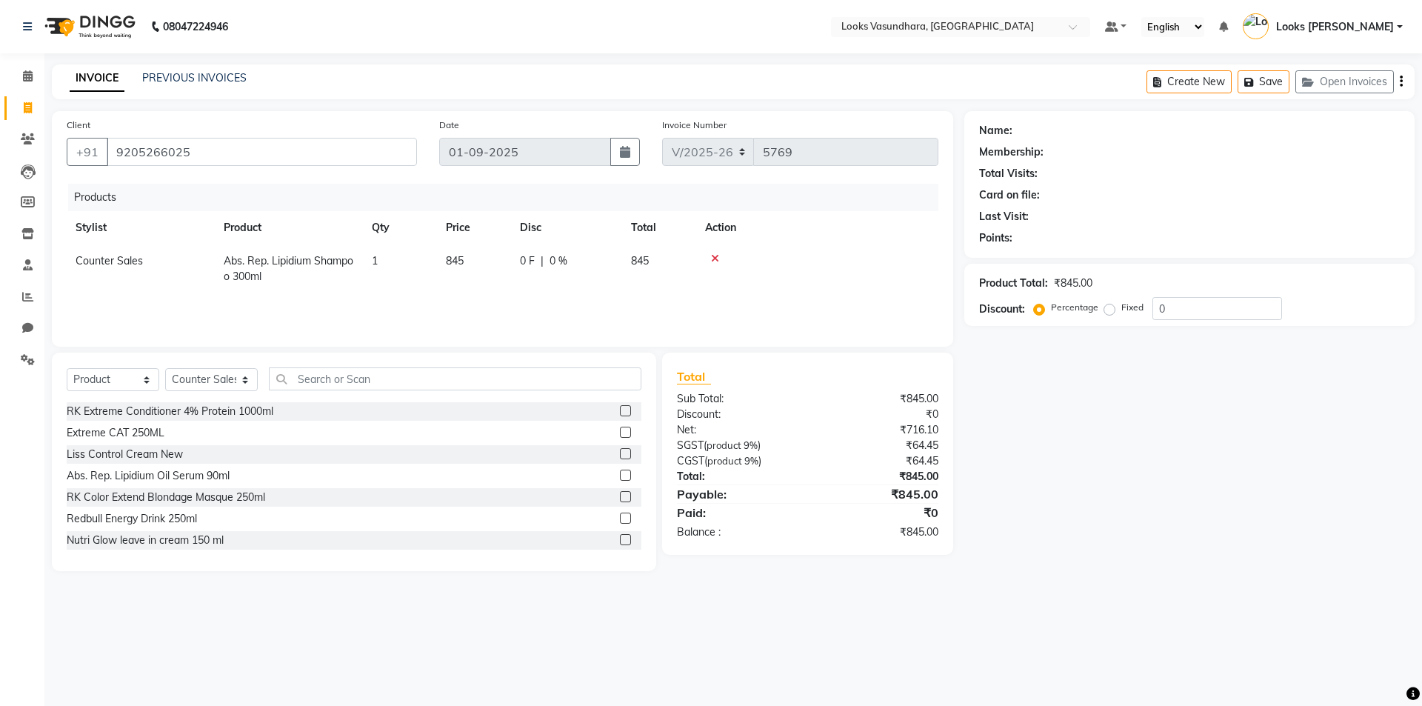
select select "1: Object"
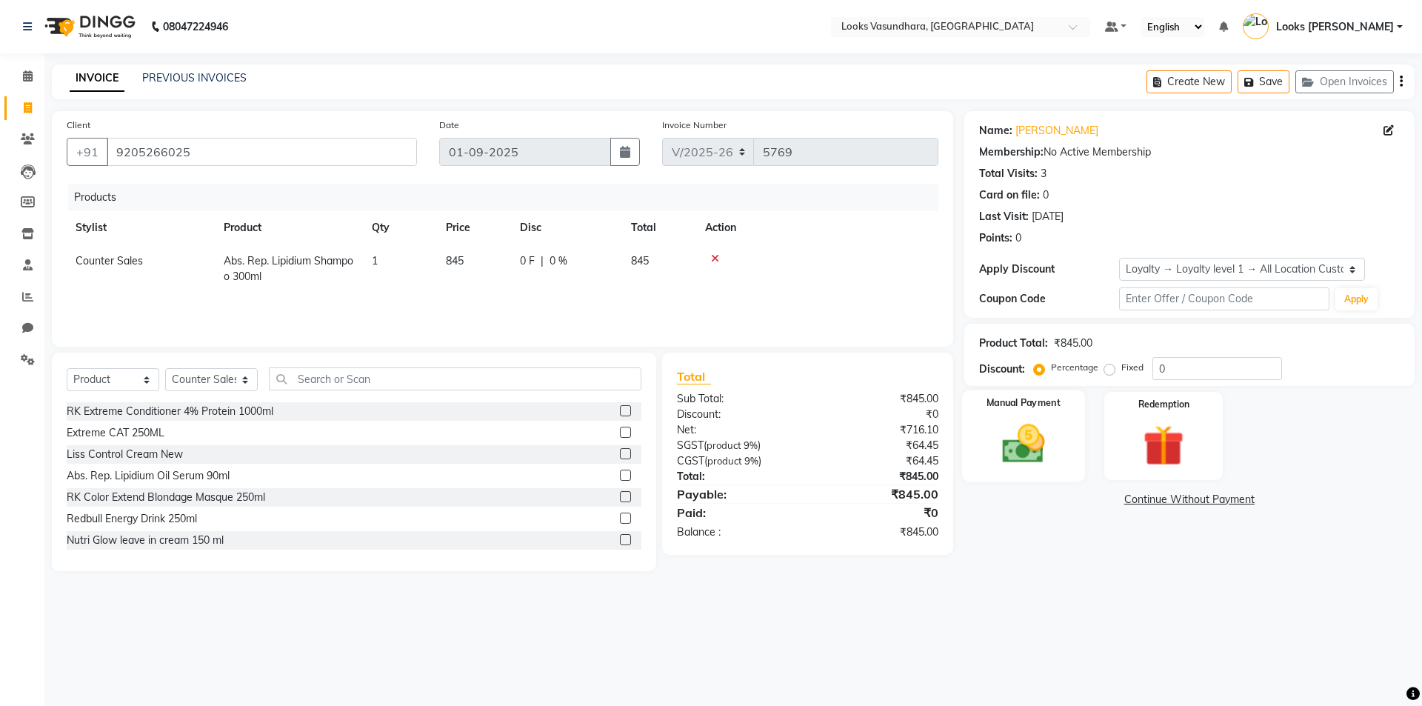
click at [985, 479] on div "Manual Payment" at bounding box center [1022, 435] width 123 height 91
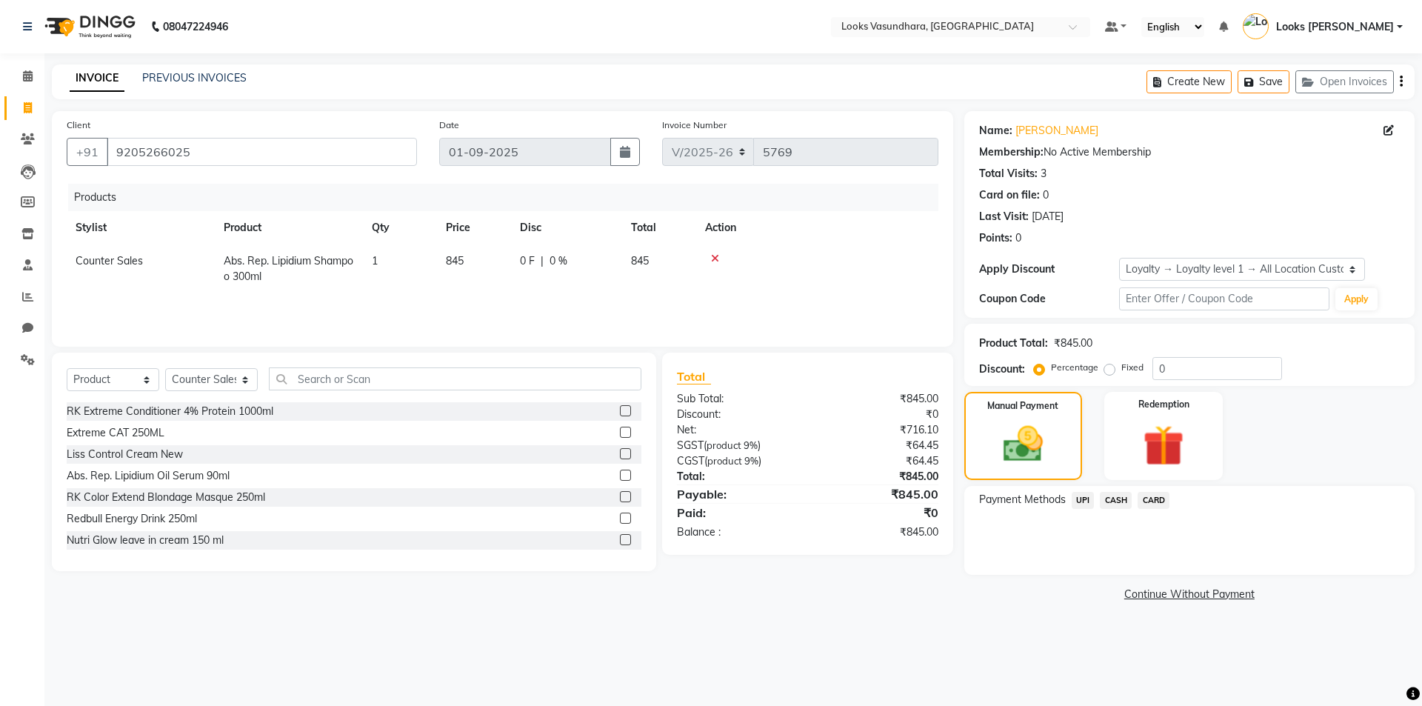
click at [1078, 502] on span "UPI" at bounding box center [1083, 500] width 23 height 17
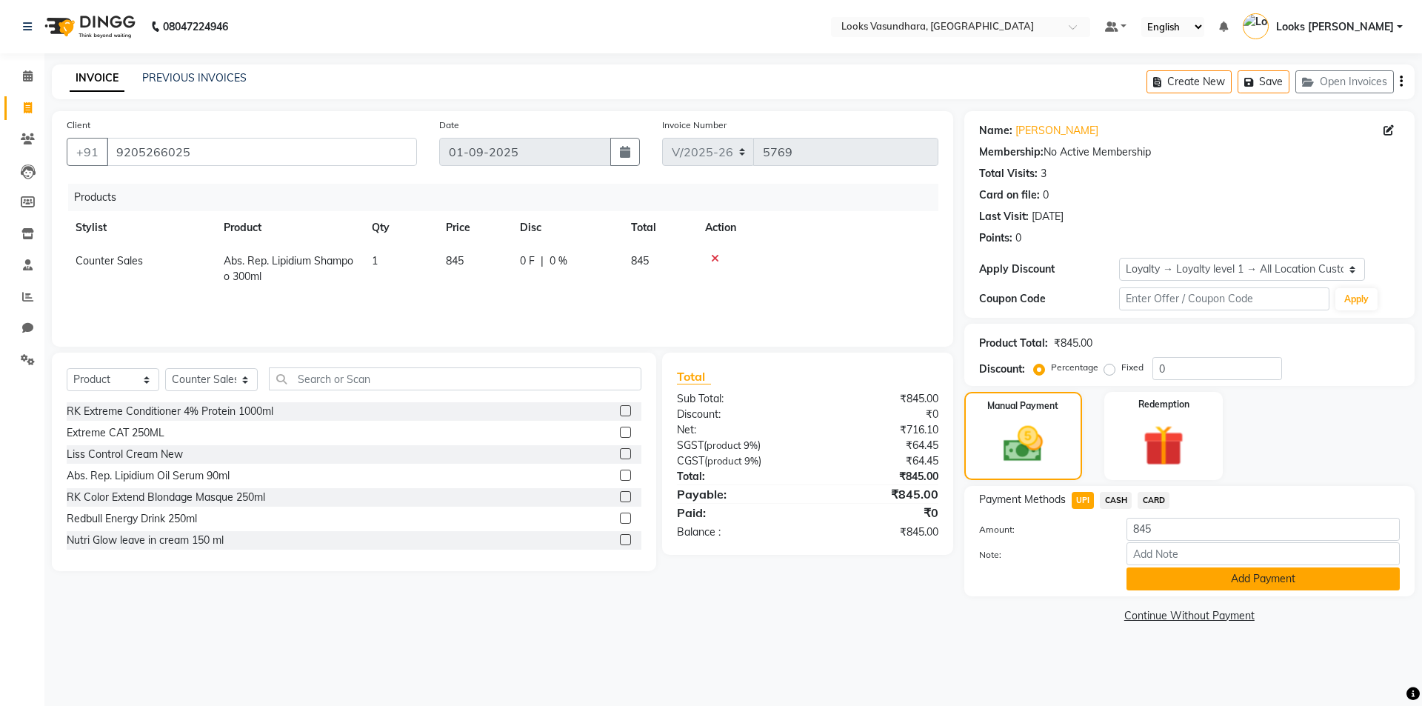
click at [1159, 585] on button "Add Payment" at bounding box center [1263, 578] width 273 height 23
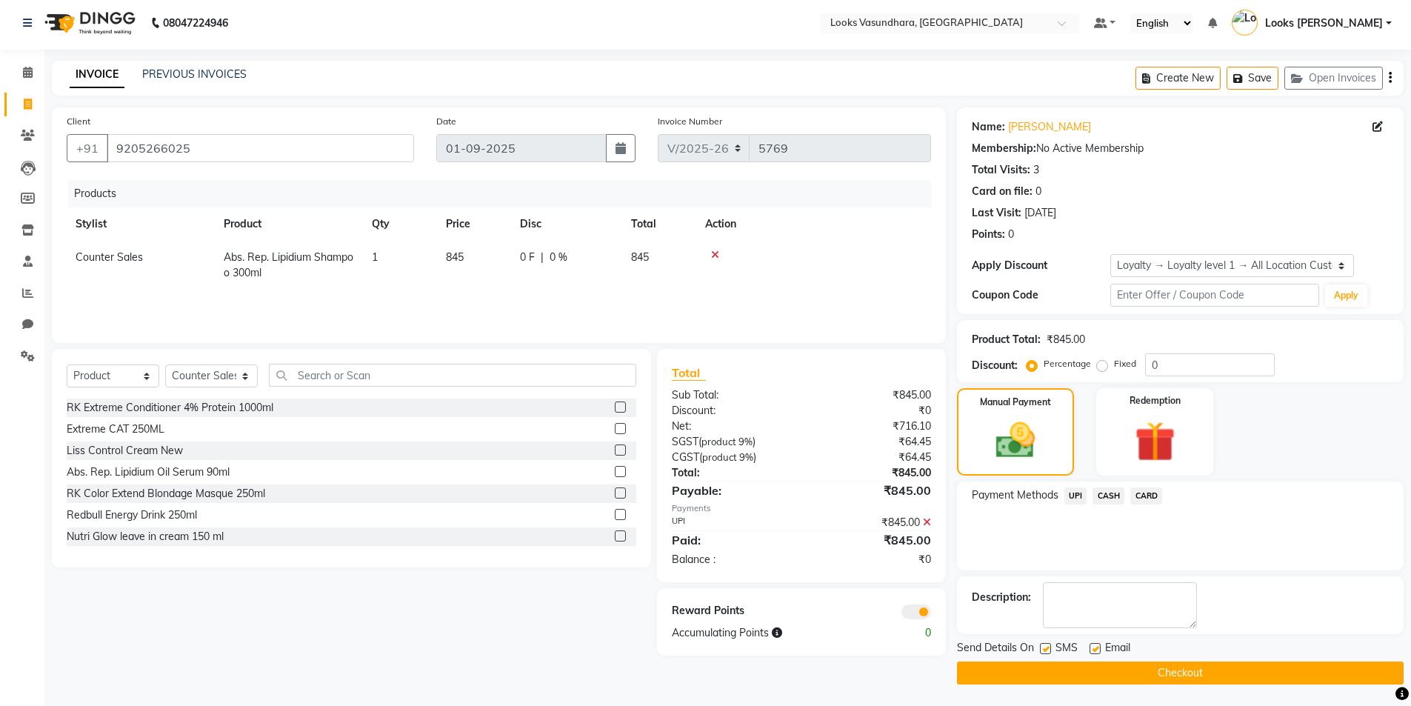
scroll to position [4, 0]
click at [1094, 650] on label at bounding box center [1095, 647] width 11 height 11
click at [1094, 650] on input "checkbox" at bounding box center [1095, 649] width 10 height 10
checkbox input "false"
click at [1099, 676] on button "Checkout" at bounding box center [1180, 672] width 447 height 23
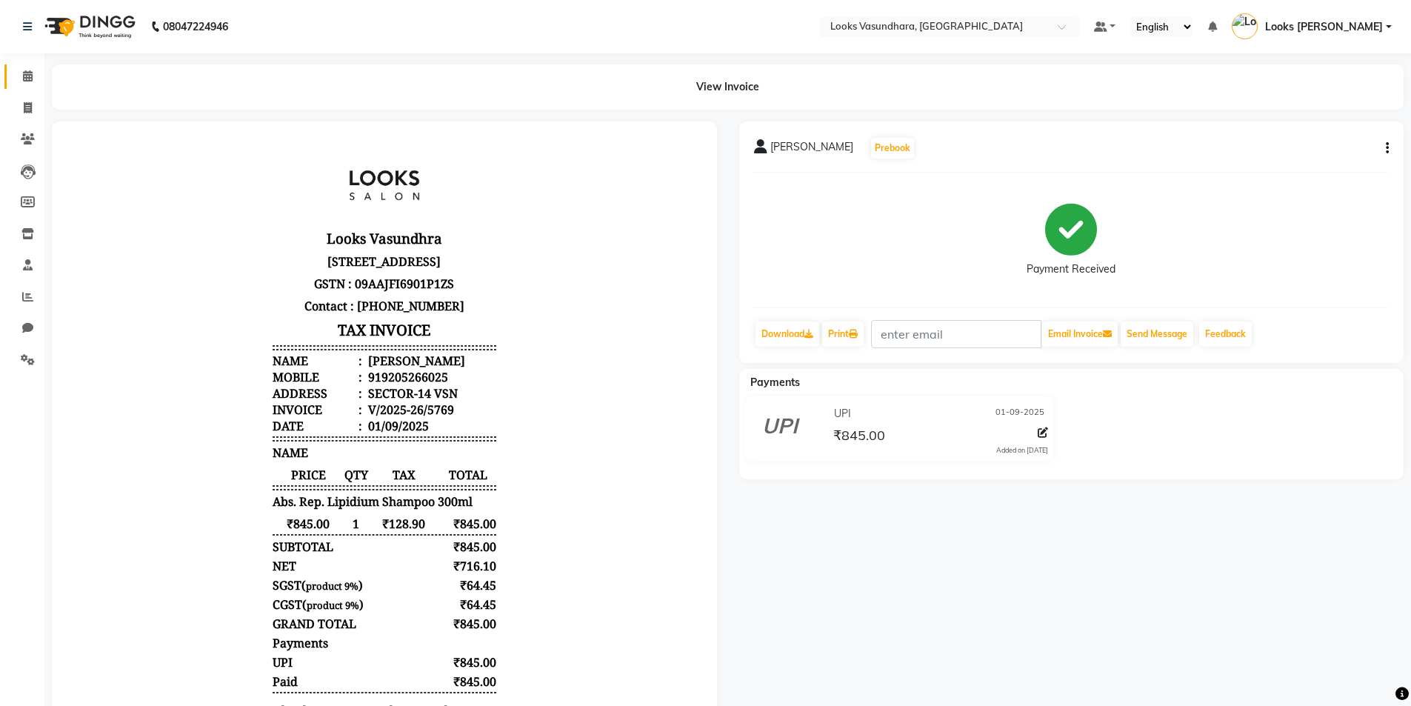
click at [25, 67] on link "Calendar" at bounding box center [22, 76] width 36 height 24
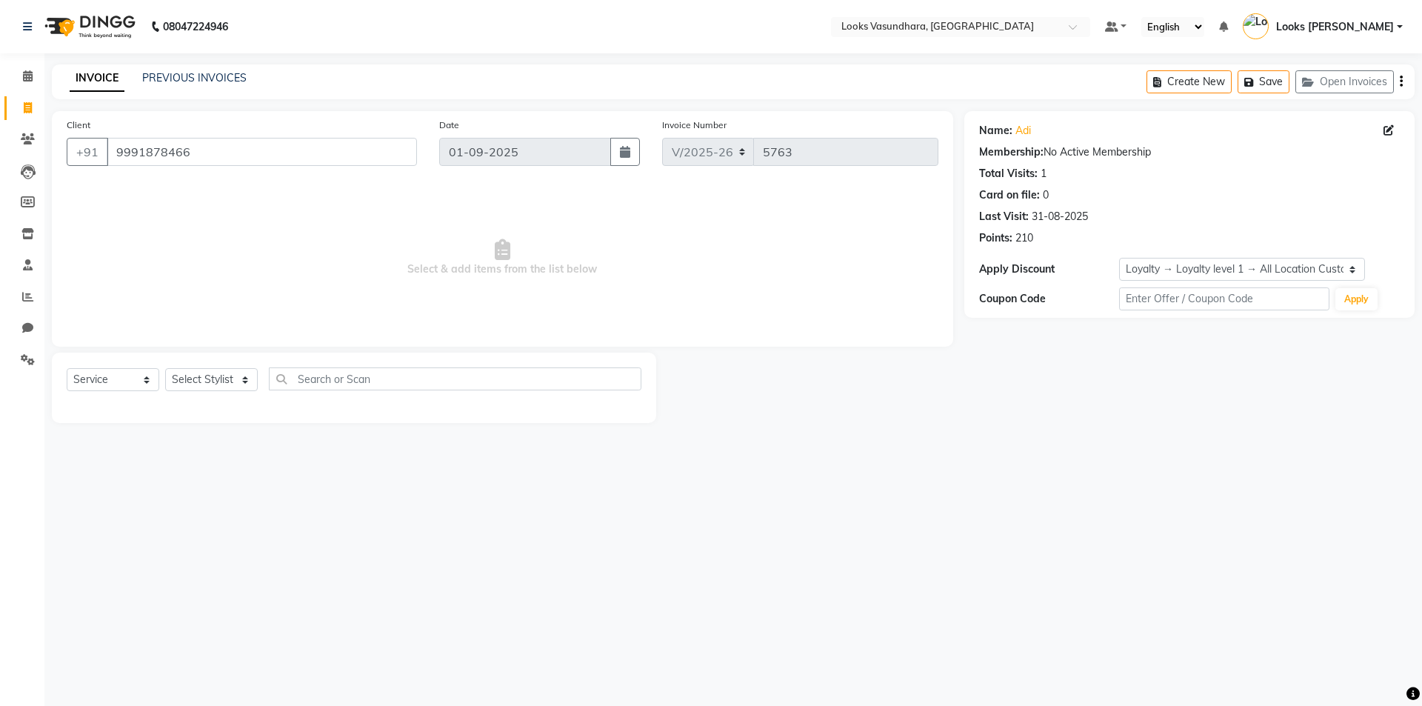
select select "4370"
select select "service"
select select "1: Object"
select select "4370"
select select "service"
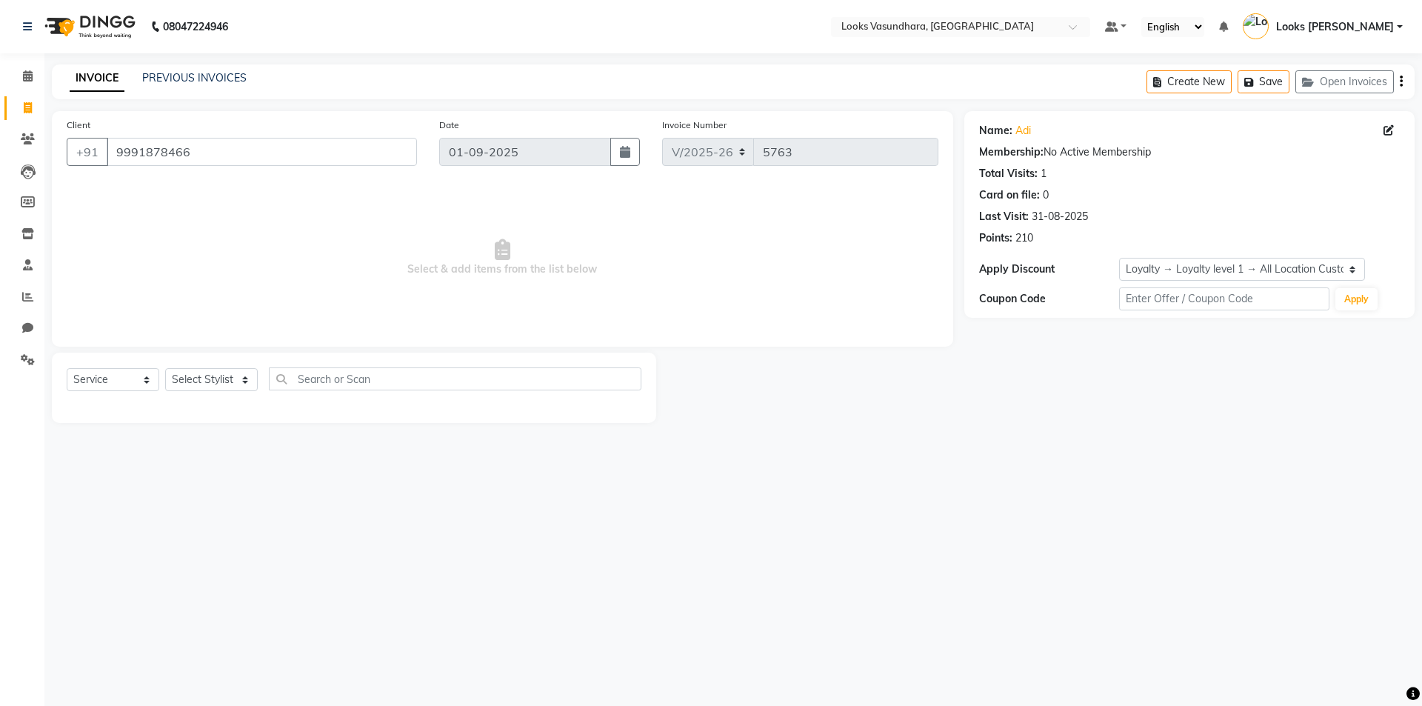
select select "1: Object"
click at [19, 79] on span at bounding box center [28, 76] width 26 height 17
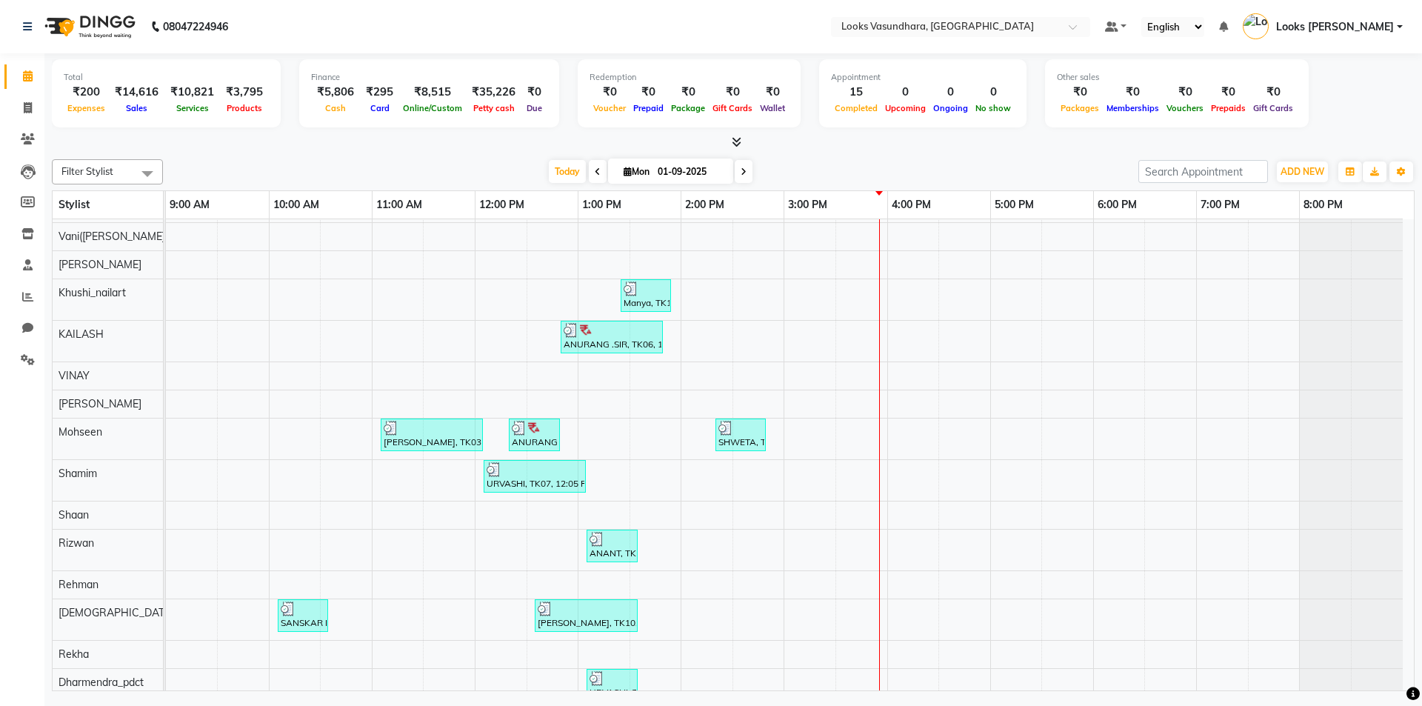
scroll to position [17, 0]
